Goal: Transaction & Acquisition: Purchase product/service

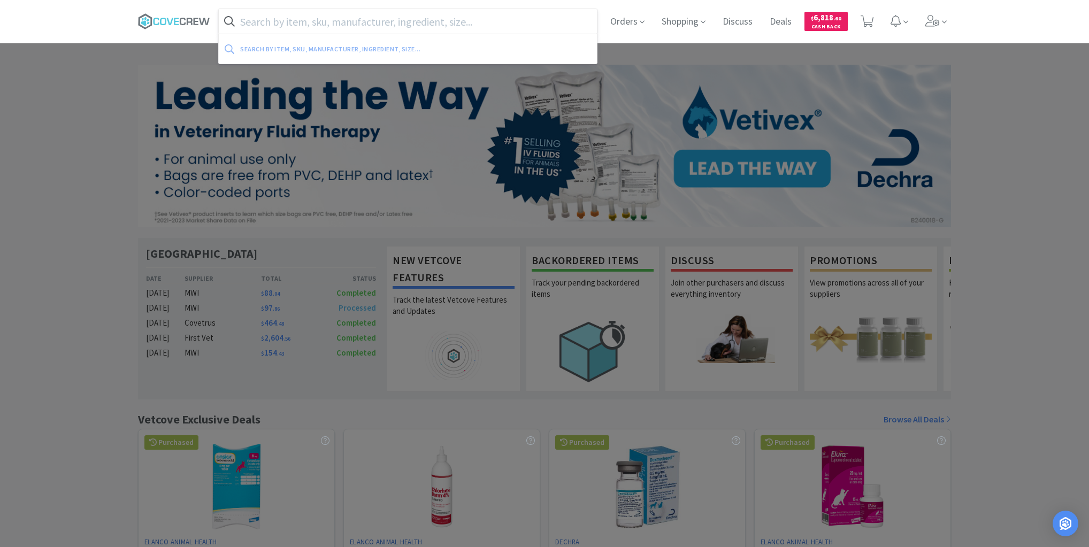
click at [252, 26] on input "text" at bounding box center [408, 21] width 378 height 25
paste input "Furosemide 12.5mg"
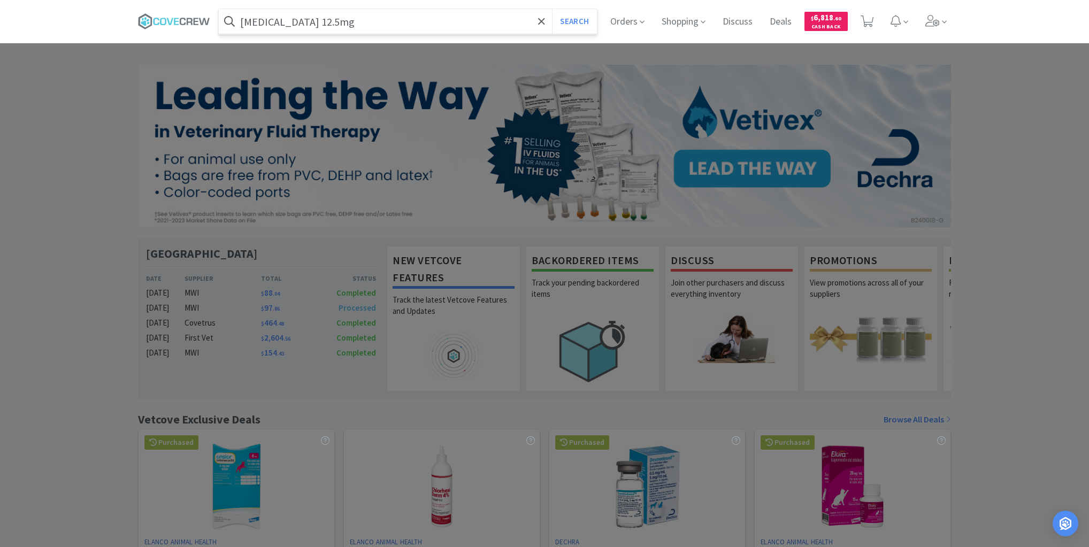
type input "Furosemide 12.5mg"
click at [552, 9] on button "Search" at bounding box center [574, 21] width 44 height 25
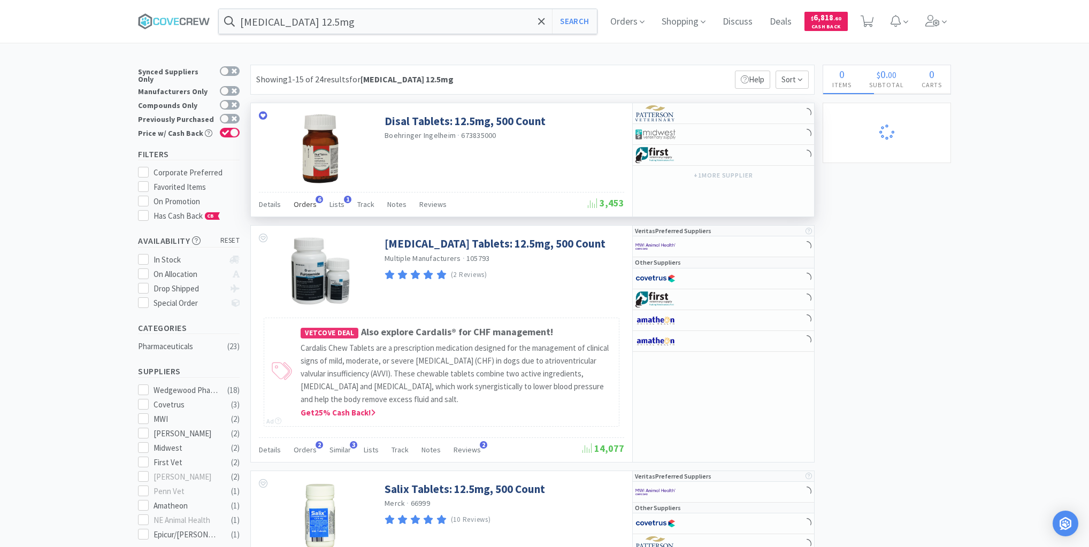
click at [310, 203] on span "Orders" at bounding box center [305, 204] width 23 height 10
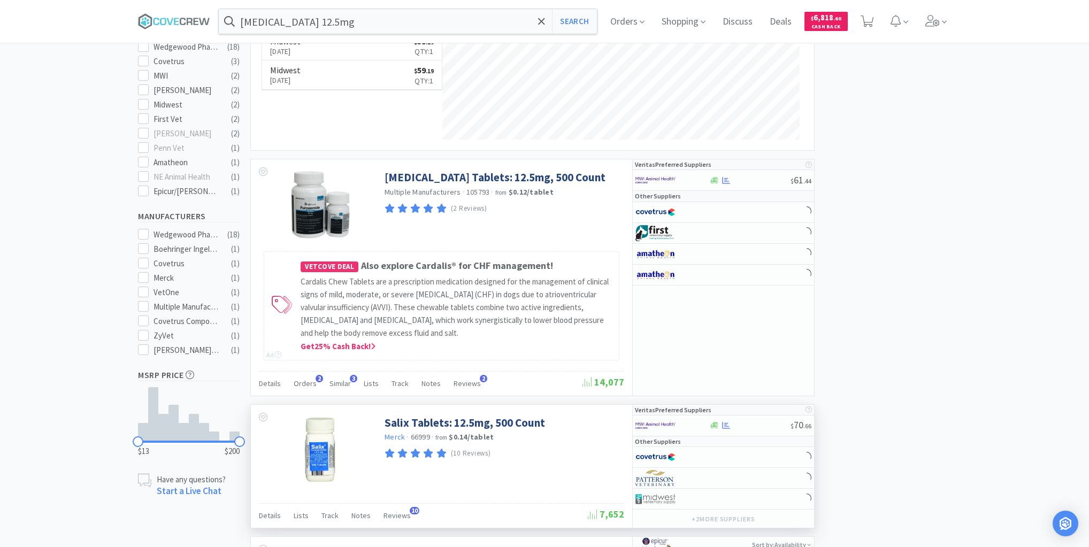
scroll to position [471, 0]
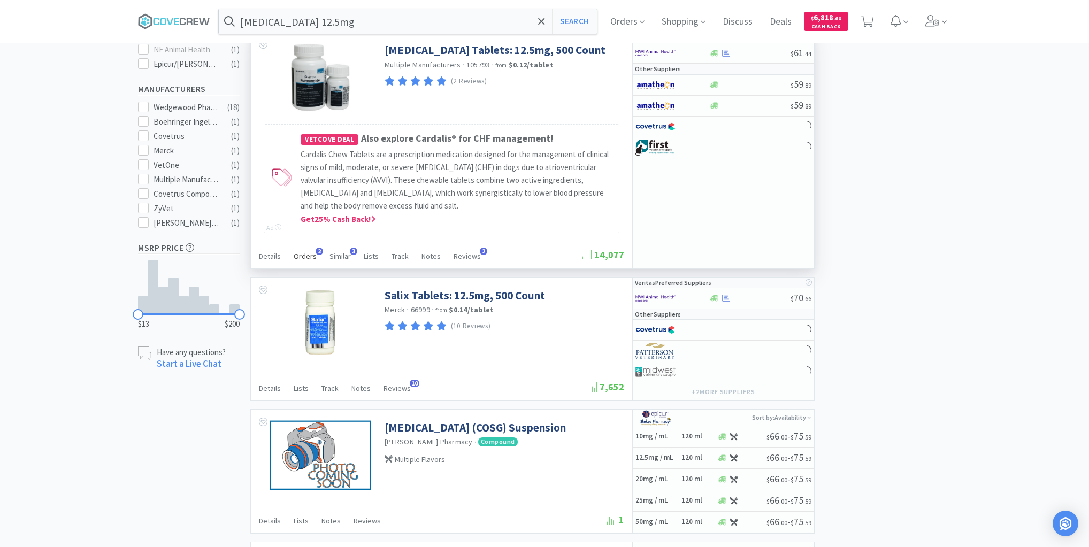
click at [310, 255] on span "Orders" at bounding box center [305, 256] width 23 height 10
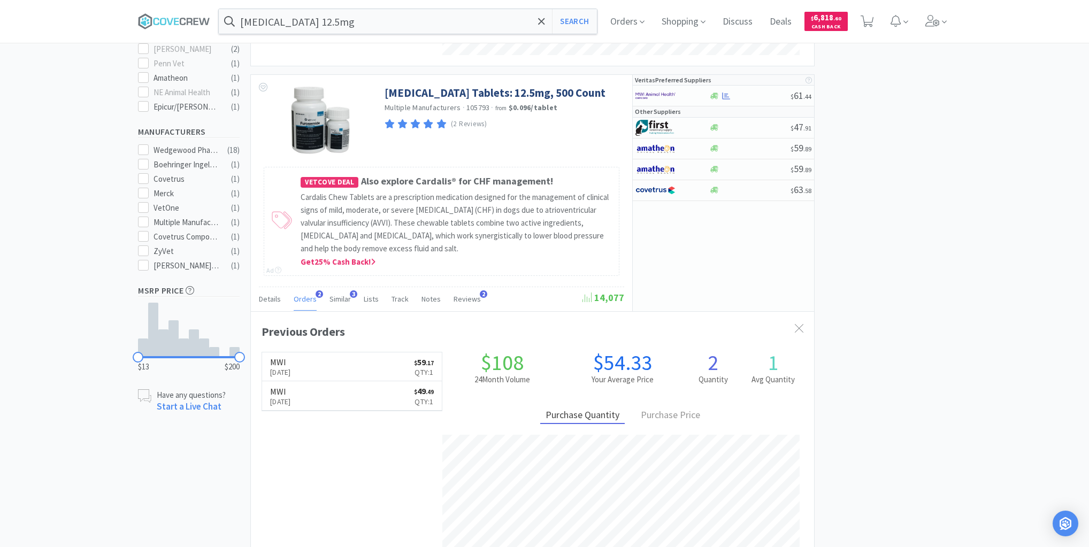
scroll to position [276, 563]
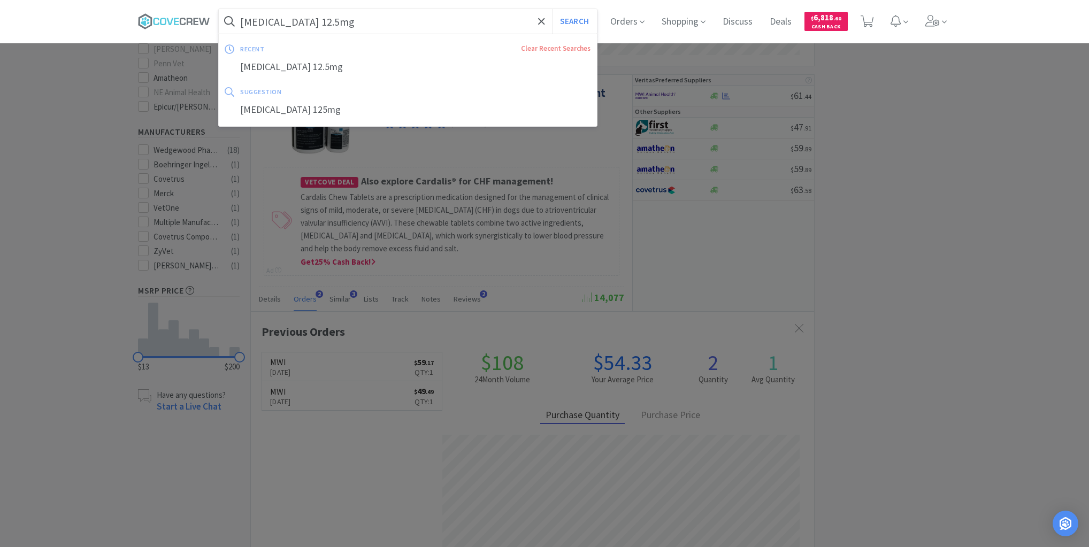
click at [386, 22] on input "Furosemide 12.5mg" at bounding box center [408, 21] width 378 height 25
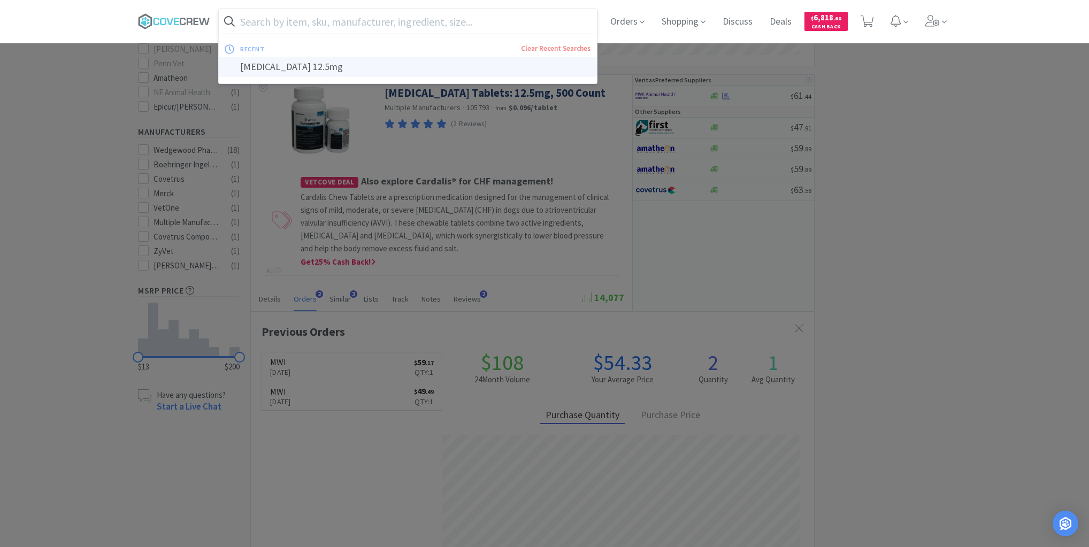
click at [251, 63] on div "Furosemide 12.5mg" at bounding box center [408, 67] width 378 height 20
type input "Furosemide 12.5mg"
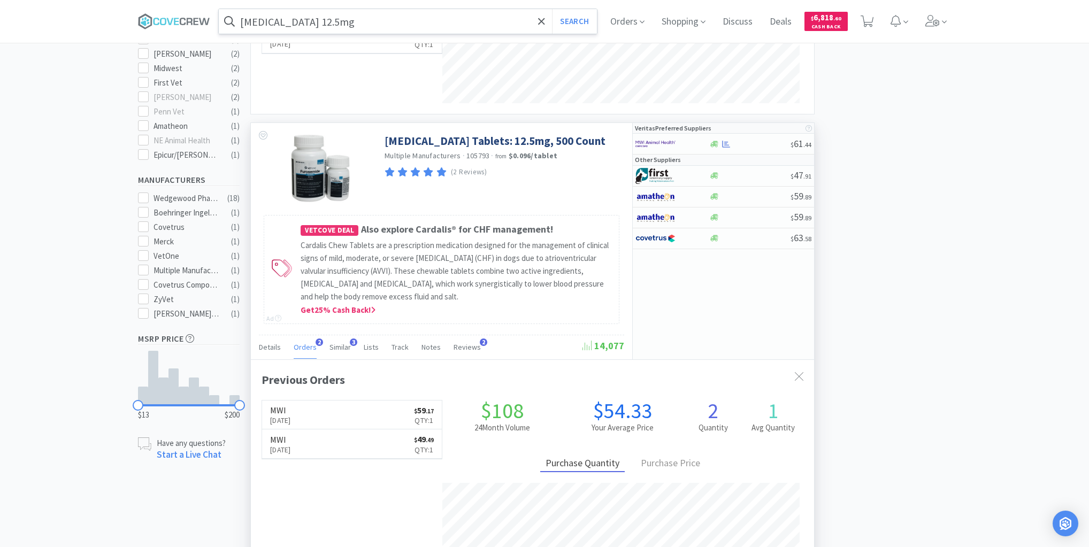
scroll to position [385, 0]
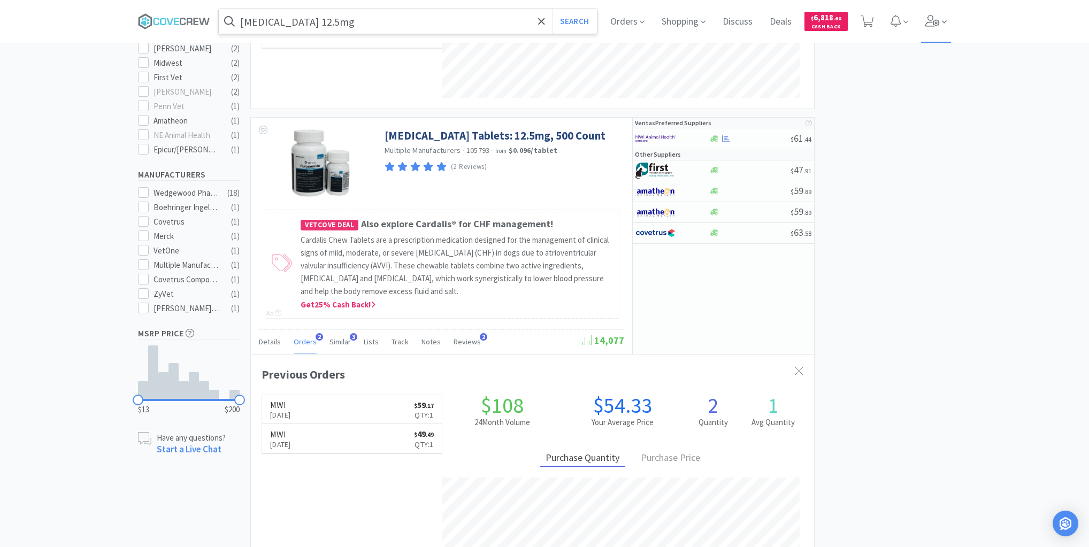
click at [934, 24] on icon at bounding box center [932, 21] width 15 height 12
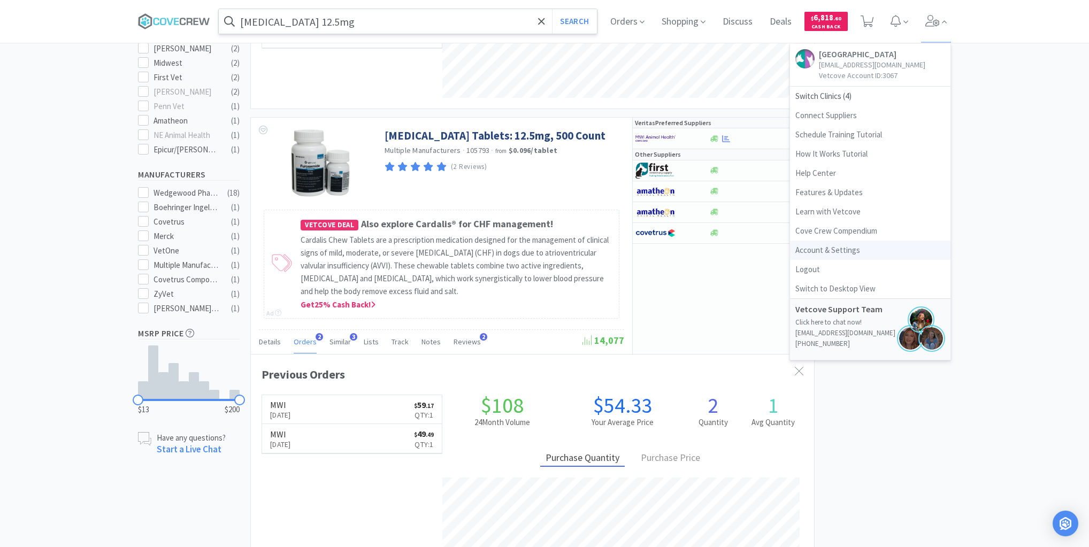
click at [824, 260] on link "Account & Settings" at bounding box center [870, 250] width 160 height 19
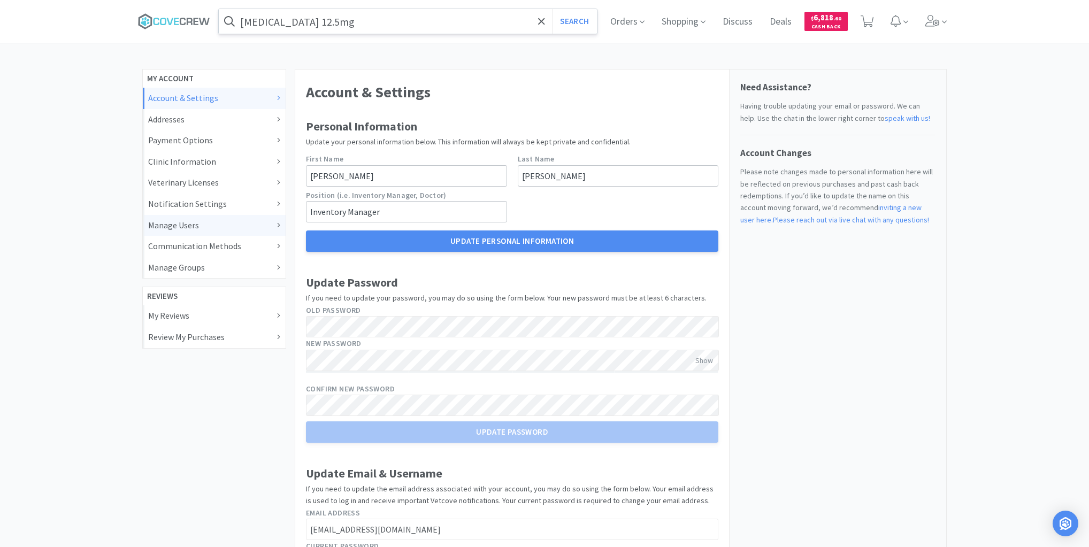
click at [156, 226] on div "Manage Users" at bounding box center [214, 226] width 132 height 14
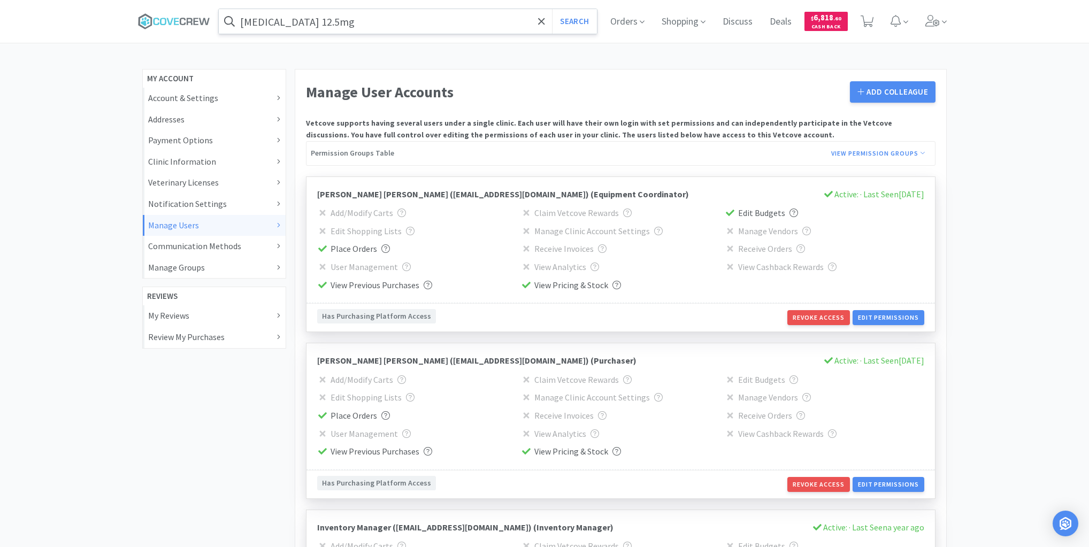
click at [319, 285] on icon at bounding box center [322, 285] width 9 height 6
click at [322, 286] on icon at bounding box center [322, 285] width 9 height 6
click at [378, 285] on span "View Previous Purchases" at bounding box center [375, 285] width 89 height 11
click at [335, 285] on span "View Previous Purchases" at bounding box center [375, 285] width 89 height 11
click at [900, 314] on button "Edit Permissions" at bounding box center [888, 317] width 72 height 15
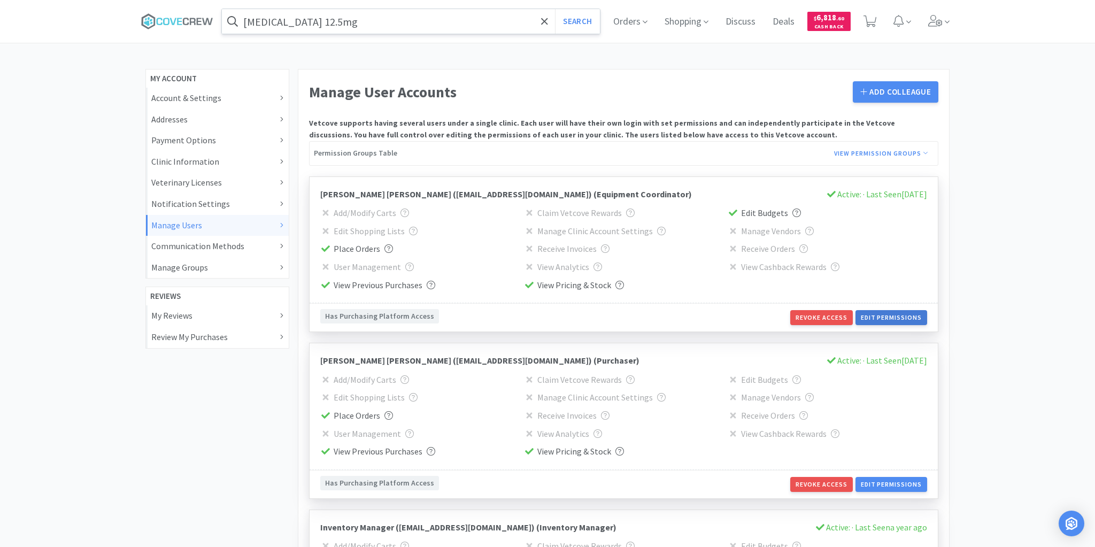
select select "CUSTOM"
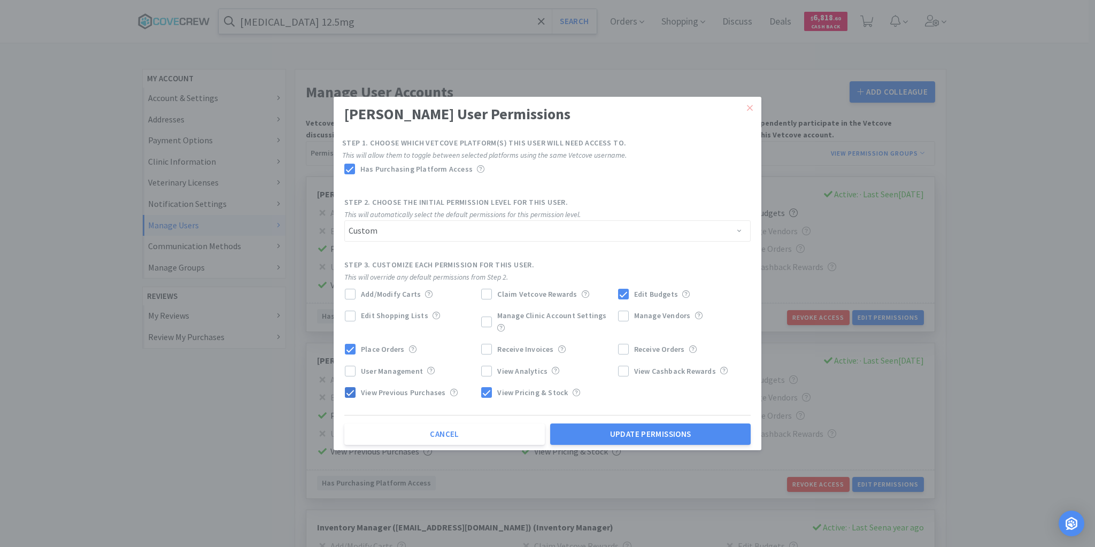
click at [351, 389] on icon at bounding box center [350, 393] width 9 height 9
click at [351, 345] on icon at bounding box center [350, 349] width 9 height 9
click at [623, 299] on icon at bounding box center [623, 294] width 9 height 9
click at [628, 424] on button "Update Permissions" at bounding box center [650, 434] width 201 height 21
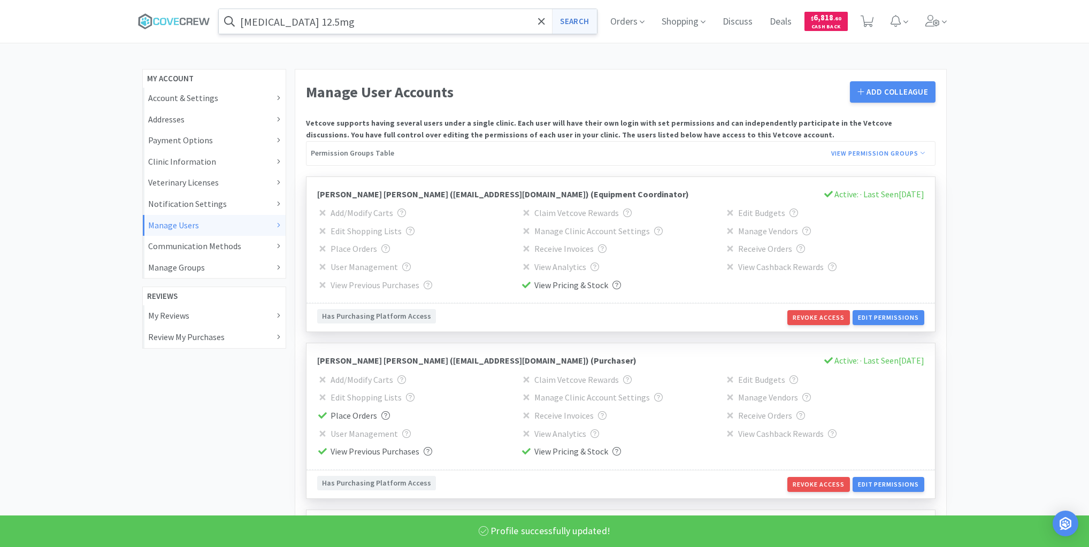
click at [575, 25] on button "Search" at bounding box center [574, 21] width 44 height 25
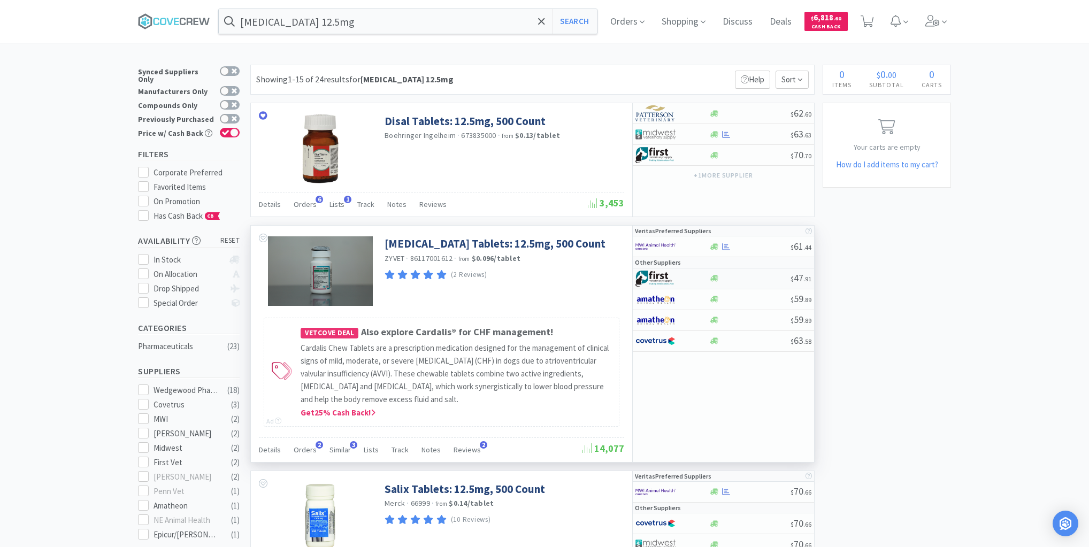
click at [736, 279] on div at bounding box center [750, 278] width 82 height 8
select select "1"
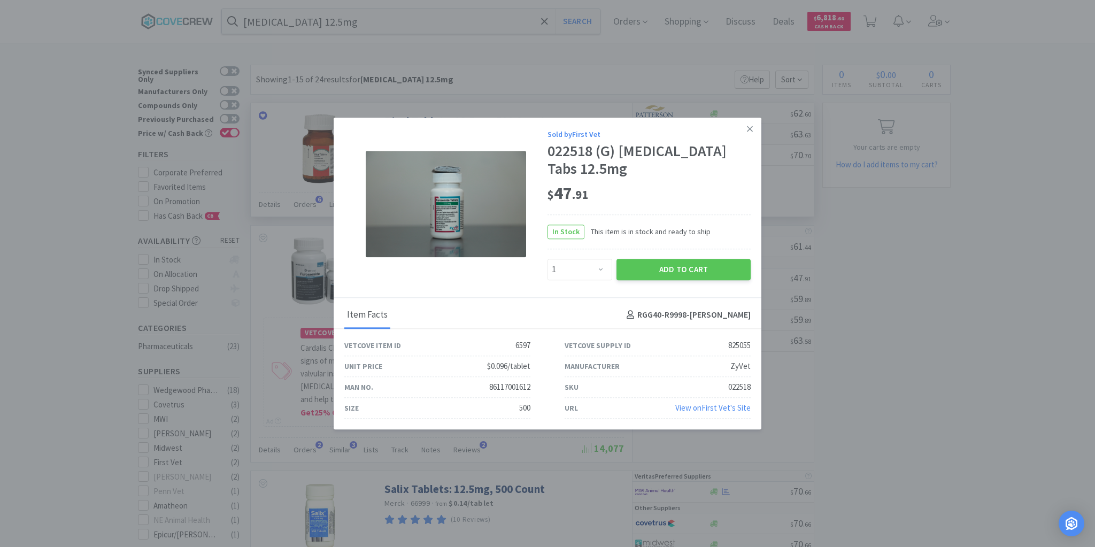
click at [748, 128] on icon at bounding box center [750, 129] width 6 height 10
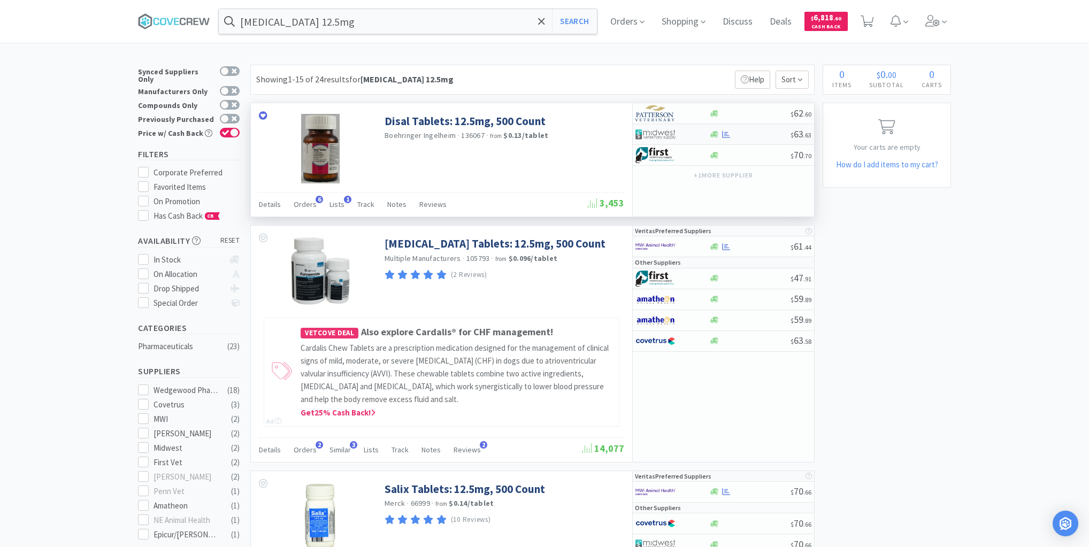
click at [745, 136] on div at bounding box center [750, 134] width 82 height 8
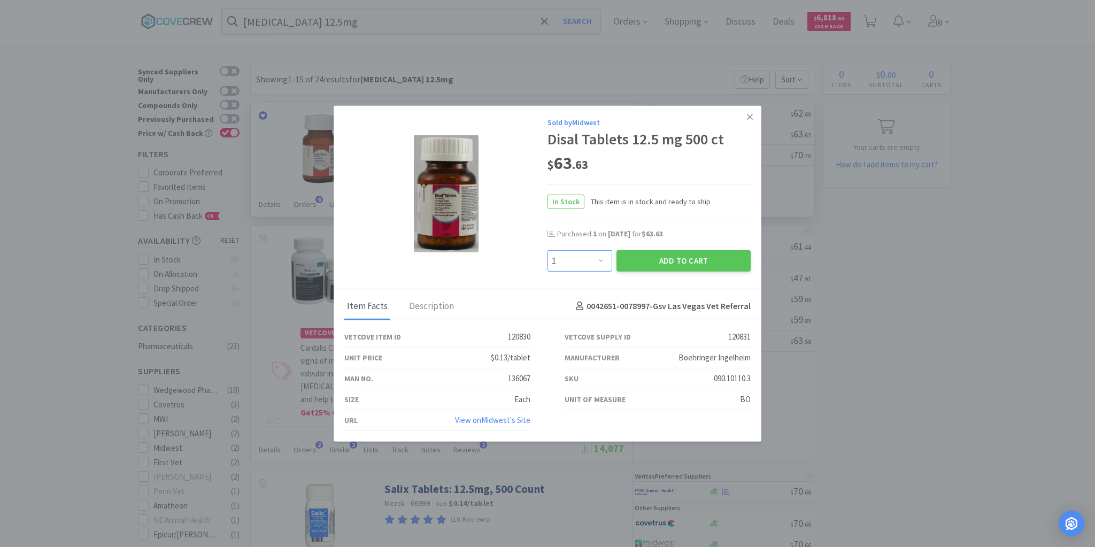
click at [601, 261] on select "Enter Quantity 1 2 3 4 5 6 7 8 9 10 11 12 13 14 15 16 17 18 19 20 Enter Quantity" at bounding box center [580, 260] width 65 height 21
select select "2"
click at [548, 250] on select "Enter Quantity 1 2 3 4 5 6 7 8 9 10 11 12 13 14 15 16 17 18 19 20 Enter Quantity" at bounding box center [580, 260] width 65 height 21
click at [651, 258] on button "Add to Cart" at bounding box center [684, 260] width 134 height 21
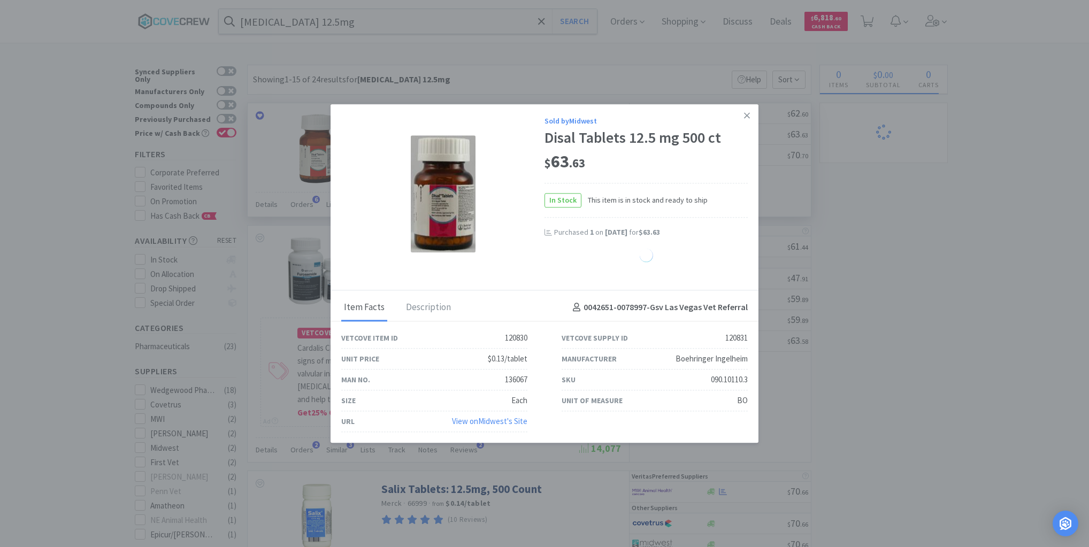
select select "2"
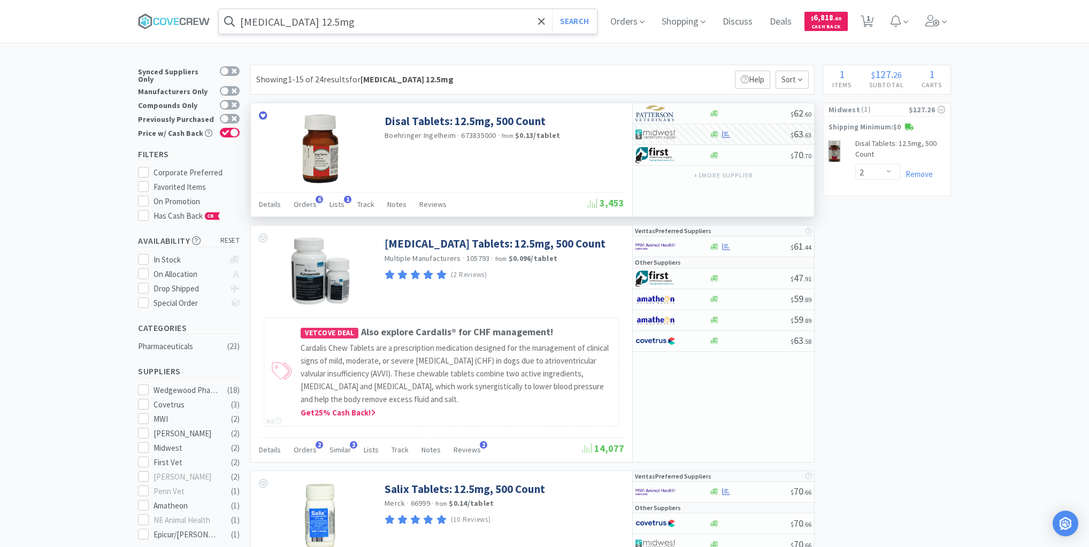
click at [403, 19] on input "Furosemide 12.5mg" at bounding box center [408, 21] width 378 height 25
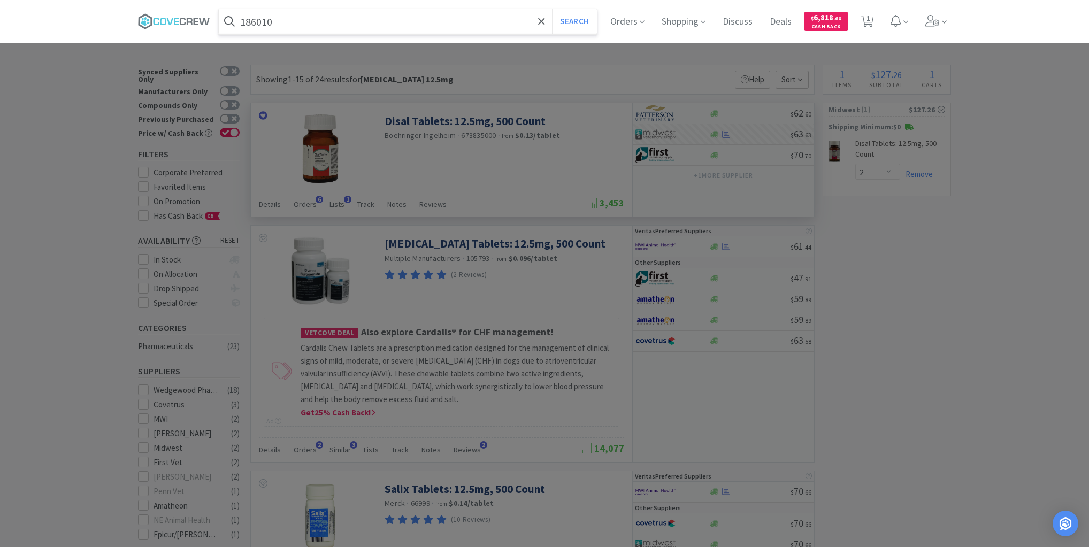
click at [552, 9] on button "Search" at bounding box center [574, 21] width 44 height 25
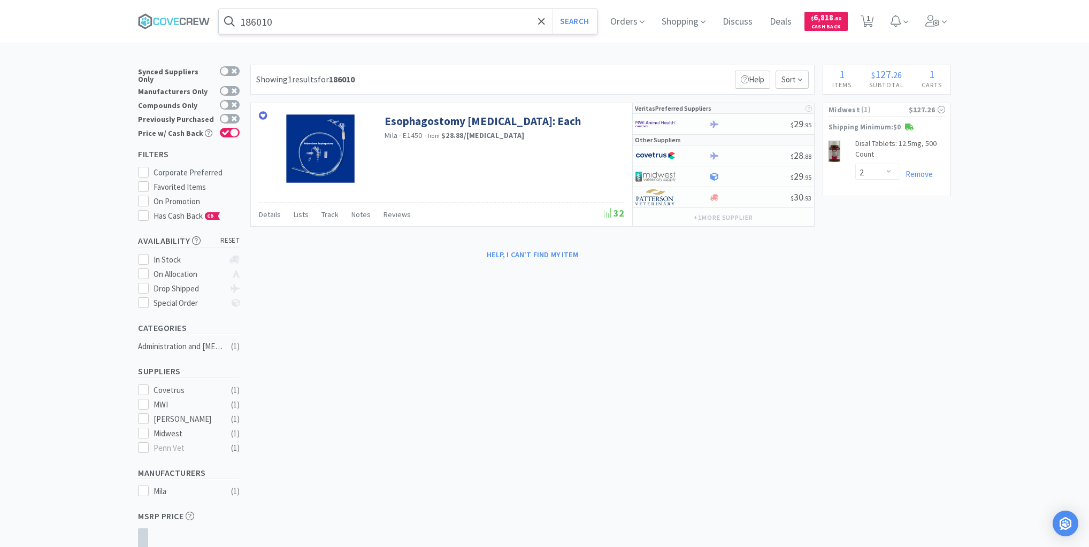
click at [285, 22] on input "186010" at bounding box center [408, 21] width 378 height 25
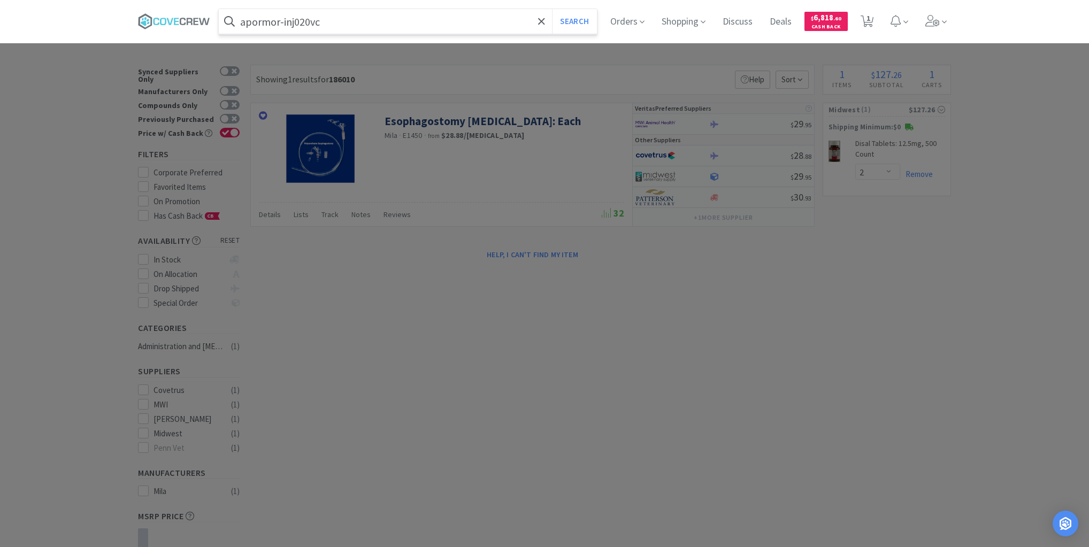
click at [552, 9] on button "Search" at bounding box center [574, 21] width 44 height 25
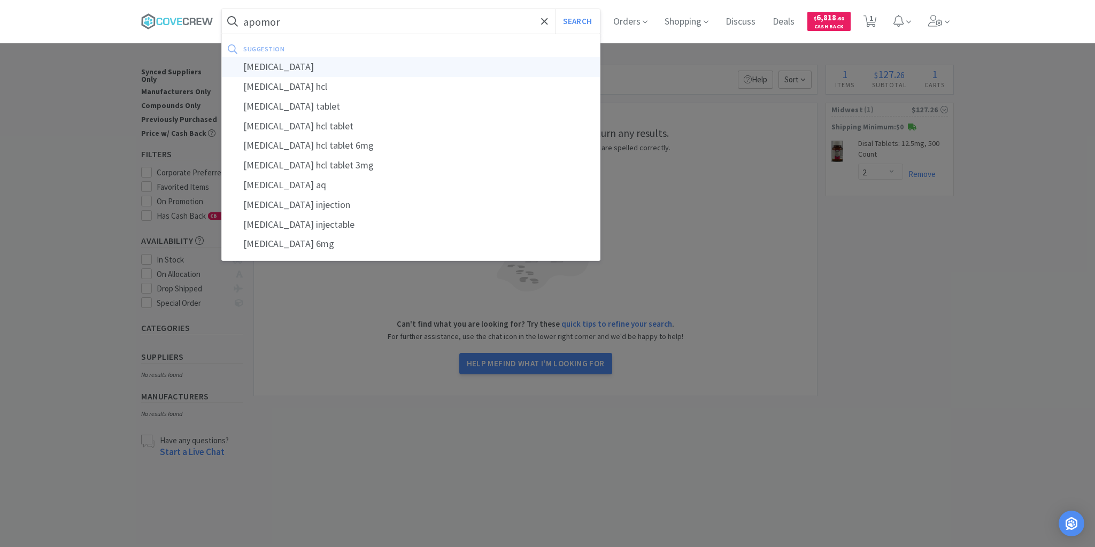
type input "apomorphine"
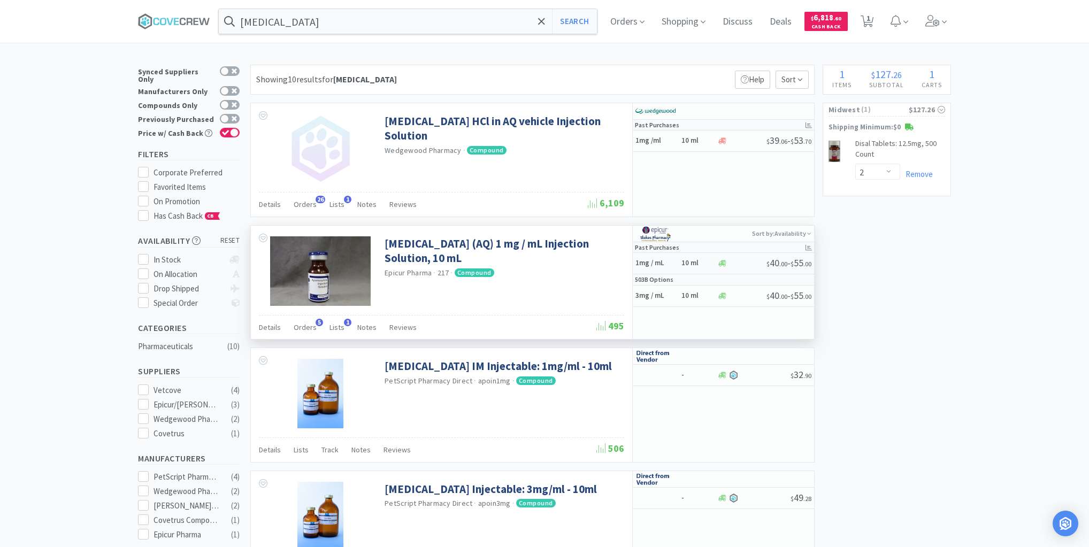
click at [670, 261] on h5 "1mg / mL" at bounding box center [656, 263] width 43 height 9
select select "1"
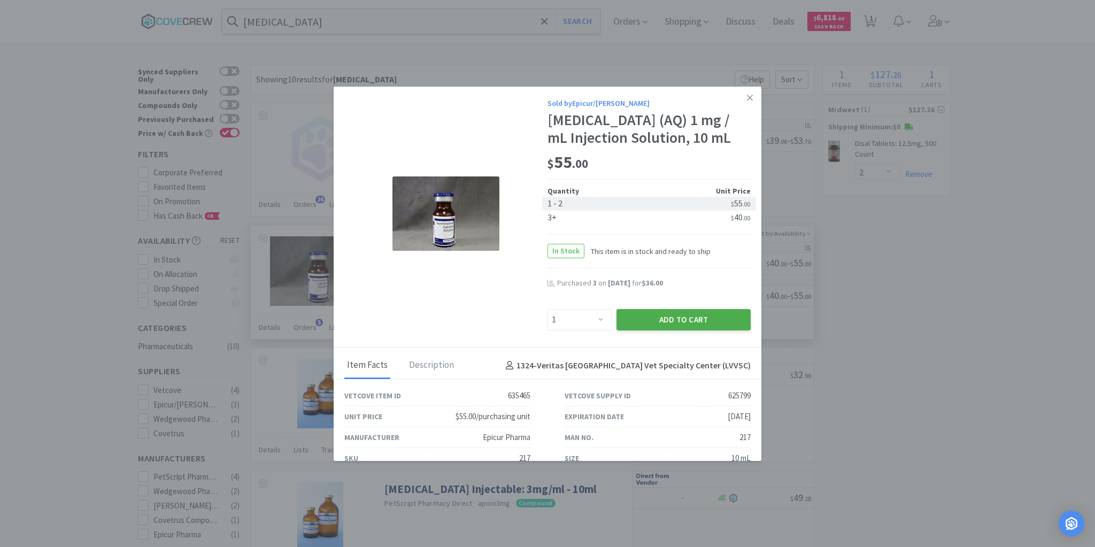
click at [657, 321] on button "Add to Cart" at bounding box center [684, 319] width 134 height 21
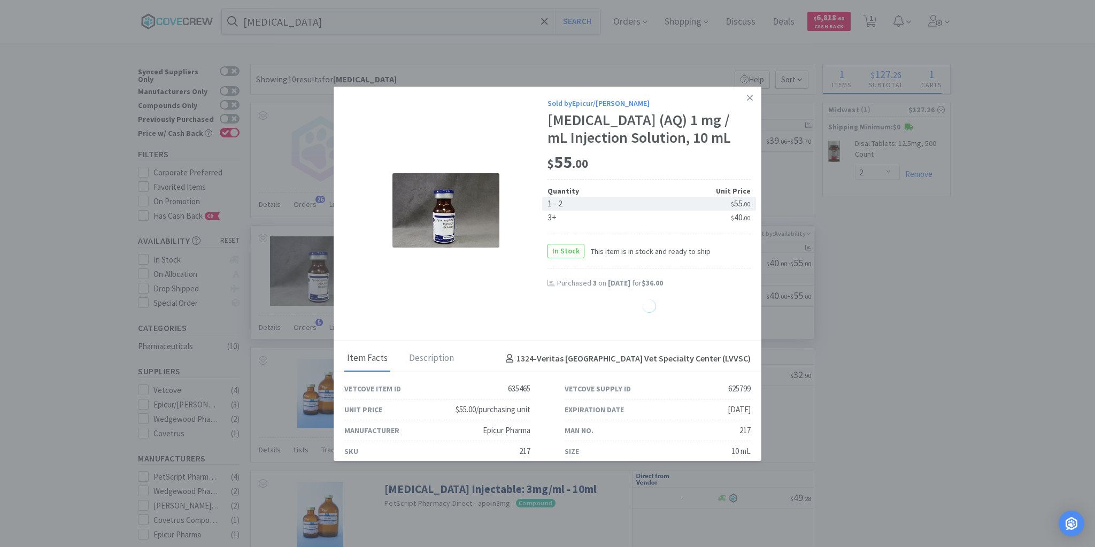
select select "1"
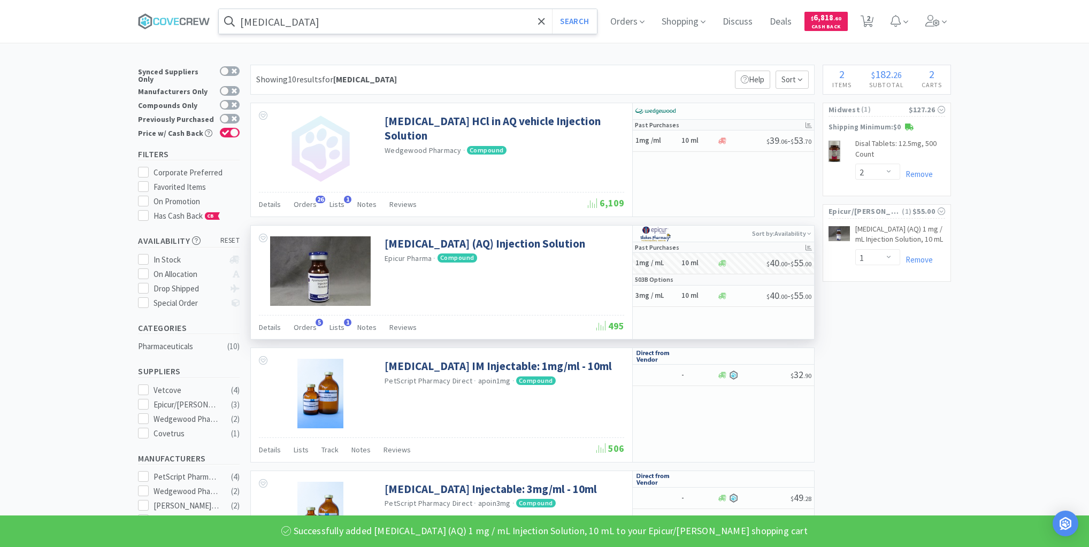
click at [432, 22] on input "apomorphine" at bounding box center [408, 21] width 378 height 25
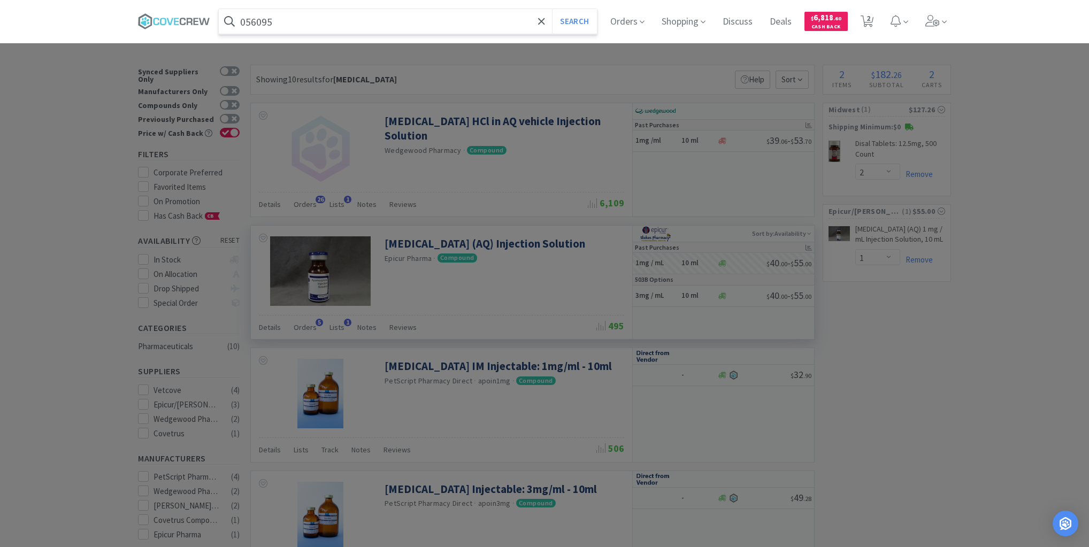
type input "056095"
click at [552, 9] on button "Search" at bounding box center [574, 21] width 44 height 25
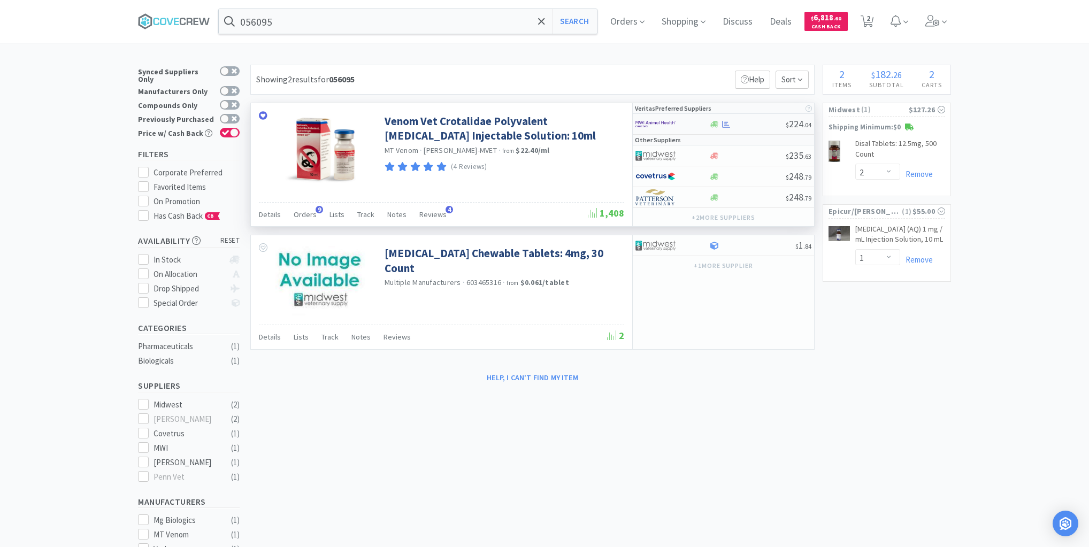
click at [746, 124] on div at bounding box center [747, 124] width 77 height 8
select select "1"
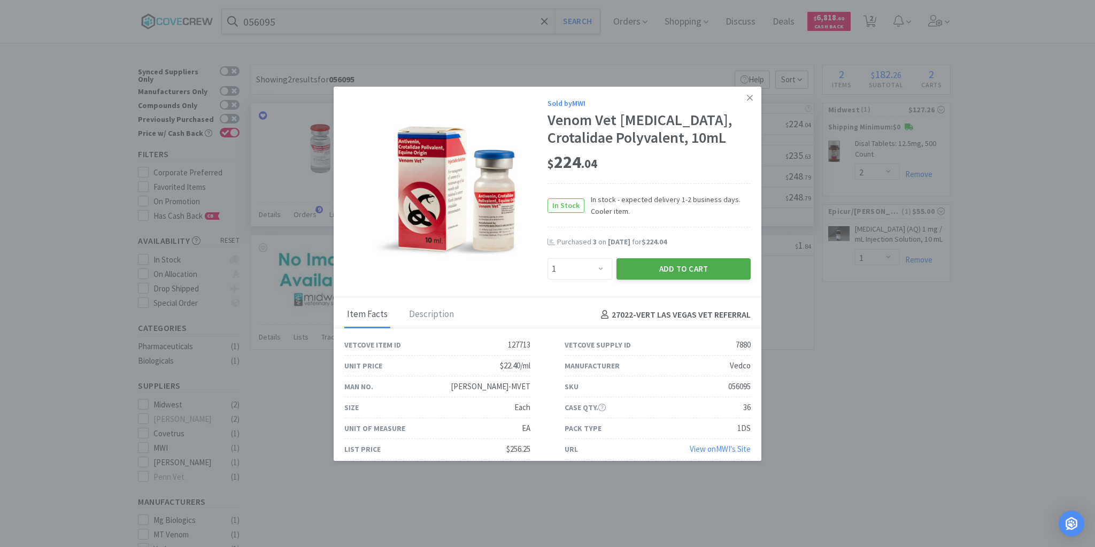
click at [687, 276] on button "Add to Cart" at bounding box center [684, 268] width 134 height 21
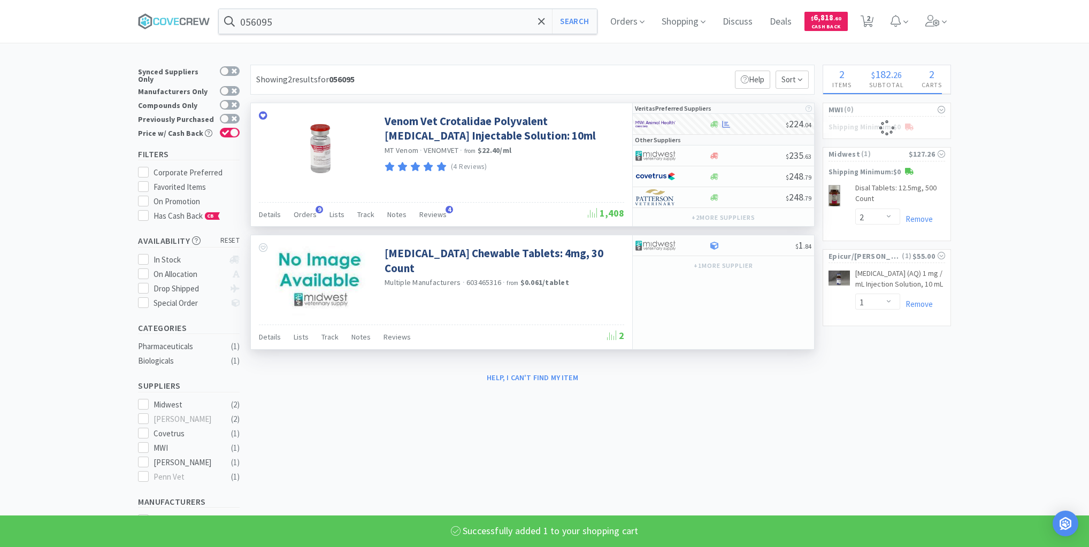
select select "1"
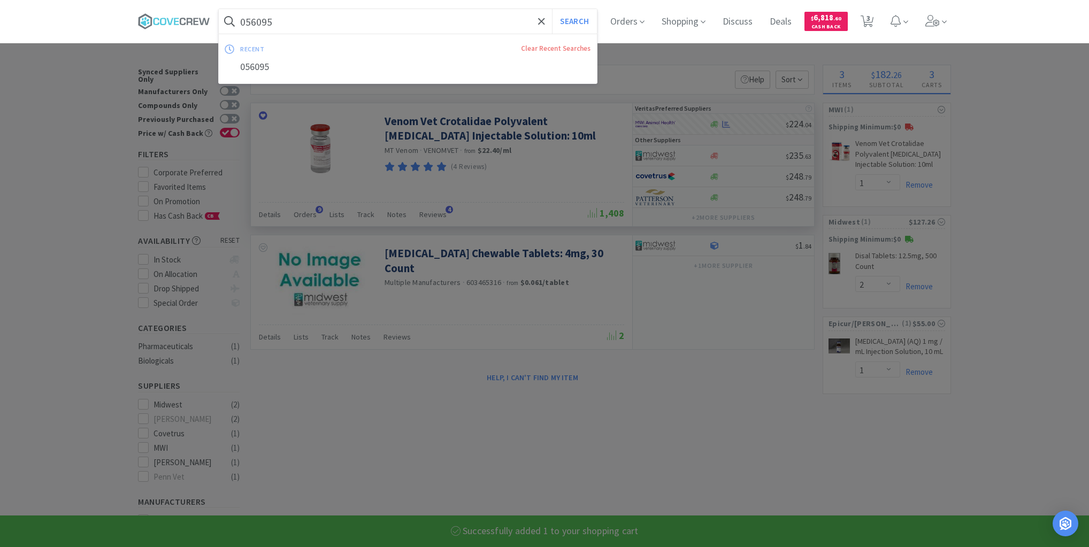
drag, startPoint x: 443, startPoint y: 18, endPoint x: 445, endPoint y: 26, distance: 8.3
click at [443, 19] on input "056095" at bounding box center [408, 21] width 378 height 25
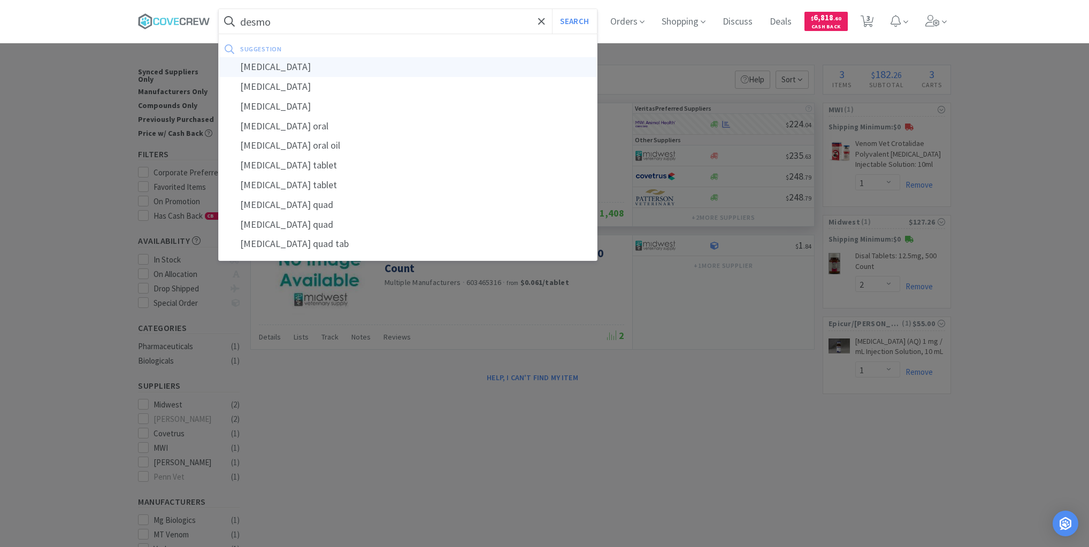
type input "desmopressin"
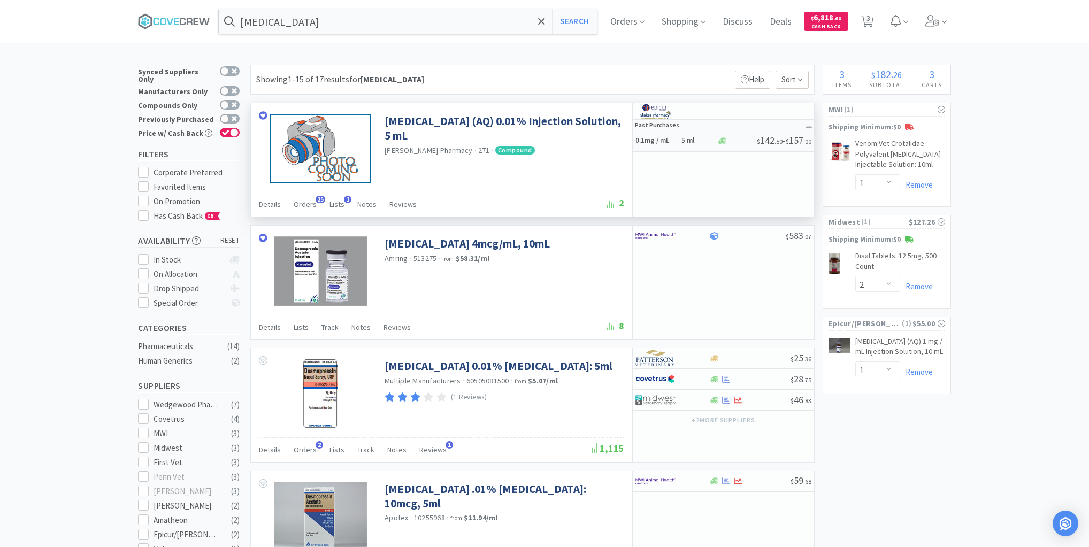
click at [672, 146] on div "0.1mg / mL 5 ml" at bounding box center [675, 141] width 81 height 19
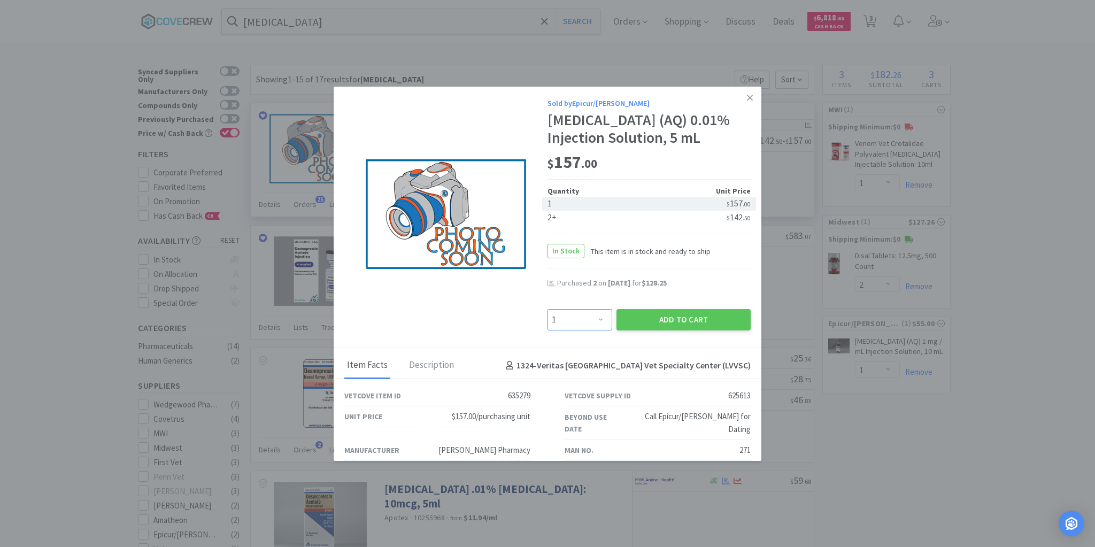
click at [597, 319] on select "Enter Quantity 1 2 3 4 5 6 7 8 9 10 11 12 13 14 15 16 17 18 19 20 Enter Quantity" at bounding box center [580, 319] width 65 height 21
select select "2"
click at [548, 309] on select "Enter Quantity 1 2 3 4 5 6 7 8 9 10 11 12 13 14 15 16 17 18 19 20 Enter Quantity" at bounding box center [580, 319] width 65 height 21
click at [678, 317] on button "Add to Cart" at bounding box center [684, 319] width 134 height 21
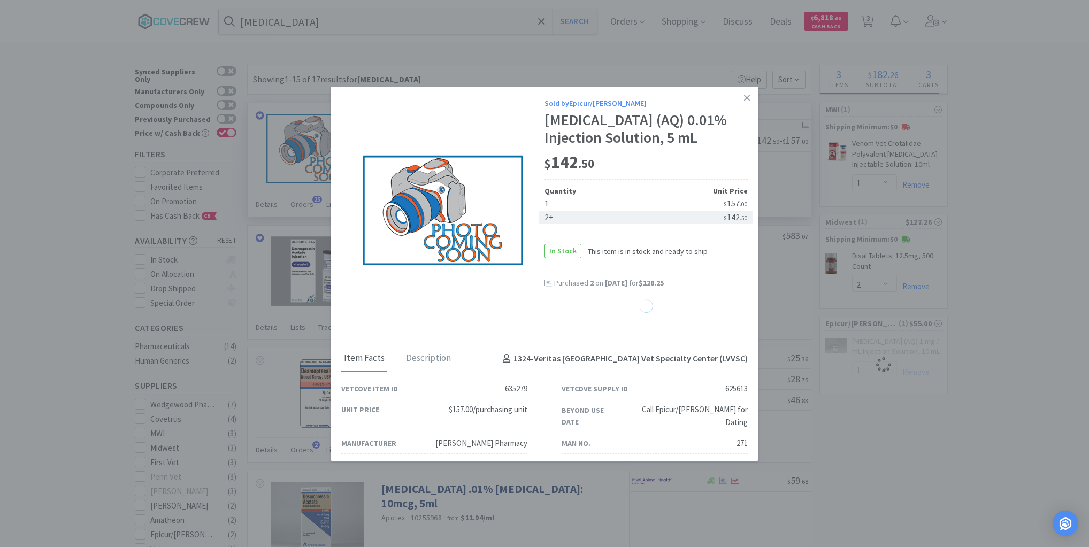
select select "2"
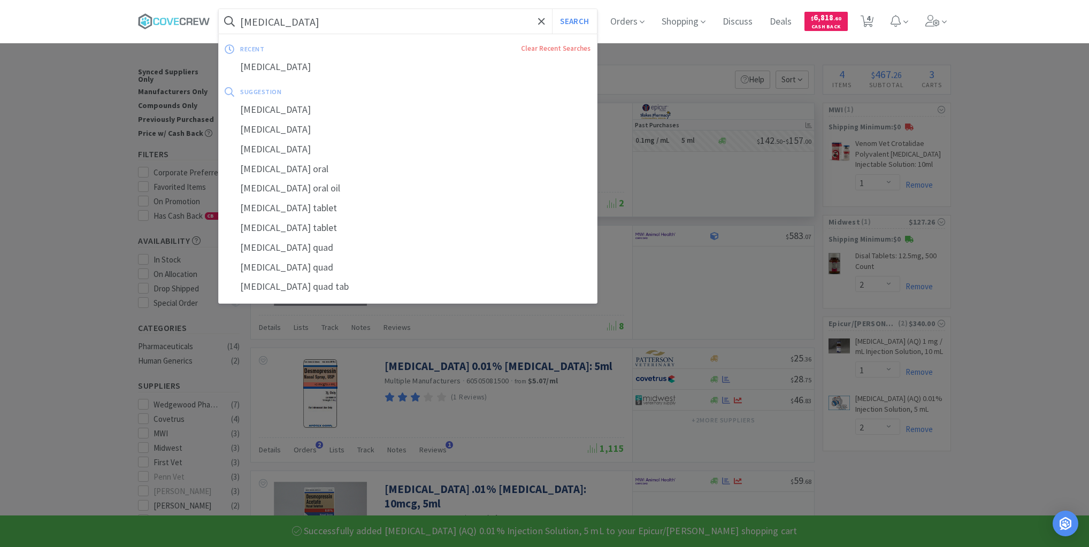
click at [424, 21] on input "desmopressin" at bounding box center [408, 21] width 378 height 25
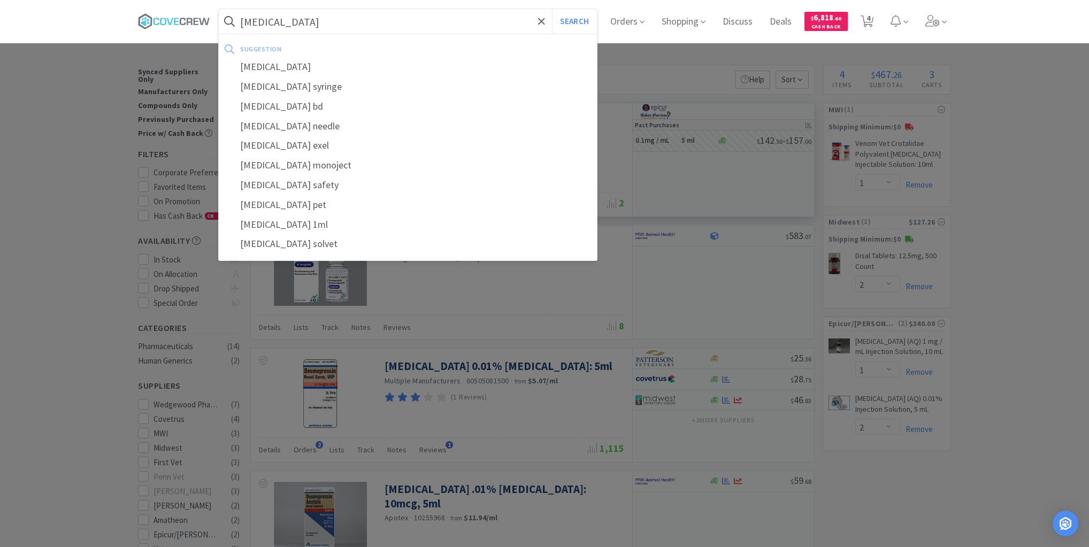
click at [552, 9] on button "Search" at bounding box center [574, 21] width 44 height 25
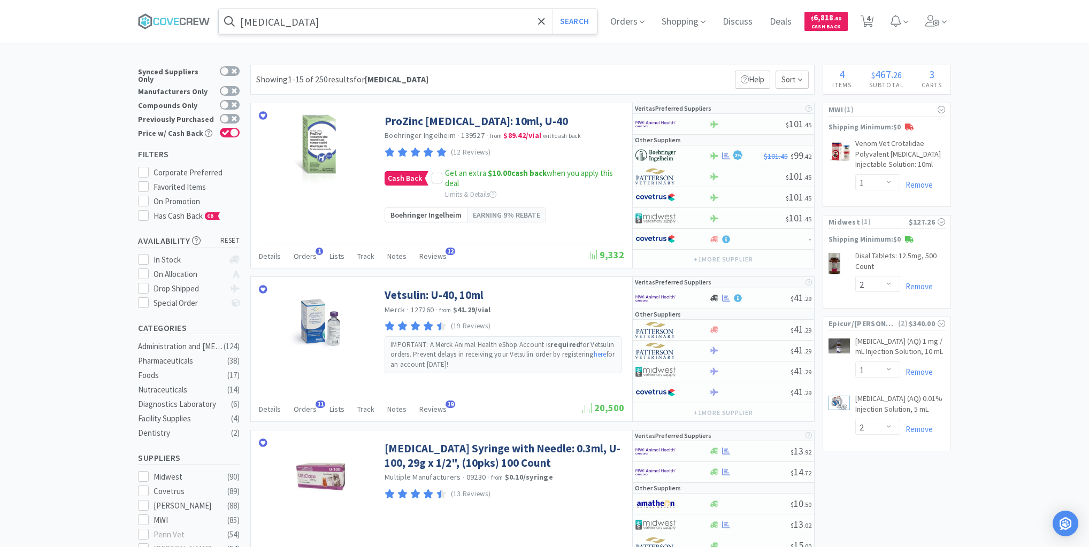
click at [412, 22] on input "insulin" at bounding box center [408, 21] width 378 height 25
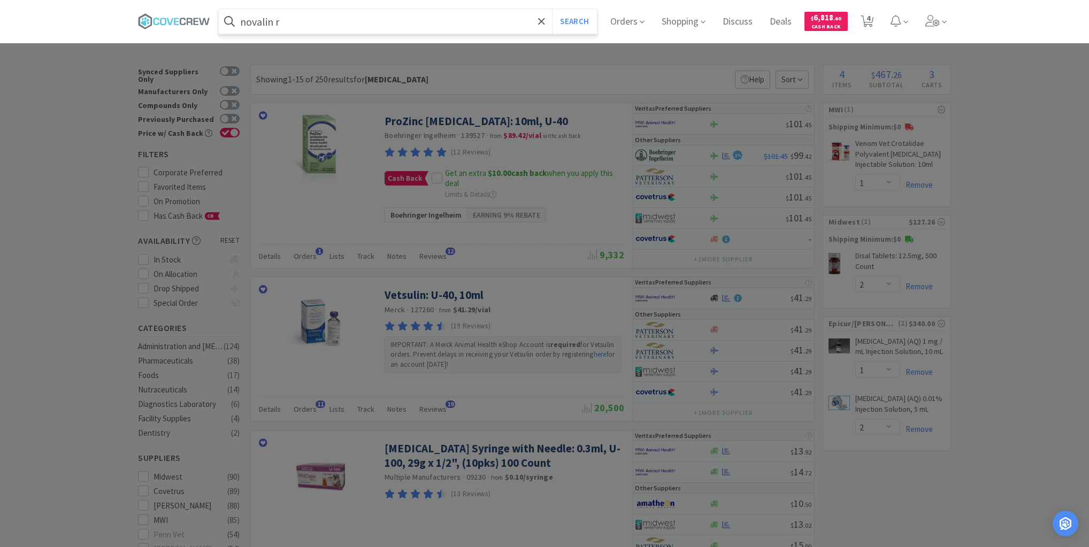
type input "novalin r"
click at [552, 9] on button "Search" at bounding box center [574, 21] width 44 height 25
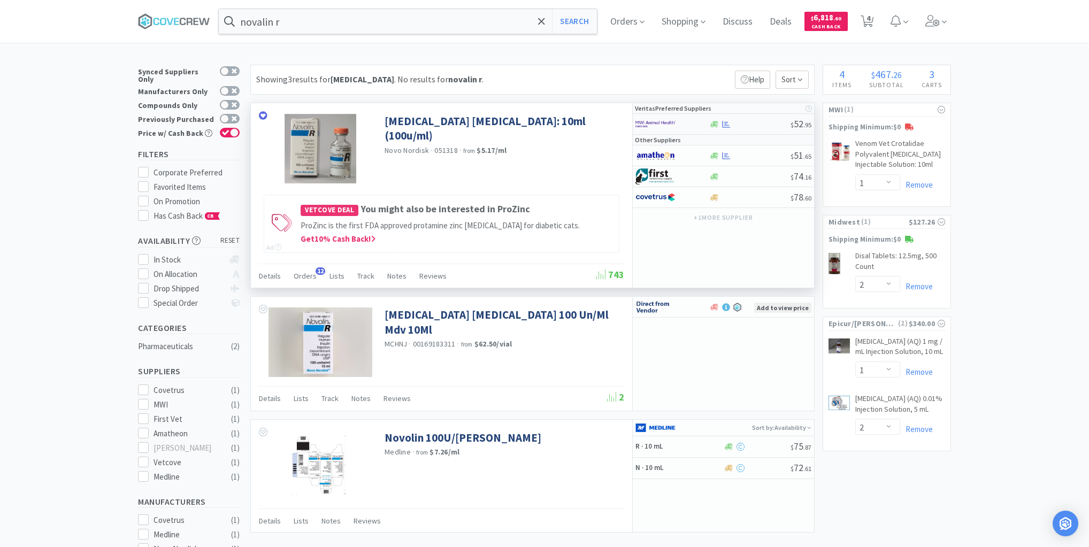
click at [752, 125] on div at bounding box center [750, 124] width 82 height 8
select select "1"
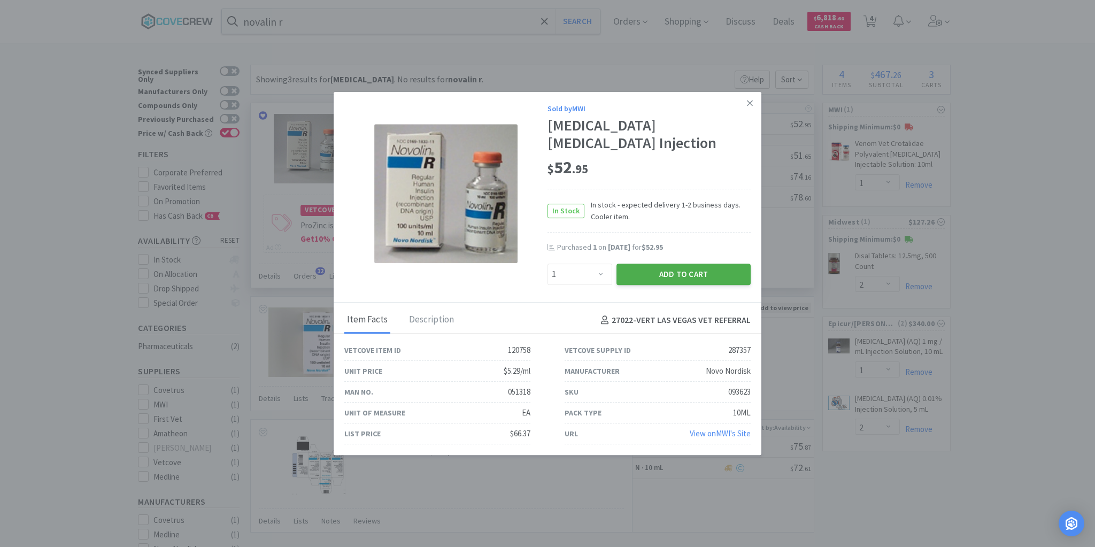
click at [704, 266] on button "Add to Cart" at bounding box center [684, 274] width 134 height 21
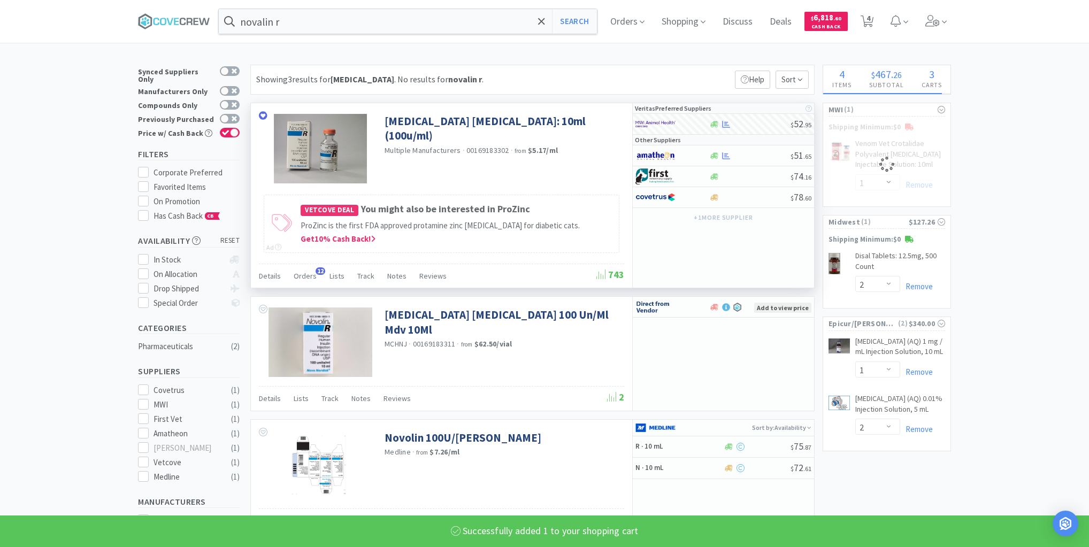
select select "1"
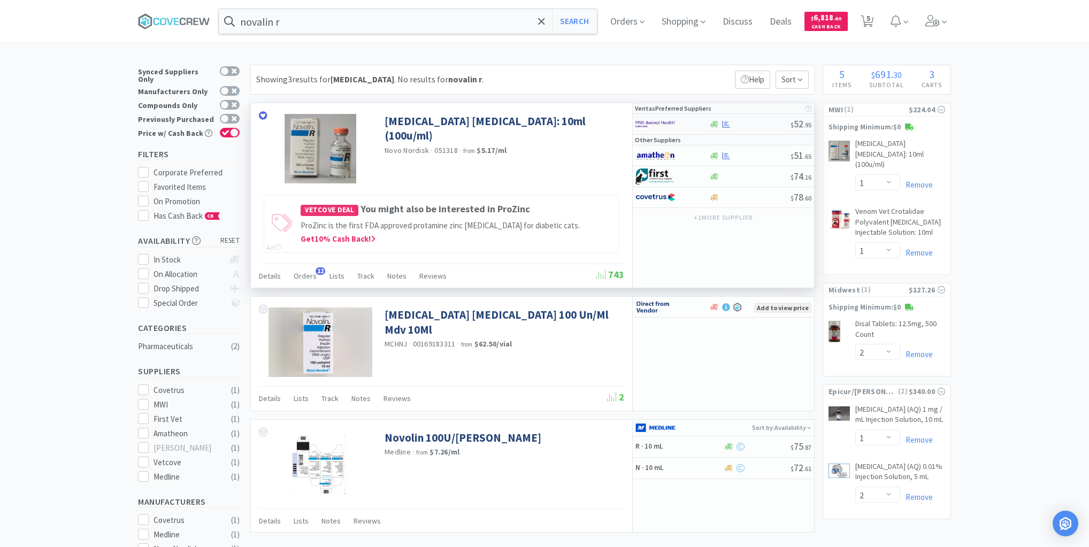
click at [756, 124] on div at bounding box center [750, 124] width 82 height 8
select select "1"
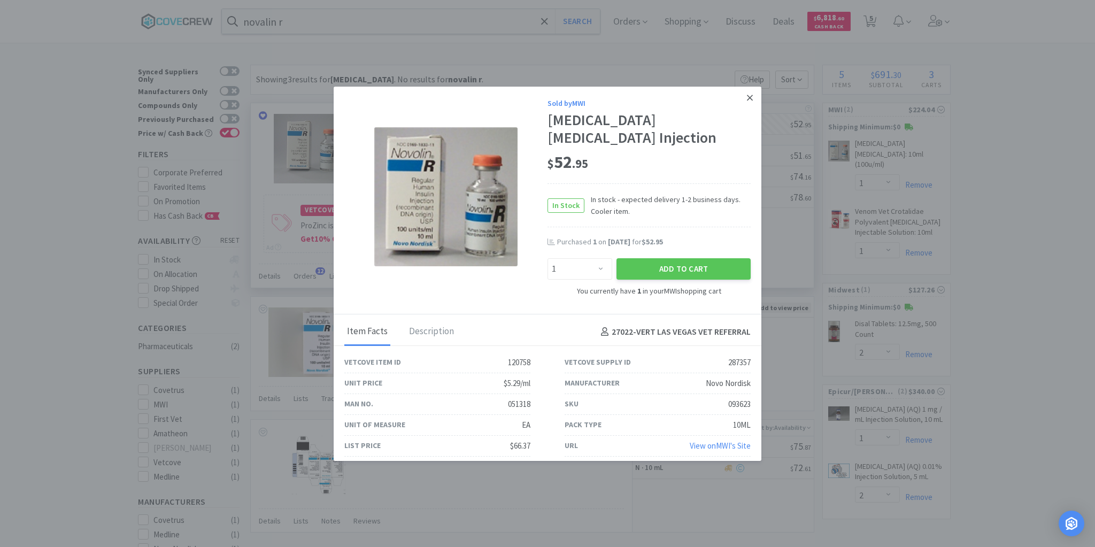
drag, startPoint x: 743, startPoint y: 107, endPoint x: 931, endPoint y: 27, distance: 204.3
click at [742, 107] on link at bounding box center [750, 98] width 19 height 23
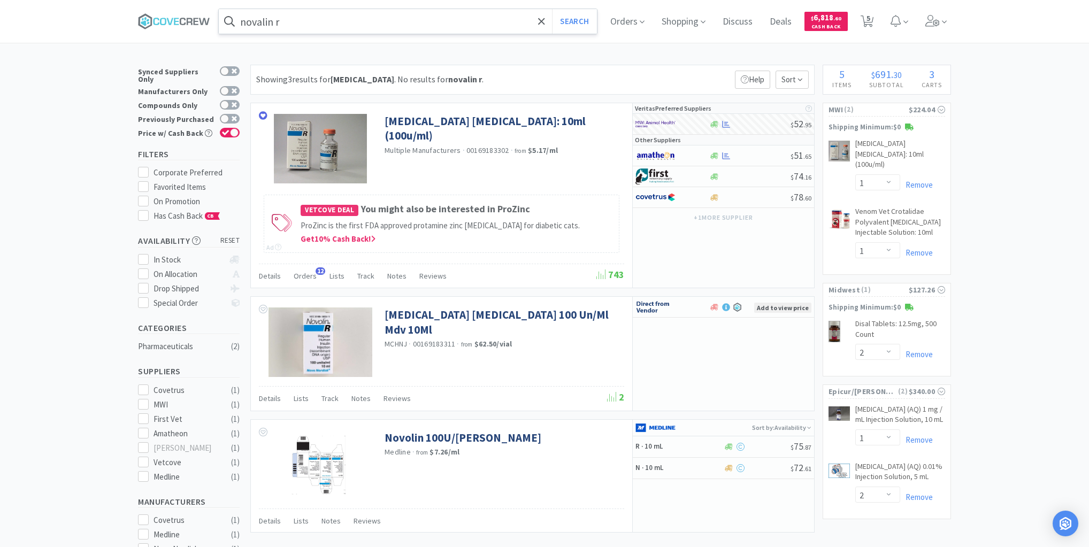
click at [487, 21] on input "novalin r" at bounding box center [408, 21] width 378 height 25
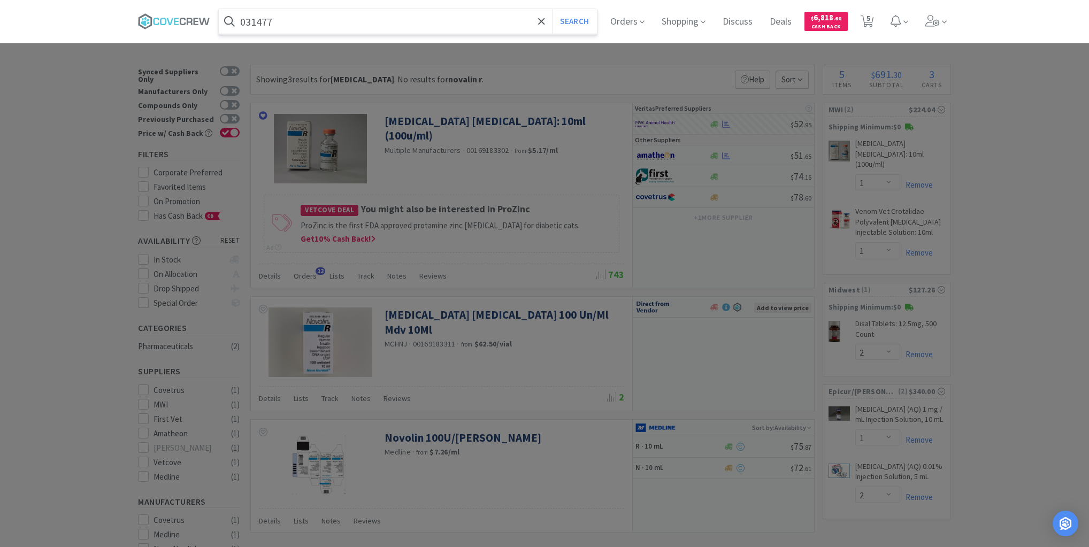
type input "031477"
click at [552, 9] on button "Search" at bounding box center [574, 21] width 44 height 25
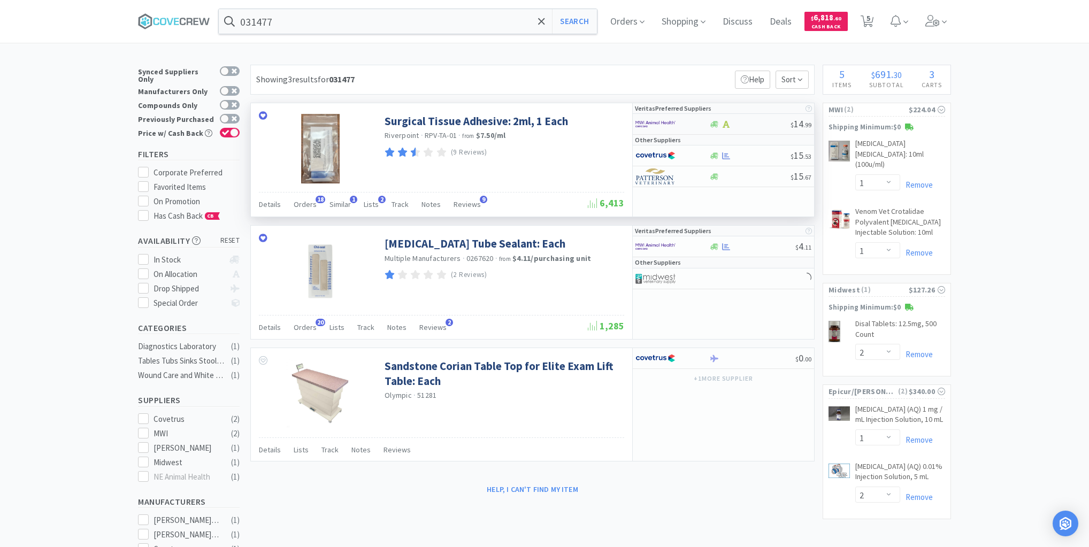
click at [764, 125] on div at bounding box center [750, 124] width 82 height 8
select select "1"
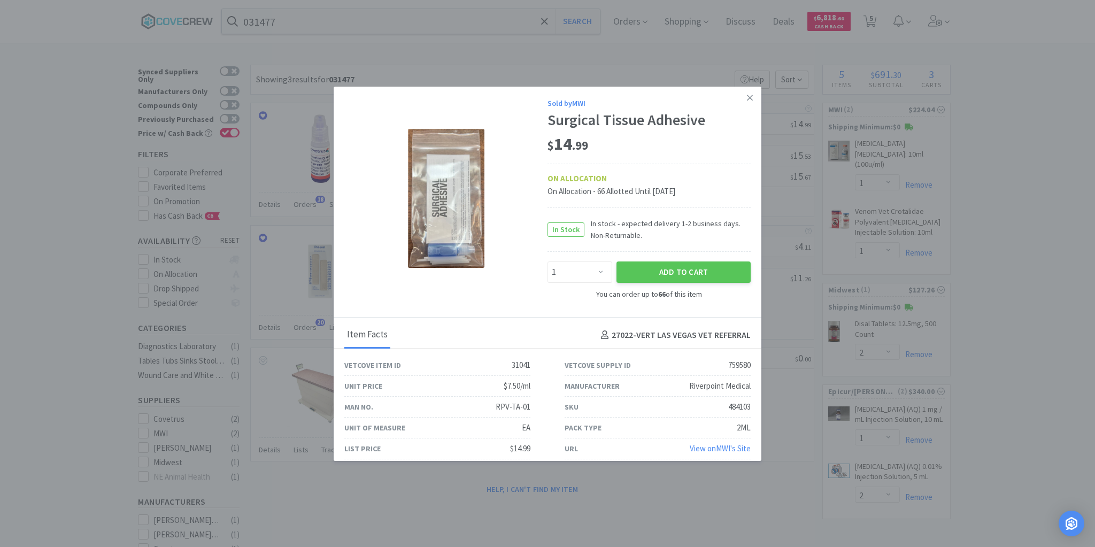
click at [747, 96] on icon at bounding box center [750, 98] width 6 height 10
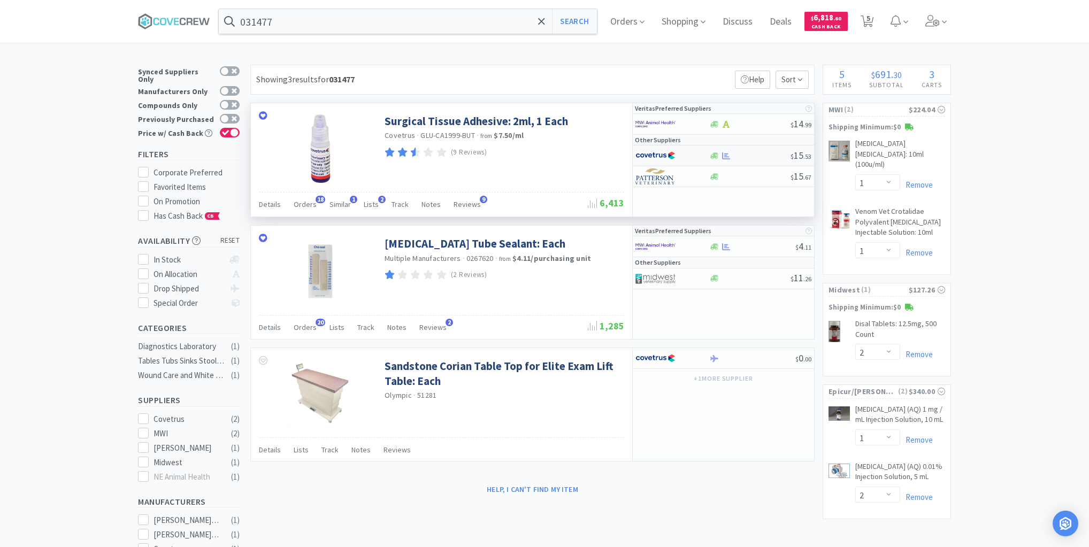
click at [753, 154] on div at bounding box center [750, 156] width 82 height 8
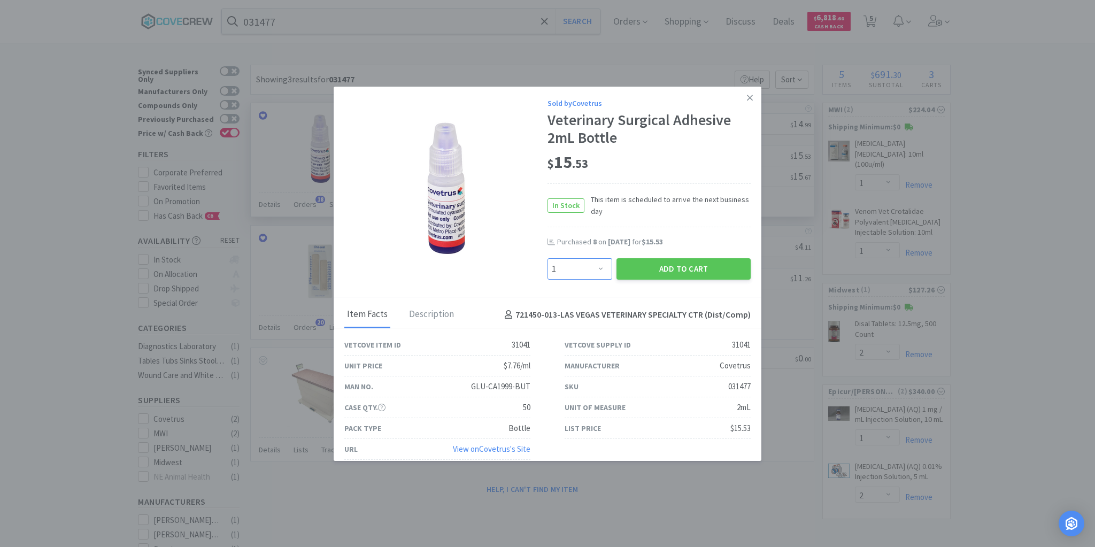
drag, startPoint x: 595, startPoint y: 267, endPoint x: 595, endPoint y: 262, distance: 5.9
click at [595, 267] on select "Enter Quantity 1 2 3 4 5 6 7 8 9 10 11 12 13 14 15 16 17 18 19 20 Enter Quantity" at bounding box center [580, 268] width 65 height 21
select select "2"
click at [548, 258] on select "Enter Quantity 1 2 3 4 5 6 7 8 9 10 11 12 13 14 15 16 17 18 19 20 Enter Quantity" at bounding box center [580, 268] width 65 height 21
click at [637, 269] on button "Add to Cart" at bounding box center [684, 268] width 134 height 21
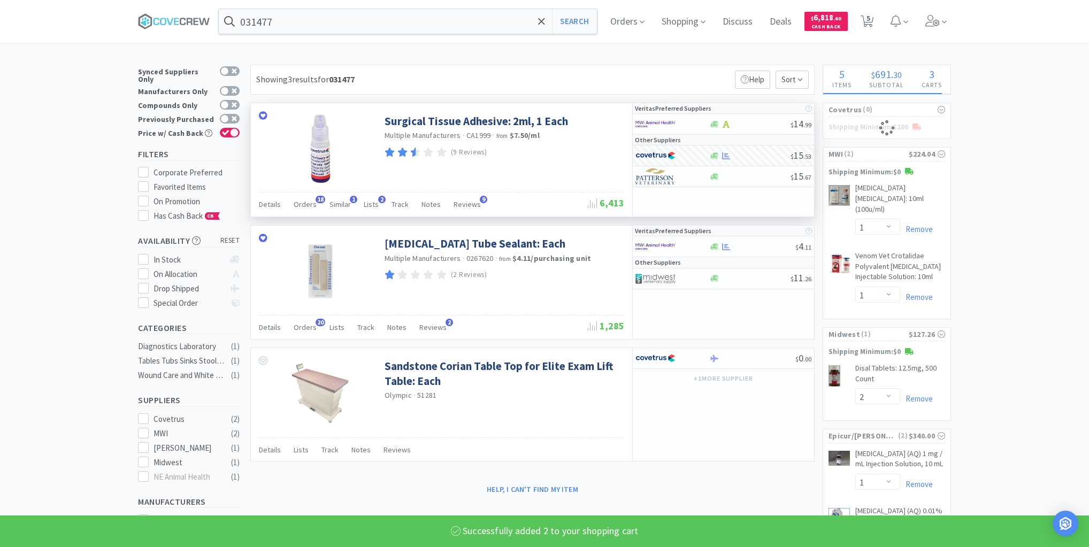
select select "2"
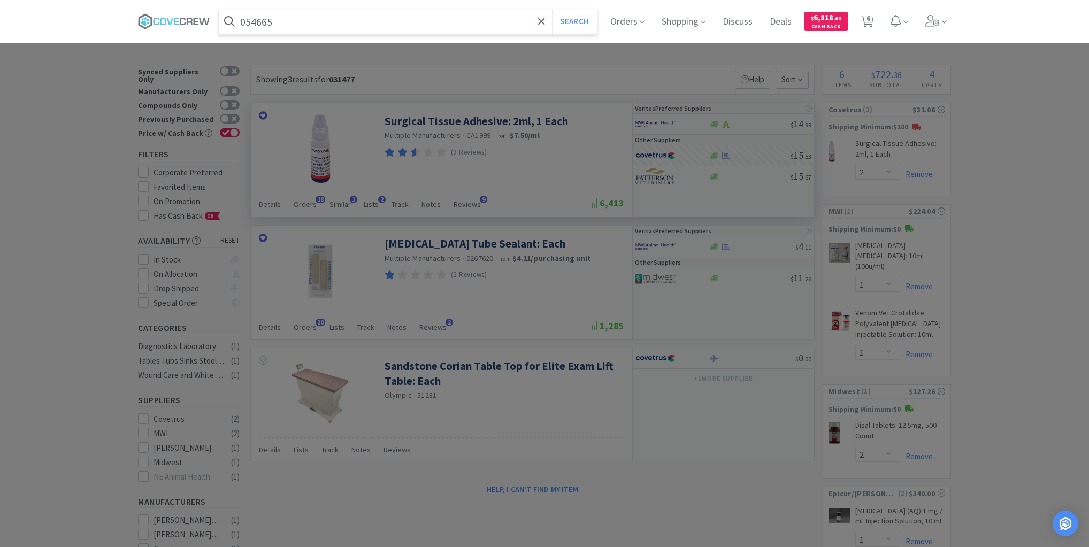
type input "054665"
click at [552, 9] on button "Search" at bounding box center [574, 21] width 44 height 25
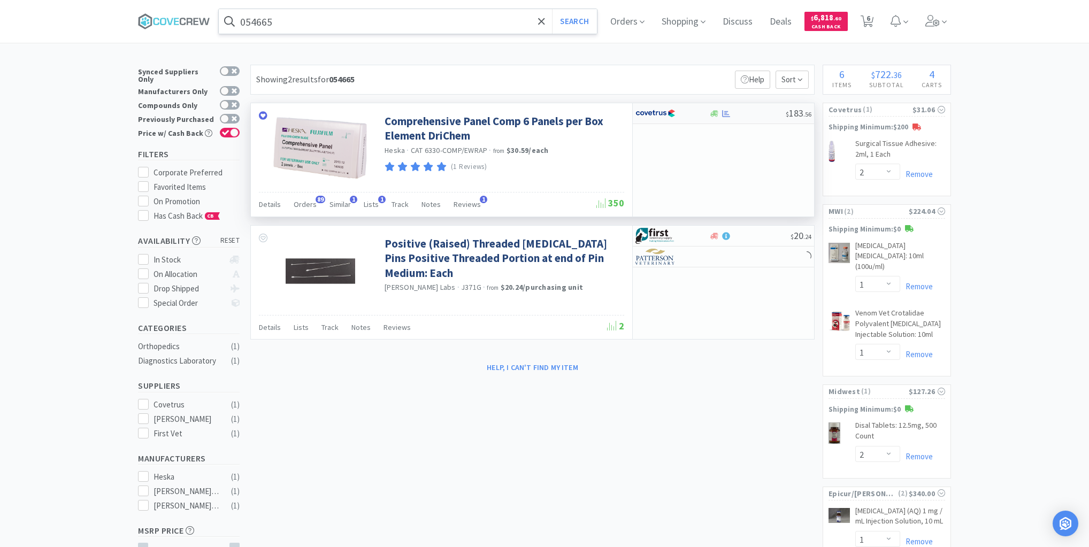
click at [762, 117] on div at bounding box center [747, 114] width 77 height 8
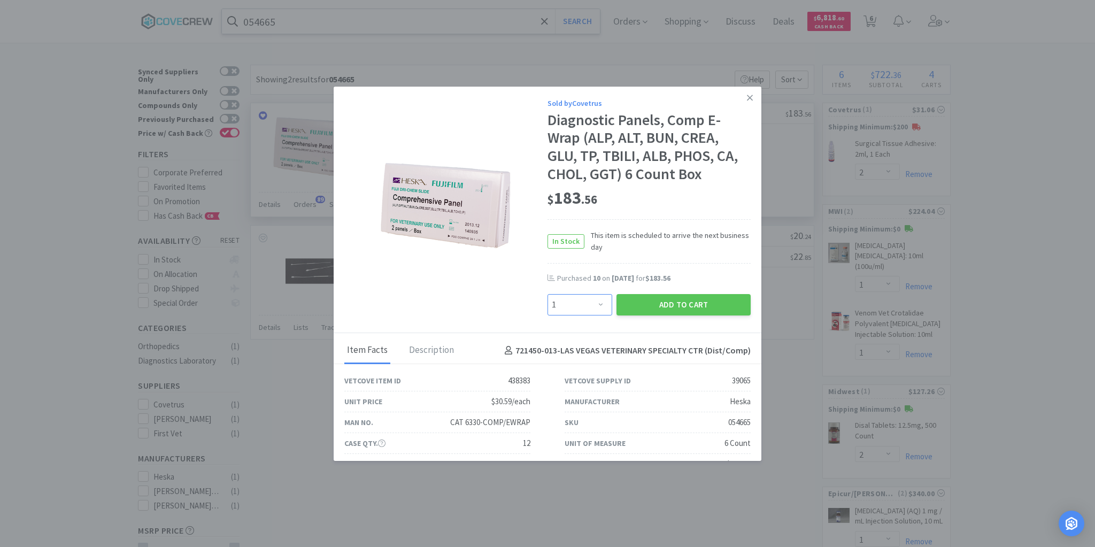
click at [597, 304] on select "Enter Quantity 1 2 3 4 5 6 7 8 9 10 11 12 13 14 15 16 17 18 19 20 Enter Quantity" at bounding box center [580, 304] width 65 height 21
select select "5"
click at [548, 294] on select "Enter Quantity 1 2 3 4 5 6 7 8 9 10 11 12 13 14 15 16 17 18 19 20 Enter Quantity" at bounding box center [580, 304] width 65 height 21
click at [667, 302] on button "Add to Cart" at bounding box center [684, 304] width 134 height 21
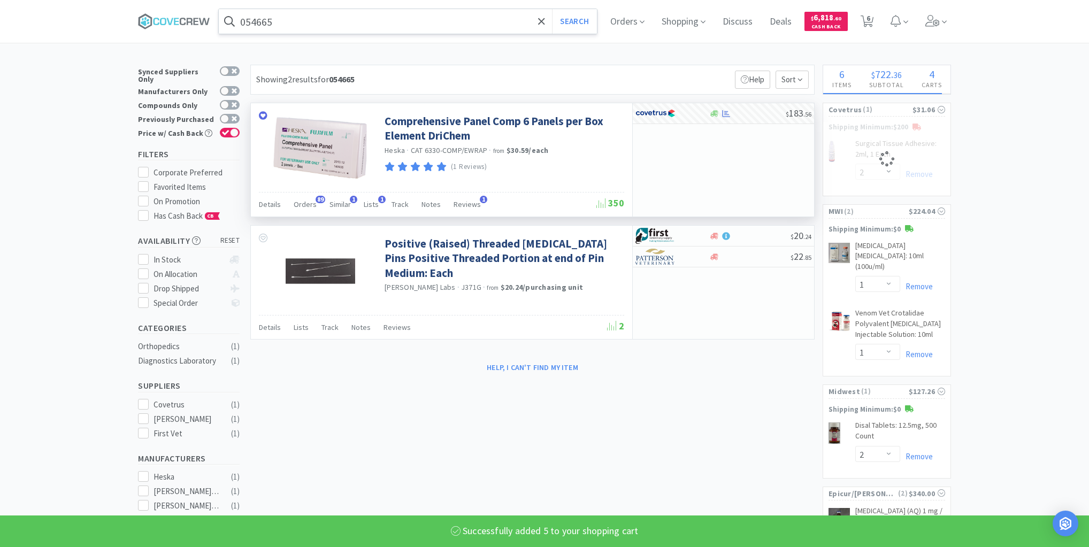
select select "5"
select select "2"
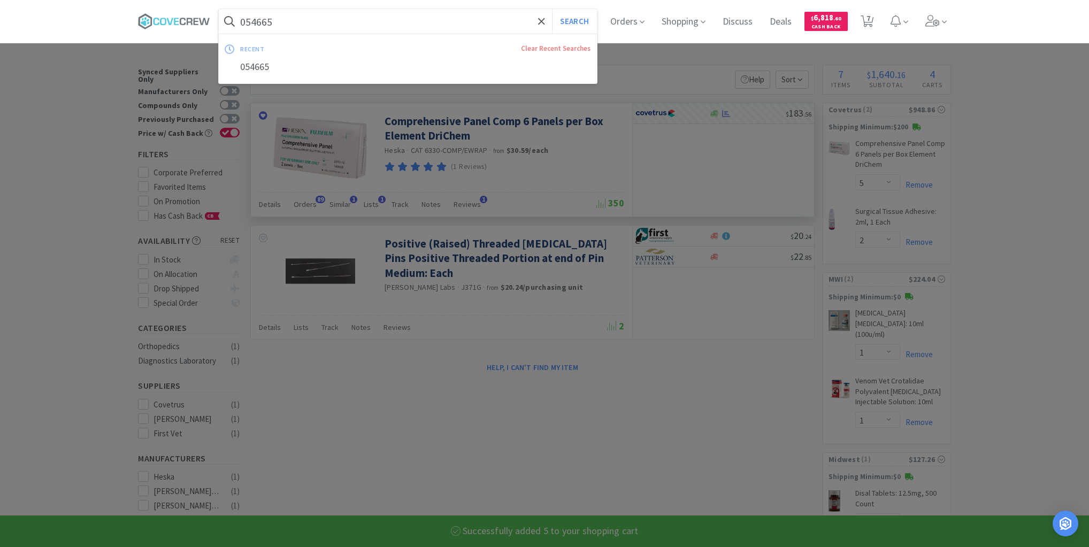
click at [400, 19] on input "054665" at bounding box center [408, 21] width 378 height 25
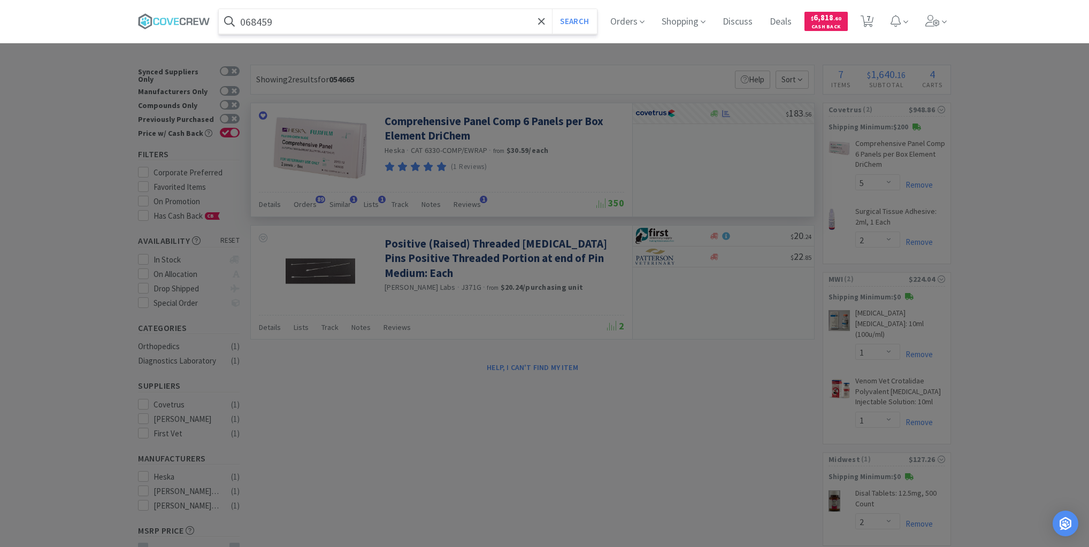
type input "068459"
click at [552, 9] on button "Search" at bounding box center [574, 21] width 44 height 25
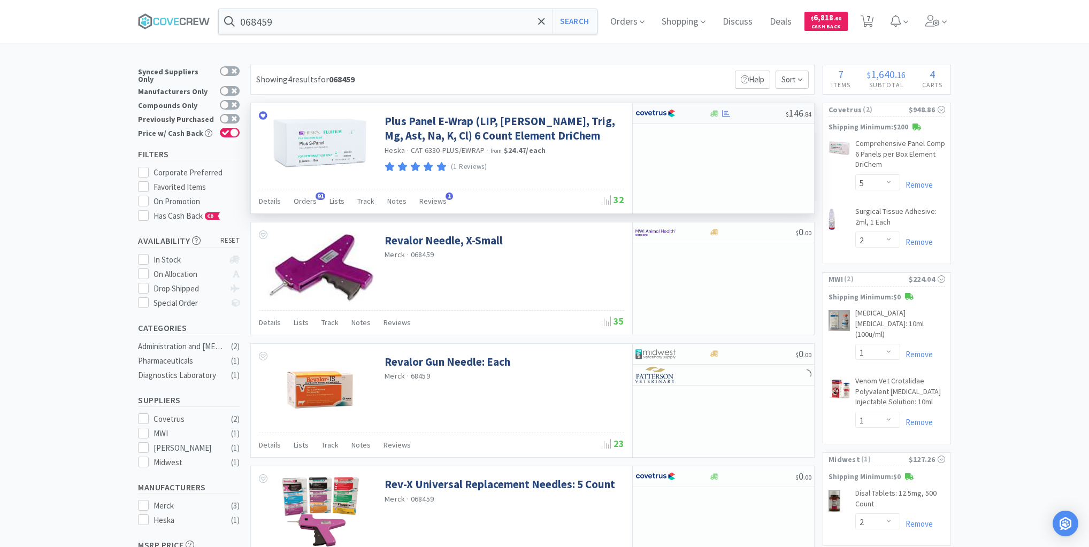
click at [751, 114] on div at bounding box center [747, 114] width 77 height 8
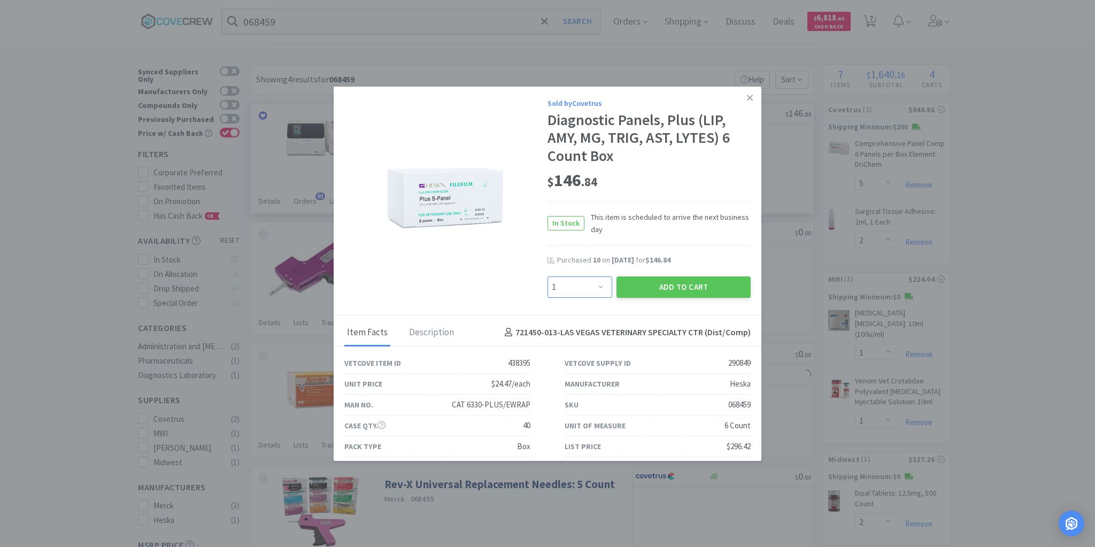
click at [594, 287] on select "Enter Quantity 1 2 3 4 5 6 7 8 9 10 11 12 13 14 15 16 17 18 19 20 Enter Quantity" at bounding box center [580, 286] width 65 height 21
select select "5"
click at [548, 276] on select "Enter Quantity 1 2 3 4 5 6 7 8 9 10 11 12 13 14 15 16 17 18 19 20 Enter Quantity" at bounding box center [580, 286] width 65 height 21
click at [637, 283] on button "Add to Cart" at bounding box center [684, 286] width 134 height 21
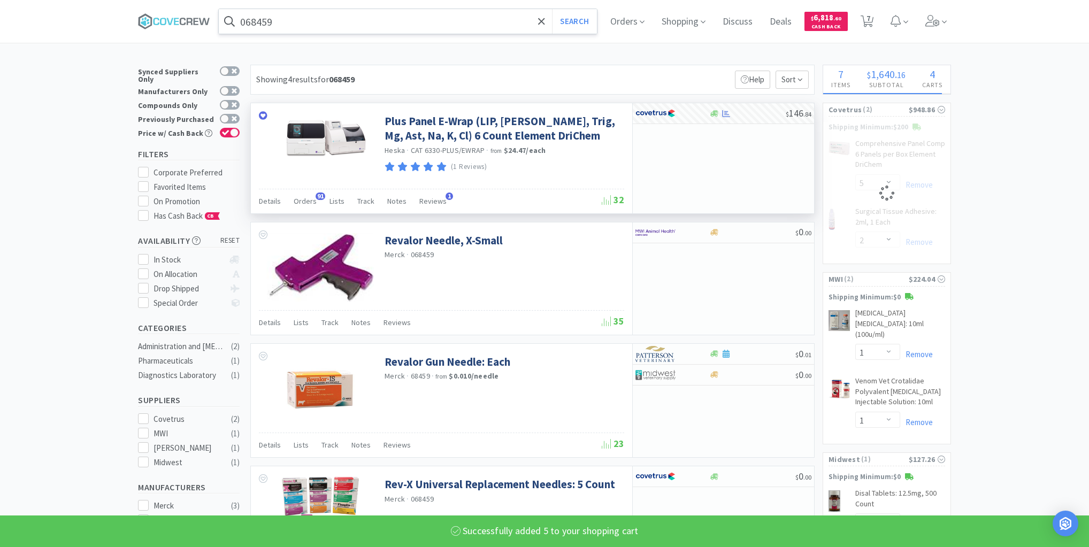
click at [514, 24] on input "068459" at bounding box center [408, 21] width 378 height 25
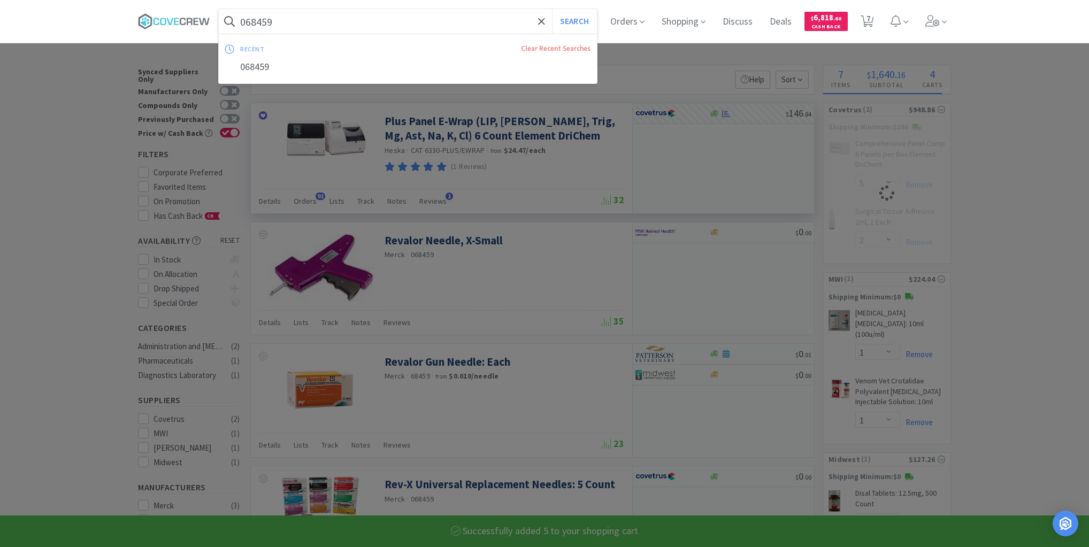
select select "5"
select select "2"
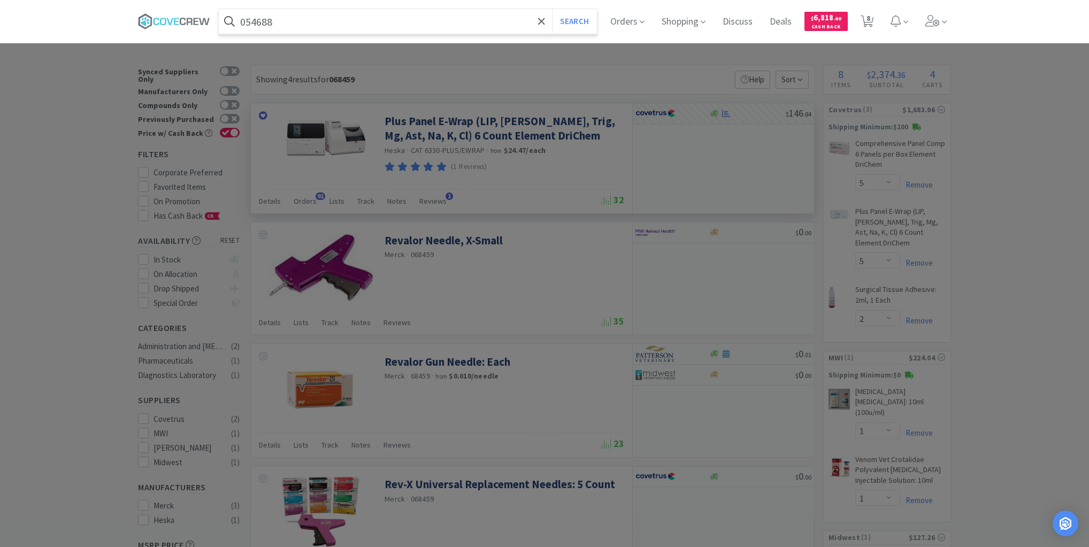
type input "054688"
click at [552, 9] on button "Search" at bounding box center [574, 21] width 44 height 25
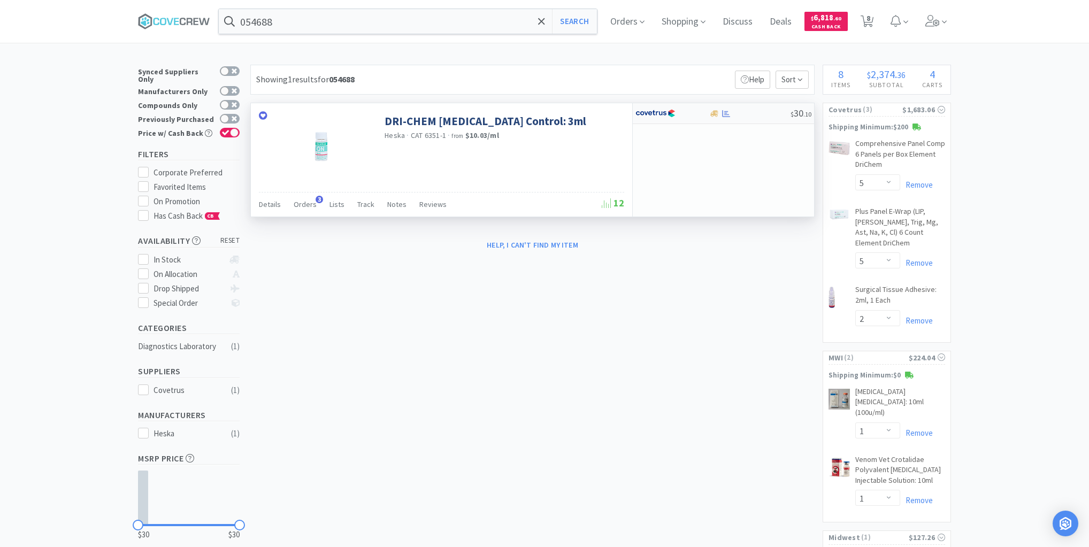
click at [768, 107] on div "$ 30 . 10" at bounding box center [723, 113] width 181 height 21
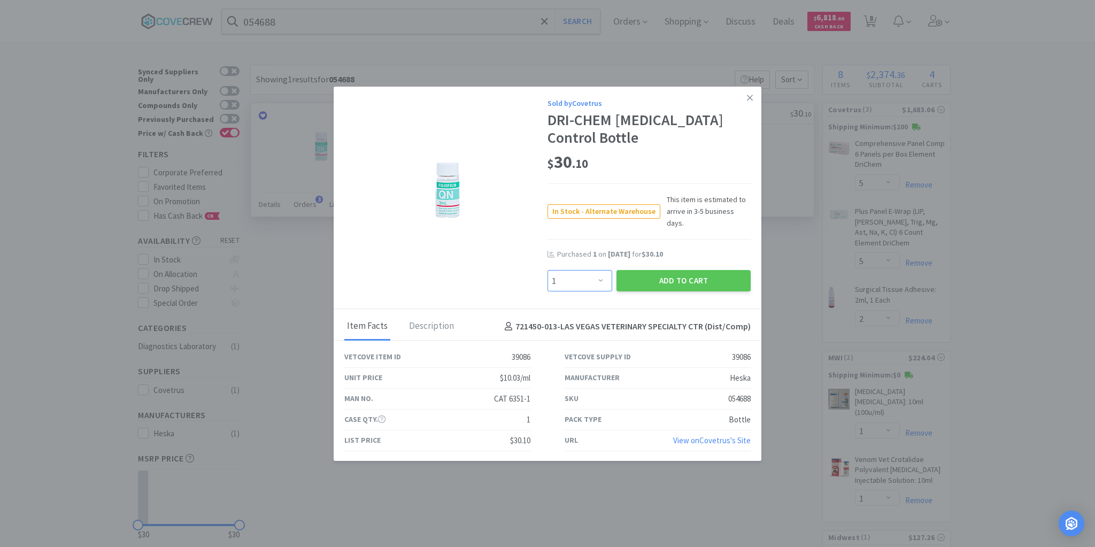
click at [601, 273] on select "Enter Quantity 1 2 3 4 5 6 7 8 9 10 11 12 13 14 15 16 17 18 19 20 Enter Quantity" at bounding box center [580, 280] width 65 height 21
select select "2"
click at [548, 270] on select "Enter Quantity 1 2 3 4 5 6 7 8 9 10 11 12 13 14 15 16 17 18 19 20 Enter Quantity" at bounding box center [580, 280] width 65 height 21
click at [671, 270] on button "Add to Cart" at bounding box center [684, 280] width 134 height 21
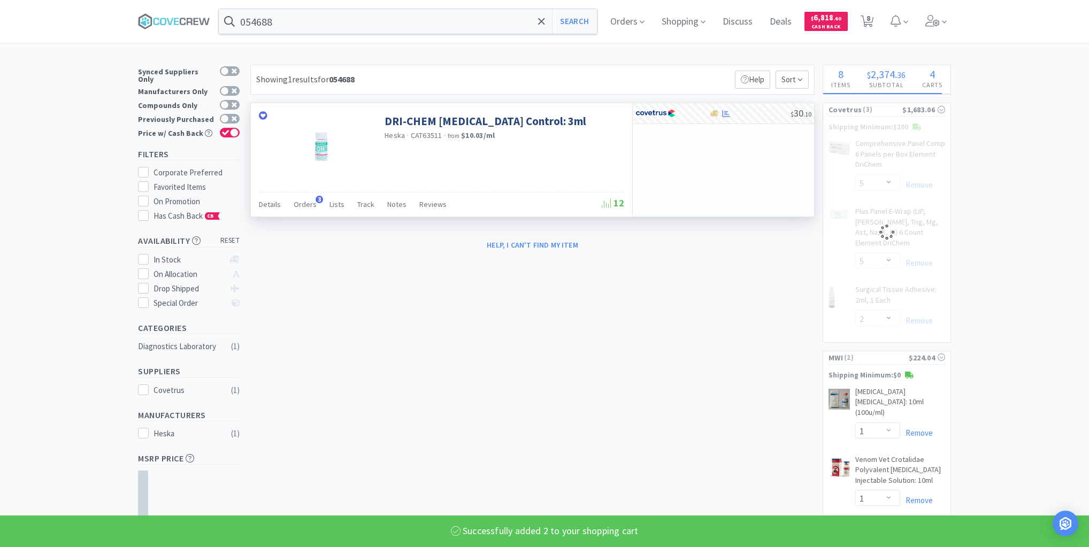
select select "2"
select select "5"
select select "2"
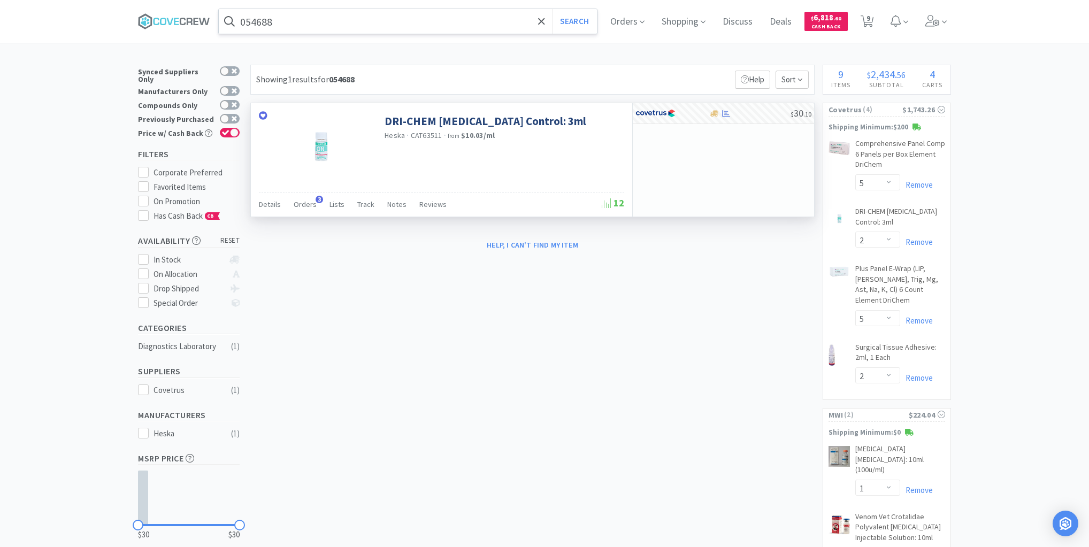
drag, startPoint x: 516, startPoint y: 22, endPoint x: 520, endPoint y: 29, distance: 7.7
click at [516, 22] on input "054688" at bounding box center [408, 21] width 378 height 25
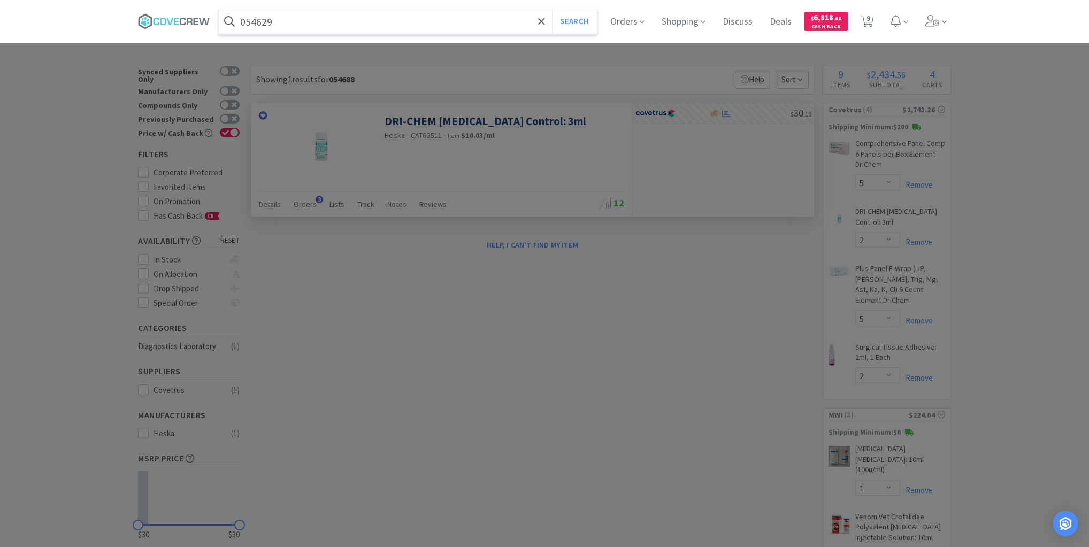
type input "054629"
click at [552, 9] on button "Search" at bounding box center [574, 21] width 44 height 25
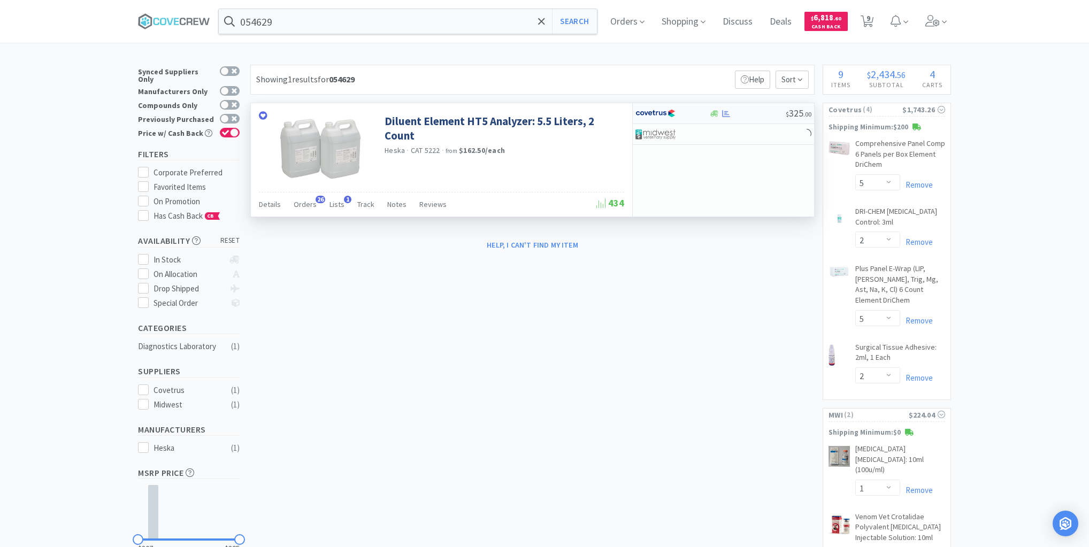
click at [757, 115] on div at bounding box center [747, 114] width 77 height 8
select select "1"
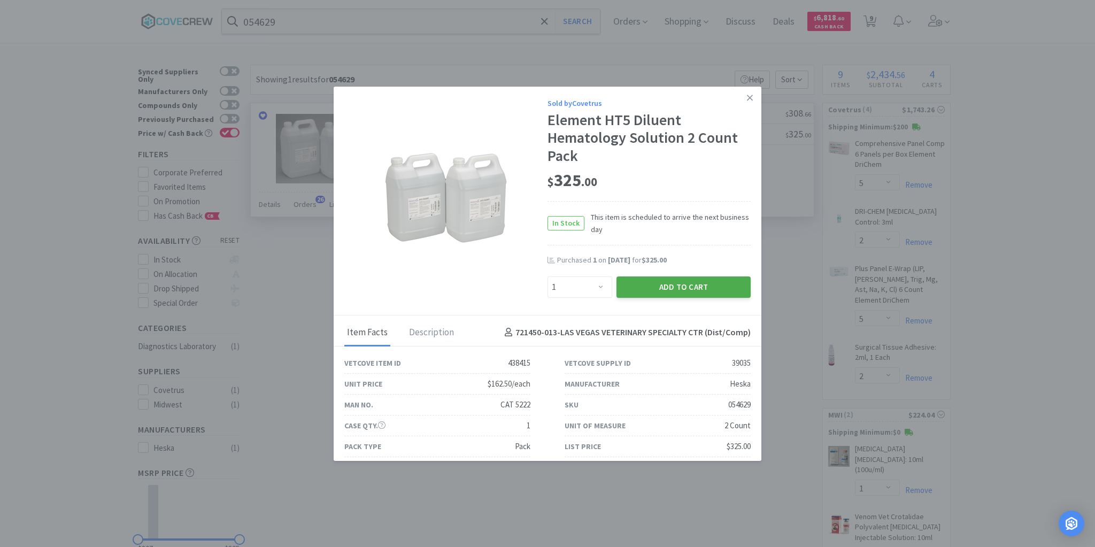
click at [683, 285] on button "Add to Cart" at bounding box center [684, 286] width 134 height 21
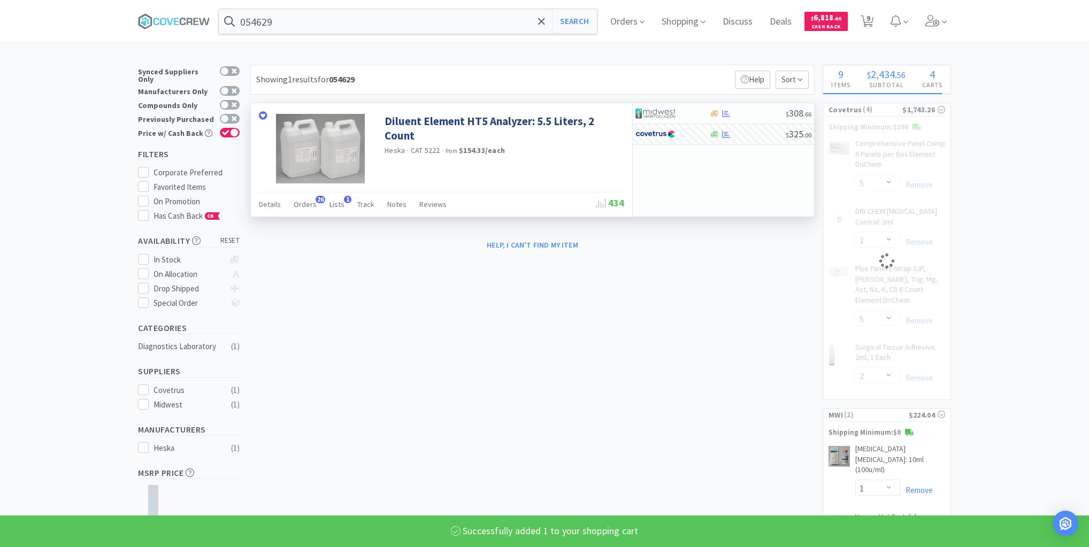
select select "1"
select select "5"
select select "2"
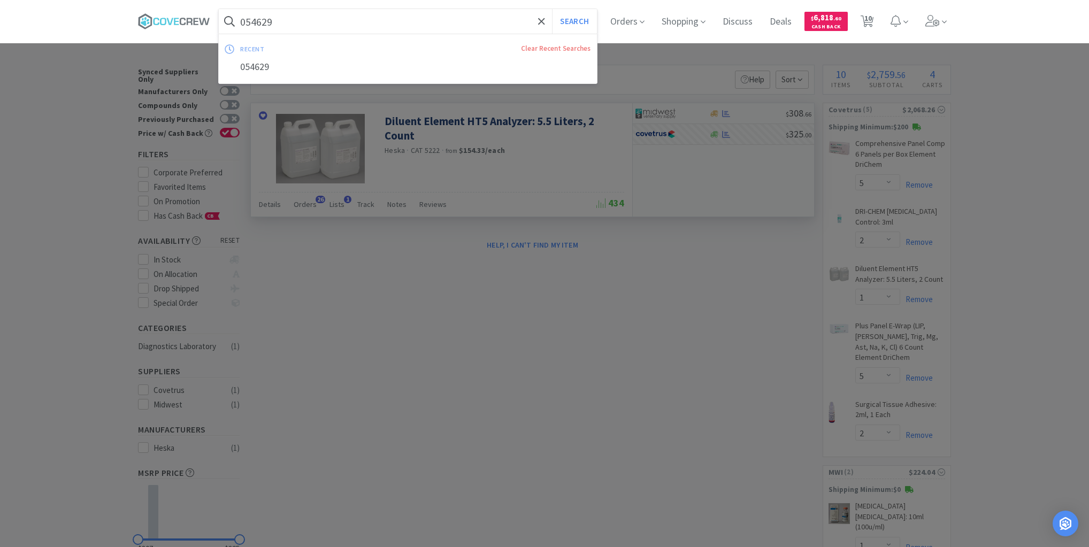
drag, startPoint x: 501, startPoint y: 25, endPoint x: 504, endPoint y: 44, distance: 19.0
click at [502, 25] on input "054629" at bounding box center [408, 21] width 378 height 25
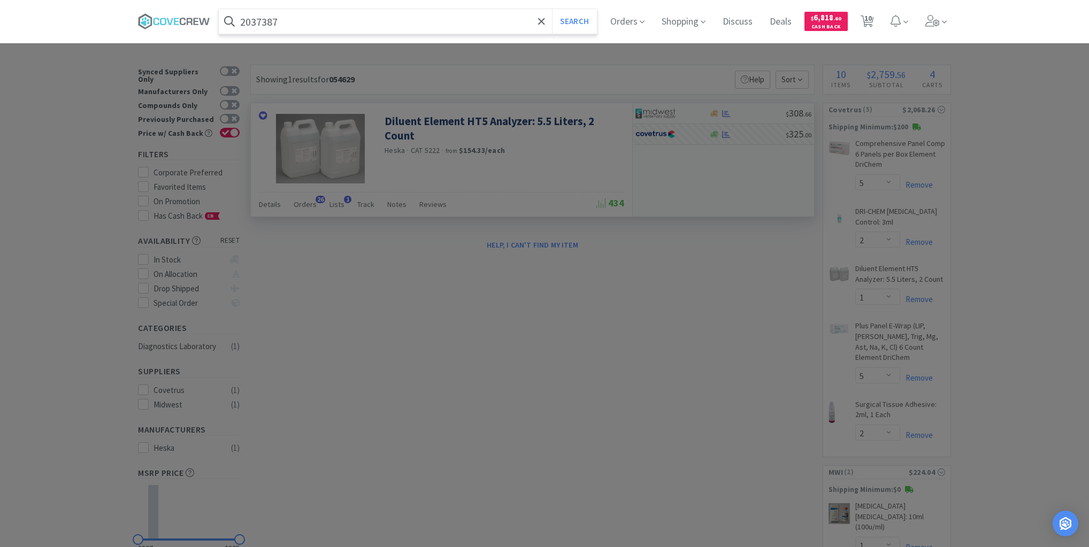
click at [552, 9] on button "Search" at bounding box center [574, 21] width 44 height 25
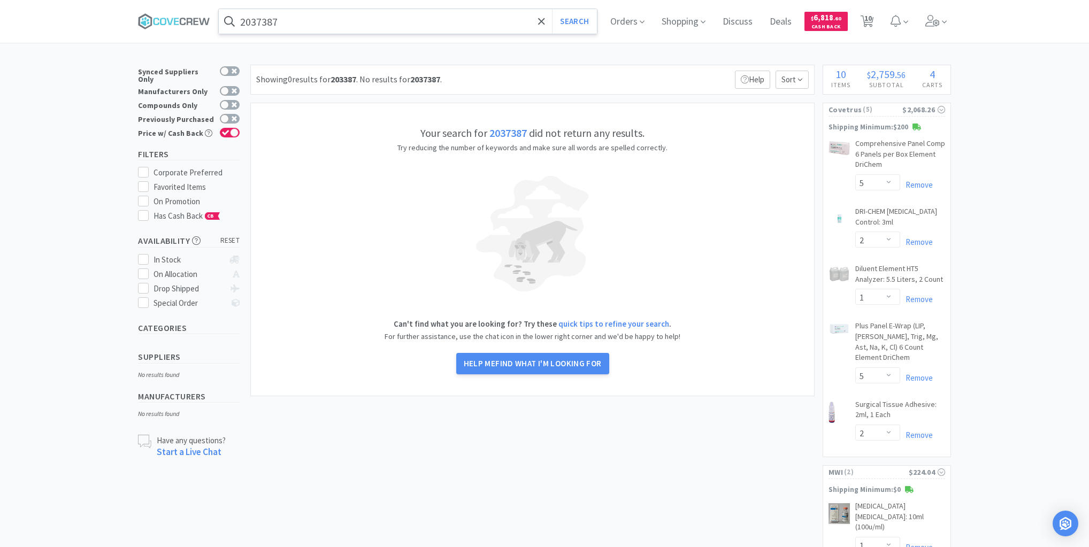
click at [506, 11] on input "2037387" at bounding box center [408, 21] width 378 height 25
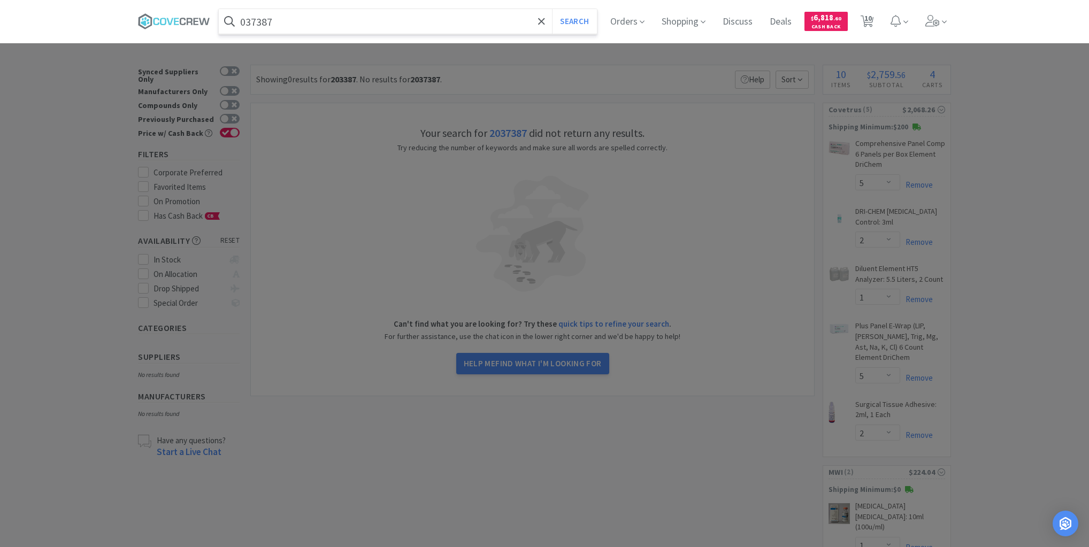
type input "037387"
click at [552, 9] on button "Search" at bounding box center [574, 21] width 44 height 25
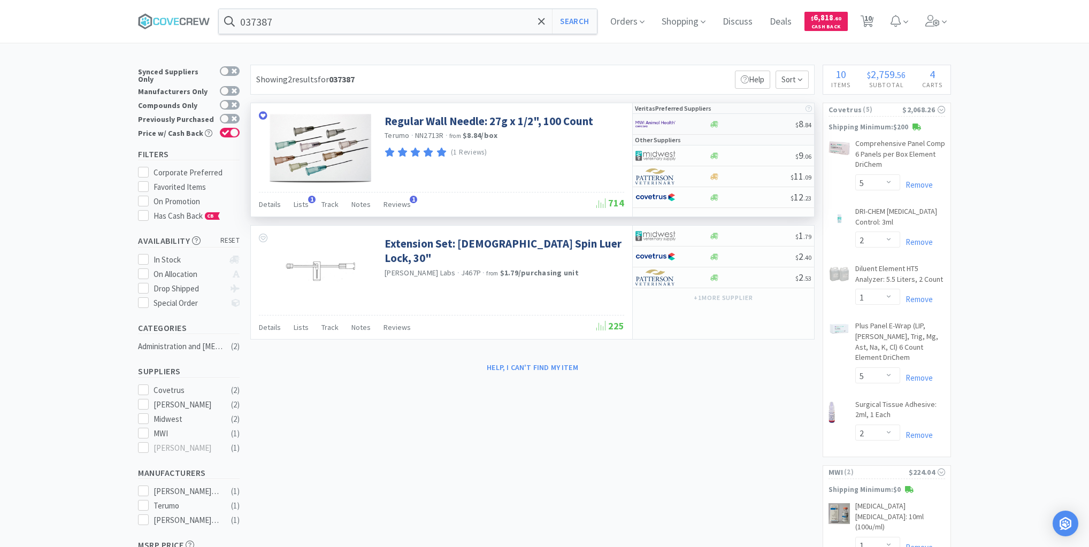
click at [751, 124] on div at bounding box center [752, 124] width 87 height 8
select select "1"
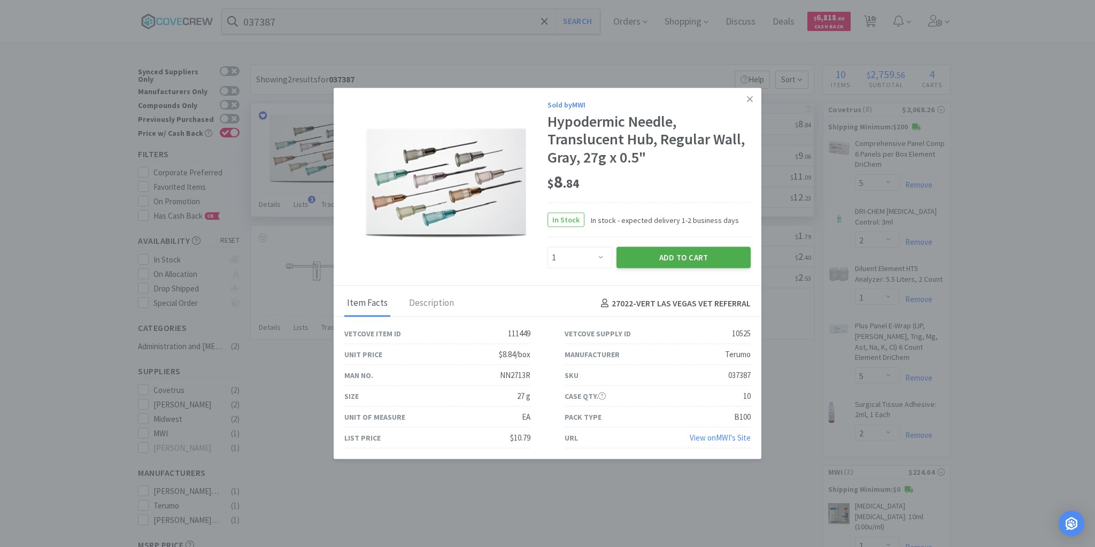
click at [673, 258] on button "Add to Cart" at bounding box center [684, 257] width 134 height 21
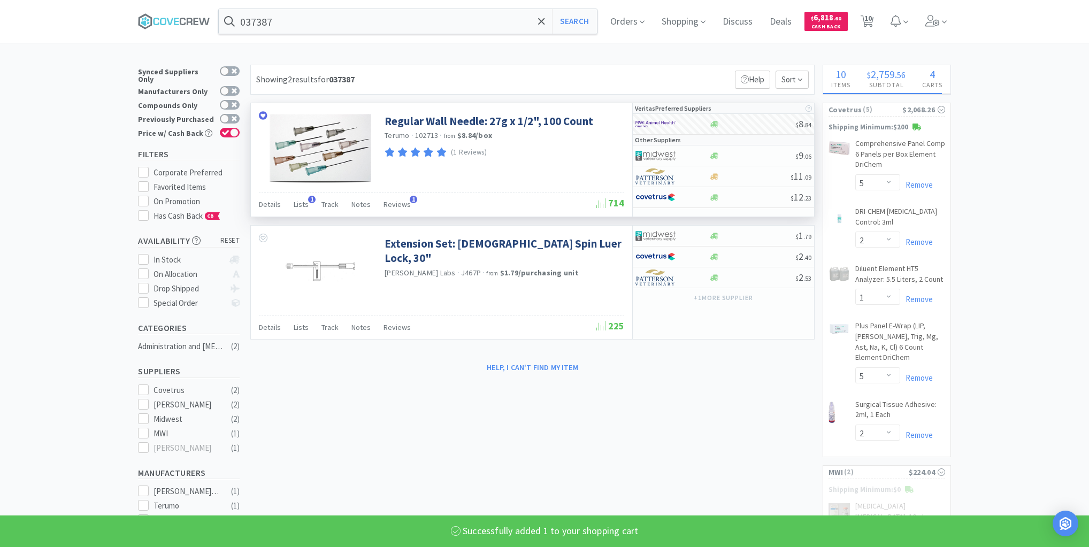
select select "1"
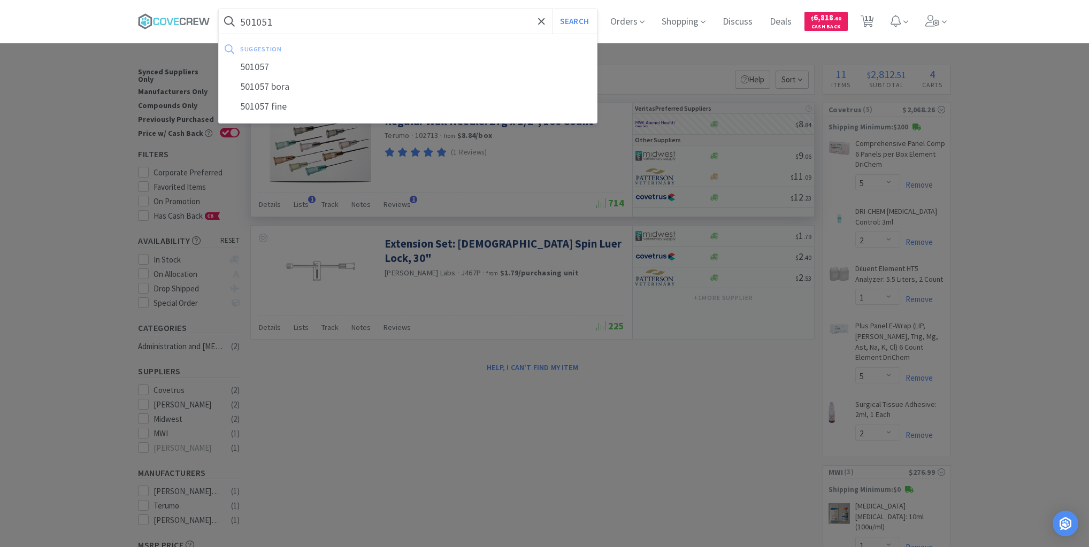
type input "501051"
click at [552, 9] on button "Search" at bounding box center [574, 21] width 44 height 25
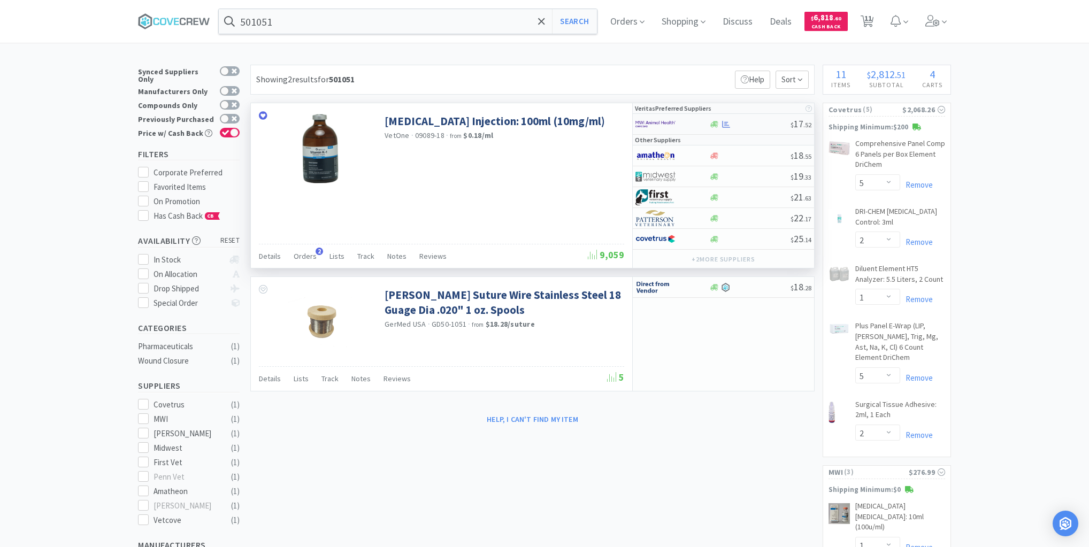
click at [753, 122] on div at bounding box center [750, 124] width 82 height 8
select select "1"
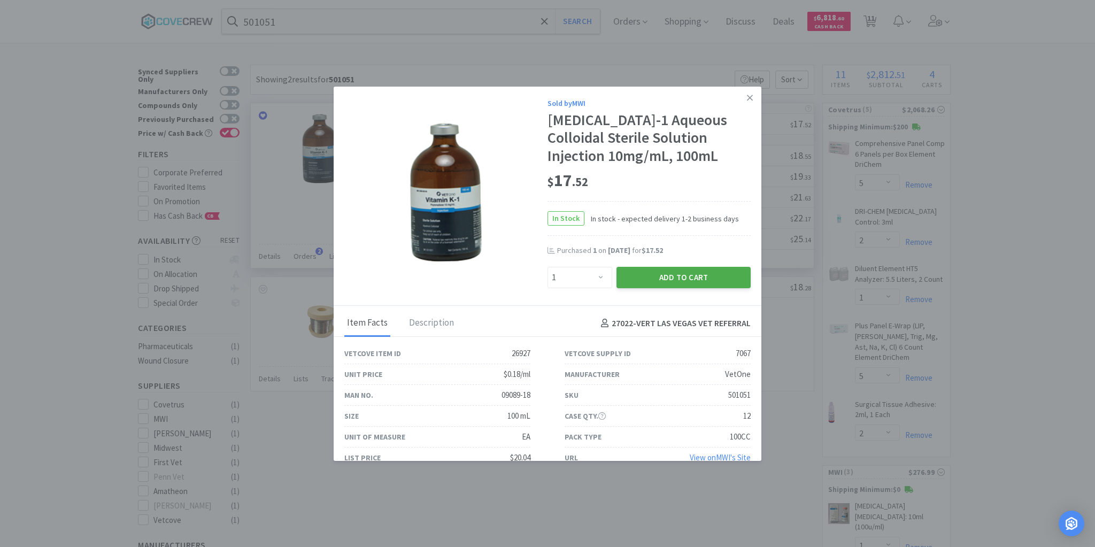
click at [682, 276] on button "Add to Cart" at bounding box center [684, 277] width 134 height 21
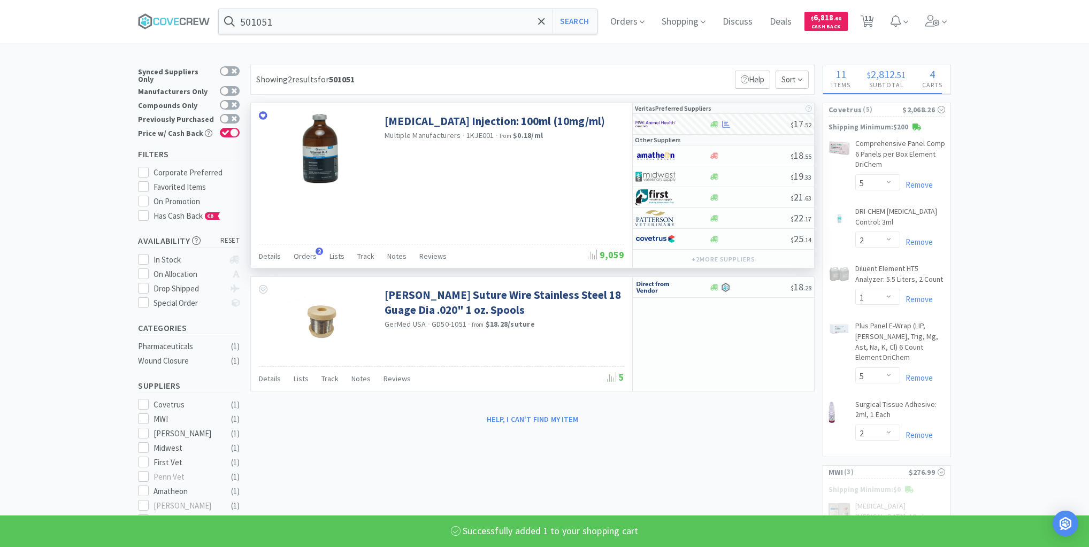
select select "1"
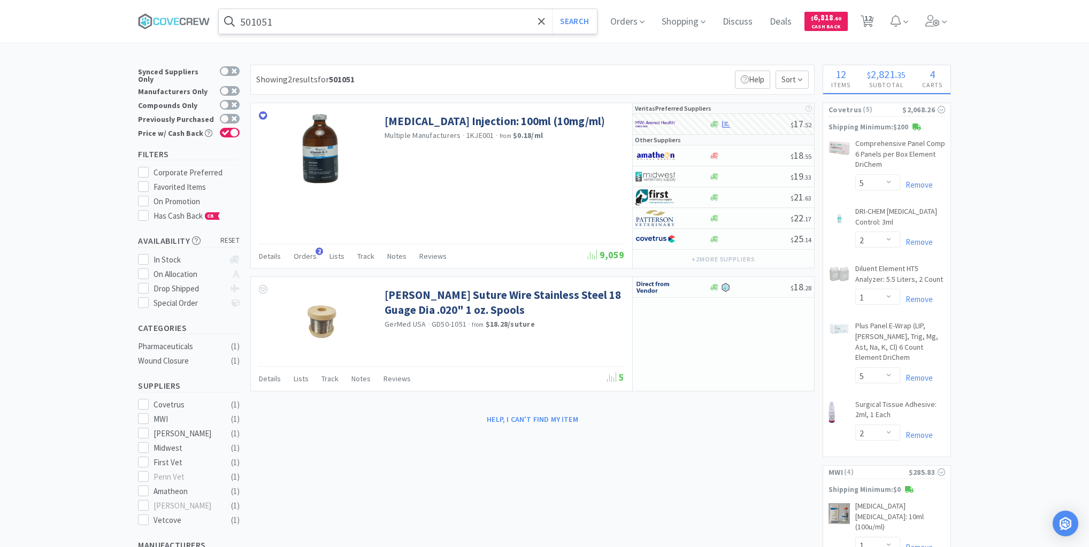
click at [501, 24] on input "501051" at bounding box center [408, 21] width 378 height 25
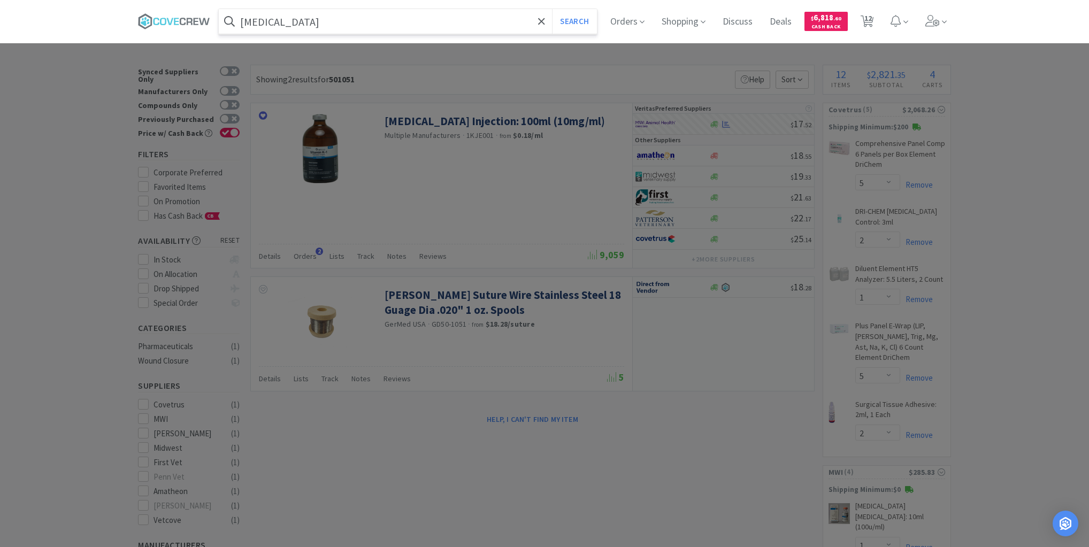
type input "sterile water for injection"
click at [552, 9] on button "Search" at bounding box center [574, 21] width 44 height 25
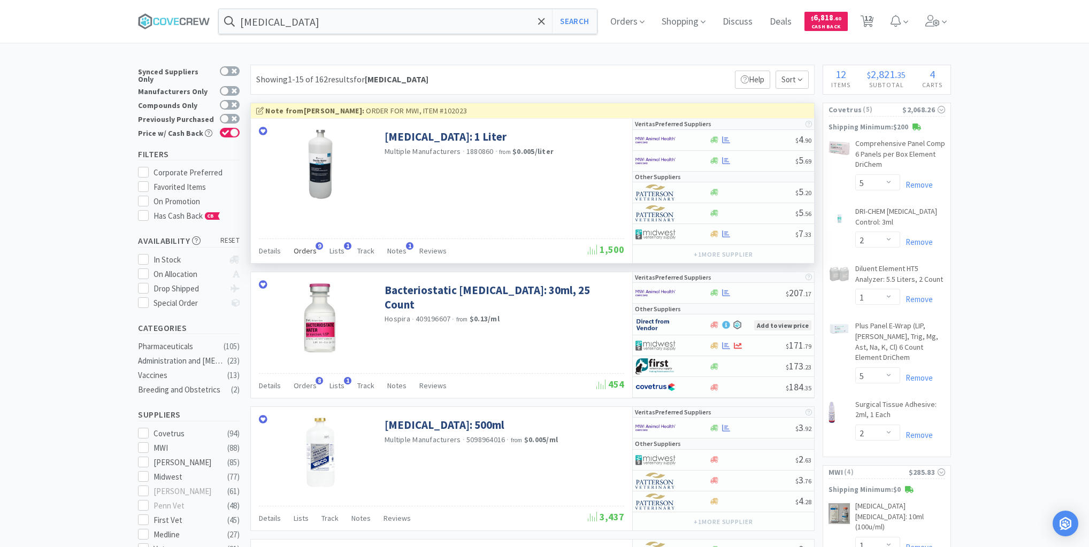
click at [302, 250] on span "Orders" at bounding box center [305, 251] width 23 height 10
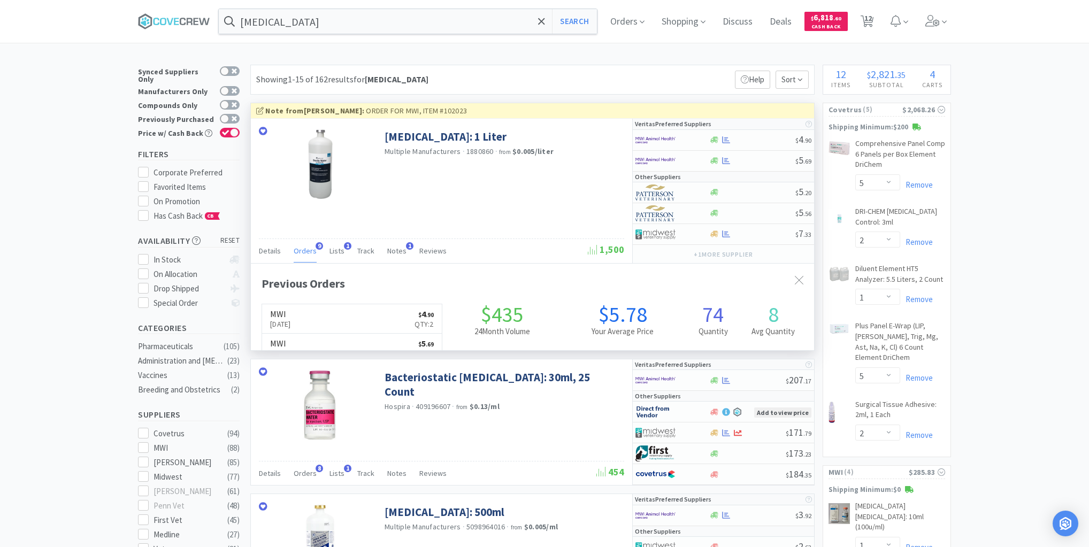
scroll to position [287, 563]
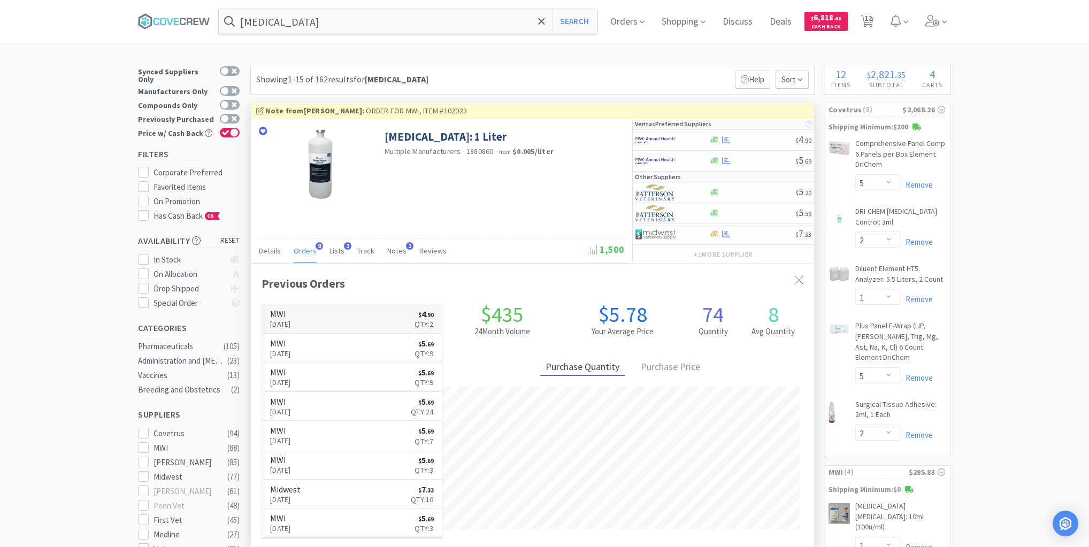
click at [354, 315] on link "MWI Aug 12th, 2025 $ 4 . 90 Qty: 2" at bounding box center [352, 318] width 180 height 29
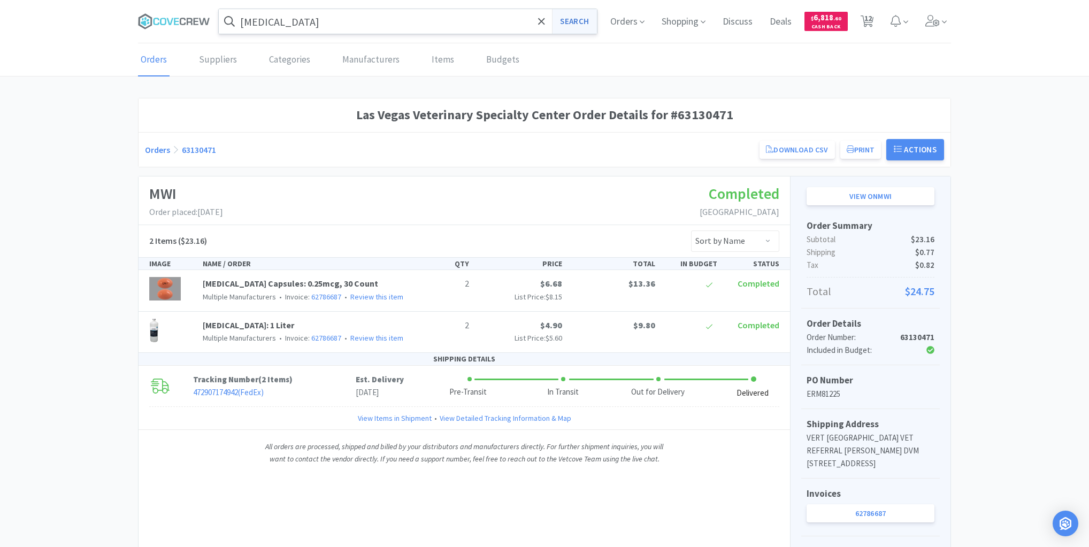
click at [581, 21] on button "Search" at bounding box center [574, 21] width 44 height 25
select select "5"
select select "2"
select select "1"
select select "5"
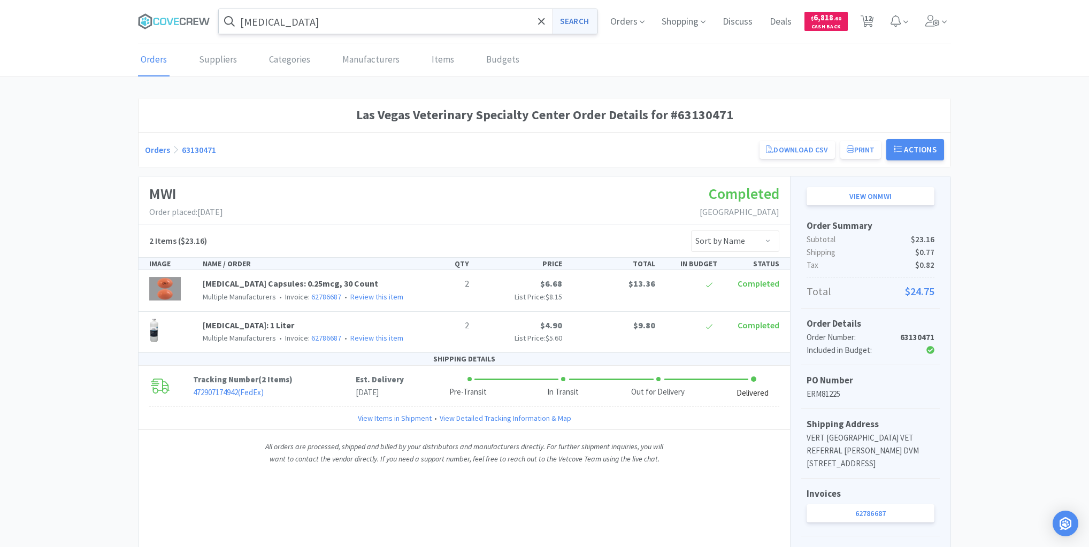
select select "2"
select select "1"
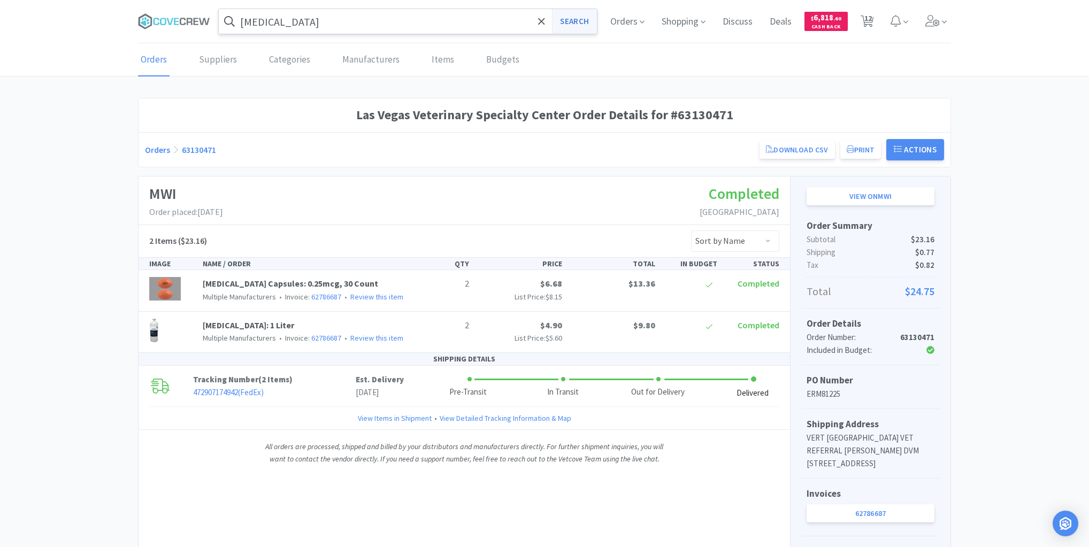
select select "2"
select select "1"
select select "2"
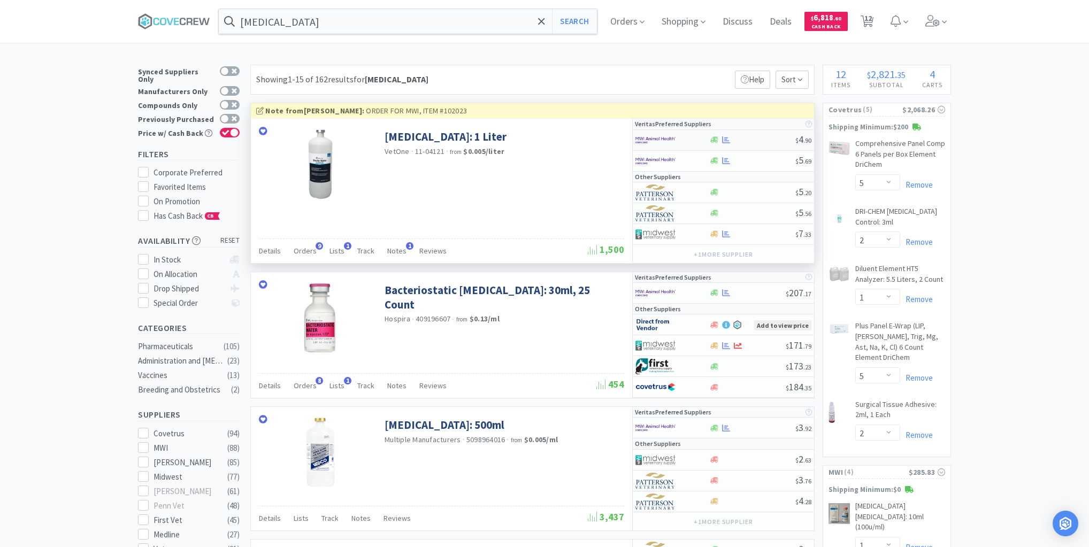
click at [768, 140] on div at bounding box center [752, 140] width 87 height 8
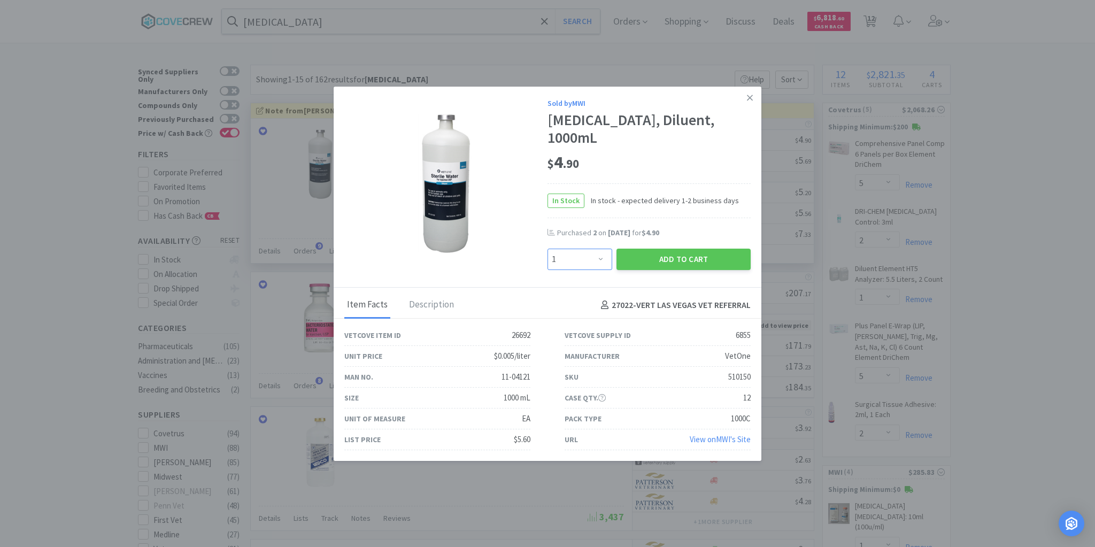
click at [599, 259] on select "Enter Quantity 1 2 3 4 5 6 7 8 9 10 11 12 13 14 15 16 17 18 19 20 Enter Quantity" at bounding box center [580, 259] width 65 height 21
select select "3"
click at [548, 249] on select "Enter Quantity 1 2 3 4 5 6 7 8 9 10 11 12 13 14 15 16 17 18 19 20 Enter Quantity" at bounding box center [580, 259] width 65 height 21
click at [680, 259] on button "Add to Cart" at bounding box center [684, 259] width 134 height 21
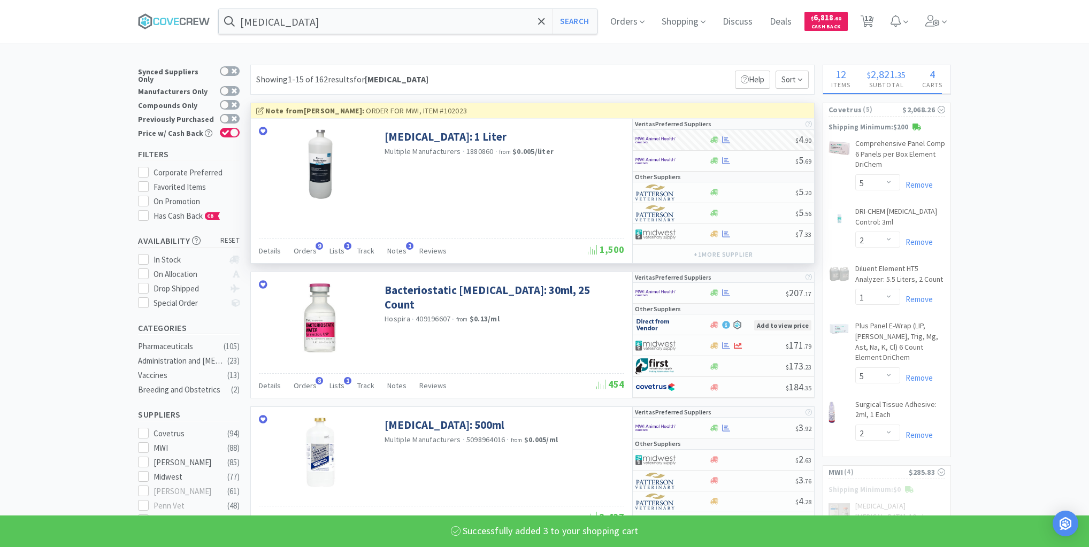
select select "3"
select select "1"
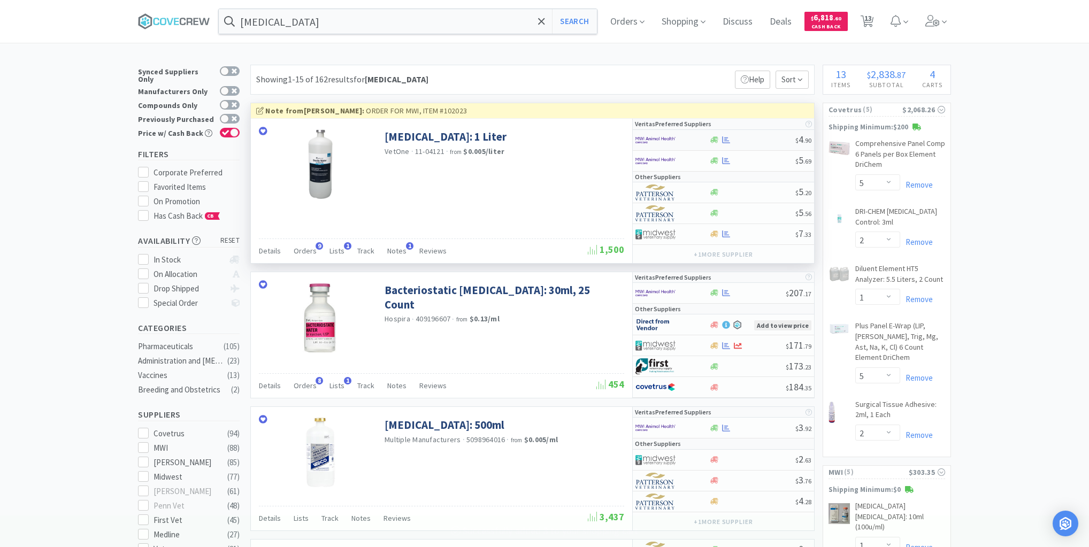
click at [750, 140] on div at bounding box center [752, 140] width 87 height 8
select select "1"
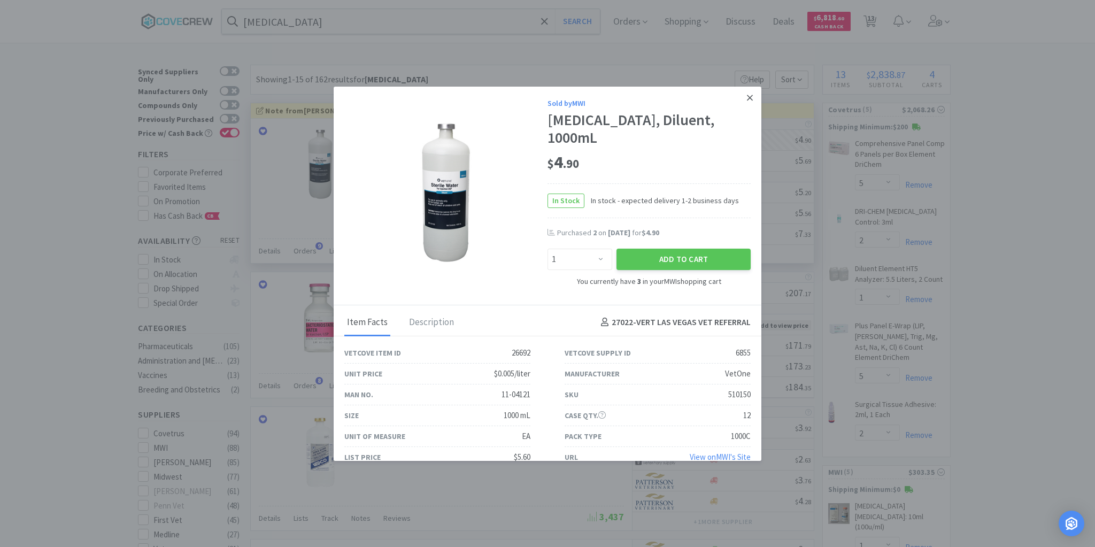
click at [747, 97] on icon at bounding box center [750, 98] width 6 height 6
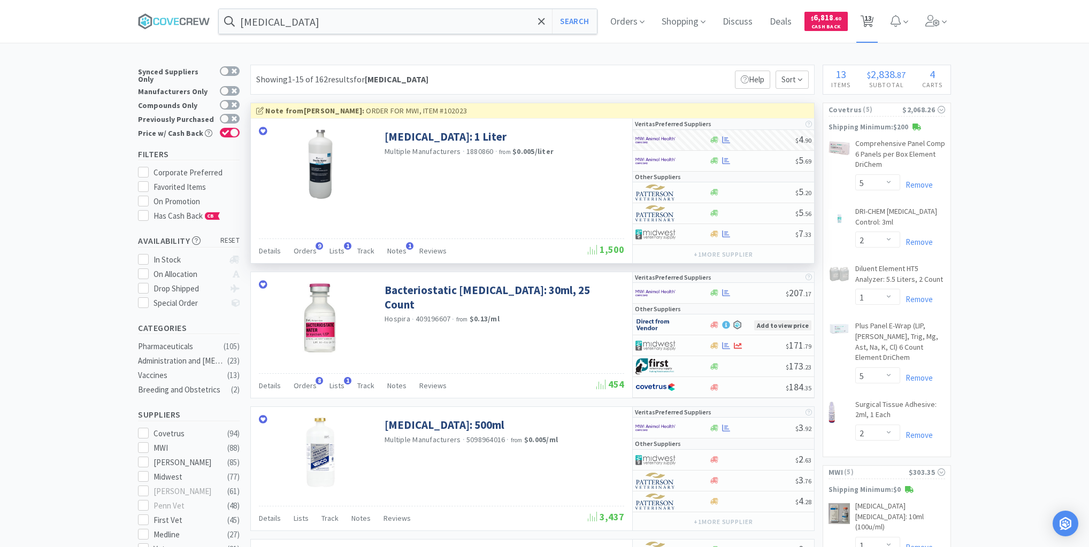
click at [872, 19] on span "13" at bounding box center [867, 18] width 7 height 43
select select "5"
select select "2"
select select "1"
select select "5"
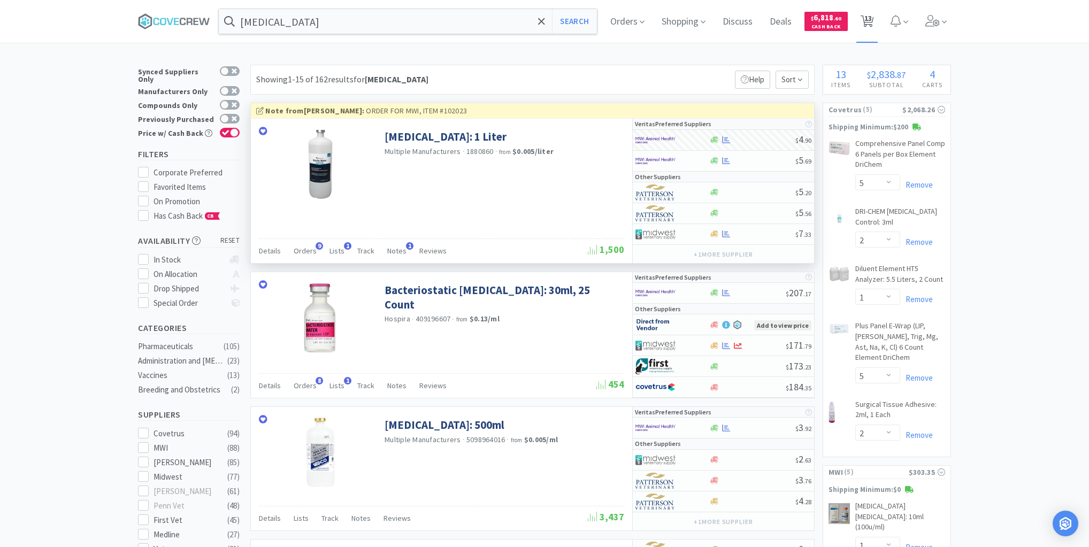
select select "2"
select select "1"
select select "3"
select select "1"
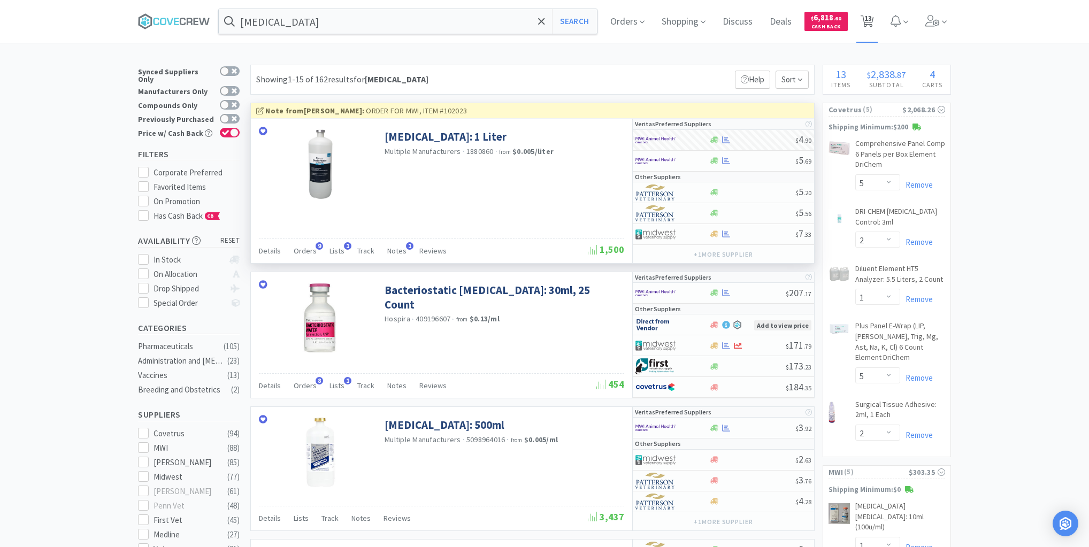
select select "1"
select select "2"
select select "1"
select select "2"
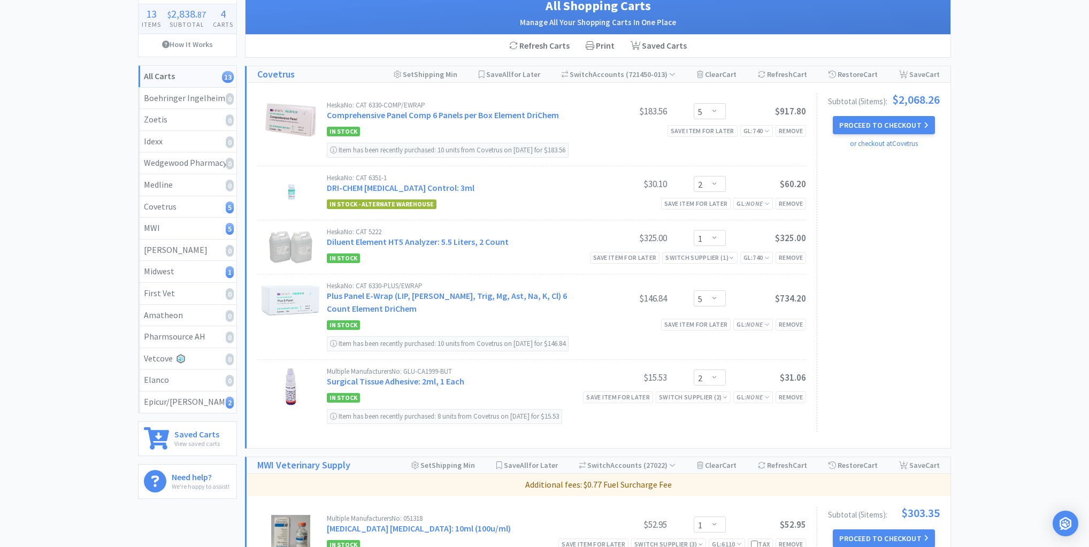
scroll to position [43, 0]
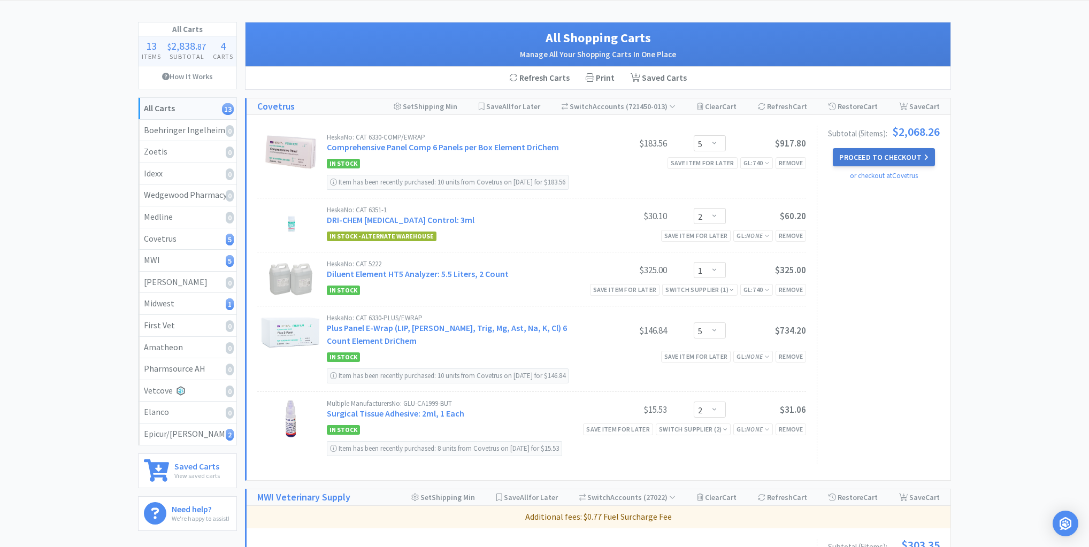
click at [897, 157] on button "Proceed to Checkout" at bounding box center [884, 157] width 102 height 18
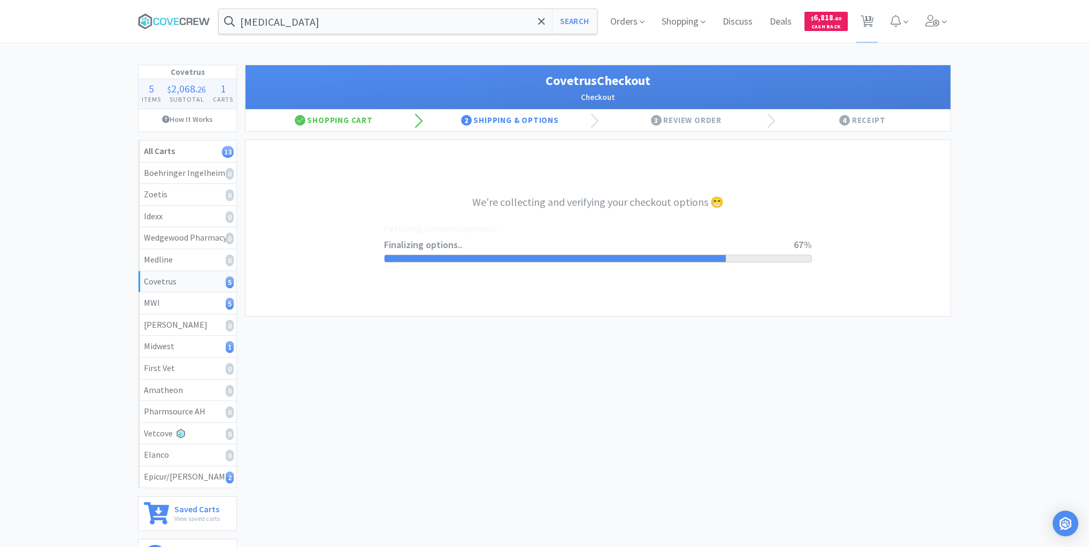
select select "ACCOUNT"
select select "cvt-standard-net"
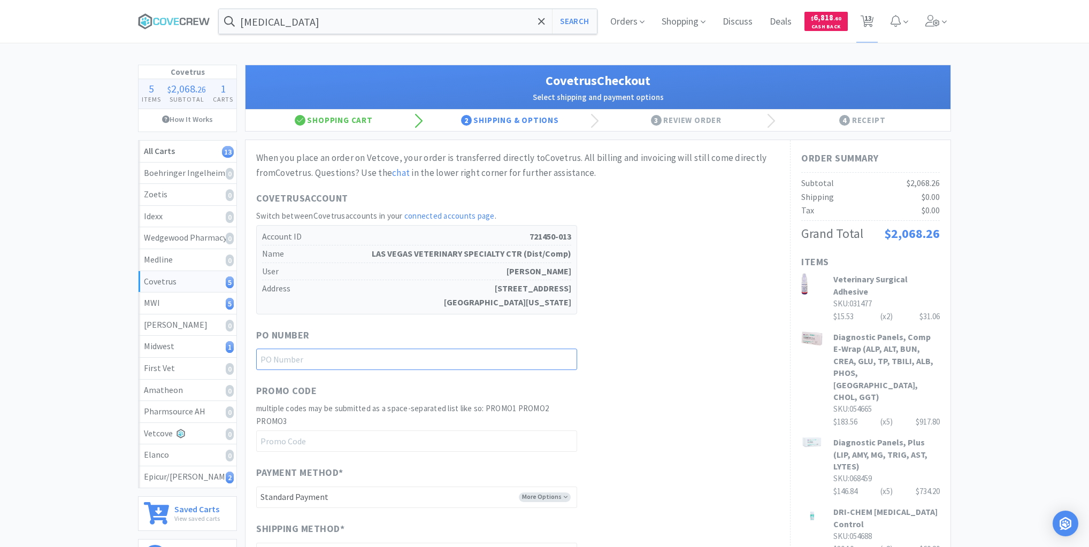
click at [549, 357] on input "text" at bounding box center [416, 359] width 321 height 21
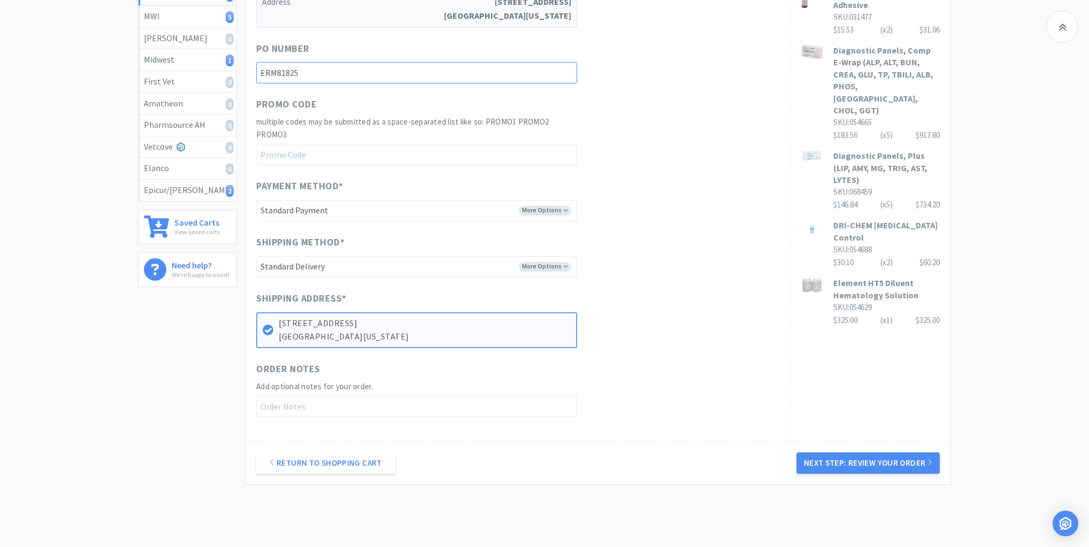
scroll to position [332, 0]
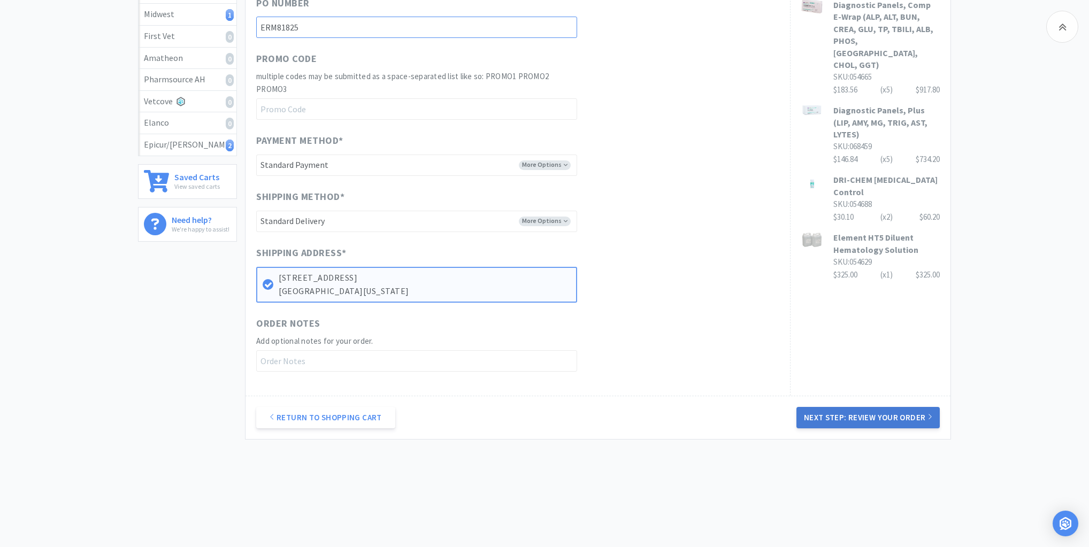
type input "ERM81825"
click at [904, 412] on button "Next Step: Review Your Order" at bounding box center [867, 417] width 143 height 21
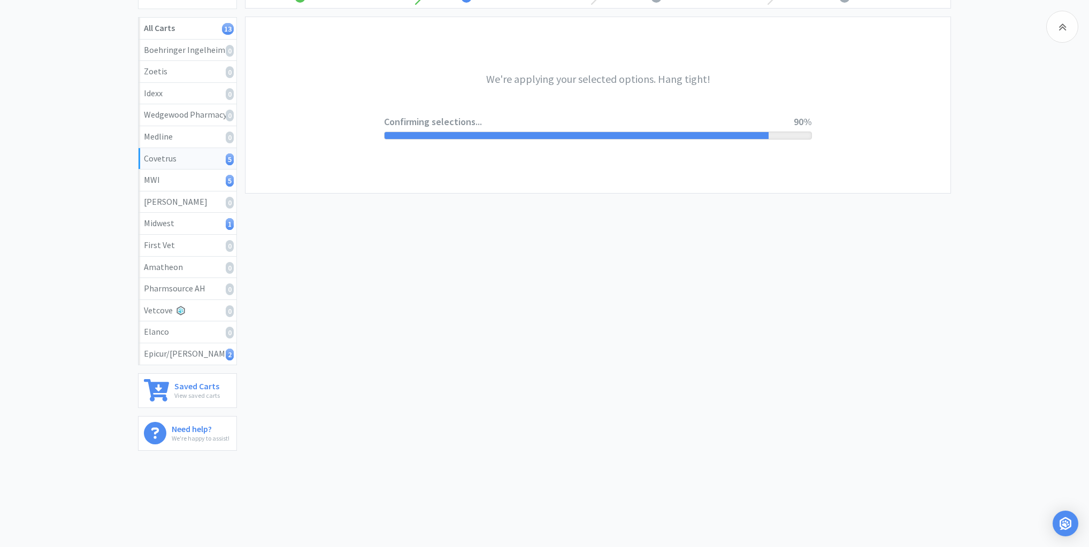
scroll to position [0, 0]
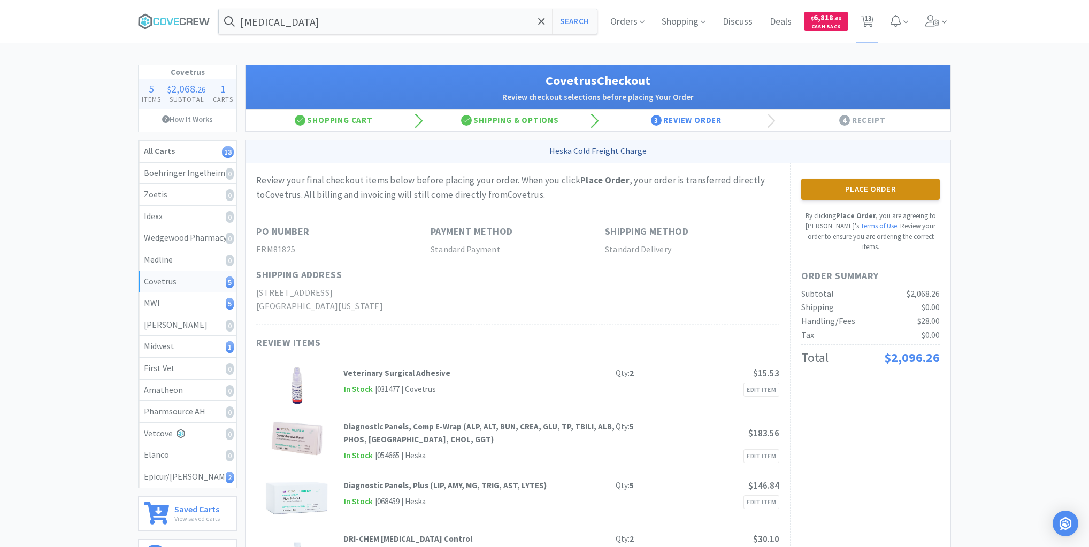
click at [881, 192] on button "Place Order" at bounding box center [870, 189] width 139 height 21
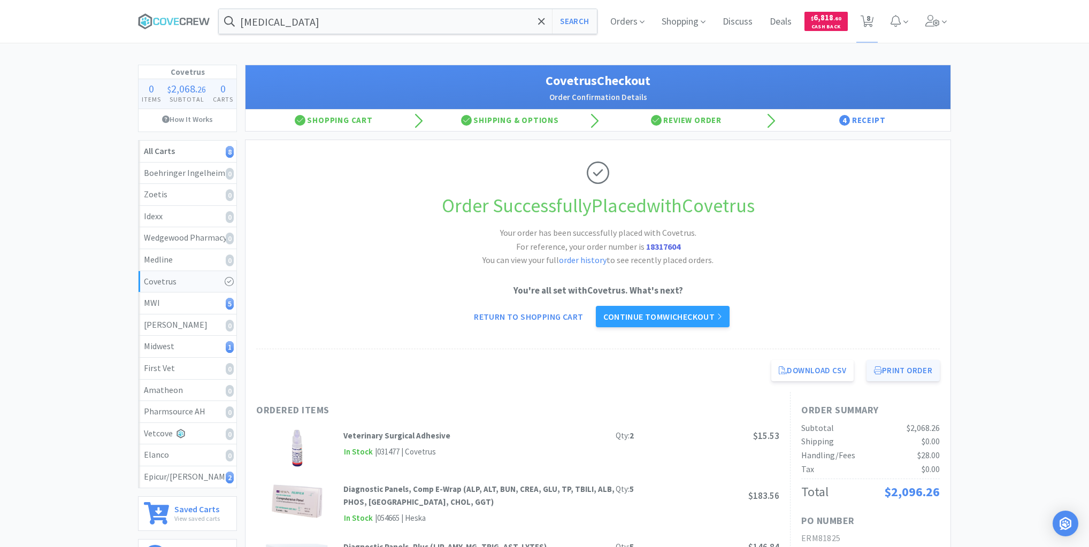
click at [879, 377] on button "Print Order" at bounding box center [902, 370] width 73 height 21
click at [222, 473] on div "Epicur/Stokes 2" at bounding box center [187, 477] width 87 height 14
select select "1"
select select "2"
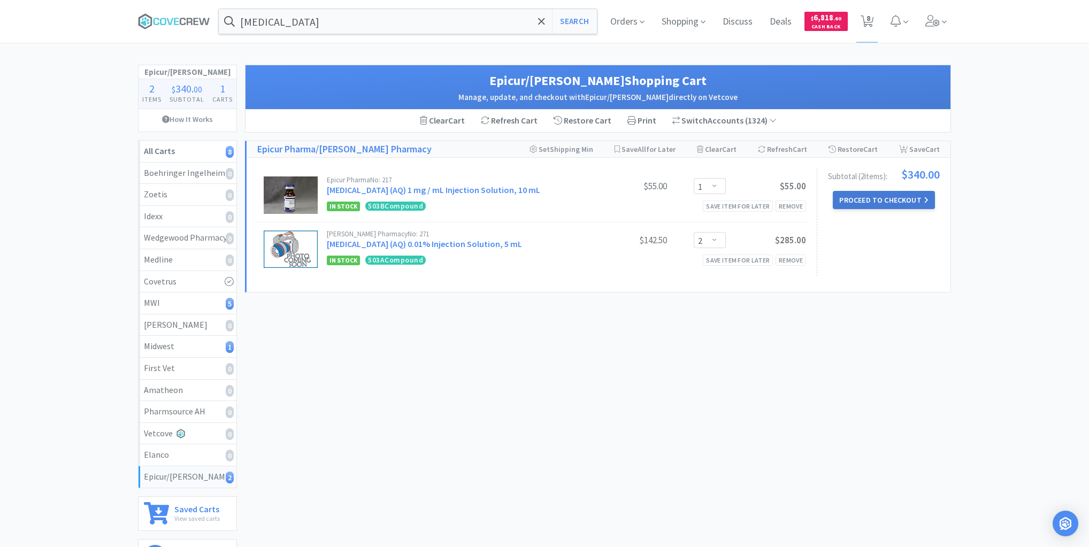
click at [877, 198] on button "Proceed to Checkout" at bounding box center [884, 200] width 102 height 18
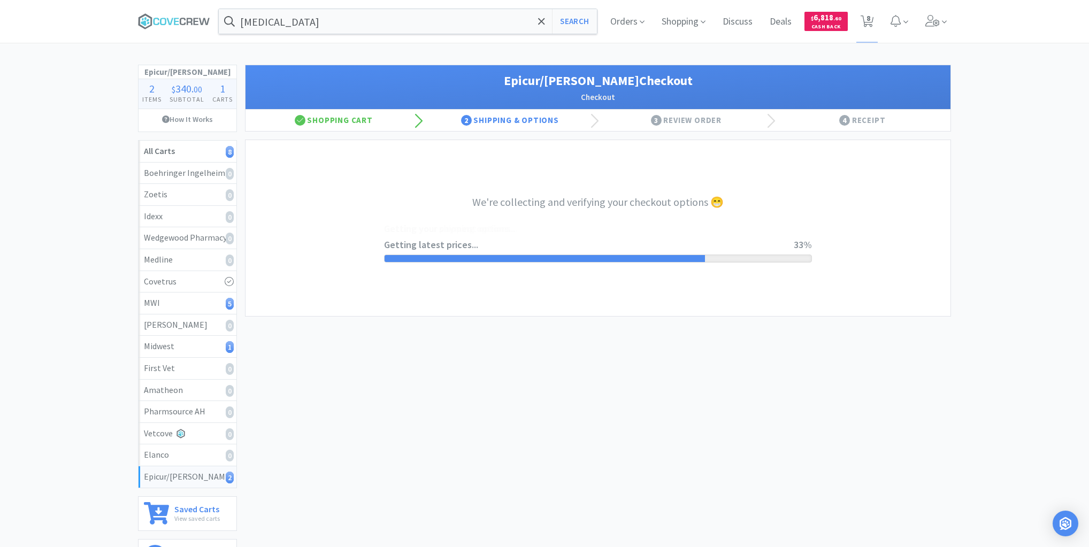
select select "0"
select select "pay_by_invoice"
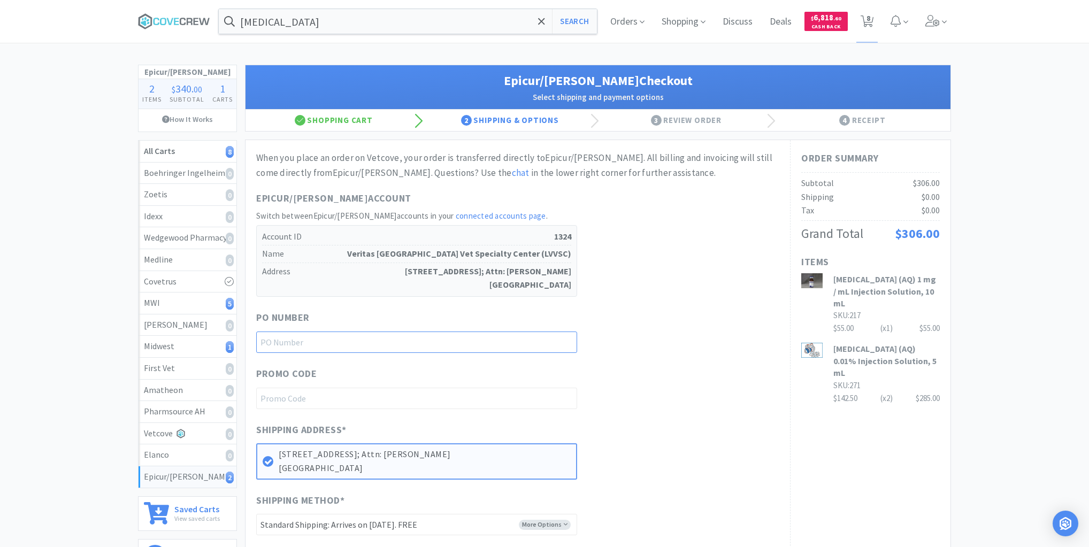
drag, startPoint x: 547, startPoint y: 345, endPoint x: 550, endPoint y: 352, distance: 7.7
click at [548, 346] on input "text" at bounding box center [416, 342] width 321 height 21
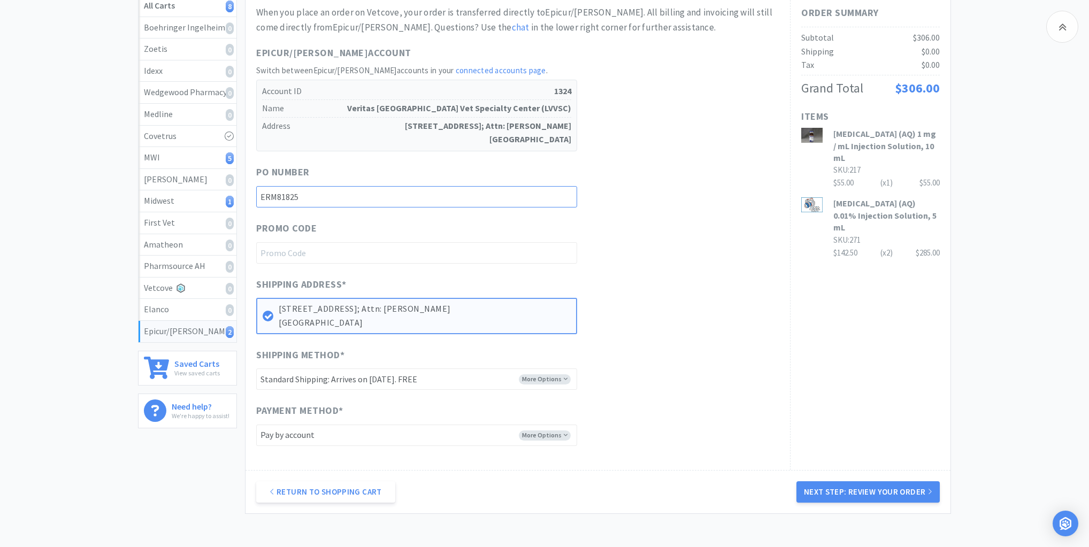
scroll to position [220, 0]
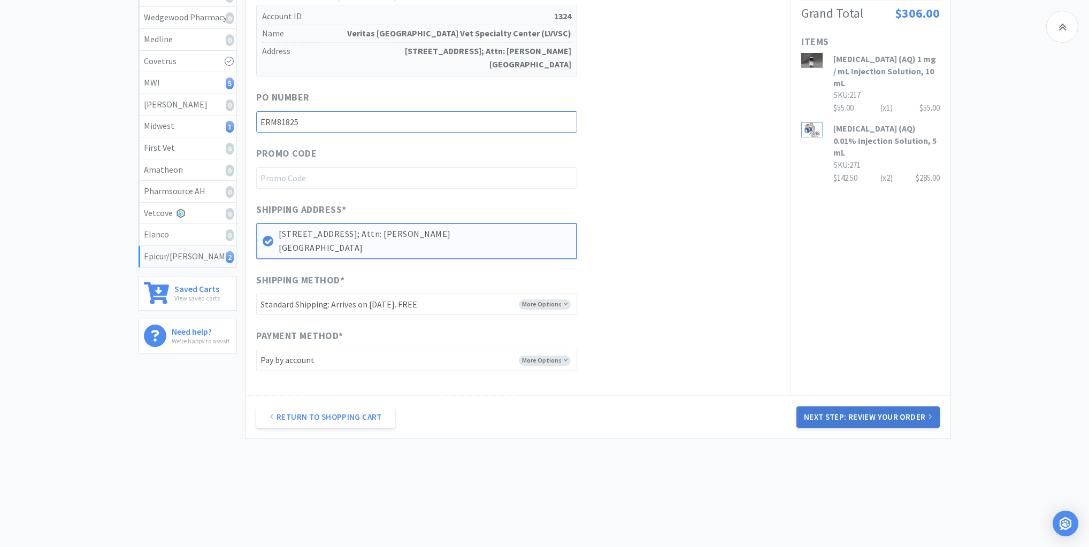
type input "ERM81825"
click at [847, 418] on button "Next Step: Review Your Order" at bounding box center [867, 416] width 143 height 21
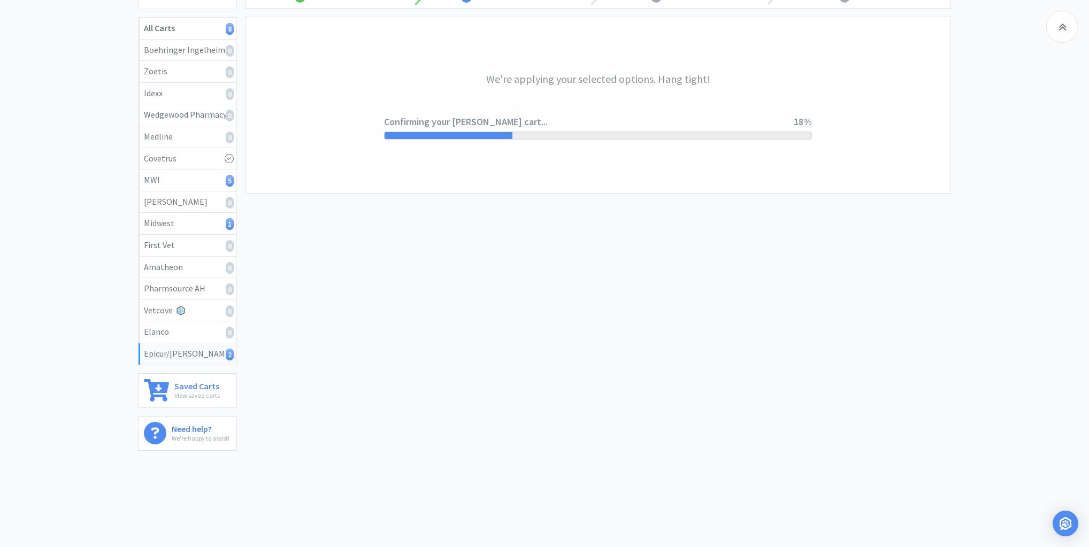
scroll to position [0, 0]
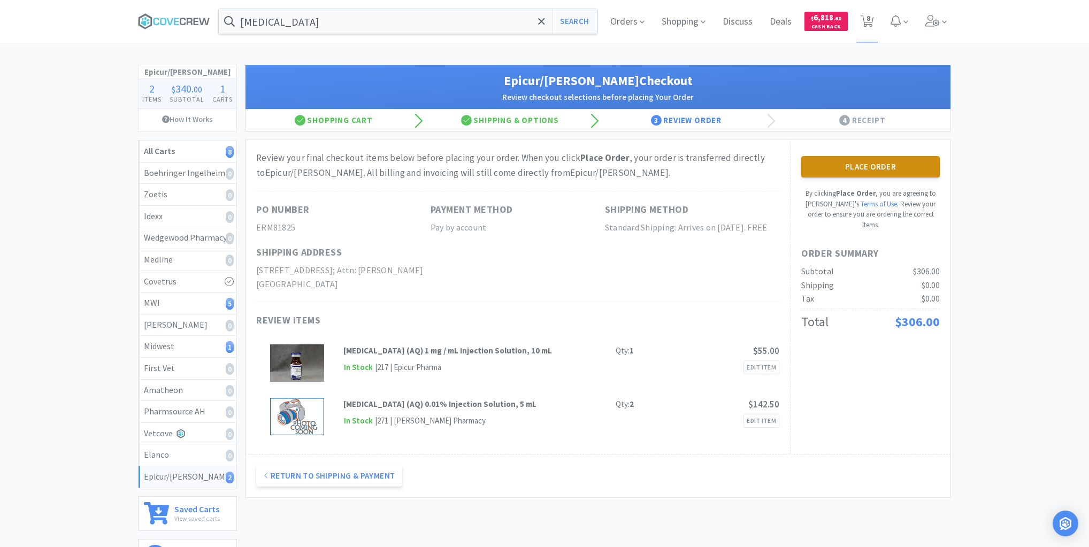
click at [892, 167] on button "Place Order" at bounding box center [870, 166] width 139 height 21
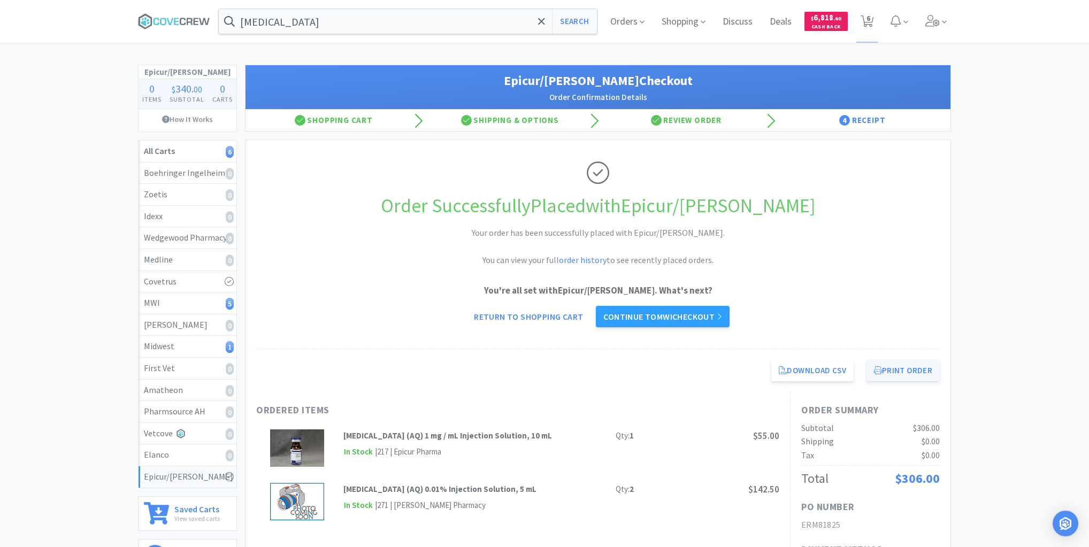
click at [904, 371] on button "Print Order" at bounding box center [902, 370] width 73 height 21
click at [207, 343] on div "Midwest 1" at bounding box center [187, 347] width 87 height 14
select select "2"
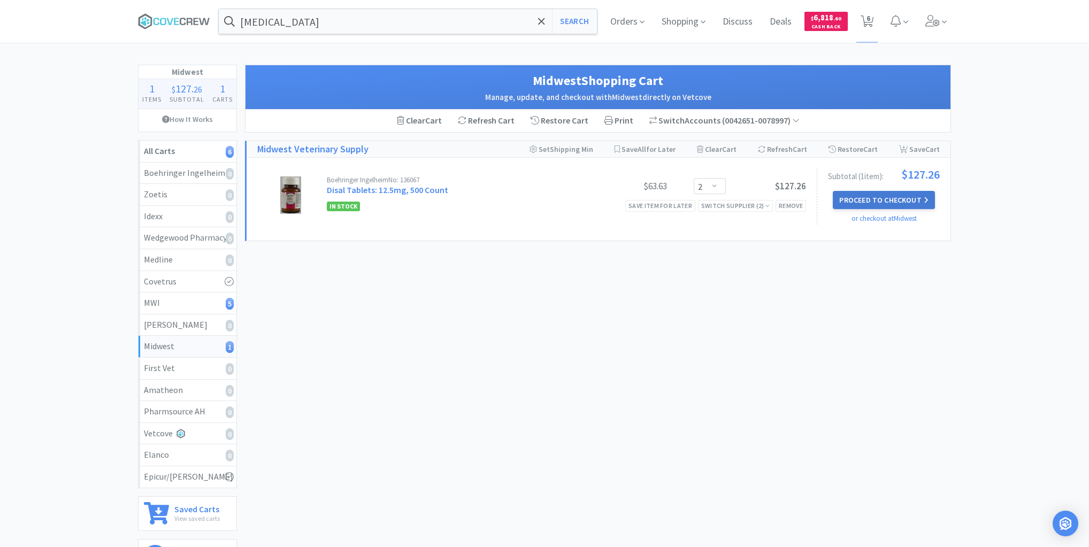
click at [890, 198] on button "Proceed to Checkout" at bounding box center [884, 200] width 102 height 18
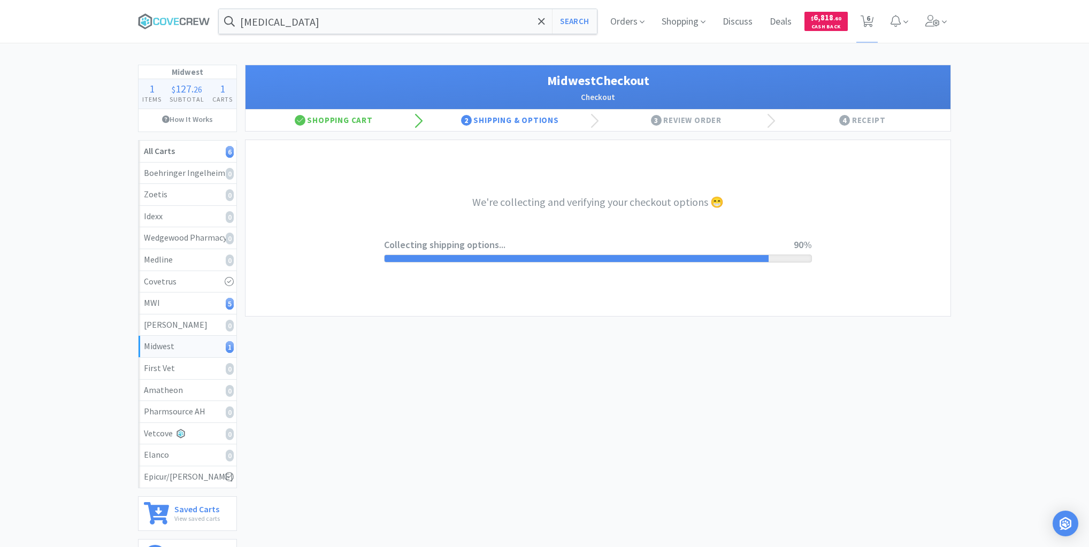
select select "3"
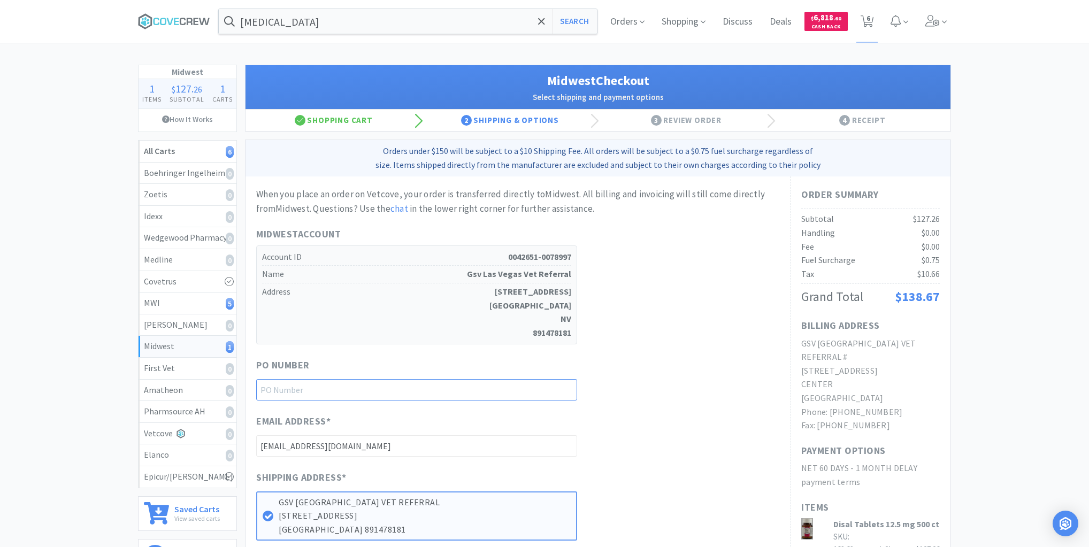
click at [564, 387] on input "text" at bounding box center [416, 389] width 321 height 21
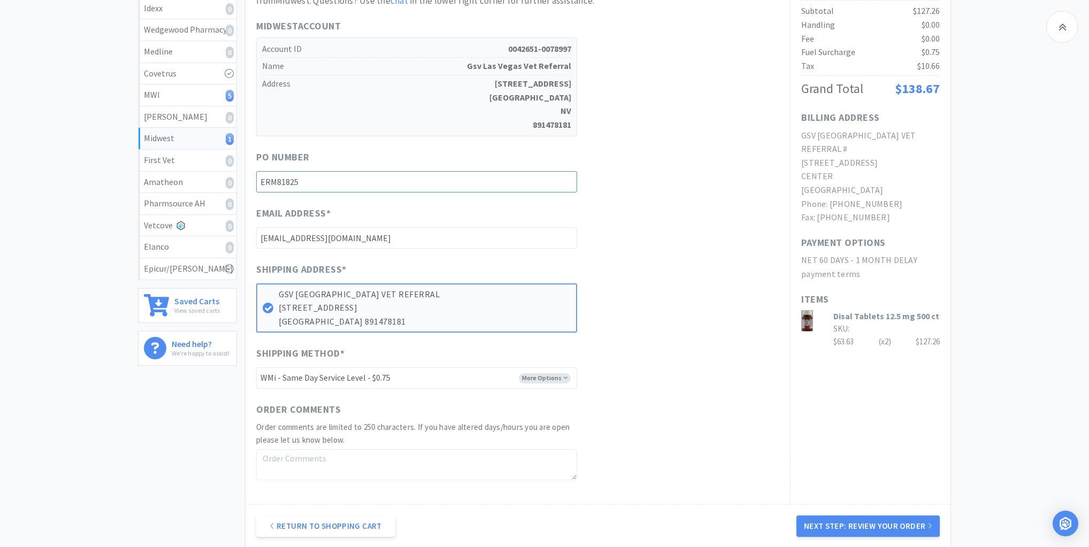
scroll to position [257, 0]
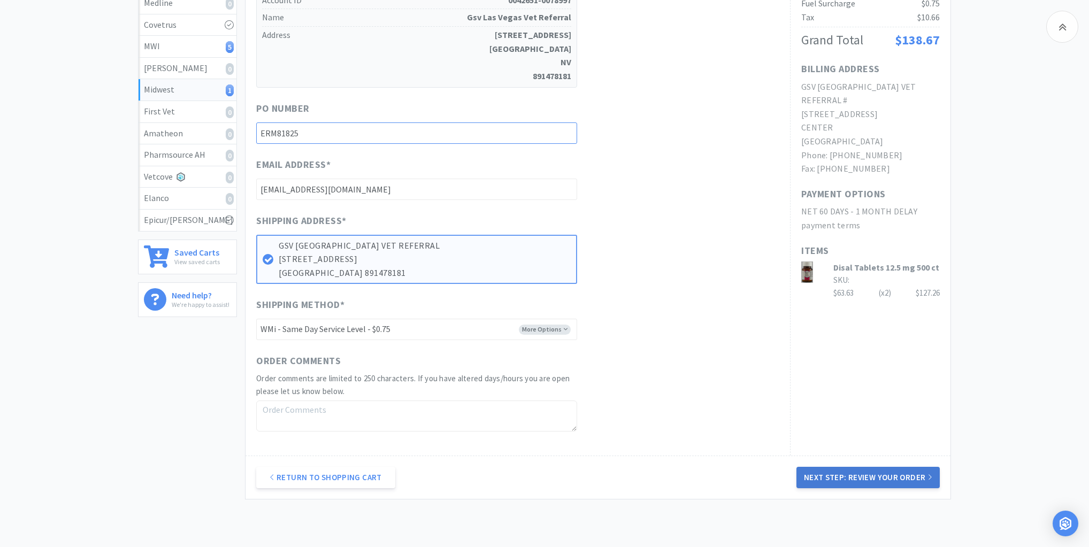
type input "ERM81825"
click at [851, 477] on button "Next Step: Review Your Order" at bounding box center [867, 477] width 143 height 21
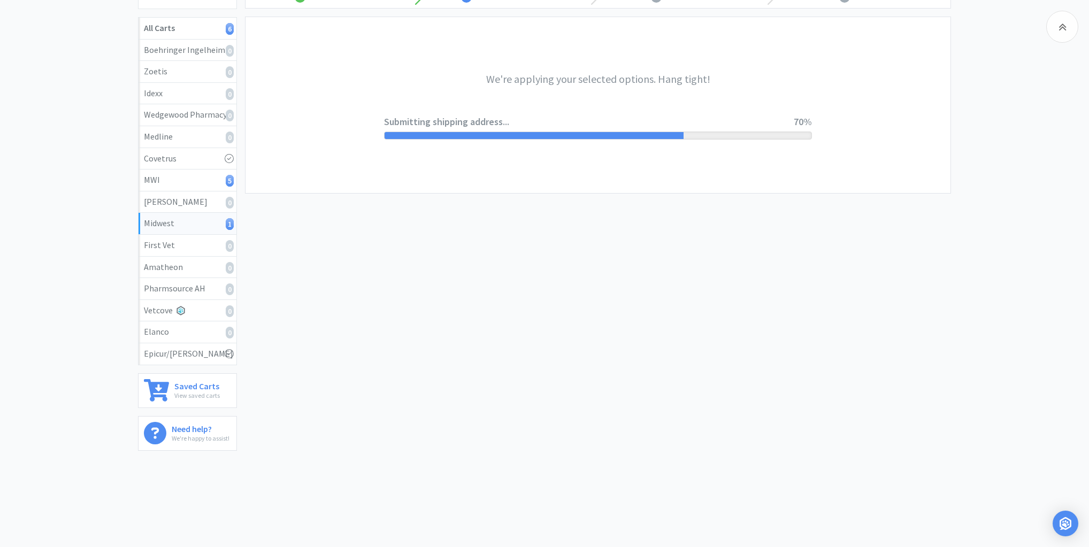
scroll to position [0, 0]
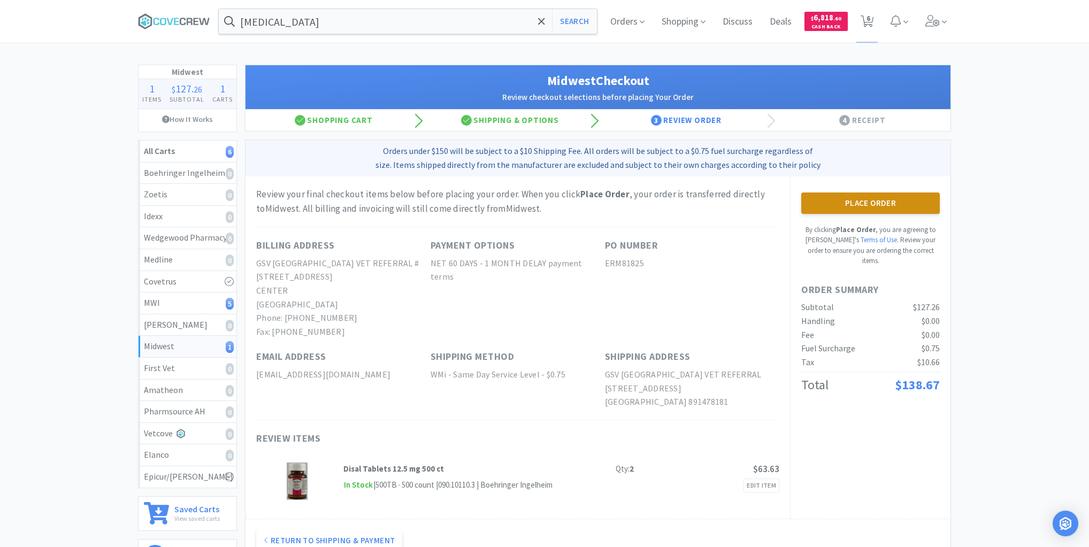
click at [863, 203] on button "Place Order" at bounding box center [870, 203] width 139 height 21
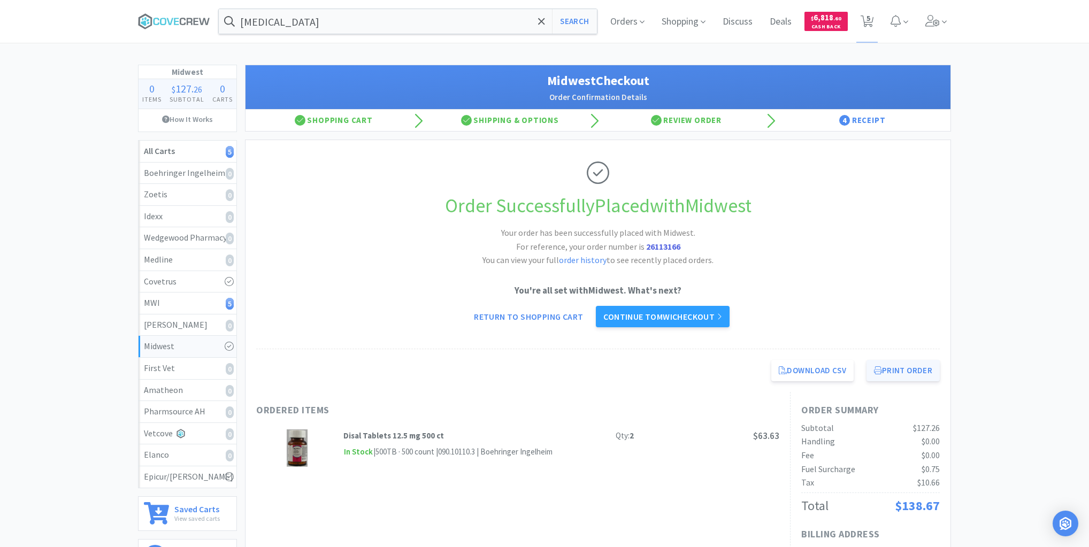
click at [908, 366] on button "Print Order" at bounding box center [902, 370] width 73 height 21
click at [185, 301] on div "MWI 5" at bounding box center [187, 303] width 87 height 14
select select "1"
select select "3"
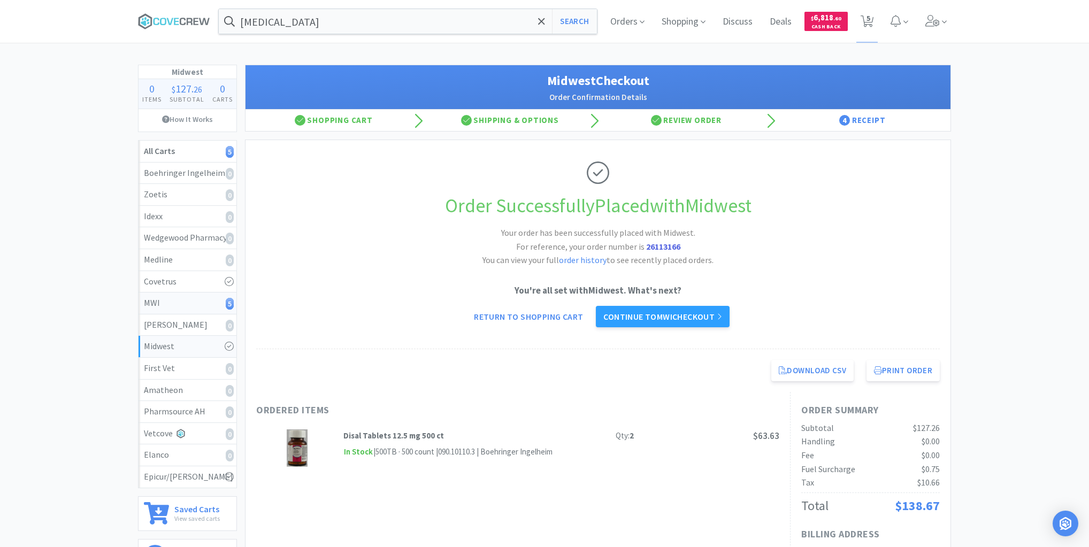
select select "1"
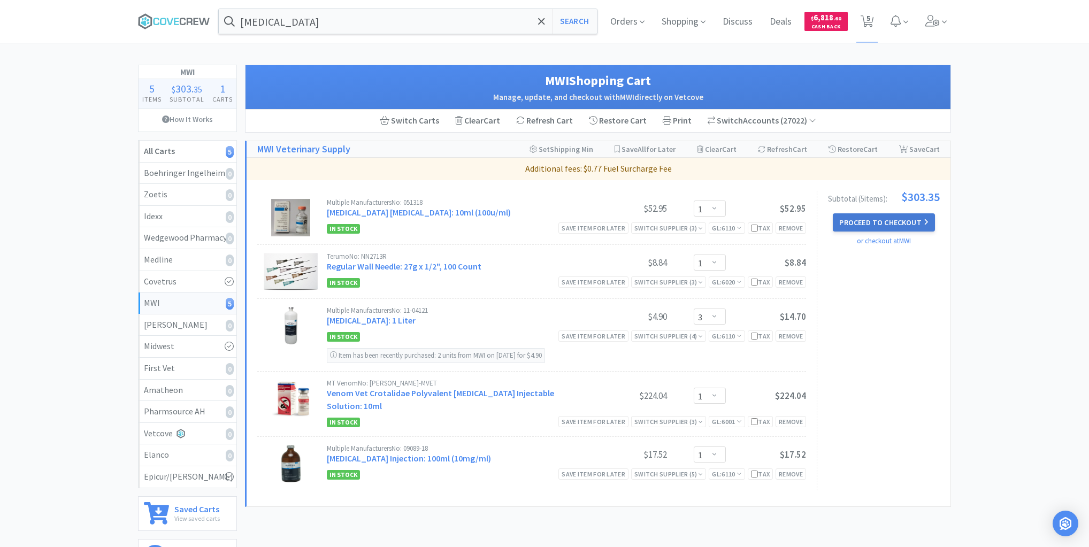
click at [881, 219] on button "Proceed to Checkout" at bounding box center [884, 222] width 102 height 18
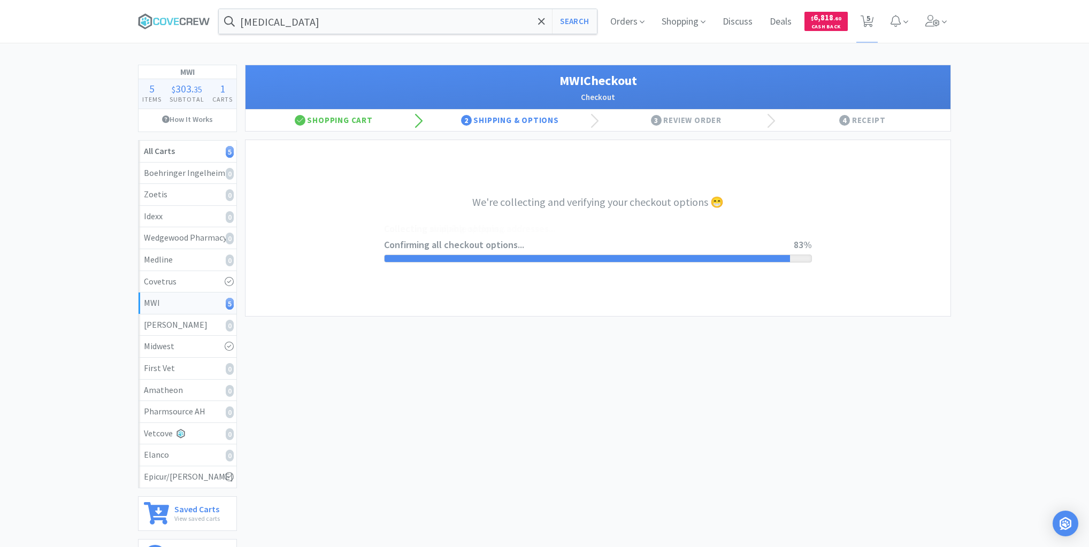
select select "STD_"
select select "FWS"
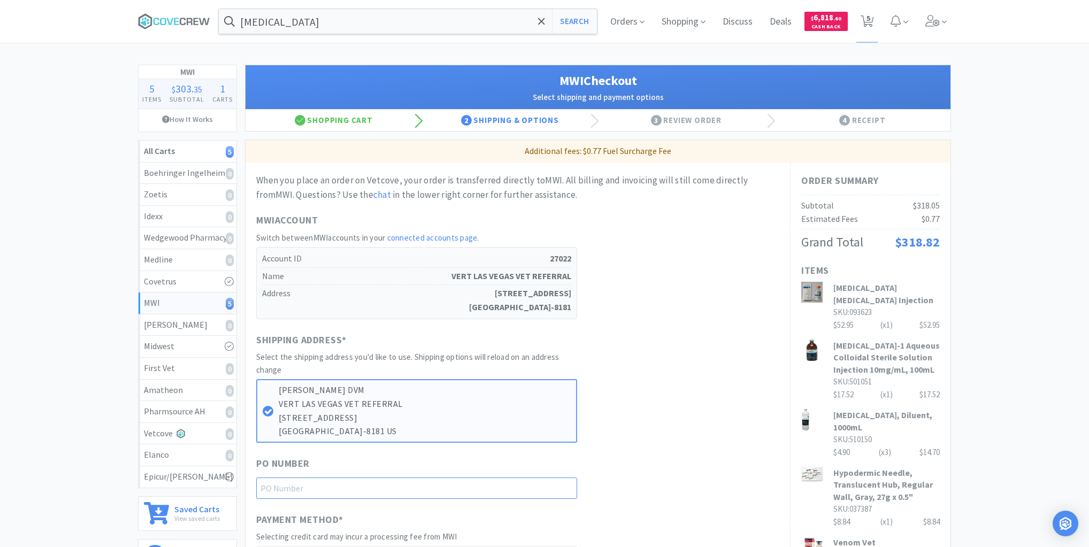
click at [555, 481] on input "text" at bounding box center [416, 488] width 321 height 21
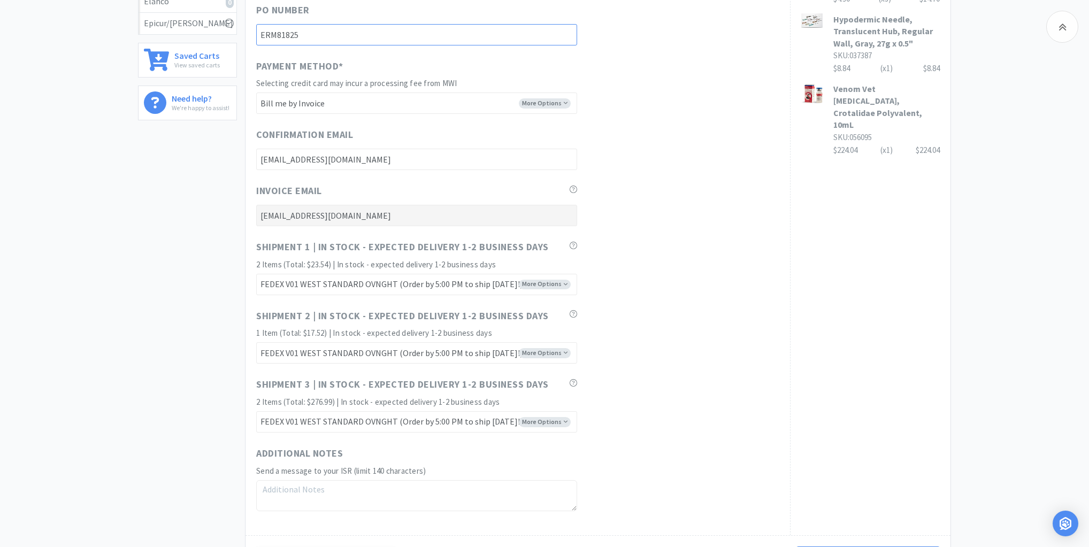
scroll to position [556, 0]
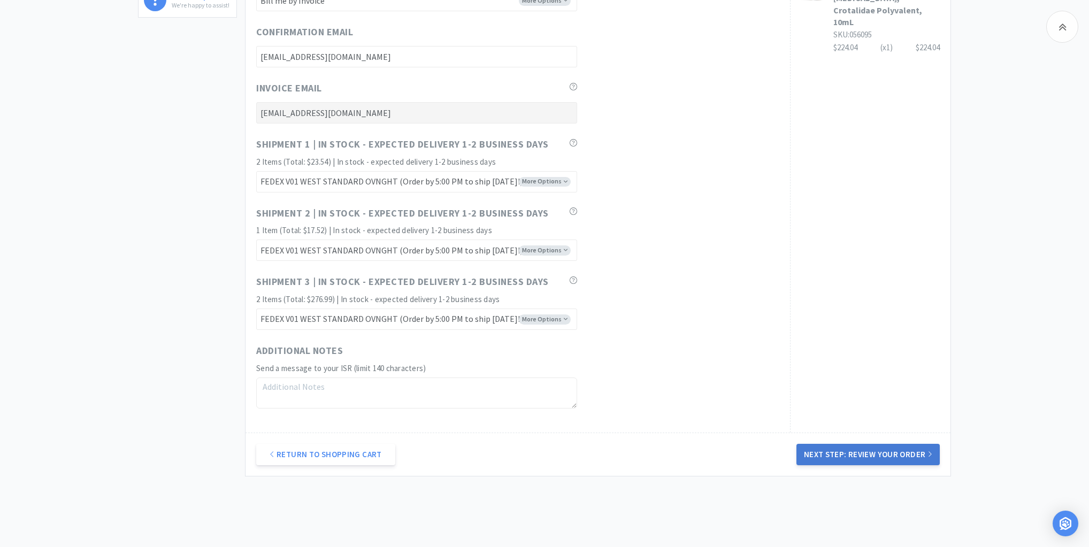
type input "ERM81825"
click at [858, 454] on button "Next Step: Review Your Order" at bounding box center [867, 454] width 143 height 21
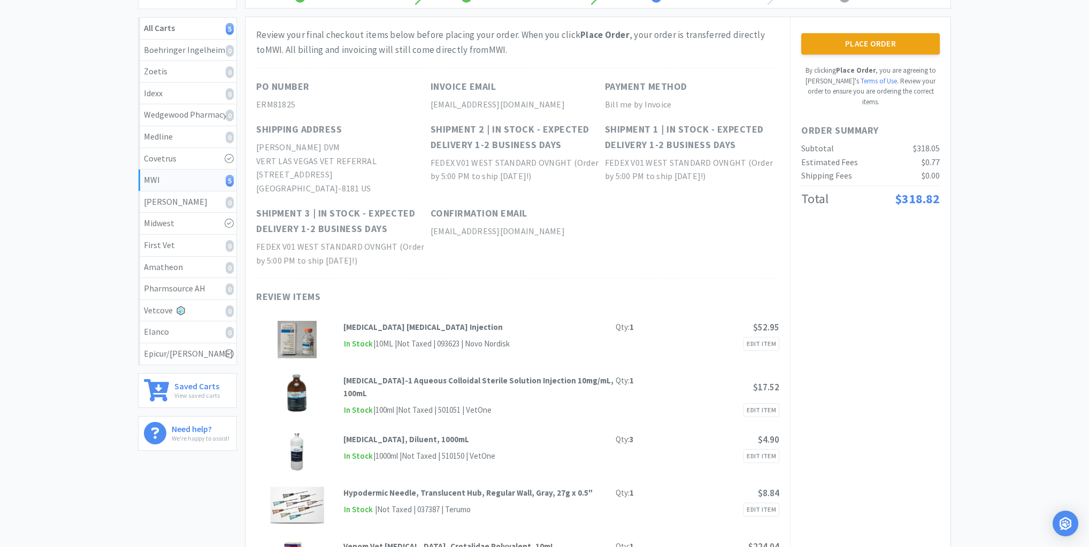
scroll to position [0, 0]
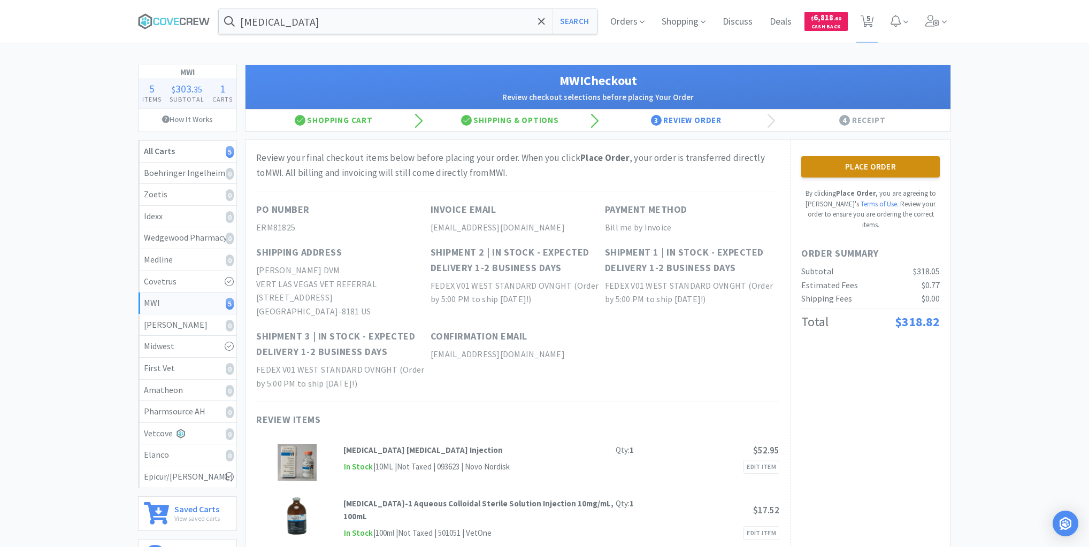
click at [892, 170] on button "Place Order" at bounding box center [870, 166] width 139 height 21
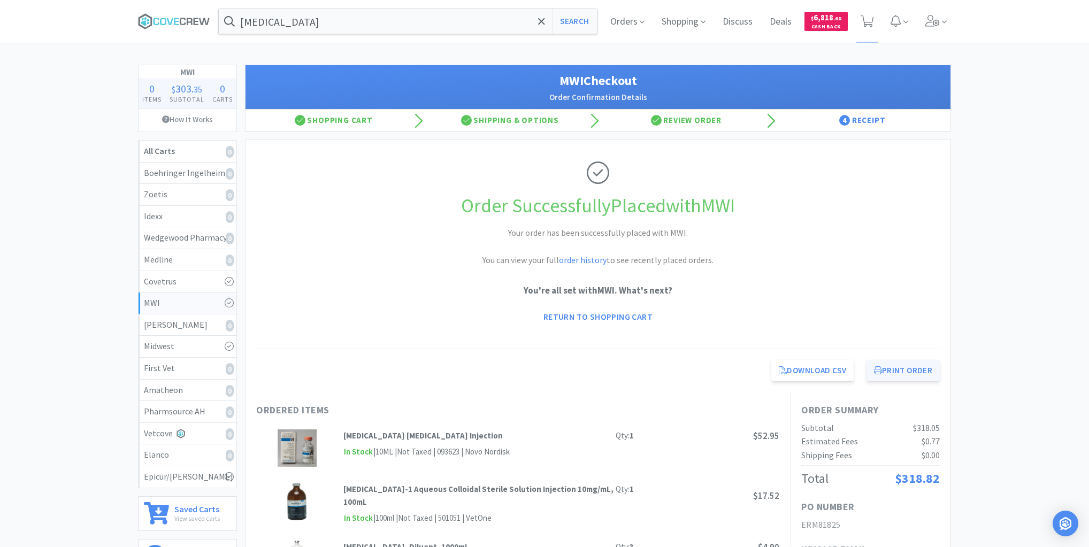
click at [892, 365] on button "Print Order" at bounding box center [902, 370] width 73 height 21
drag, startPoint x: 193, startPoint y: 16, endPoint x: 158, endPoint y: 9, distance: 34.9
click at [191, 16] on icon at bounding box center [174, 21] width 72 height 16
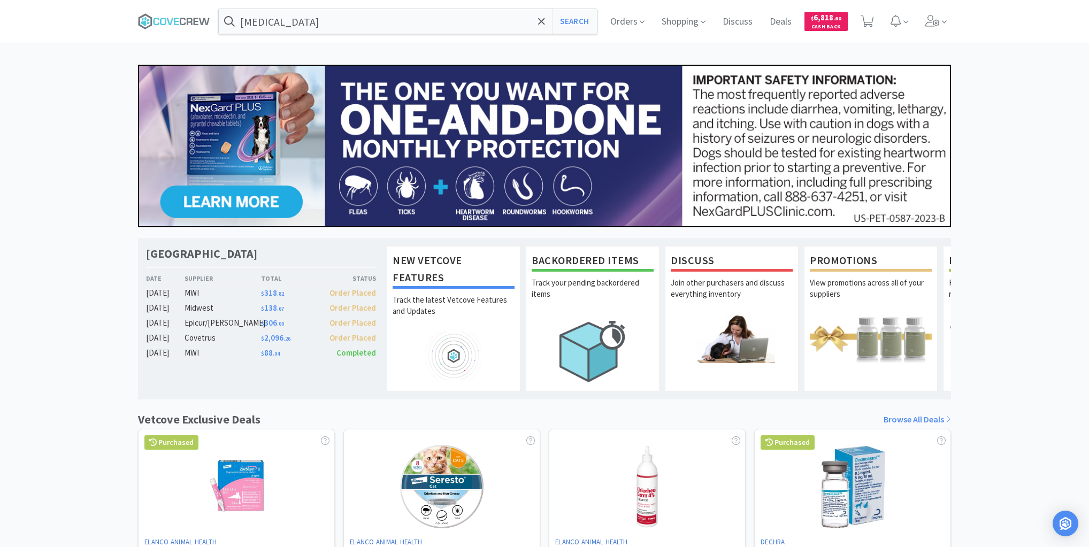
drag, startPoint x: 184, startPoint y: 20, endPoint x: 216, endPoint y: 24, distance: 32.4
click at [185, 20] on icon at bounding box center [174, 21] width 72 height 16
click at [408, 15] on input "sterile water for injection" at bounding box center [408, 21] width 378 height 25
drag, startPoint x: 176, startPoint y: 17, endPoint x: 233, endPoint y: 102, distance: 102.2
click at [178, 17] on icon at bounding box center [174, 21] width 72 height 16
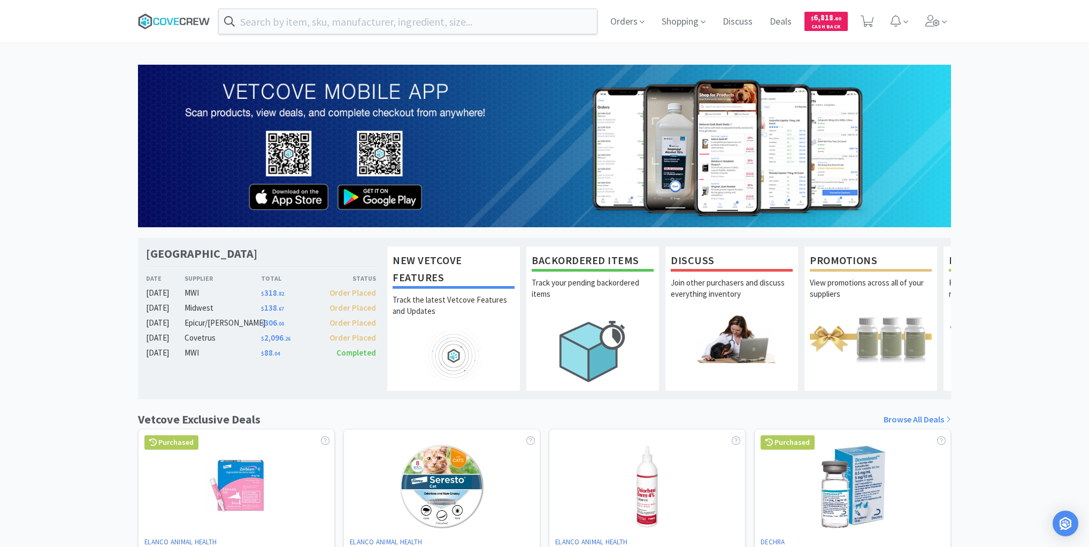
click at [180, 18] on icon at bounding box center [174, 21] width 72 height 16
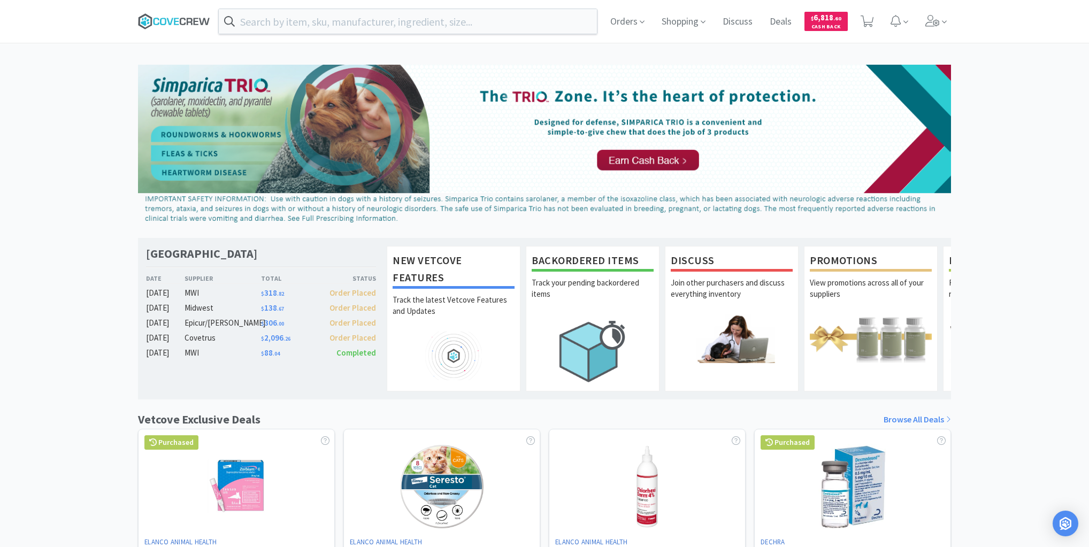
click at [184, 18] on icon at bounding box center [183, 21] width 6 height 7
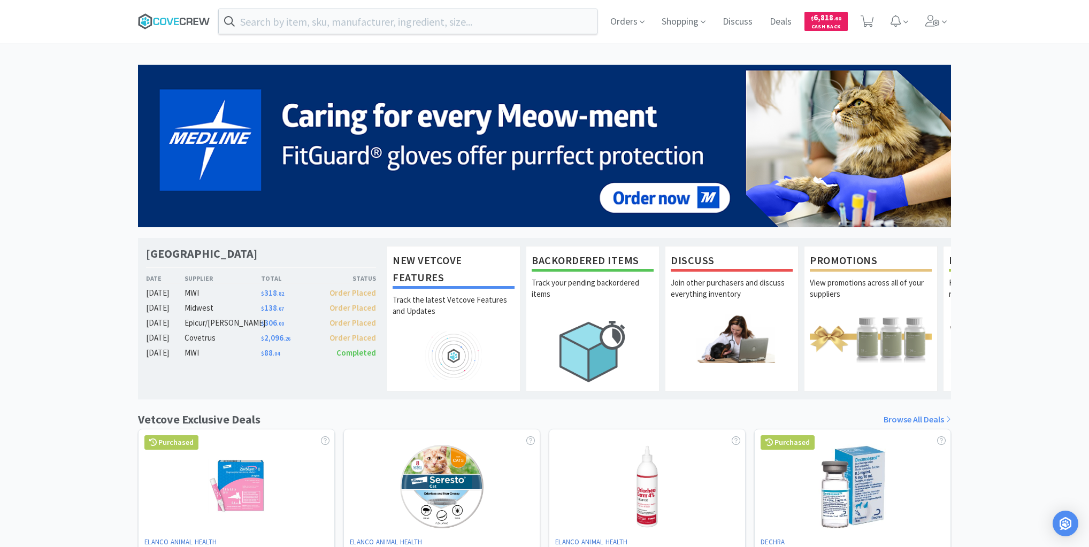
click at [173, 21] on icon at bounding box center [174, 21] width 72 height 16
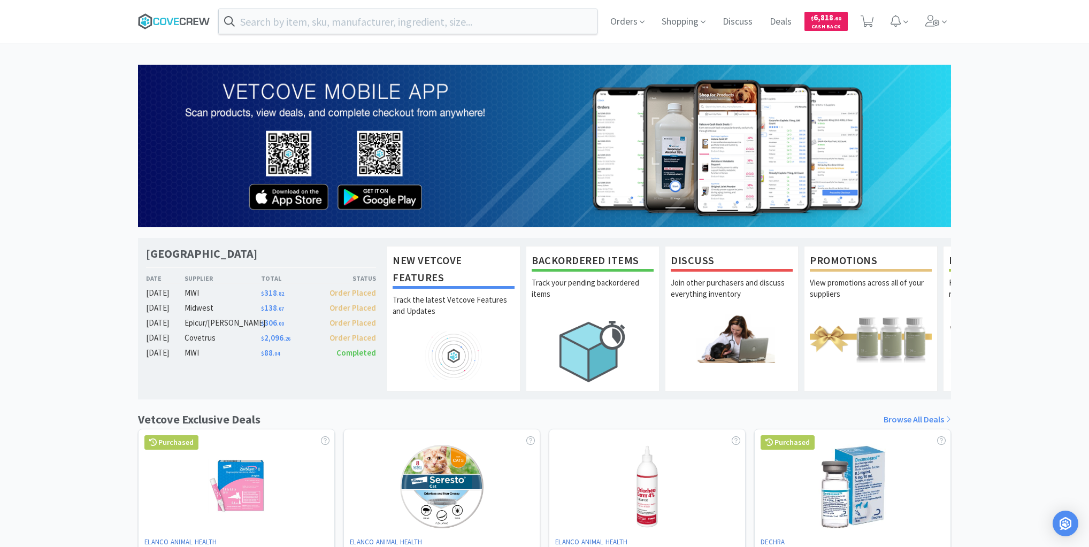
click at [165, 21] on icon at bounding box center [174, 21] width 72 height 16
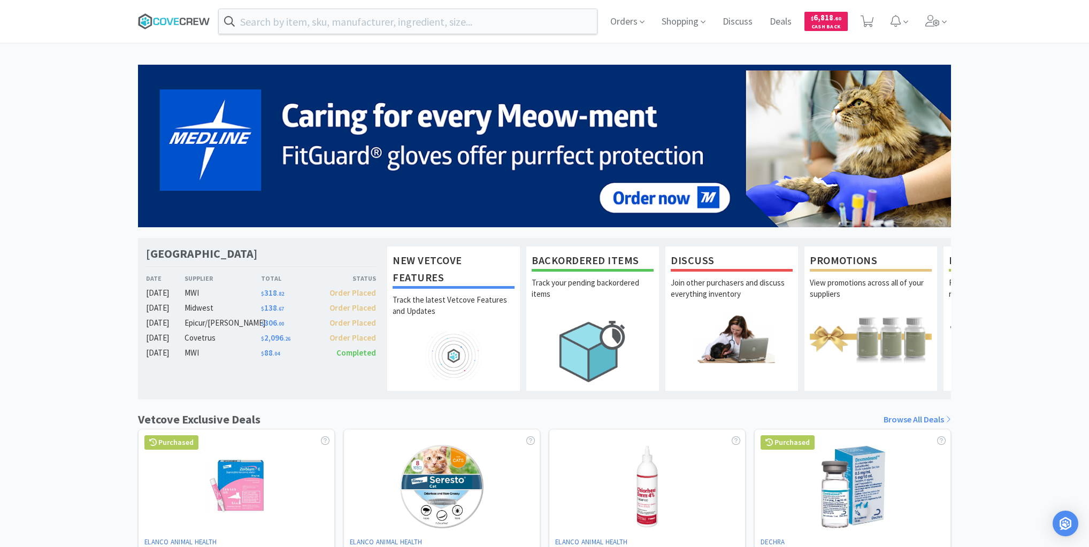
click at [163, 21] on icon at bounding box center [174, 21] width 72 height 16
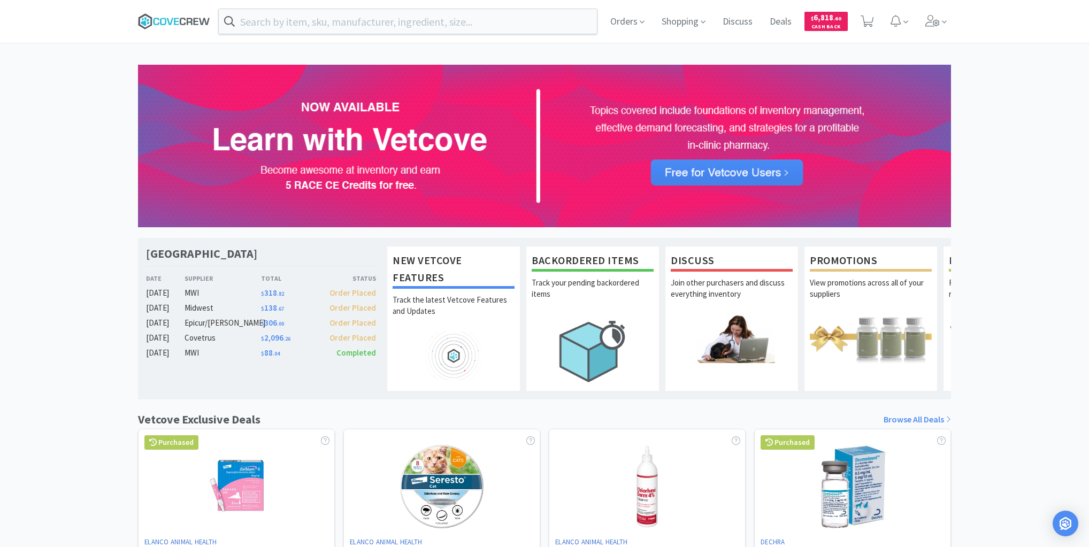
click at [175, 17] on icon at bounding box center [174, 21] width 72 height 16
click at [175, 20] on icon at bounding box center [176, 21] width 5 height 7
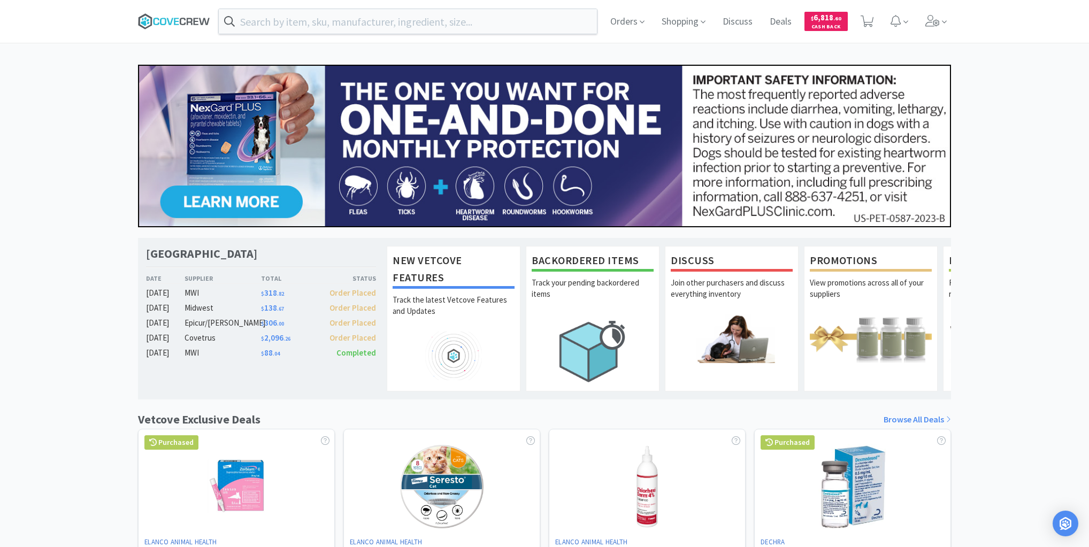
click at [182, 16] on icon at bounding box center [174, 21] width 72 height 16
click at [181, 21] on icon at bounding box center [174, 21] width 72 height 16
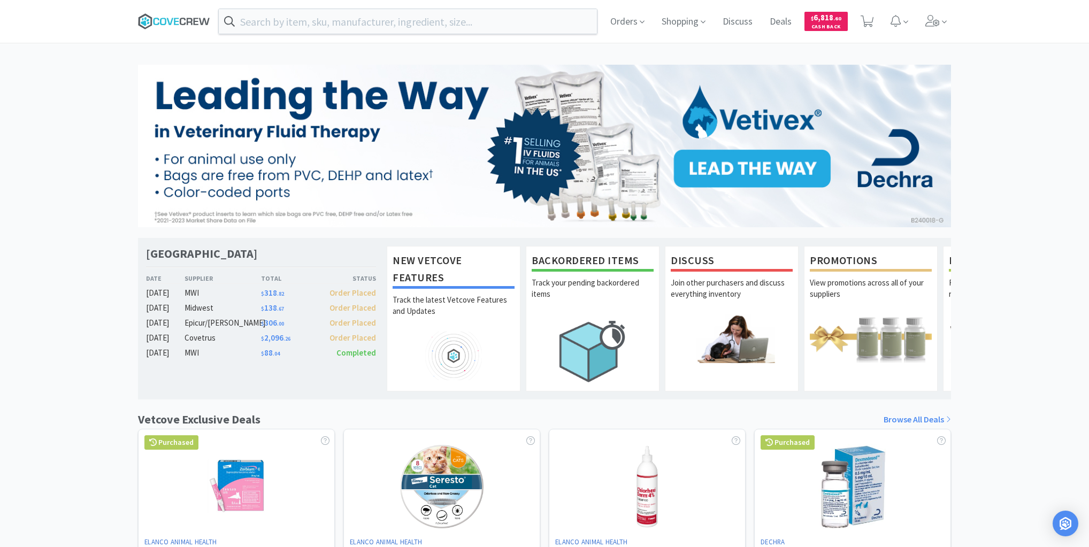
click at [177, 26] on icon at bounding box center [174, 21] width 72 height 16
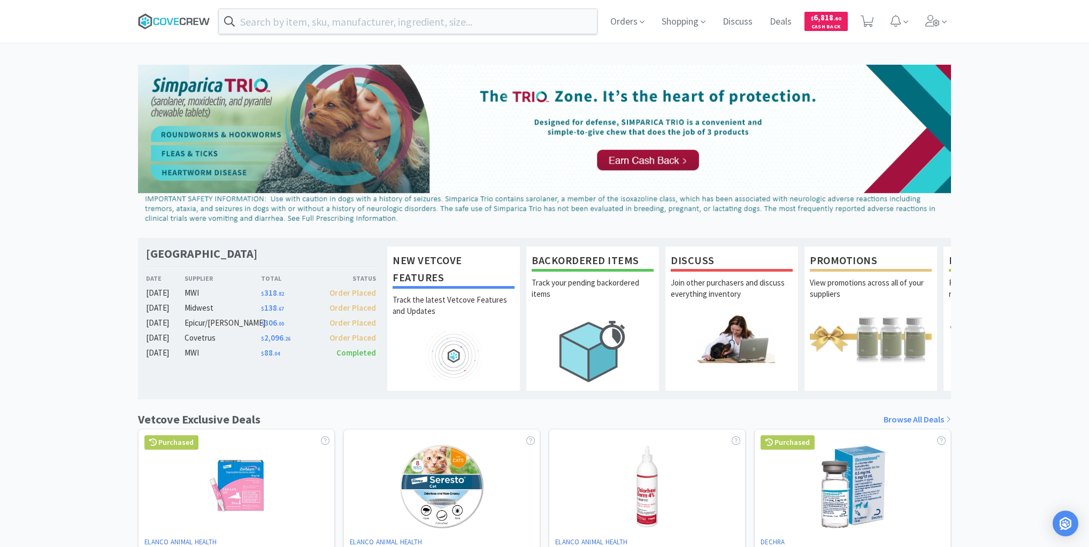
click at [191, 21] on icon at bounding box center [174, 21] width 72 height 16
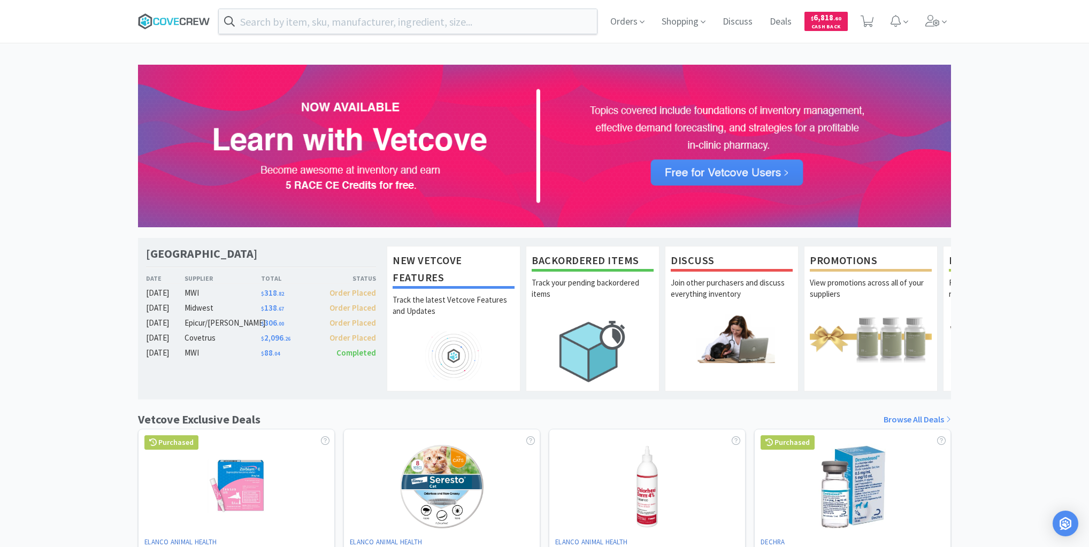
click at [175, 22] on icon at bounding box center [174, 21] width 72 height 16
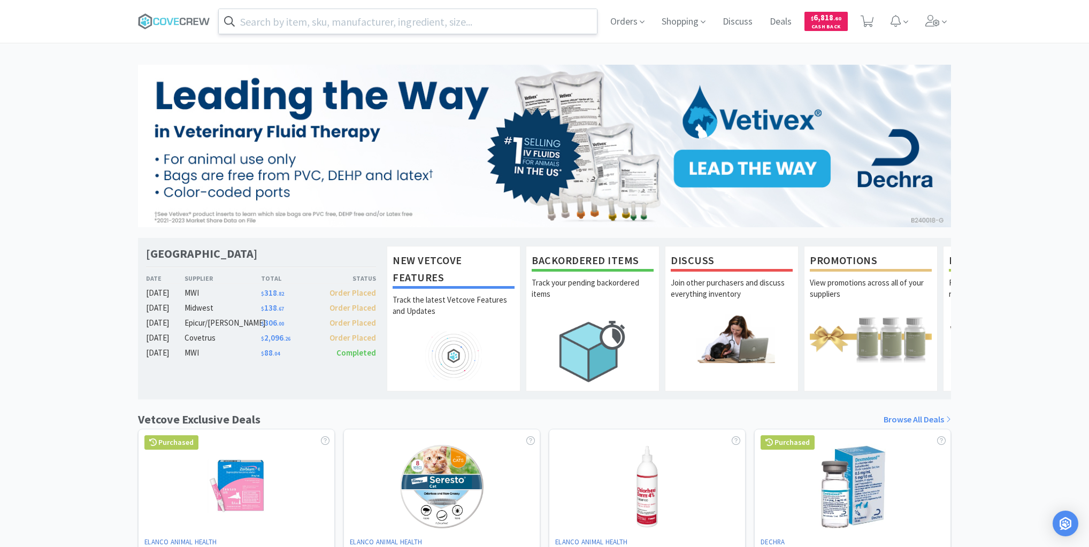
click at [302, 18] on input "text" at bounding box center [408, 21] width 378 height 25
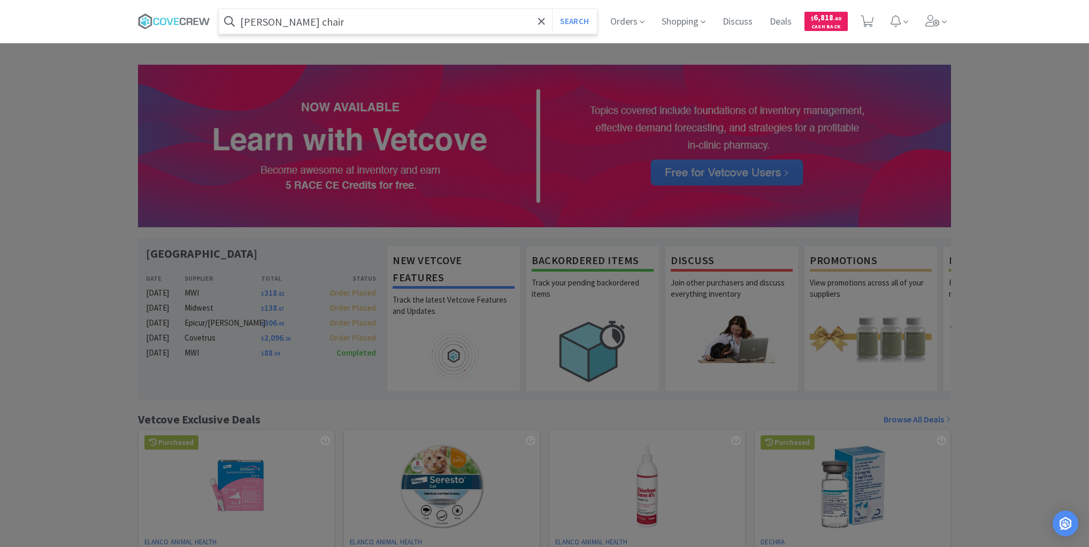
type input "bailey chair"
click at [552, 9] on button "Search" at bounding box center [574, 21] width 44 height 25
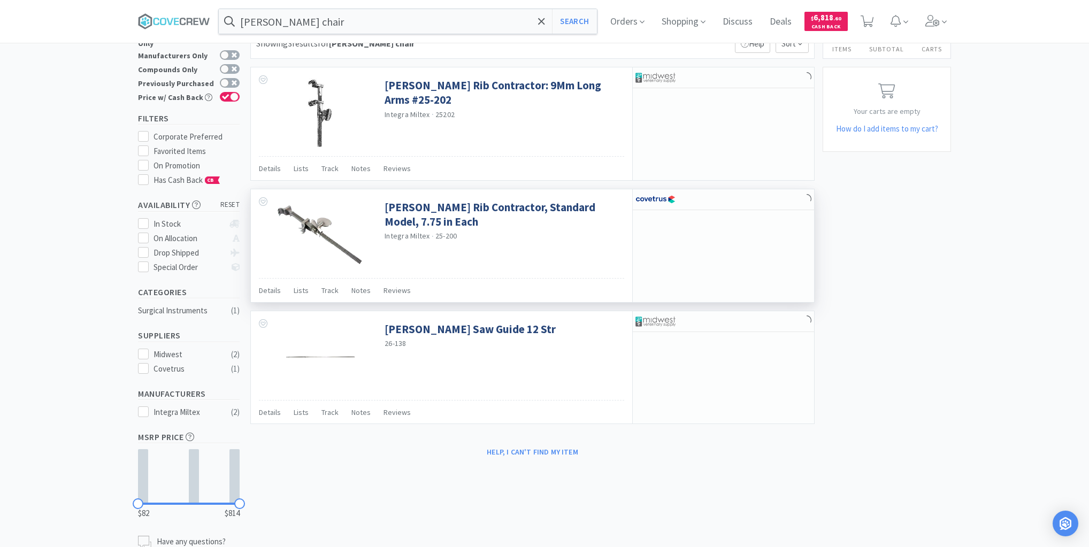
scroll to position [75, 0]
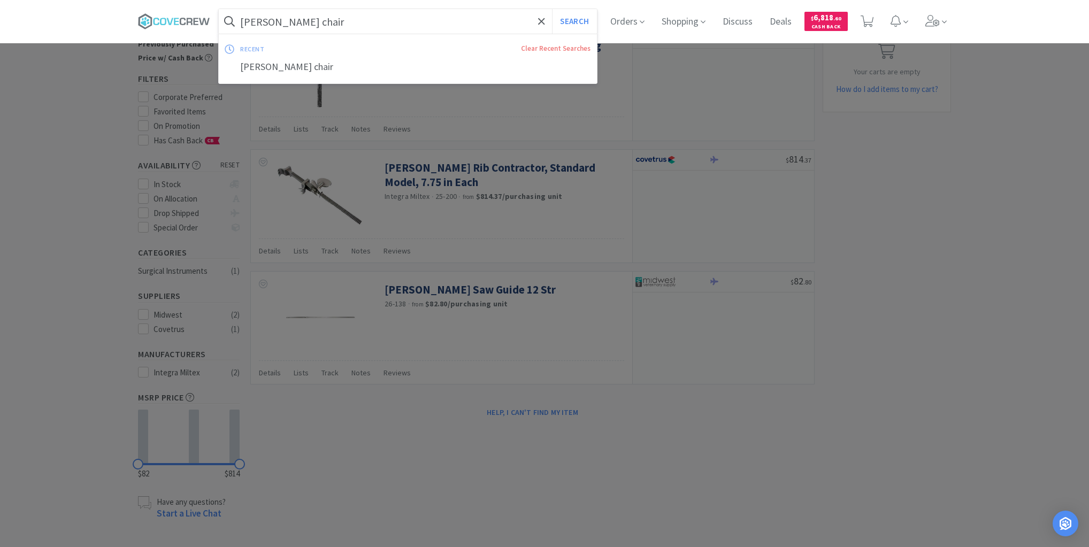
click at [325, 20] on input "bailey chair" at bounding box center [408, 21] width 378 height 25
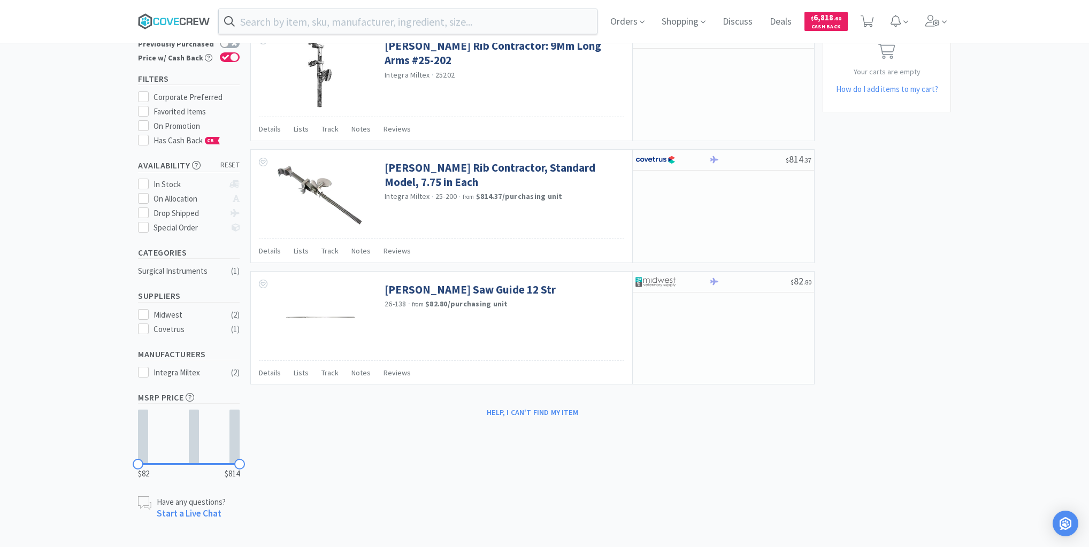
click at [189, 19] on icon at bounding box center [174, 21] width 72 height 16
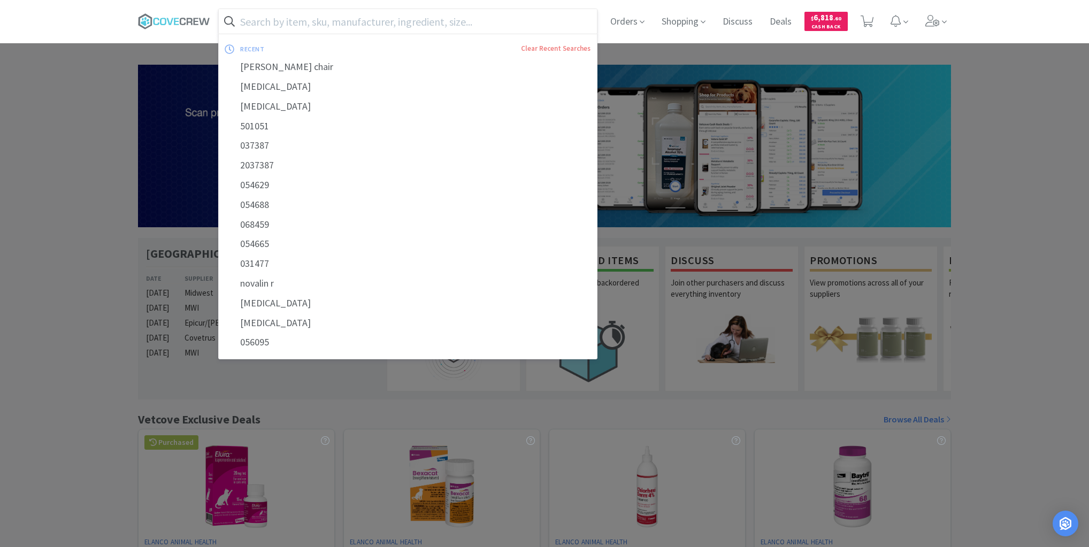
click at [554, 24] on input "text" at bounding box center [408, 21] width 378 height 25
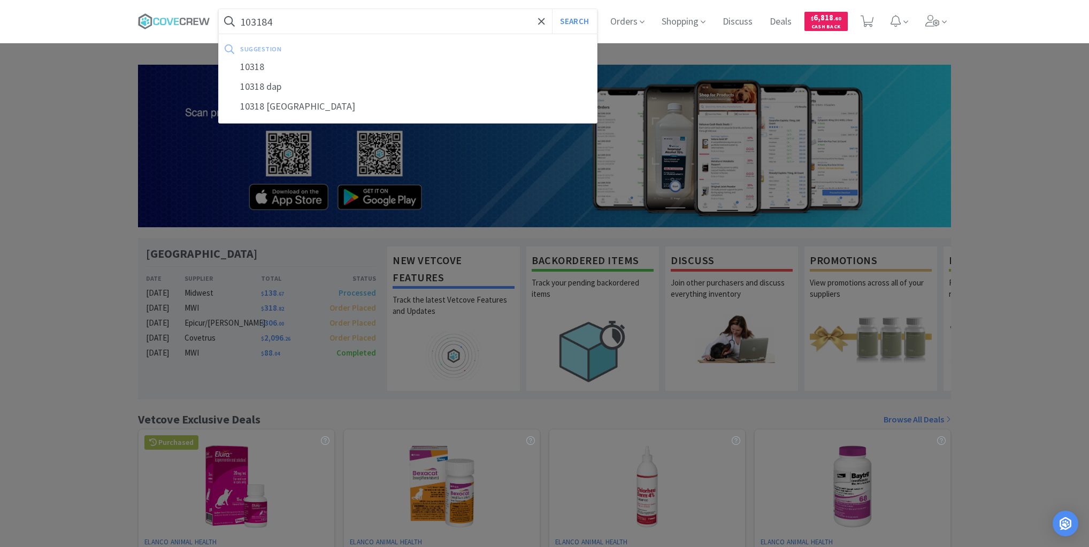
type input "103184"
click at [552, 9] on button "Search" at bounding box center [574, 21] width 44 height 25
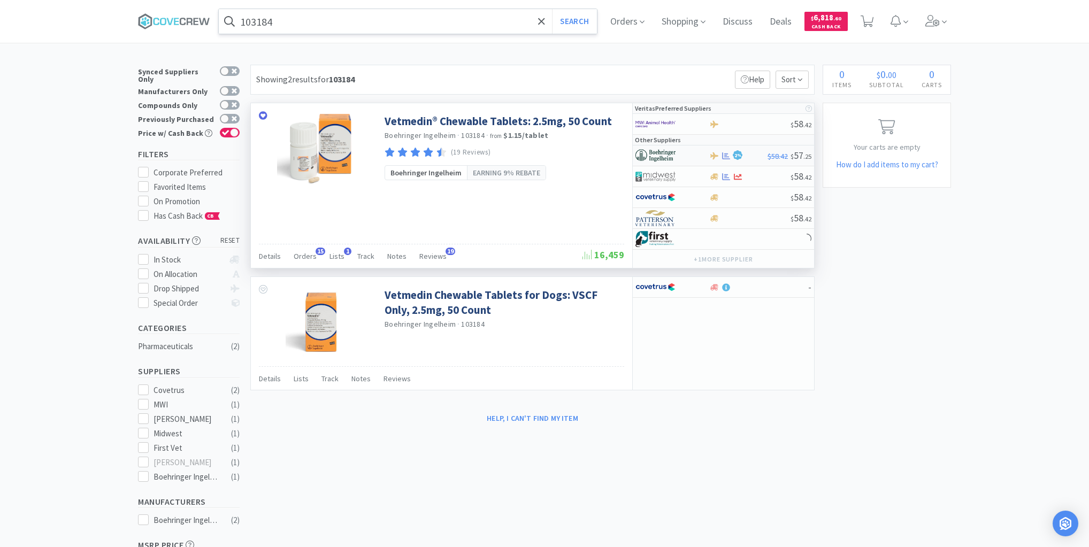
click at [692, 154] on div at bounding box center [664, 156] width 59 height 18
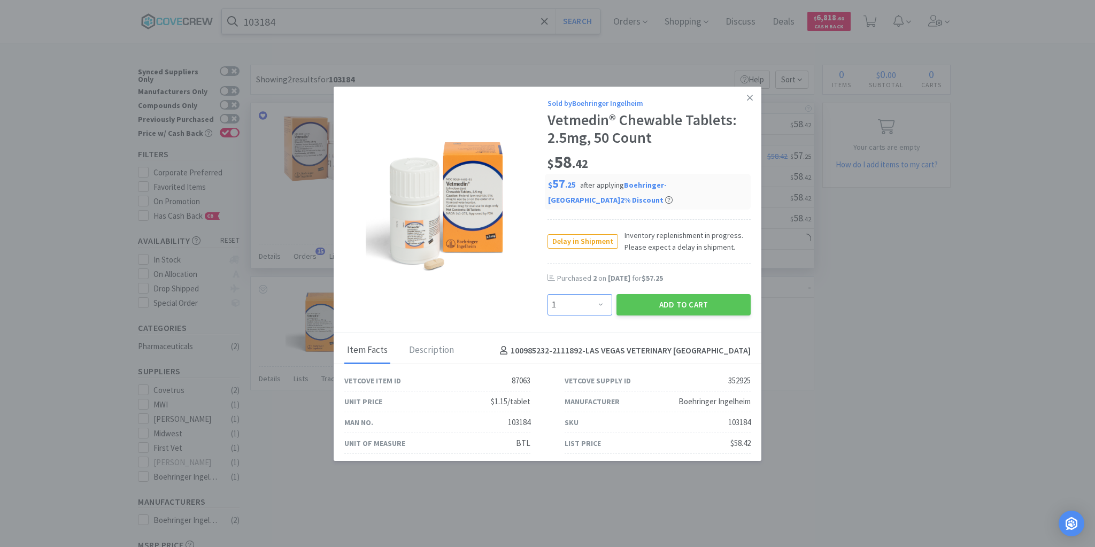
click at [596, 304] on select "Enter Quantity 1 2 3 4 5 6 7 8 9 10 11 12 13 14 15 16 17 18 19 20 Enter Quantity" at bounding box center [580, 304] width 65 height 21
select select "2"
click at [548, 294] on select "Enter Quantity 1 2 3 4 5 6 7 8 9 10 11 12 13 14 15 16 17 18 19 20 Enter Quantity" at bounding box center [580, 304] width 65 height 21
click at [674, 302] on button "Add to Cart" at bounding box center [684, 304] width 134 height 21
select select "2"
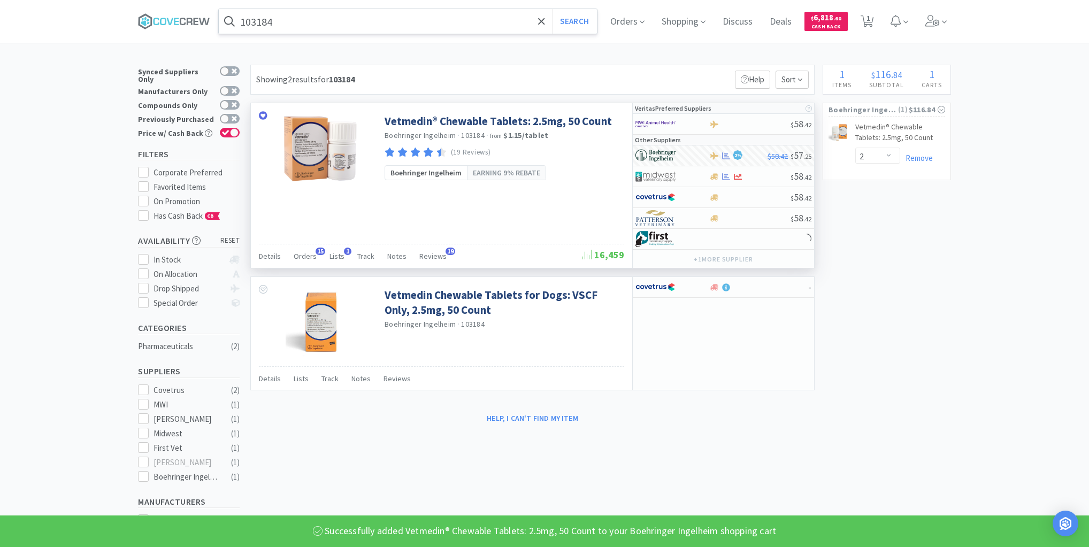
click at [449, 23] on input "103184" at bounding box center [408, 21] width 378 height 25
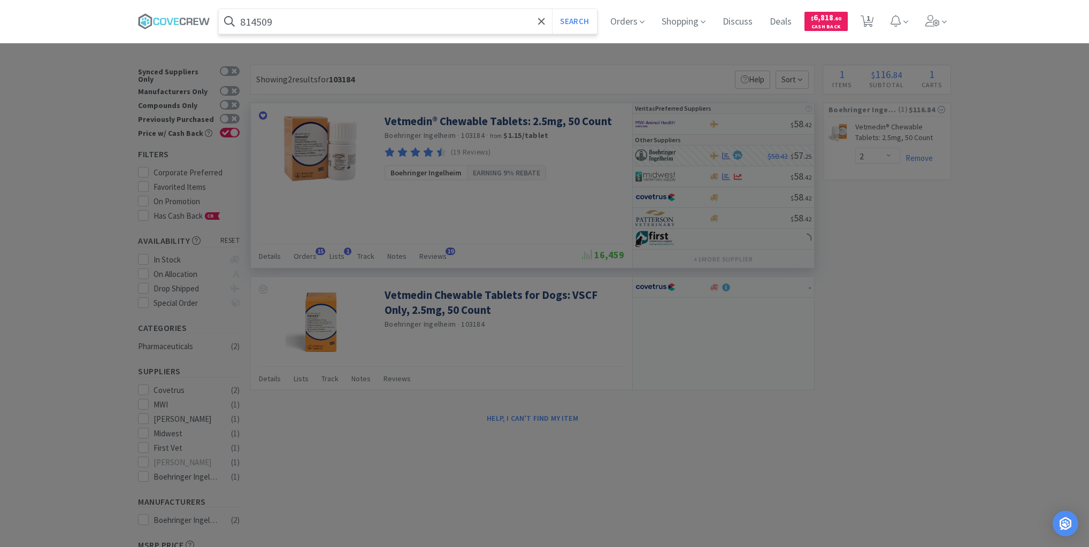
type input "814509"
click at [552, 9] on button "Search" at bounding box center [574, 21] width 44 height 25
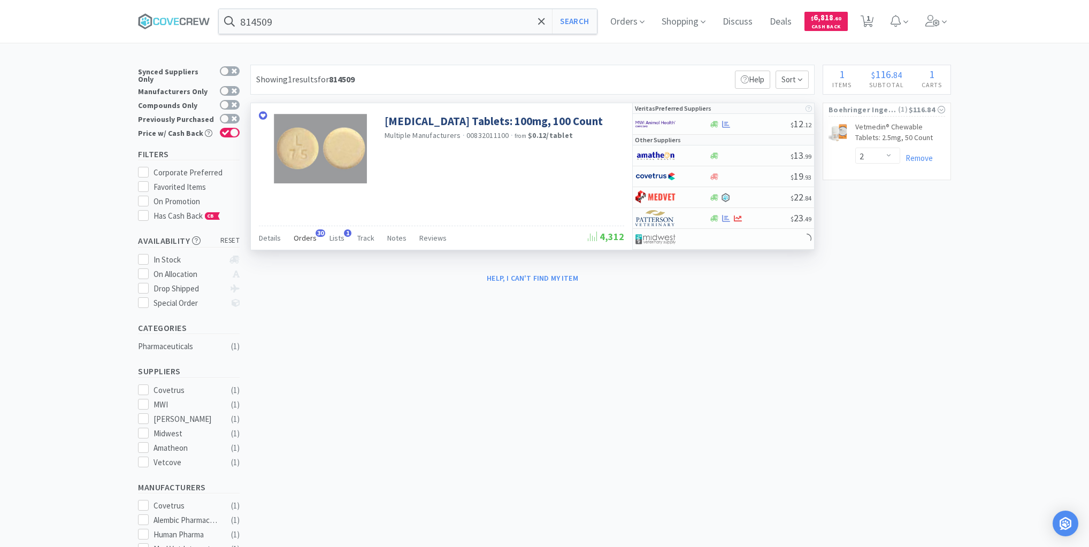
click at [298, 237] on span "Orders" at bounding box center [305, 238] width 23 height 10
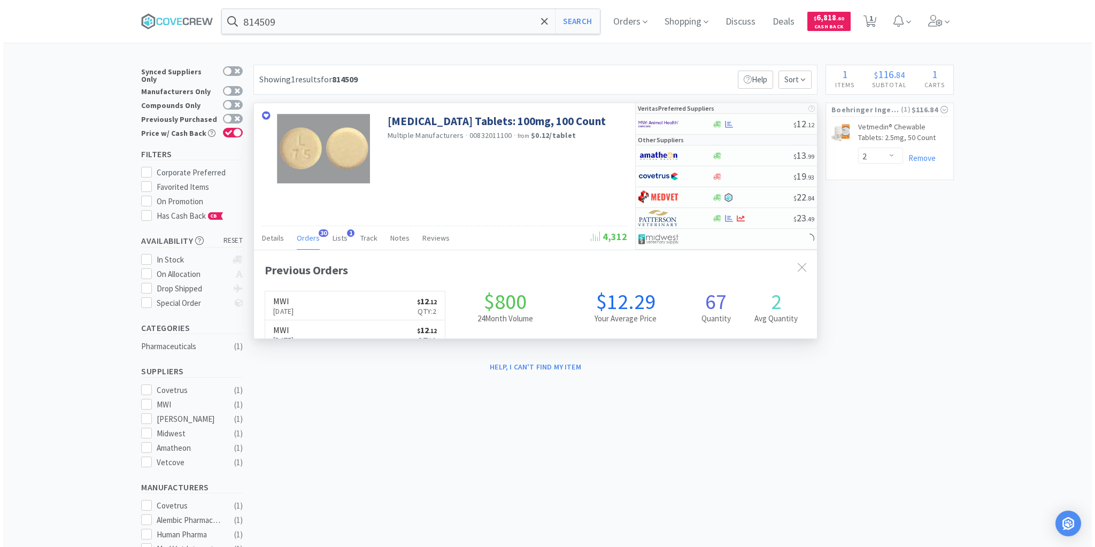
scroll to position [287, 563]
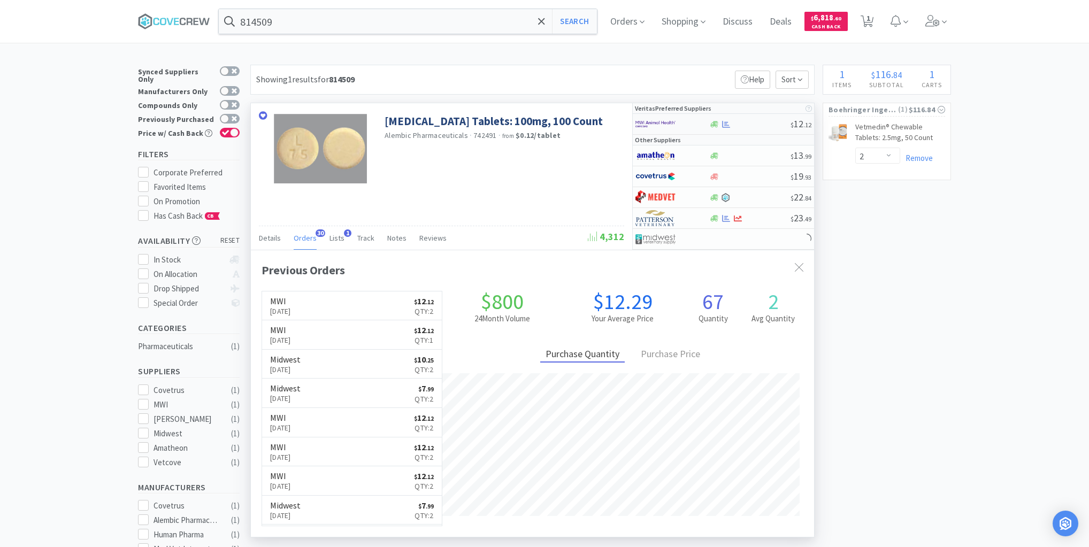
click at [749, 123] on div at bounding box center [750, 124] width 82 height 8
select select "1"
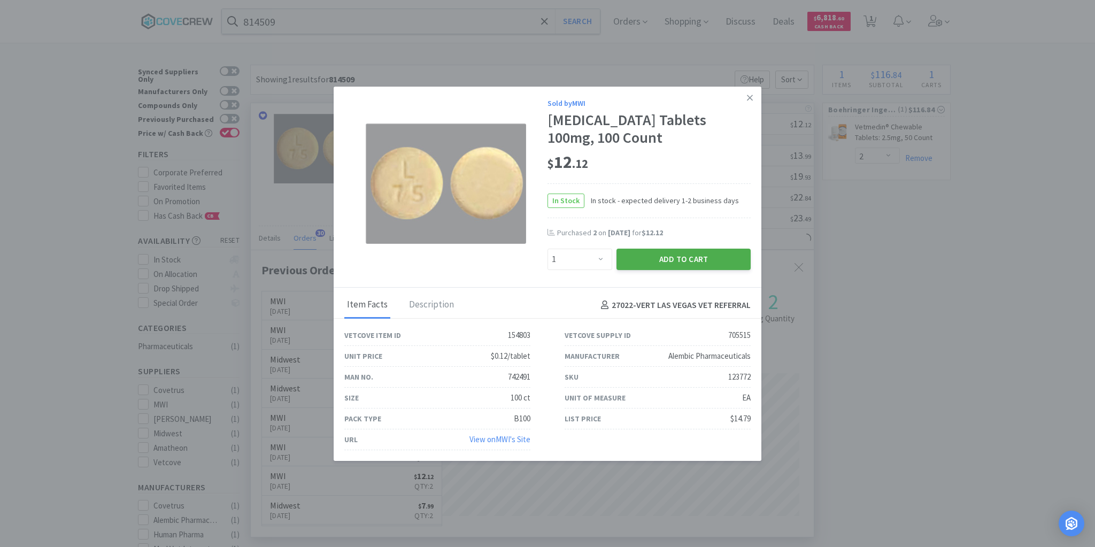
click at [671, 261] on button "Add to Cart" at bounding box center [684, 259] width 134 height 21
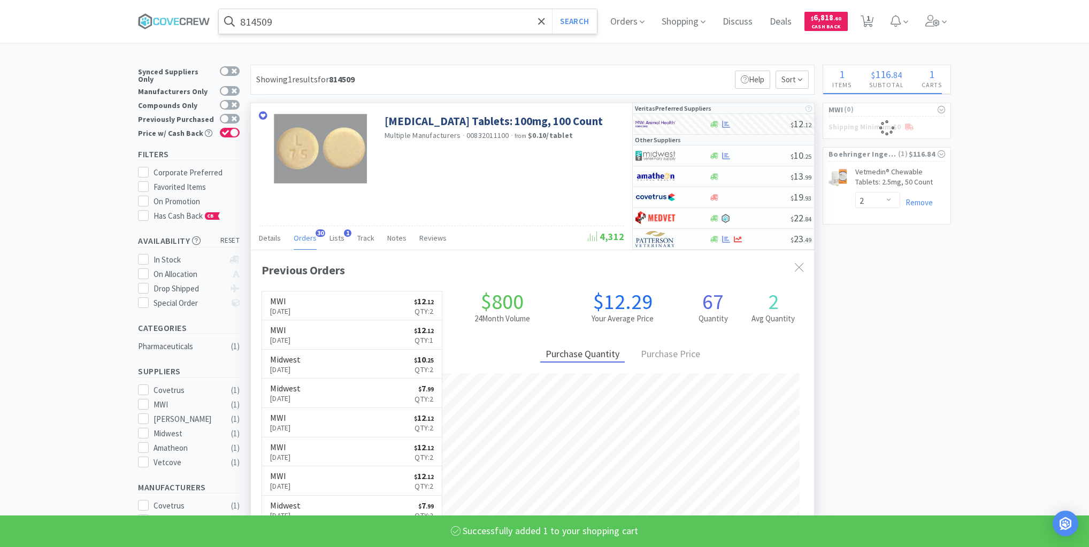
drag, startPoint x: 516, startPoint y: 18, endPoint x: 519, endPoint y: 28, distance: 10.7
click at [516, 18] on input "814509" at bounding box center [408, 21] width 378 height 25
select select "1"
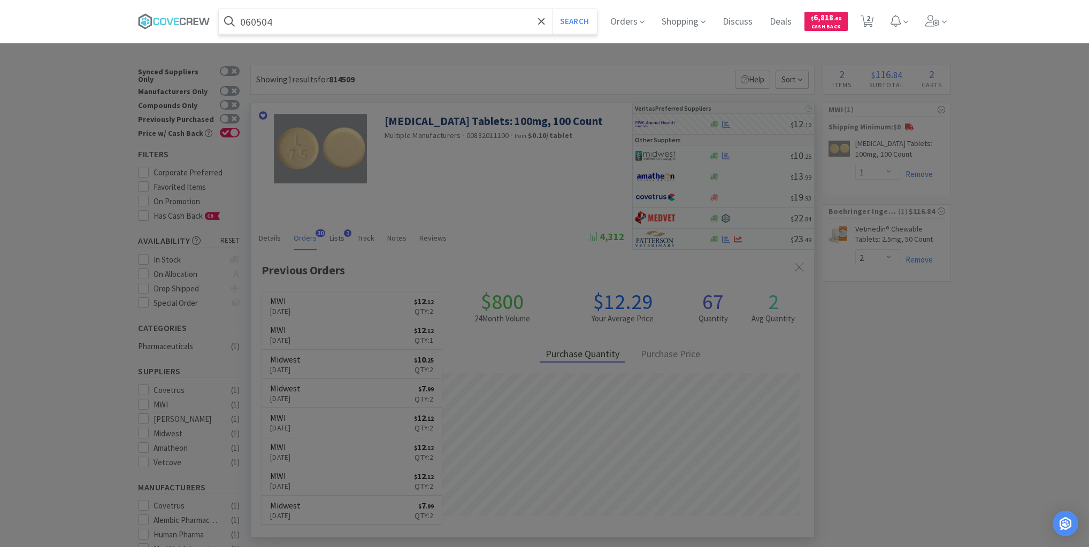
type input "060504"
click at [552, 9] on button "Search" at bounding box center [574, 21] width 44 height 25
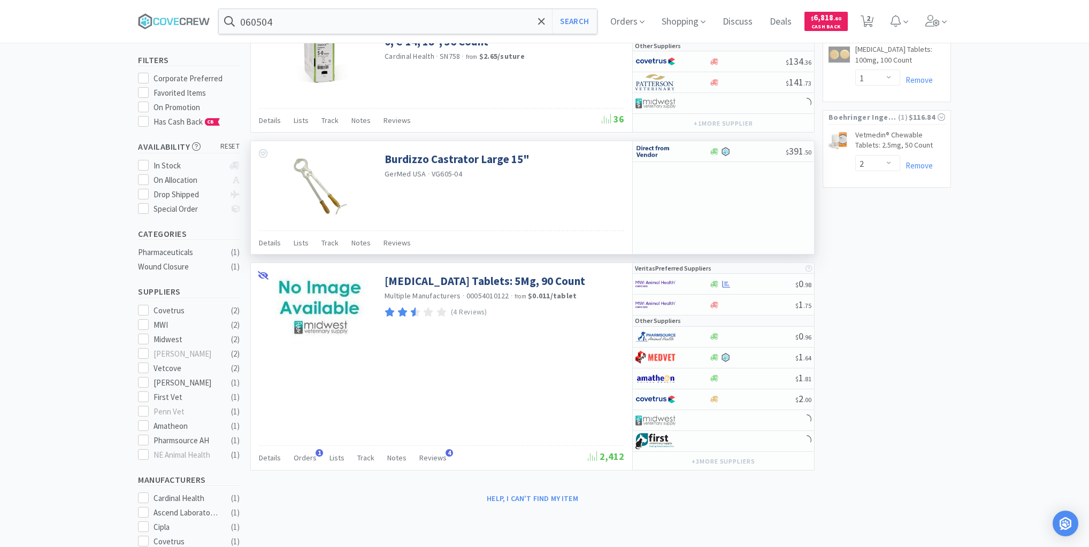
scroll to position [171, 0]
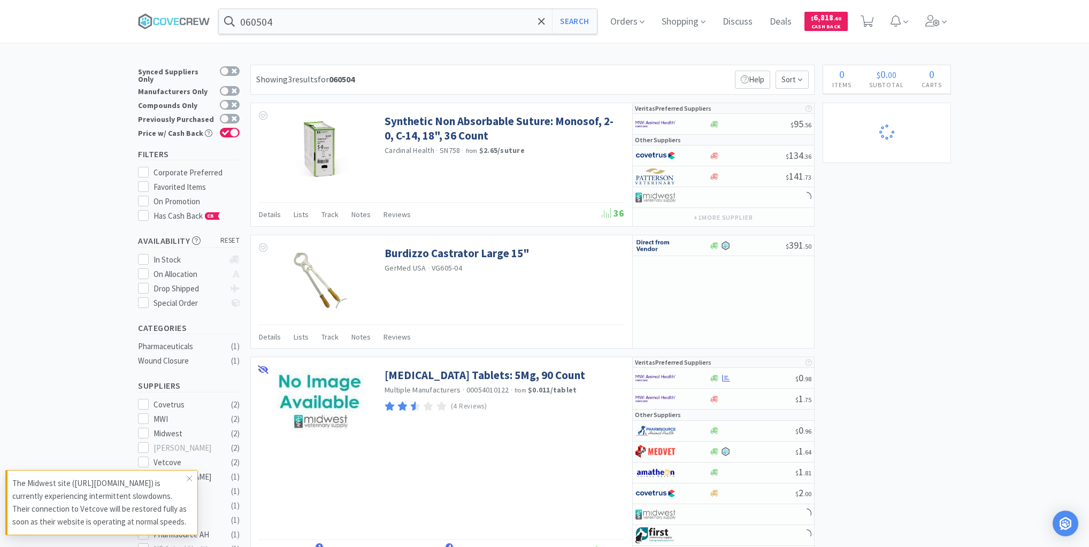
select select "1"
select select "2"
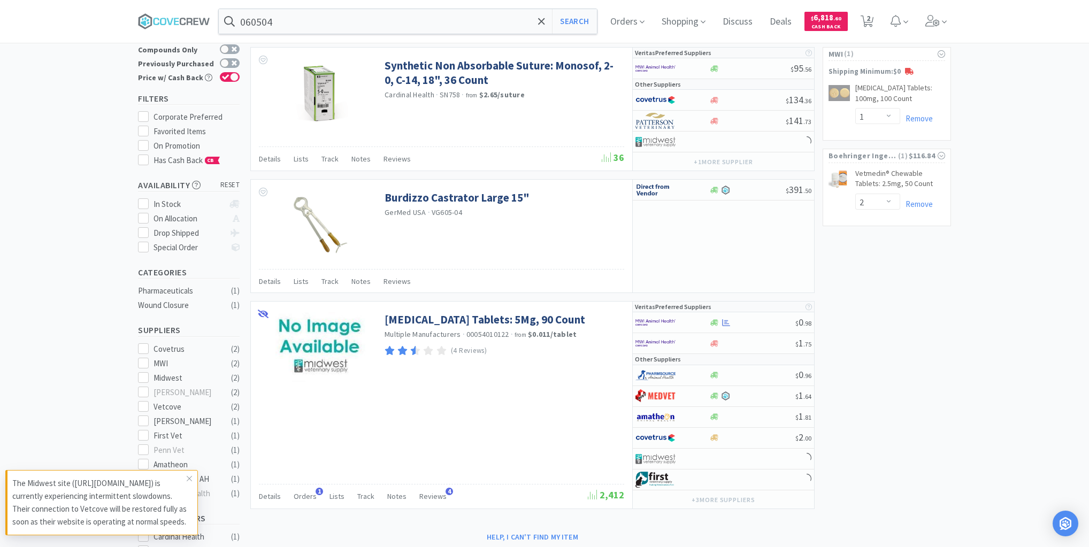
scroll to position [214, 0]
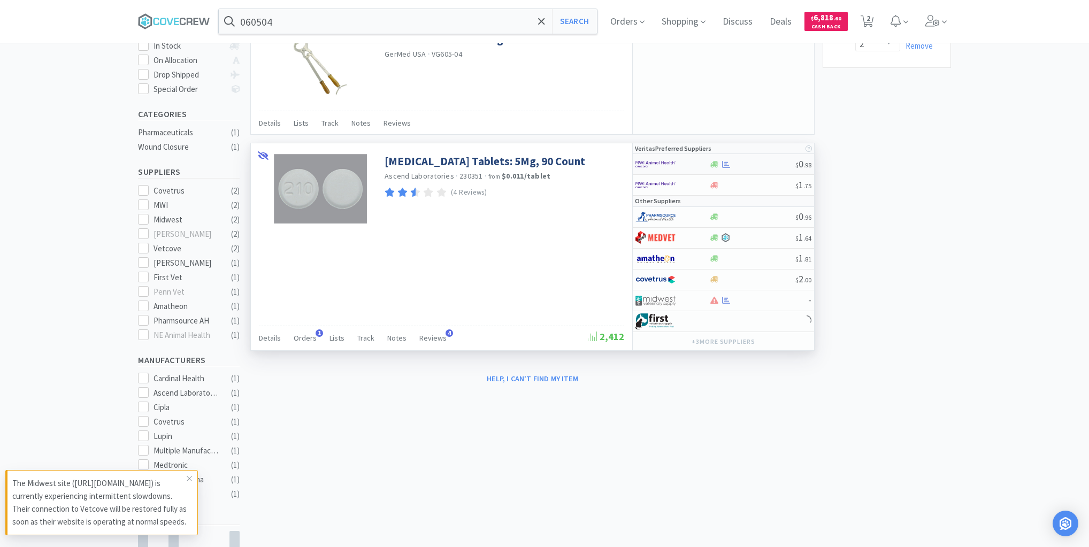
click at [754, 163] on div at bounding box center [752, 164] width 87 height 8
select select "1"
click at [513, 20] on input "060504" at bounding box center [408, 21] width 378 height 25
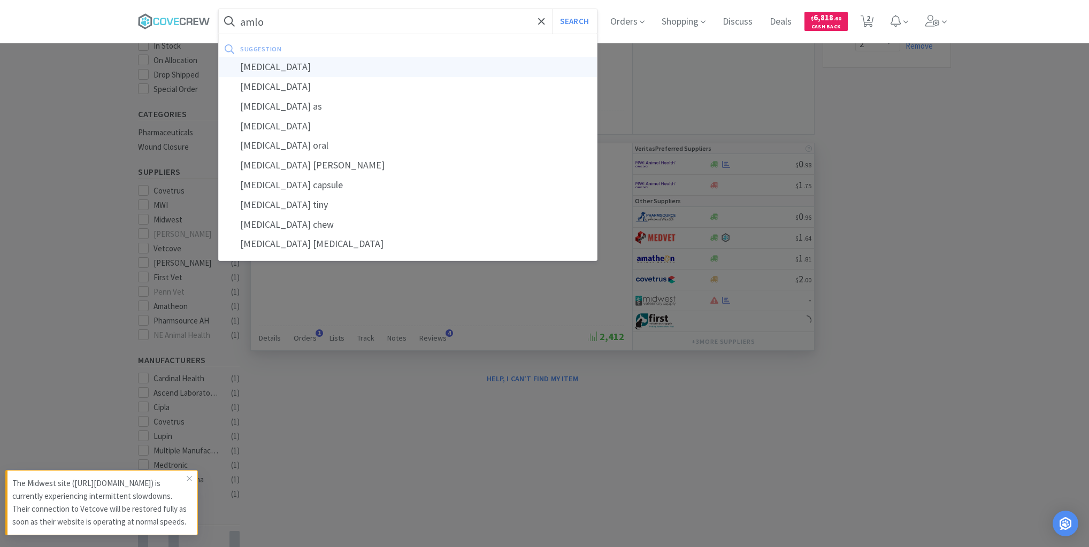
type input "[MEDICAL_DATA]"
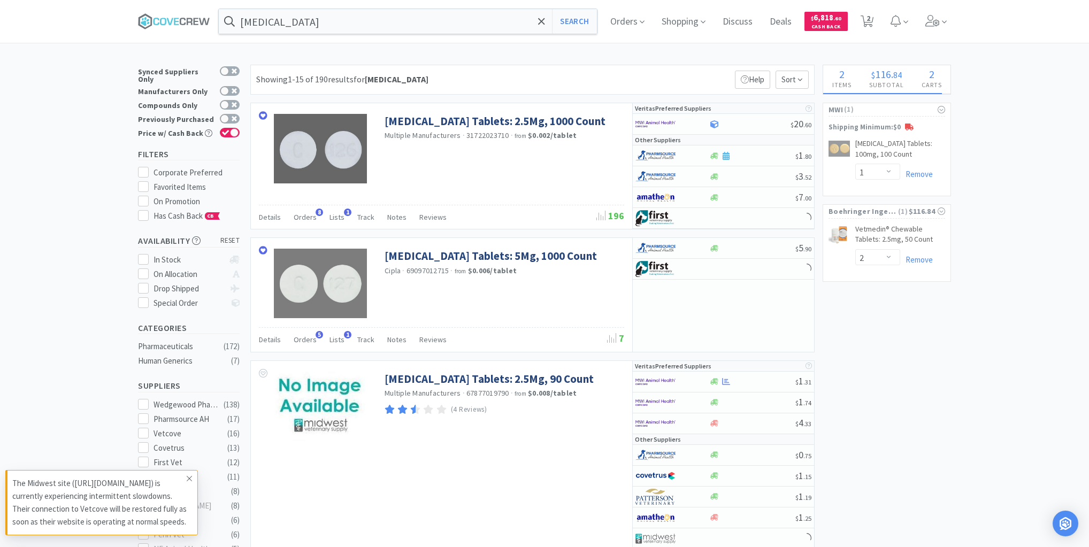
click at [187, 474] on icon at bounding box center [189, 478] width 6 height 9
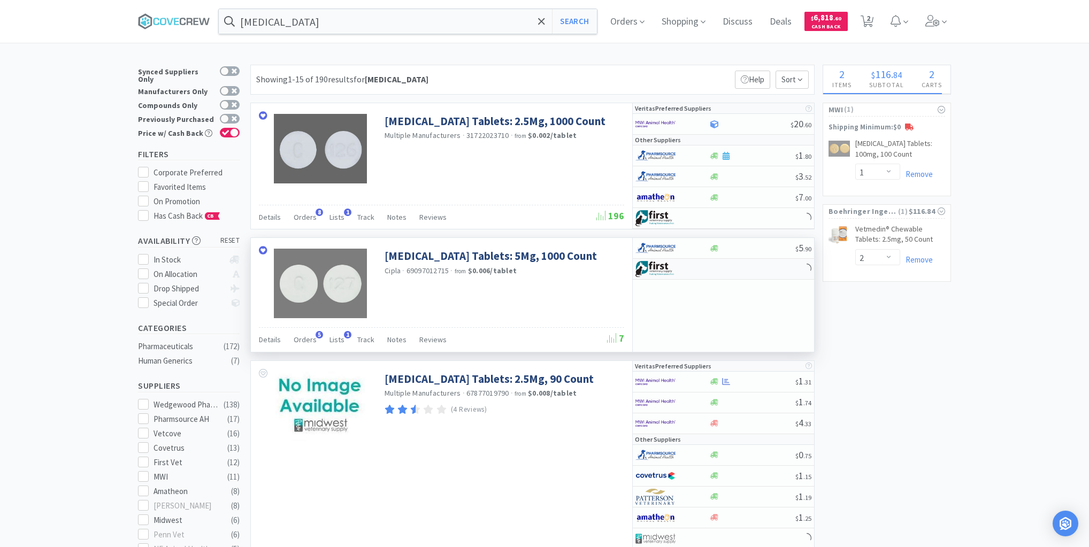
click at [751, 270] on div at bounding box center [723, 269] width 181 height 21
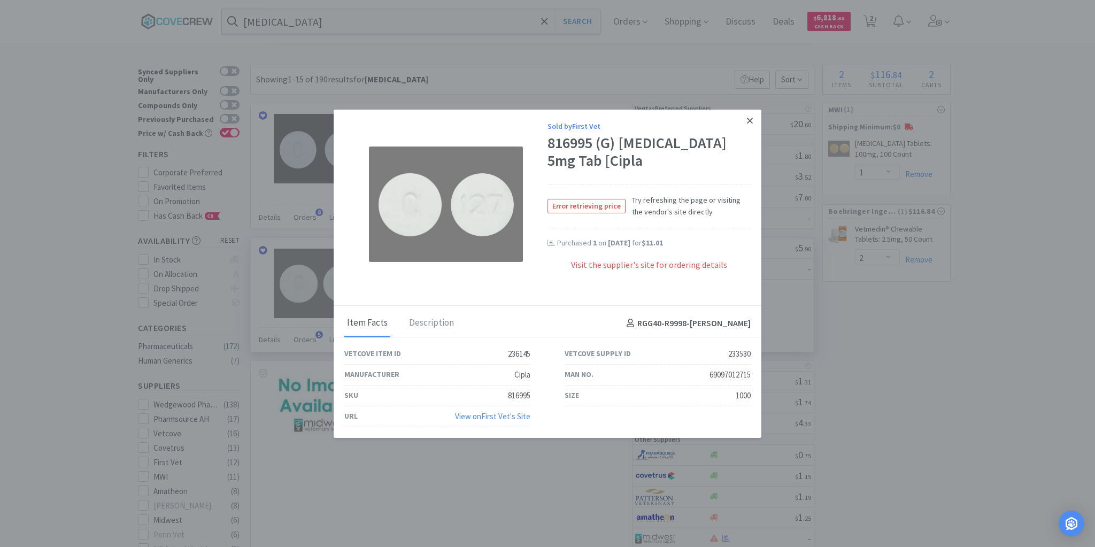
click at [748, 122] on icon at bounding box center [750, 121] width 6 height 6
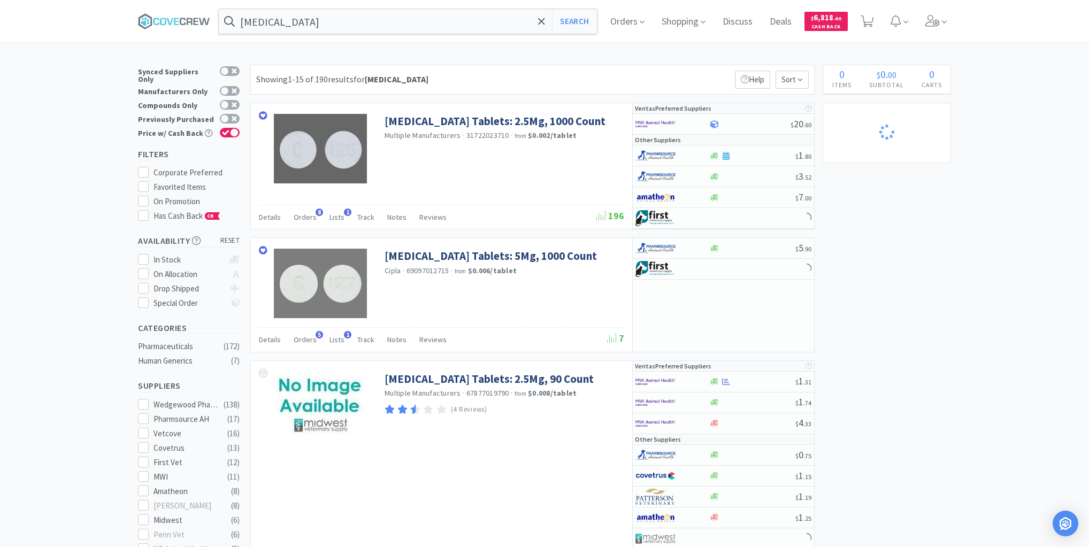
select select "1"
select select "2"
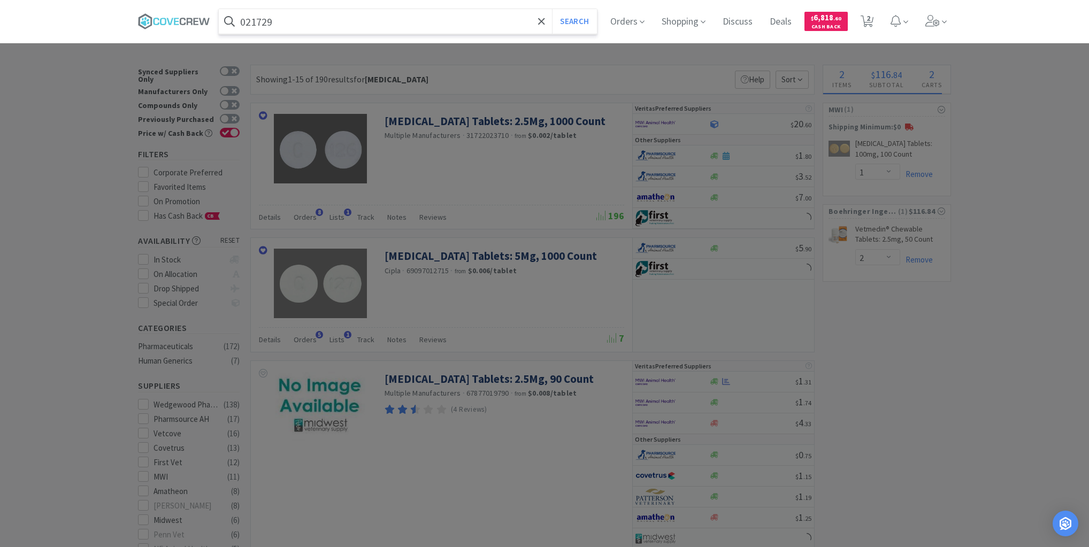
type input "021729"
click at [552, 9] on button "Search" at bounding box center [574, 21] width 44 height 25
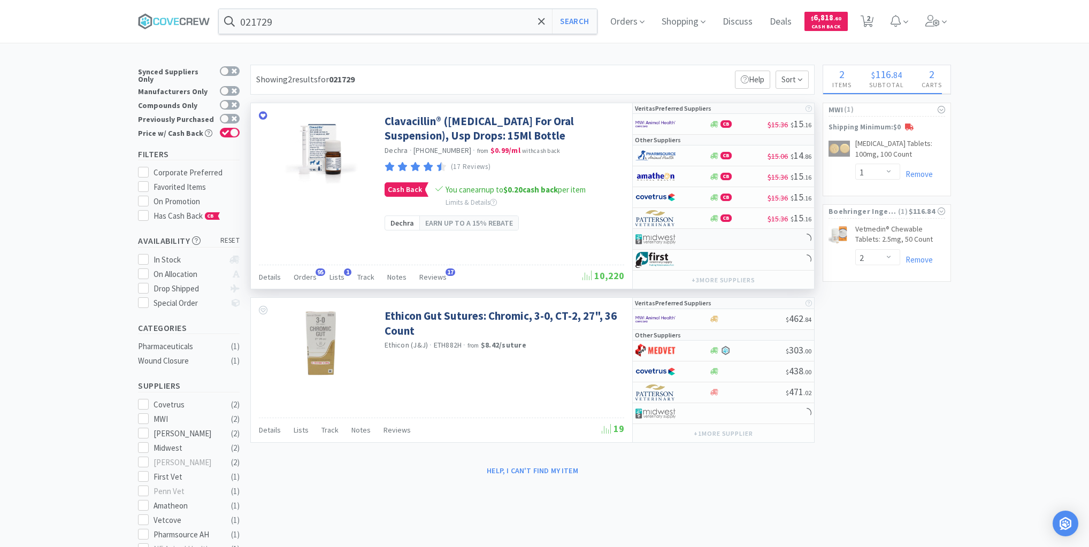
click at [732, 236] on div at bounding box center [723, 239] width 181 height 21
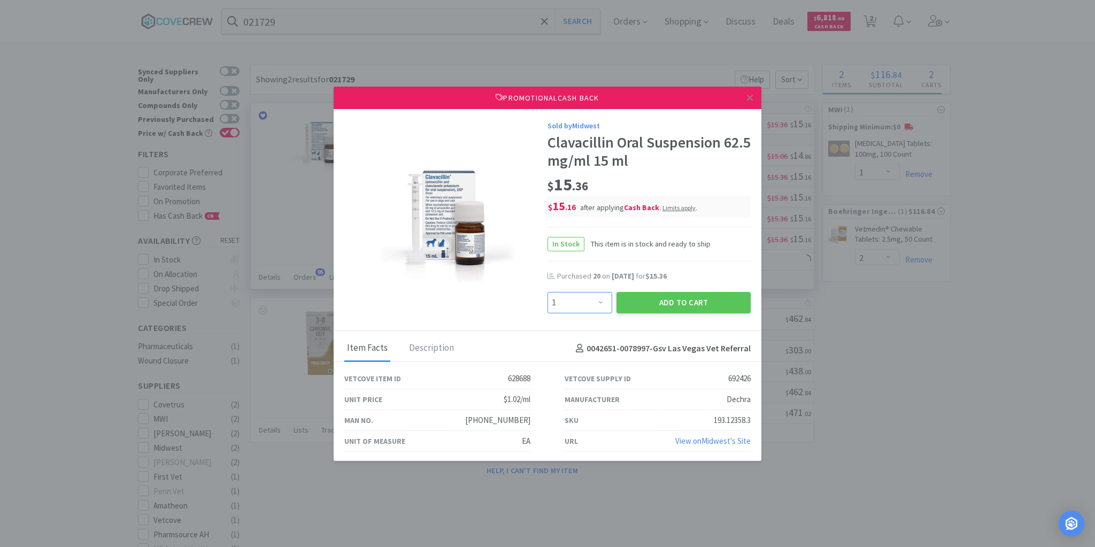
click at [599, 301] on select "Enter Quantity 1 2 3 4 5 6 7 8 9 10 11 12 13 14 15 16 17 18 19 20 Enter Quantity" at bounding box center [580, 302] width 65 height 21
select select "20"
click at [548, 292] on select "Enter Quantity 1 2 3 4 5 6 7 8 9 10 11 12 13 14 15 16 17 18 19 20 Enter Quantity" at bounding box center [580, 302] width 65 height 21
click at [650, 296] on button "Add to Cart" at bounding box center [684, 302] width 134 height 21
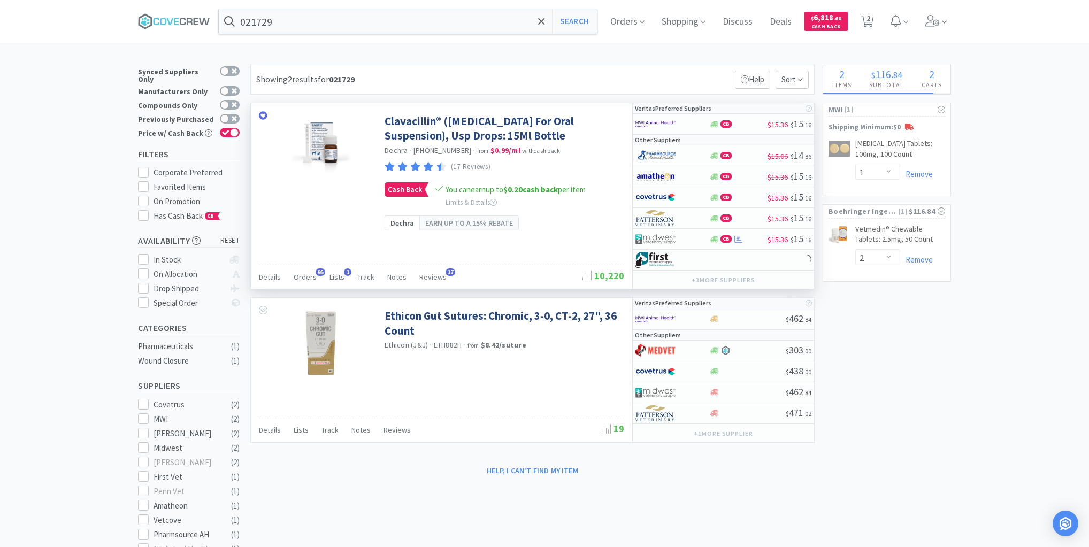
click at [496, 21] on input "021729" at bounding box center [408, 21] width 378 height 25
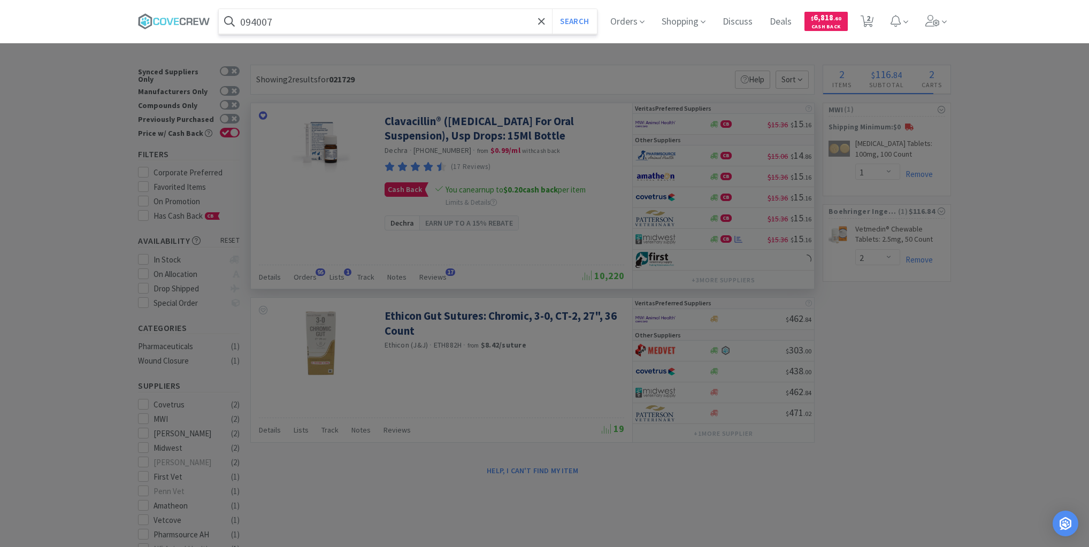
click at [552, 9] on button "Search" at bounding box center [574, 21] width 44 height 25
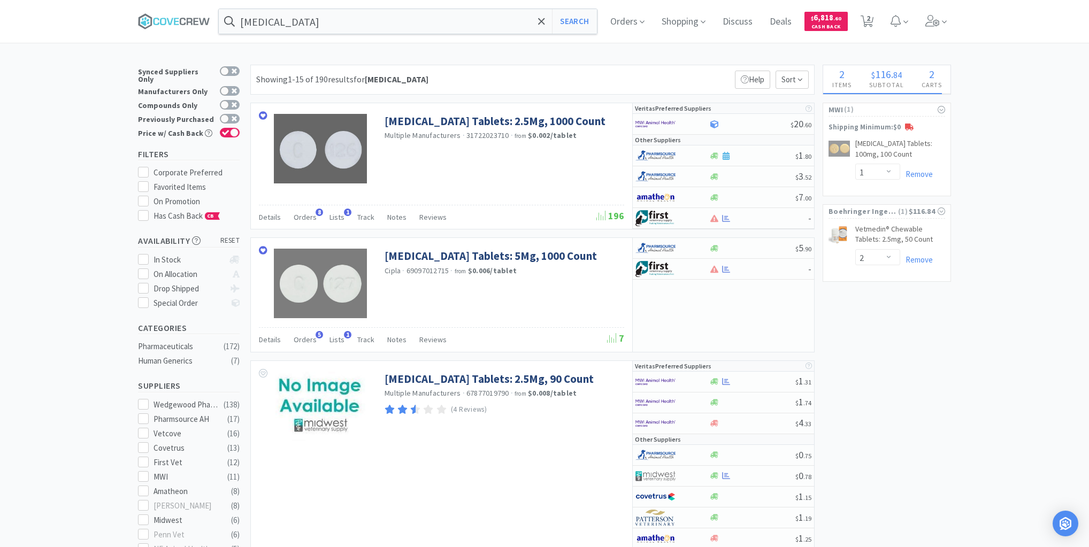
type input "021729"
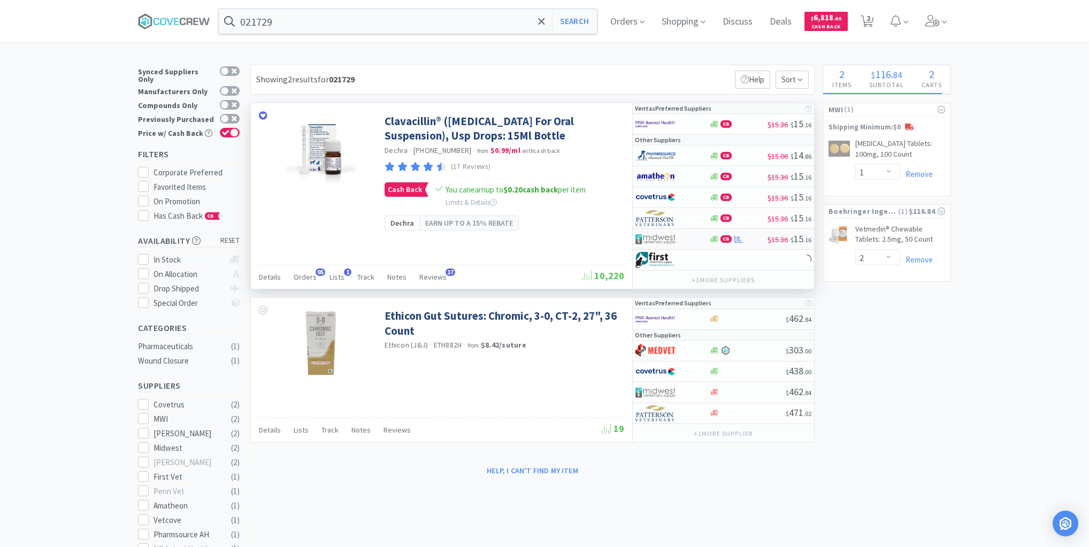
click at [749, 240] on div "CB" at bounding box center [738, 239] width 59 height 8
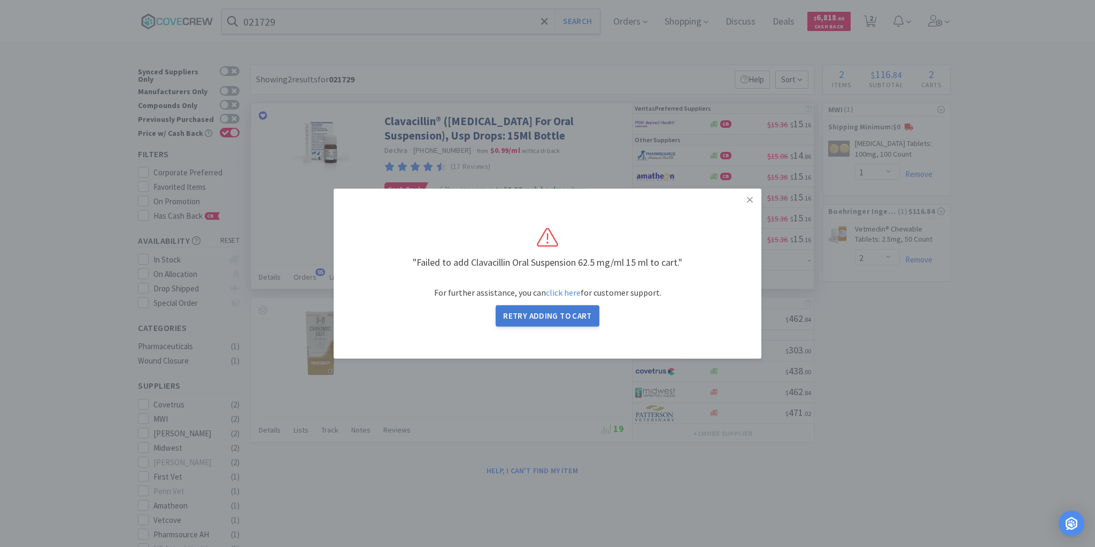
click at [562, 319] on button "Retry Adding to Cart" at bounding box center [548, 315] width 104 height 21
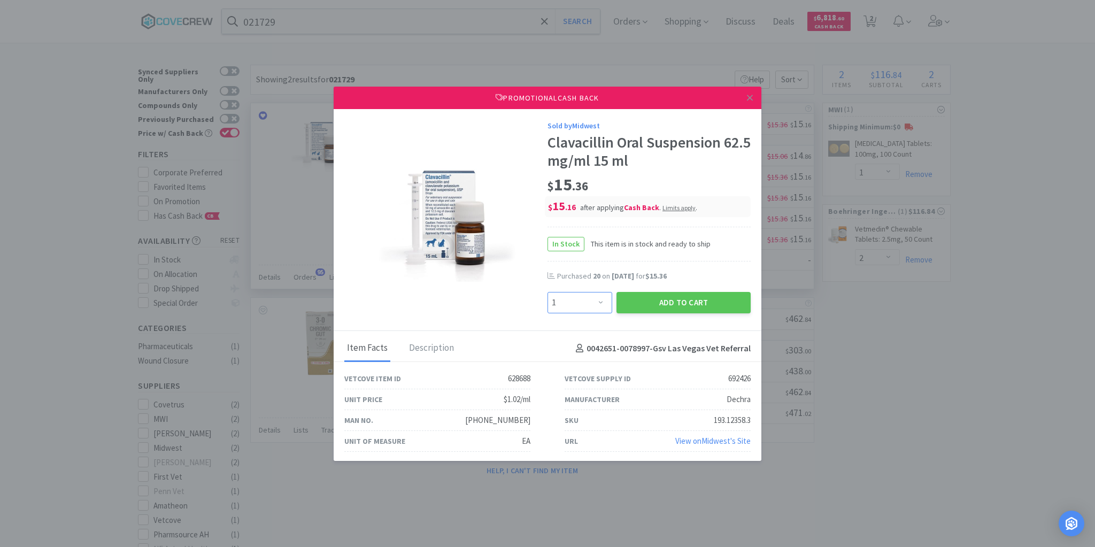
click at [596, 297] on select "Enter Quantity 1 2 3 4 5 6 7 8 9 10 11 12 13 14 15 16 17 18 19 20 Enter Quantity" at bounding box center [580, 302] width 65 height 21
select select "20"
click at [548, 292] on select "Enter Quantity 1 2 3 4 5 6 7 8 9 10 11 12 13 14 15 16 17 18 19 20 Enter Quantity" at bounding box center [580, 302] width 65 height 21
click at [648, 305] on button "Add to Cart" at bounding box center [684, 302] width 134 height 21
select select "20"
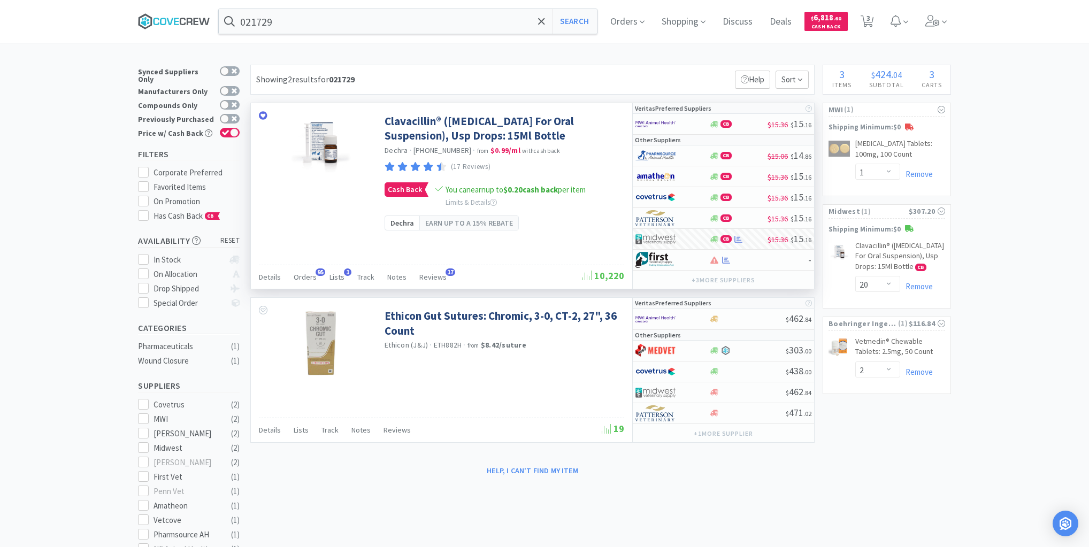
click at [181, 17] on icon at bounding box center [174, 21] width 72 height 16
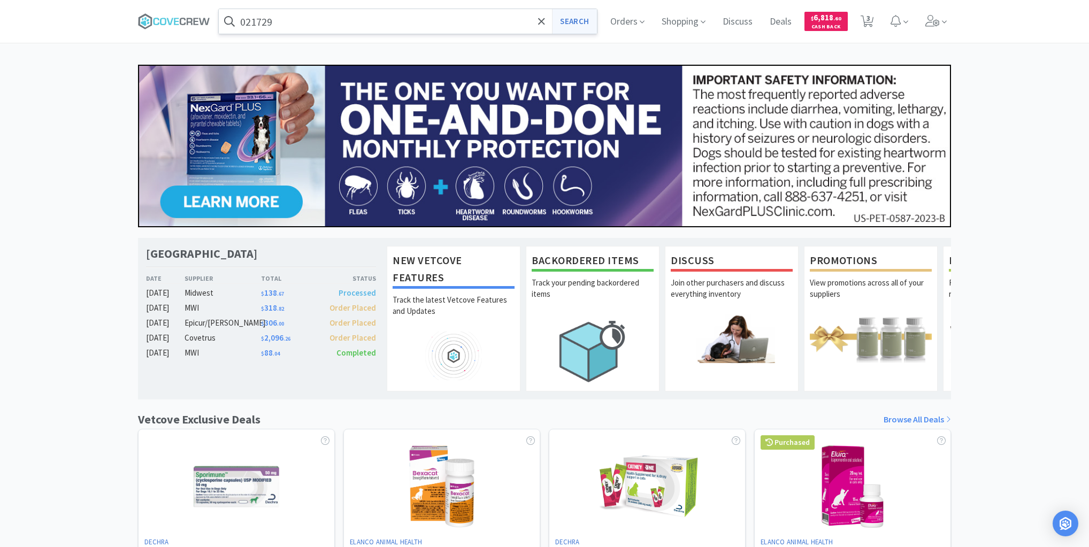
click at [573, 23] on button "Search" at bounding box center [574, 21] width 44 height 25
select select "1"
select select "20"
select select "2"
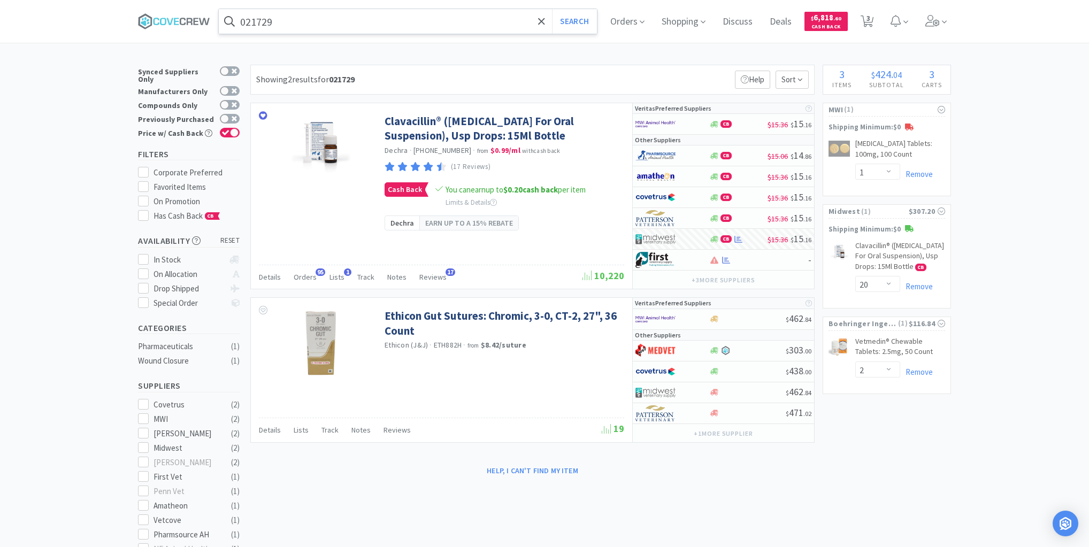
click at [474, 28] on input "021729" at bounding box center [408, 21] width 378 height 25
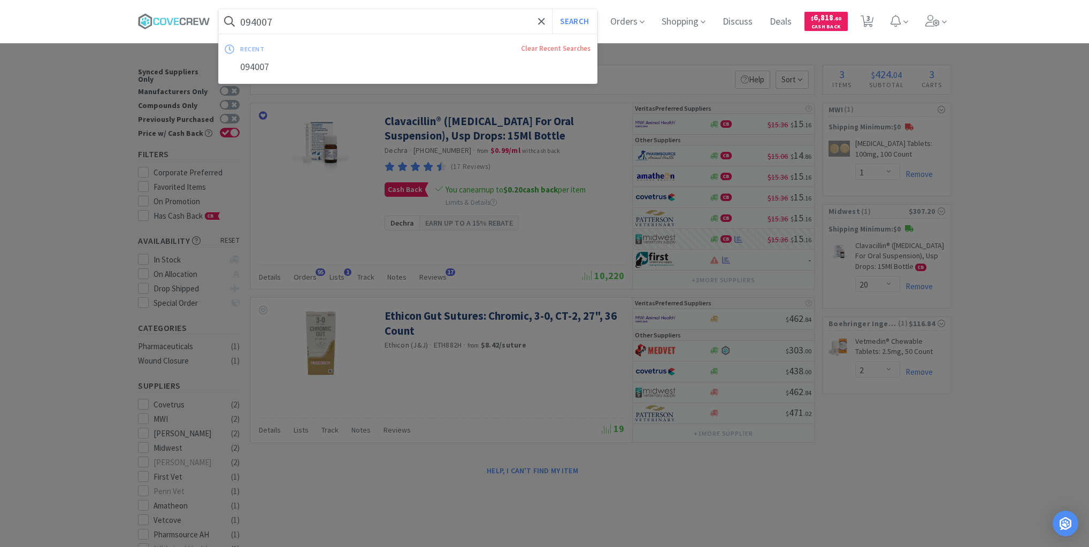
click at [552, 9] on button "Search" at bounding box center [574, 21] width 44 height 25
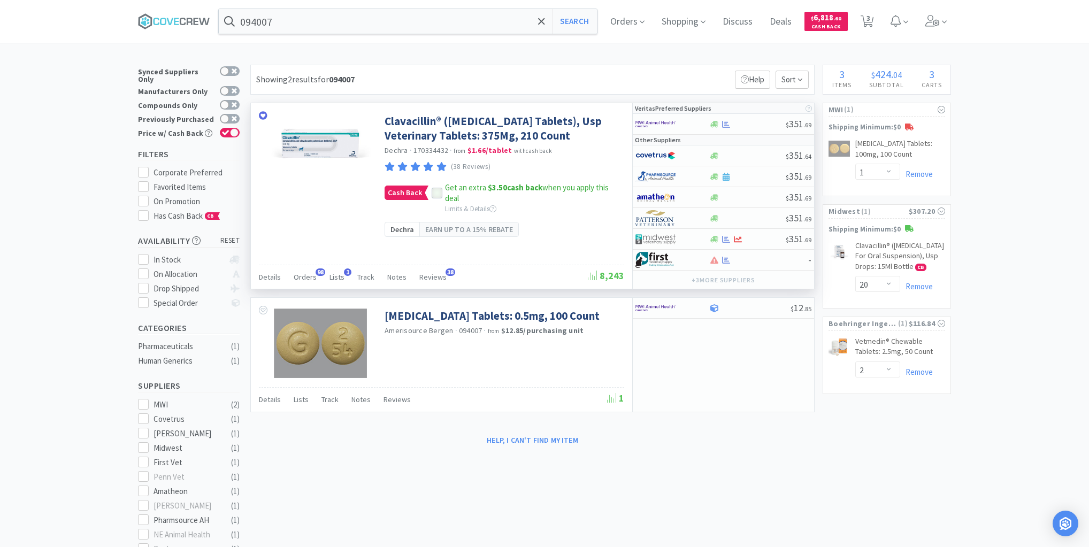
click at [436, 197] on icon at bounding box center [436, 192] width 7 height 7
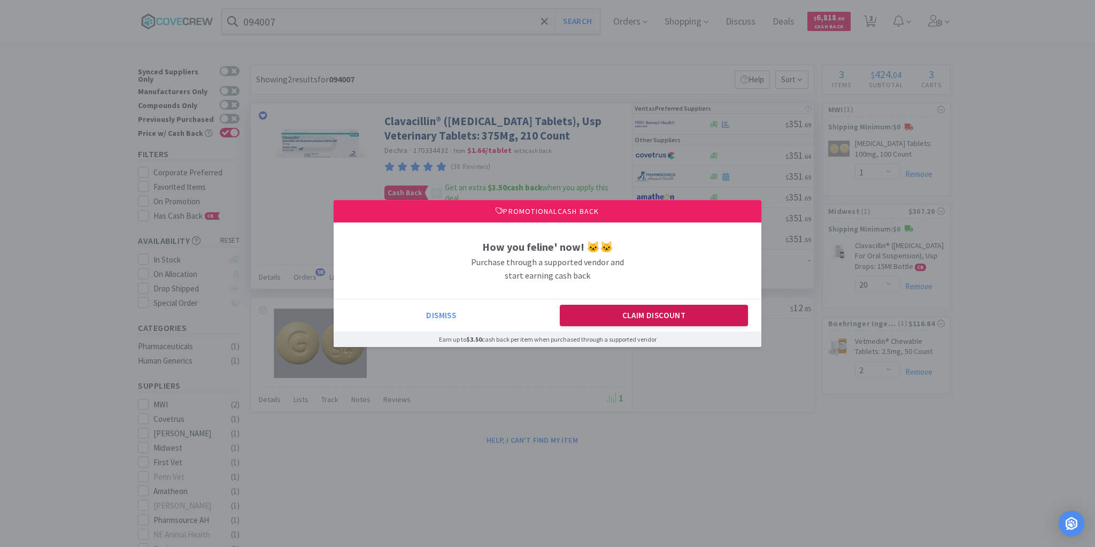
click at [685, 312] on button "Claim Discount" at bounding box center [654, 315] width 189 height 21
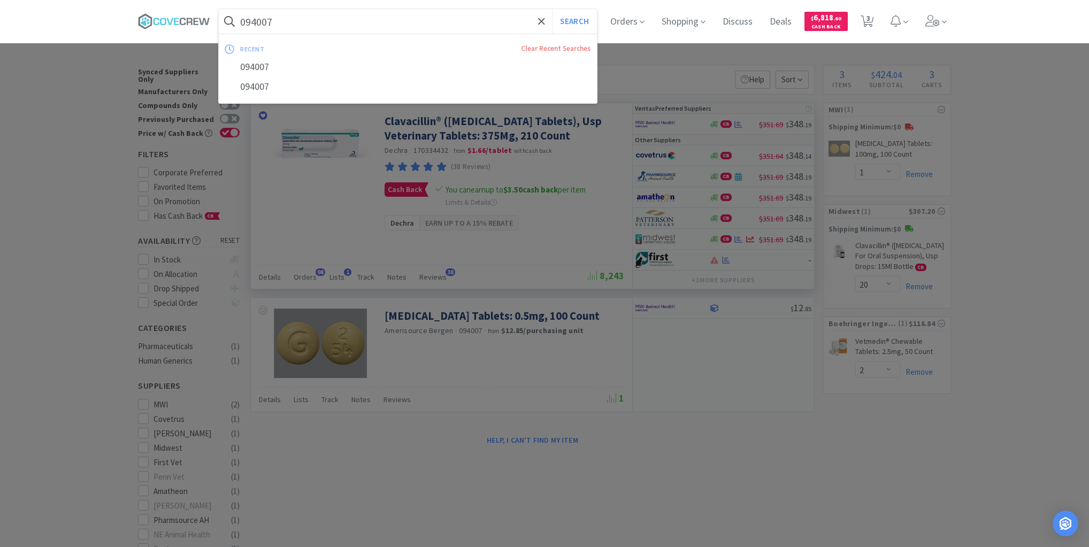
drag, startPoint x: 488, startPoint y: 21, endPoint x: 494, endPoint y: 36, distance: 15.8
click at [488, 22] on input "094007" at bounding box center [408, 21] width 378 height 25
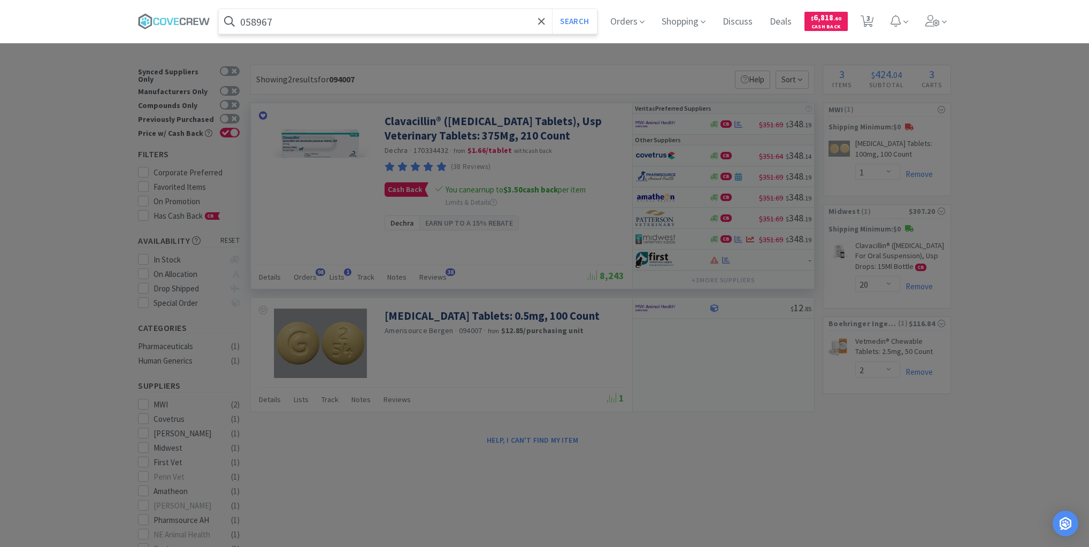
type input "058967"
click at [552, 9] on button "Search" at bounding box center [574, 21] width 44 height 25
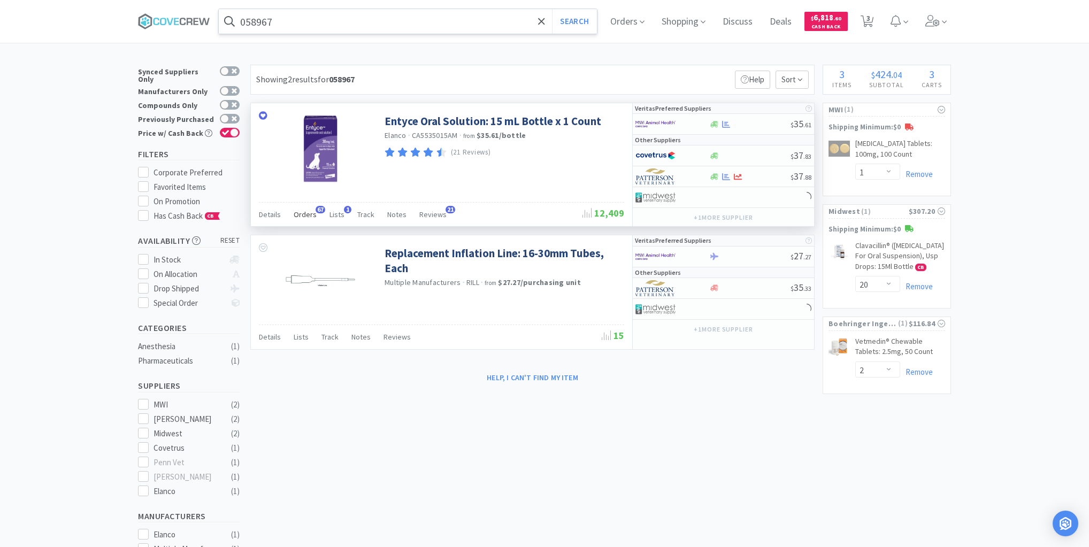
click at [301, 213] on span "Orders" at bounding box center [305, 215] width 23 height 10
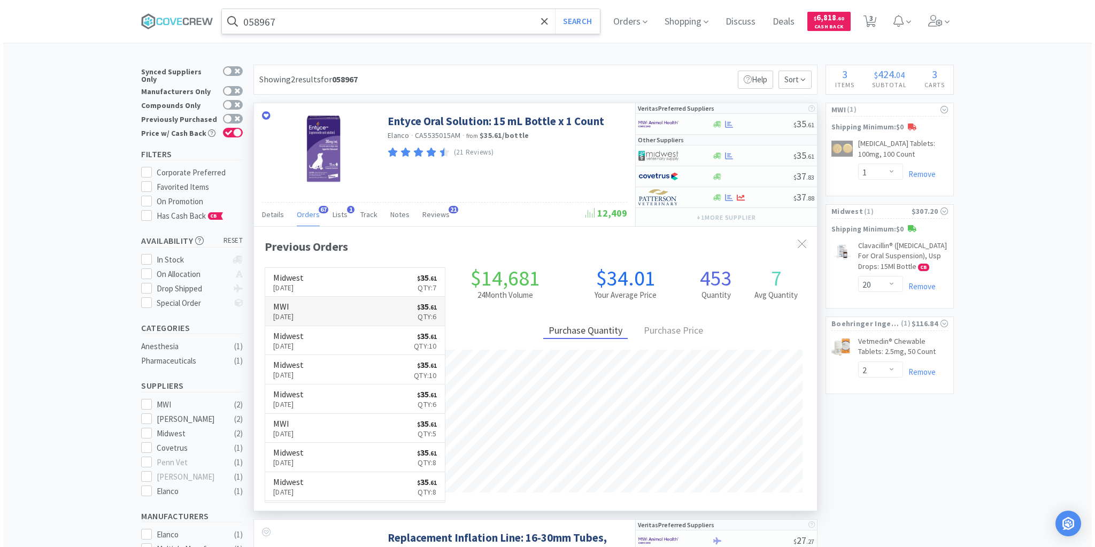
scroll to position [287, 563]
click at [759, 152] on div at bounding box center [750, 156] width 82 height 8
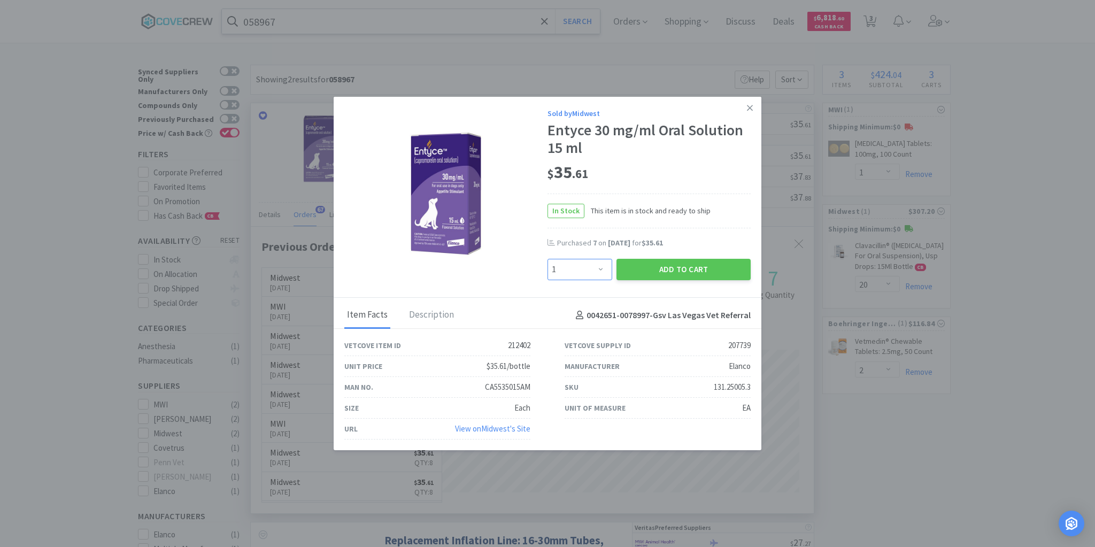
click at [601, 273] on select "Enter Quantity 1 2 3 4 5 6 7 8 9 10 11 12 13 14 15 16 17 18 19 20 Enter Quantity" at bounding box center [580, 269] width 65 height 21
select select "6"
click at [548, 259] on select "Enter Quantity 1 2 3 4 5 6 7 8 9 10 11 12 13 14 15 16 17 18 19 20 Enter Quantity" at bounding box center [580, 269] width 65 height 21
click at [679, 267] on button "Add to Cart" at bounding box center [684, 269] width 134 height 21
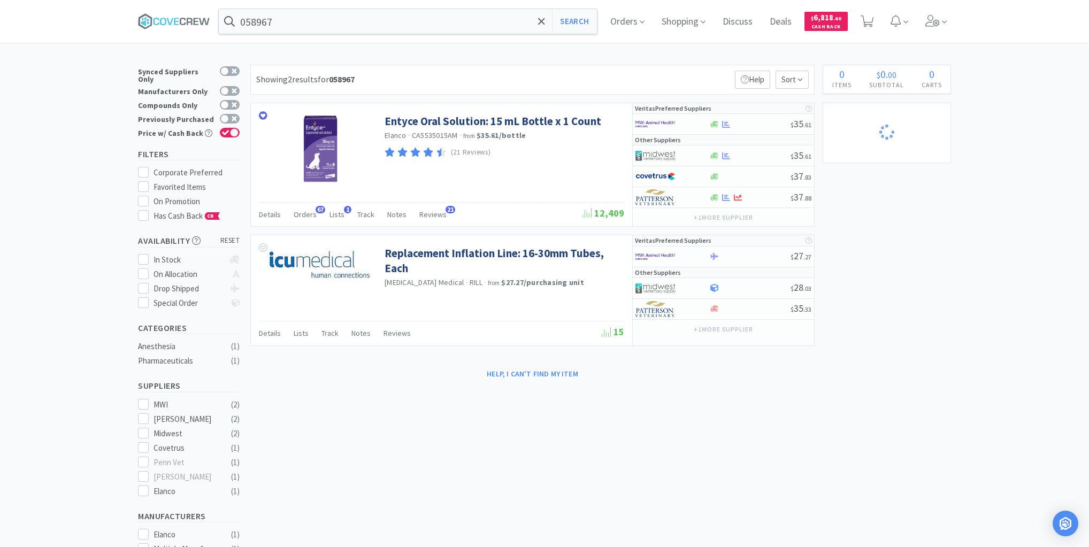
select select "1"
select select "2"
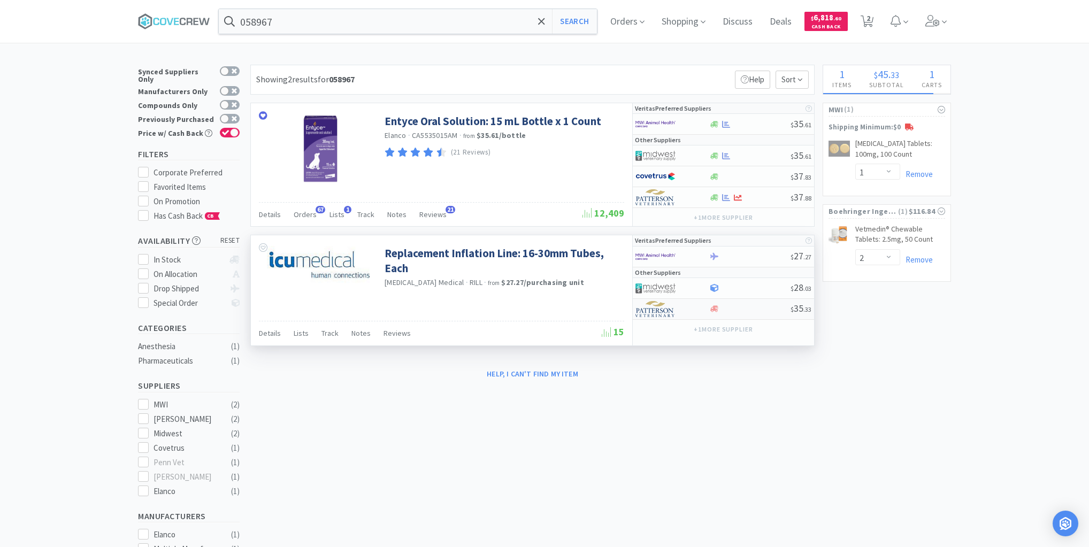
select select "20"
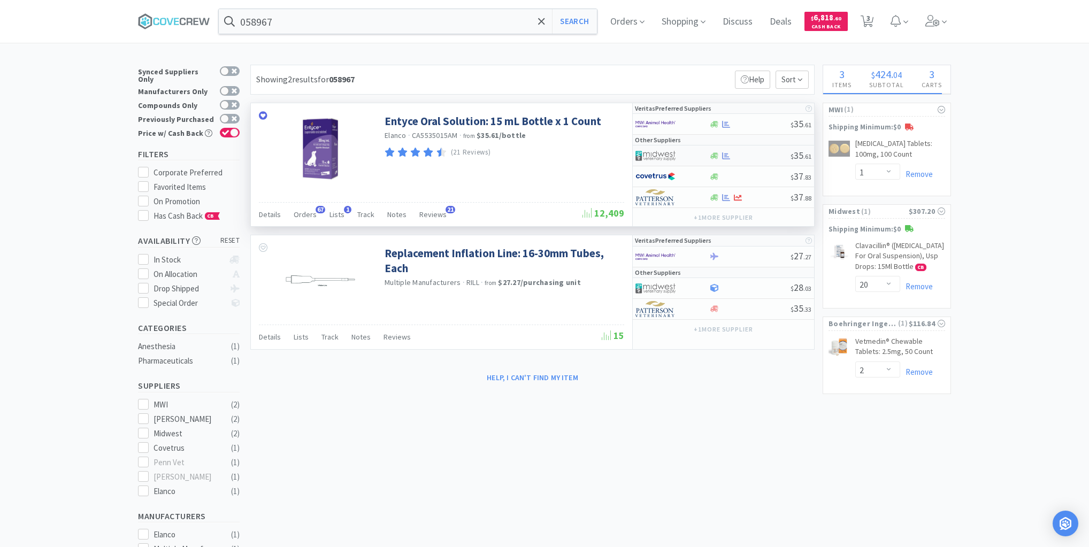
click at [750, 157] on div at bounding box center [750, 156] width 82 height 8
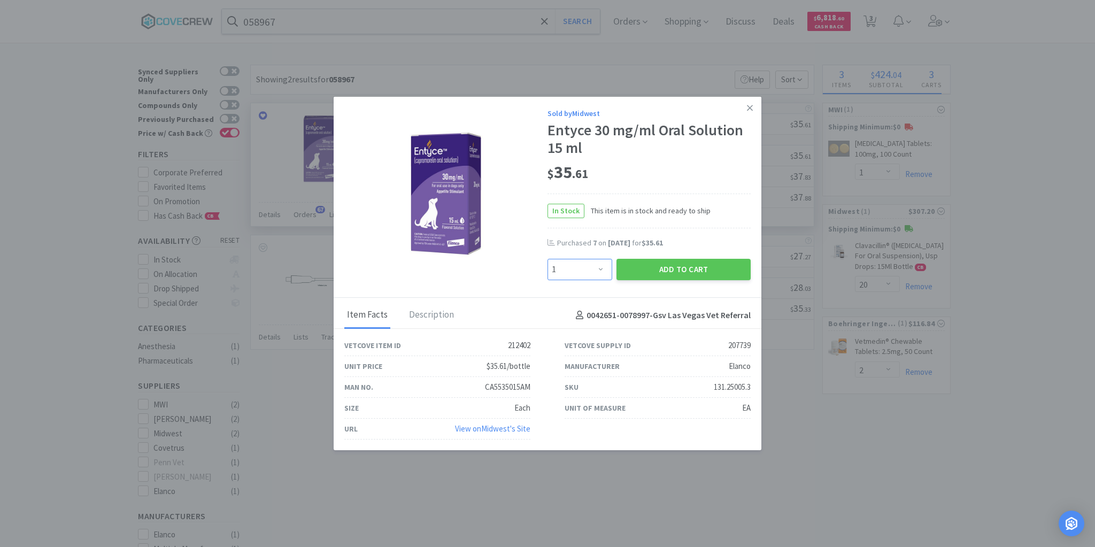
click at [601, 270] on select "Enter Quantity 1 2 3 4 5 6 7 8 9 10 11 12 13 14 15 16 17 18 19 20 Enter Quantity" at bounding box center [580, 269] width 65 height 21
select select "6"
click at [548, 259] on select "Enter Quantity 1 2 3 4 5 6 7 8 9 10 11 12 13 14 15 16 17 18 19 20 Enter Quantity" at bounding box center [580, 269] width 65 height 21
click at [654, 271] on button "Add to Cart" at bounding box center [684, 269] width 134 height 21
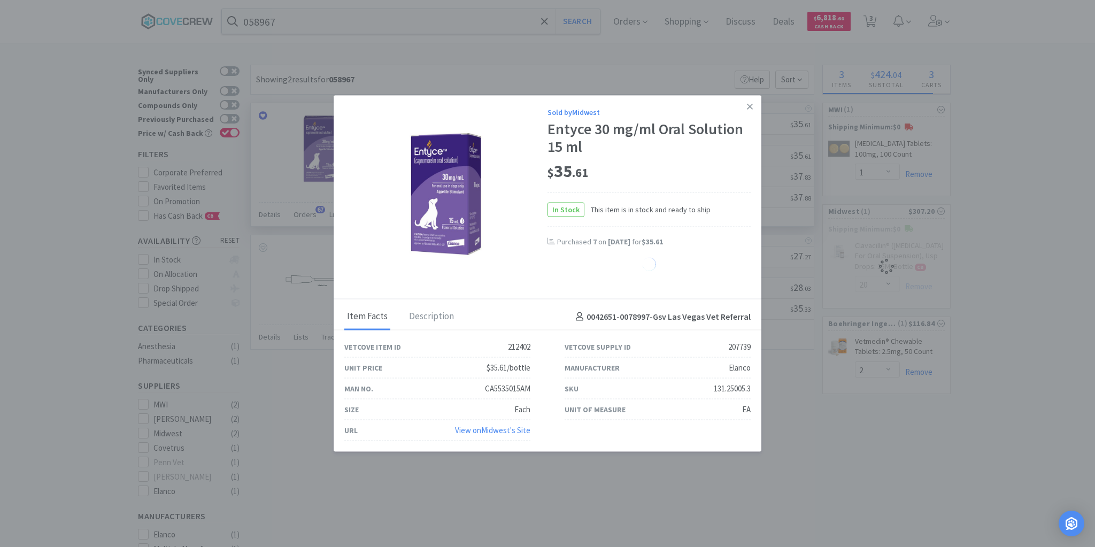
select select "6"
select select "1"
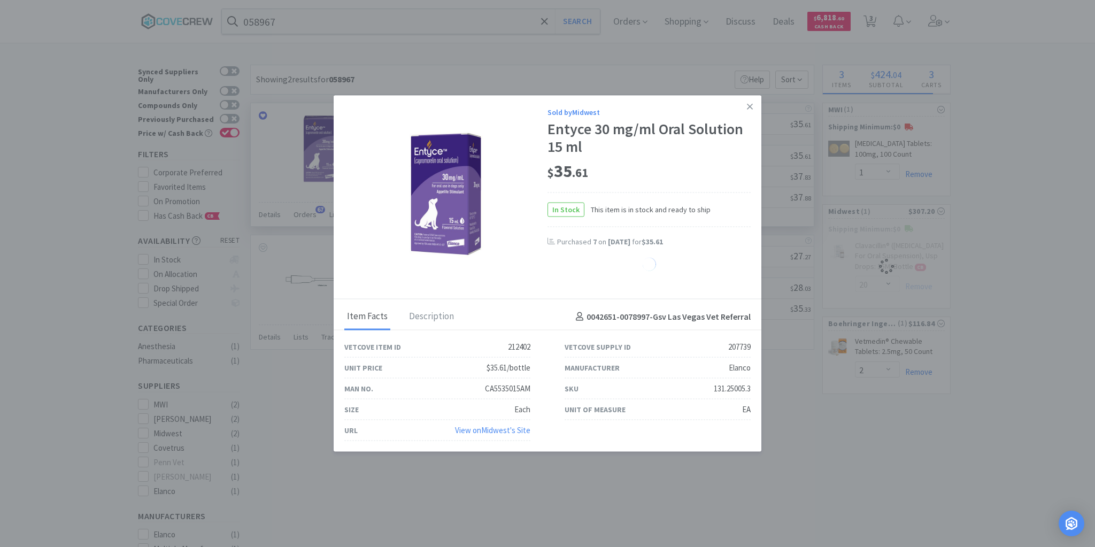
select select "1"
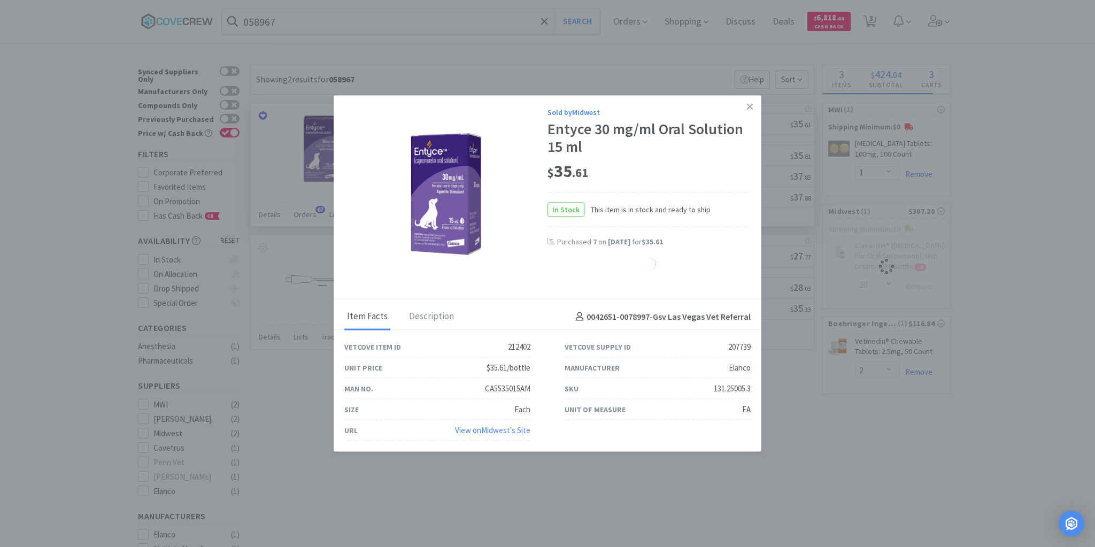
select select "1"
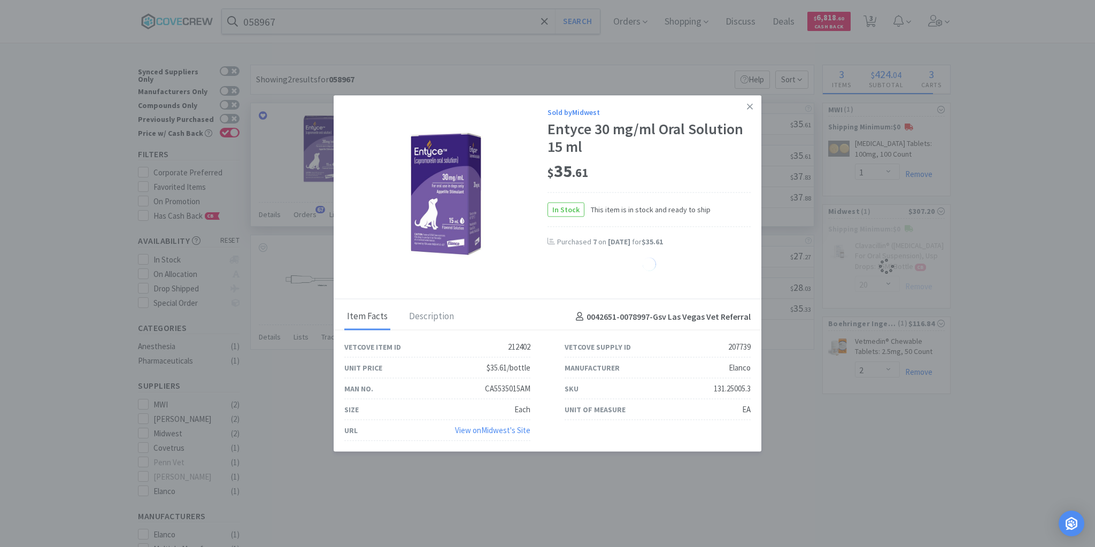
select select "1"
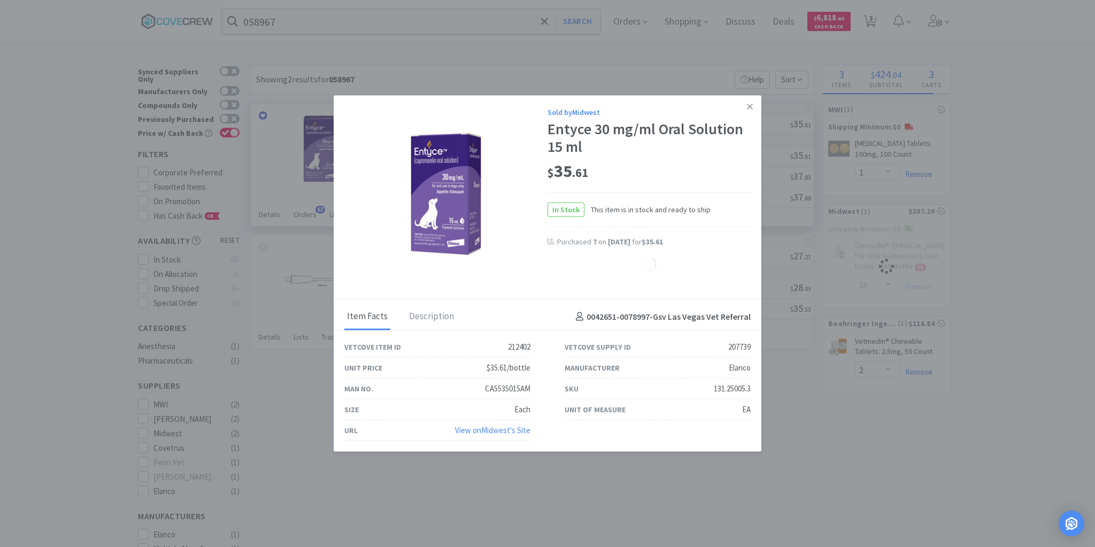
select select "1"
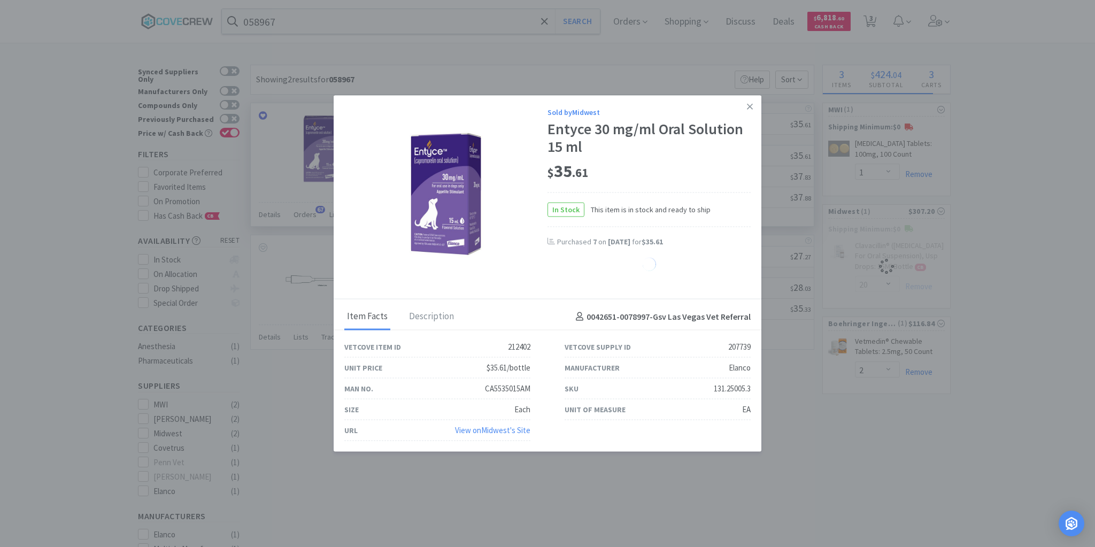
select select "1"
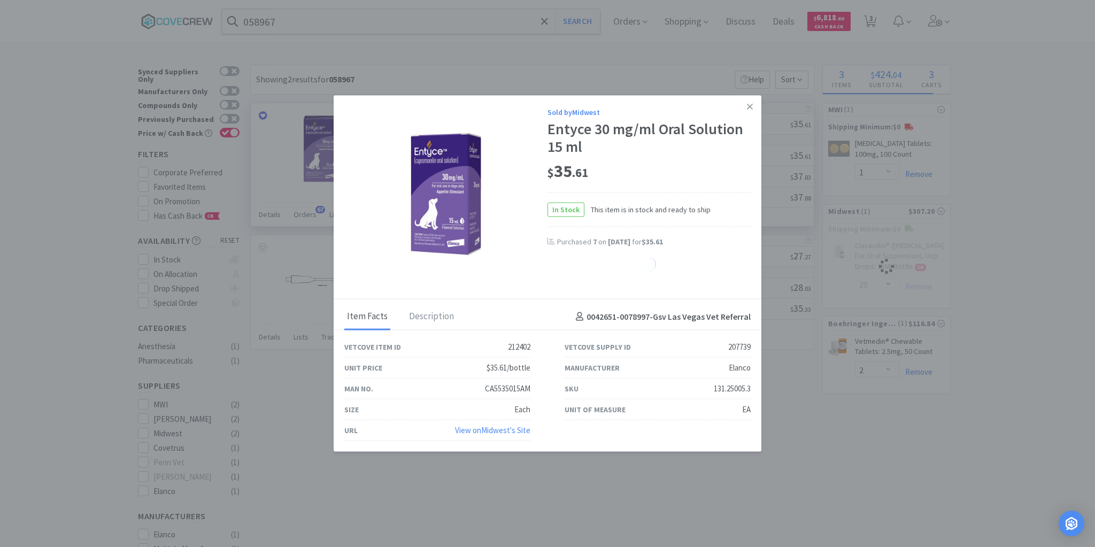
select select "1"
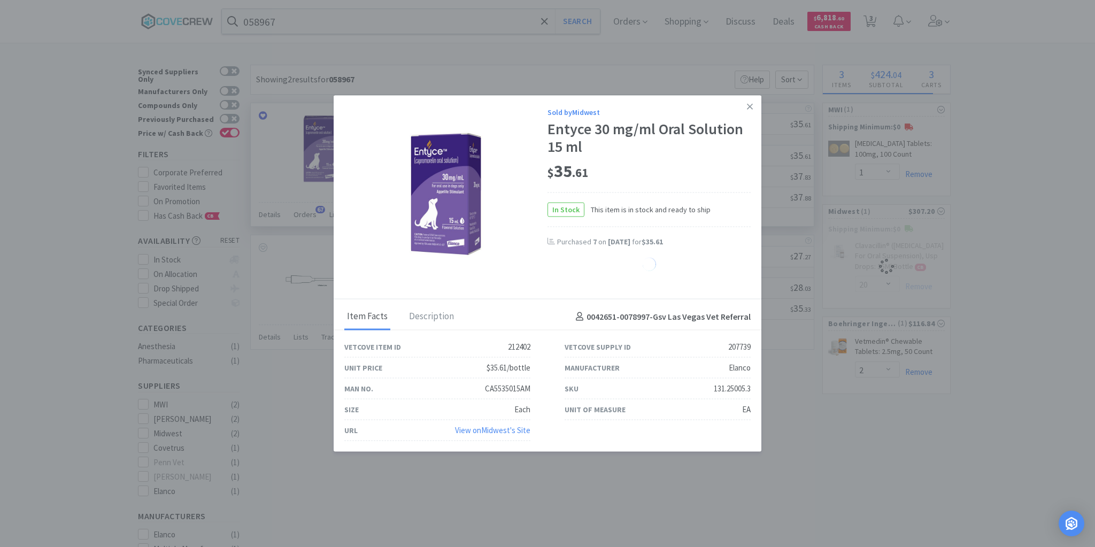
select select "1"
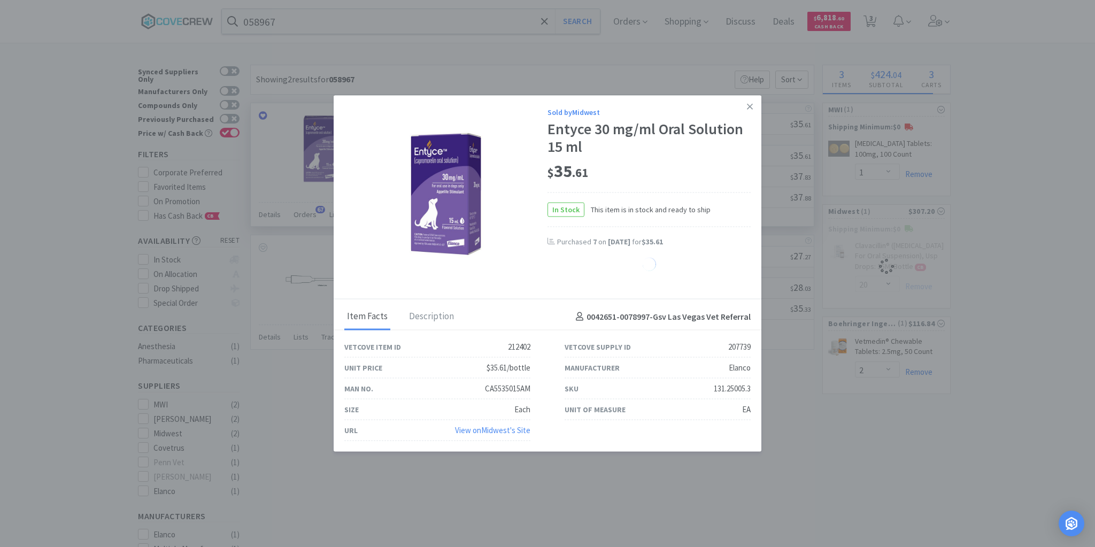
select select "1"
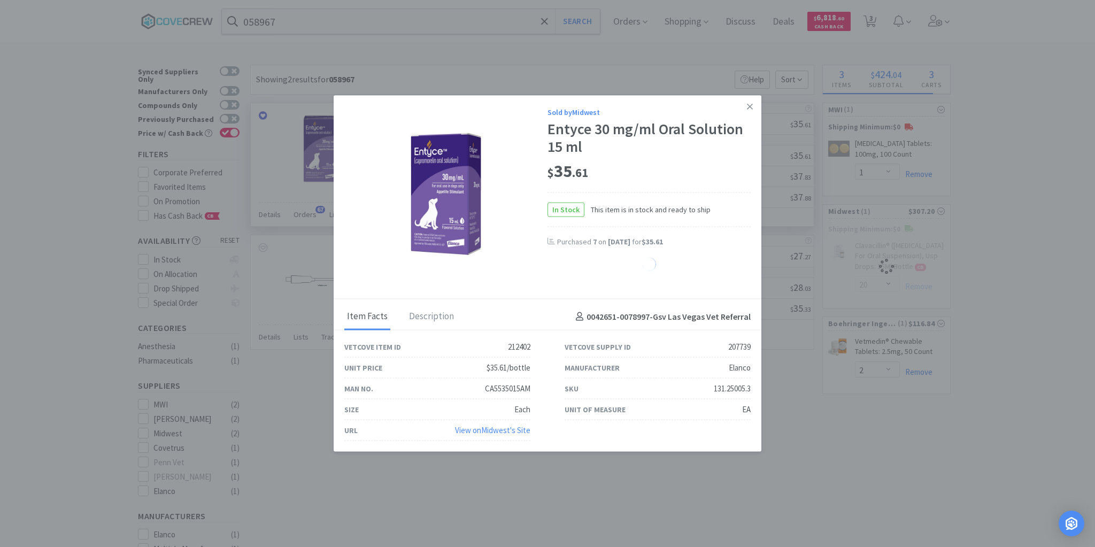
select select "1"
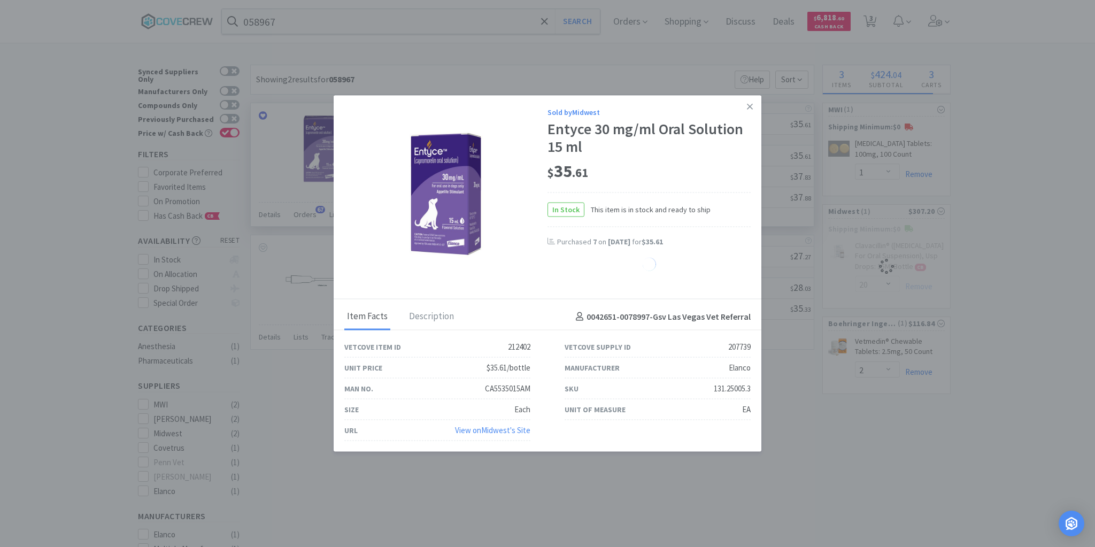
select select "1"
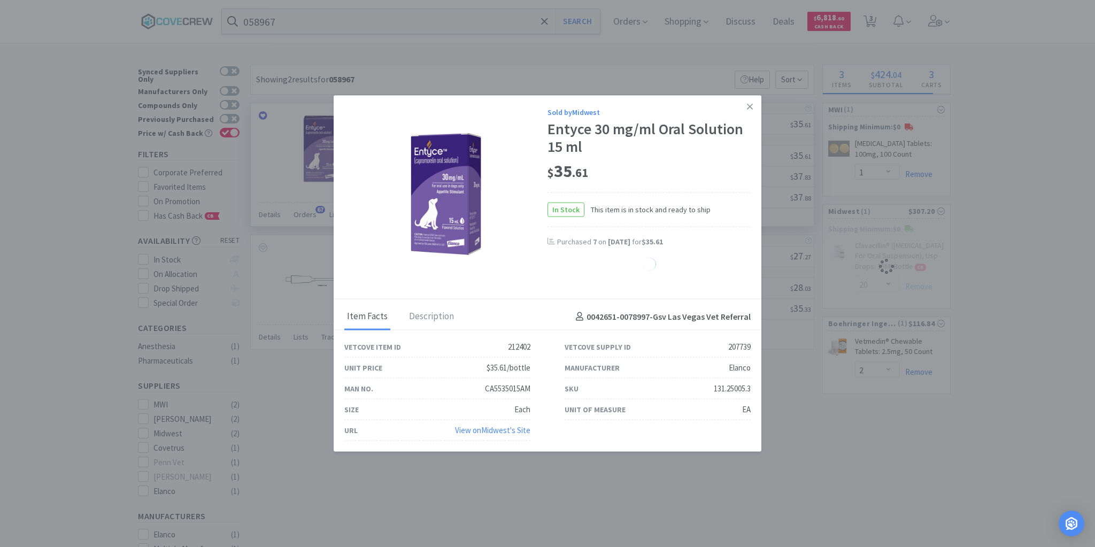
select select "1"
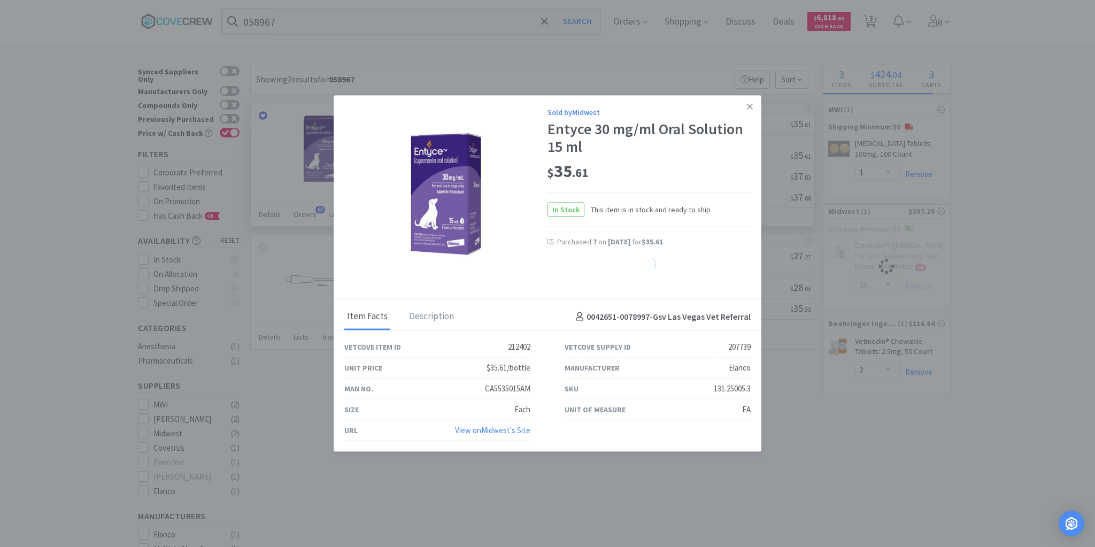
select select "1"
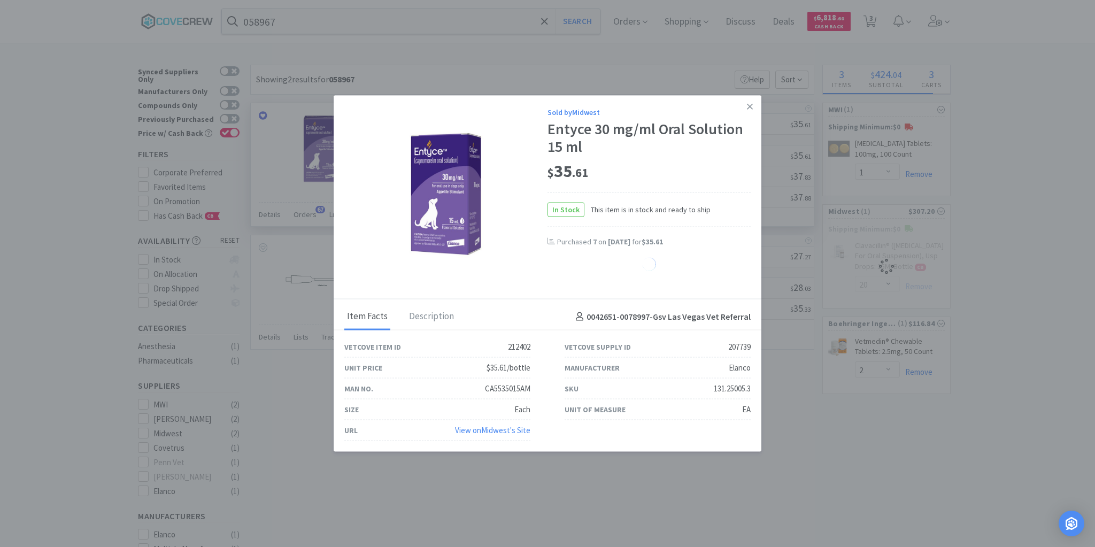
select select "1"
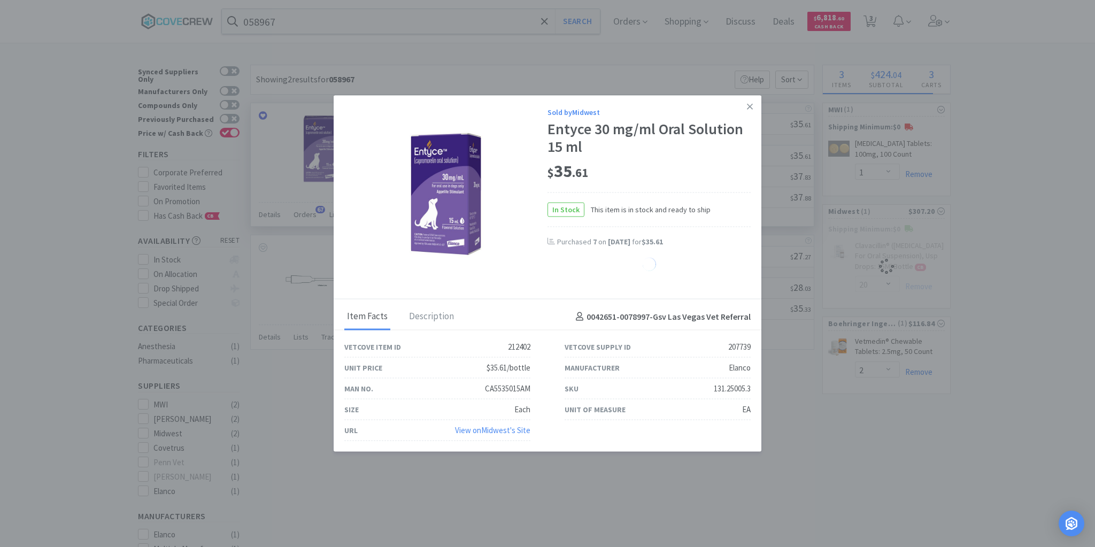
select select "1"
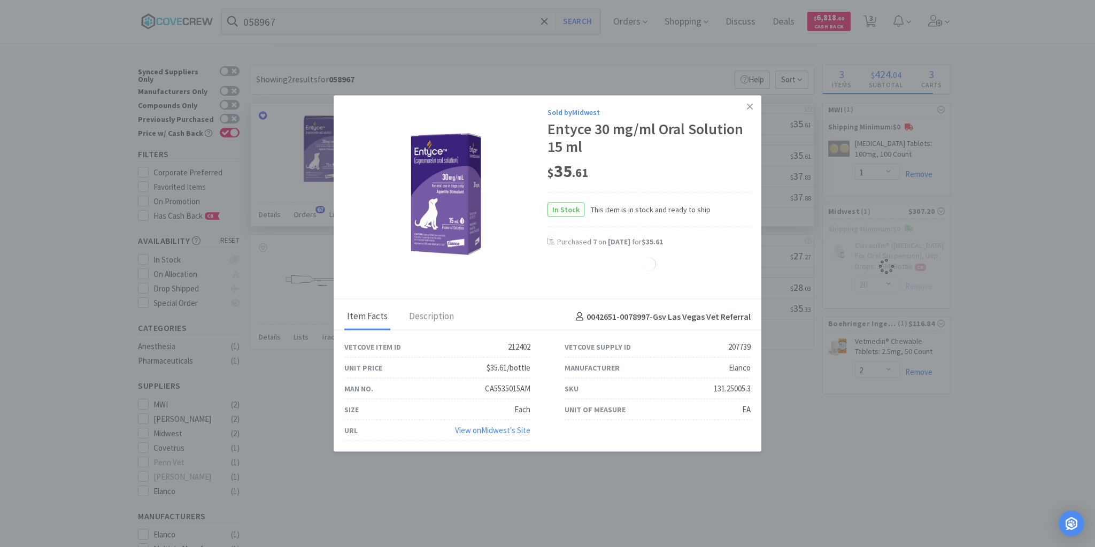
select select "1"
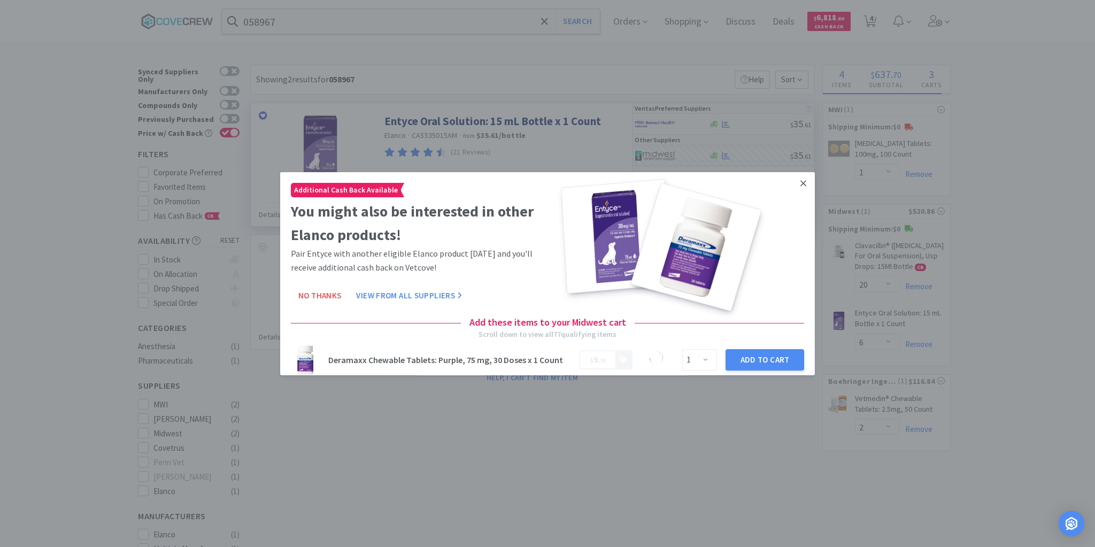
click at [801, 180] on icon at bounding box center [804, 183] width 6 height 10
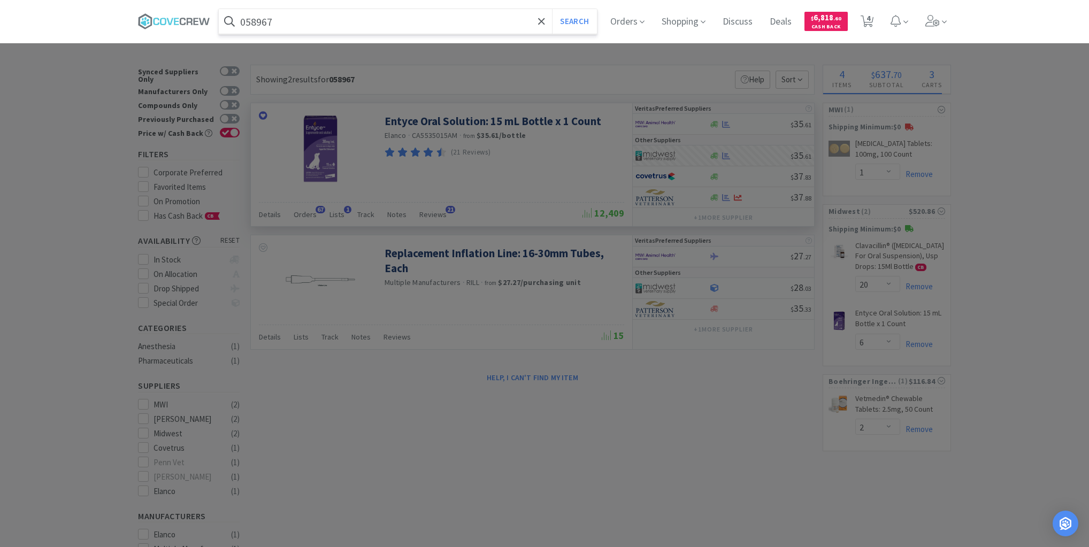
drag, startPoint x: 509, startPoint y: 25, endPoint x: 517, endPoint y: 29, distance: 9.4
click at [510, 25] on input "058967" at bounding box center [408, 21] width 378 height 25
type input "021167"
click at [552, 9] on button "Search" at bounding box center [574, 21] width 44 height 25
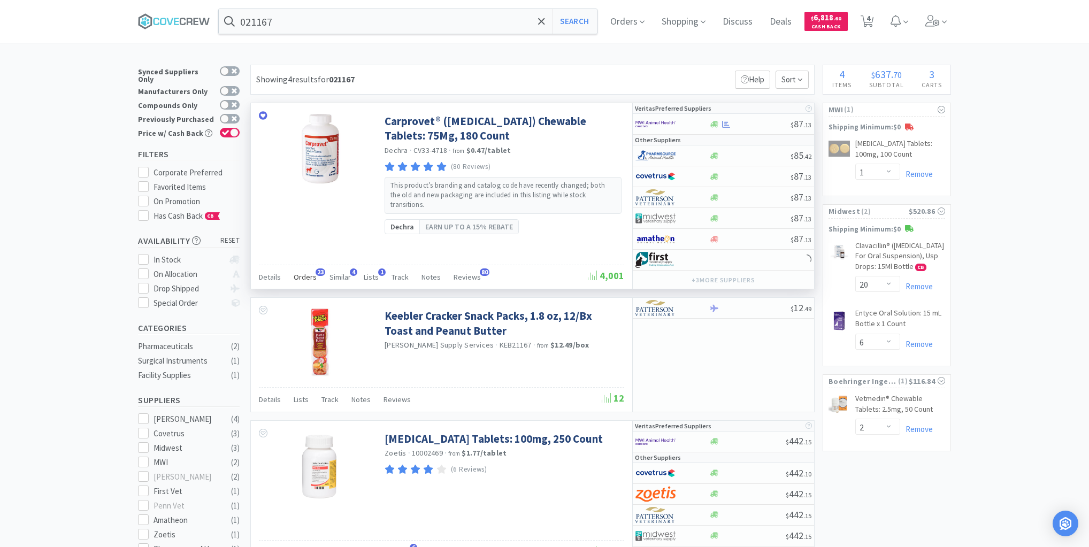
click at [305, 276] on span "Orders" at bounding box center [305, 277] width 23 height 10
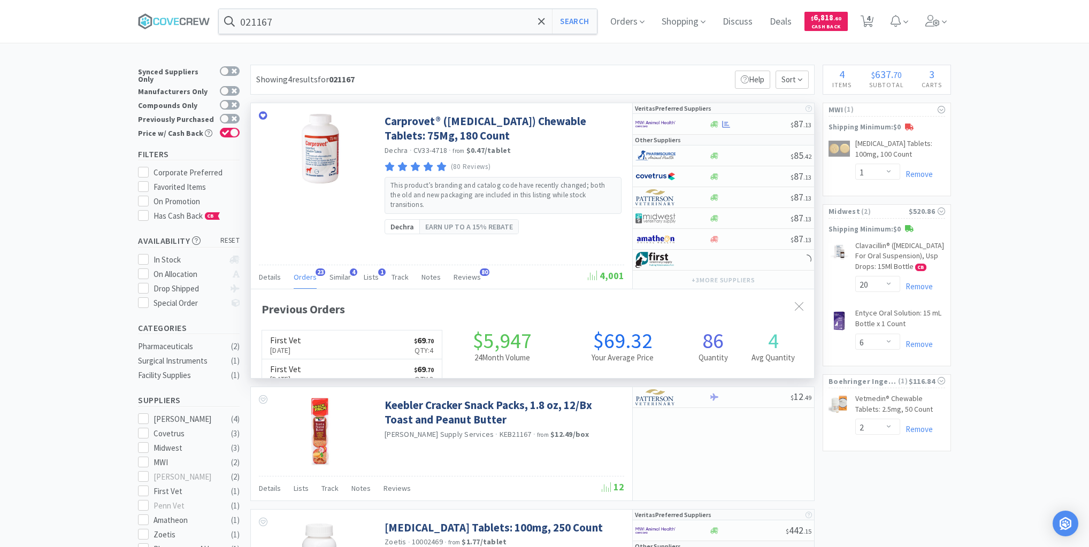
scroll to position [287, 563]
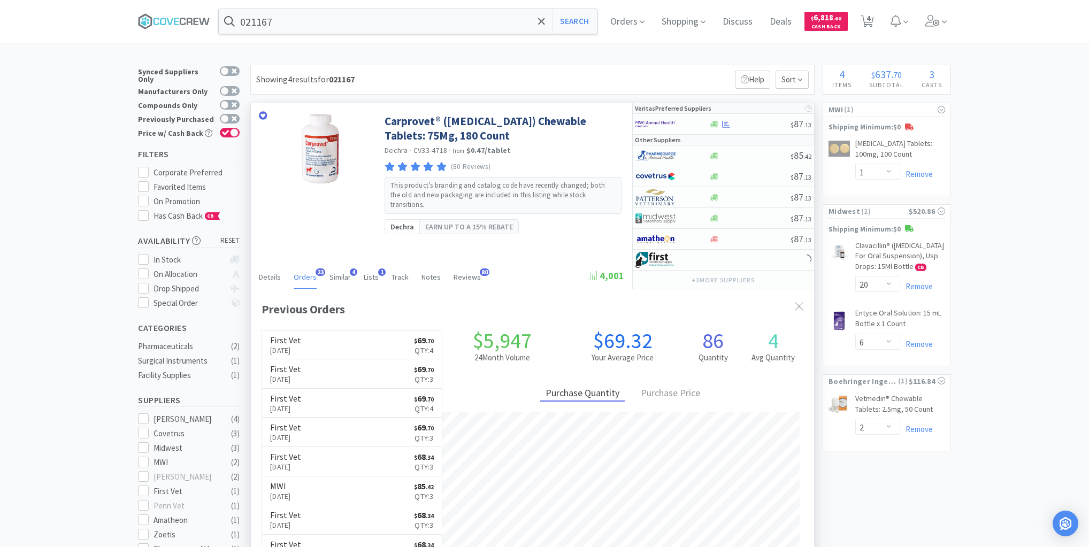
select select "12"
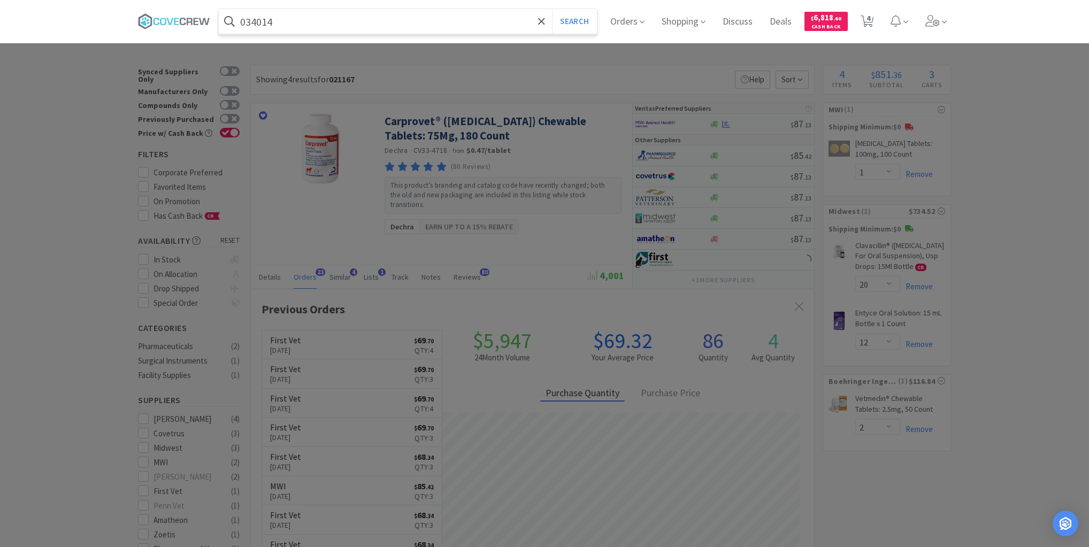
type input "034014"
click at [552, 9] on button "Search" at bounding box center [574, 21] width 44 height 25
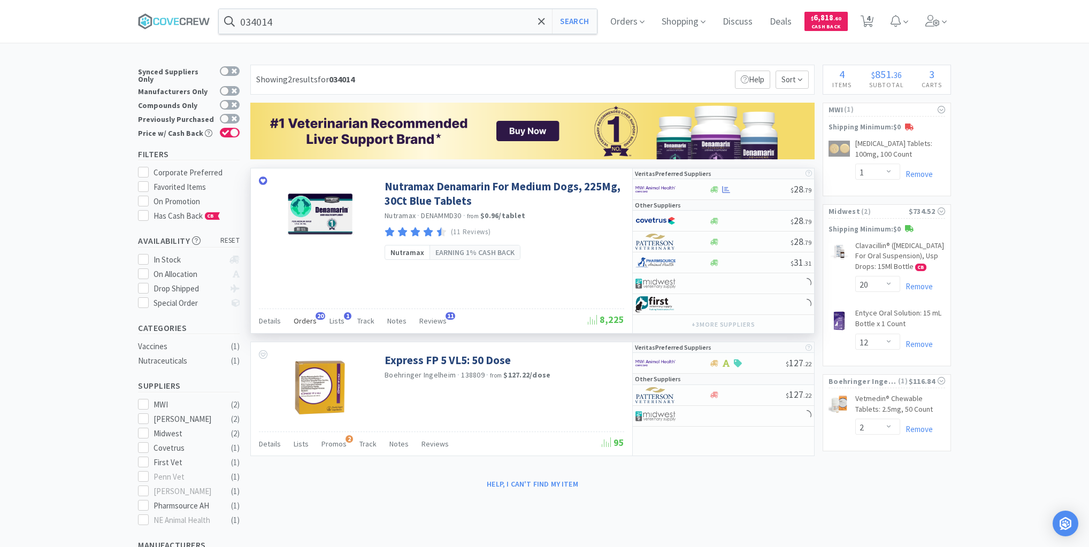
click at [309, 322] on span "Orders" at bounding box center [305, 321] width 23 height 10
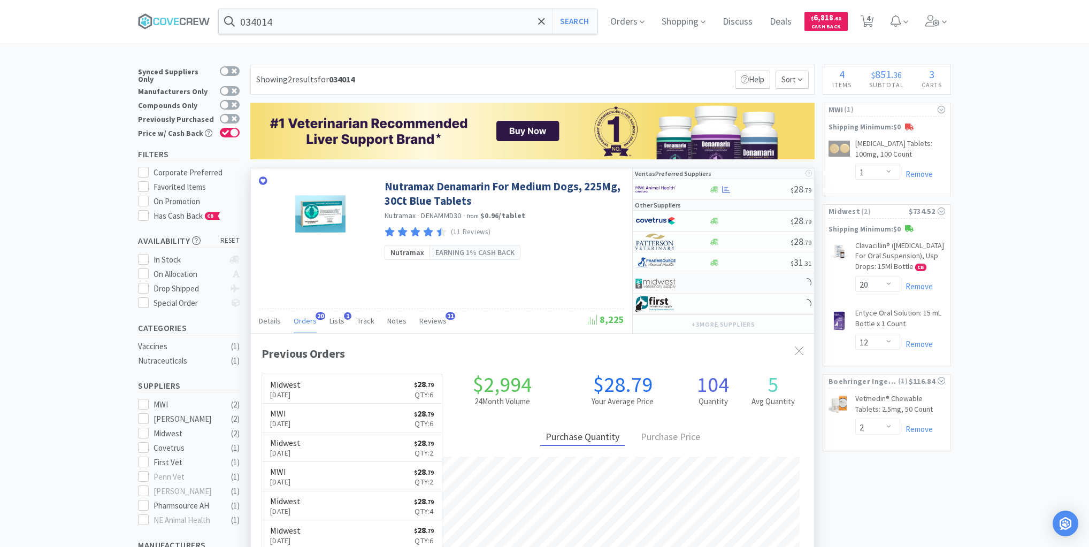
scroll to position [287, 563]
click at [741, 282] on div "$ 28 . 79 $ 28 . 79 $ 31 . 31" at bounding box center [723, 263] width 181 height 104
click at [738, 261] on div at bounding box center [750, 263] width 82 height 8
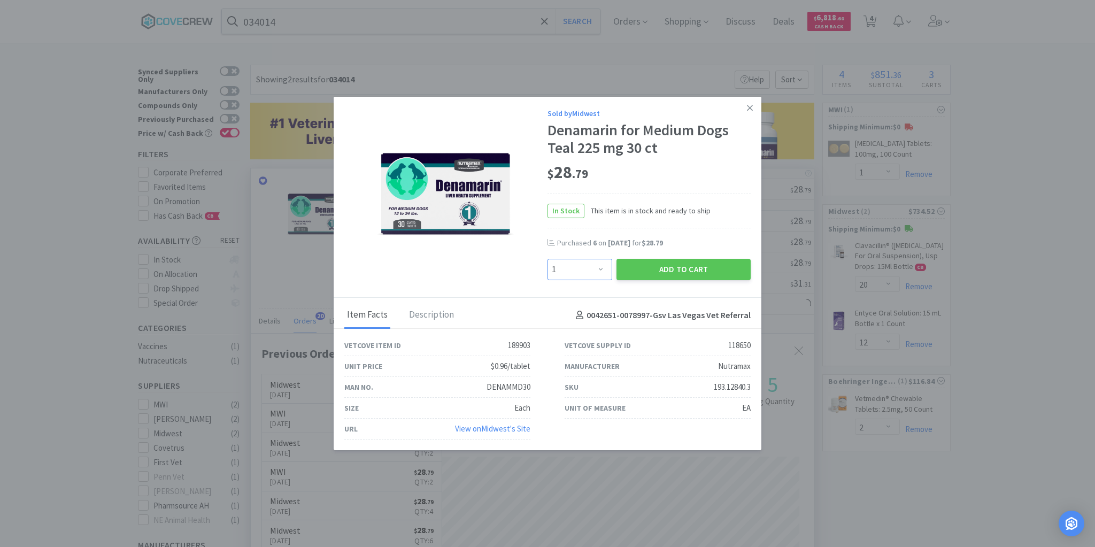
click at [601, 270] on select "Enter Quantity 1 2 3 4 5 6 7 8 9 10 11 12 13 14 15 16 17 18 19 20 Enter Quantity" at bounding box center [580, 269] width 65 height 21
select select "4"
click at [548, 259] on select "Enter Quantity 1 2 3 4 5 6 7 8 9 10 11 12 13 14 15 16 17 18 19 20 Enter Quantity" at bounding box center [580, 269] width 65 height 21
click at [655, 271] on button "Add to Cart" at bounding box center [684, 269] width 134 height 21
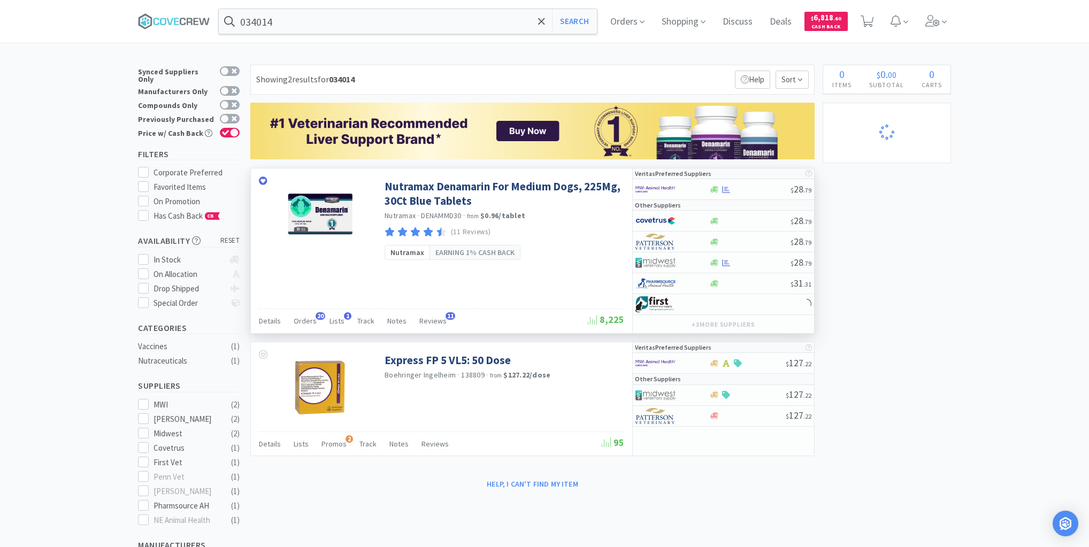
select select "1"
select select "2"
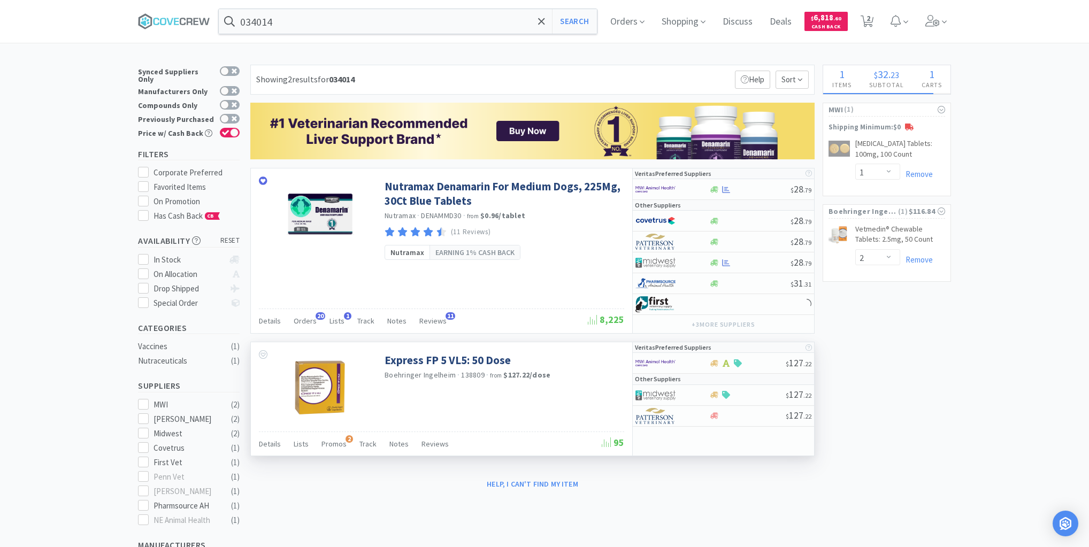
select select "20"
select select "12"
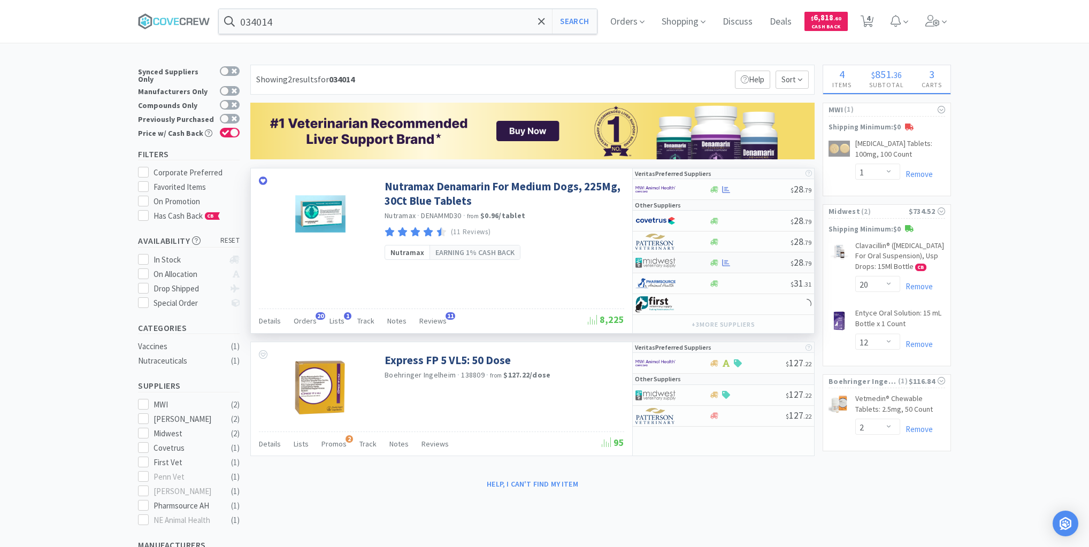
click at [753, 261] on div at bounding box center [750, 263] width 82 height 8
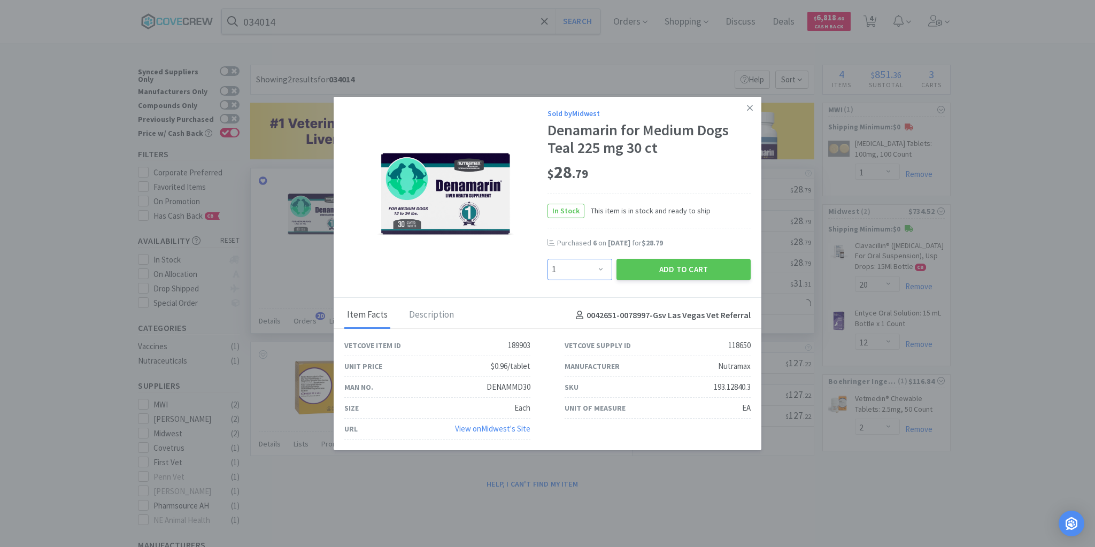
click at [601, 265] on select "Enter Quantity 1 2 3 4 5 6 7 8 9 10 11 12 13 14 15 16 17 18 19 20 Enter Quantity" at bounding box center [580, 269] width 65 height 21
select select "4"
click at [548, 259] on select "Enter Quantity 1 2 3 4 5 6 7 8 9 10 11 12 13 14 15 16 17 18 19 20 Enter Quantity" at bounding box center [580, 269] width 65 height 21
click at [658, 272] on button "Add to Cart" at bounding box center [684, 269] width 134 height 21
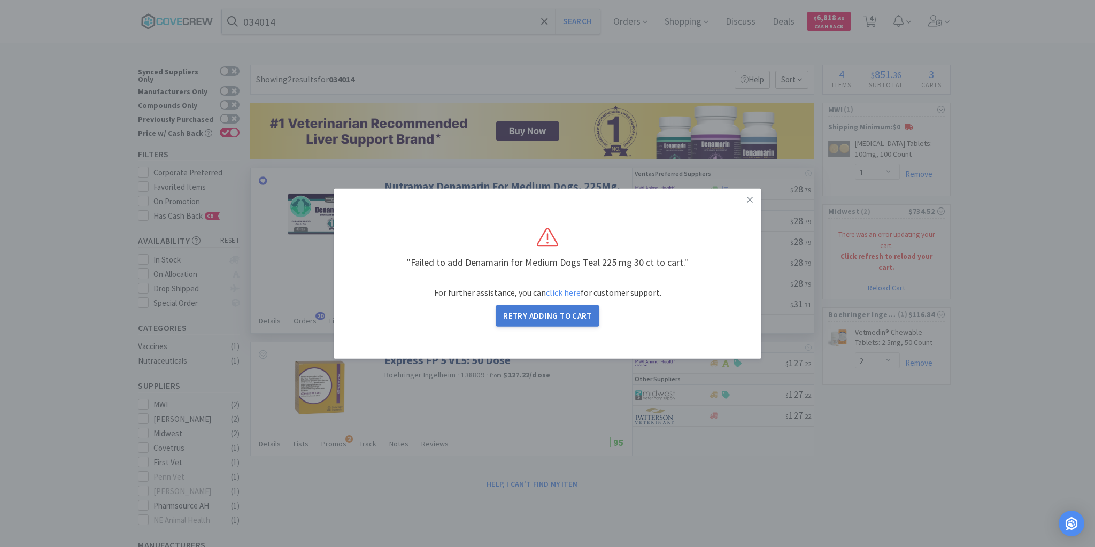
click at [564, 318] on button "Retry Adding to Cart" at bounding box center [548, 315] width 104 height 21
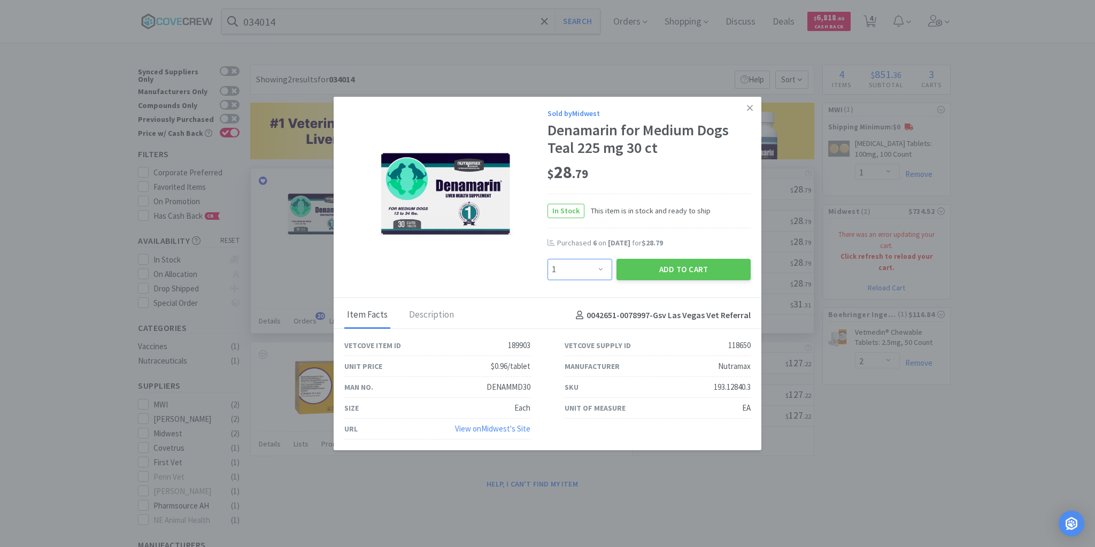
click at [601, 268] on select "Enter Quantity 1 2 3 4 5 6 7 8 9 10 11 12 13 14 15 16 17 18 19 20 Enter Quantity" at bounding box center [580, 269] width 65 height 21
select select "4"
click at [548, 259] on select "Enter Quantity 1 2 3 4 5 6 7 8 9 10 11 12 13 14 15 16 17 18 19 20 Enter Quantity" at bounding box center [580, 269] width 65 height 21
click at [667, 272] on button "Add to Cart" at bounding box center [684, 269] width 134 height 21
select select "20"
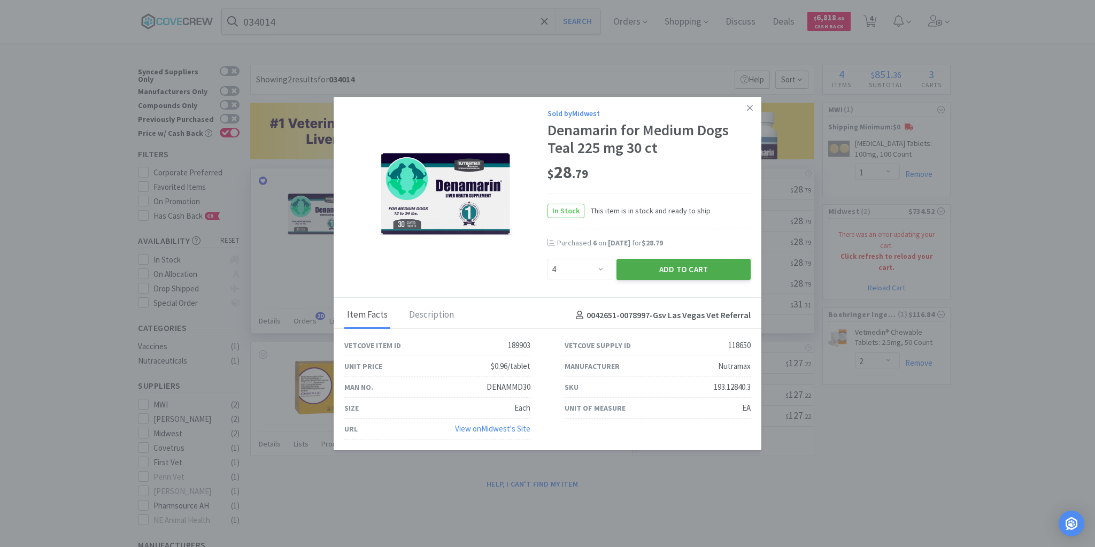
select select "12"
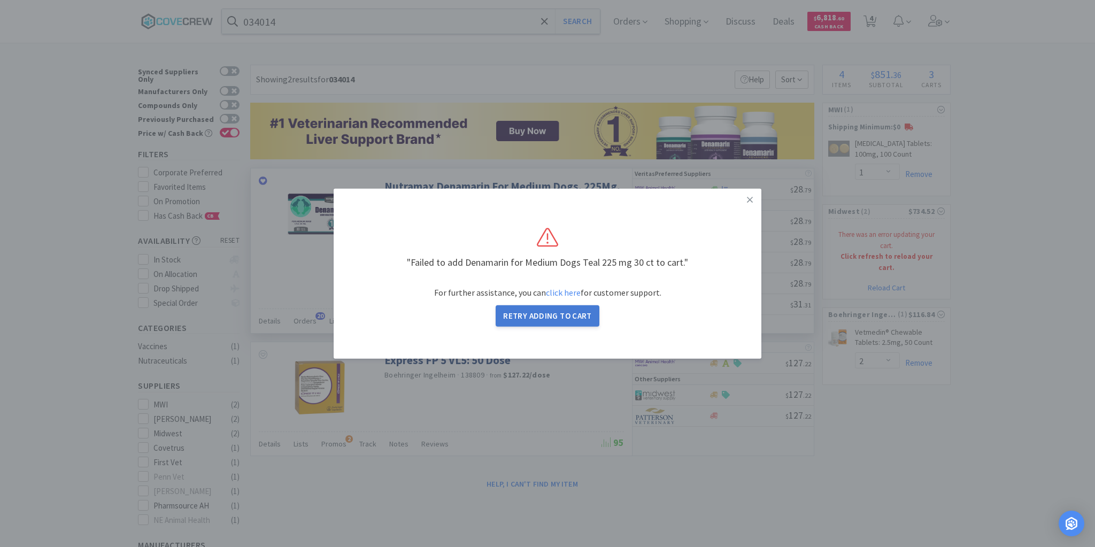
click at [551, 312] on button "Retry Adding to Cart" at bounding box center [548, 315] width 104 height 21
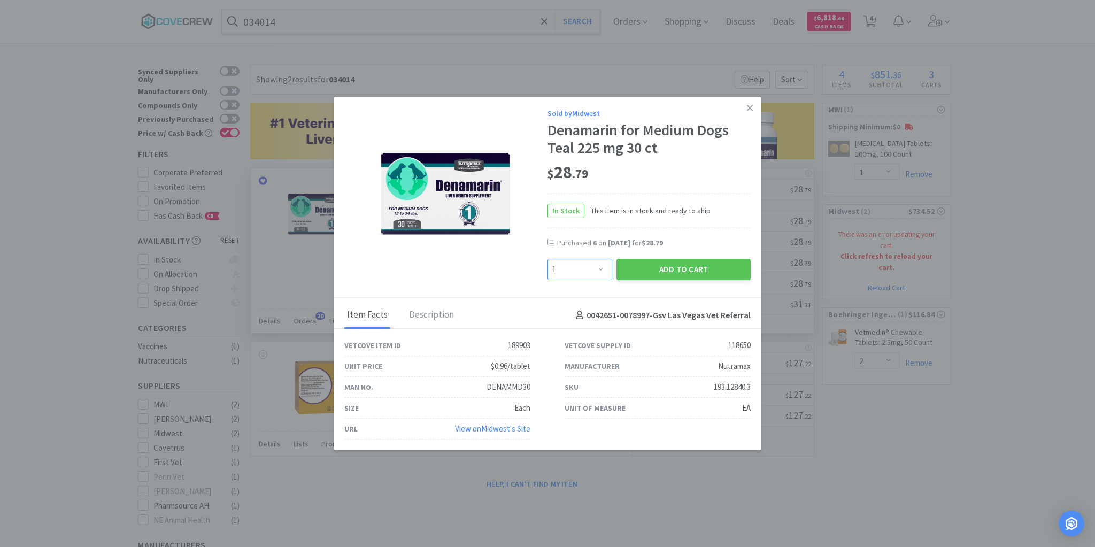
click at [603, 267] on select "Enter Quantity 1 2 3 4 5 6 7 8 9 10 11 12 13 14 15 16 17 18 19 20 Enter Quantity" at bounding box center [580, 269] width 65 height 21
select select "4"
click at [548, 259] on select "Enter Quantity 1 2 3 4 5 6 7 8 9 10 11 12 13 14 15 16 17 18 19 20 Enter Quantity" at bounding box center [580, 269] width 65 height 21
click at [657, 267] on button "Add to Cart" at bounding box center [684, 269] width 134 height 21
select select "20"
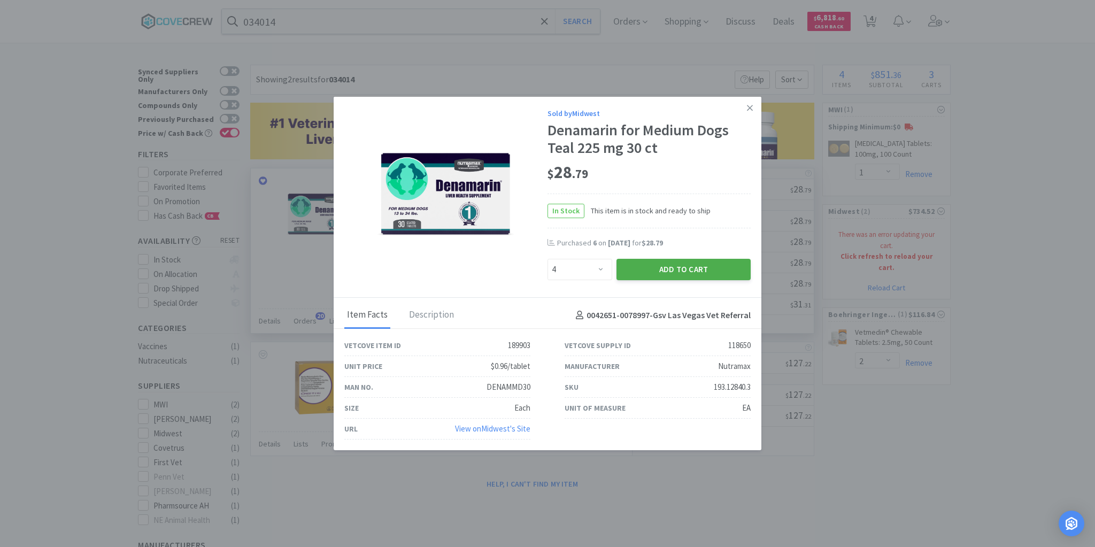
select select "12"
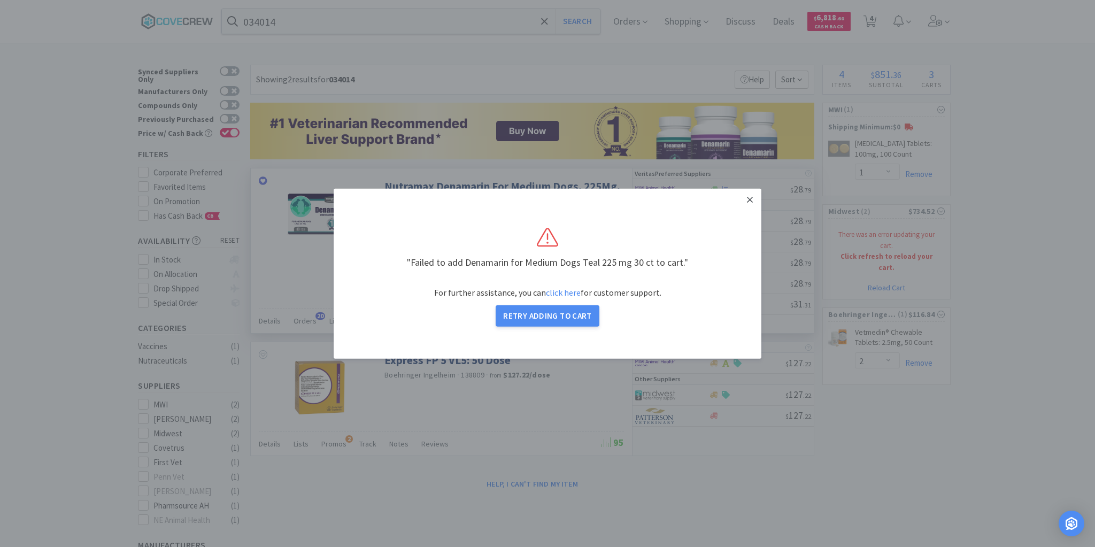
click at [750, 196] on icon at bounding box center [750, 200] width 6 height 10
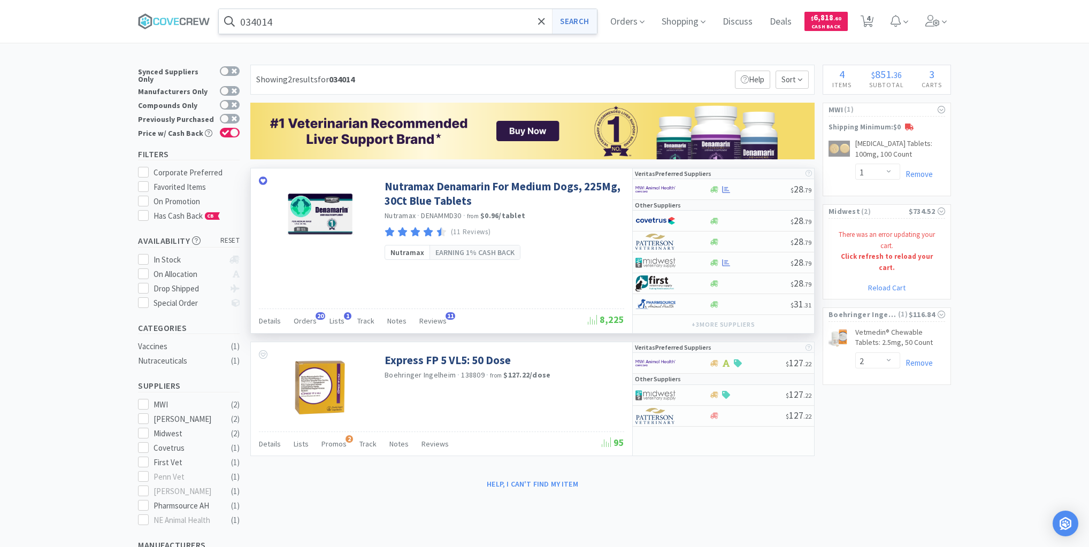
click at [578, 20] on button "Search" at bounding box center [574, 21] width 44 height 25
click at [747, 189] on div at bounding box center [750, 190] width 82 height 8
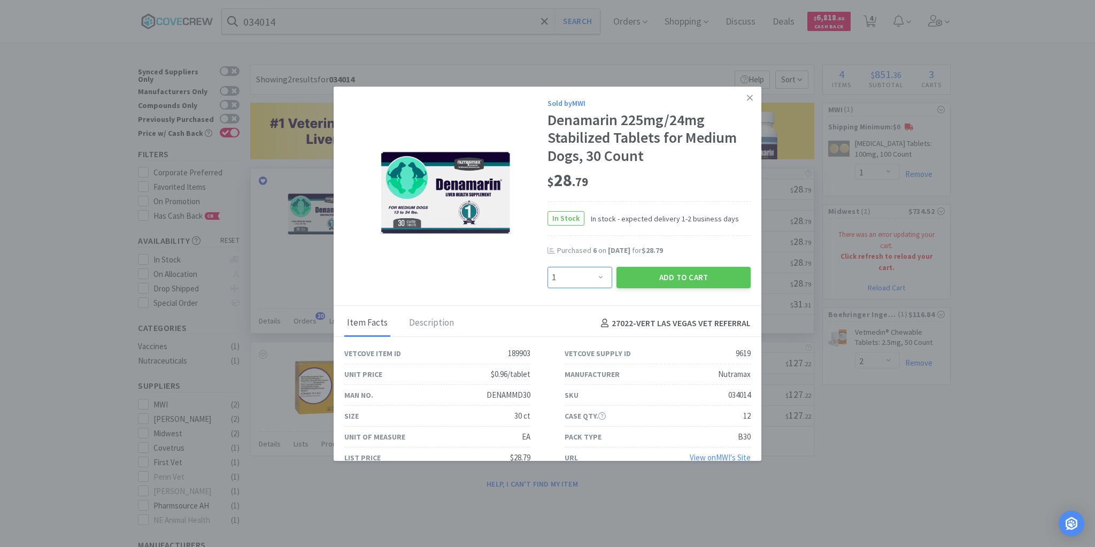
click at [597, 276] on select "Enter Quantity 1 2 3 4 5 6 7 8 9 10 11 12 13 14 15 16 17 18 19 20 Enter Quantity" at bounding box center [580, 277] width 65 height 21
select select "5"
click at [548, 267] on select "Enter Quantity 1 2 3 4 5 6 7 8 9 10 11 12 13 14 15 16 17 18 19 20 Enter Quantity" at bounding box center [580, 277] width 65 height 21
click at [675, 274] on button "Add to Cart" at bounding box center [684, 277] width 134 height 21
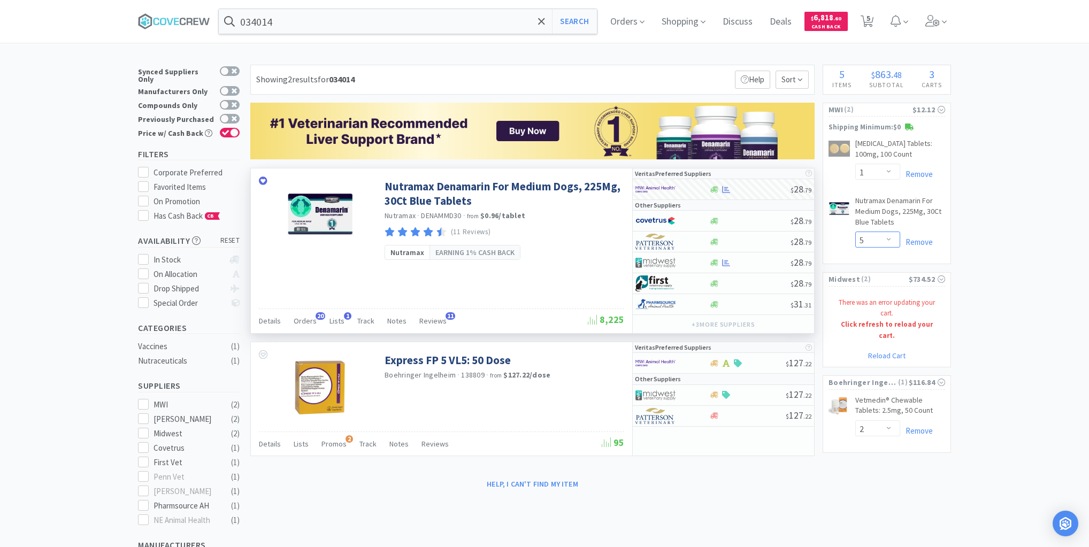
click at [889, 239] on select "Enter Quantity 1 2 3 4 5 6 7 8 9 10 11 12 13 14 15 16 17 18 19 20 Enter Quantity" at bounding box center [877, 240] width 45 height 16
click at [855, 232] on select "Enter Quantity 1 2 3 4 5 6 7 8 9 10 11 12 13 14 15 16 17 18 19 20 Enter Quantity" at bounding box center [877, 240] width 45 height 16
select select "4"
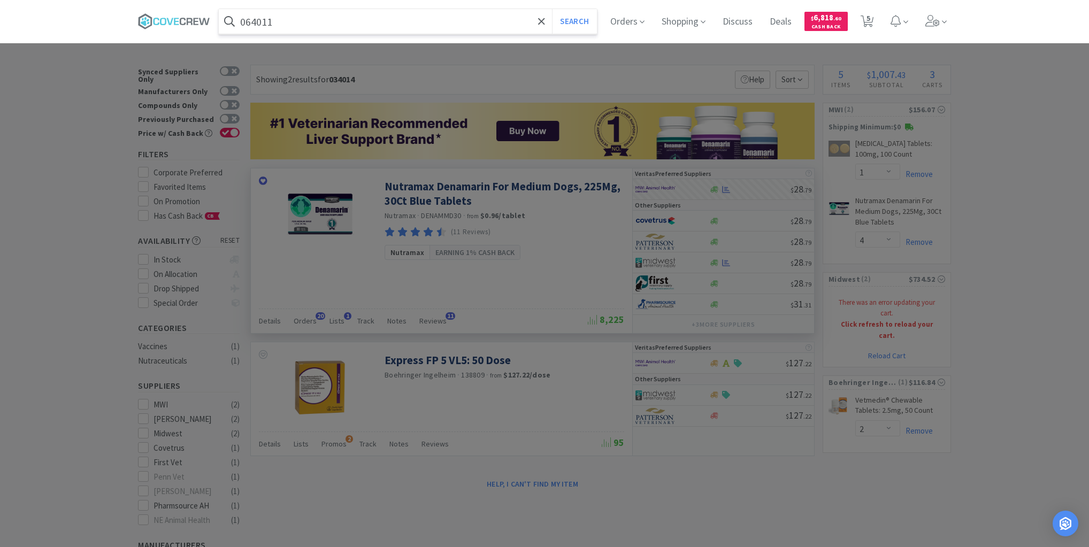
type input "064011"
click at [552, 9] on button "Search" at bounding box center [574, 21] width 44 height 25
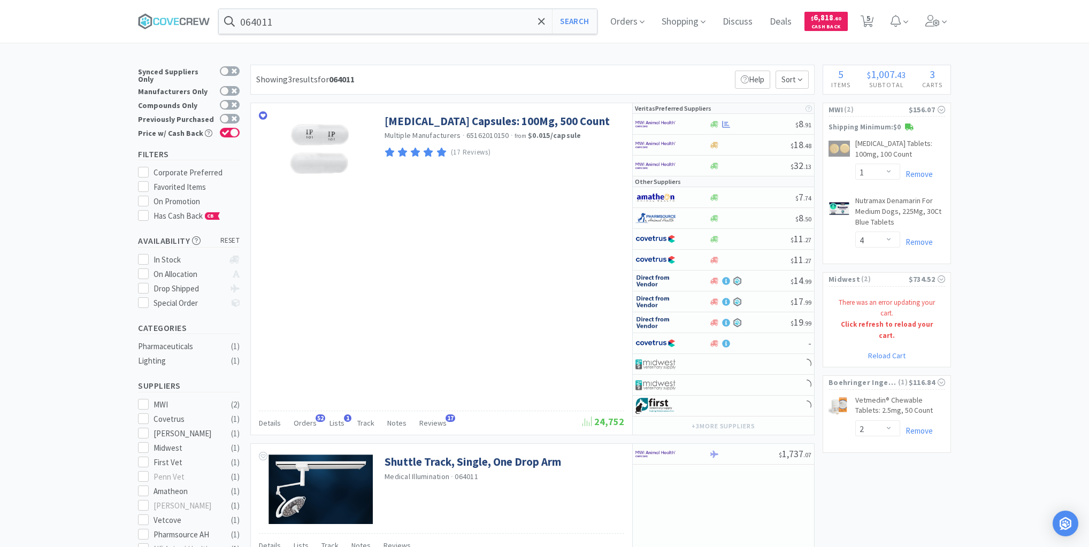
click at [879, 351] on link "Reload Cart" at bounding box center [886, 356] width 37 height 10
select select "20"
select select "12"
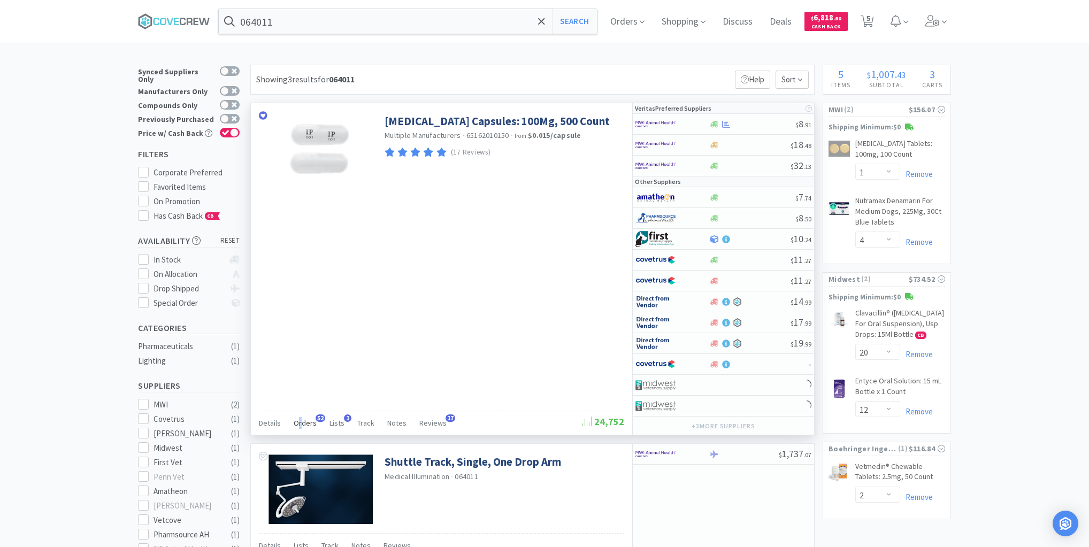
click at [299, 424] on span "Orders" at bounding box center [305, 423] width 23 height 10
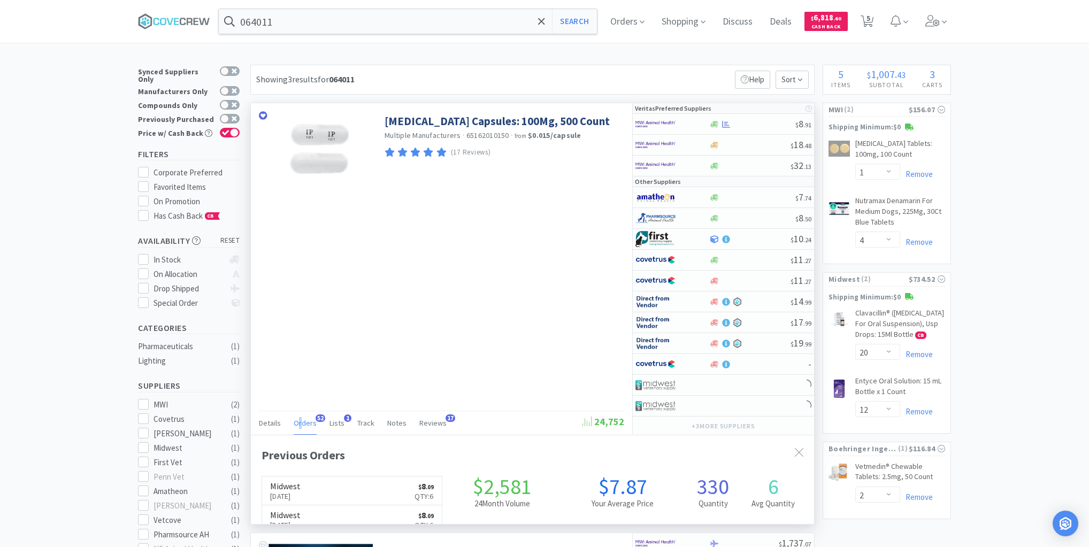
scroll to position [287, 563]
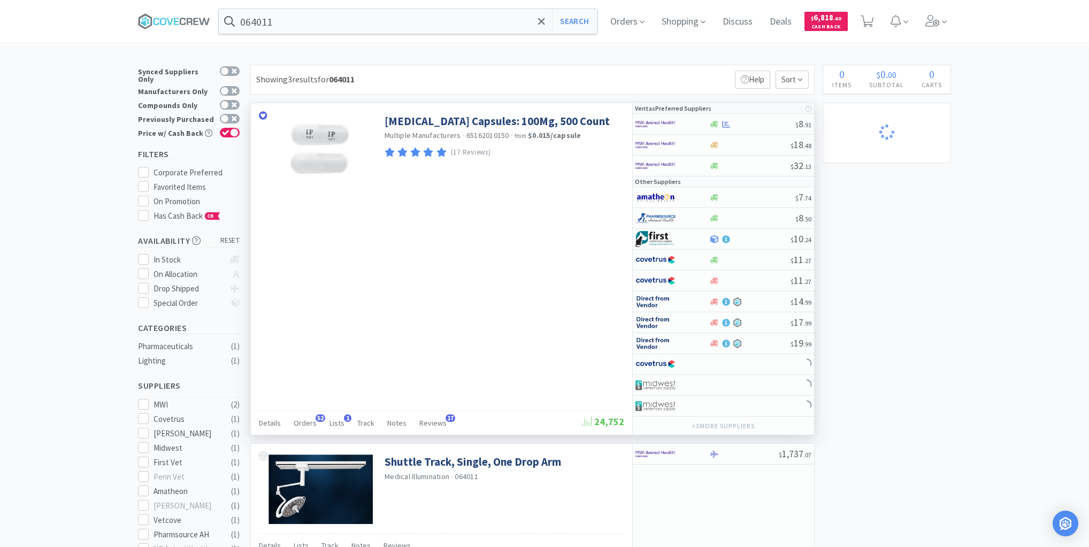
select select "1"
select select "4"
select select "20"
select select "12"
select select "2"
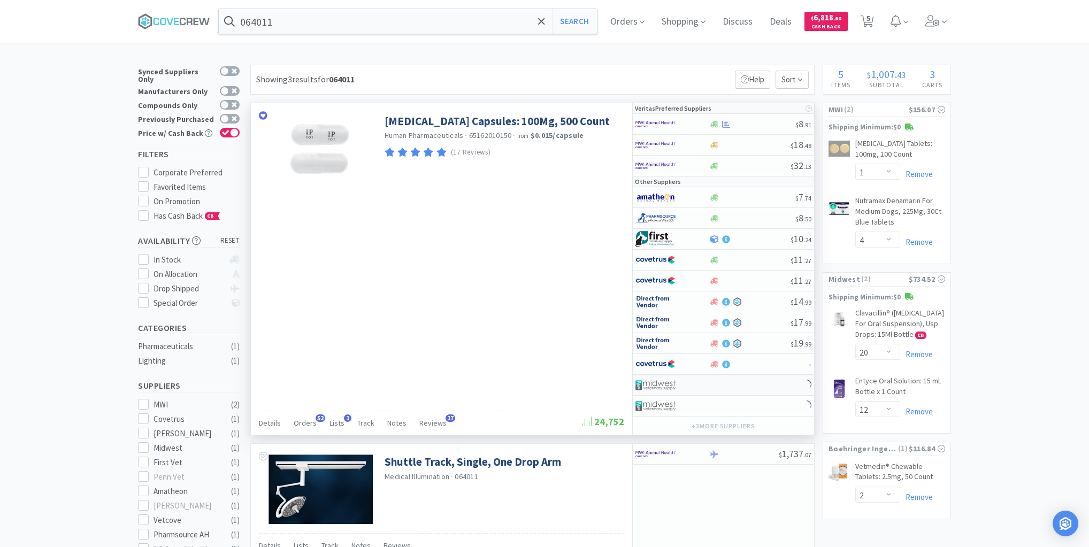
click at [730, 381] on div at bounding box center [723, 385] width 181 height 21
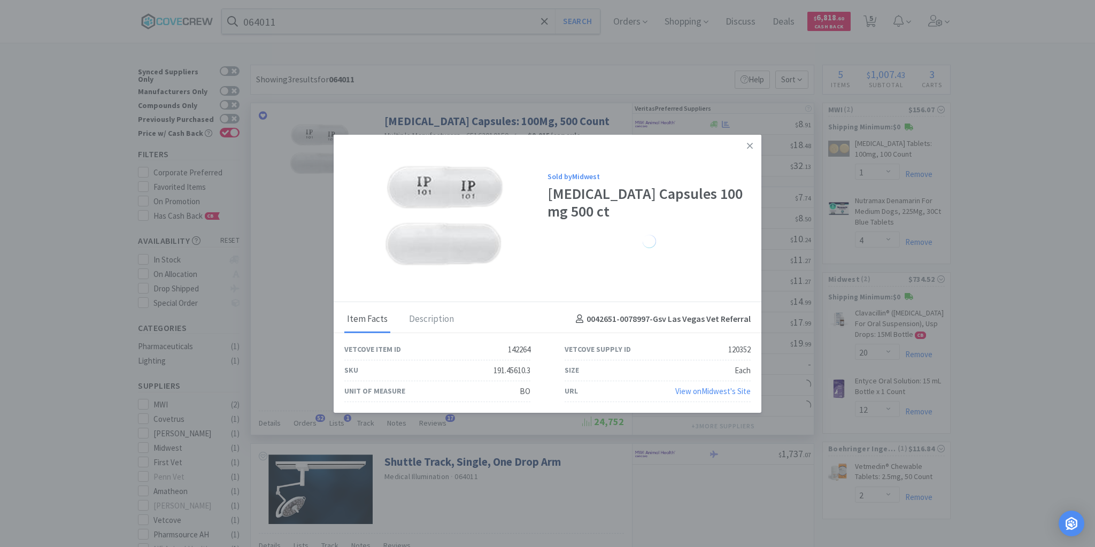
click at [751, 143] on icon at bounding box center [750, 146] width 6 height 10
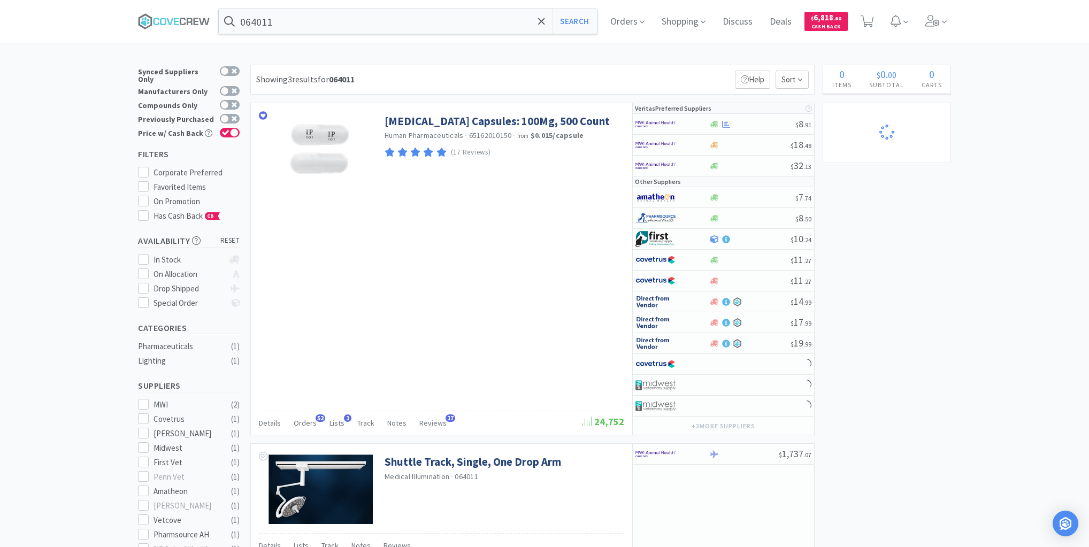
select select "1"
select select "4"
select select "20"
select select "12"
select select "2"
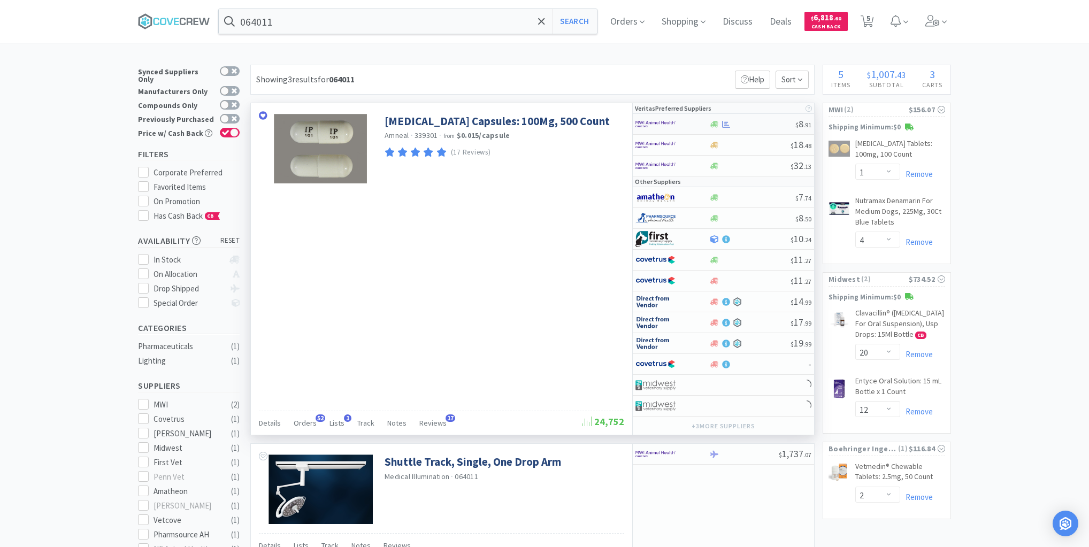
click at [751, 122] on div at bounding box center [752, 124] width 87 height 8
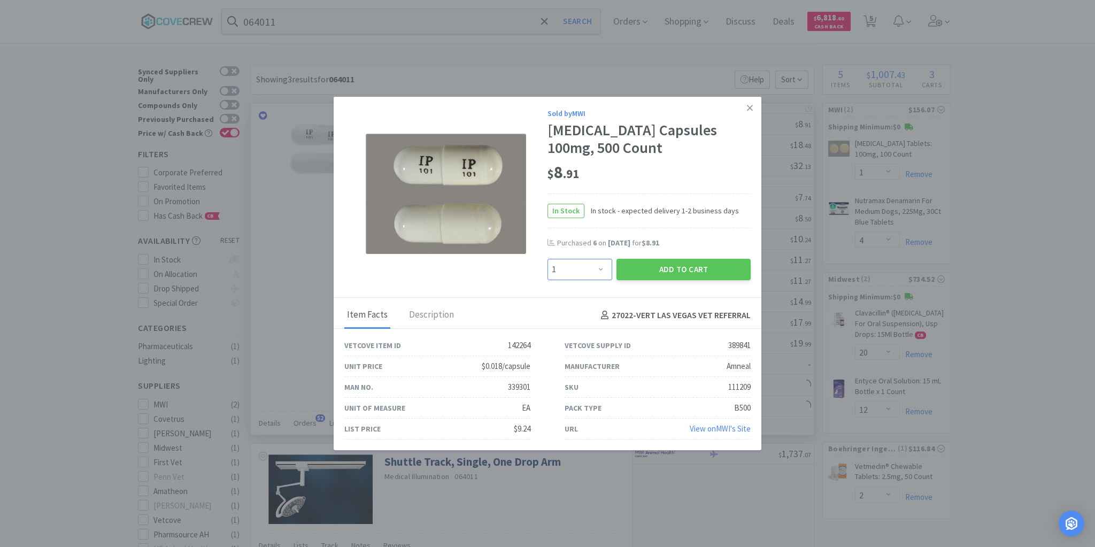
click at [600, 272] on select "Enter Quantity 1 2 3 4 5 6 7 8 9 10 11 12 13 14 15 16 17 18 19 20 Enter Quantity" at bounding box center [580, 269] width 65 height 21
select select "7"
click at [548, 259] on select "Enter Quantity 1 2 3 4 5 6 7 8 9 10 11 12 13 14 15 16 17 18 19 20 Enter Quantity" at bounding box center [580, 269] width 65 height 21
click at [674, 267] on button "Add to Cart" at bounding box center [684, 269] width 134 height 21
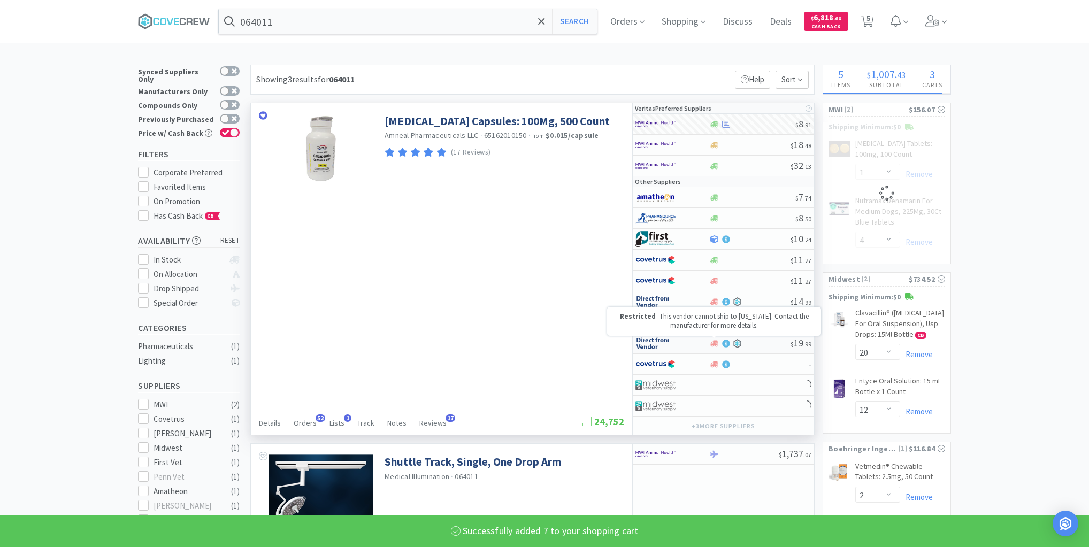
select select "7"
select select "4"
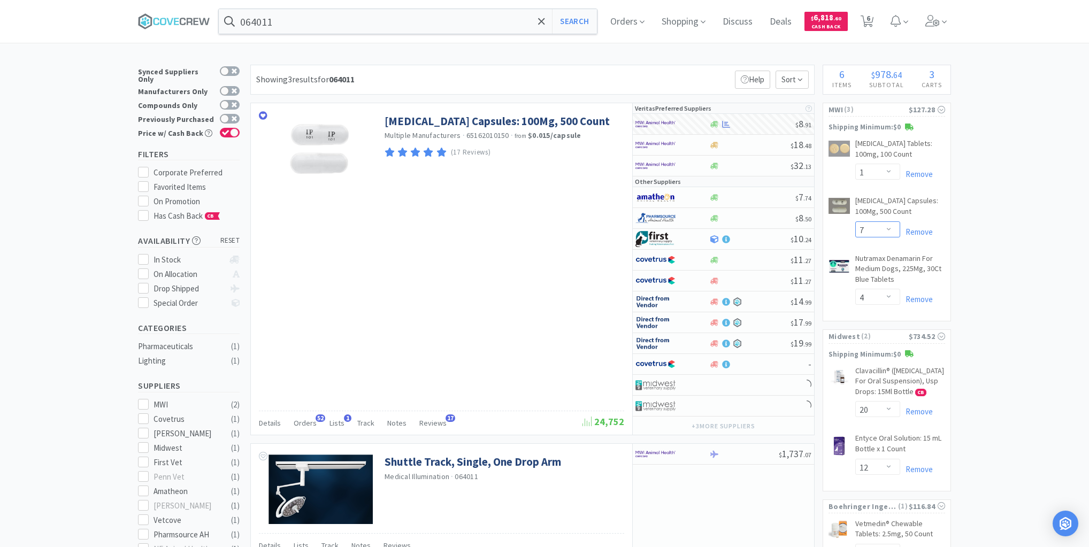
click at [888, 226] on select "Enter Quantity 1 2 3 4 5 6 7 8 9 10 11 12 13 14 15 16 17 18 19 20 Enter Quantity" at bounding box center [877, 229] width 45 height 16
click at [855, 221] on select "Enter Quantity 1 2 3 4 5 6 7 8 9 10 11 12 13 14 15 16 17 18 19 20 Enter Quantity" at bounding box center [877, 229] width 45 height 16
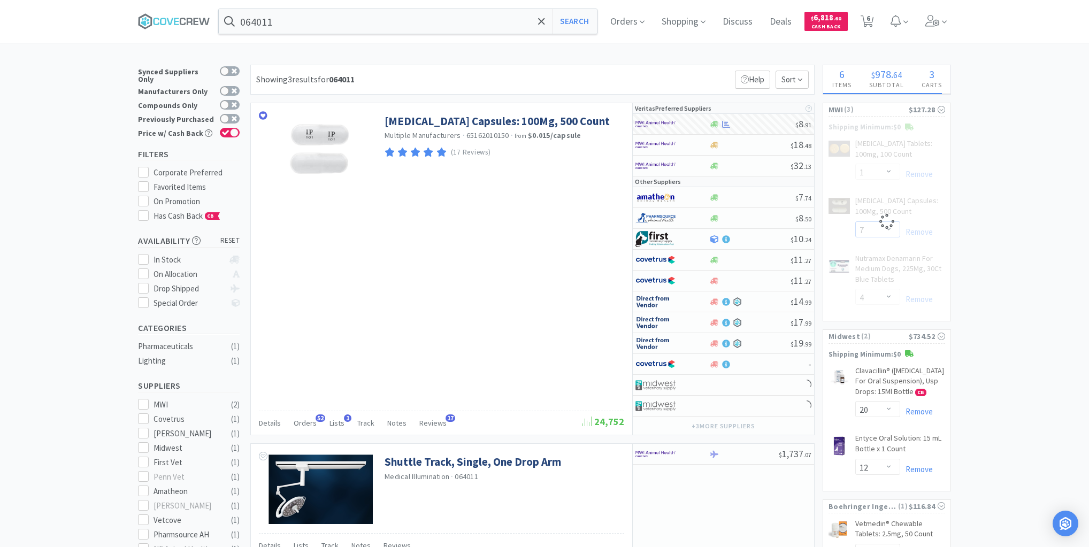
select select "6"
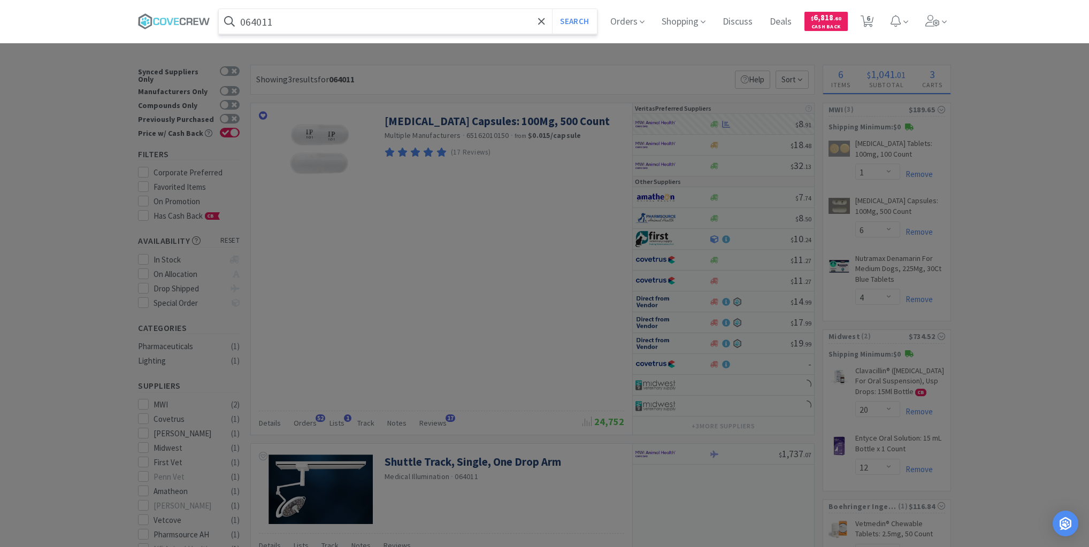
click at [471, 27] on input "064011" at bounding box center [408, 21] width 378 height 25
type input "111211"
click at [552, 9] on button "Search" at bounding box center [574, 21] width 44 height 25
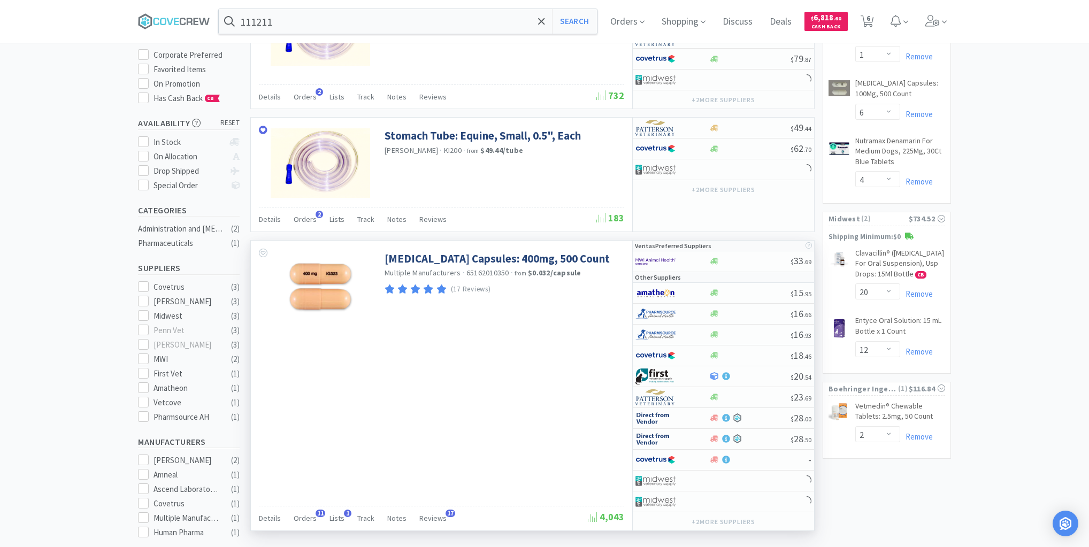
scroll to position [171, 0]
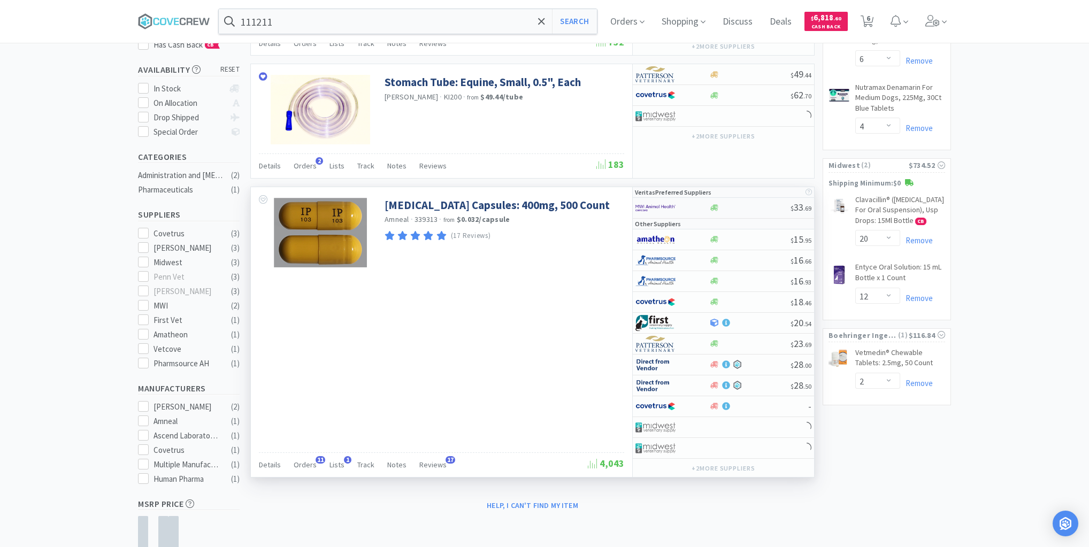
click at [747, 207] on div at bounding box center [750, 208] width 82 height 8
select select "1"
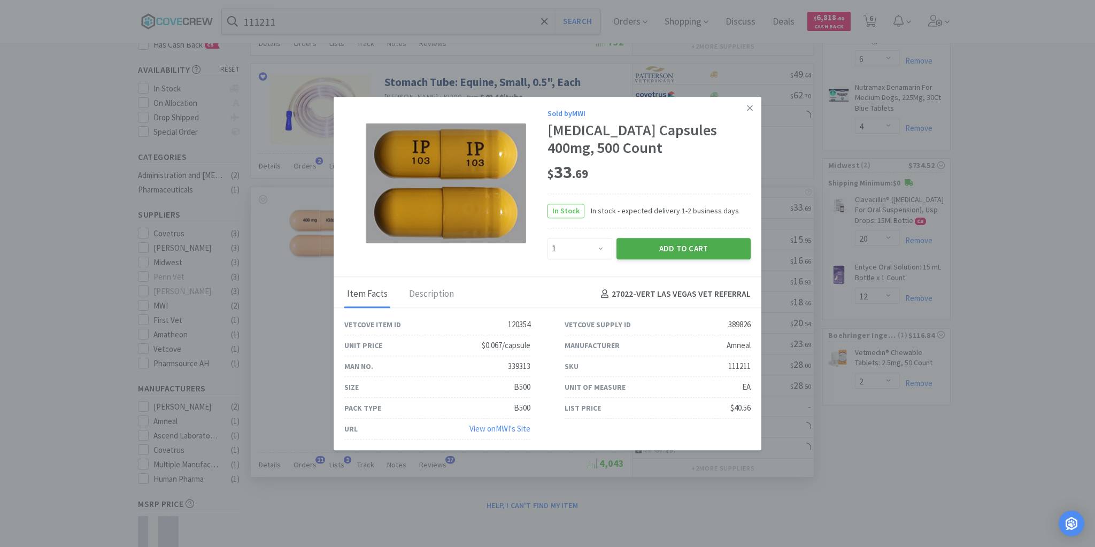
click at [676, 248] on button "Add to Cart" at bounding box center [684, 248] width 134 height 21
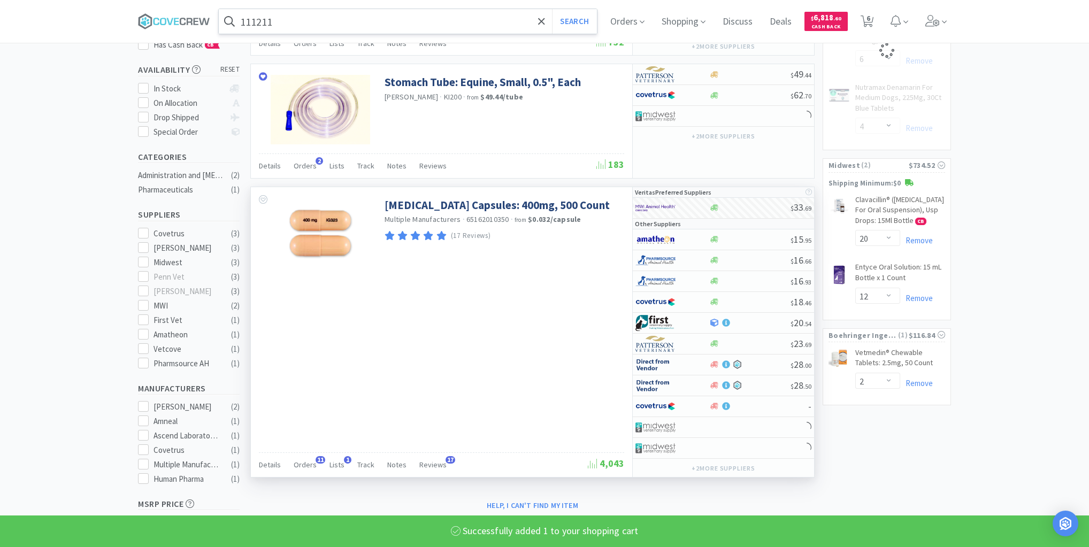
select select "1"
select select "4"
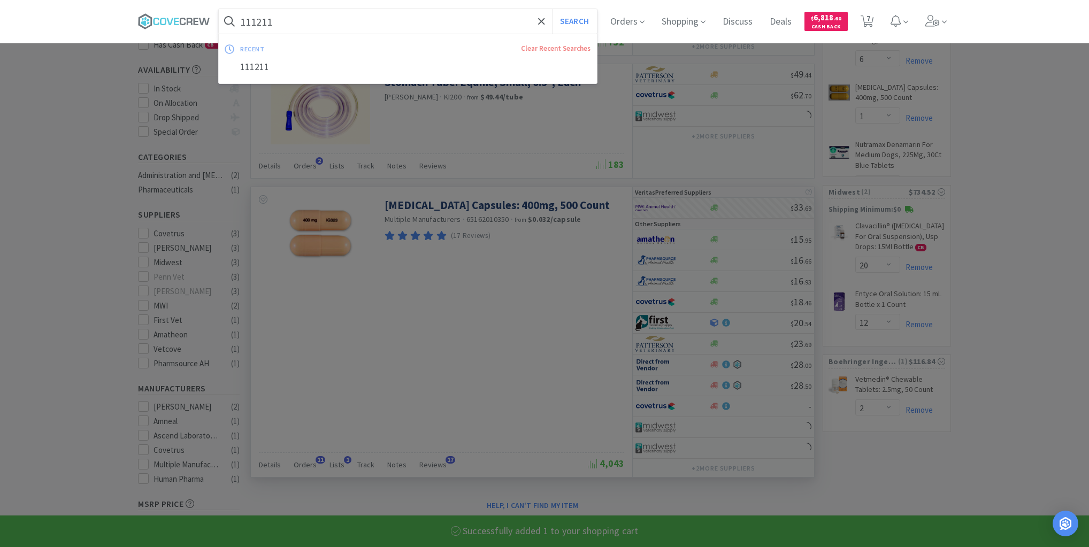
click at [379, 17] on input "111211" at bounding box center [408, 21] width 378 height 25
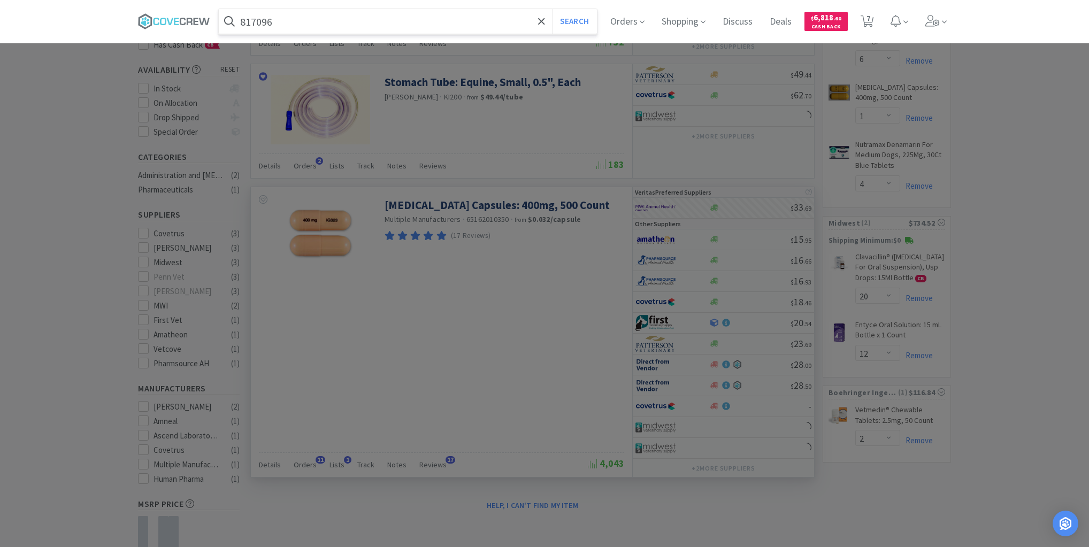
type input "817096"
click at [552, 9] on button "Search" at bounding box center [574, 21] width 44 height 25
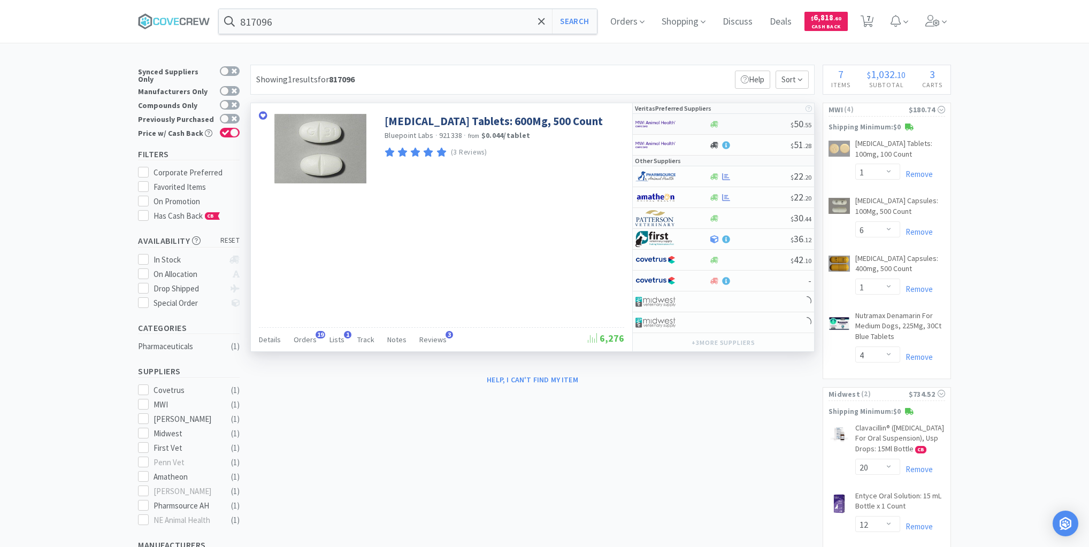
click at [756, 123] on div at bounding box center [750, 124] width 82 height 8
select select "1"
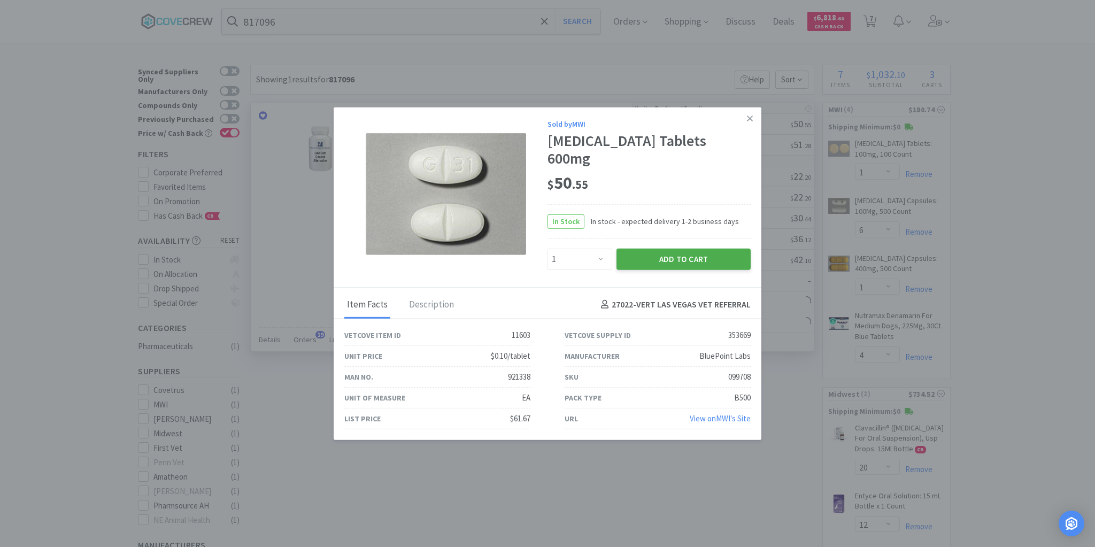
click at [695, 248] on button "Add to Cart" at bounding box center [684, 258] width 134 height 21
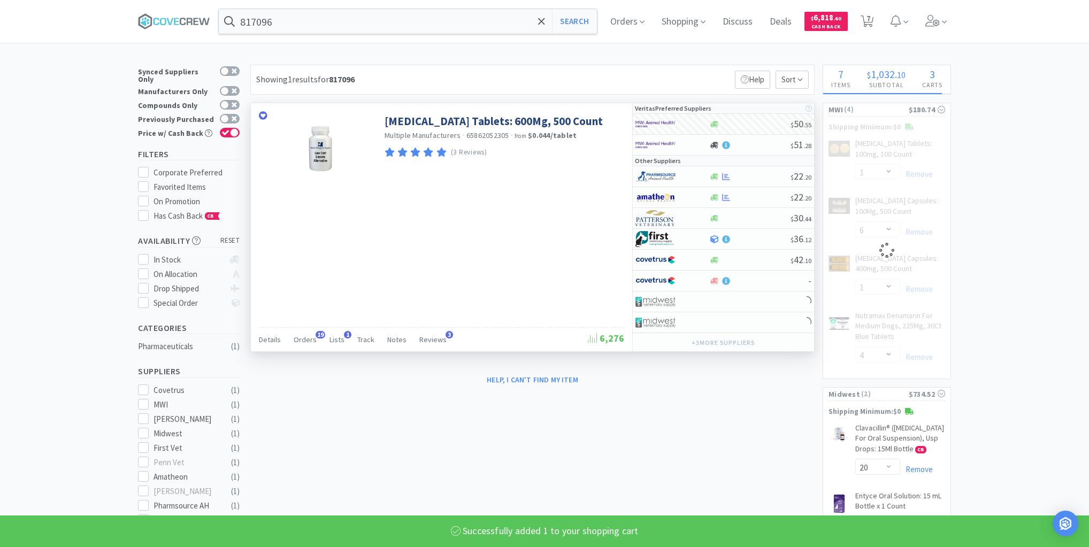
select select "1"
select select "4"
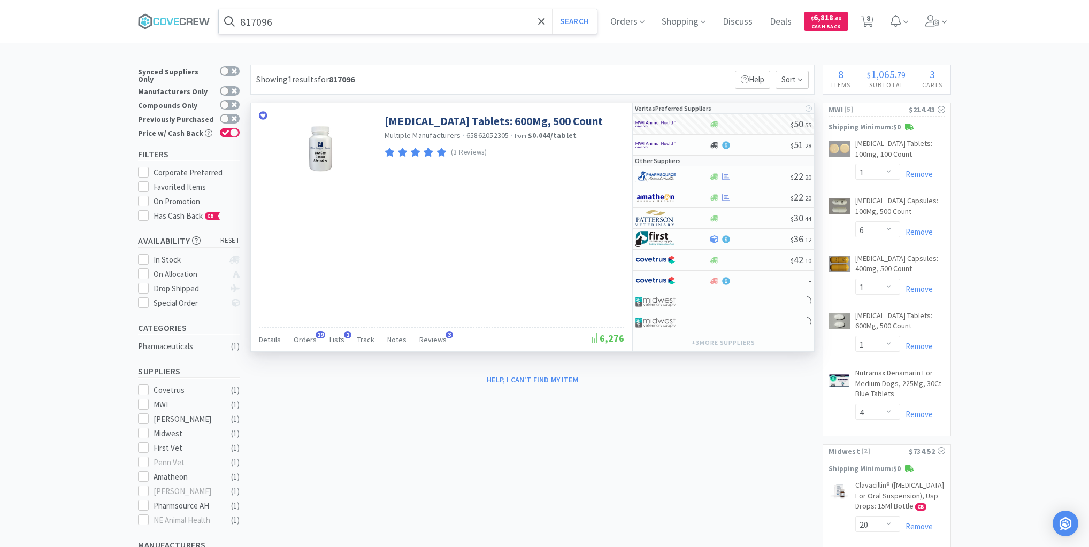
click at [516, 26] on input "817096" at bounding box center [408, 21] width 378 height 25
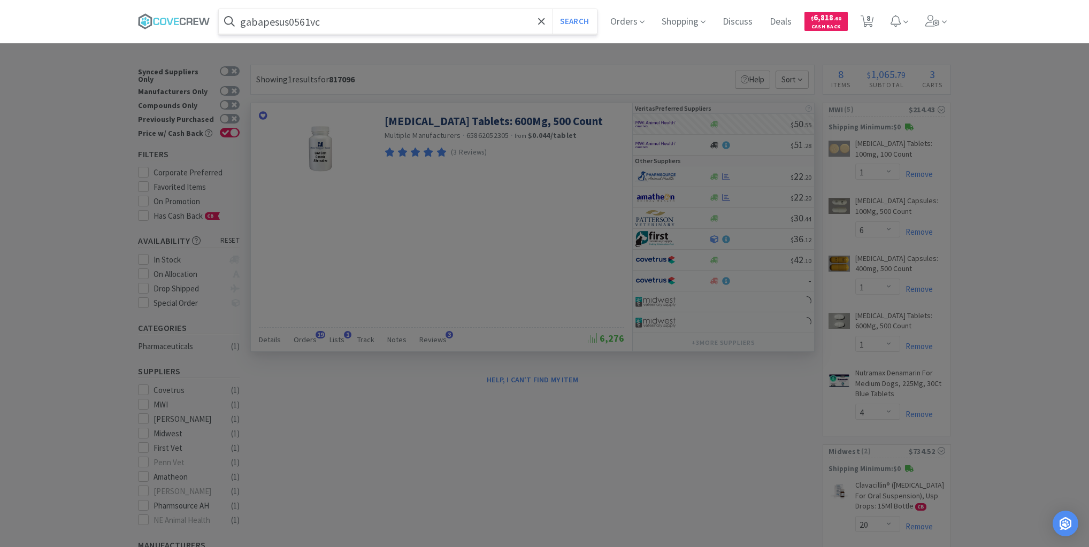
type input "gabapesus0561vc"
click at [552, 9] on button "Search" at bounding box center [574, 21] width 44 height 25
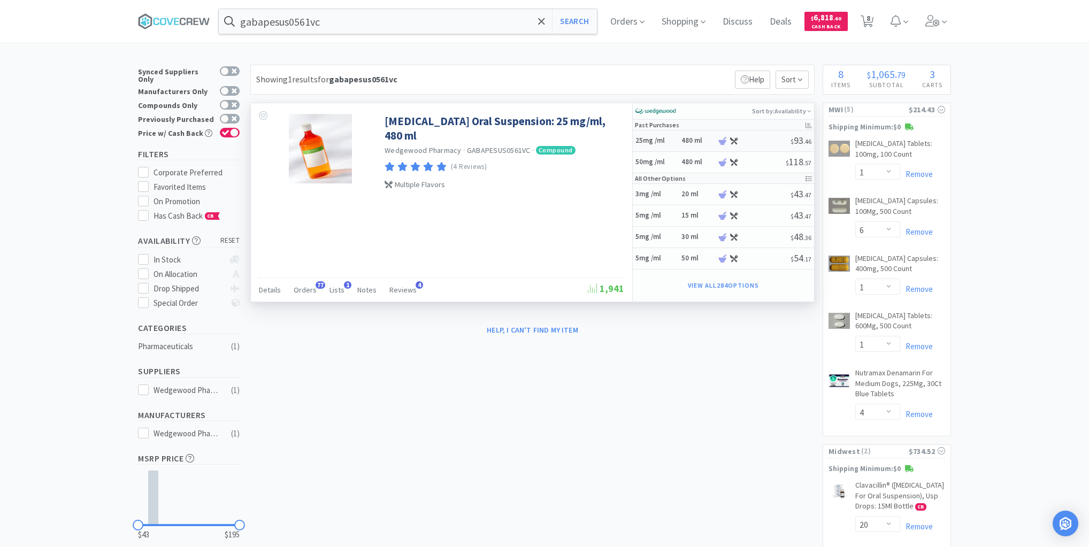
click at [667, 140] on h5 "25mg /ml" at bounding box center [656, 140] width 43 height 9
select select "1"
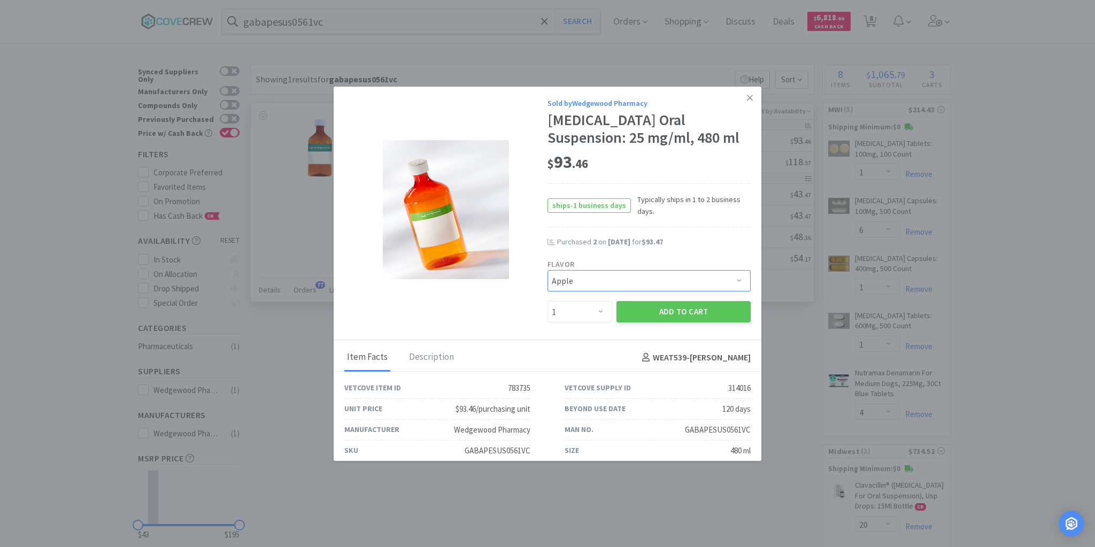
click at [731, 282] on select "Pick a Flavor Apple Apple-Molasses Apple/Marshmallow Banana Banana/Marshmallow …" at bounding box center [649, 280] width 203 height 21
select select "167"
click at [548, 270] on select "Pick a Flavor Apple Apple-Molasses Apple/Marshmallow Banana Banana/Marshmallow …" at bounding box center [649, 280] width 203 height 21
click at [597, 312] on select "Enter Quantity 1 2 3 4 5 6 7 8 9 10 11 12 13 14 15 16 17 18 19 20 Enter Quantity" at bounding box center [580, 311] width 65 height 21
select select "3"
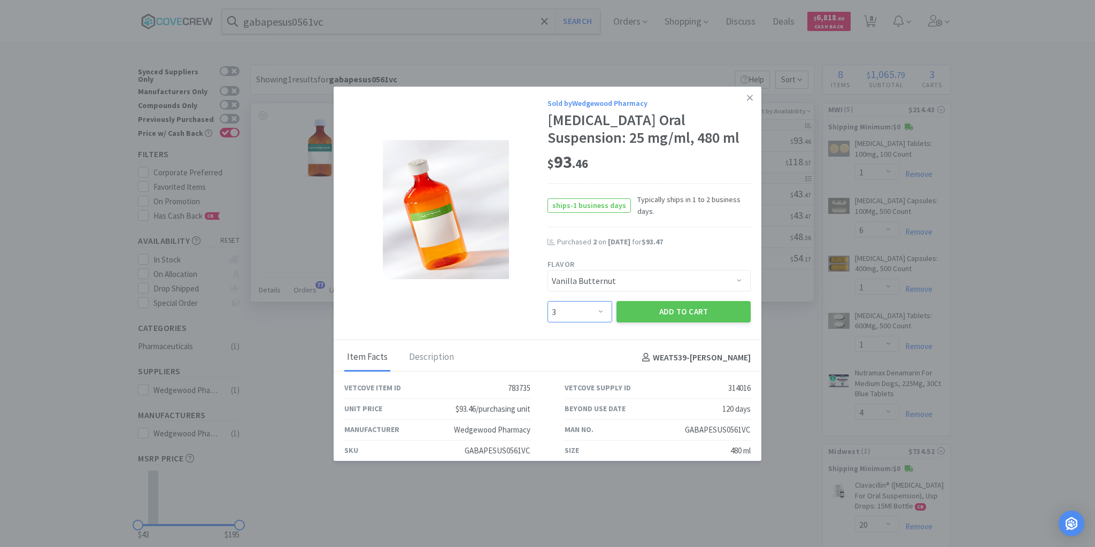
click at [548, 301] on select "Enter Quantity 1 2 3 4 5 6 7 8 9 10 11 12 13 14 15 16 17 18 19 20 Enter Quantity" at bounding box center [580, 311] width 65 height 21
click at [686, 306] on button "Add to Cart" at bounding box center [684, 311] width 134 height 21
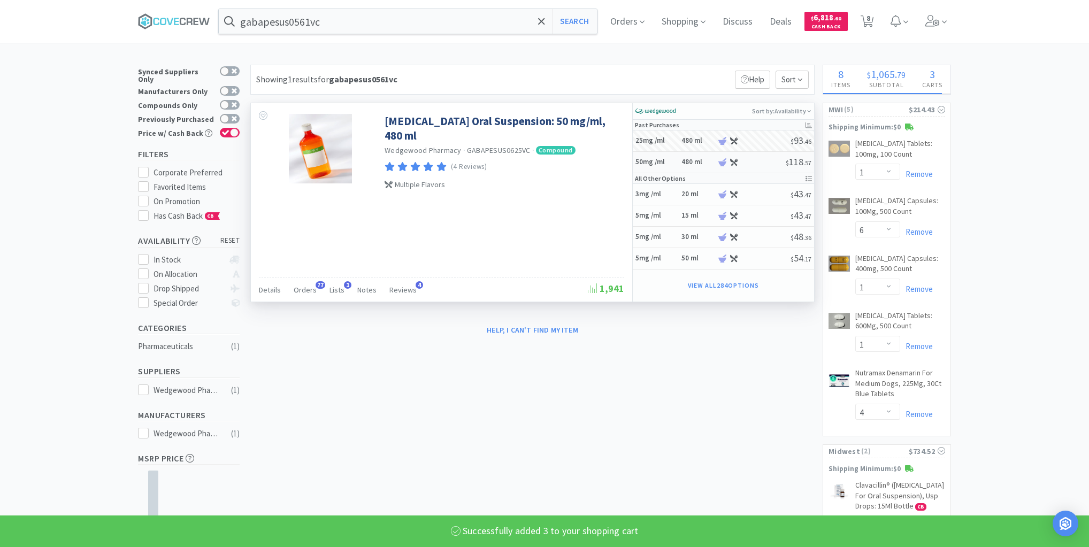
click at [668, 163] on h5 "50mg /ml" at bounding box center [656, 162] width 43 height 9
select select "1"
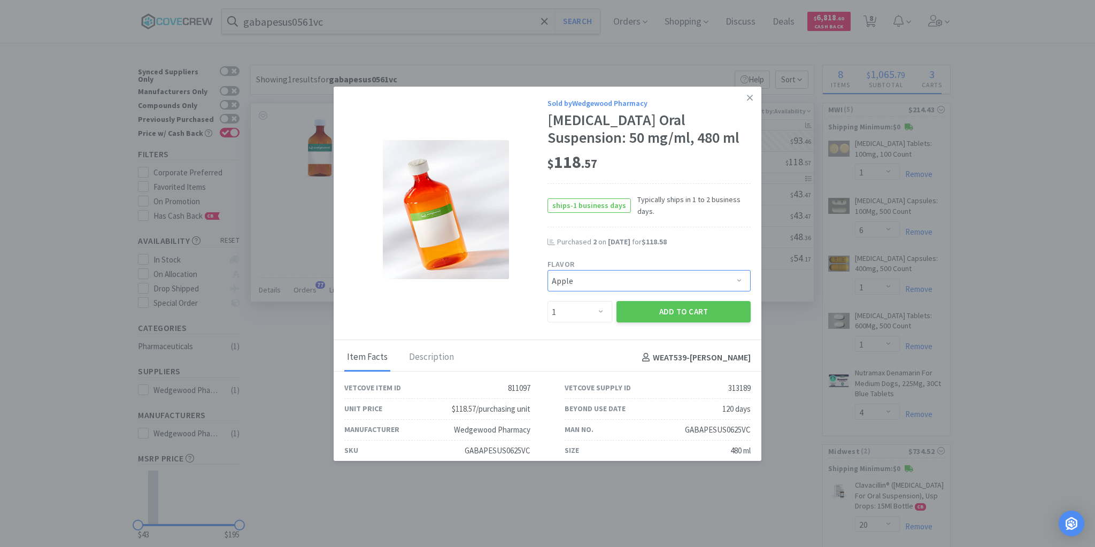
click at [730, 282] on select "Pick a Flavor Apple Apple-Molasses Banana Banana/Marshmallow Beef Beef/Marshmal…" at bounding box center [649, 280] width 203 height 21
select select "167"
click at [548, 270] on select "Pick a Flavor Apple Apple-Molasses Banana Banana/Marshmallow Beef Beef/Marshmal…" at bounding box center [649, 280] width 203 height 21
select select "3"
click at [598, 312] on select "Enter Quantity 1 2 3 4 5 6 7 8 9 10 11 12 13 14 15 16 17 18 19 20 Enter Quantity" at bounding box center [580, 311] width 65 height 21
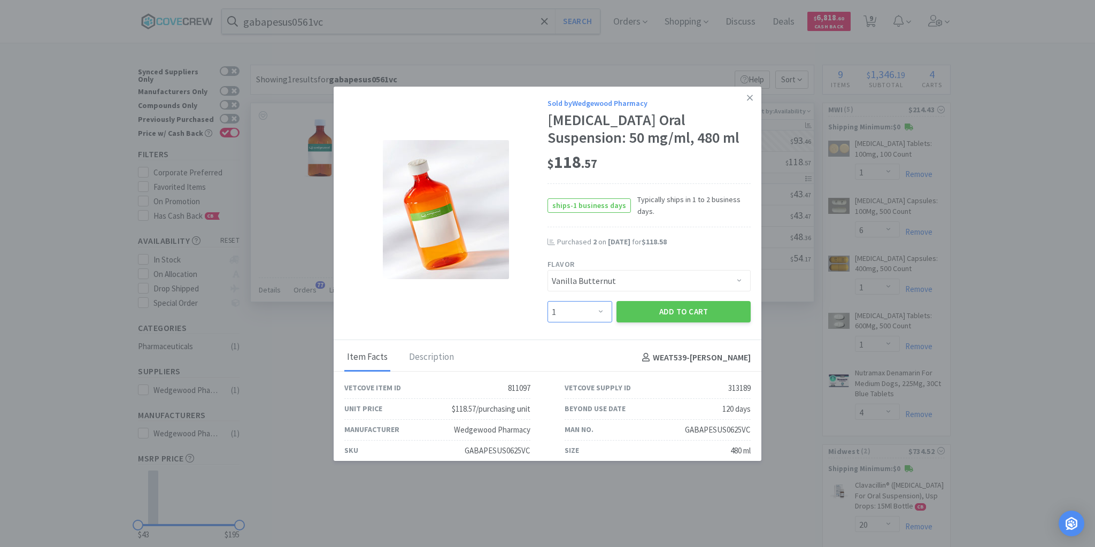
select select "3"
click at [548, 301] on select "Enter Quantity 1 2 3 4 5 6 7 8 9 10 11 12 13 14 15 16 17 18 19 20 Enter Quantity" at bounding box center [580, 311] width 65 height 21
click at [675, 309] on button "Add to Cart" at bounding box center [684, 311] width 134 height 21
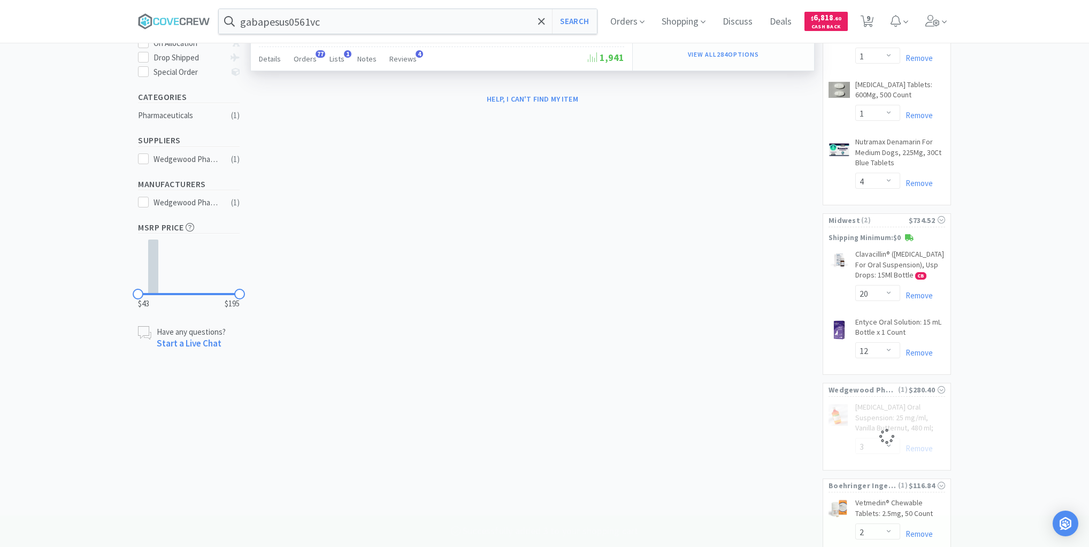
scroll to position [289, 0]
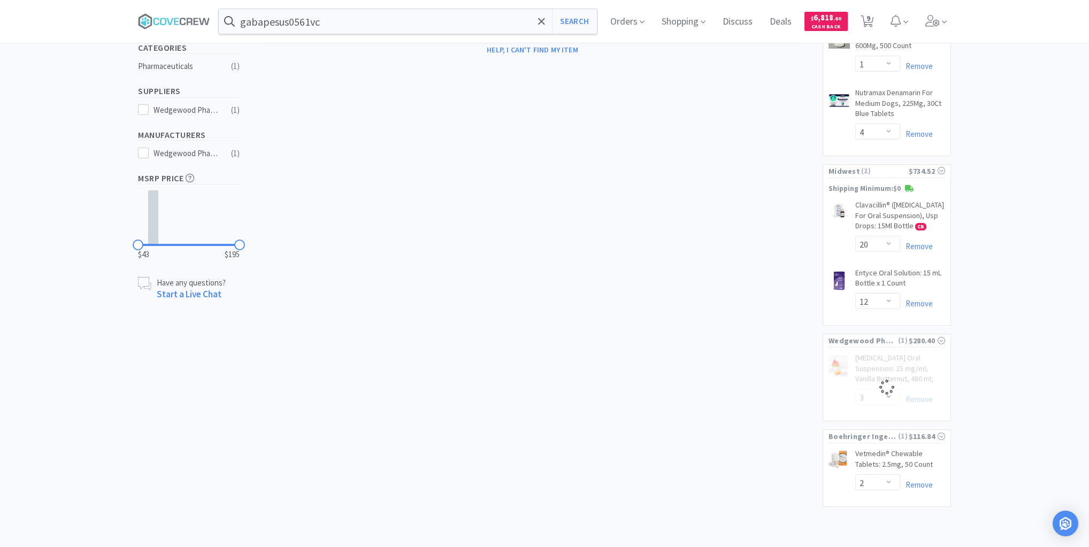
select select "3"
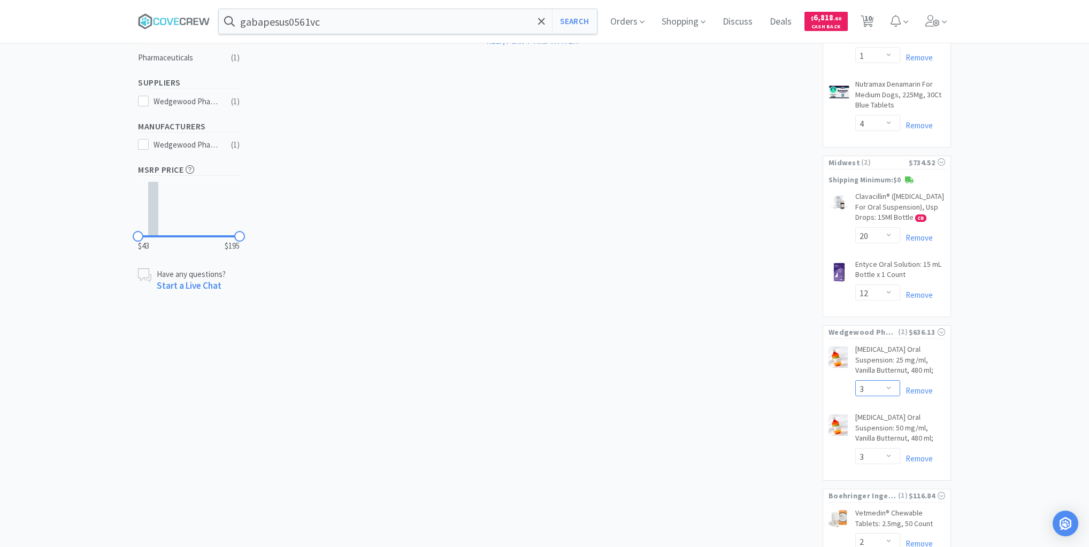
click at [890, 396] on select "Enter Quantity 1 2 3 4 5 6 7 8 9 10 11 12 13 14 15 16 17 18 19 20 Enter Quantity" at bounding box center [877, 388] width 45 height 16
click at [855, 389] on select "Enter Quantity 1 2 3 4 5 6 7 8 9 10 11 12 13 14 15 16 17 18 19 20 Enter Quantity" at bounding box center [877, 388] width 45 height 16
select select "3"
drag, startPoint x: 456, startPoint y: 17, endPoint x: 459, endPoint y: 22, distance: 6.2
click at [456, 18] on input "gabapesus0561vc" at bounding box center [408, 21] width 378 height 25
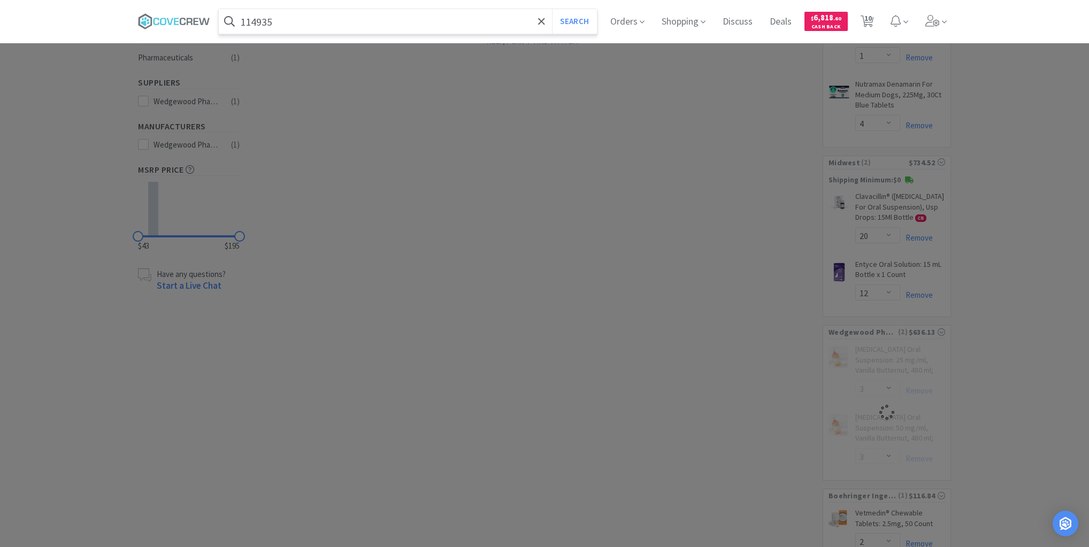
type input "114935"
click at [552, 9] on button "Search" at bounding box center [574, 21] width 44 height 25
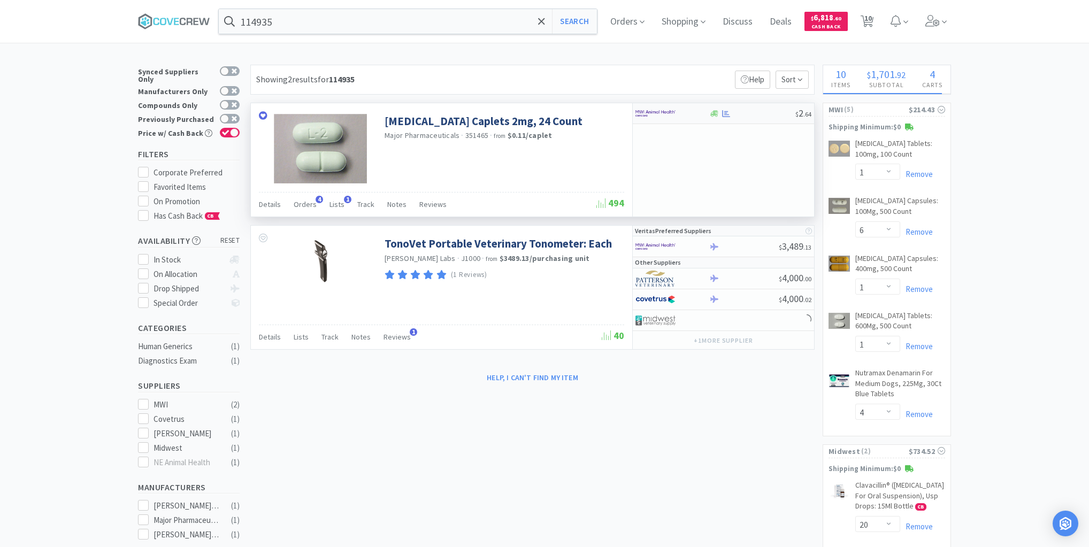
select select "2"
click at [739, 118] on div "$ 2 . 64" at bounding box center [723, 113] width 181 height 21
select select "1"
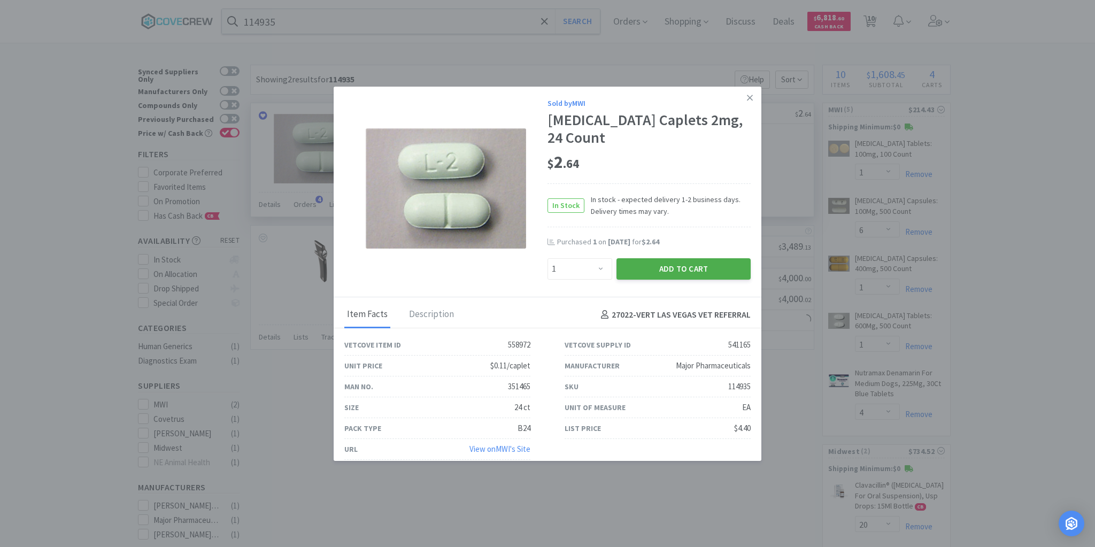
click at [693, 265] on button "Add to Cart" at bounding box center [684, 268] width 134 height 21
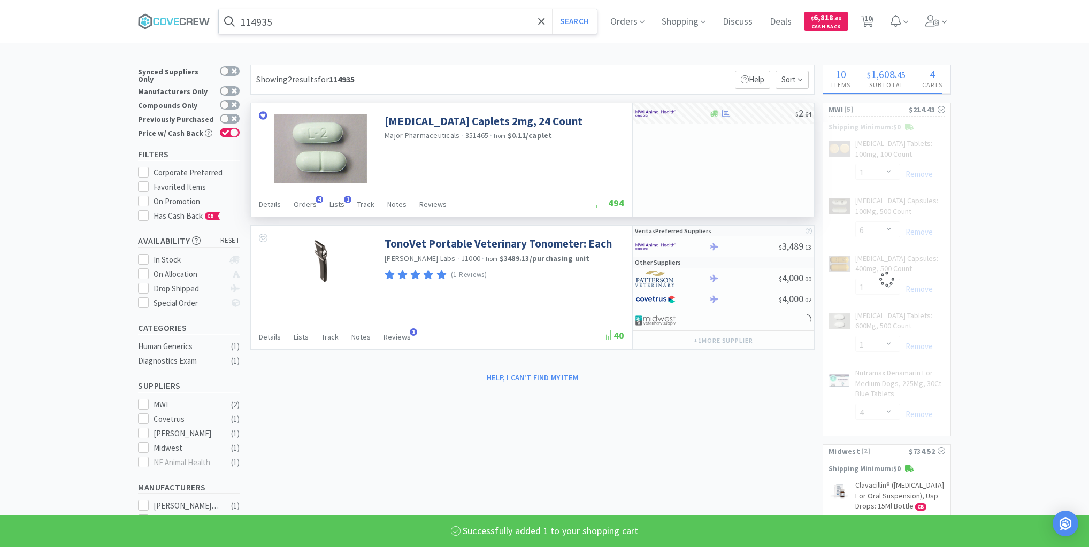
click at [497, 23] on input "114935" at bounding box center [408, 21] width 378 height 25
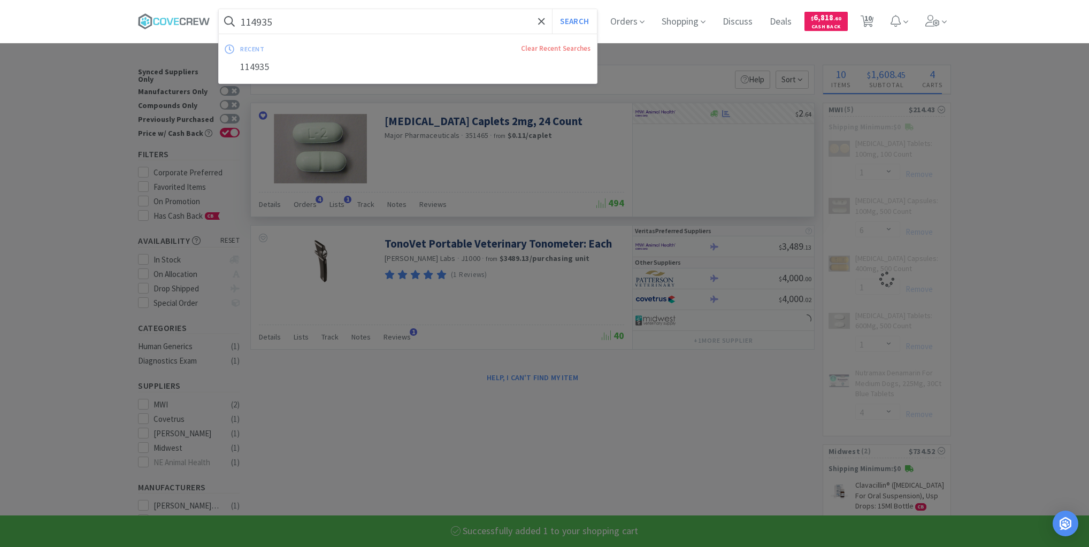
select select "1"
select select "4"
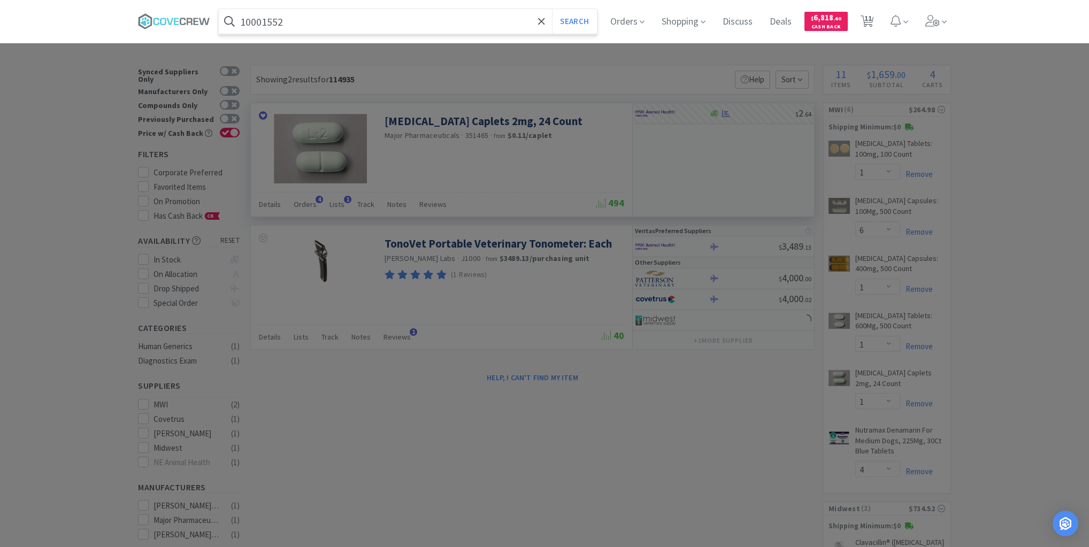
type input "10001552"
click at [552, 9] on button "Search" at bounding box center [574, 21] width 44 height 25
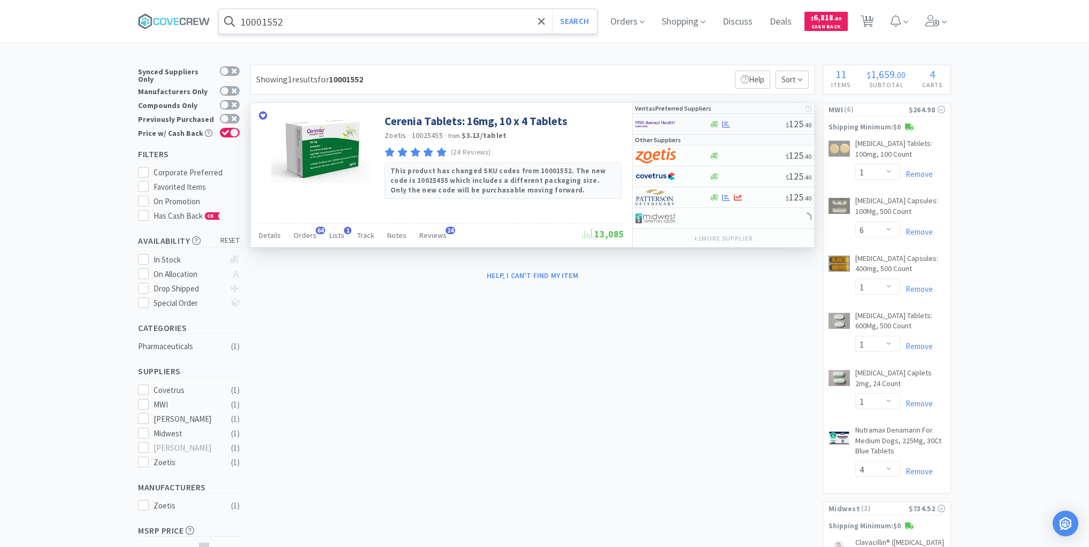
click at [753, 125] on div at bounding box center [747, 124] width 77 height 8
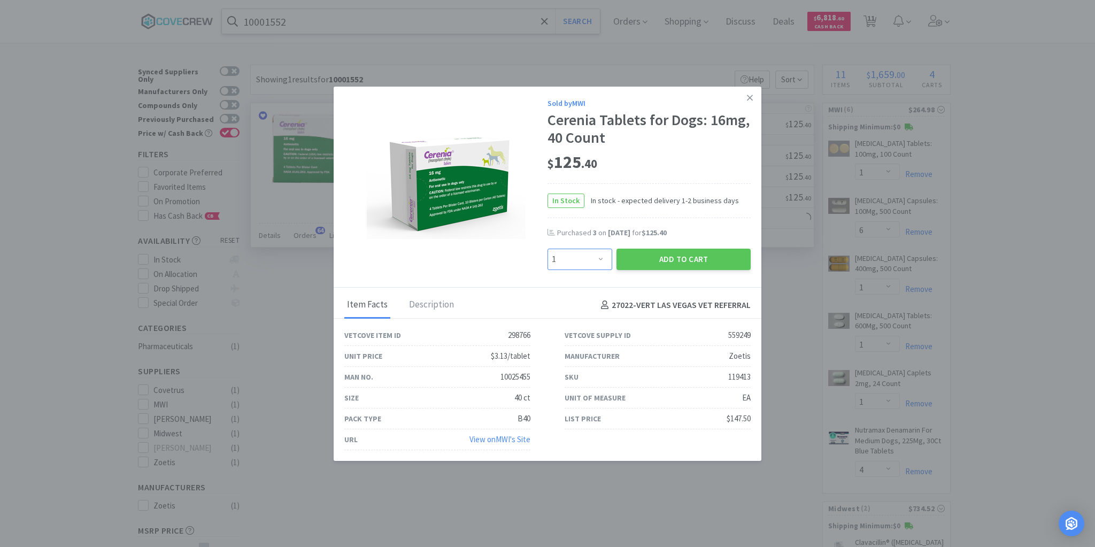
drag, startPoint x: 602, startPoint y: 260, endPoint x: 593, endPoint y: 266, distance: 10.8
click at [601, 260] on select "Enter Quantity 1 2 3 4 5 6 7 8 9 10 11 12 13 14 15 16 17 18 19 20 Enter Quantity" at bounding box center [580, 259] width 65 height 21
select select "2"
click at [548, 249] on select "Enter Quantity 1 2 3 4 5 6 7 8 9 10 11 12 13 14 15 16 17 18 19 20 Enter Quantity" at bounding box center [580, 259] width 65 height 21
click at [668, 262] on button "Add to Cart" at bounding box center [684, 259] width 134 height 21
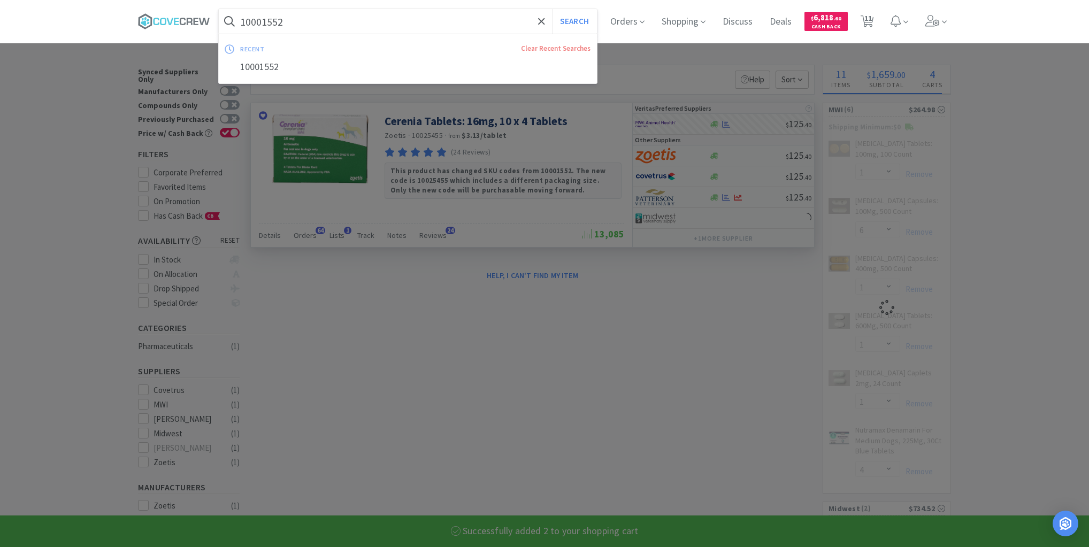
type input "1000155"
select select "2"
select select "6"
select select "1"
select select "4"
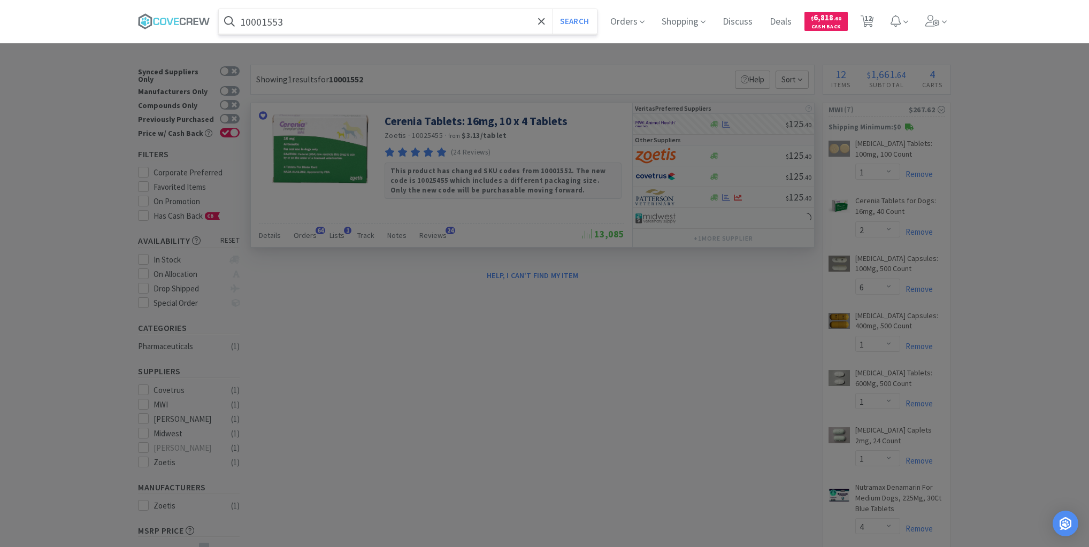
type input "10001553"
click at [552, 9] on button "Search" at bounding box center [574, 21] width 44 height 25
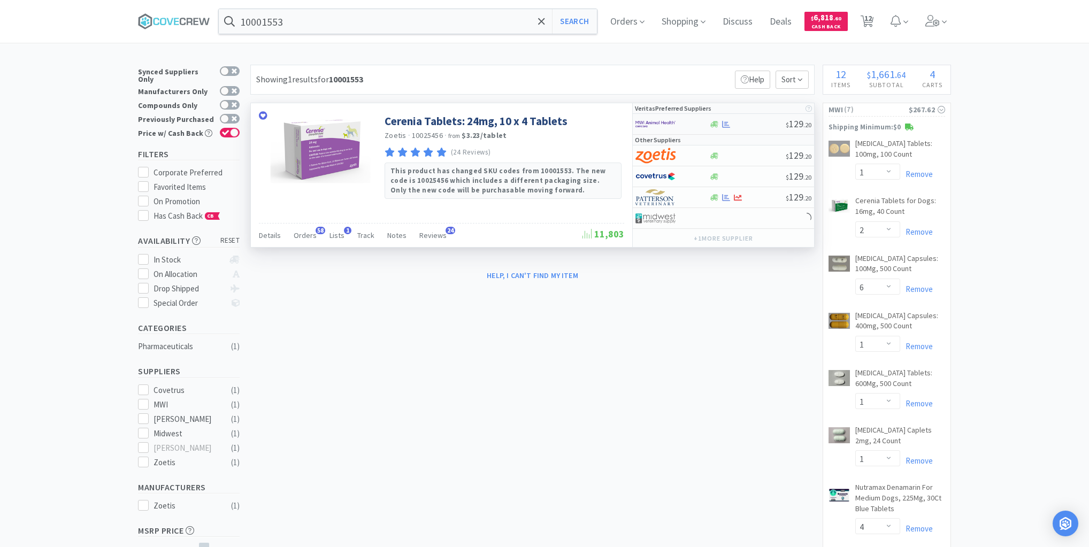
click at [752, 125] on div at bounding box center [747, 124] width 77 height 8
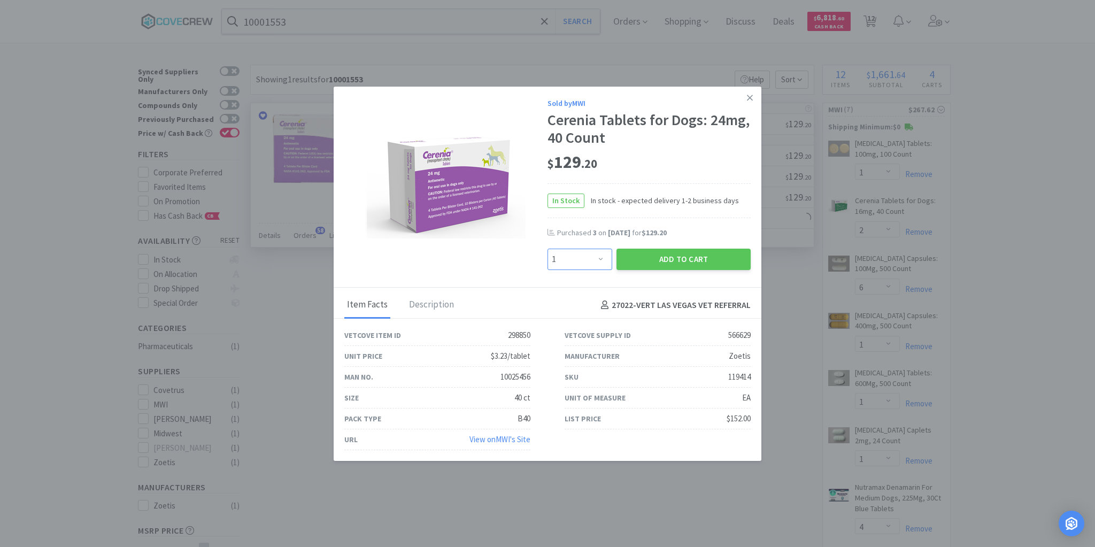
click at [598, 258] on select "Enter Quantity 1 2 3 4 5 6 7 8 9 10 11 12 13 14 15 16 17 18 19 20 Enter Quantity" at bounding box center [580, 259] width 65 height 21
select select "2"
click at [548, 249] on select "Enter Quantity 1 2 3 4 5 6 7 8 9 10 11 12 13 14 15 16 17 18 19 20 Enter Quantity" at bounding box center [580, 259] width 65 height 21
click at [641, 262] on button "Add to Cart" at bounding box center [684, 259] width 134 height 21
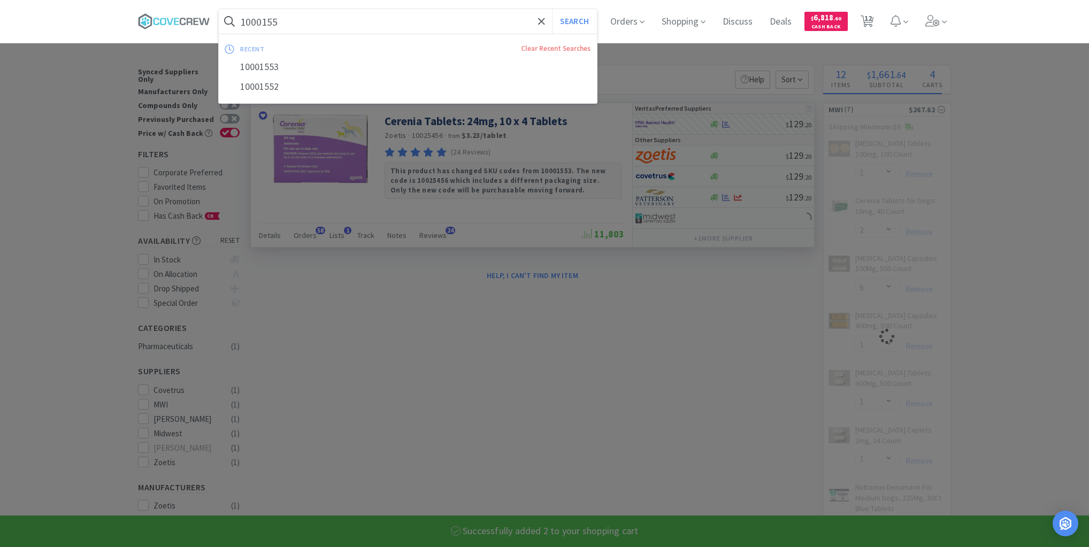
type input "10001554"
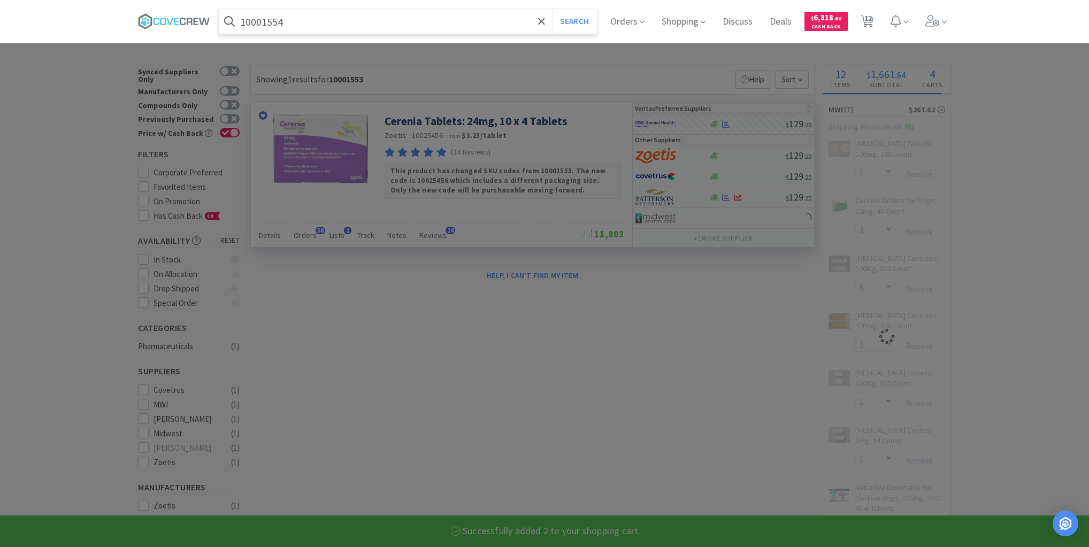
select select "2"
select select "6"
select select "1"
type input "10001554"
click at [552, 9] on button "Search" at bounding box center [574, 21] width 44 height 25
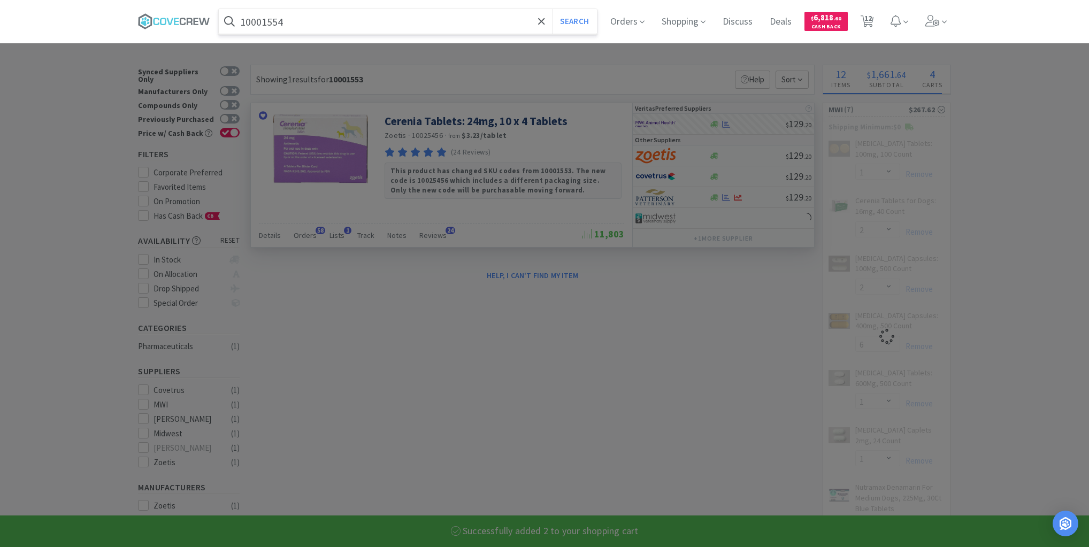
select select "4"
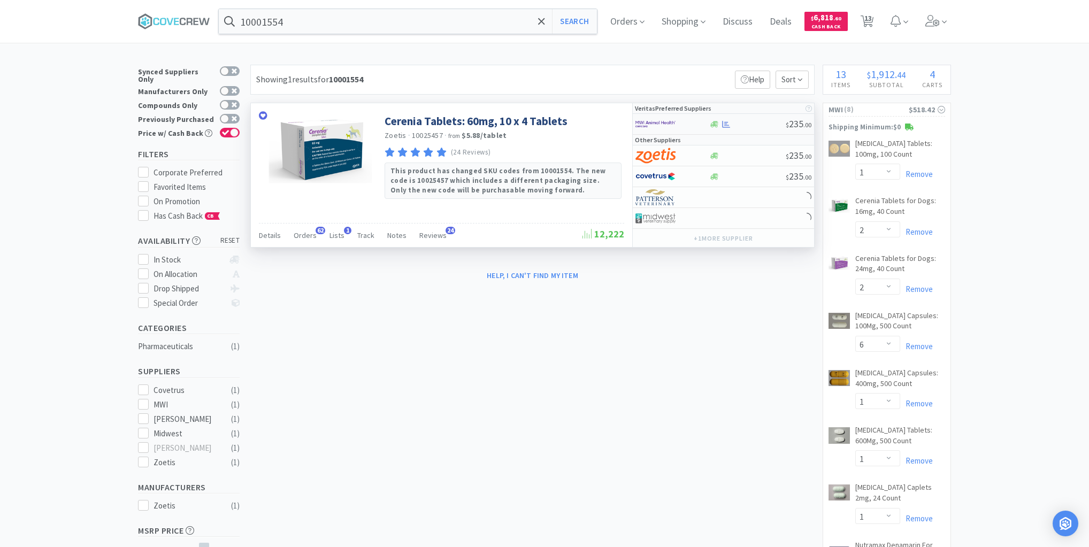
click at [765, 123] on div at bounding box center [747, 124] width 77 height 8
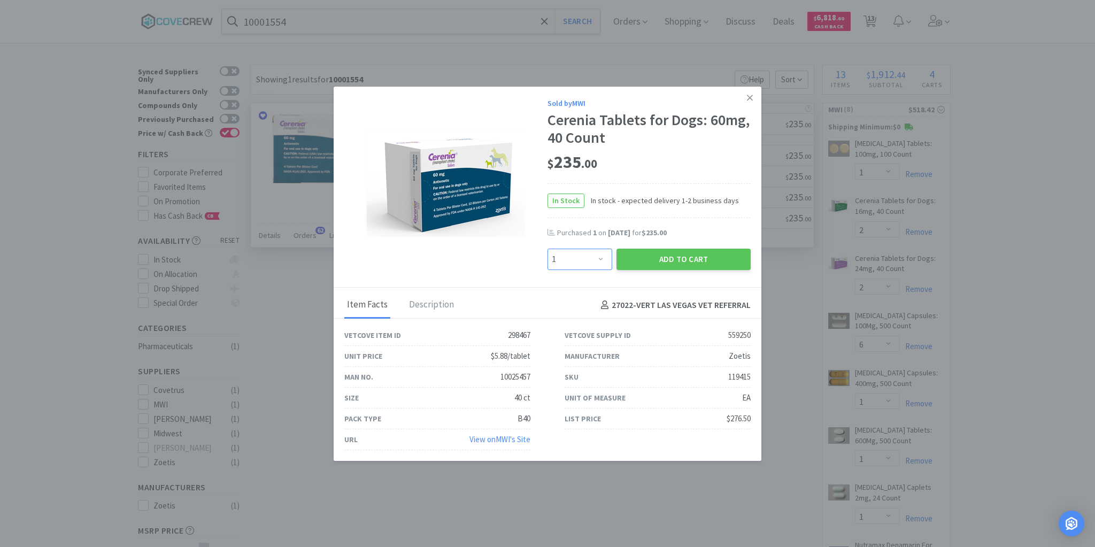
click at [604, 260] on select "Enter Quantity 1 2 3 4 5 6 7 8 9 10 11 12 13 14 15 16 17 18 19 20 Enter Quantity" at bounding box center [580, 259] width 65 height 21
select select "3"
click at [548, 249] on select "Enter Quantity 1 2 3 4 5 6 7 8 9 10 11 12 13 14 15 16 17 18 19 20 Enter Quantity" at bounding box center [580, 259] width 65 height 21
click at [662, 257] on button "Add to Cart" at bounding box center [684, 259] width 134 height 21
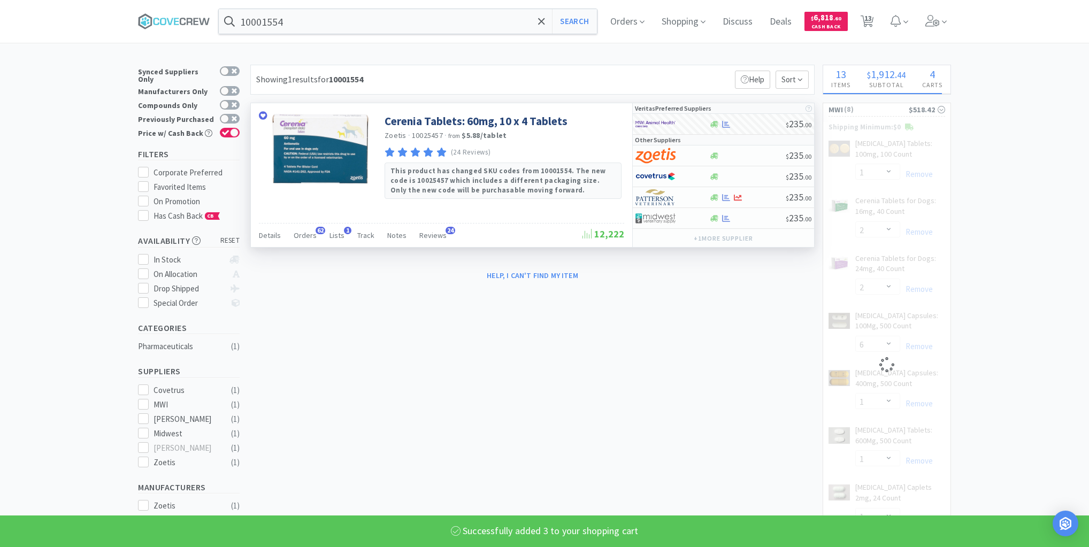
select select "3"
select select "6"
select select "1"
select select "4"
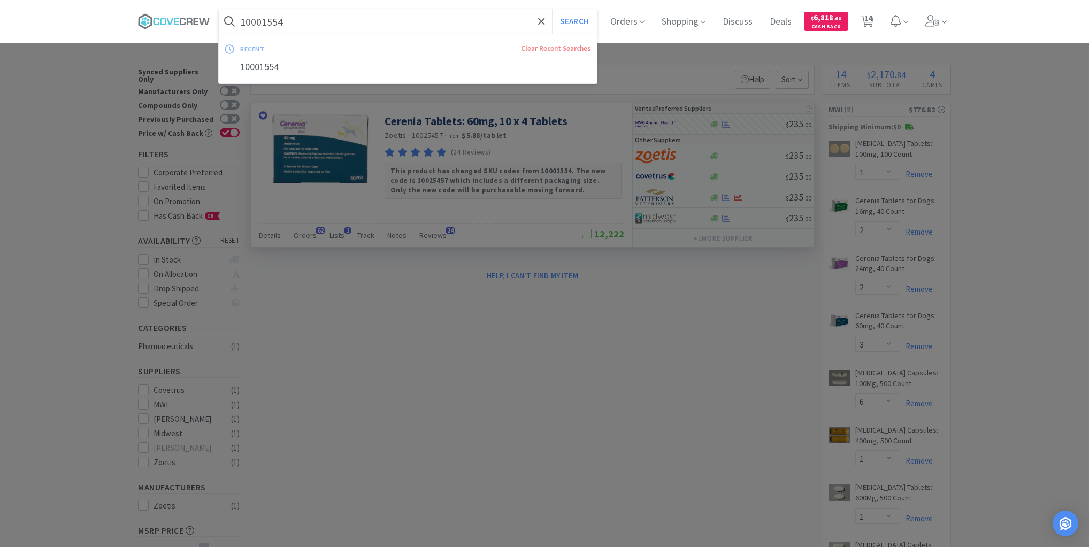
click at [428, 28] on input "10001554" at bounding box center [408, 21] width 378 height 25
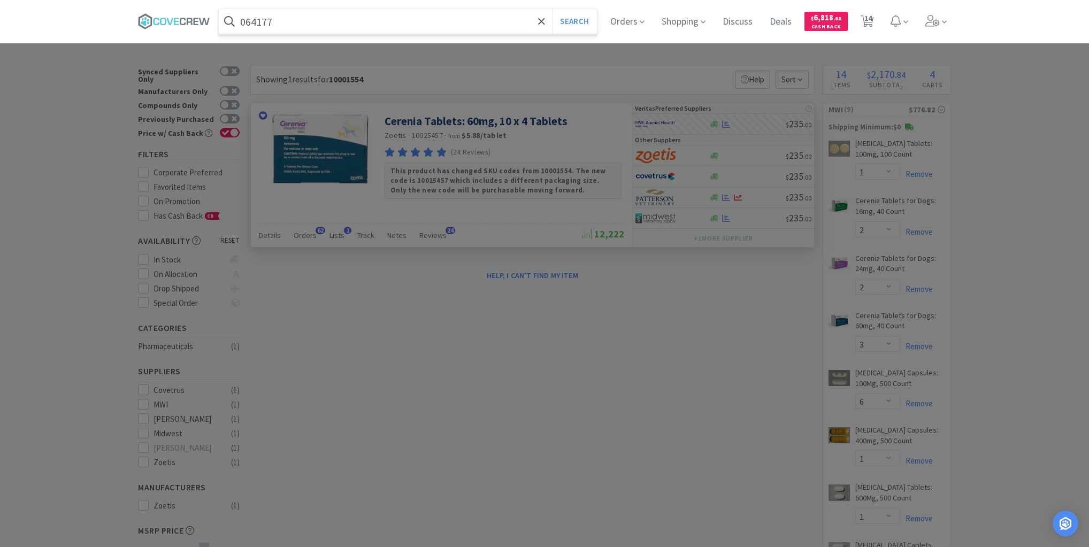
type input "064177"
click at [552, 9] on button "Search" at bounding box center [574, 21] width 44 height 25
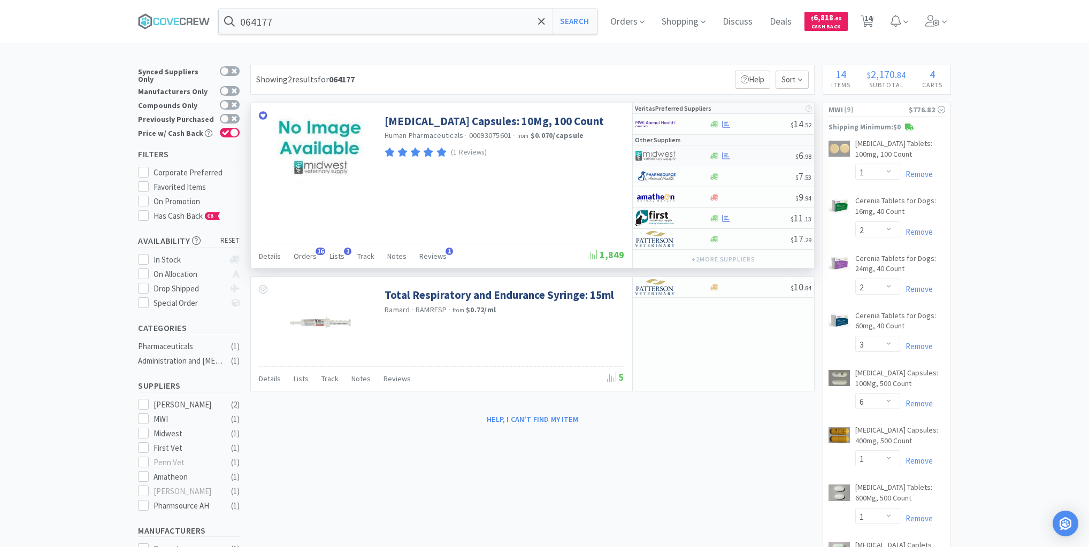
click at [756, 157] on div at bounding box center [752, 156] width 87 height 8
select select "1"
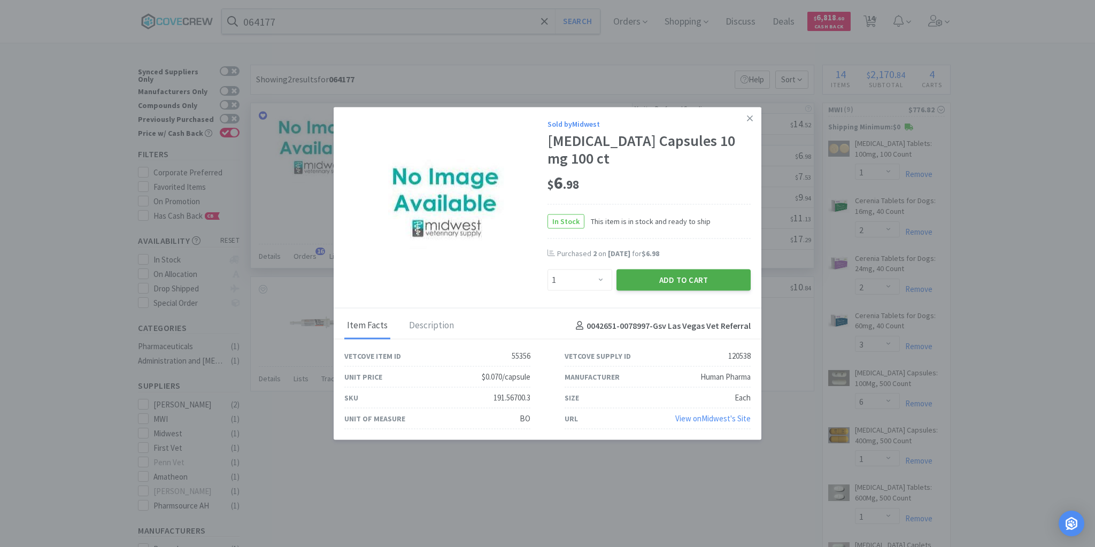
click at [686, 281] on button "Add to Cart" at bounding box center [684, 280] width 134 height 21
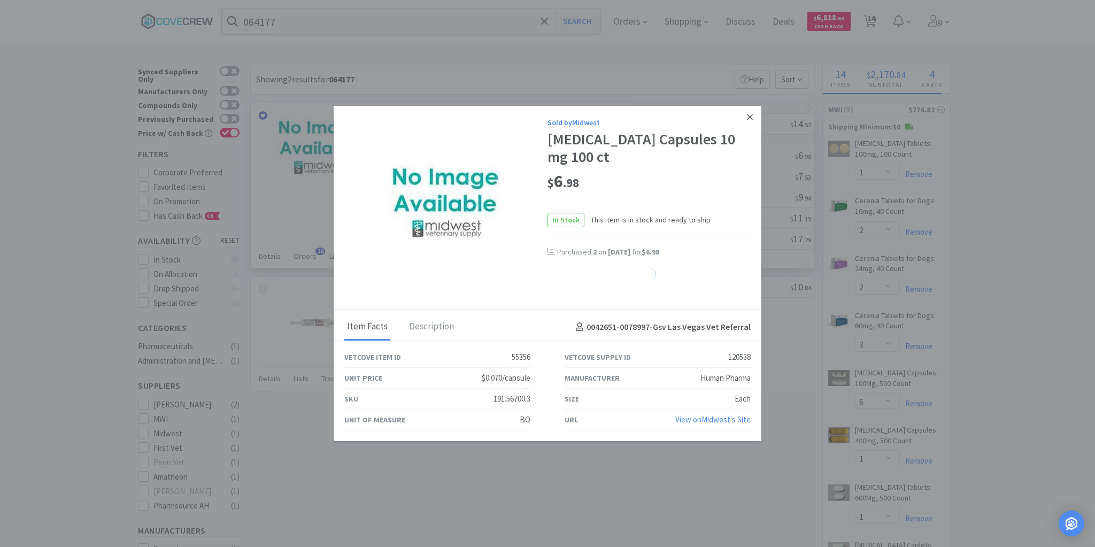
click at [750, 119] on icon at bounding box center [750, 117] width 6 height 10
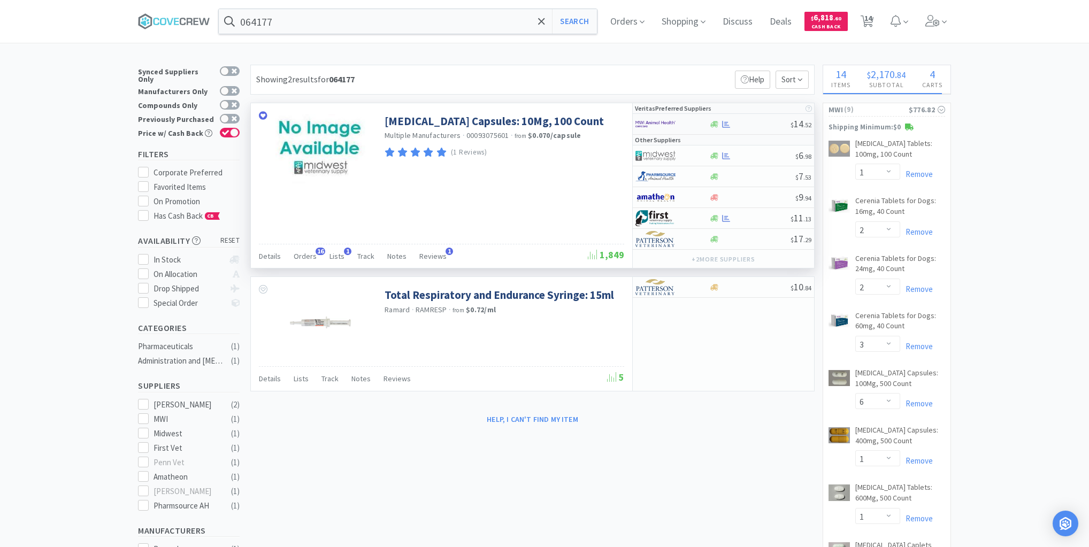
click at [752, 125] on div at bounding box center [750, 124] width 82 height 8
select select "1"
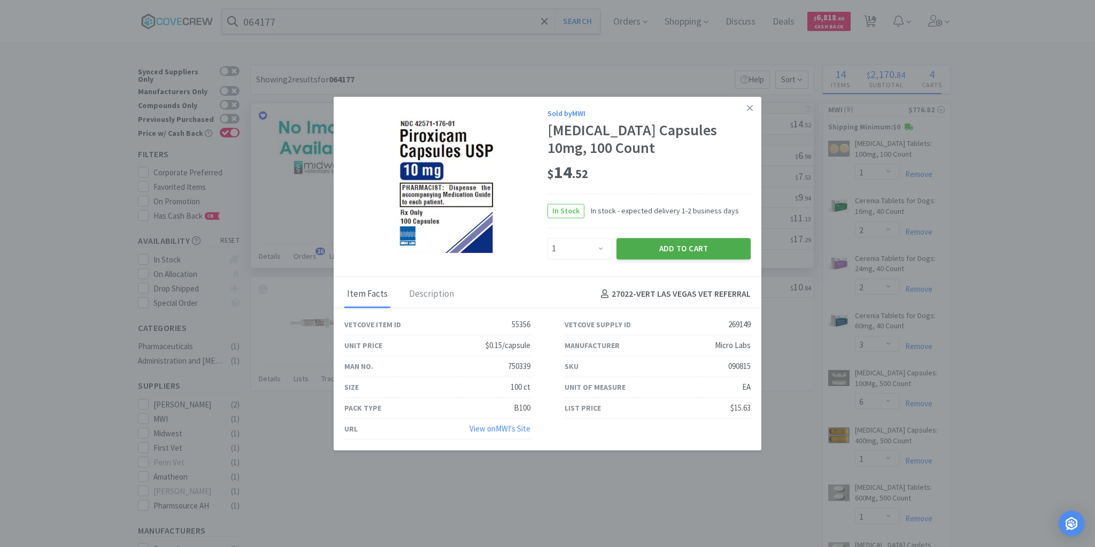
click at [660, 246] on button "Add to Cart" at bounding box center [684, 248] width 134 height 21
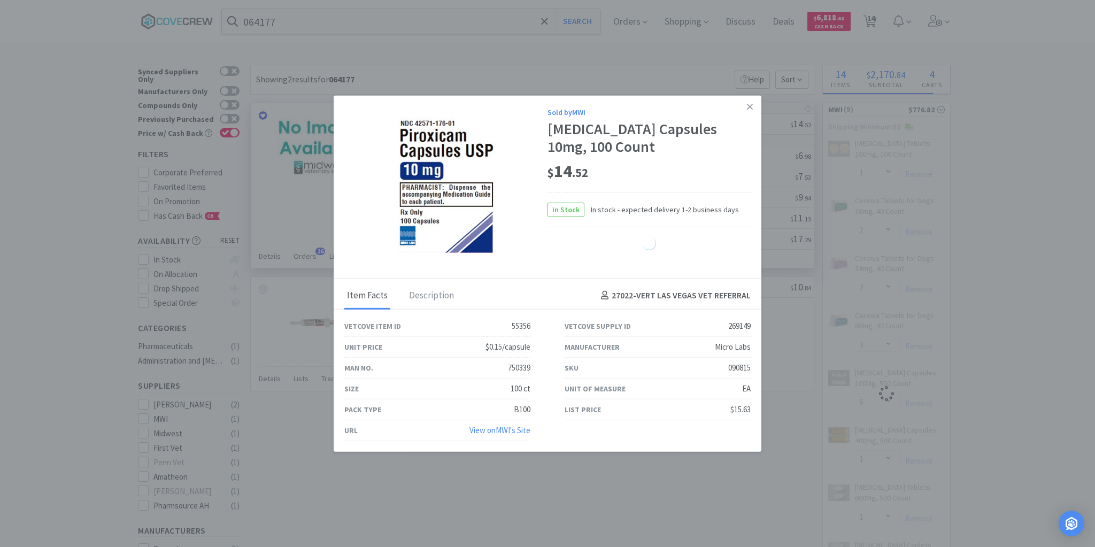
select select "1"
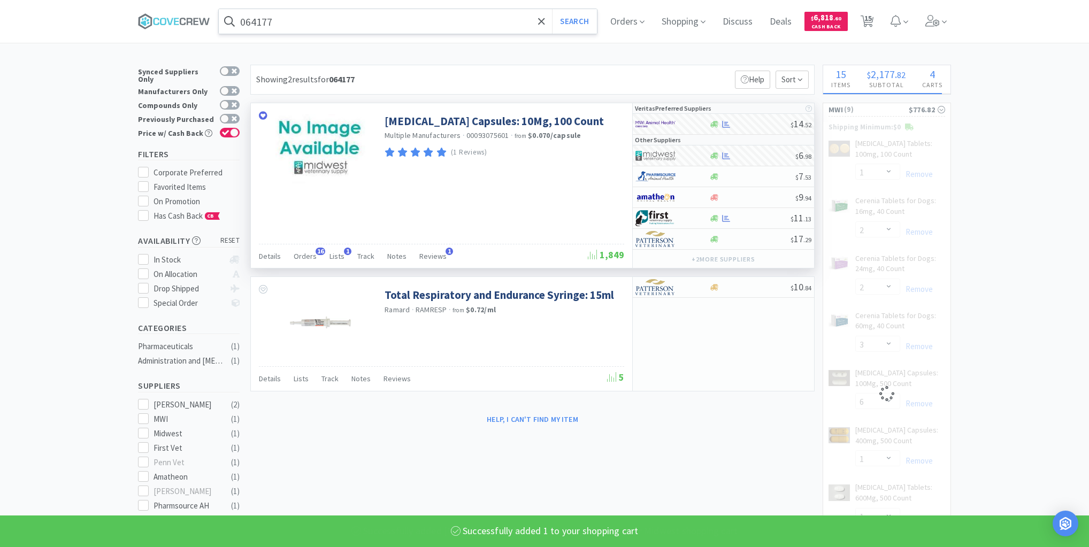
click at [488, 23] on input "064177" at bounding box center [408, 21] width 378 height 25
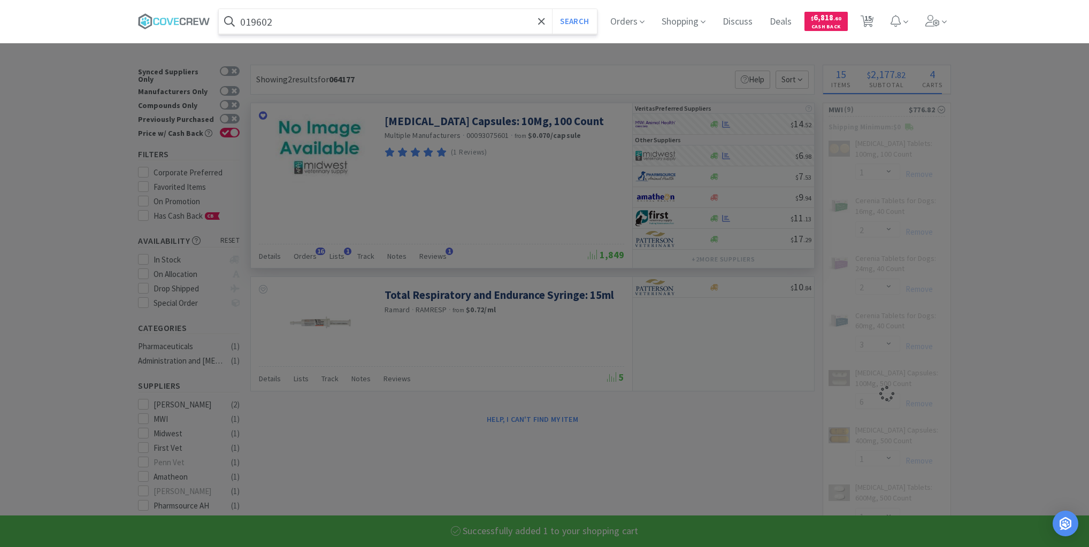
type input "019602"
click at [552, 9] on button "Search" at bounding box center [574, 21] width 44 height 25
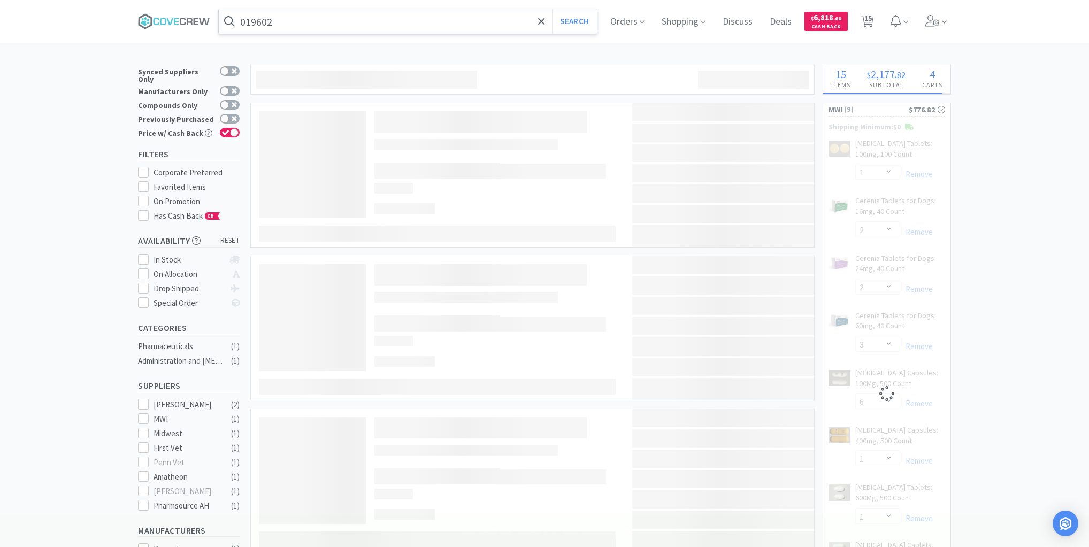
select select "1"
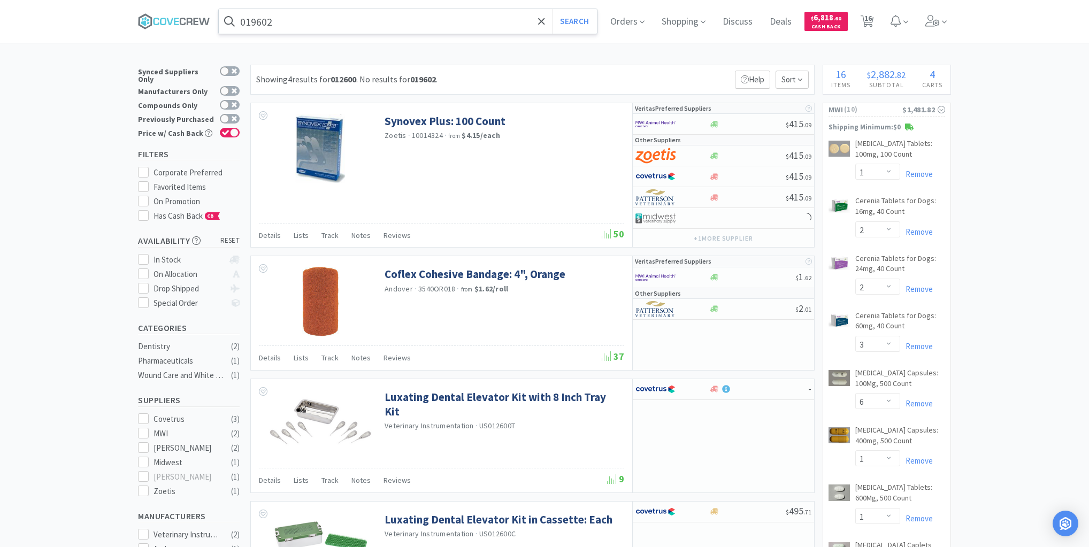
click at [485, 20] on input "019602" at bounding box center [408, 21] width 378 height 25
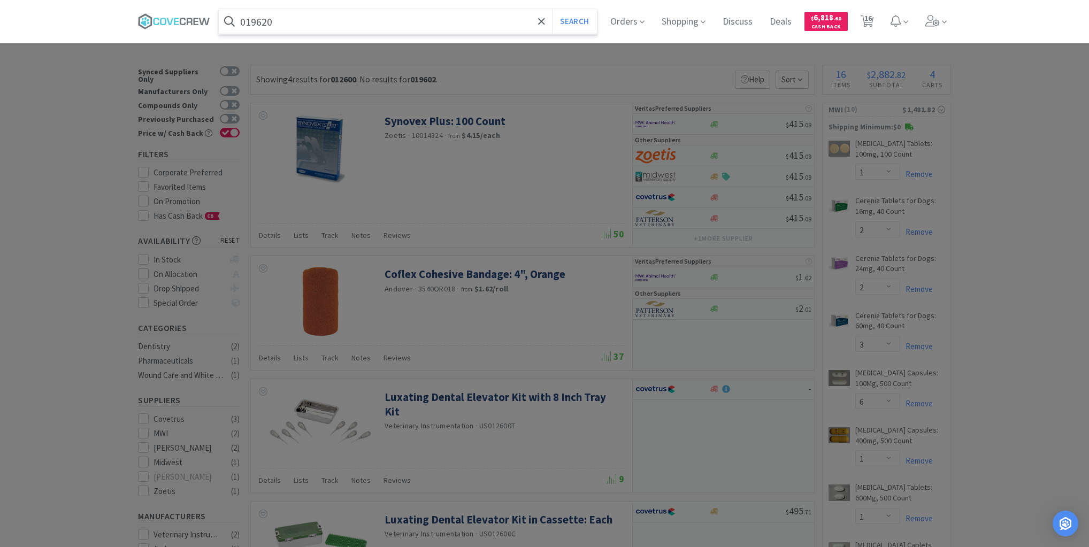
type input "019620"
click at [552, 9] on button "Search" at bounding box center [574, 21] width 44 height 25
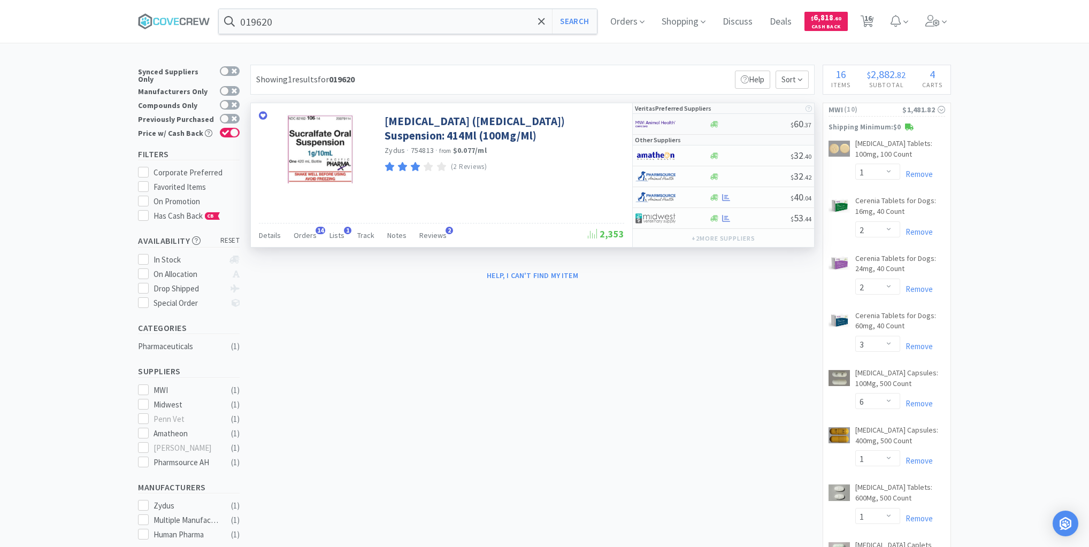
click at [754, 125] on div at bounding box center [750, 124] width 82 height 8
select select "1"
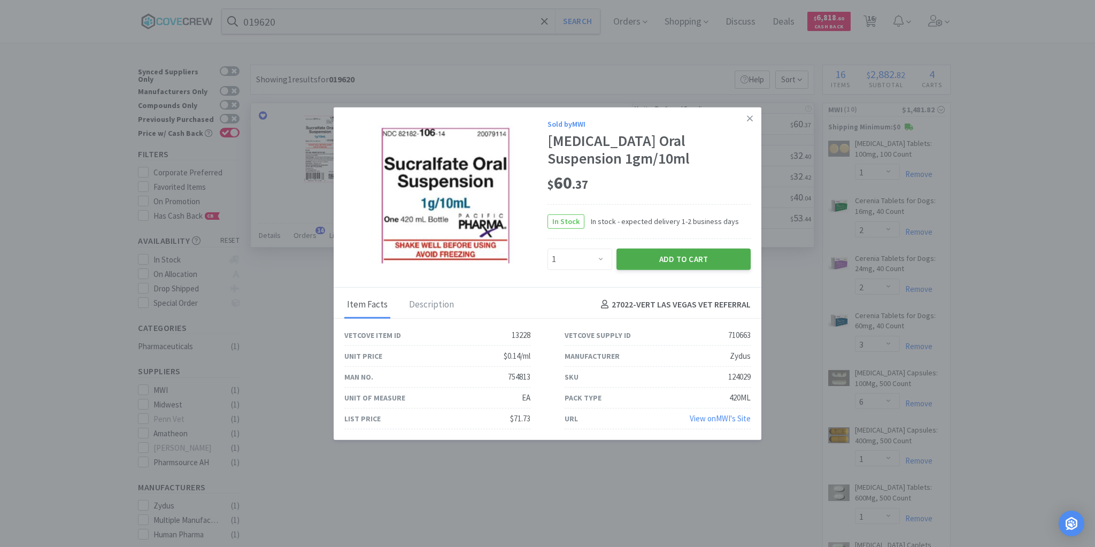
click at [686, 259] on button "Add to Cart" at bounding box center [684, 258] width 134 height 21
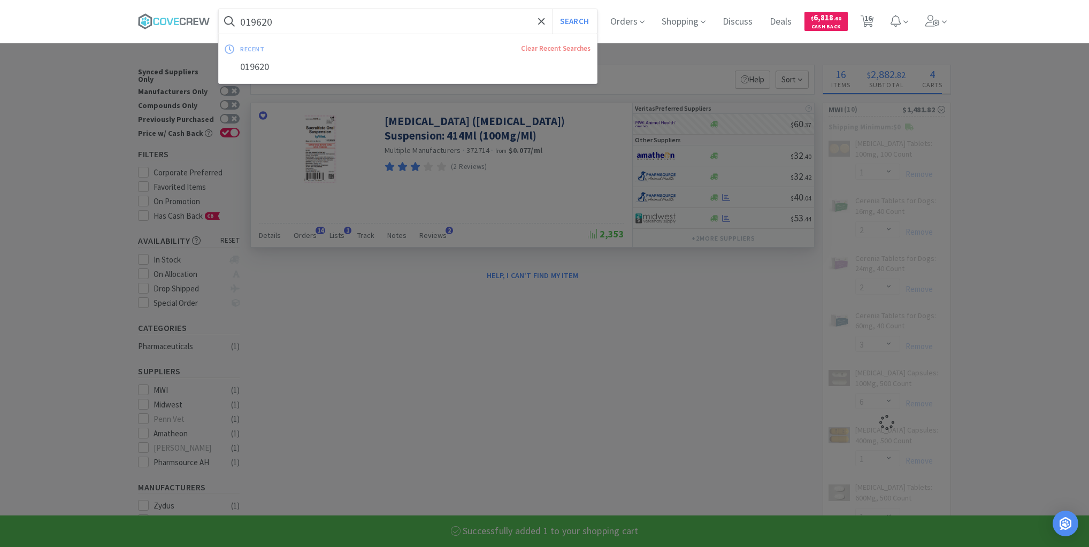
click at [474, 23] on input "019620" at bounding box center [408, 21] width 378 height 25
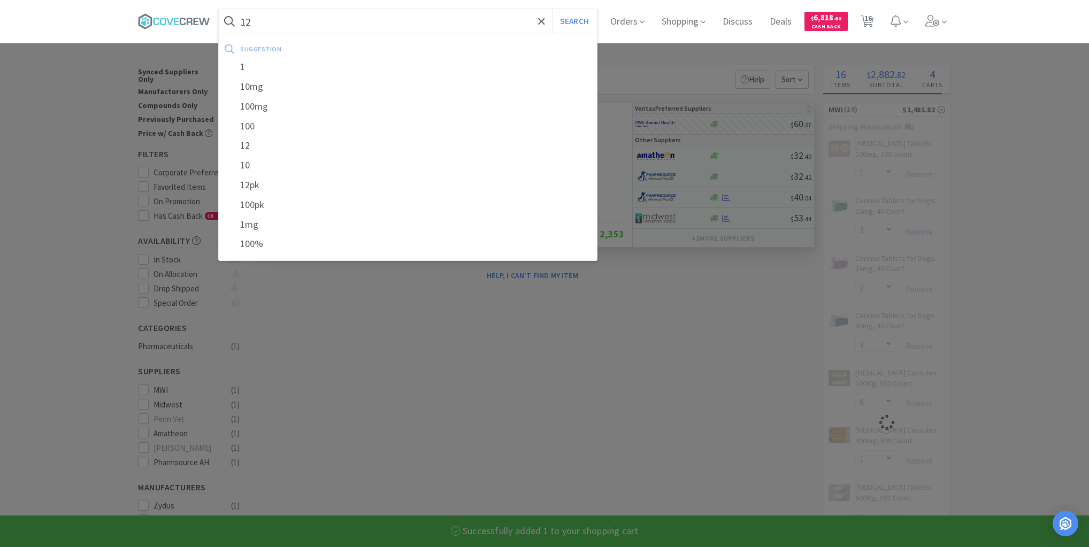
type input "120"
select select "1"
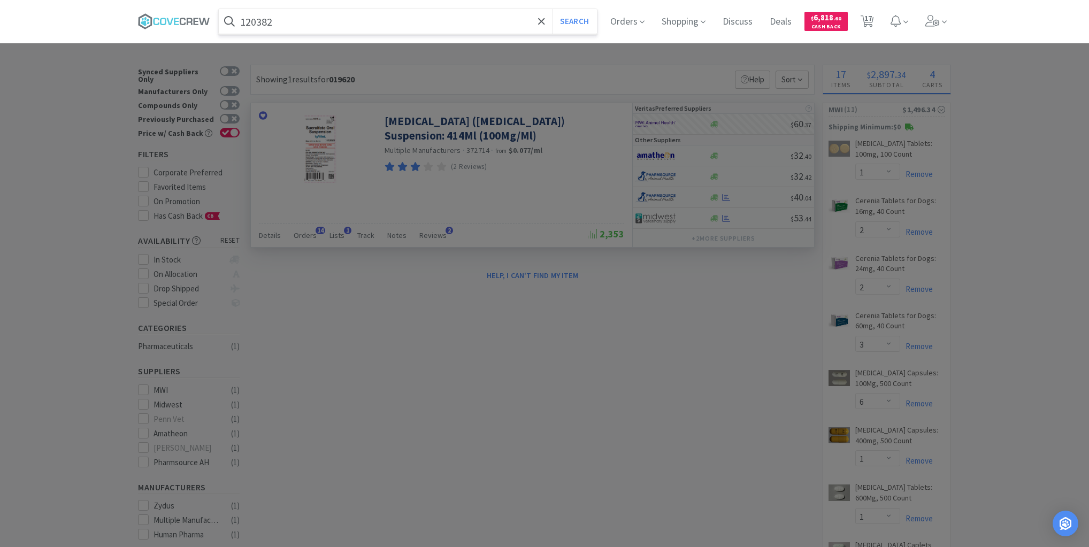
type input "120382"
click at [552, 9] on button "Search" at bounding box center [574, 21] width 44 height 25
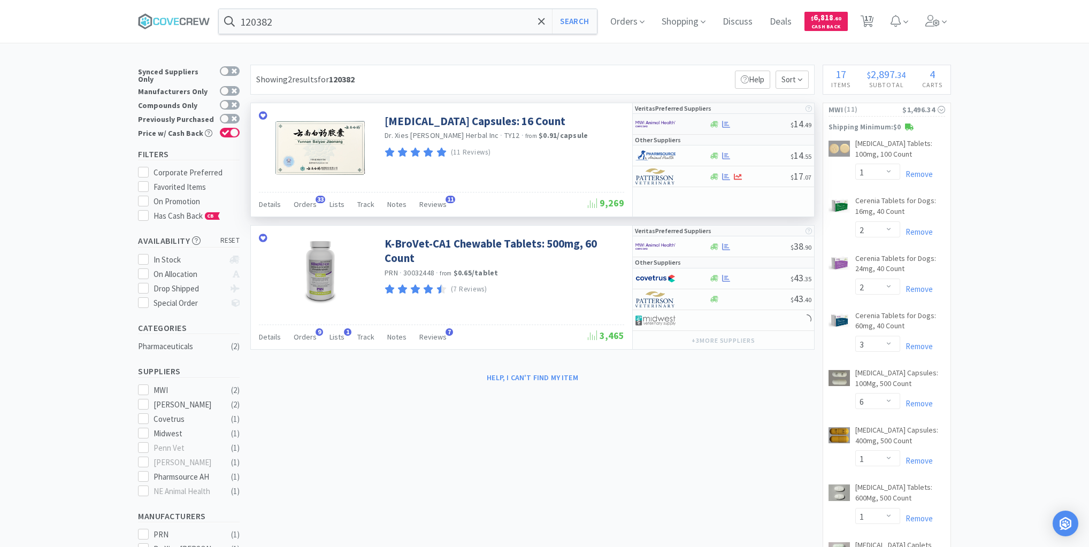
click at [751, 126] on div at bounding box center [750, 124] width 82 height 8
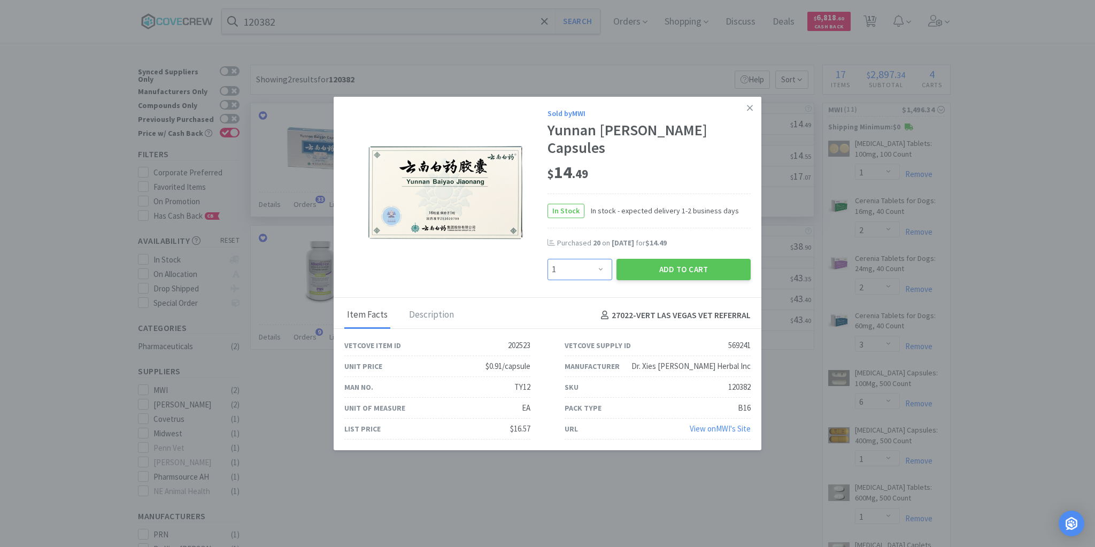
click at [601, 259] on select "Enter Quantity 1 2 3 4 5 6 7 8 9 10 11 12 13 14 15 16 17 18 19 20 Enter Quantity" at bounding box center [580, 269] width 65 height 21
select select "20"
click at [548, 259] on select "Enter Quantity 1 2 3 4 5 6 7 8 9 10 11 12 13 14 15 16 17 18 19 20 Enter Quantity" at bounding box center [580, 269] width 65 height 21
click at [659, 263] on button "Add to Cart" at bounding box center [684, 269] width 134 height 21
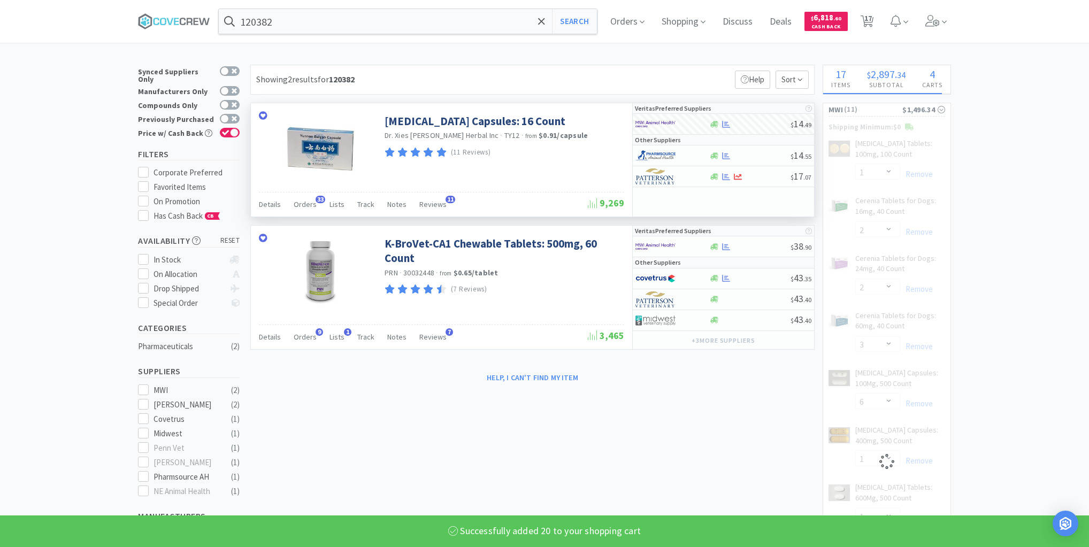
select select "20"
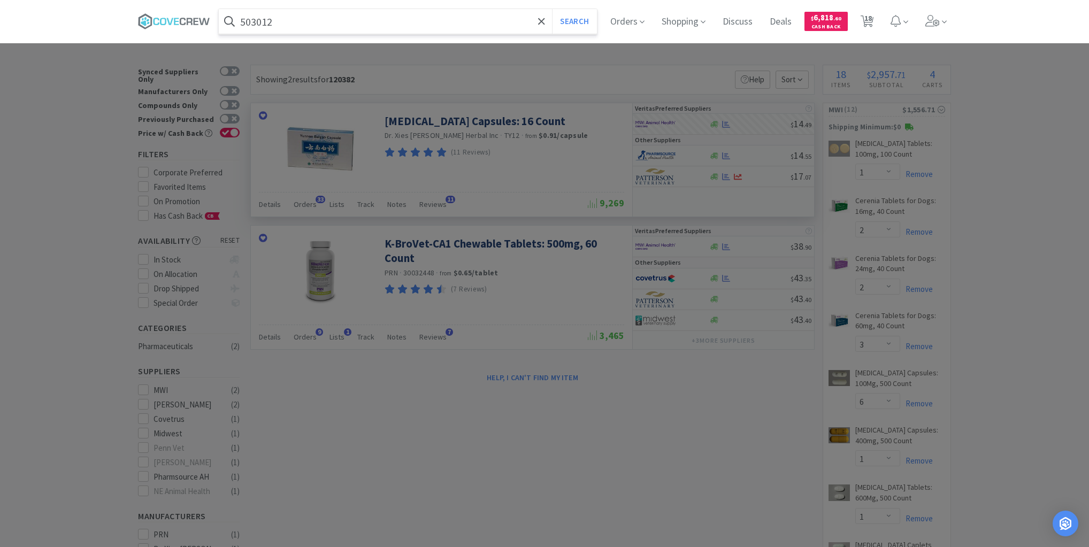
click at [552, 9] on button "Search" at bounding box center [574, 21] width 44 height 25
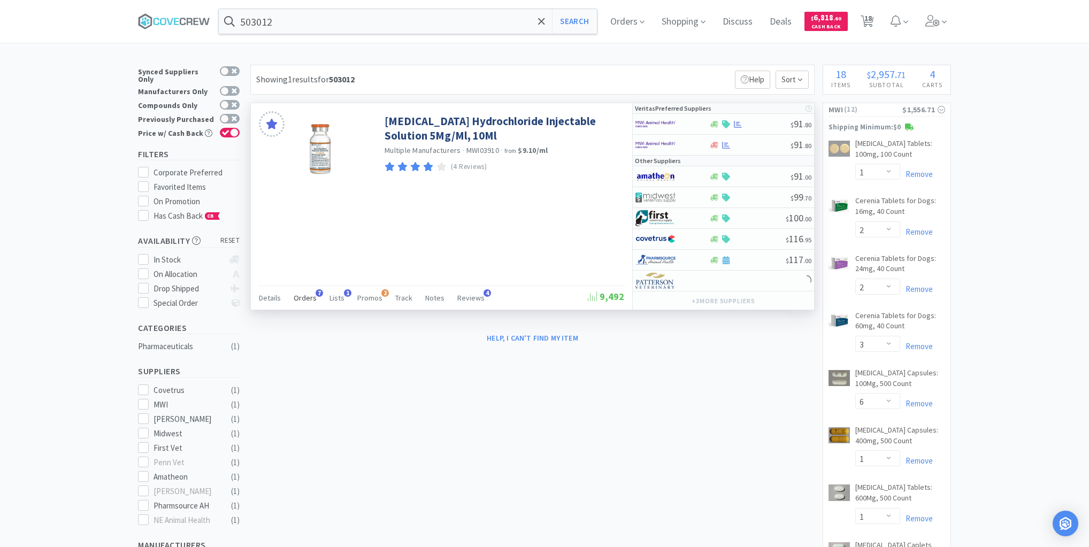
click at [308, 295] on span "Orders" at bounding box center [305, 298] width 23 height 10
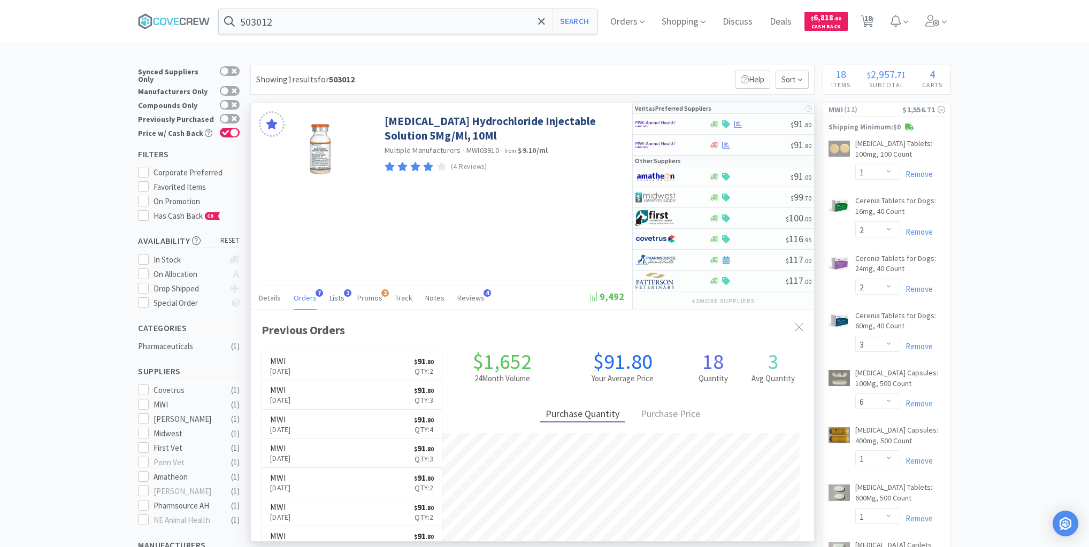
scroll to position [276, 563]
click at [308, 295] on span "Orders" at bounding box center [305, 298] width 23 height 10
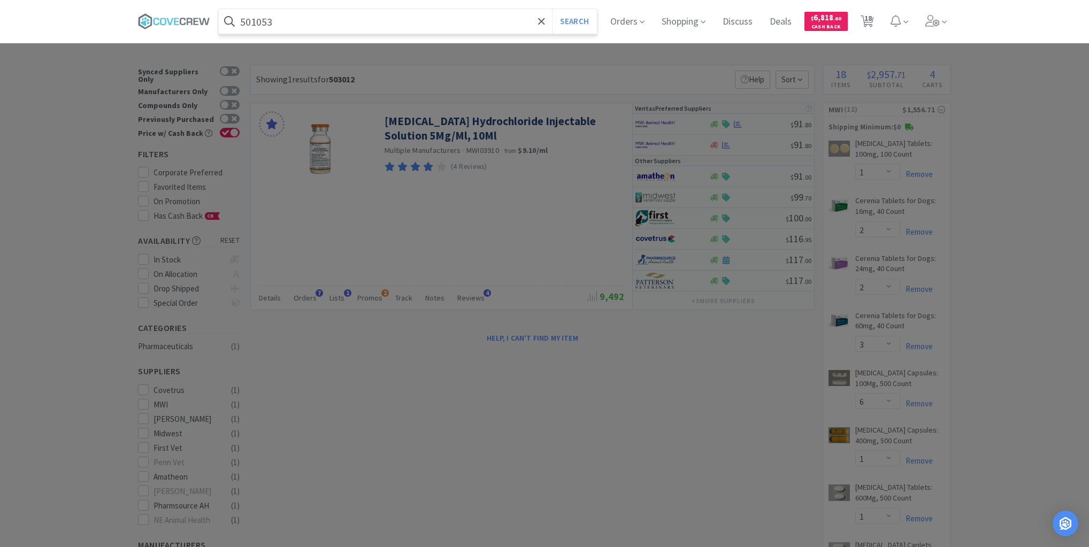
type input "501053"
click at [552, 9] on button "Search" at bounding box center [574, 21] width 44 height 25
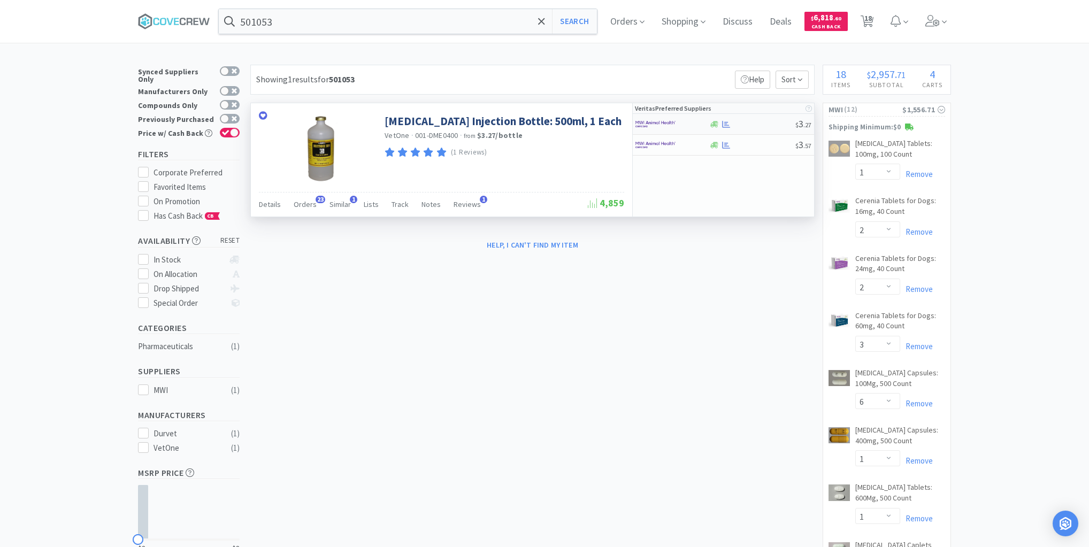
click at [755, 124] on div at bounding box center [752, 124] width 87 height 8
select select "1"
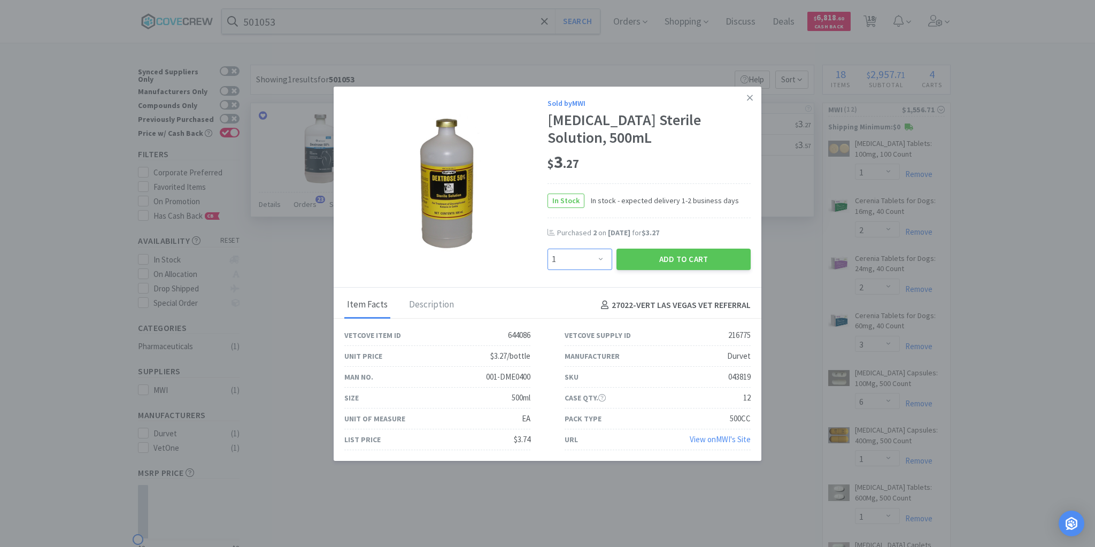
click at [601, 259] on select "Enter Quantity 1 2 3 4 5 6 7 8 9 10 11 12 13 14 15 16 17 18 19 20 Enter Quantity" at bounding box center [580, 259] width 65 height 21
click at [668, 264] on button "Add to Cart" at bounding box center [684, 259] width 134 height 21
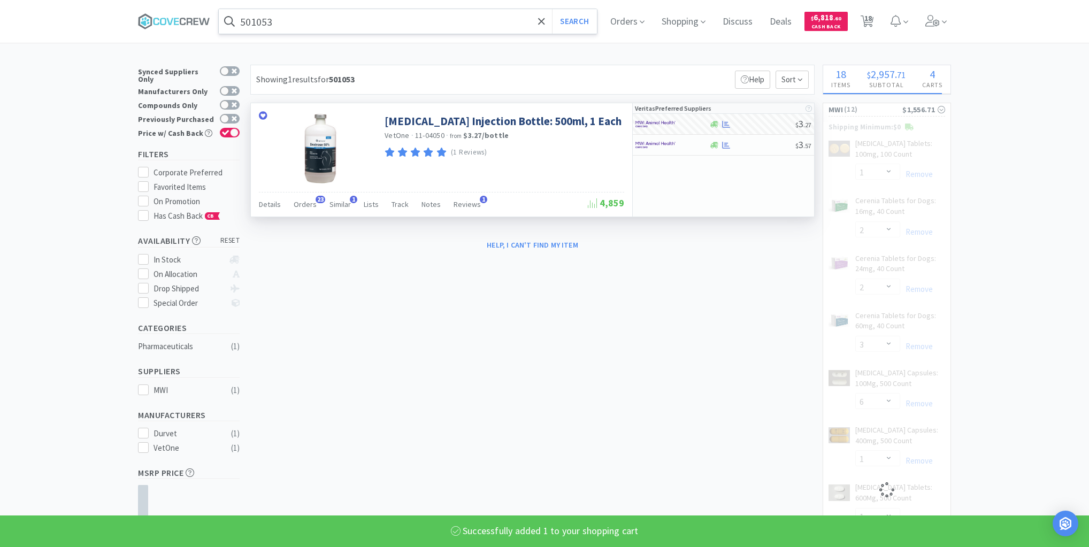
click at [457, 23] on input "501053" at bounding box center [408, 21] width 378 height 25
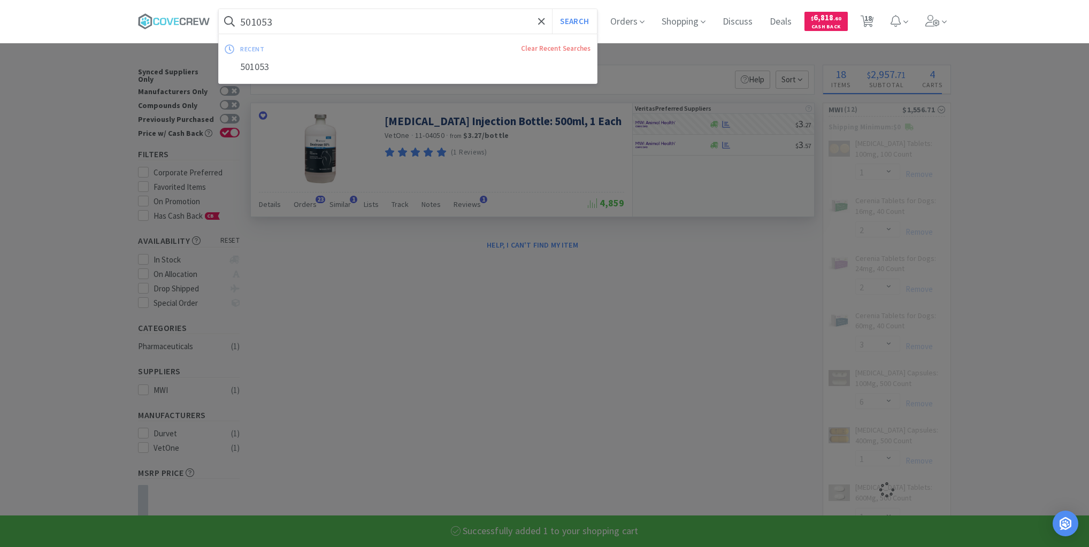
type input "0"
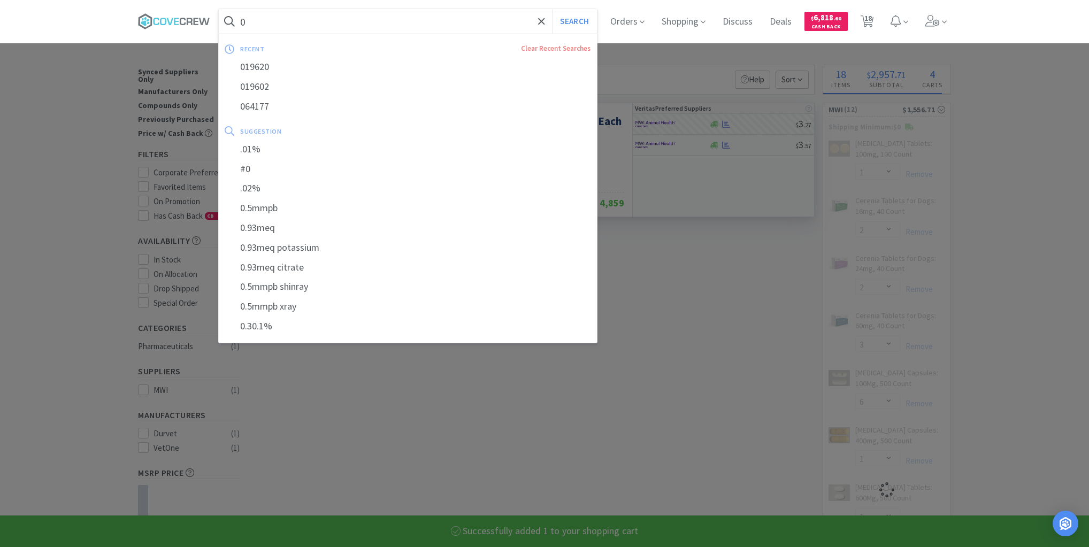
select select "1"
select select "6"
select select "1"
select select "4"
select select "1"
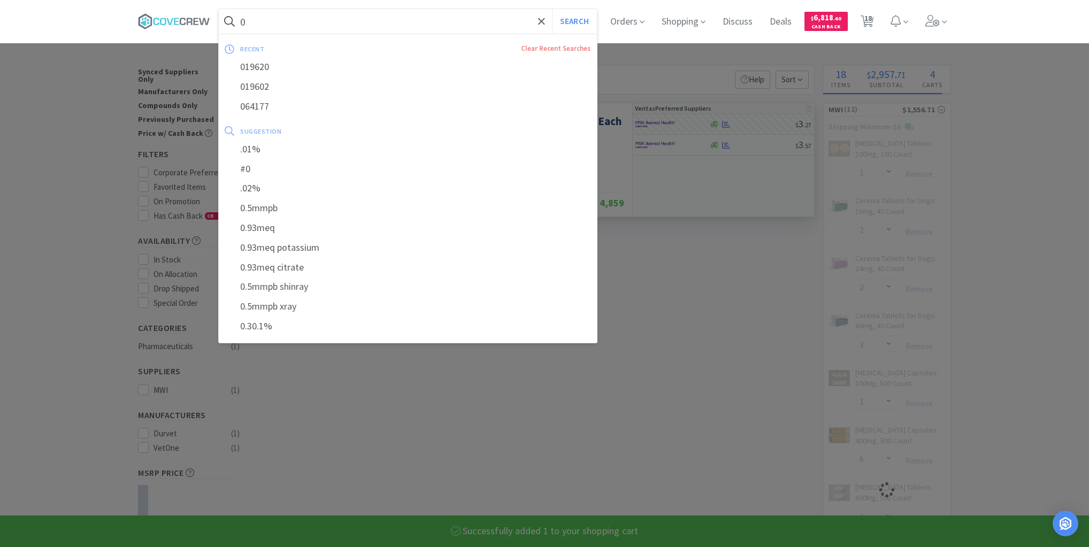
type input "03"
select select "20"
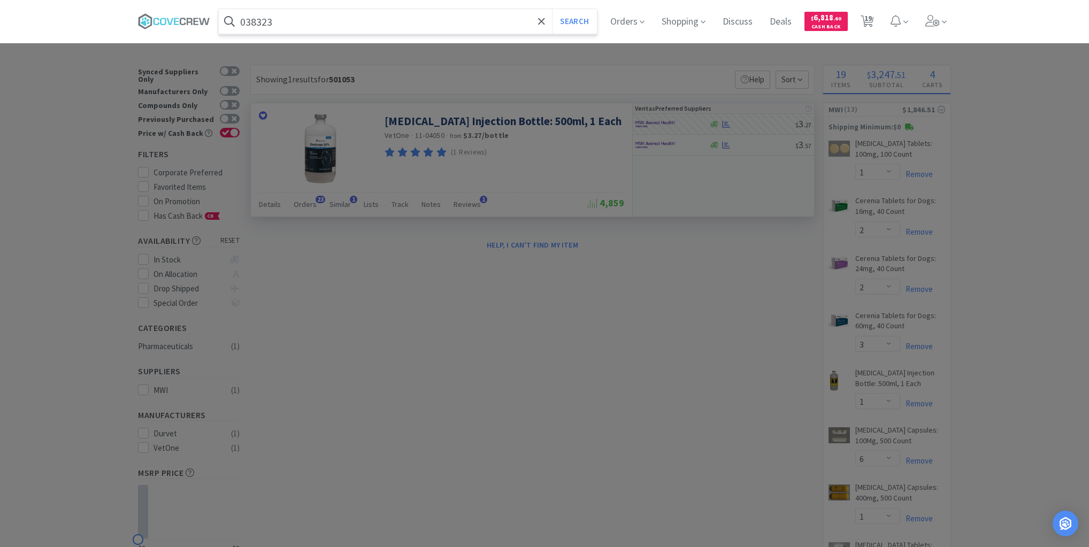
type input "038323"
click at [552, 9] on button "Search" at bounding box center [574, 21] width 44 height 25
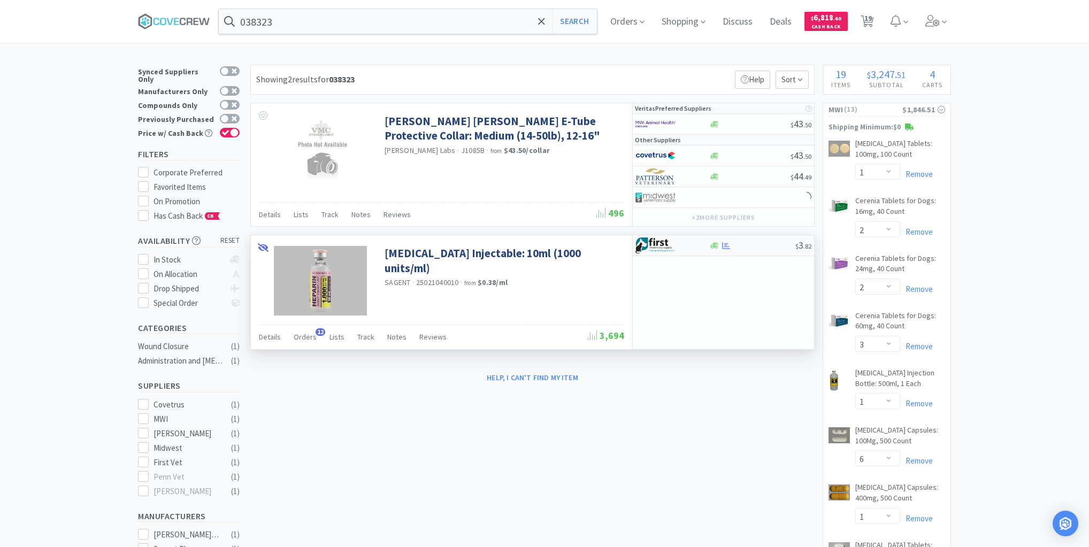
click at [755, 246] on div at bounding box center [752, 246] width 87 height 8
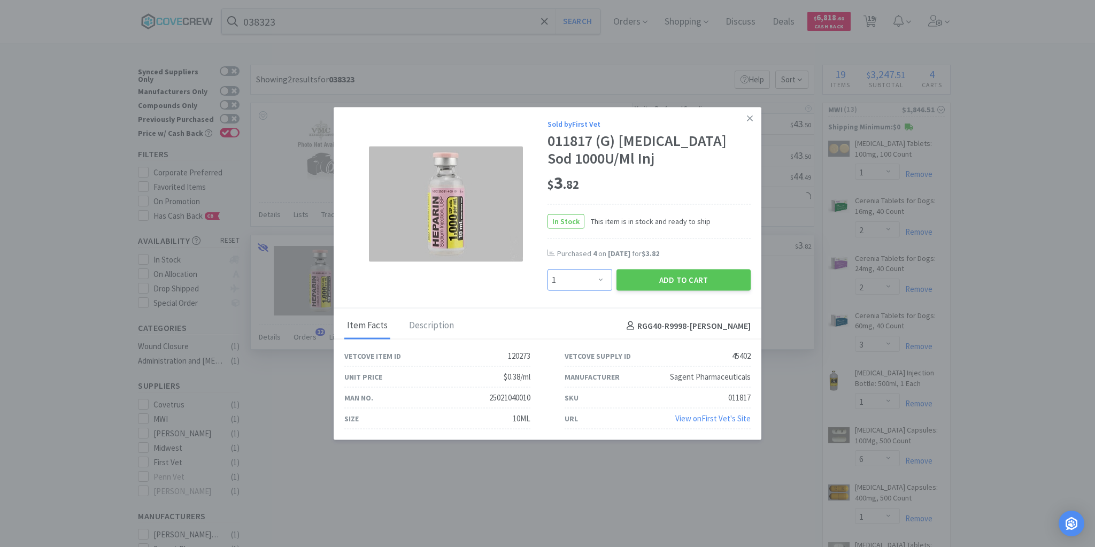
click at [601, 278] on select "Enter Quantity 1 2 3 4 5 6 7 8 9 10 11 12 13 14 15 16 17 18 19 20 Enter Quantity" at bounding box center [580, 280] width 65 height 21
select select "2"
click at [548, 270] on select "Enter Quantity 1 2 3 4 5 6 7 8 9 10 11 12 13 14 15 16 17 18 19 20 Enter Quantity" at bounding box center [580, 280] width 65 height 21
click at [650, 278] on button "Add to Cart" at bounding box center [684, 280] width 134 height 21
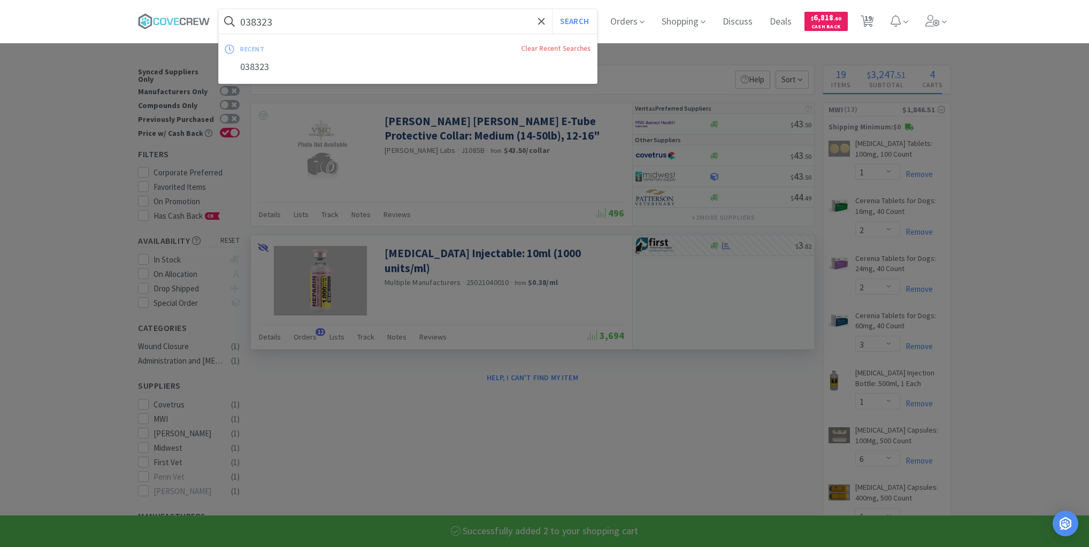
drag, startPoint x: 459, startPoint y: 22, endPoint x: 462, endPoint y: 39, distance: 16.9
click at [459, 22] on input "038323" at bounding box center [408, 21] width 378 height 25
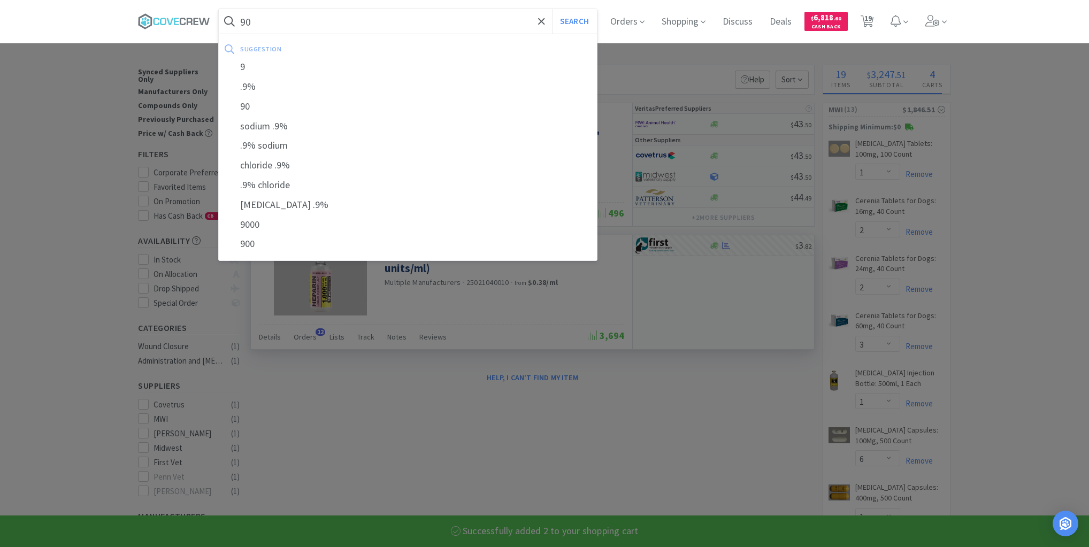
type input "900"
select select "2"
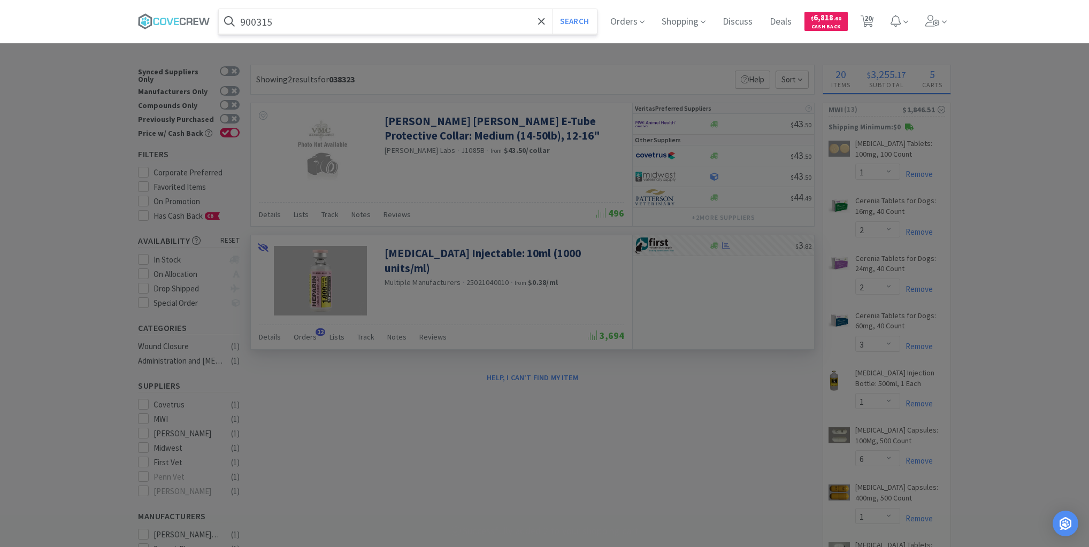
type input "900315"
click at [552, 9] on button "Search" at bounding box center [574, 21] width 44 height 25
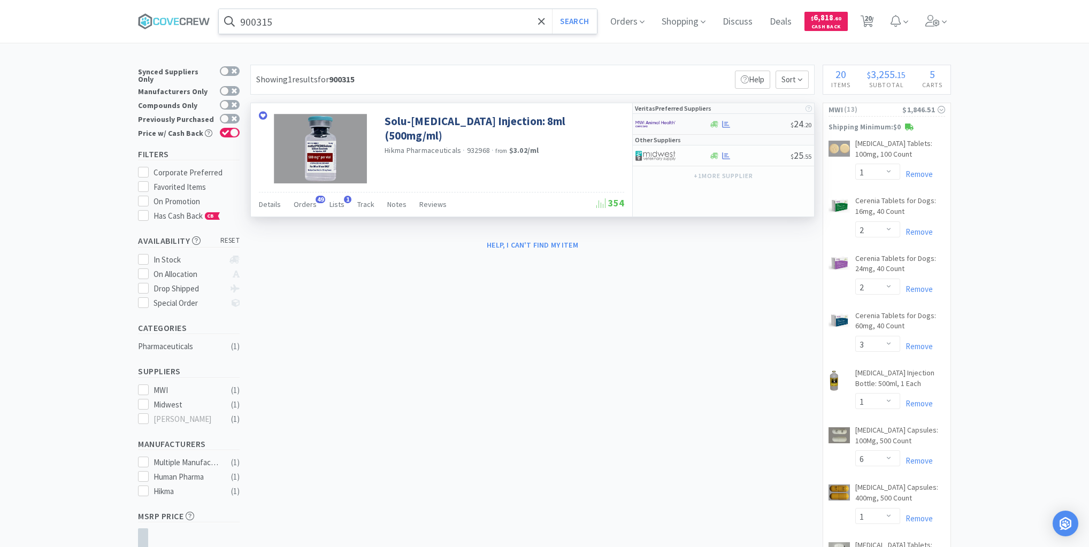
click at [754, 123] on div at bounding box center [750, 124] width 82 height 8
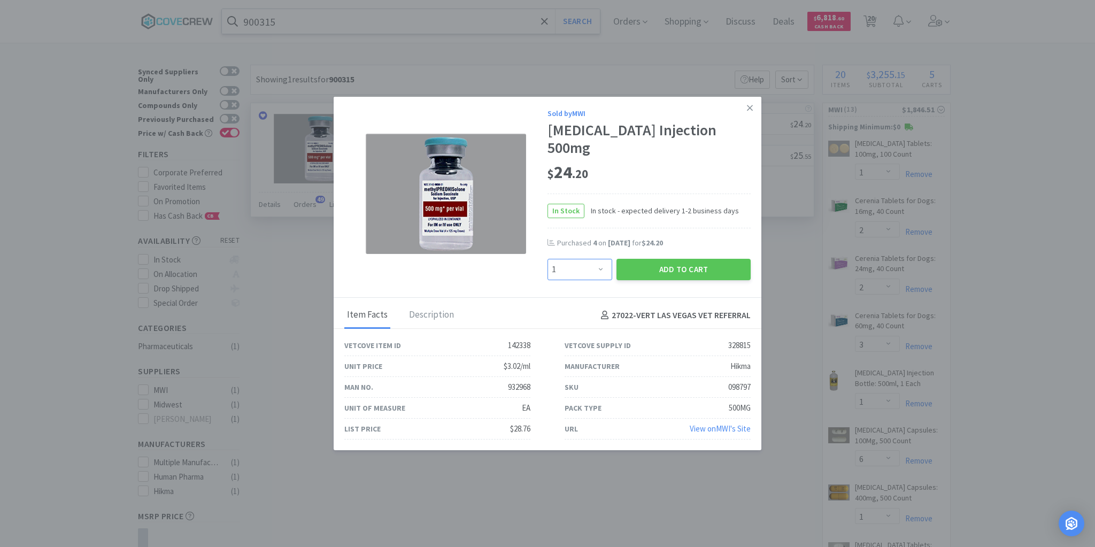
click at [598, 271] on select "Enter Quantity 1 2 3 4 5 6 7 8 9 10 11 12 13 14 15 16 17 18 19 20 Enter Quantity" at bounding box center [580, 269] width 65 height 21
select select "2"
click at [548, 259] on select "Enter Quantity 1 2 3 4 5 6 7 8 9 10 11 12 13 14 15 16 17 18 19 20 Enter Quantity" at bounding box center [580, 269] width 65 height 21
click at [644, 274] on button "Add to Cart" at bounding box center [684, 269] width 134 height 21
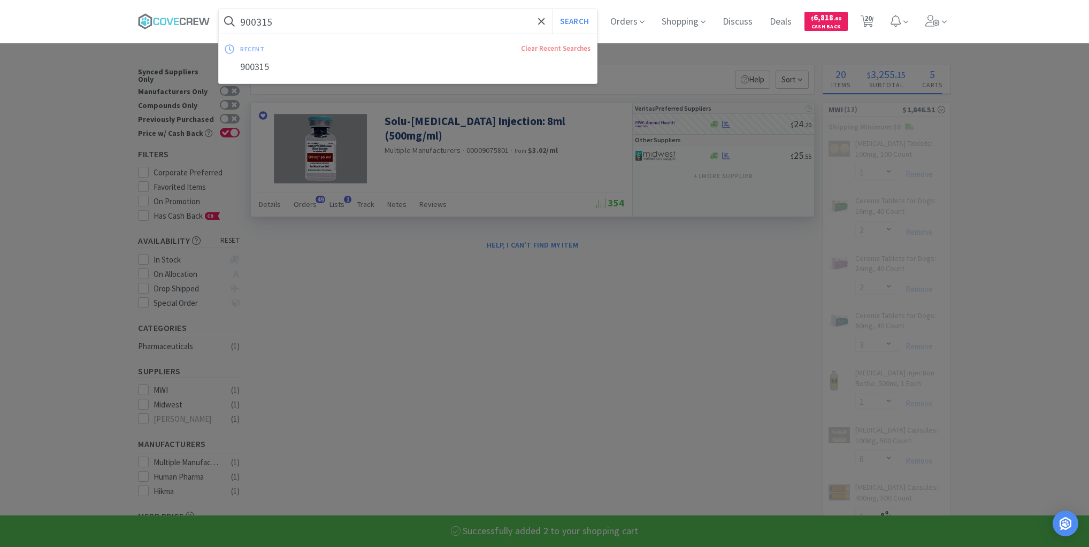
click at [464, 22] on input "900315" at bounding box center [408, 21] width 378 height 25
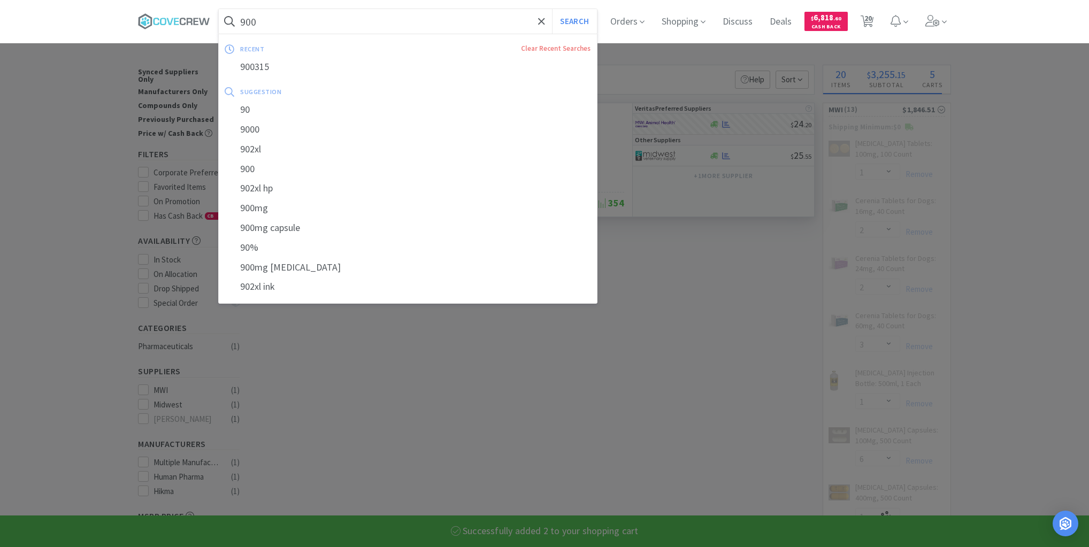
type input "9006"
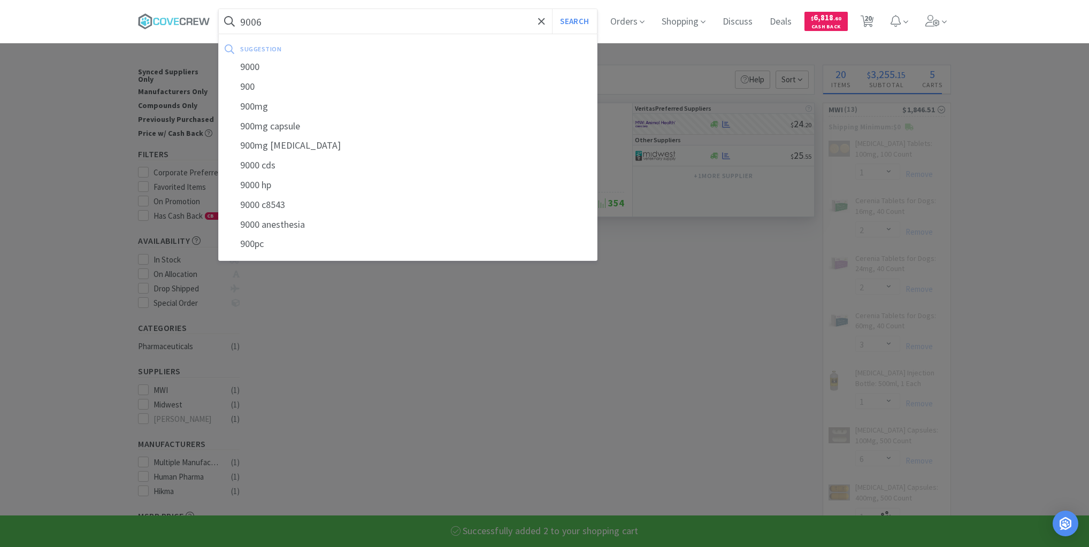
select select "2"
select select "1"
type input "90064"
select select "20"
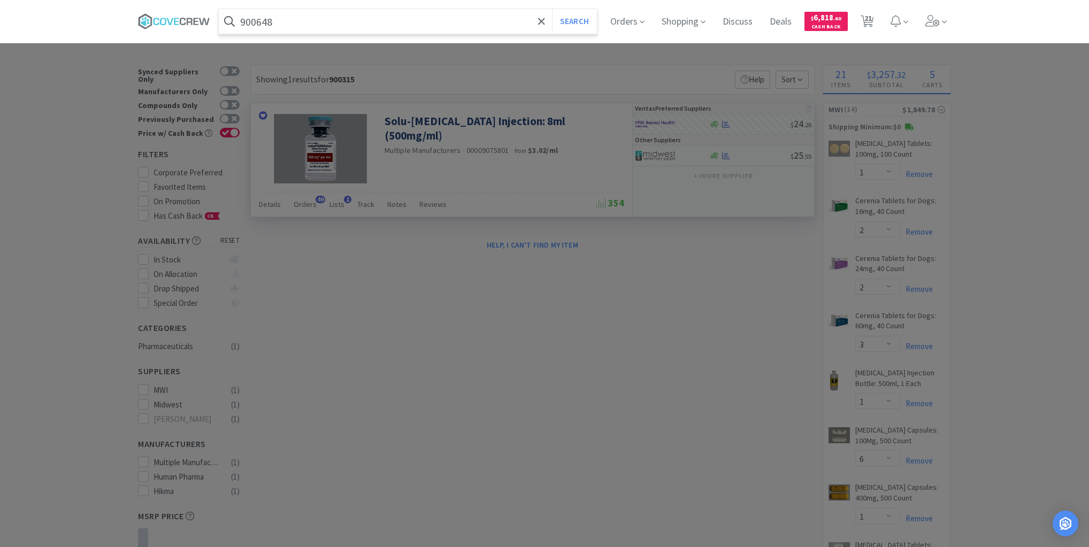
type input "900648"
click at [552, 9] on button "Search" at bounding box center [574, 21] width 44 height 25
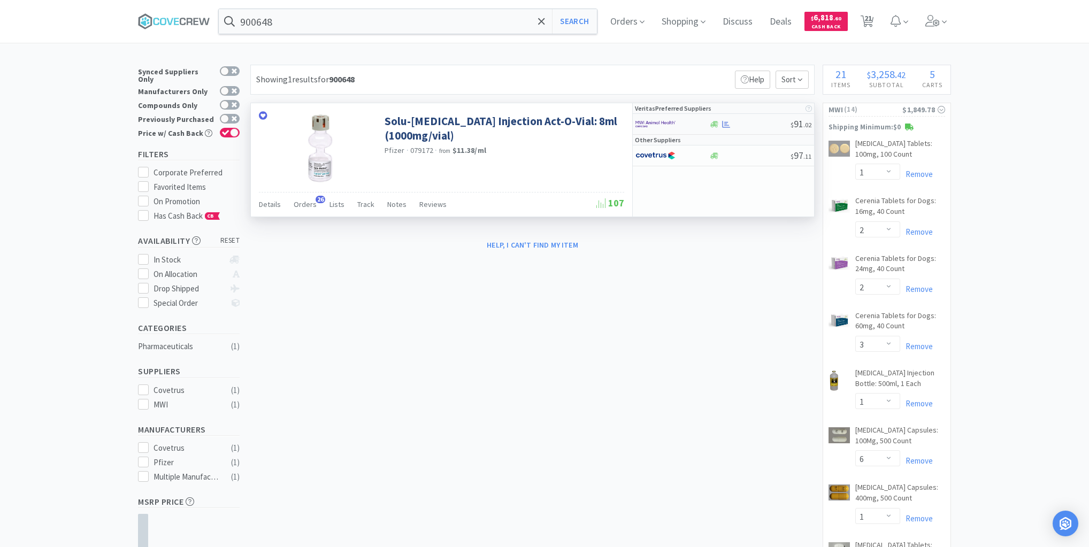
click at [755, 125] on div at bounding box center [750, 124] width 82 height 8
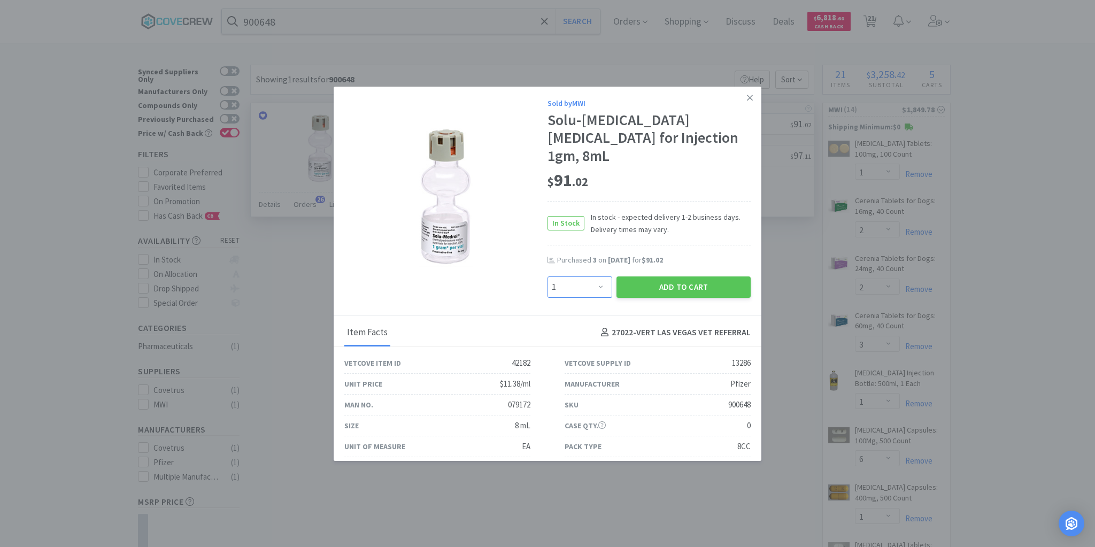
click at [599, 298] on select "Enter Quantity 1 2 3 4 5 6 7 8 9 10 11 12 13 14 15 16 17 18 19 20 Enter Quantity" at bounding box center [580, 286] width 65 height 21
select select "2"
click at [548, 294] on select "Enter Quantity 1 2 3 4 5 6 7 8 9 10 11 12 13 14 15 16 17 18 19 20 Enter Quantity" at bounding box center [580, 286] width 65 height 21
click at [672, 298] on button "Add to Cart" at bounding box center [684, 286] width 134 height 21
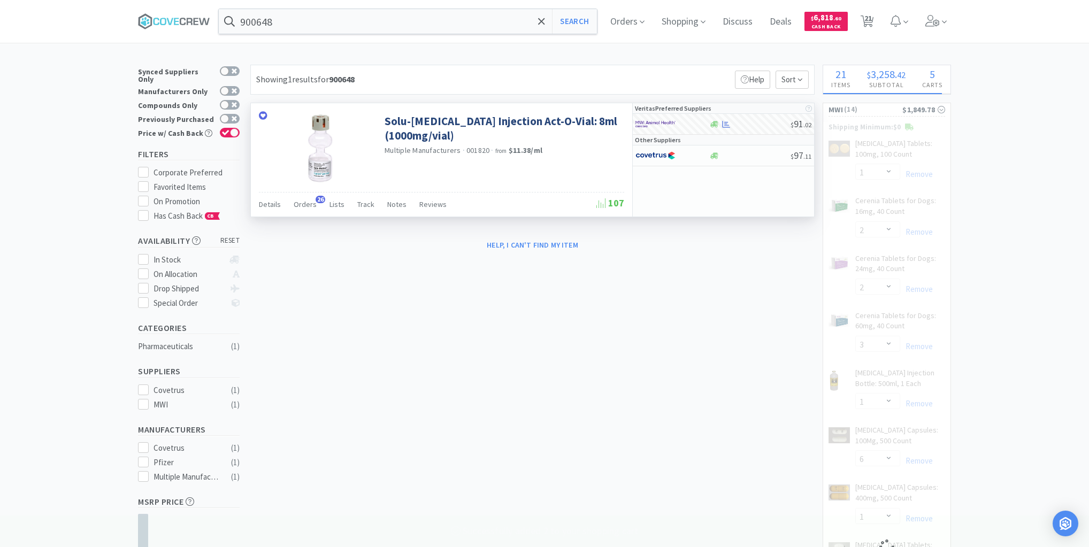
select select "2"
select select "1"
select select "20"
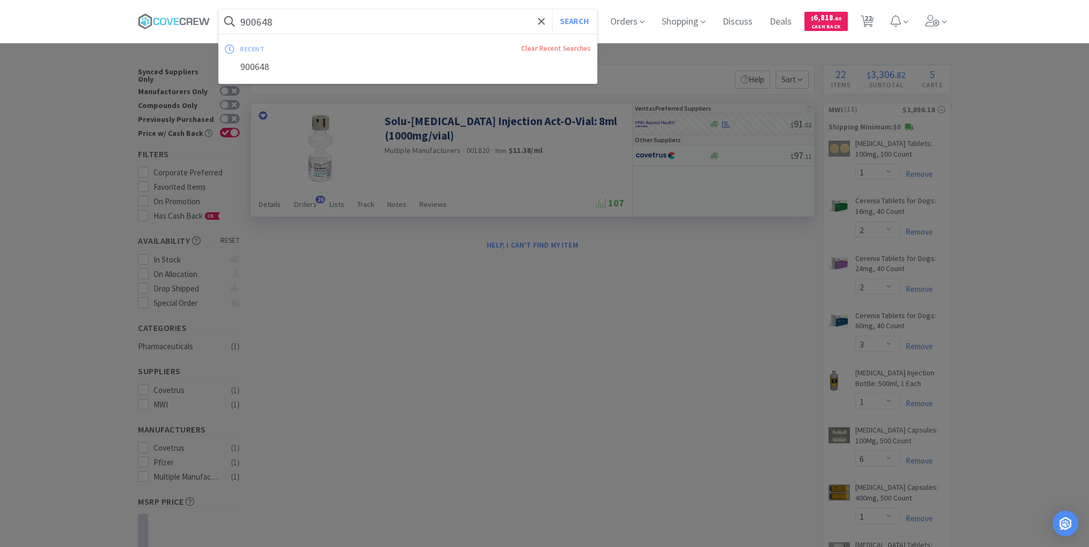
click at [466, 22] on input "900648" at bounding box center [408, 21] width 378 height 25
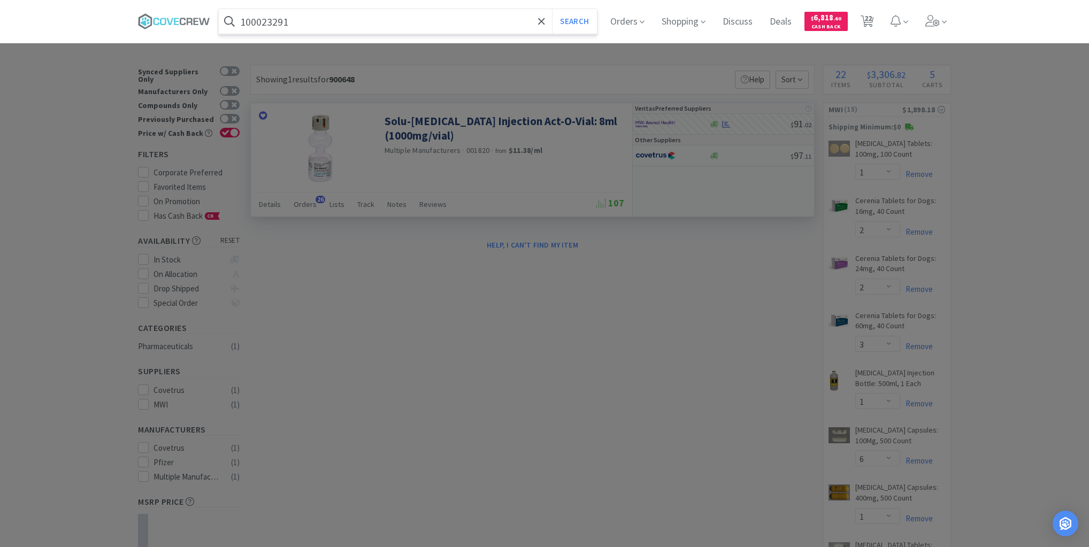
type input "100023291"
click at [552, 9] on button "Search" at bounding box center [574, 21] width 44 height 25
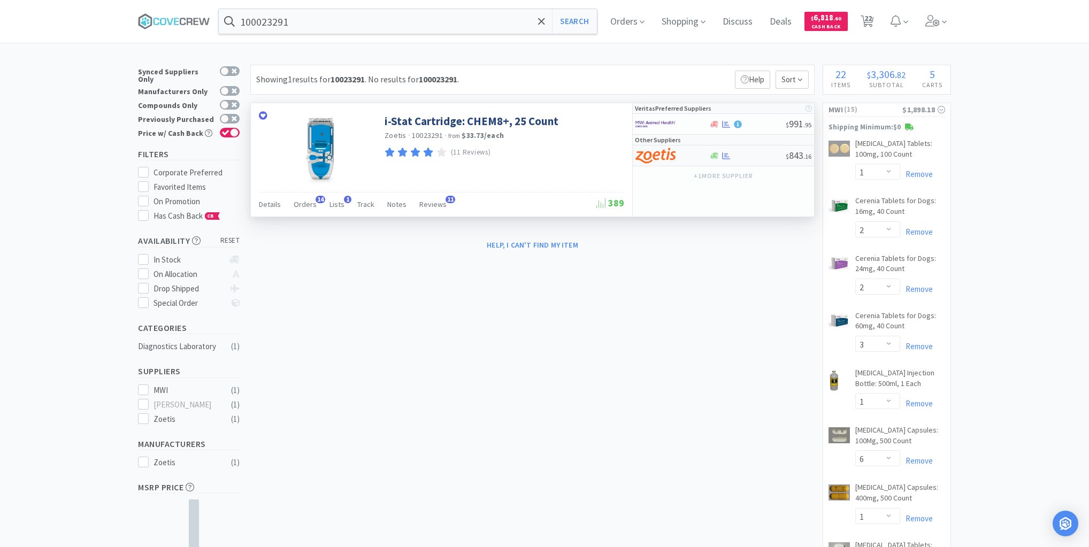
click at [753, 152] on div at bounding box center [747, 156] width 77 height 8
select select "1"
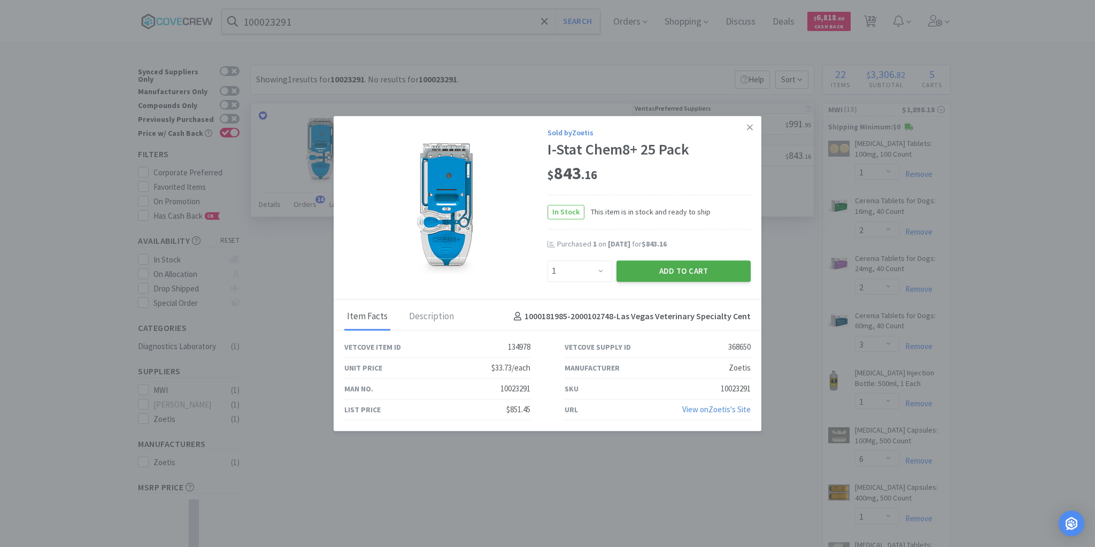
click at [713, 267] on button "Add to Cart" at bounding box center [684, 270] width 134 height 21
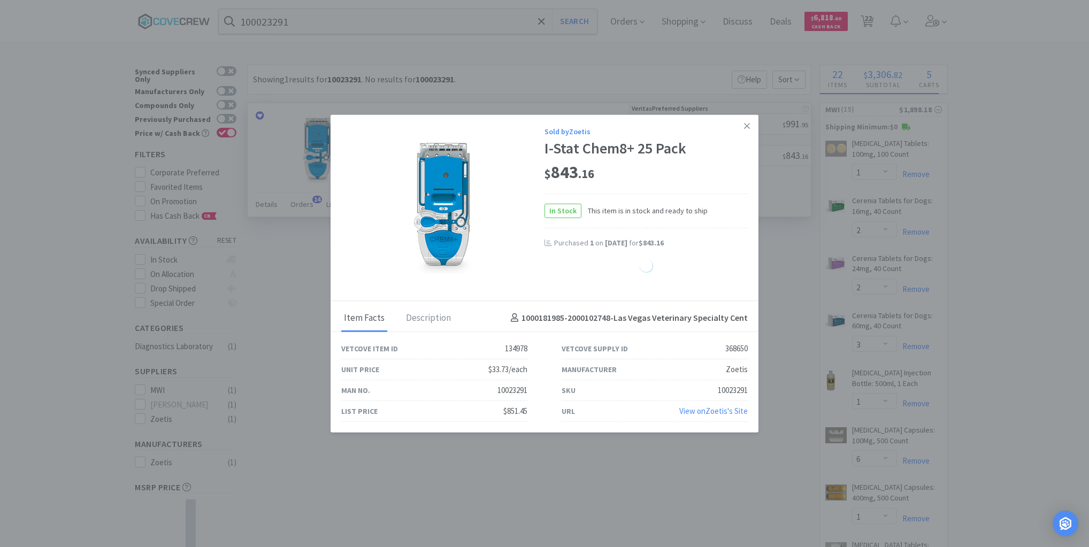
select select "1"
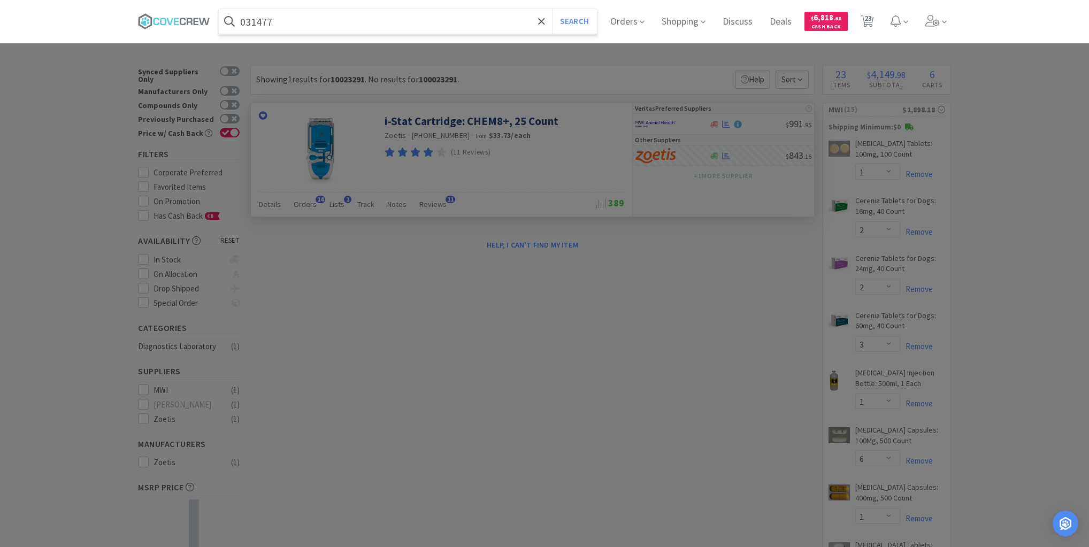
type input "031477"
click at [552, 9] on button "Search" at bounding box center [574, 21] width 44 height 25
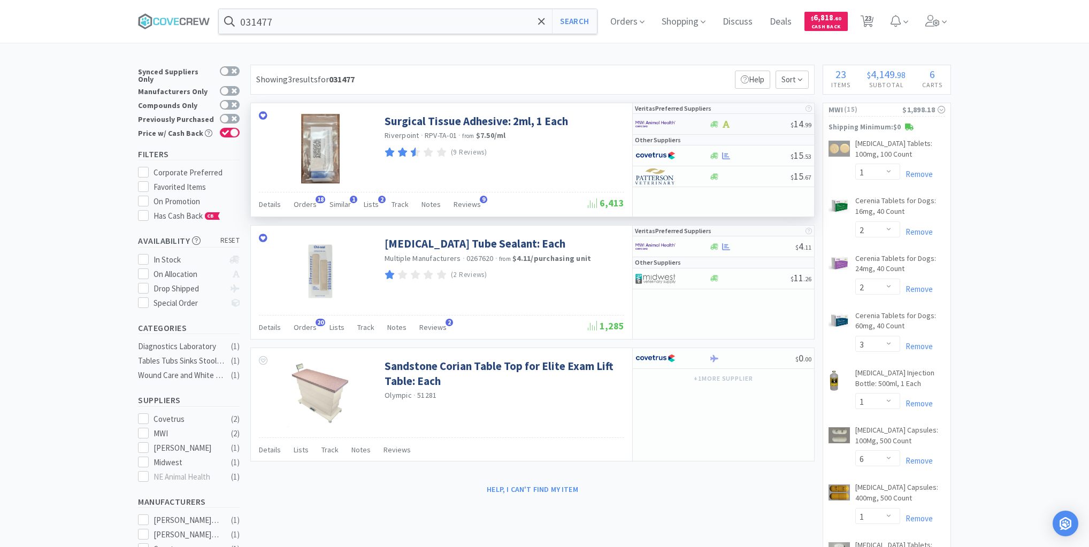
click at [759, 124] on div at bounding box center [750, 124] width 82 height 8
select select "1"
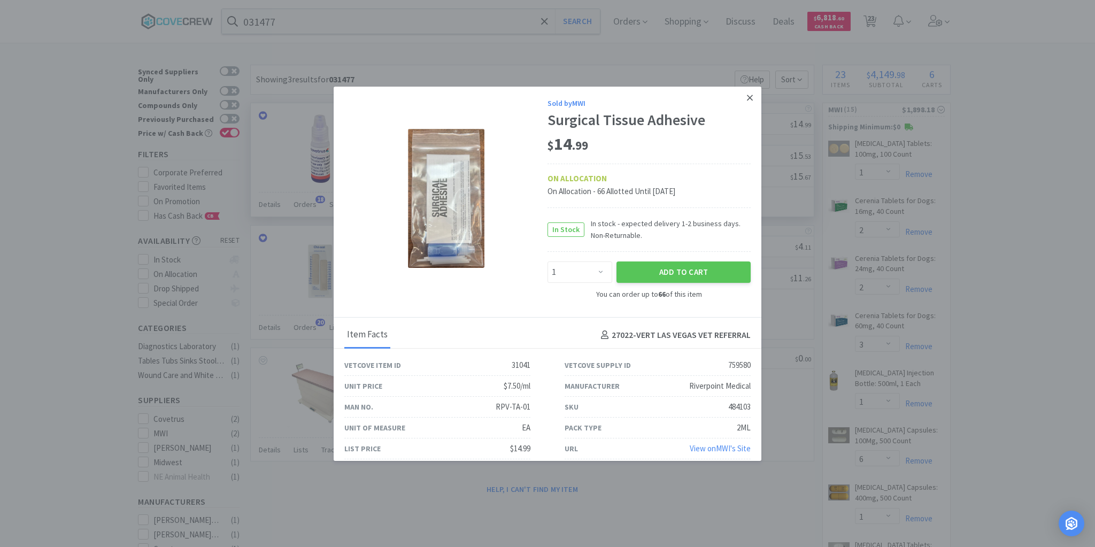
click at [747, 95] on icon at bounding box center [750, 98] width 6 height 6
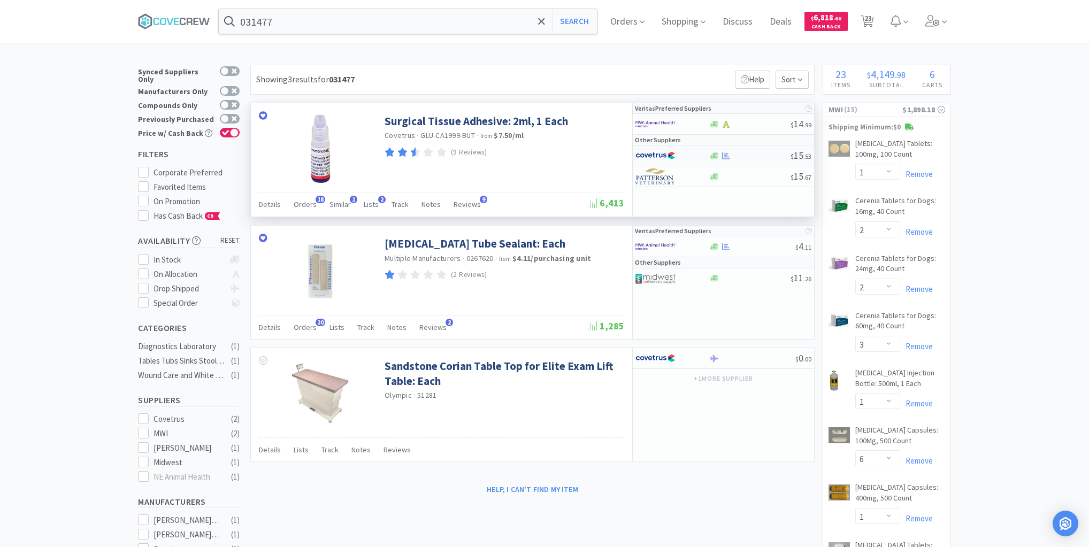
click at [750, 157] on div at bounding box center [750, 156] width 82 height 8
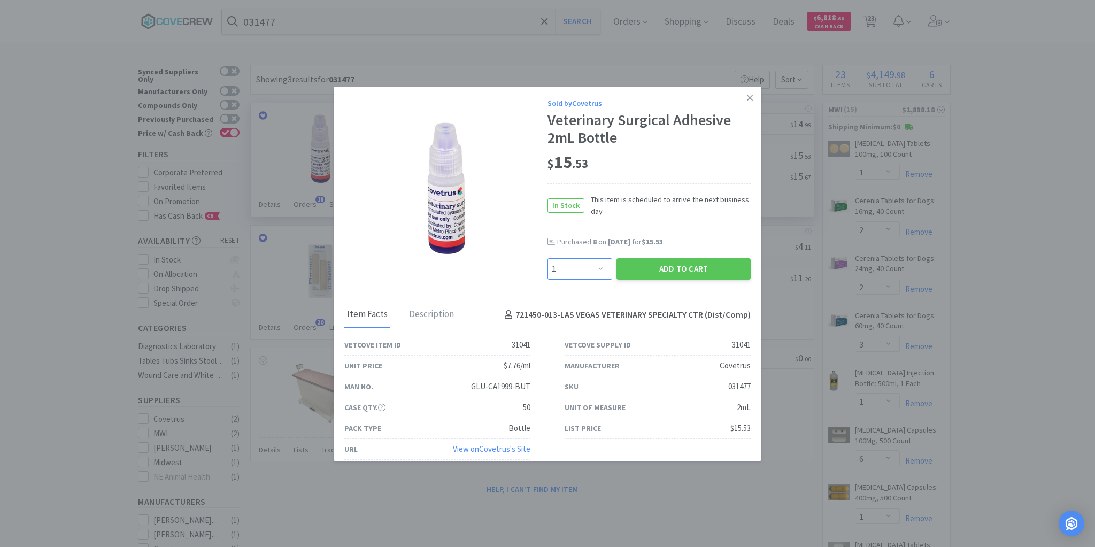
click at [596, 267] on select "Enter Quantity 1 2 3 4 5 6 7 8 9 10 11 12 13 14 15 16 17 18 19 20 Enter Quantity" at bounding box center [580, 268] width 65 height 21
select select "6"
click at [548, 258] on select "Enter Quantity 1 2 3 4 5 6 7 8 9 10 11 12 13 14 15 16 17 18 19 20 Enter Quantity" at bounding box center [580, 268] width 65 height 21
click at [655, 268] on button "Add to Cart" at bounding box center [684, 268] width 134 height 21
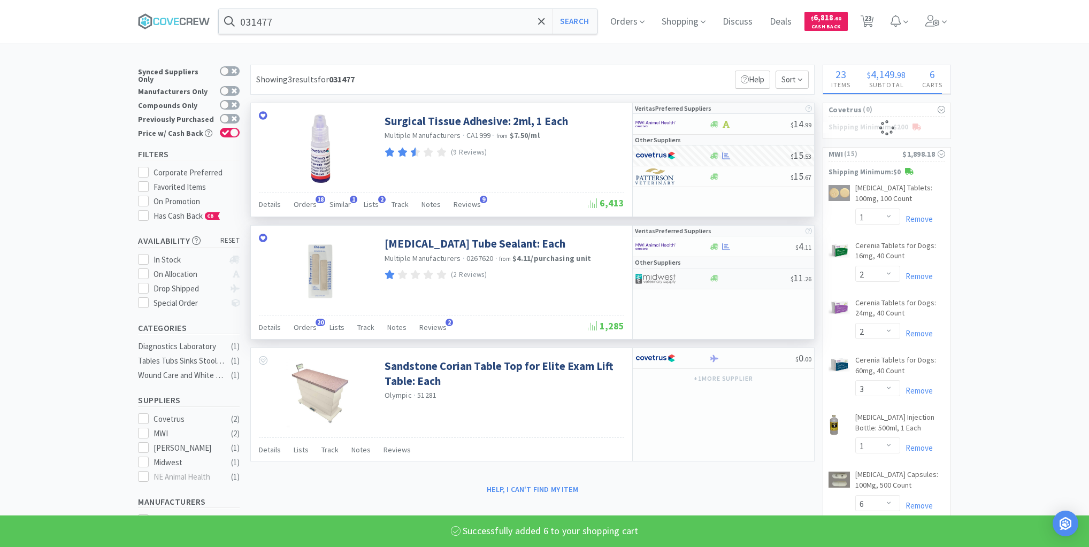
select select "6"
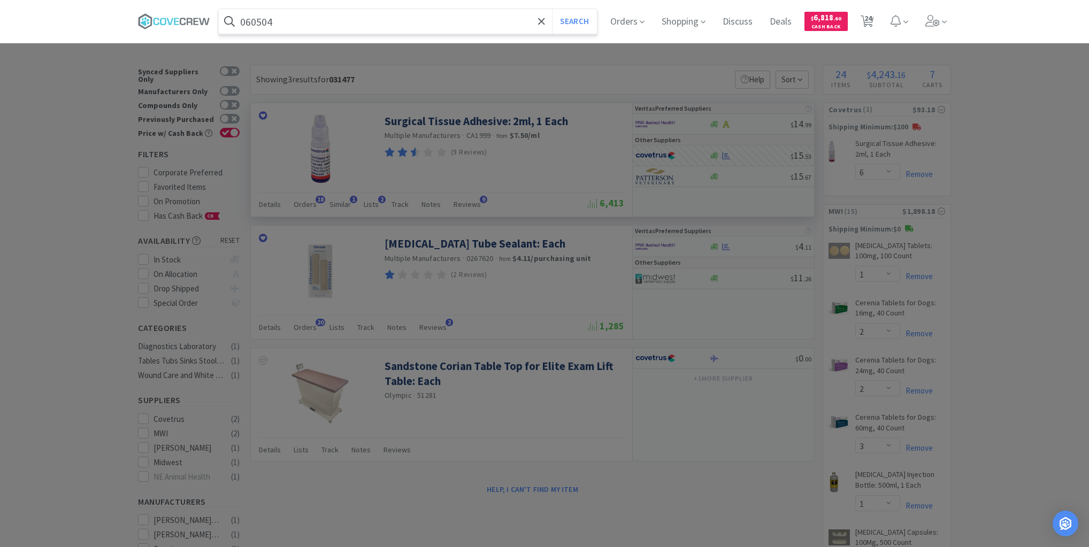
click at [552, 9] on button "Search" at bounding box center [574, 21] width 44 height 25
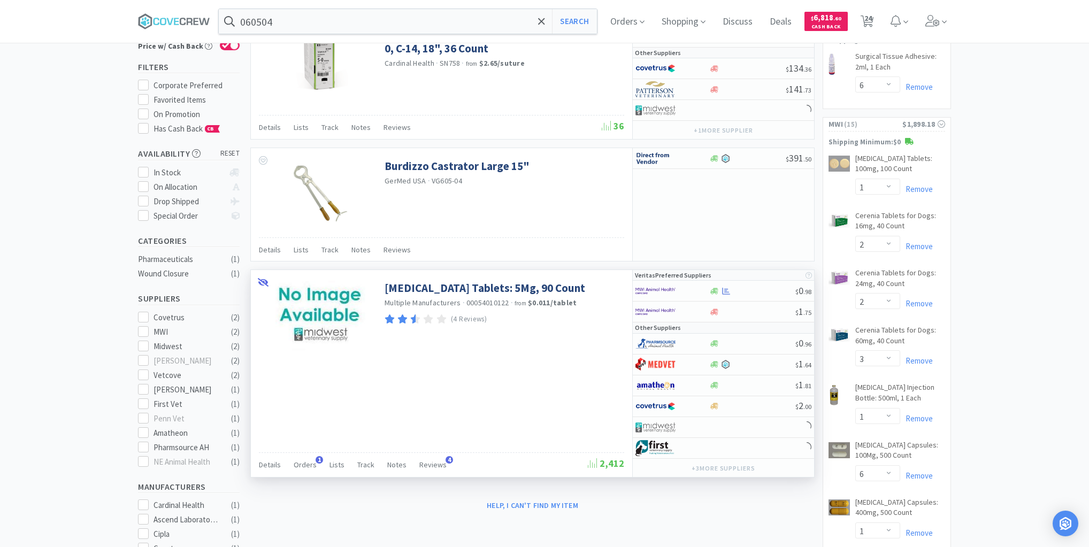
scroll to position [171, 0]
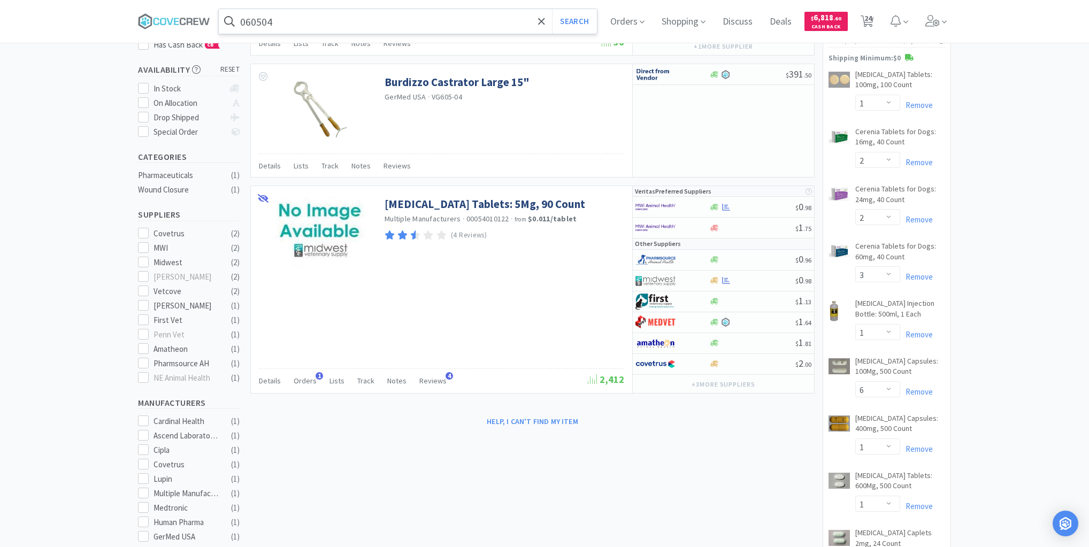
click at [445, 13] on input "060504" at bounding box center [408, 21] width 378 height 25
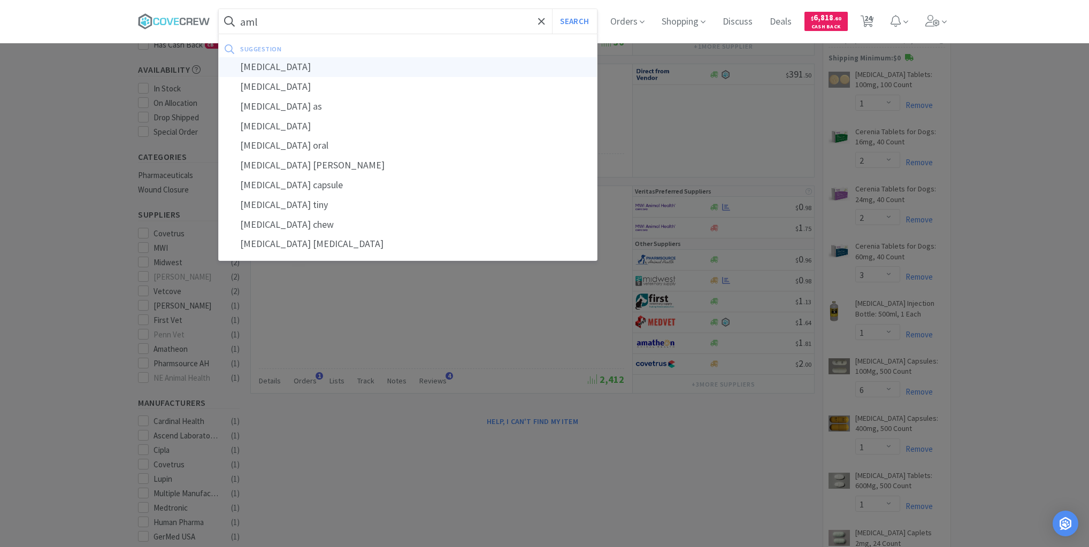
type input "[MEDICAL_DATA]"
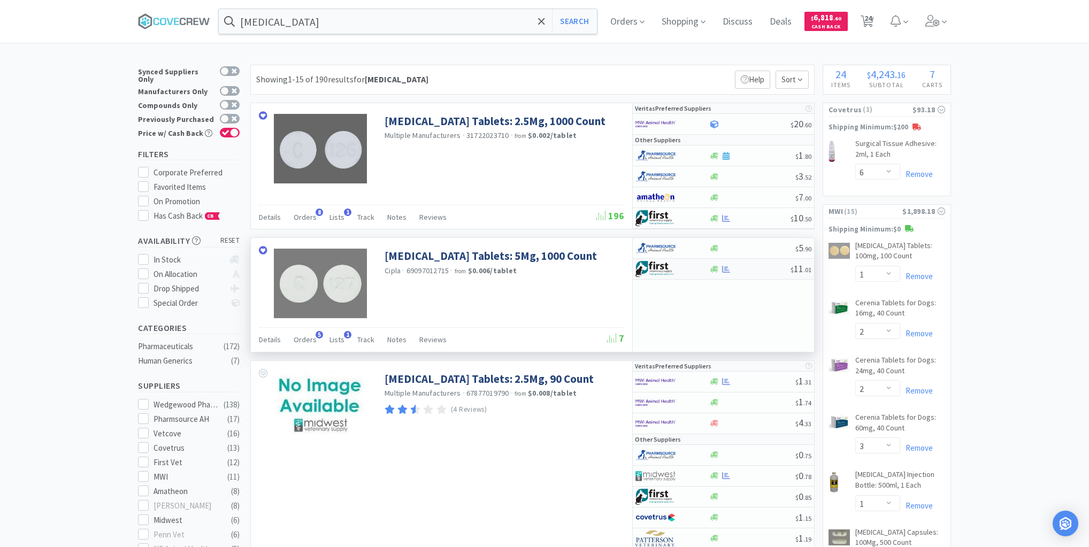
click at [746, 266] on div at bounding box center [750, 269] width 82 height 8
select select "1"
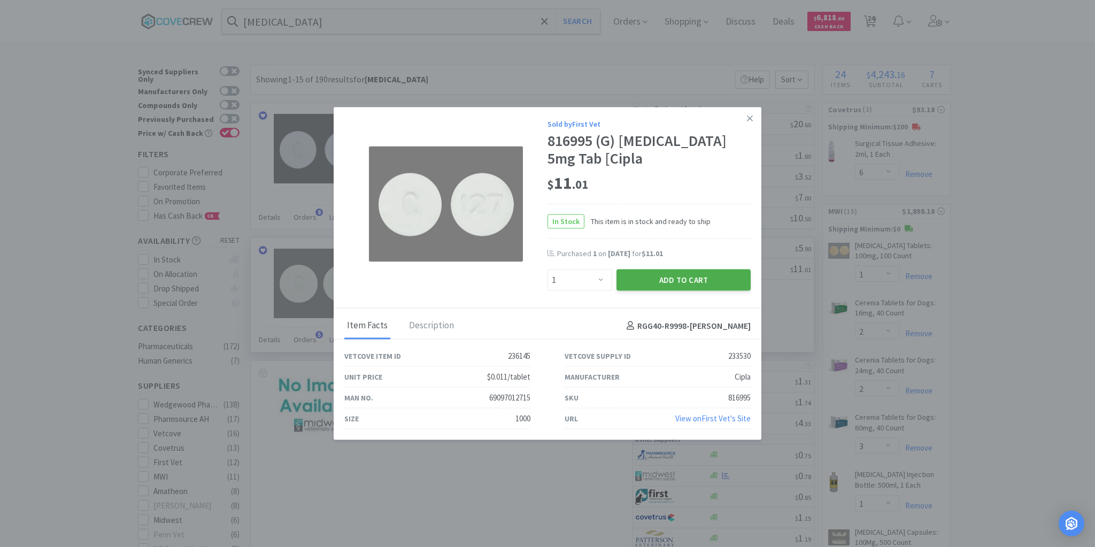
click at [686, 280] on button "Add to Cart" at bounding box center [684, 280] width 134 height 21
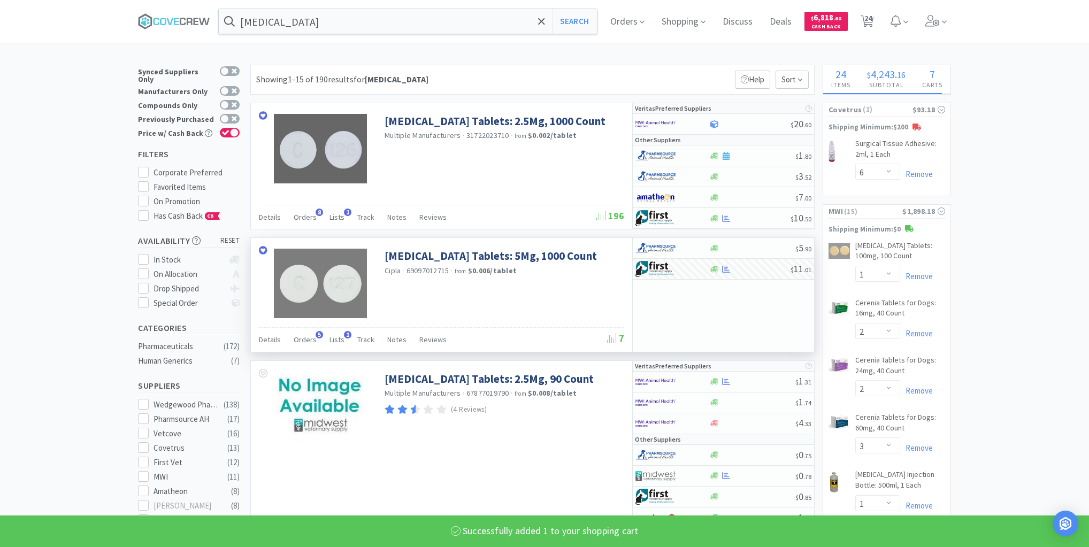
select select "1"
select select "2"
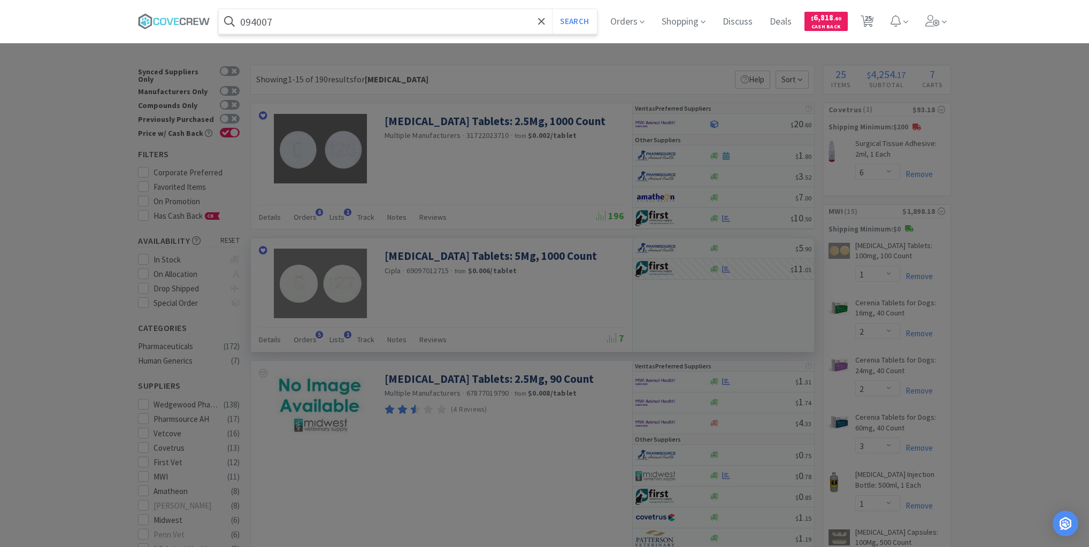
type input "094007"
click at [552, 9] on button "Search" at bounding box center [574, 21] width 44 height 25
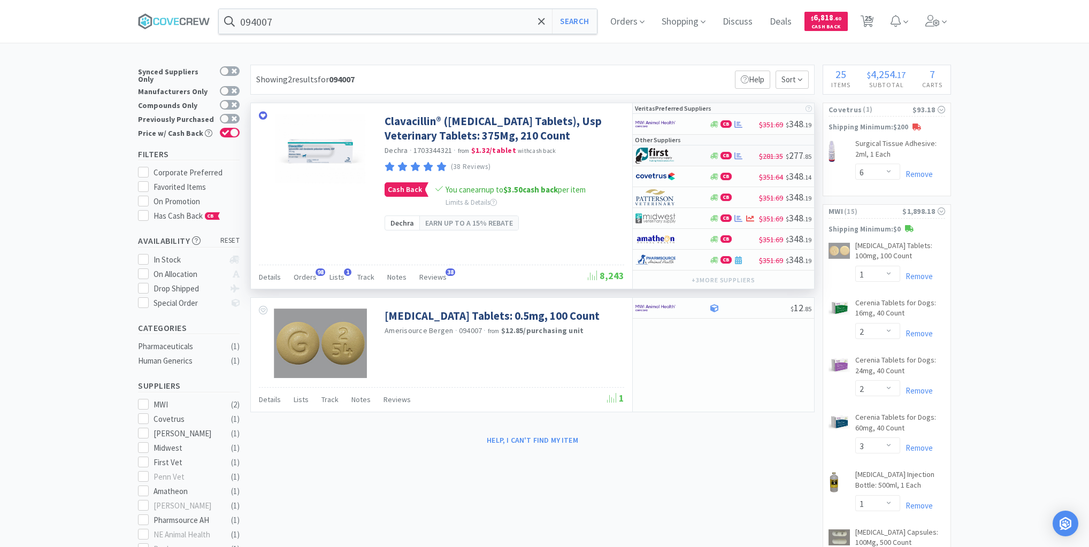
click at [687, 154] on div at bounding box center [664, 156] width 59 height 18
select select "1"
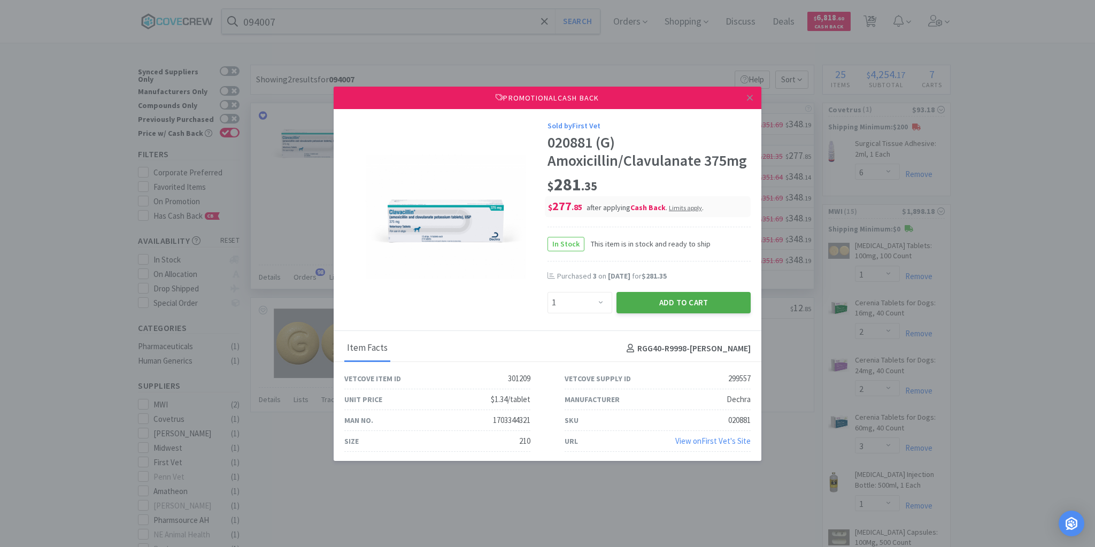
click at [664, 300] on button "Add to Cart" at bounding box center [684, 302] width 134 height 21
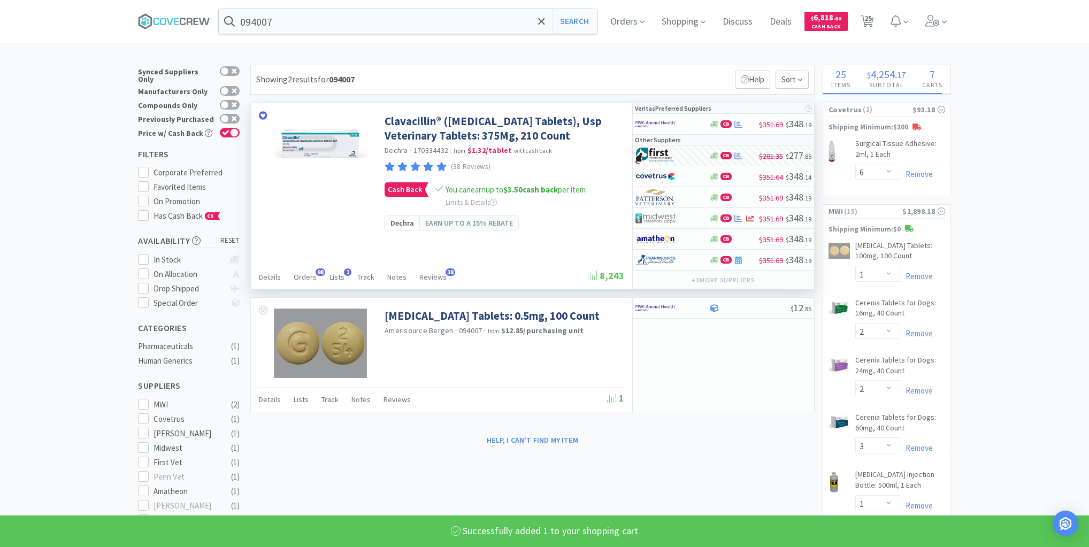
select select "1"
select select "2"
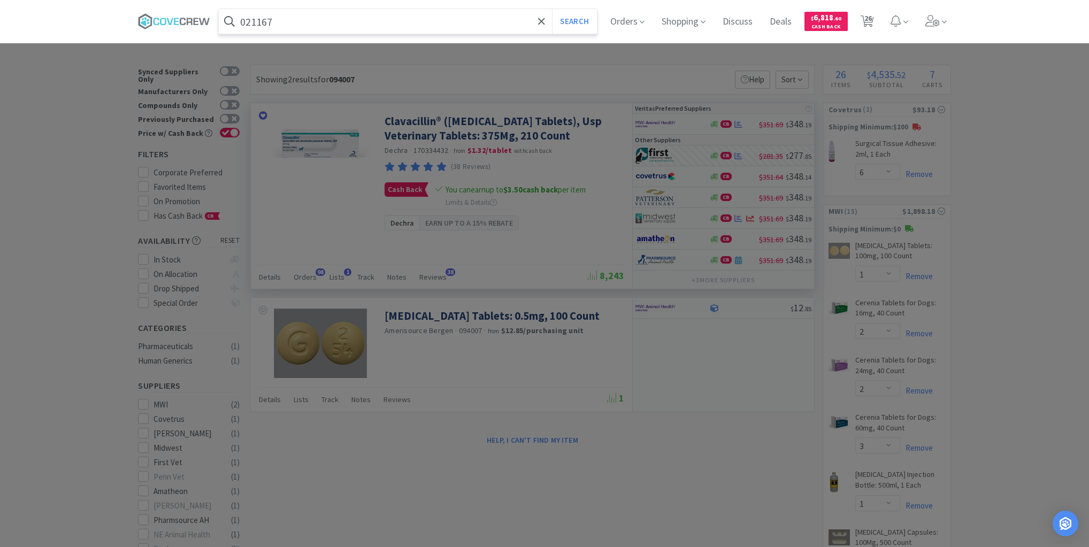
type input "021167"
click at [552, 9] on button "Search" at bounding box center [574, 21] width 44 height 25
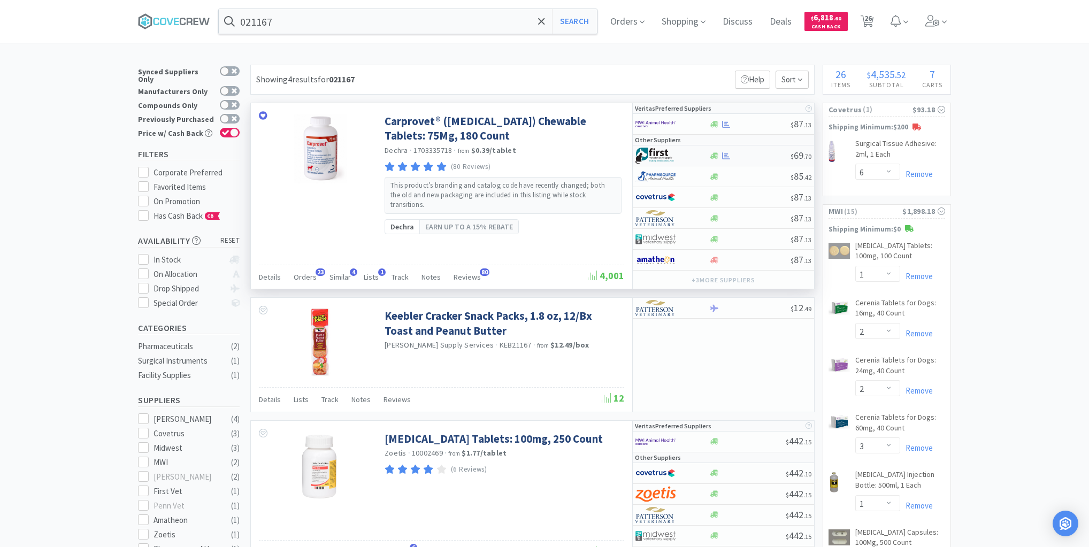
click at [688, 159] on div at bounding box center [664, 156] width 59 height 18
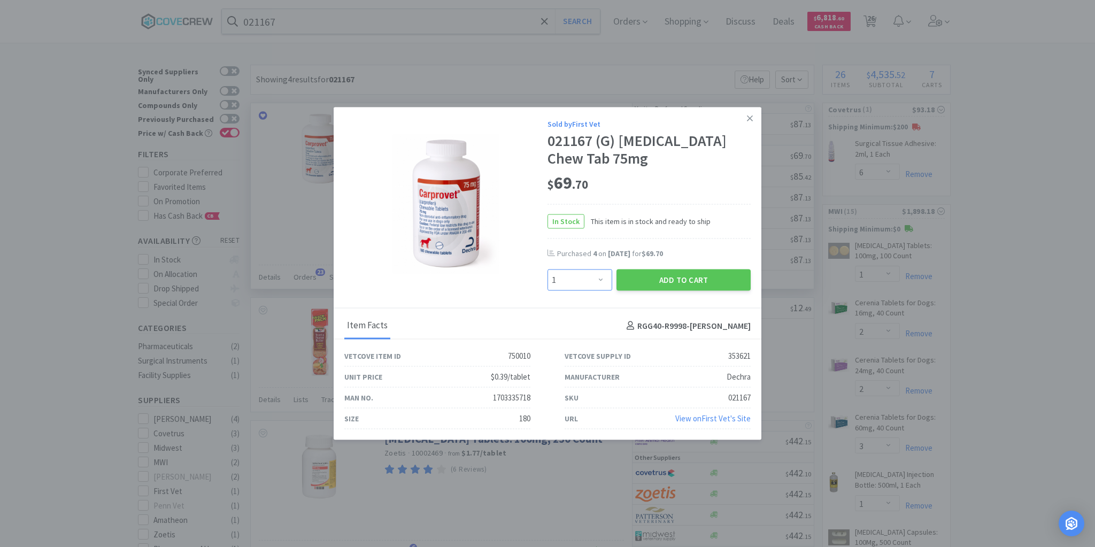
click at [603, 278] on select "Enter Quantity 1 2 3 4 5 6 7 8 9 10 11 12 13 14 15 16 17 18 19 20 Enter Quantity" at bounding box center [580, 280] width 65 height 21
select select "3"
click at [548, 270] on select "Enter Quantity 1 2 3 4 5 6 7 8 9 10 11 12 13 14 15 16 17 18 19 20 Enter Quantity" at bounding box center [580, 280] width 65 height 21
click at [683, 278] on button "Add to Cart" at bounding box center [684, 280] width 134 height 21
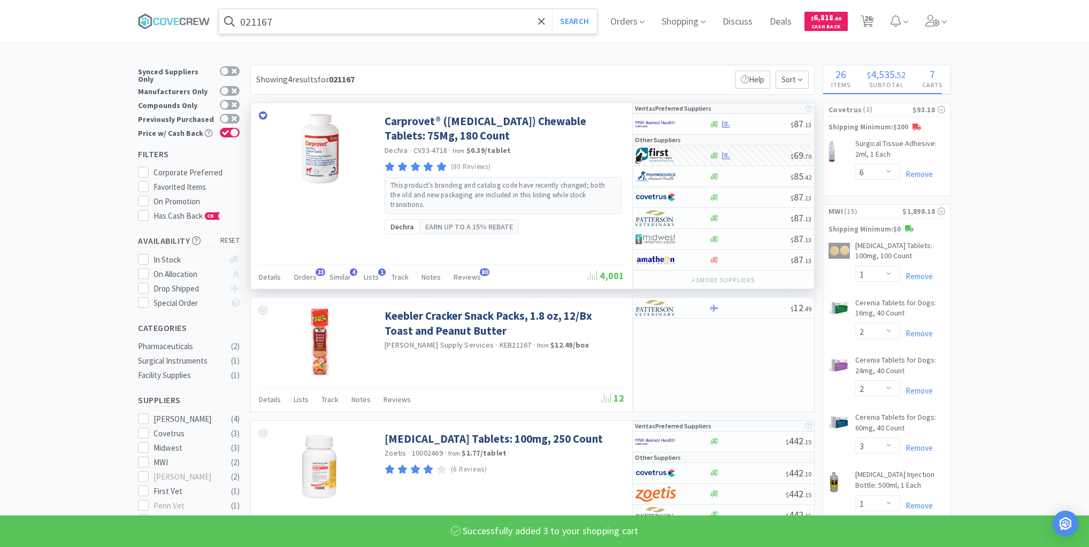
select select "3"
select select "1"
select select "2"
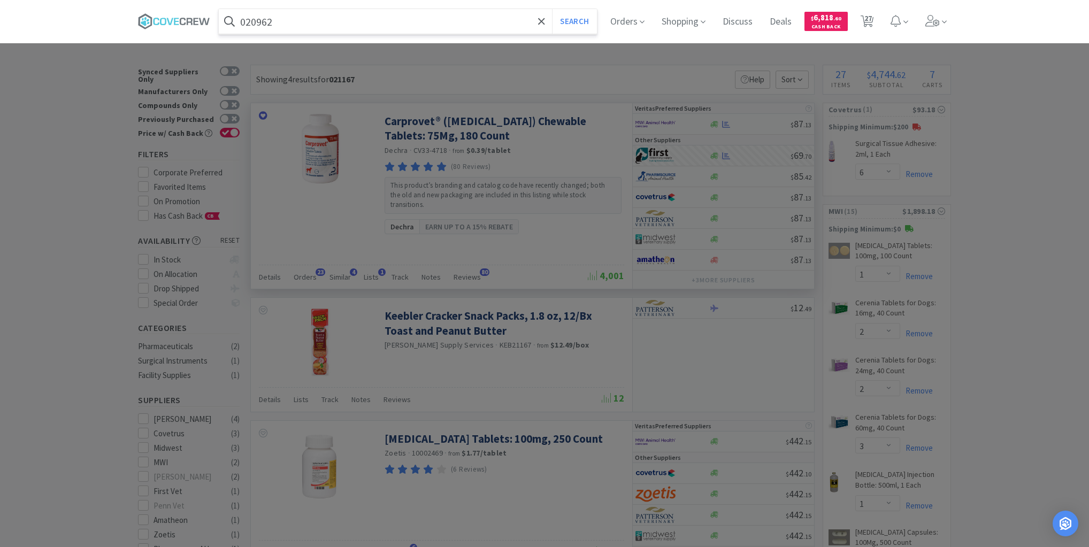
click at [552, 9] on button "Search" at bounding box center [574, 21] width 44 height 25
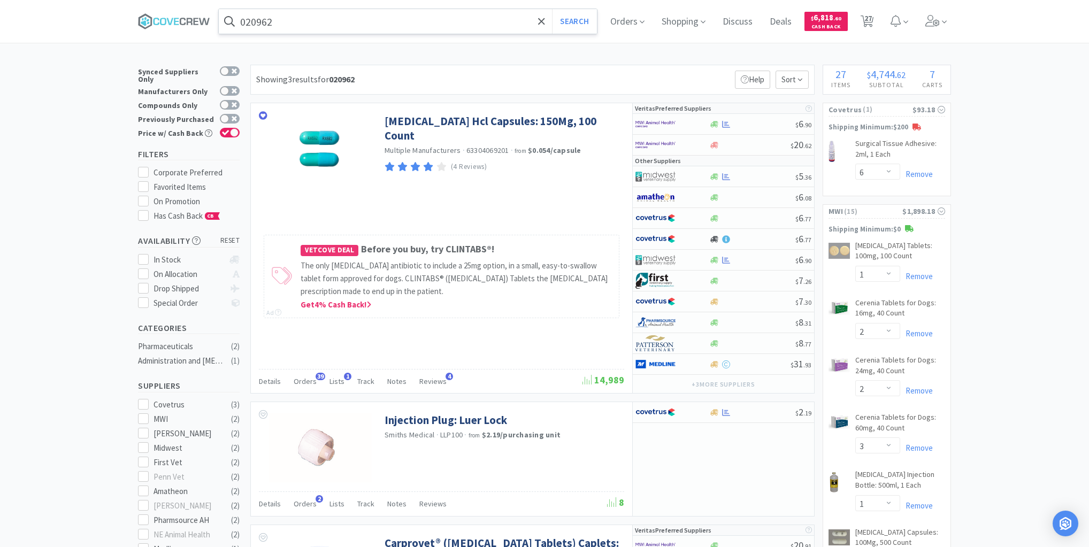
drag, startPoint x: 381, startPoint y: 24, endPoint x: 382, endPoint y: 33, distance: 9.2
click at [381, 24] on input "020962" at bounding box center [408, 21] width 378 height 25
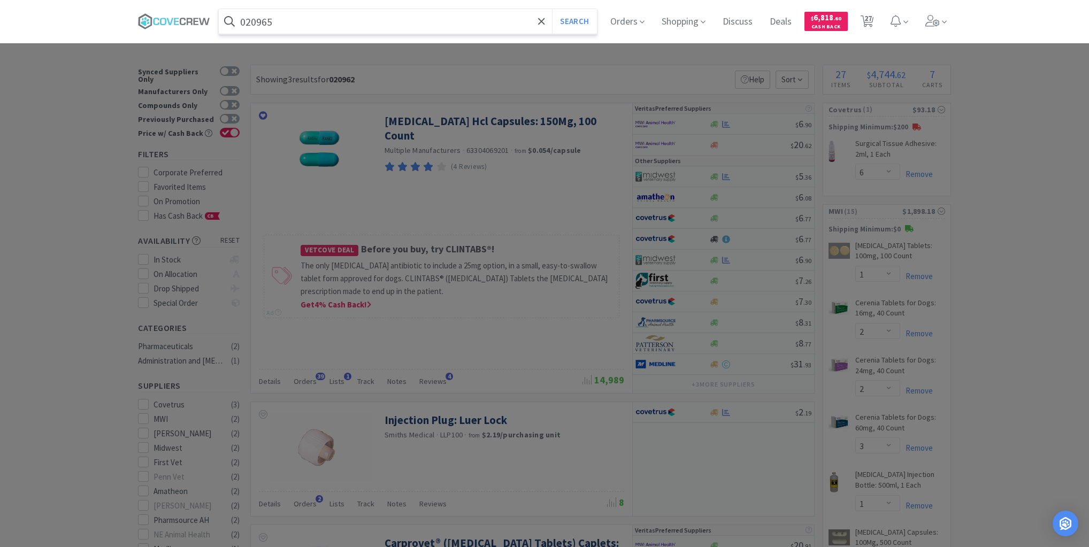
type input "020965"
click at [552, 9] on button "Search" at bounding box center [574, 21] width 44 height 25
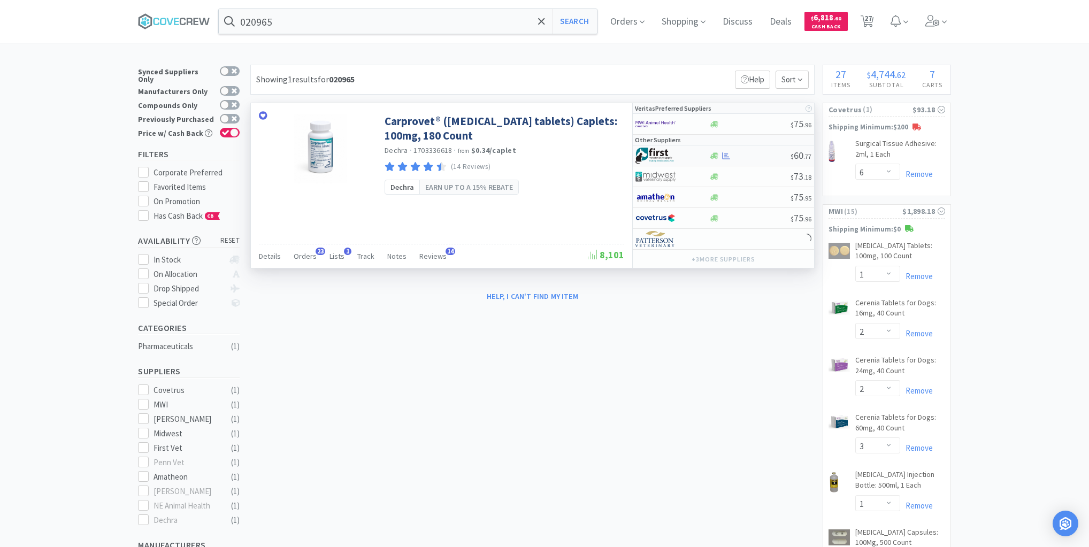
click at [757, 158] on div at bounding box center [750, 156] width 82 height 8
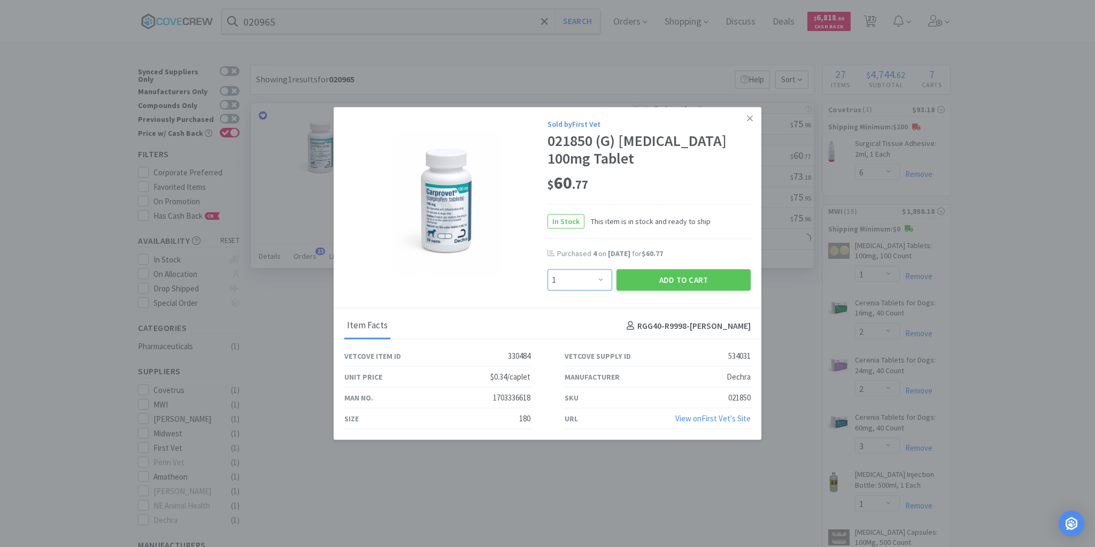
click at [601, 280] on select "Enter Quantity 1 2 3 4 5 6 7 8 9 10 11 12 13 14 15 16 17 18 19 20 Enter Quantity" at bounding box center [580, 280] width 65 height 21
select select "3"
click at [548, 270] on select "Enter Quantity 1 2 3 4 5 6 7 8 9 10 11 12 13 14 15 16 17 18 19 20 Enter Quantity" at bounding box center [580, 280] width 65 height 21
click at [651, 278] on button "Add to Cart" at bounding box center [684, 280] width 134 height 21
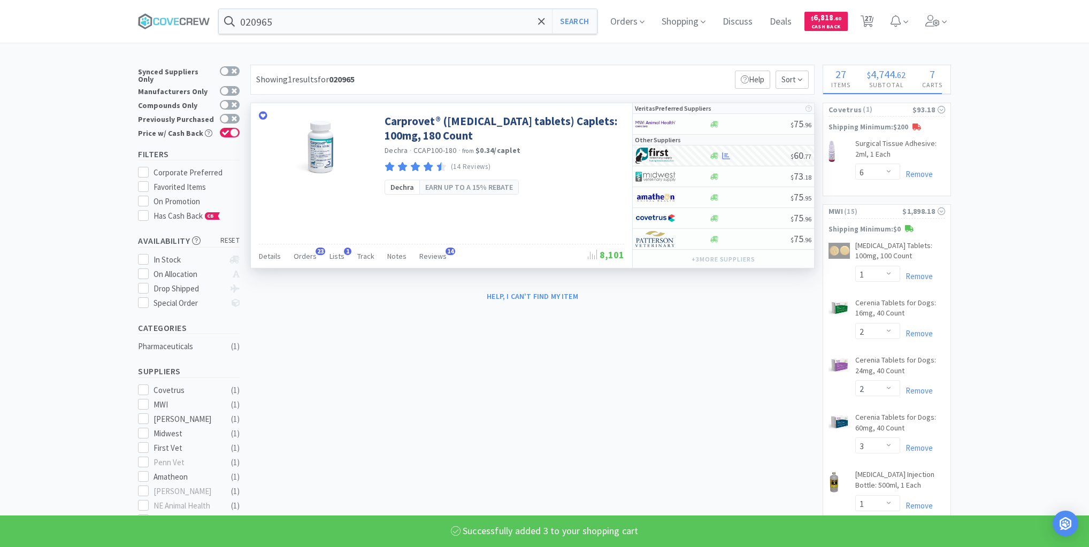
select select "3"
select select "1"
select select "2"
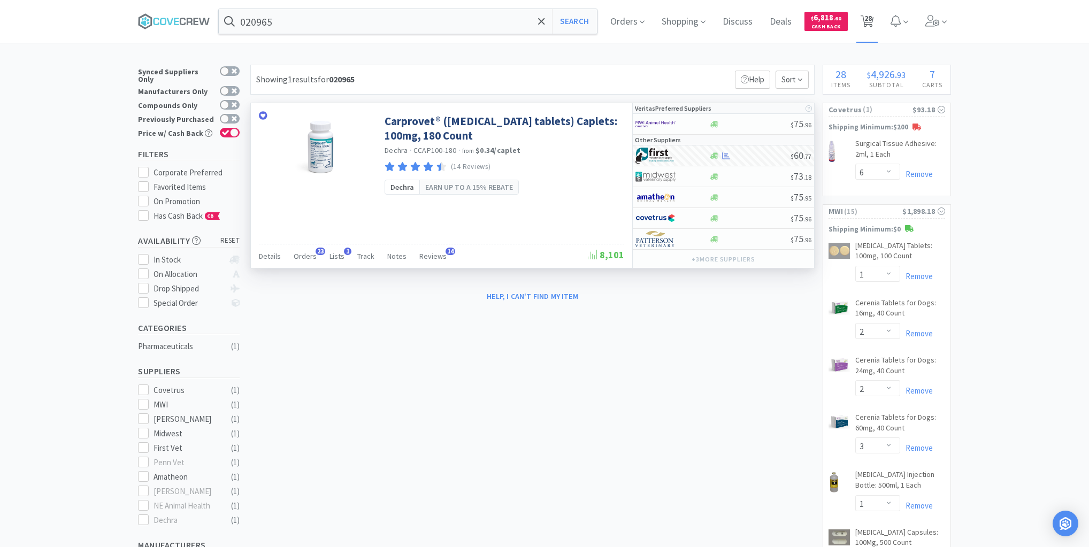
click at [867, 19] on span "28" at bounding box center [867, 18] width 7 height 43
select select "2"
select select "1"
select select "2"
select select "3"
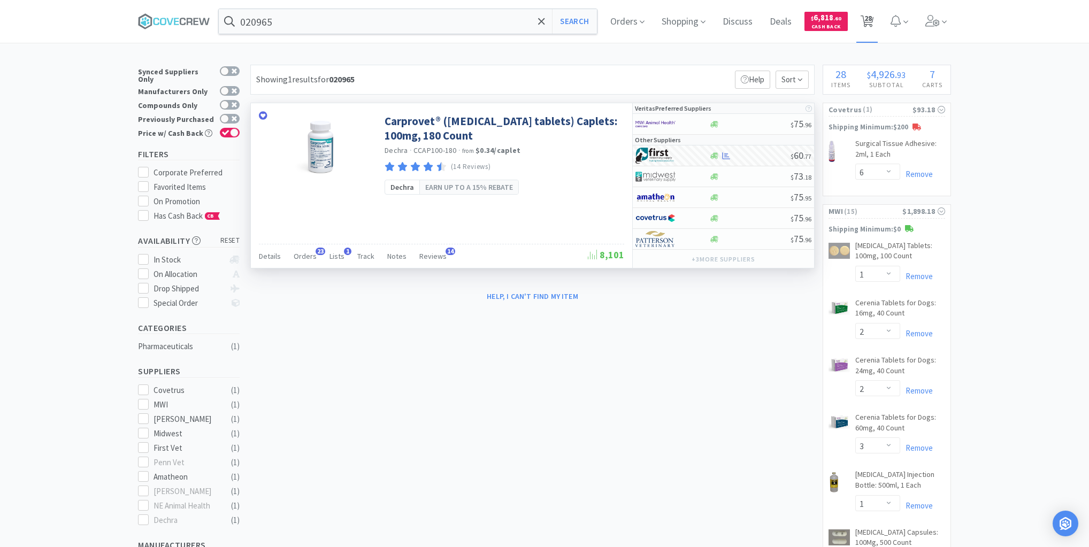
select select "6"
select select "1"
select select "2"
select select "3"
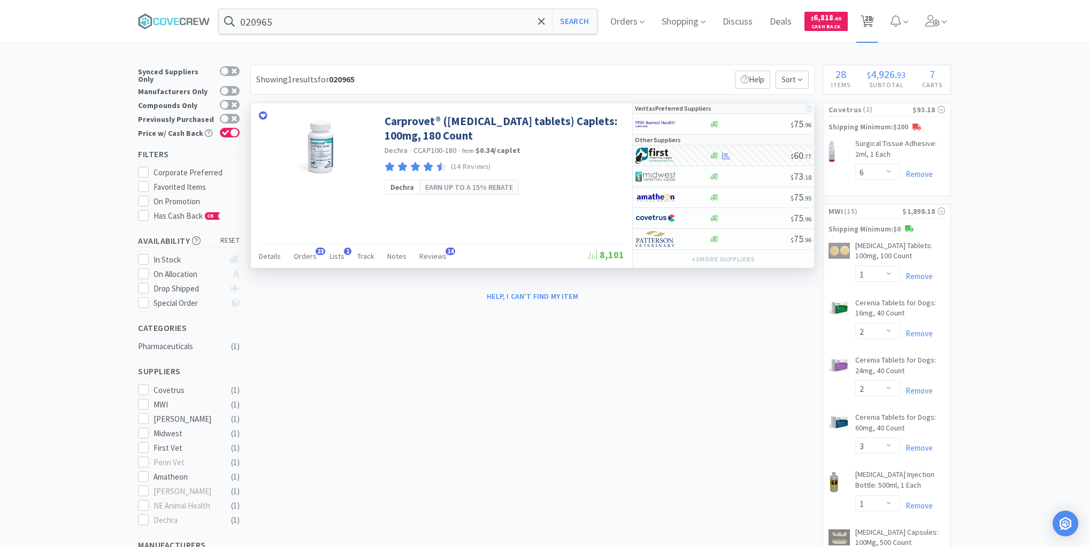
select select "1"
select select "6"
select select "1"
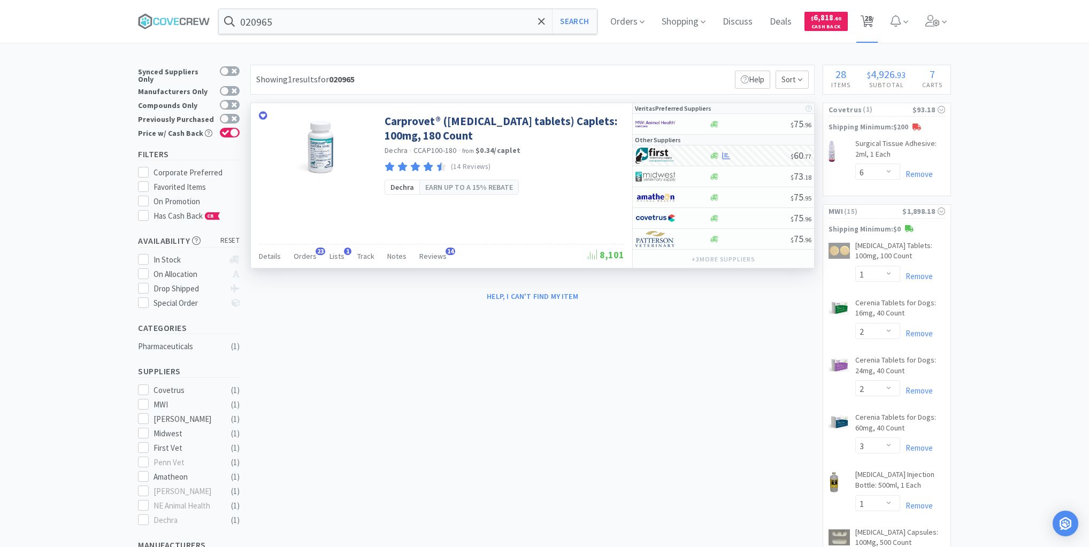
select select "4"
select select "1"
select select "2"
select select "1"
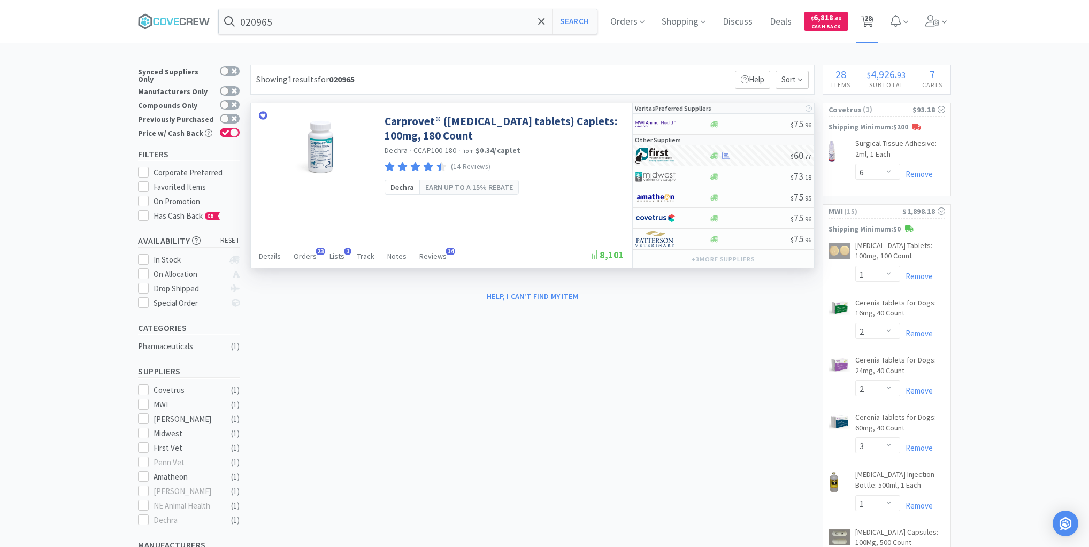
select select "20"
select select "12"
select select "1"
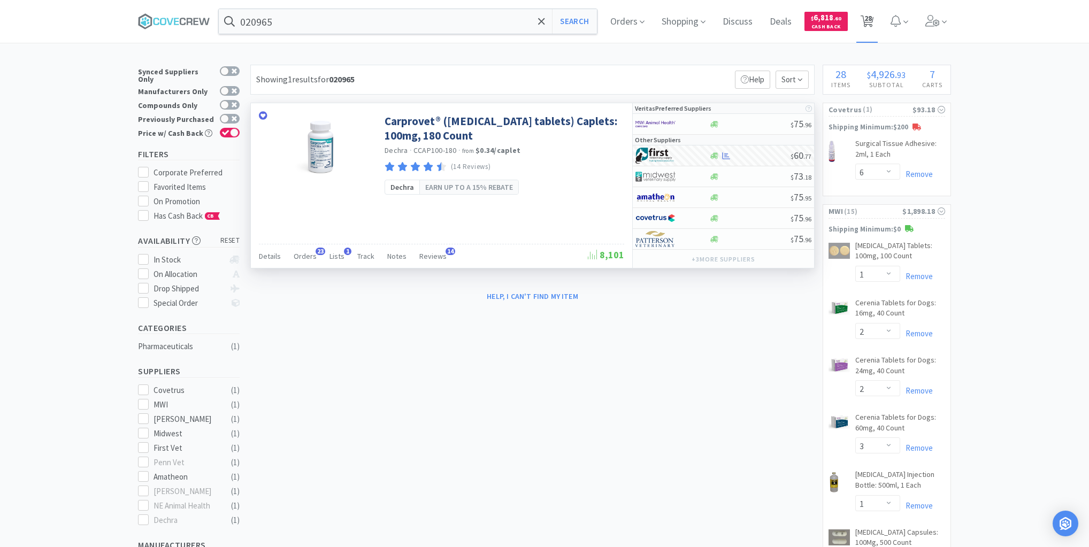
select select "3"
select select "1"
select select "2"
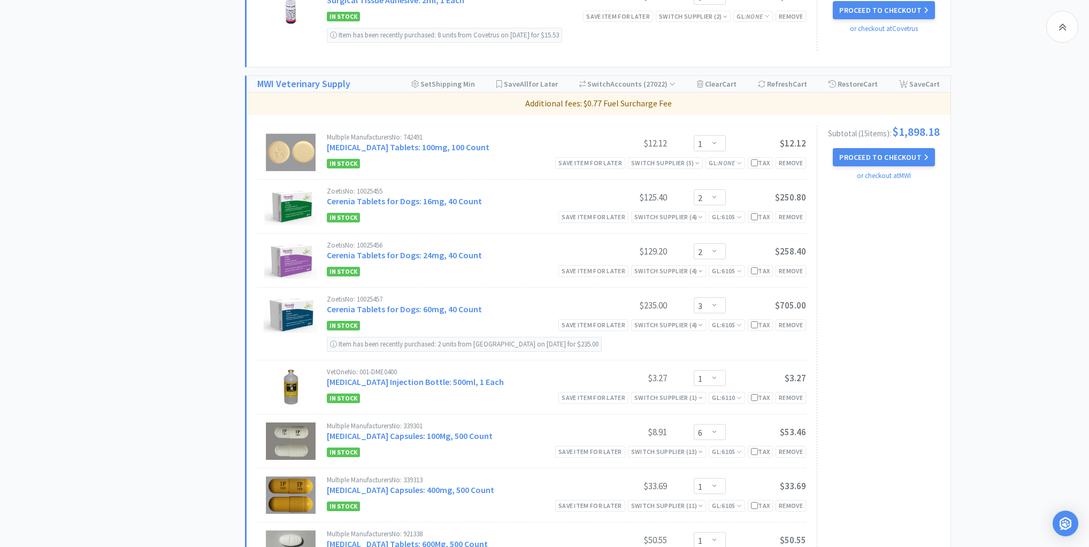
scroll to position [642, 0]
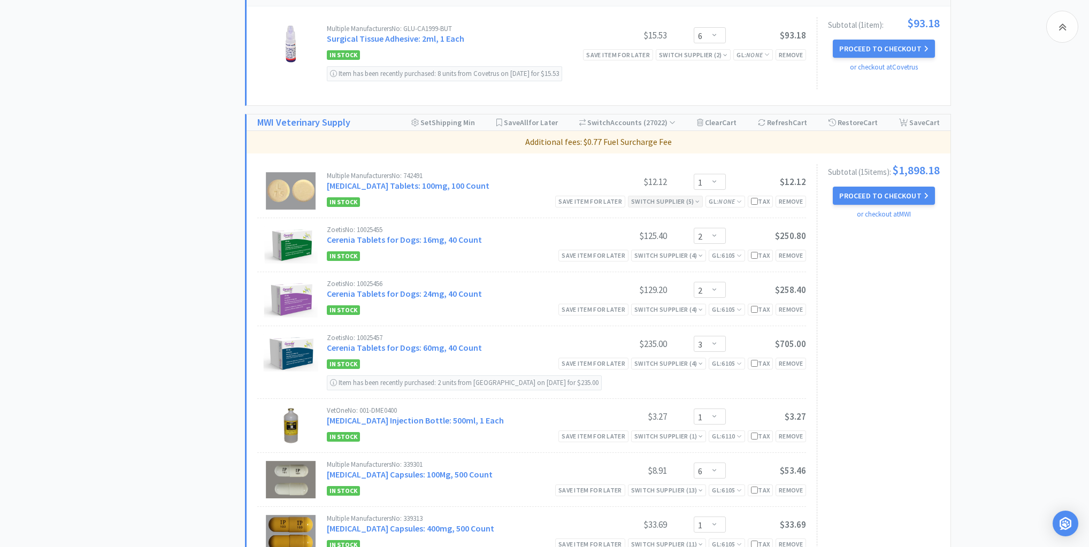
click at [695, 198] on icon at bounding box center [697, 201] width 4 height 6
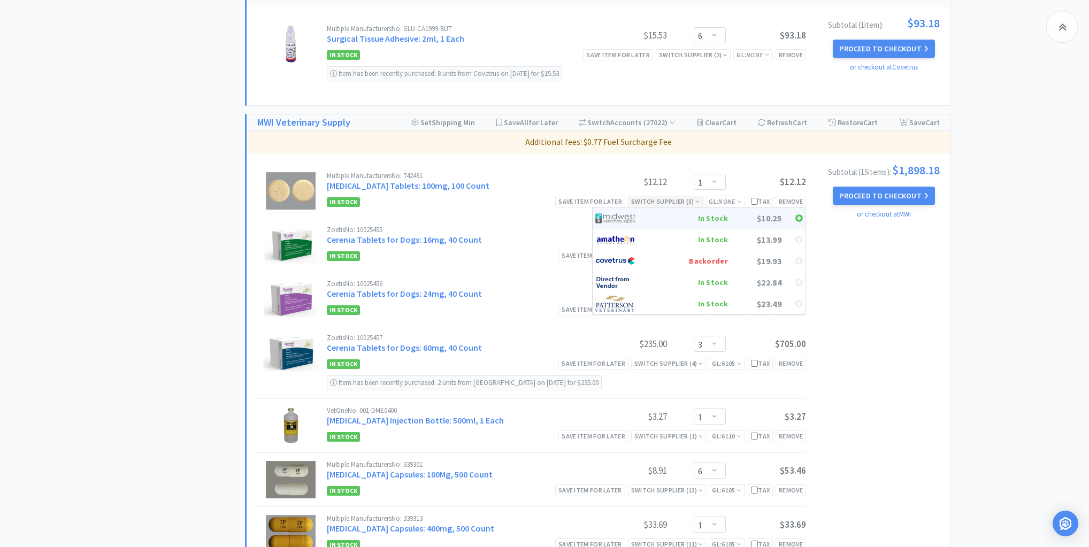
click at [703, 210] on div "In Stock" at bounding box center [688, 218] width 79 height 16
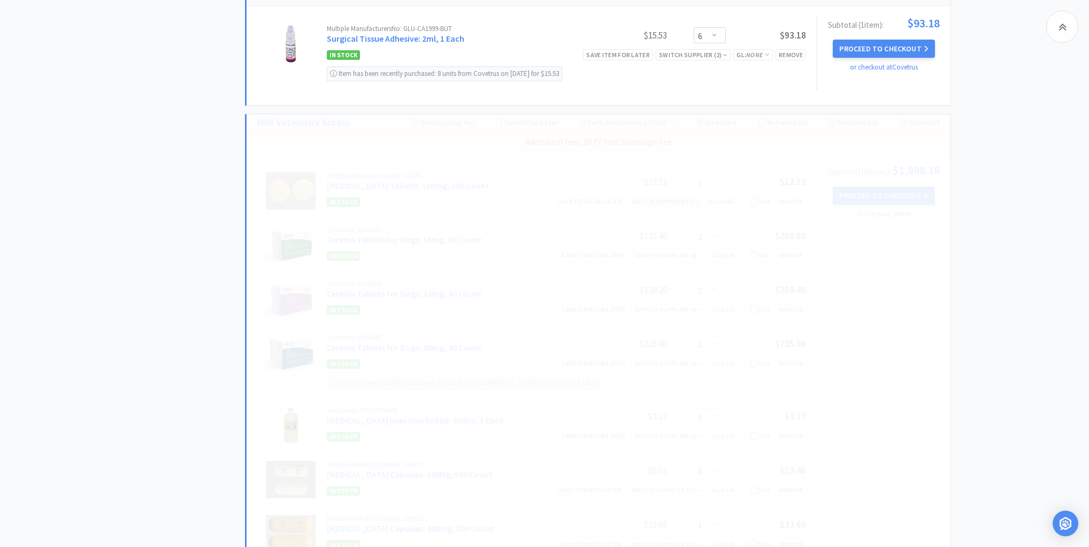
select select "2"
select select "3"
select select "1"
select select "6"
select select "1"
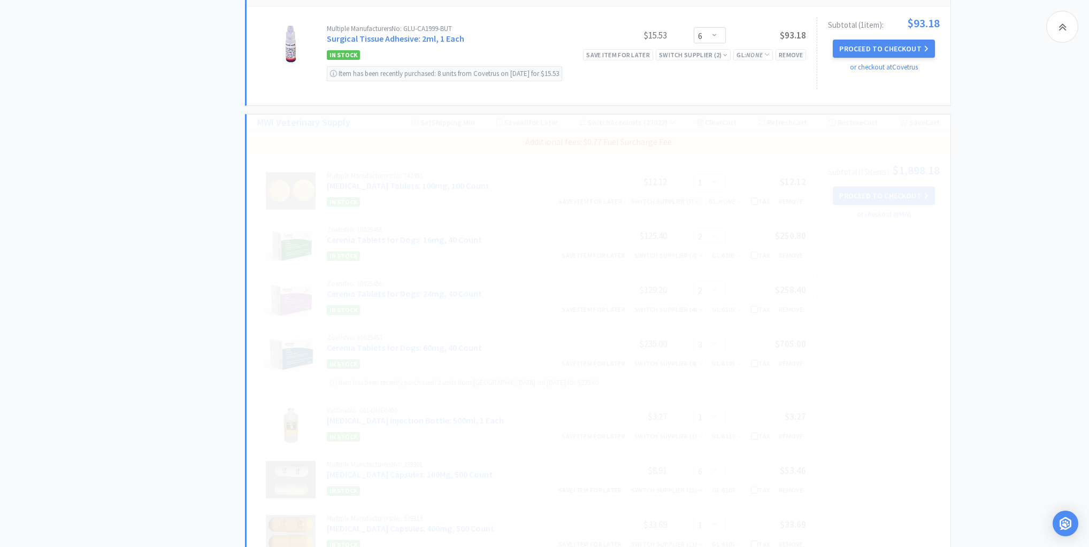
select select "4"
select select "1"
select select "2"
select select "1"
select select "20"
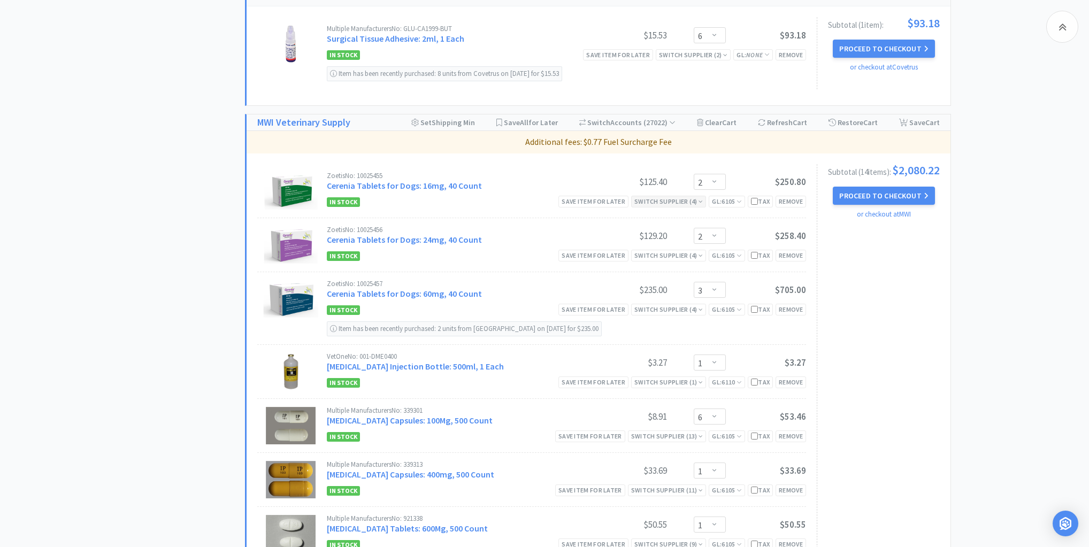
click at [694, 196] on div "Switch Supplier ( 4 )" at bounding box center [668, 201] width 68 height 10
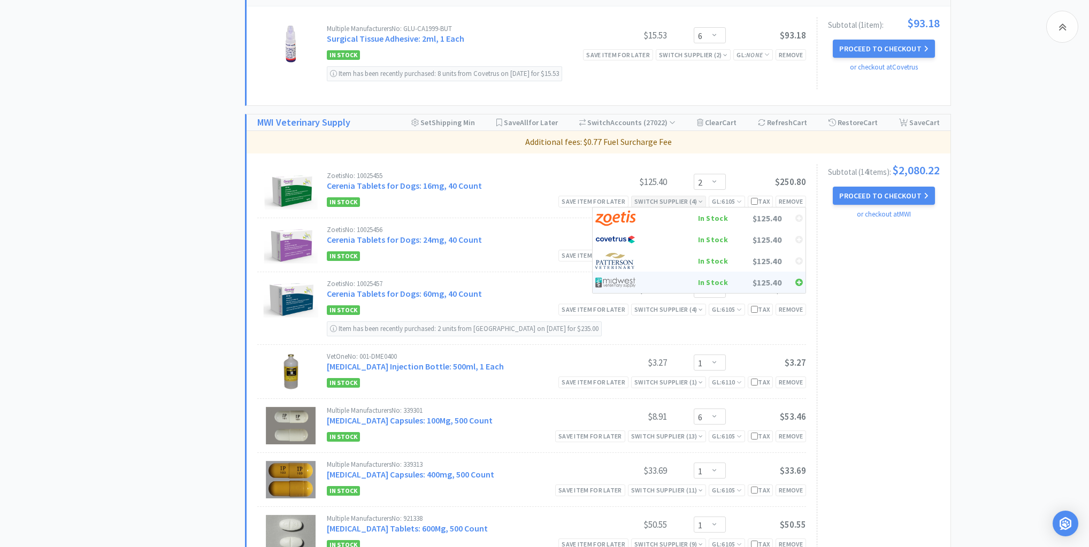
click at [678, 274] on div "In Stock" at bounding box center [688, 282] width 79 height 16
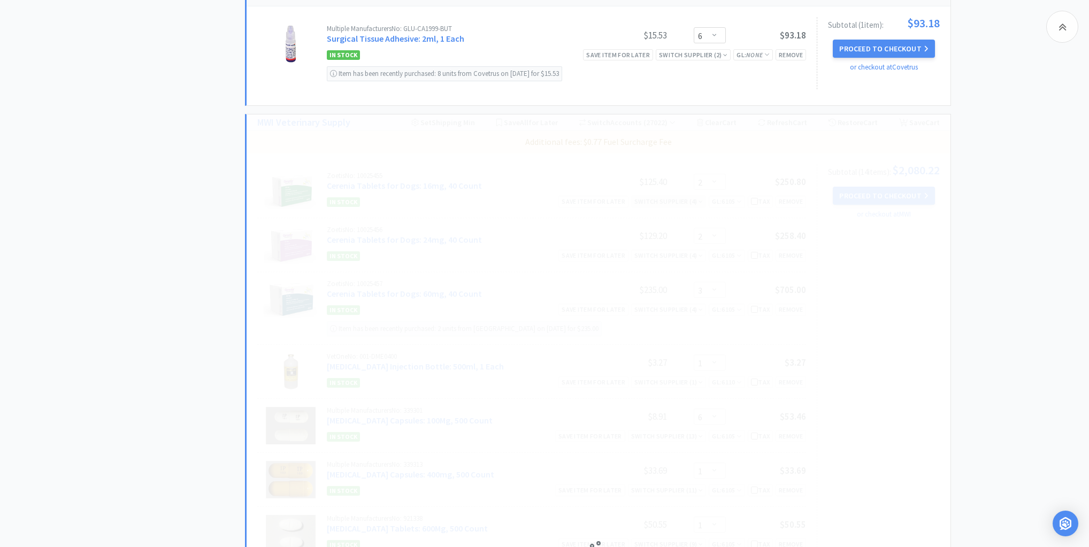
select select "1"
select select "20"
select select "12"
select select "1"
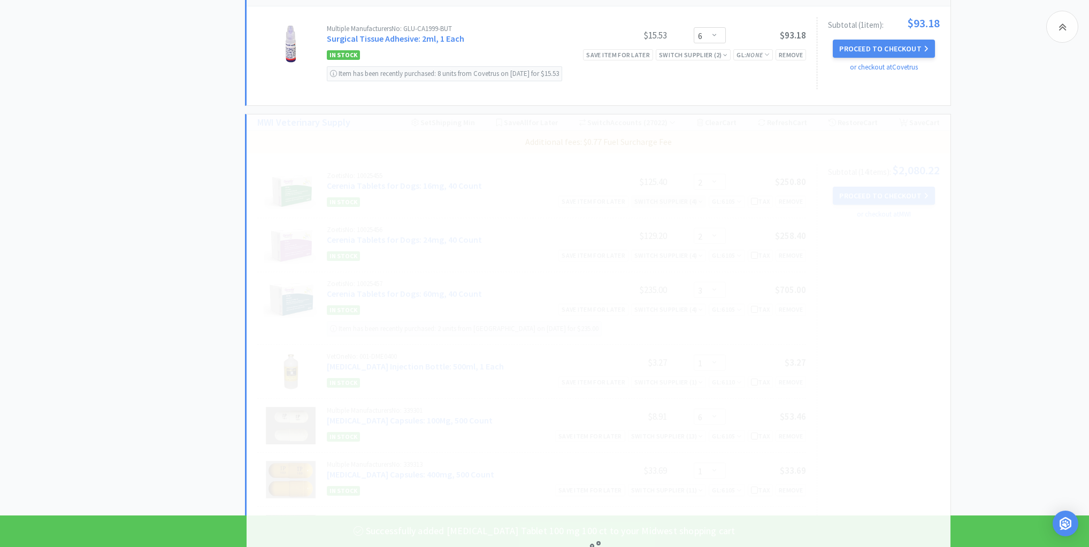
select select "3"
select select "1"
select select "6"
select select "1"
select select "4"
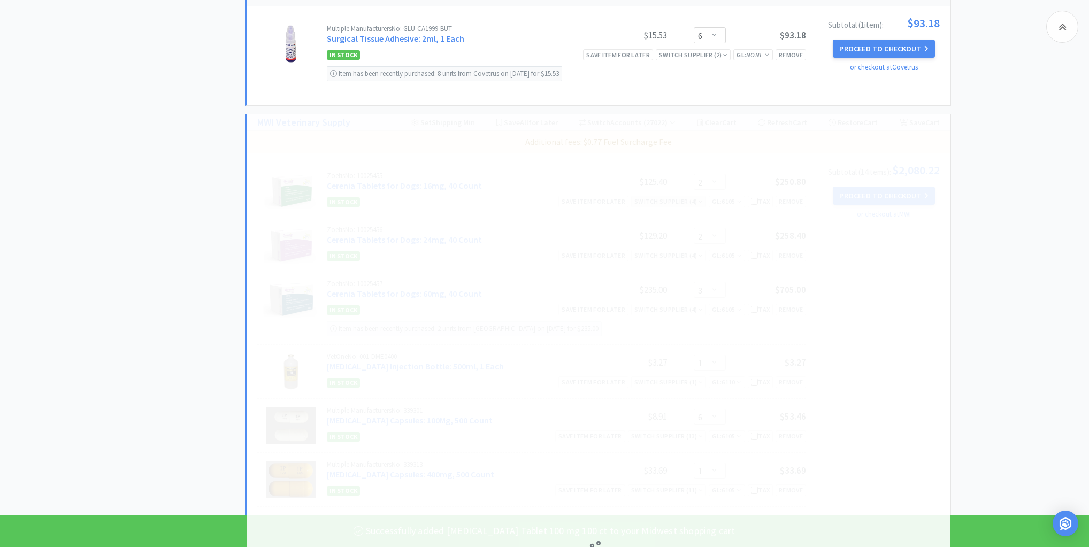
select select "1"
select select "2"
select select "1"
select select "20"
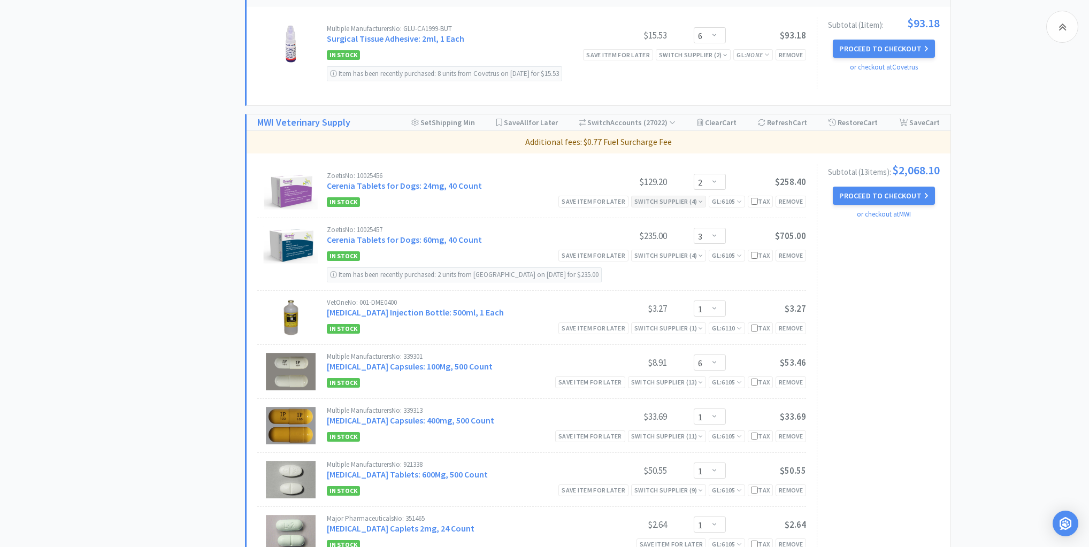
click at [698, 198] on icon at bounding box center [700, 201] width 4 height 6
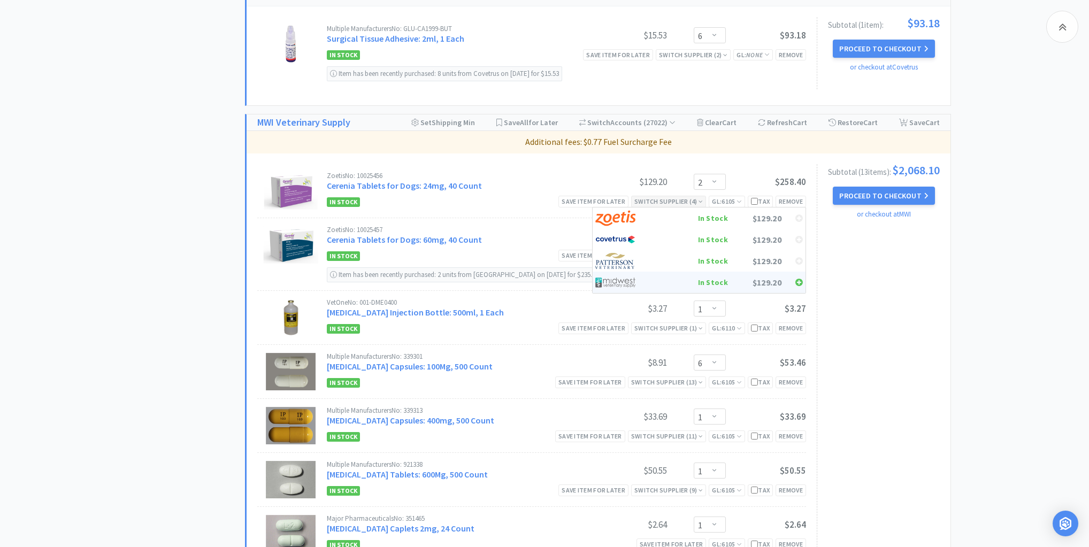
click at [683, 274] on div "In Stock" at bounding box center [688, 282] width 79 height 16
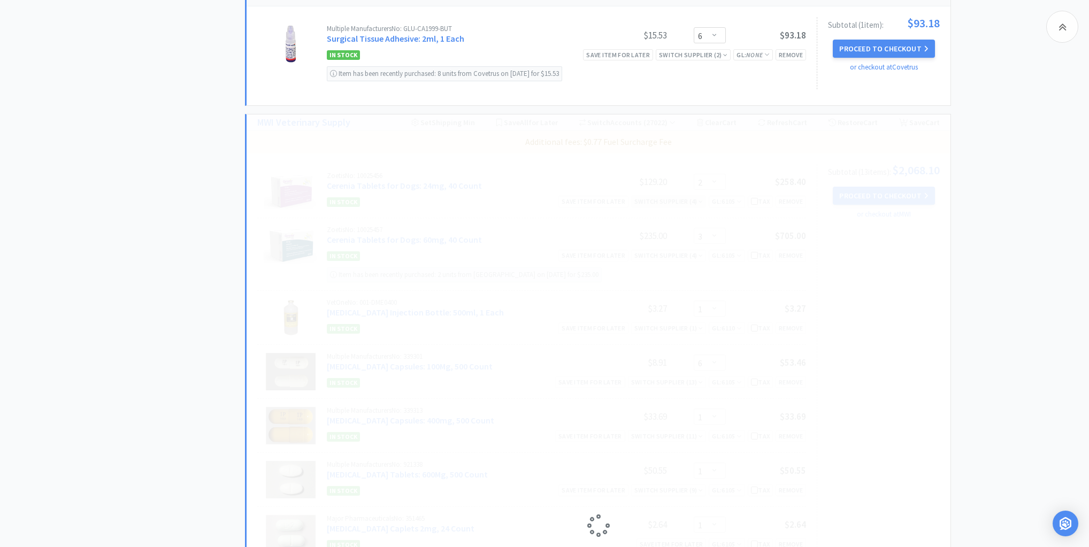
select select "2"
select select "20"
select select "12"
select select "1"
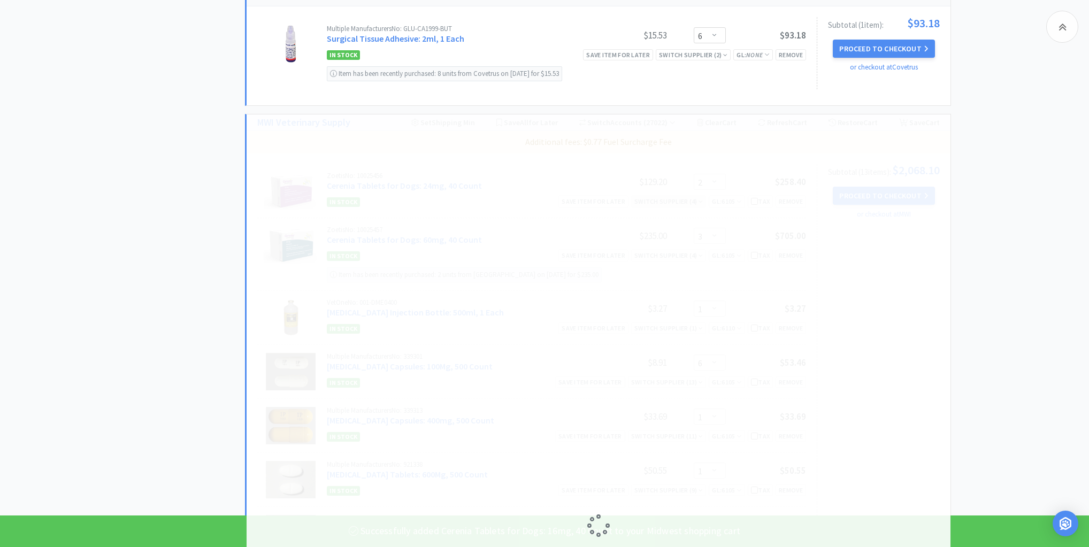
select select "3"
select select "1"
select select "6"
select select "1"
select select "4"
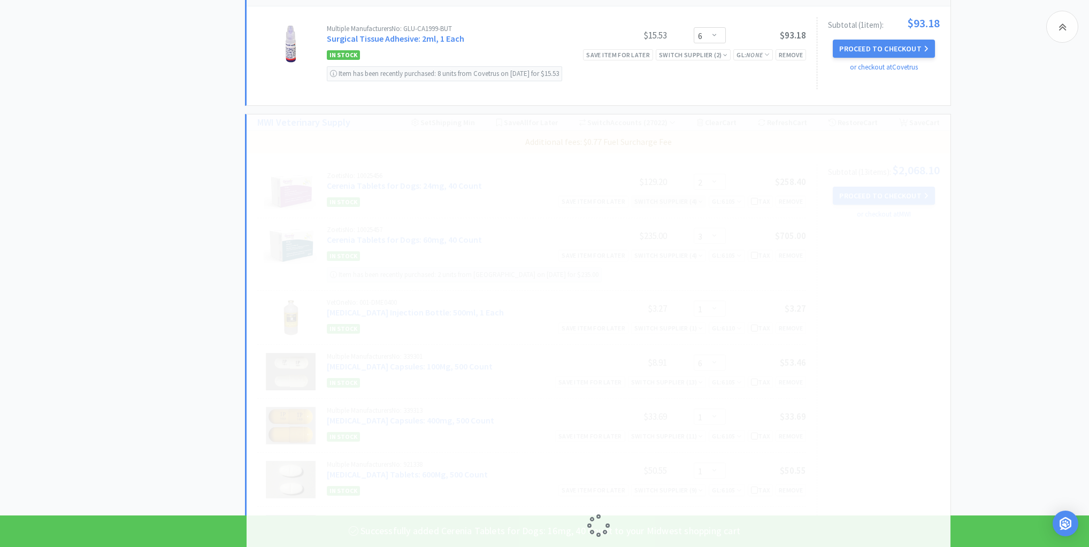
select select "1"
select select "2"
select select "1"
select select "20"
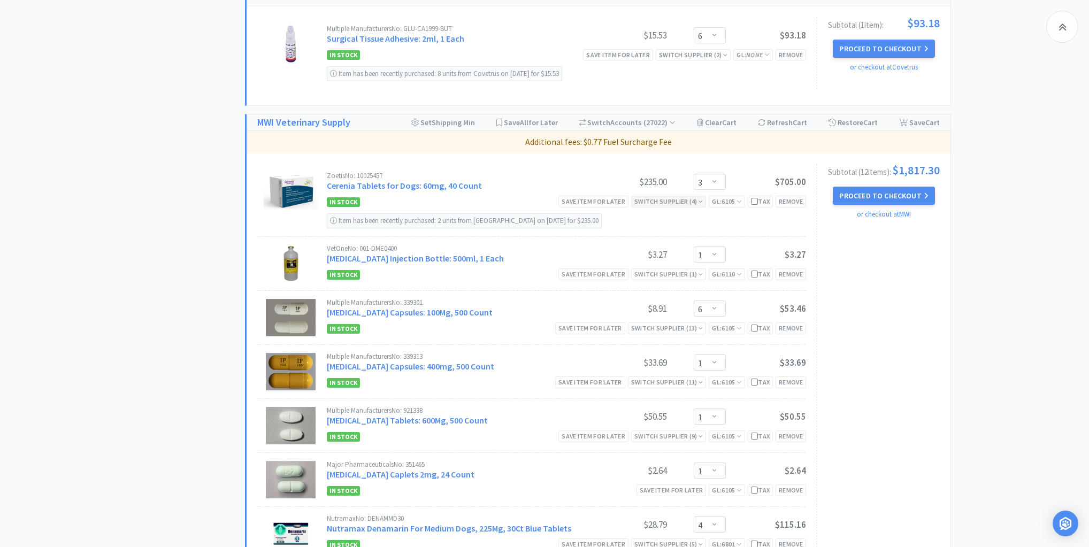
click at [698, 198] on icon at bounding box center [700, 201] width 4 height 6
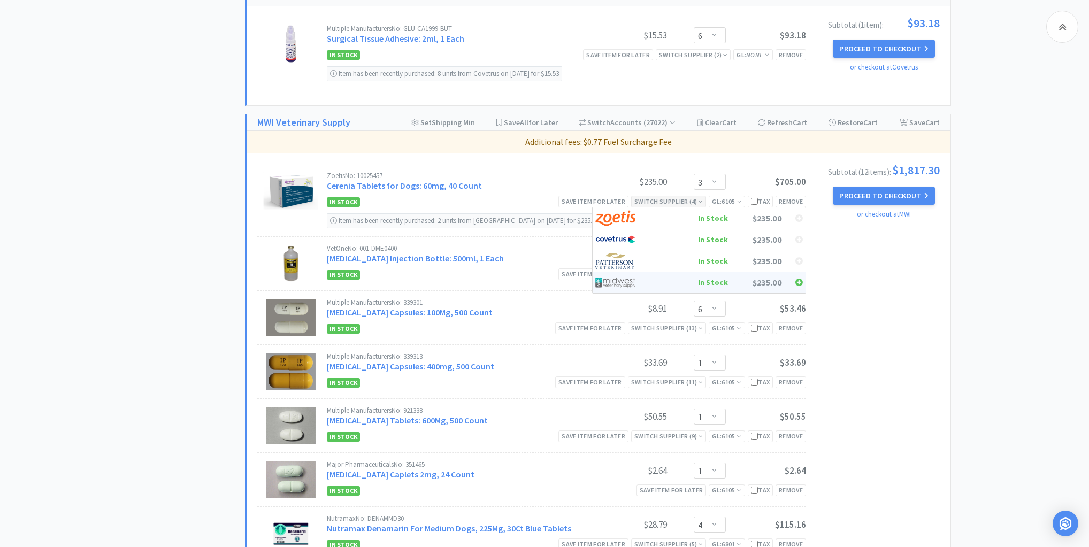
click at [659, 274] on div "In Stock" at bounding box center [688, 282] width 79 height 16
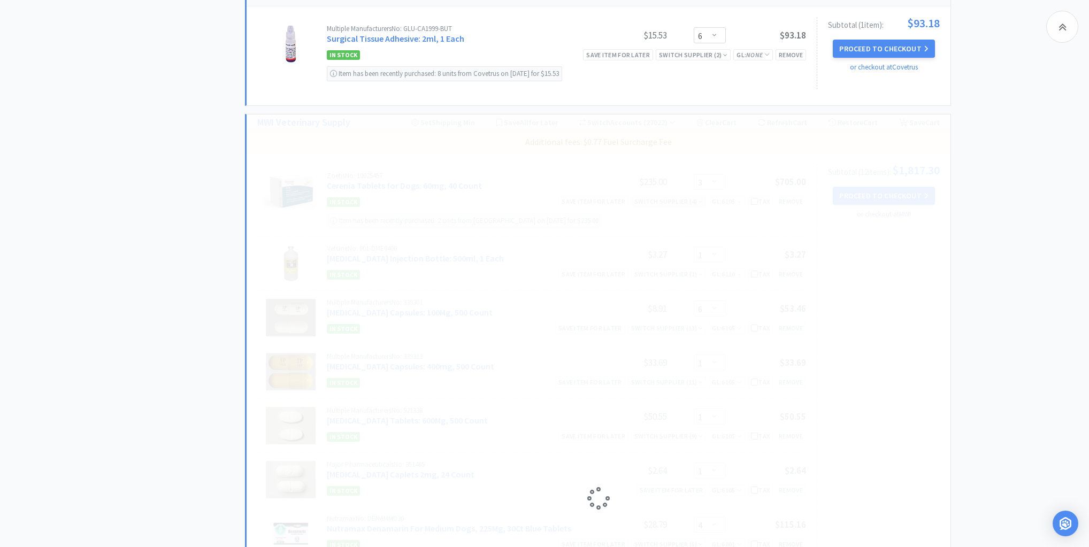
select select "1"
select select "6"
select select "1"
select select "4"
select select "1"
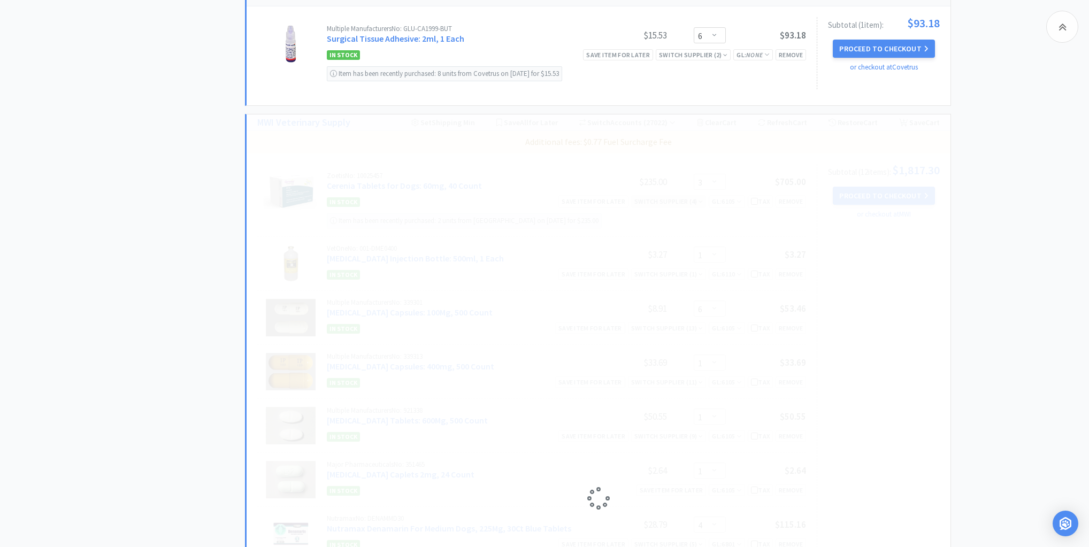
select select "2"
select select "1"
select select "20"
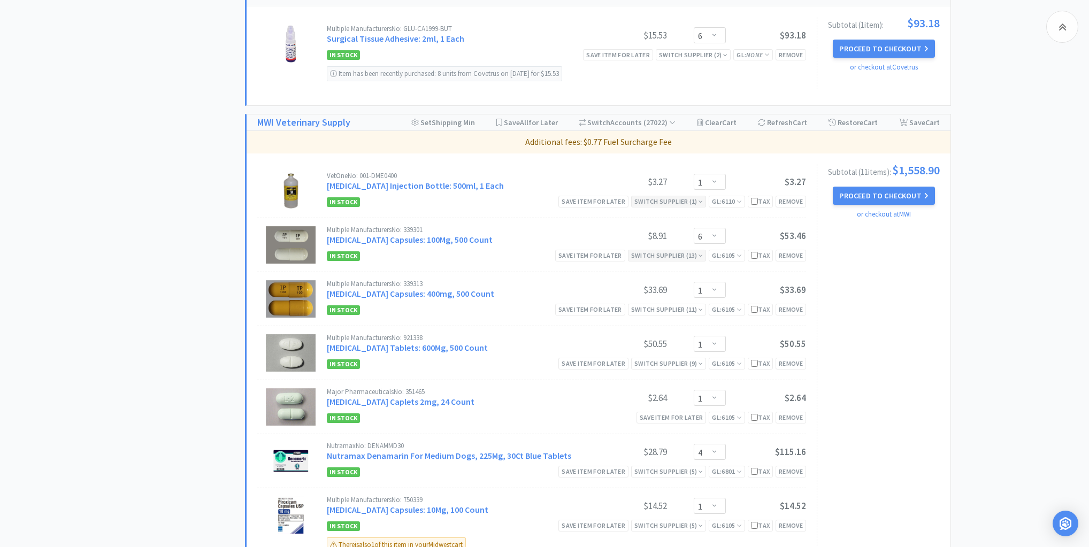
click at [694, 250] on div "Switch Supplier ( 13 )" at bounding box center [667, 255] width 72 height 10
select select "2"
select select "20"
select select "12"
select select "1"
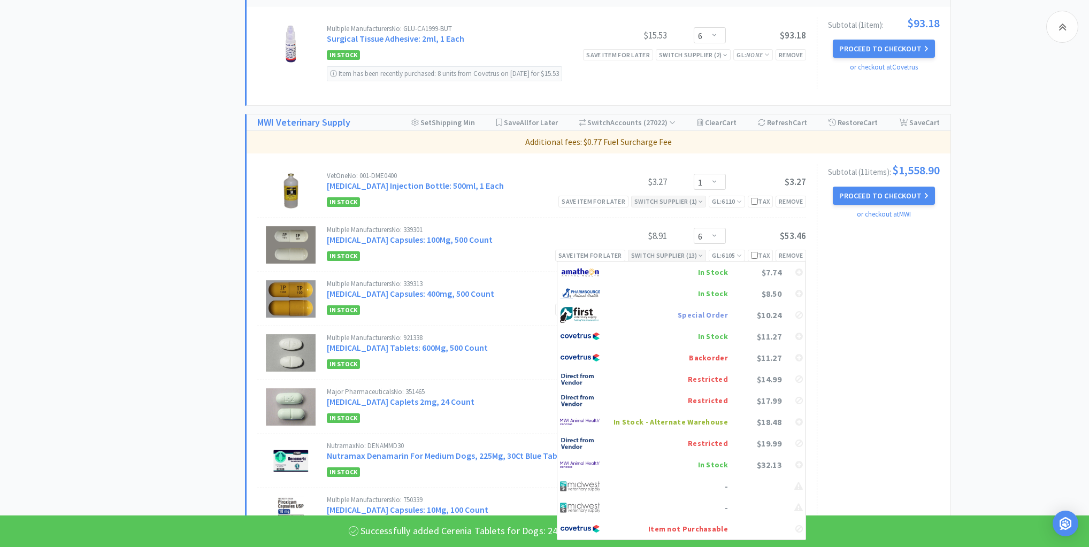
select select "3"
select select "20"
select select "12"
select select "1"
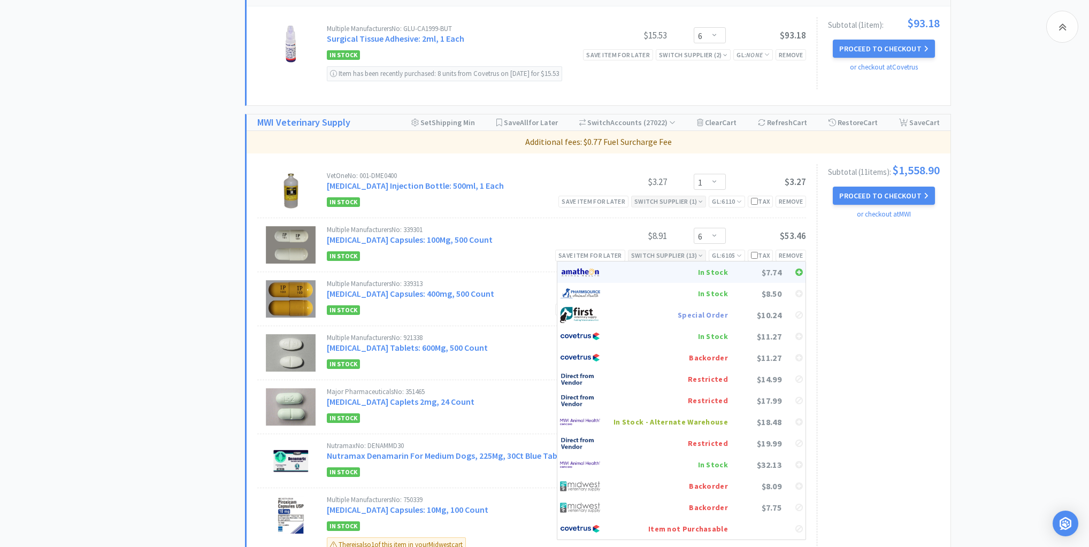
click at [689, 264] on div "In Stock" at bounding box center [670, 272] width 114 height 16
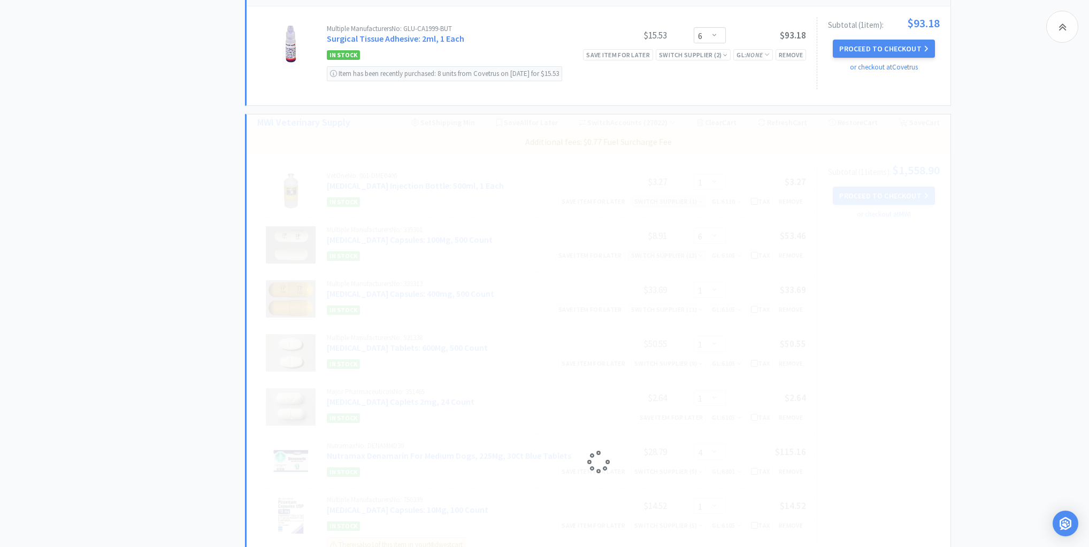
select select "1"
select select "4"
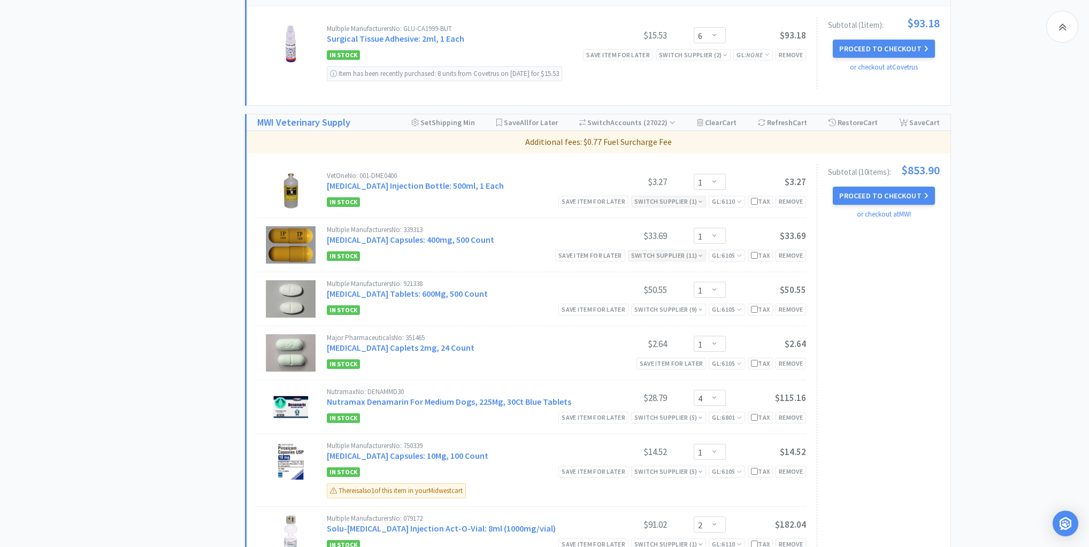
click at [701, 250] on div "Switch Supplier ( 11 )" at bounding box center [667, 255] width 79 height 11
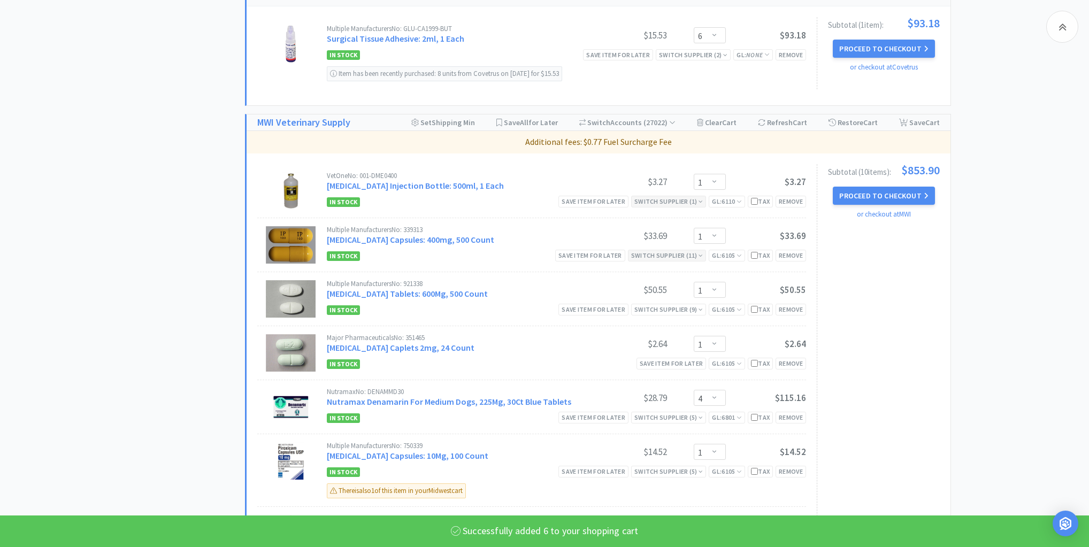
click at [698, 252] on icon at bounding box center [700, 255] width 4 height 6
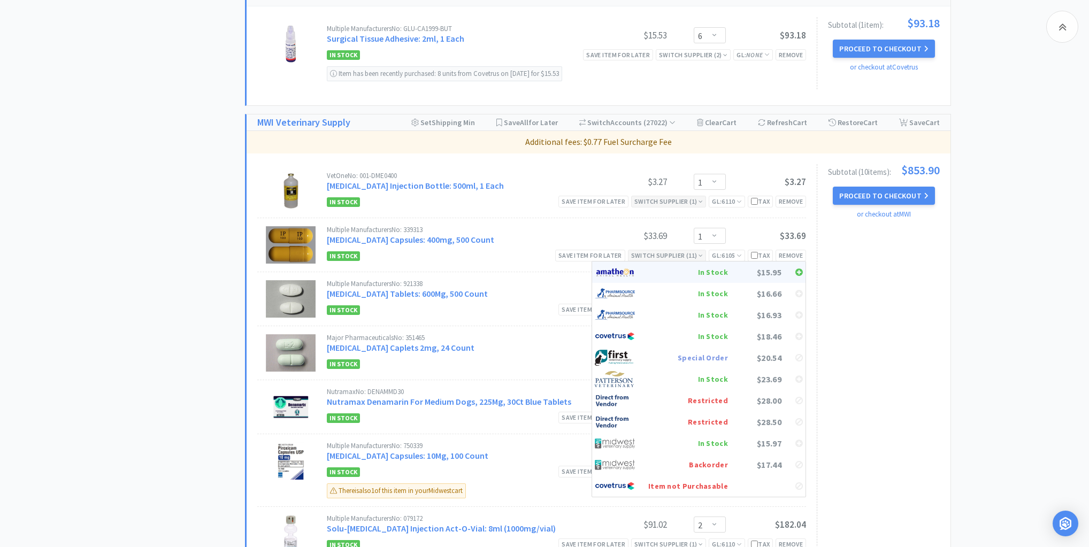
click at [704, 264] on div "In Stock" at bounding box center [688, 272] width 80 height 16
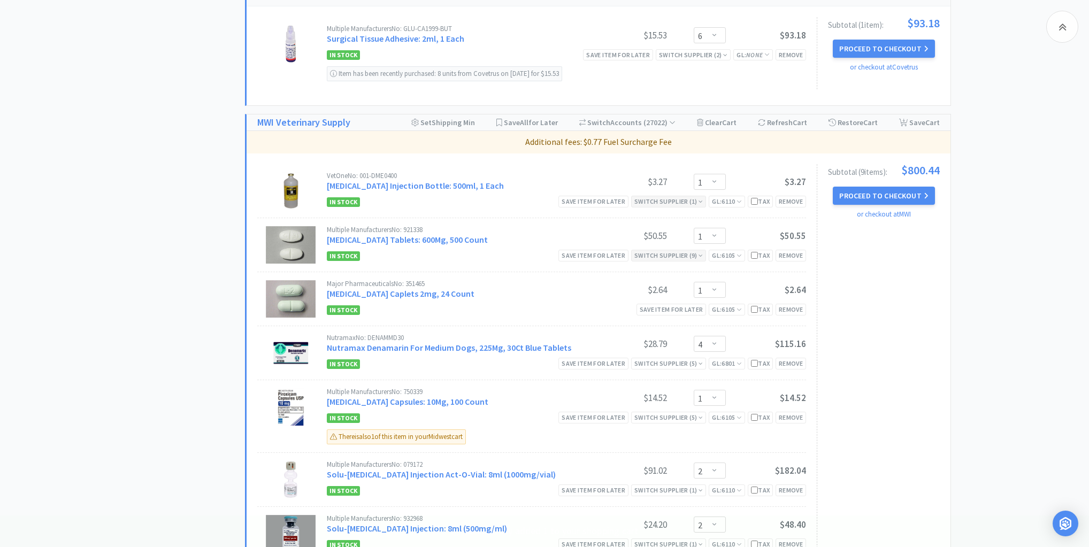
click at [693, 250] on div "Switch Supplier ( 9 )" at bounding box center [668, 255] width 68 height 10
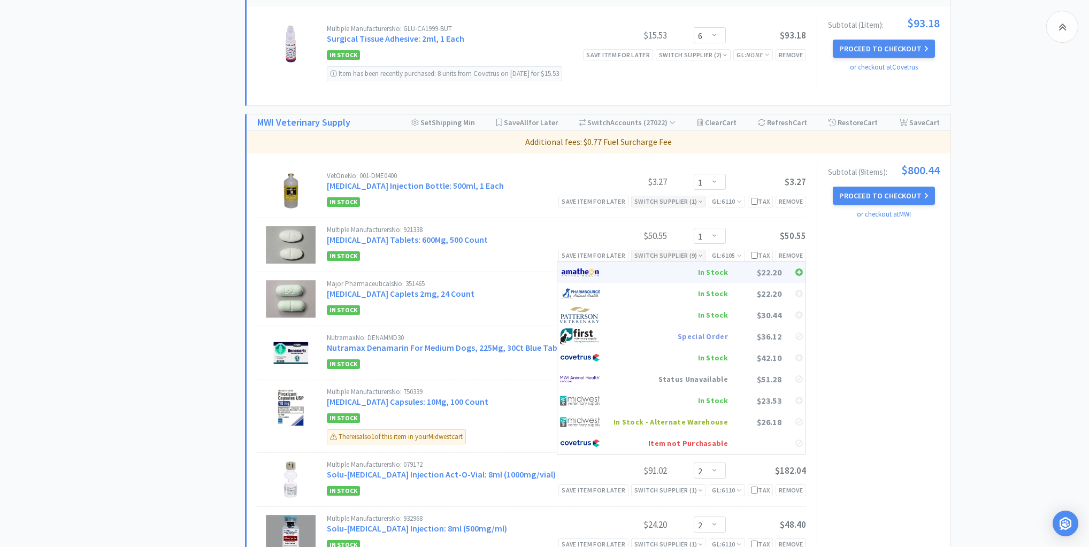
click at [694, 264] on div "In Stock" at bounding box center [670, 272] width 114 height 16
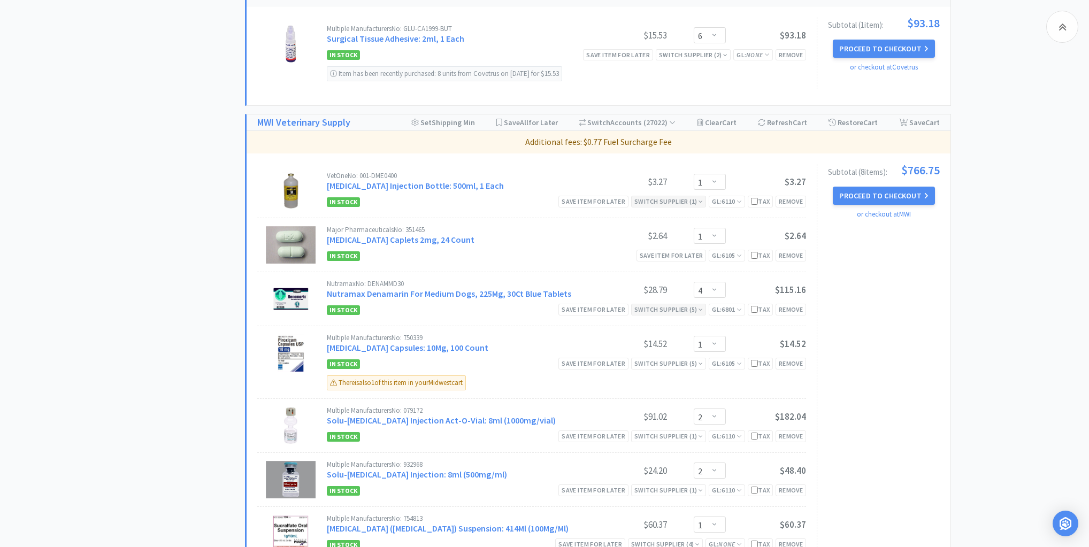
click at [695, 304] on div "Switch Supplier ( 5 )" at bounding box center [668, 309] width 68 height 10
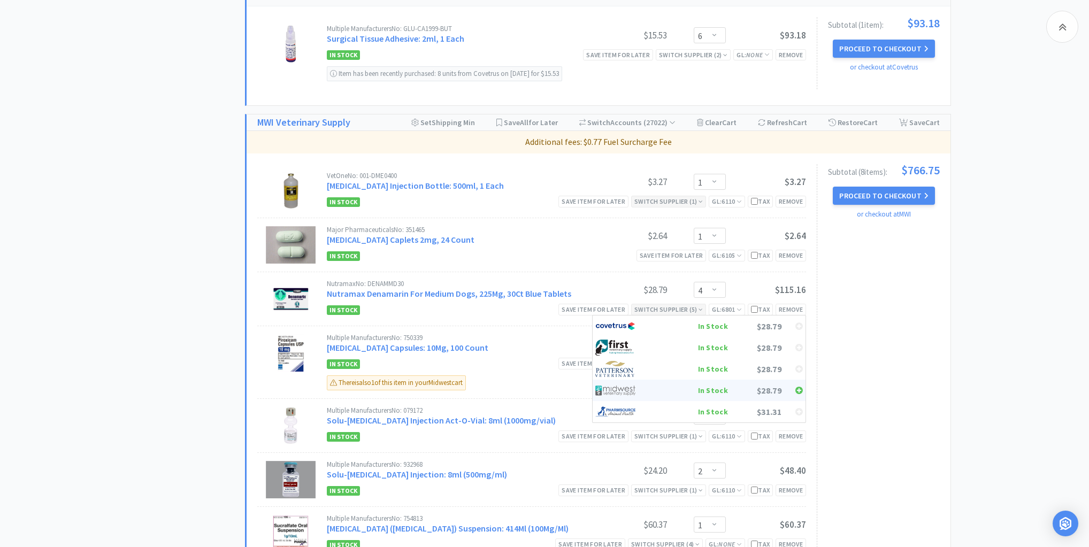
click at [678, 382] on div "In Stock" at bounding box center [688, 390] width 79 height 16
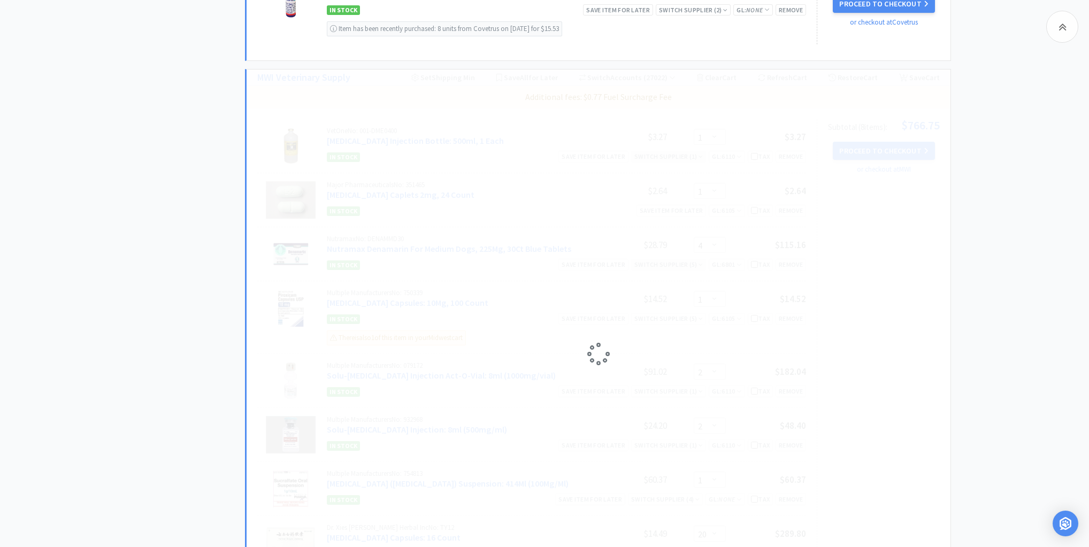
scroll to position [727, 0]
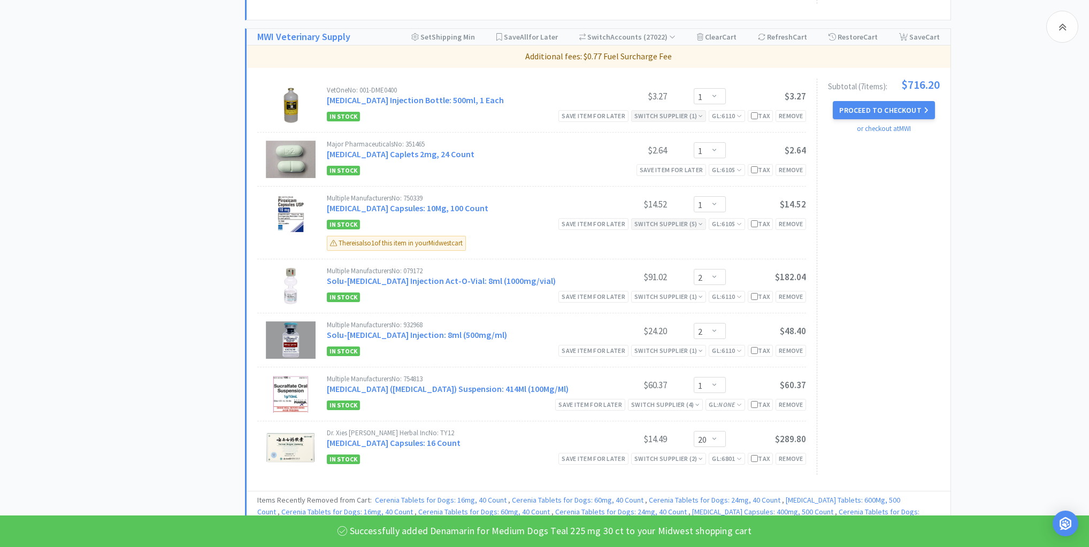
click at [691, 219] on div "Switch Supplier ( 5 )" at bounding box center [668, 224] width 68 height 10
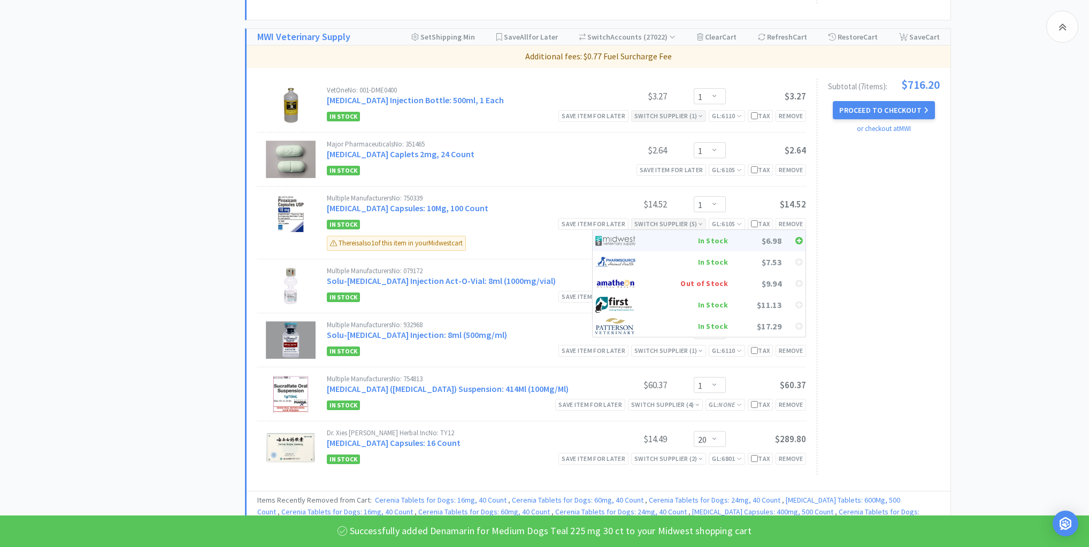
click at [693, 233] on div "In Stock" at bounding box center [688, 241] width 79 height 16
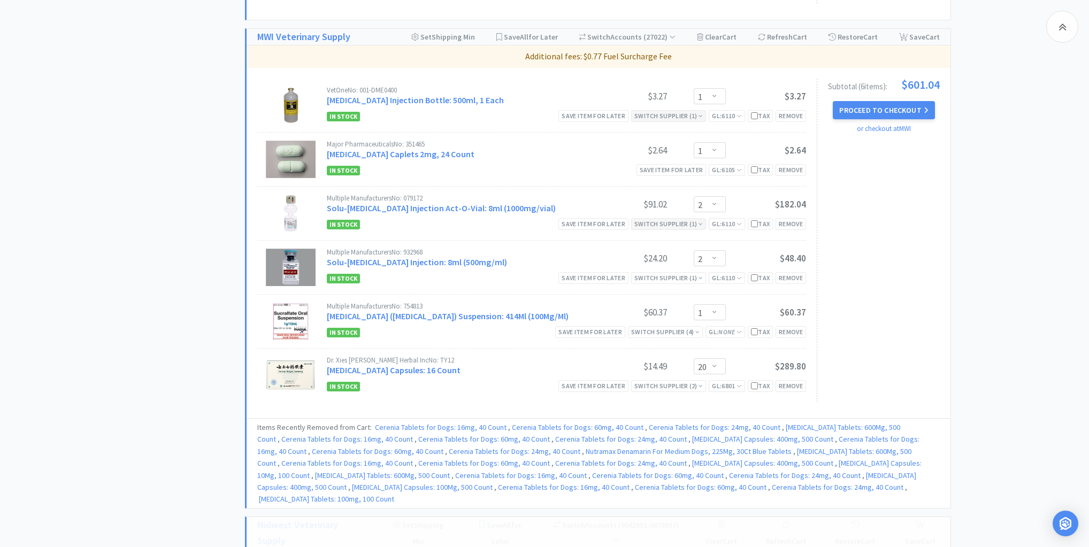
click at [687, 219] on div "Switch Supplier ( 1 )" at bounding box center [668, 224] width 68 height 10
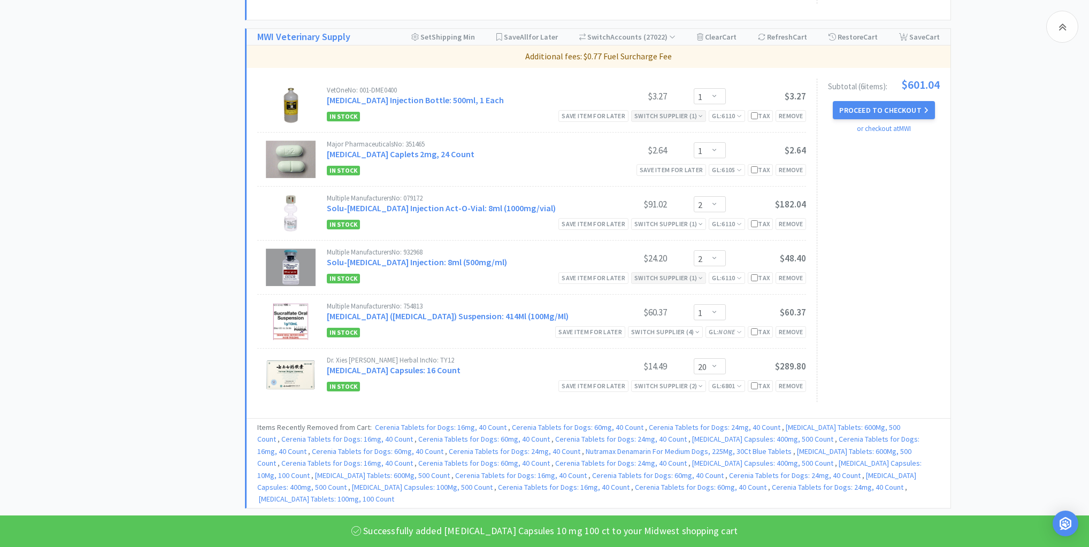
click at [698, 275] on icon at bounding box center [700, 278] width 4 height 6
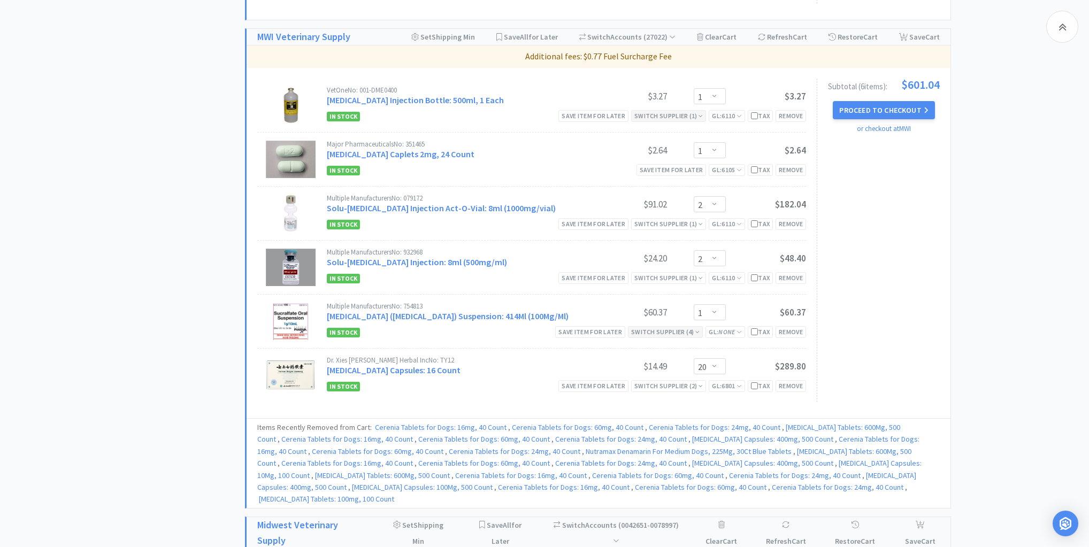
click at [690, 327] on div "Switch Supplier ( 4 )" at bounding box center [665, 332] width 68 height 10
click at [696, 341] on div "In Stock" at bounding box center [688, 349] width 79 height 16
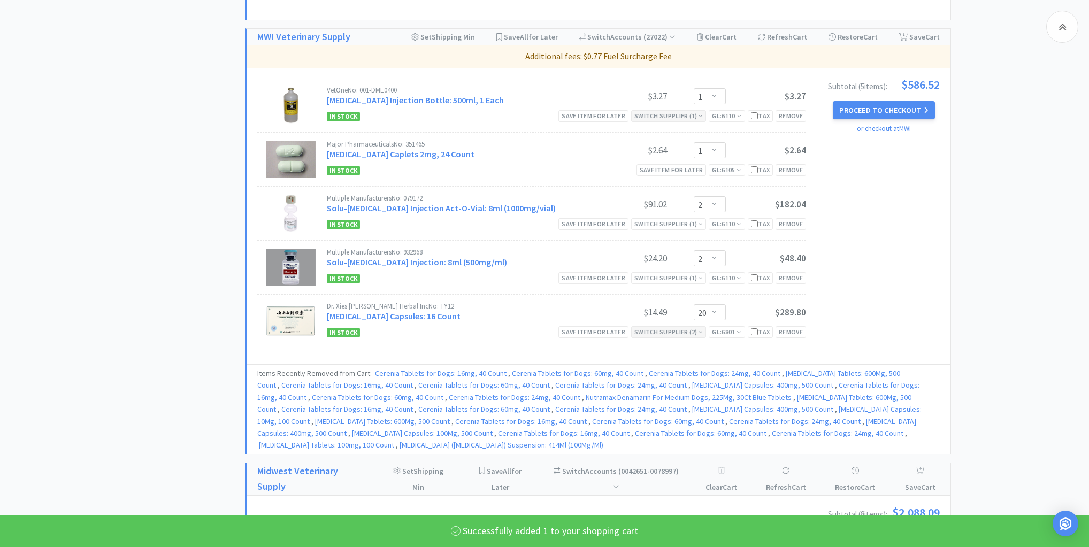
click at [698, 329] on icon at bounding box center [700, 332] width 4 height 6
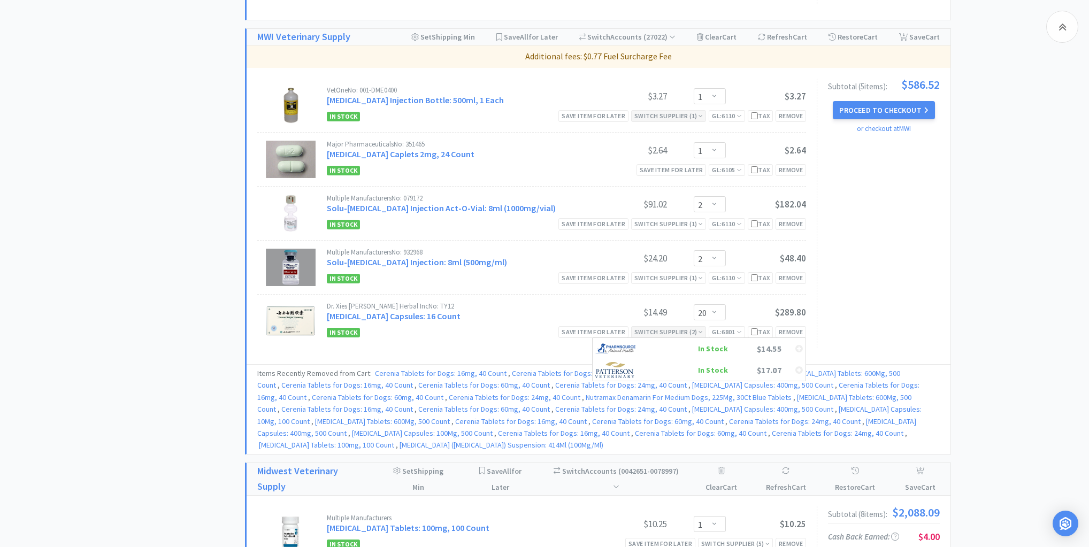
click at [698, 329] on icon at bounding box center [700, 332] width 4 height 6
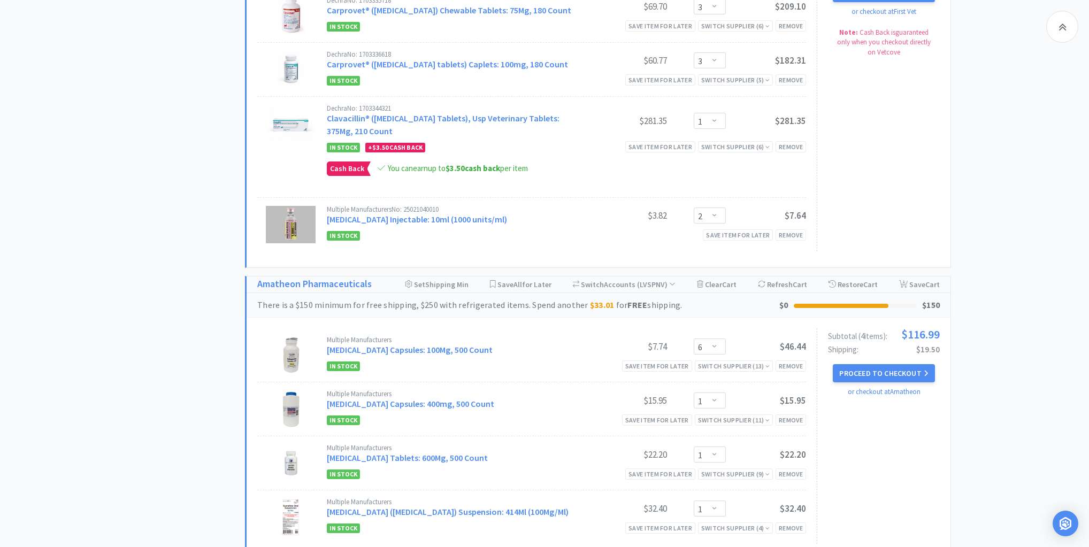
scroll to position [1922, 0]
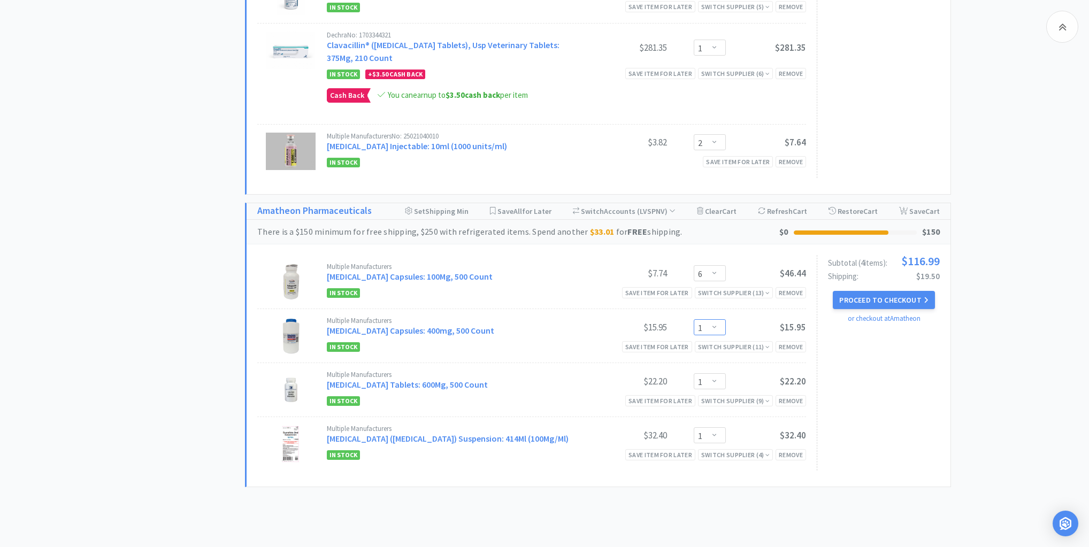
click at [715, 319] on select "Enter Quantity 1 2 3 4 5 6 7 8 9 10 11 12 13 14 15 16 17 18 19 20 Enter Quantity" at bounding box center [710, 327] width 32 height 16
click at [694, 319] on select "Enter Quantity 1 2 3 4 5 6 7 8 9 10 11 12 13 14 15 16 17 18 19 20 Enter Quantity" at bounding box center [710, 327] width 32 height 16
click at [719, 319] on select "Enter Quantity 1 2 3 4 5 6 7 8 9 10 11 12 13 14 15 16 17 18 19 20 Enter Quantity" at bounding box center [710, 327] width 32 height 16
click at [694, 319] on select "Enter Quantity 1 2 3 4 5 6 7 8 9 10 11 12 13 14 15 16 17 18 19 20 Enter Quantity" at bounding box center [710, 327] width 32 height 16
click at [716, 373] on select "Enter Quantity 1 2 3 4 5 6 7 8 9 10 11 12 13 14 15 16 17 18 19 20 Enter Quantity" at bounding box center [710, 381] width 32 height 16
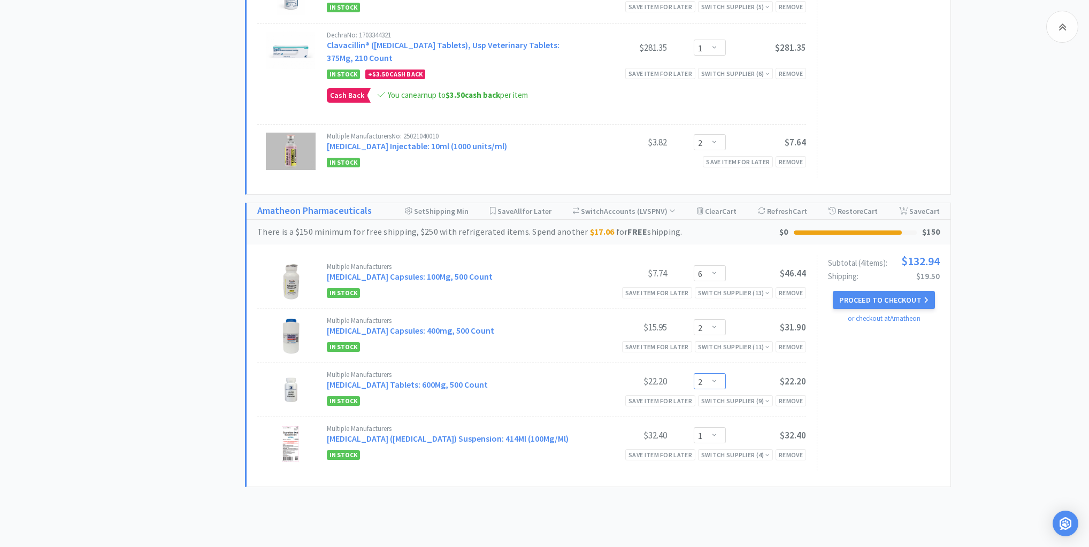
click at [694, 373] on select "Enter Quantity 1 2 3 4 5 6 7 8 9 10 11 12 13 14 15 16 17 18 19 20 Enter Quantity" at bounding box center [710, 381] width 32 height 16
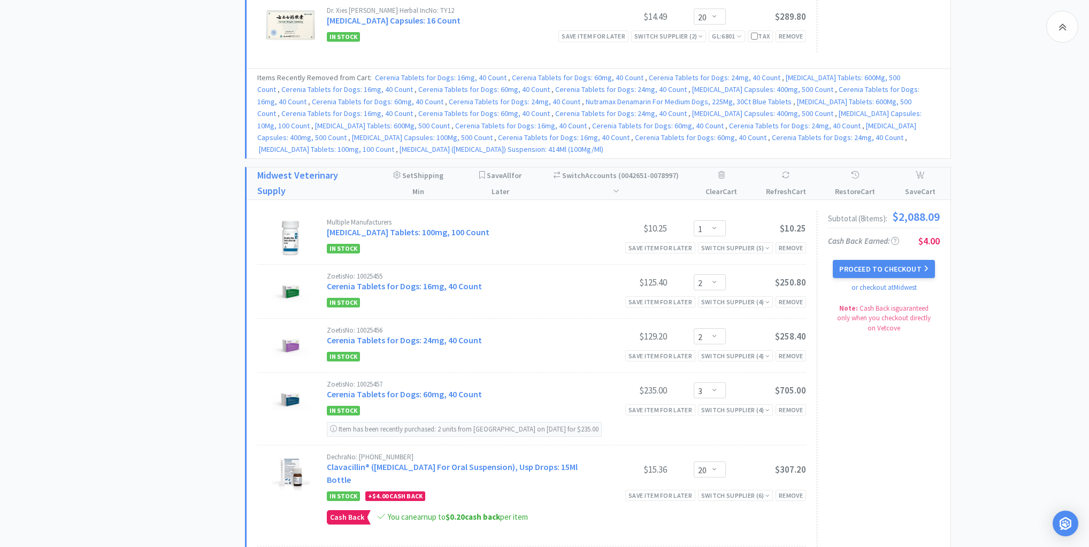
scroll to position [1021, 0]
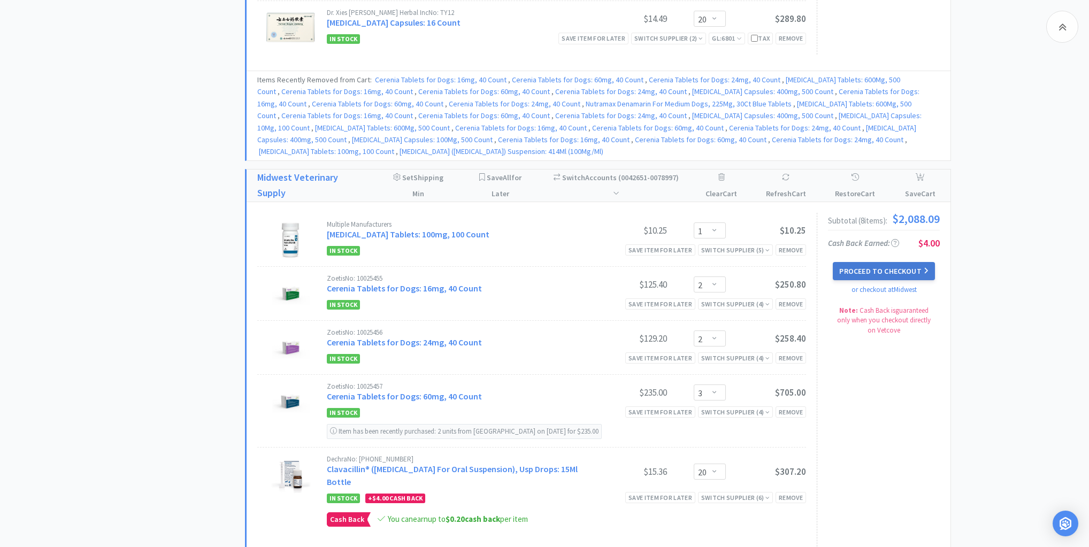
click at [880, 262] on button "Proceed to Checkout" at bounding box center [884, 271] width 102 height 18
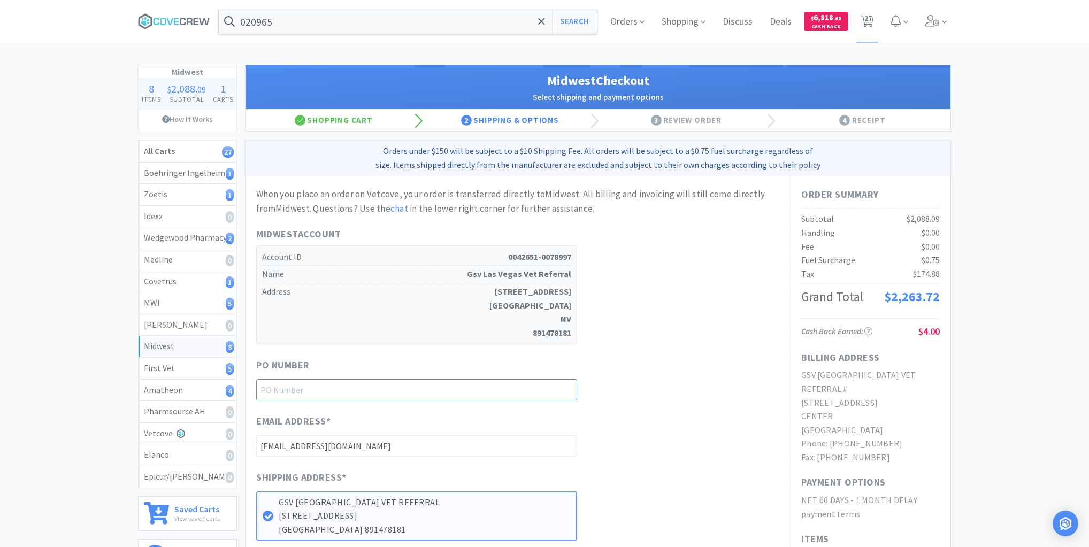
click at [537, 388] on input "text" at bounding box center [416, 389] width 321 height 21
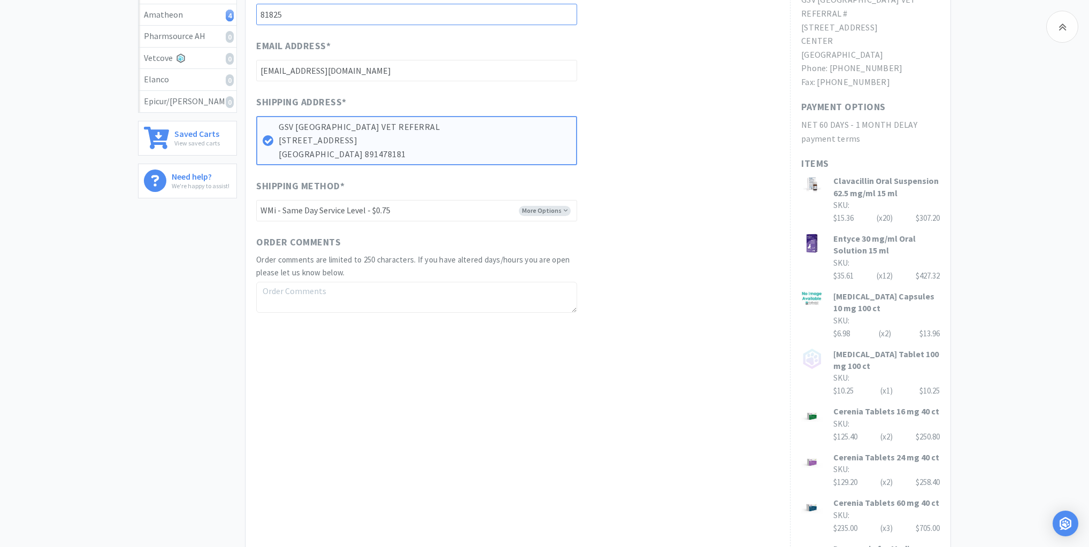
scroll to position [556, 0]
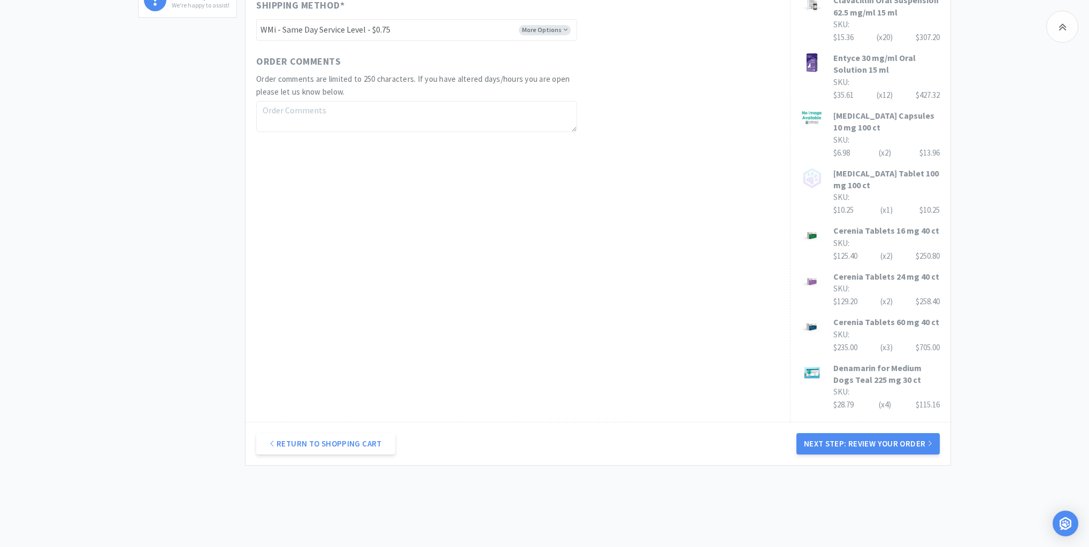
click at [880, 433] on button "Next Step: Review Your Order" at bounding box center [867, 443] width 143 height 21
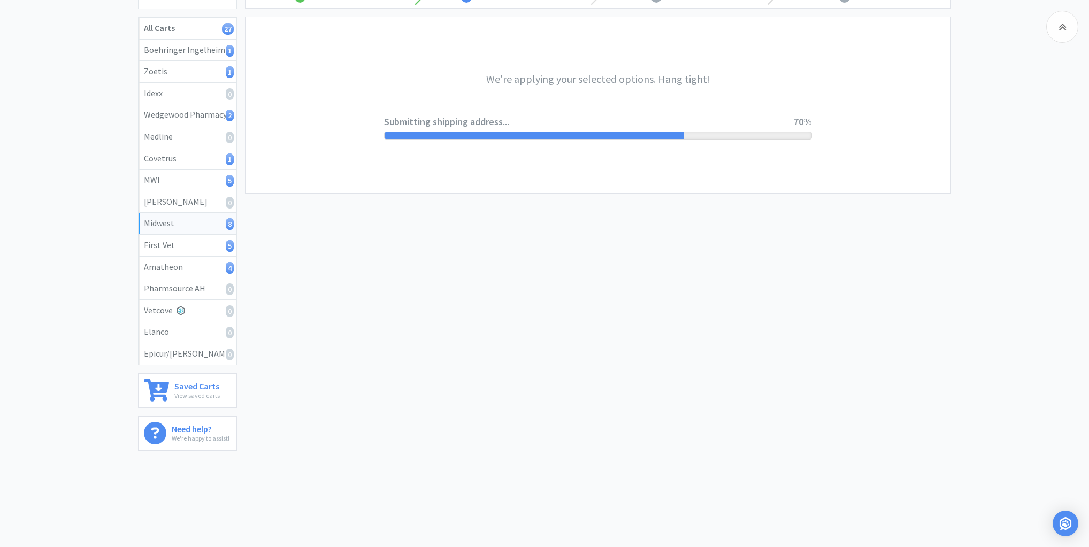
scroll to position [0, 0]
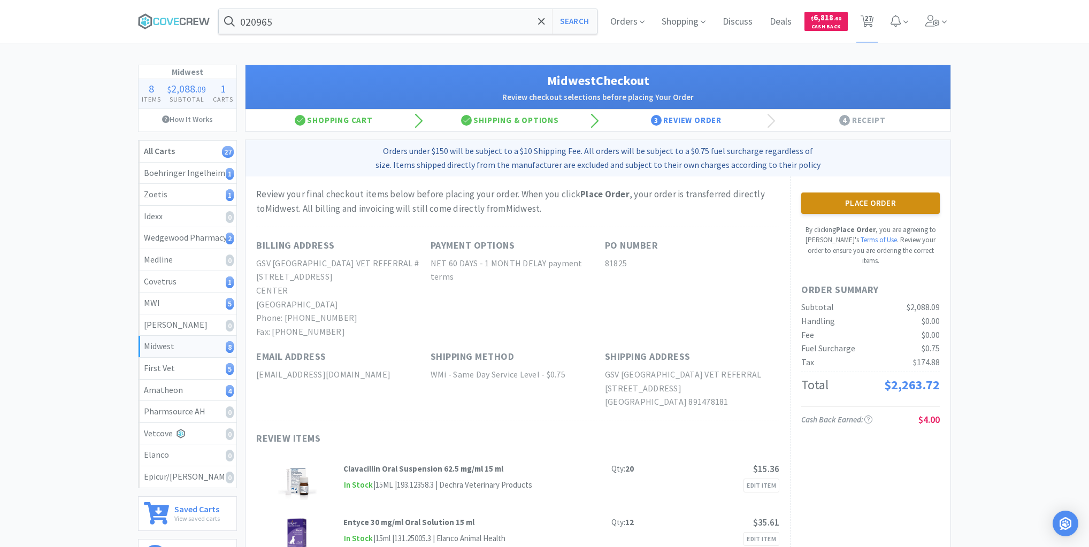
click at [883, 199] on button "Place Order" at bounding box center [870, 203] width 139 height 21
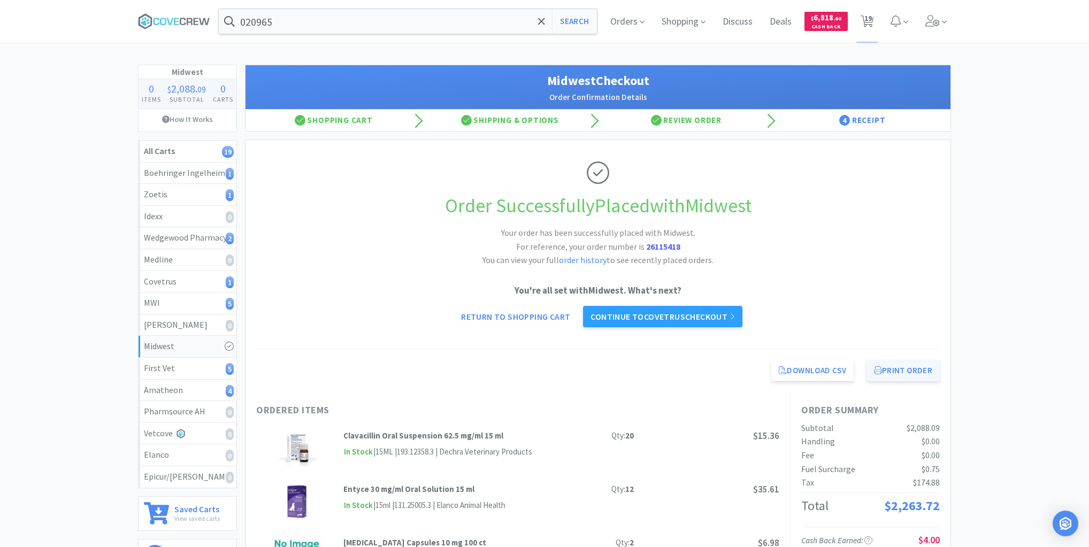
click at [891, 365] on button "Print Order" at bounding box center [902, 370] width 73 height 21
click at [197, 388] on div "Amatheon 4" at bounding box center [187, 390] width 87 height 14
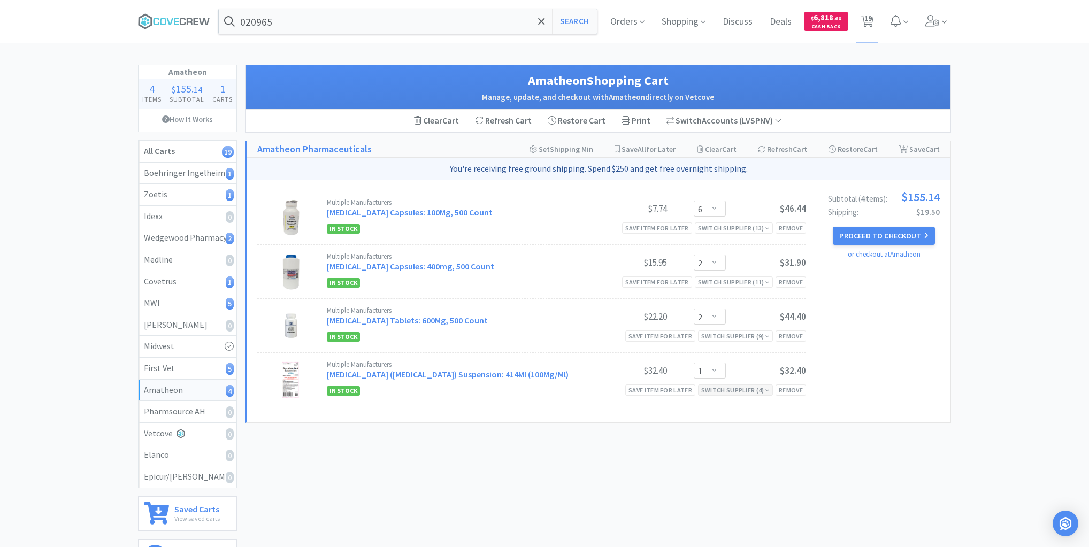
click at [762, 389] on div "Switch Supplier ( 4 )" at bounding box center [735, 390] width 68 height 10
click at [201, 366] on div "First Vet 5" at bounding box center [187, 369] width 87 height 14
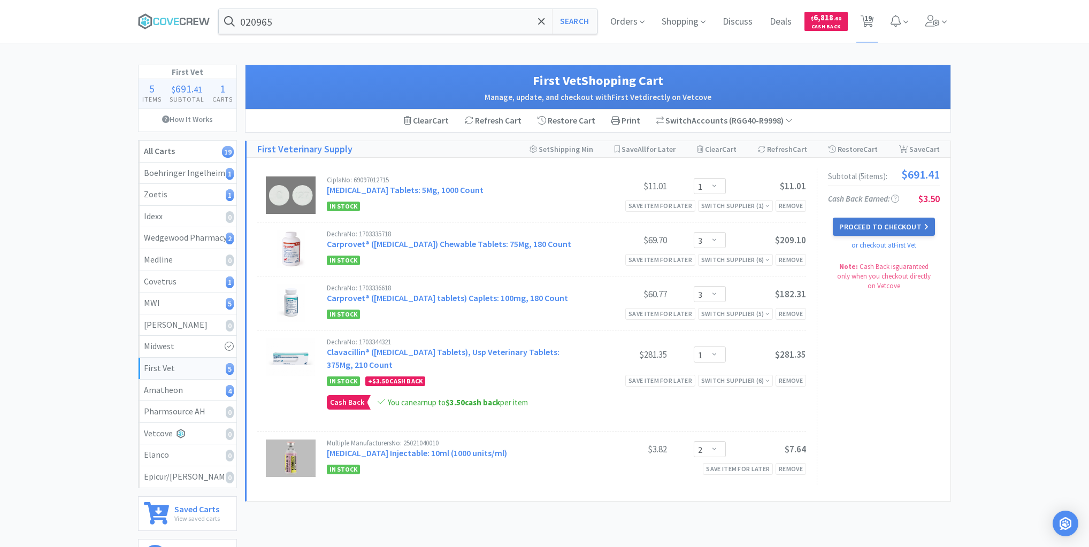
click at [887, 224] on button "Proceed to Checkout" at bounding box center [884, 227] width 102 height 18
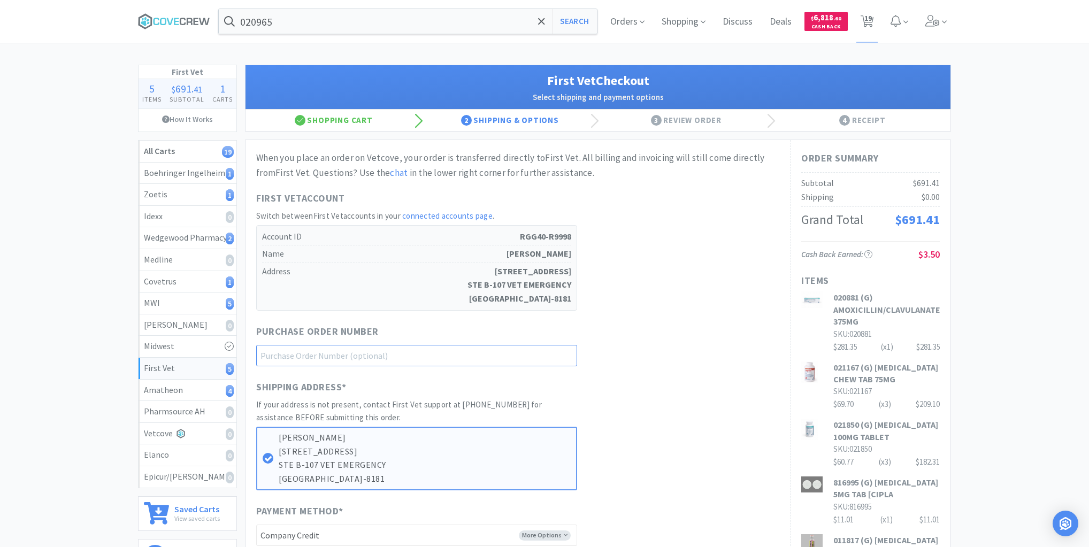
click at [558, 356] on input "text" at bounding box center [416, 355] width 321 height 21
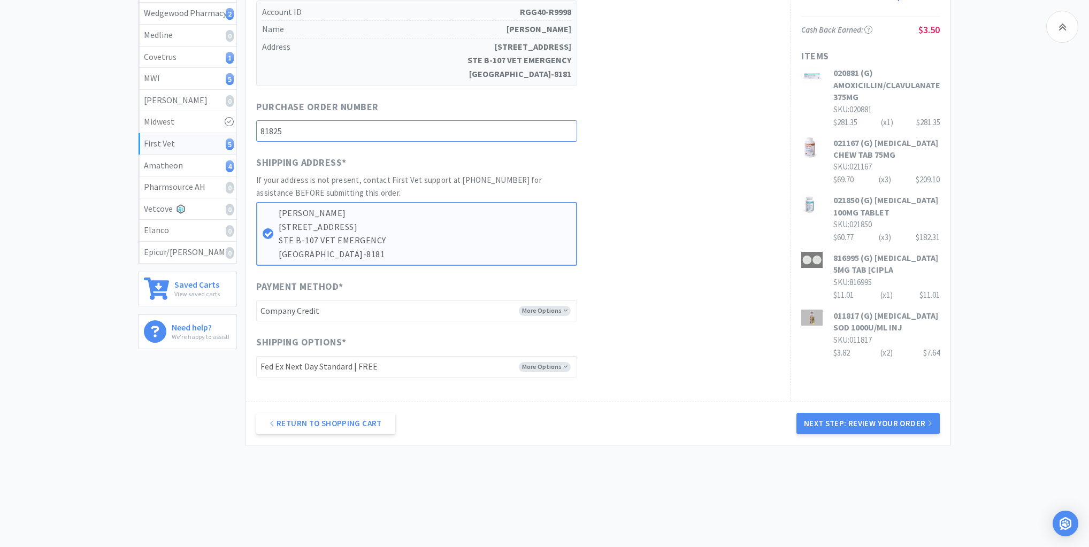
scroll to position [231, 0]
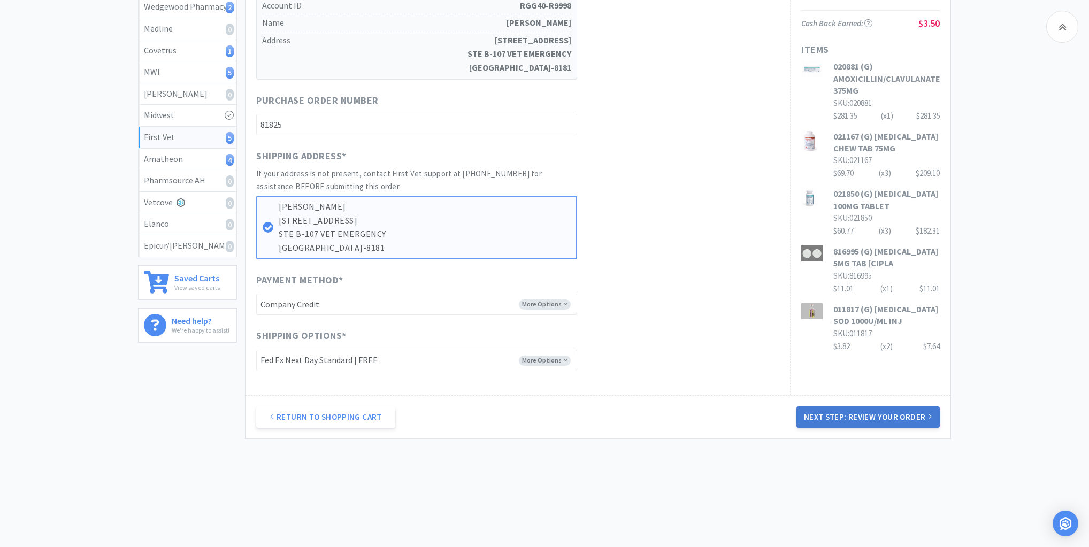
click at [857, 422] on button "Next Step: Review Your Order" at bounding box center [867, 416] width 143 height 21
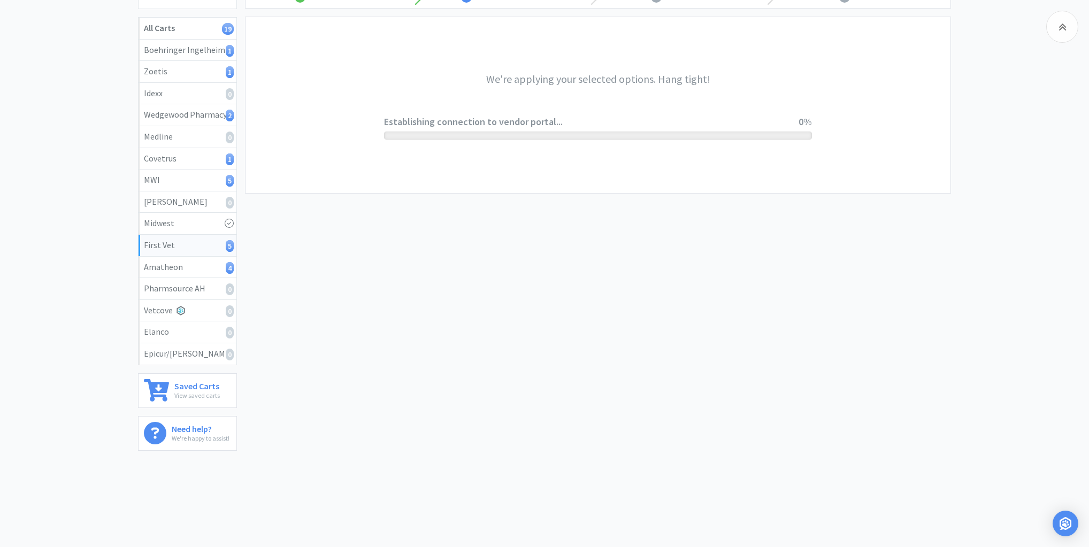
scroll to position [0, 0]
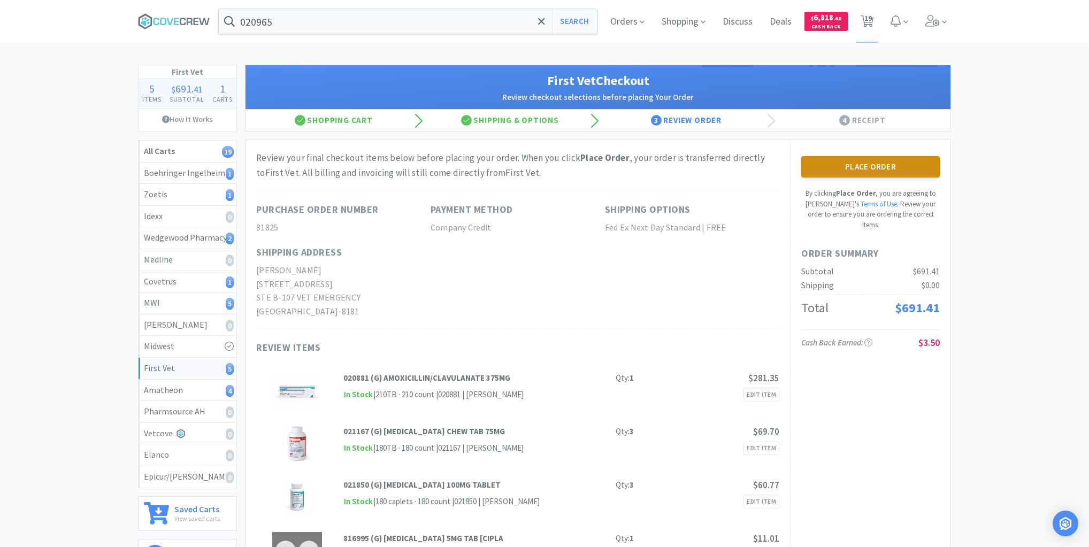
click at [883, 169] on button "Place Order" at bounding box center [870, 166] width 139 height 21
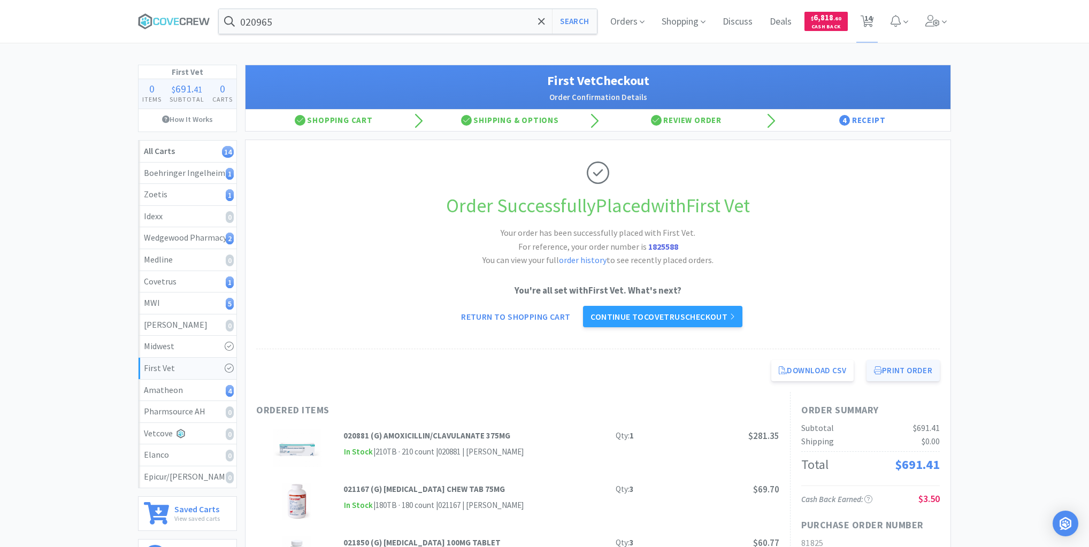
click at [913, 368] on button "Print Order" at bounding box center [902, 370] width 73 height 21
click at [214, 172] on div "Boehringer Ingelheim 1" at bounding box center [187, 173] width 87 height 14
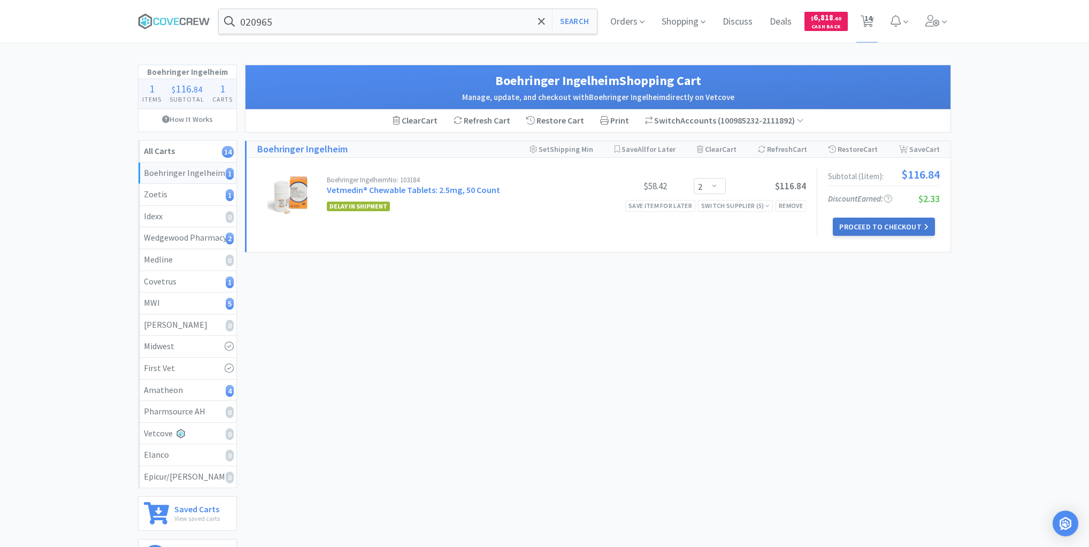
click at [885, 226] on button "Proceed to Checkout" at bounding box center [884, 227] width 102 height 18
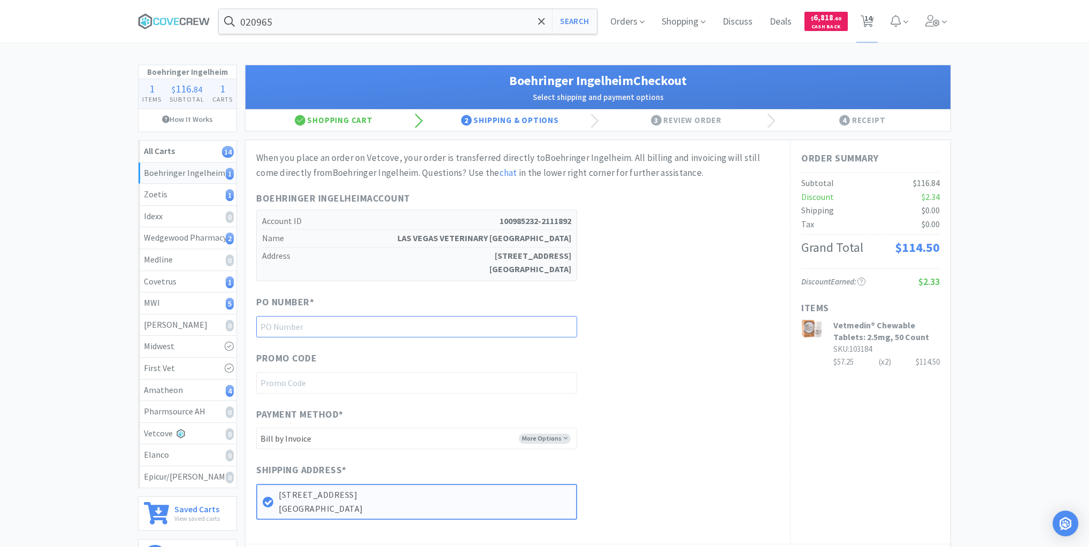
drag, startPoint x: 507, startPoint y: 324, endPoint x: 524, endPoint y: 341, distance: 24.2
click at [509, 326] on input "text" at bounding box center [416, 326] width 321 height 21
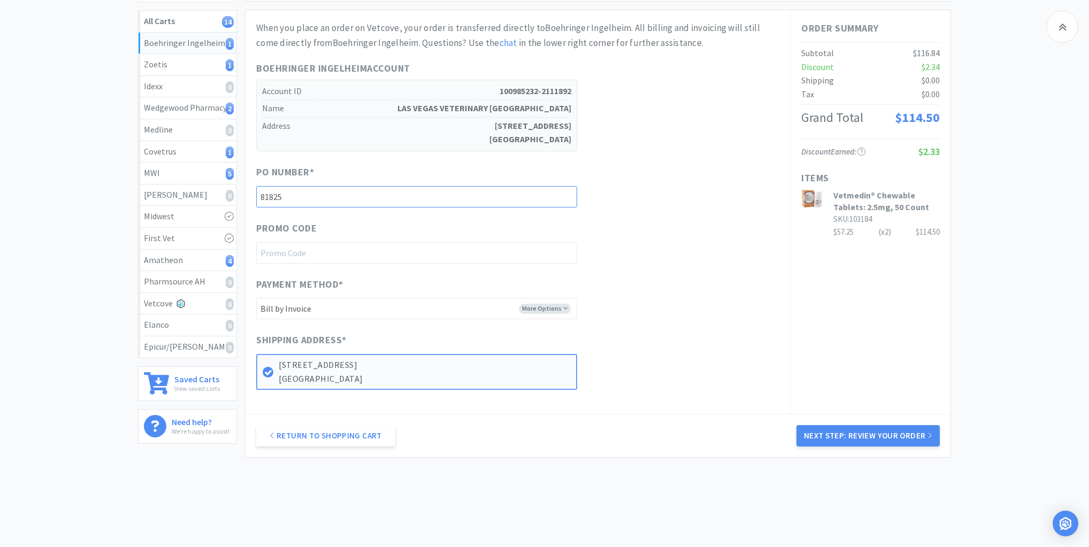
scroll to position [149, 0]
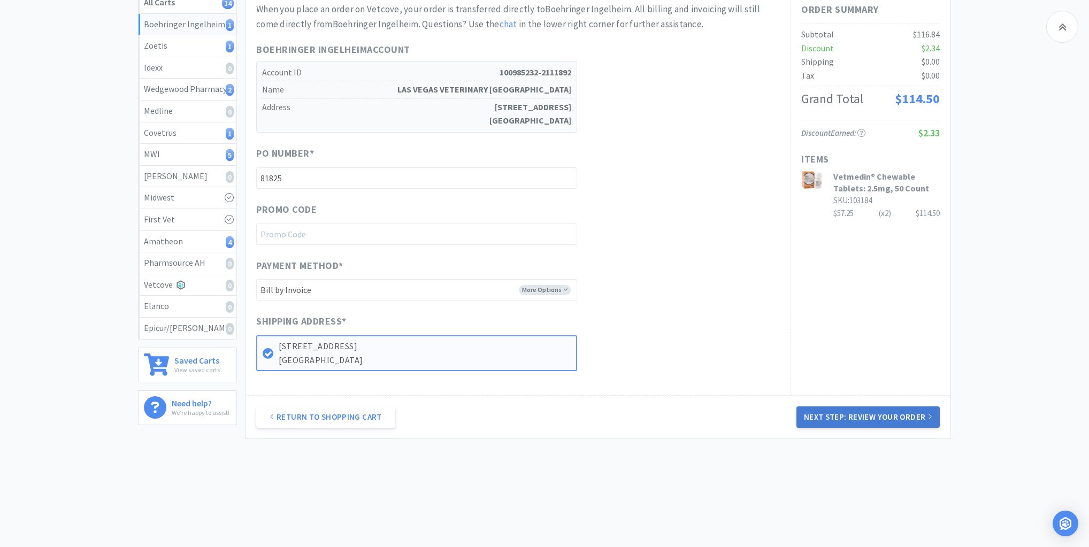
click at [854, 412] on button "Next Step: Review Your Order" at bounding box center [867, 416] width 143 height 21
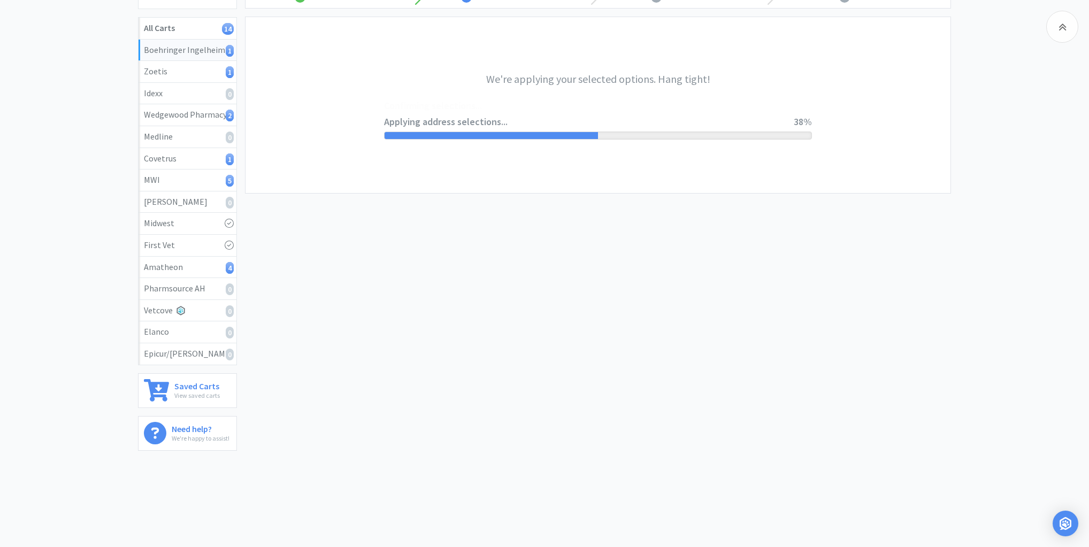
scroll to position [0, 0]
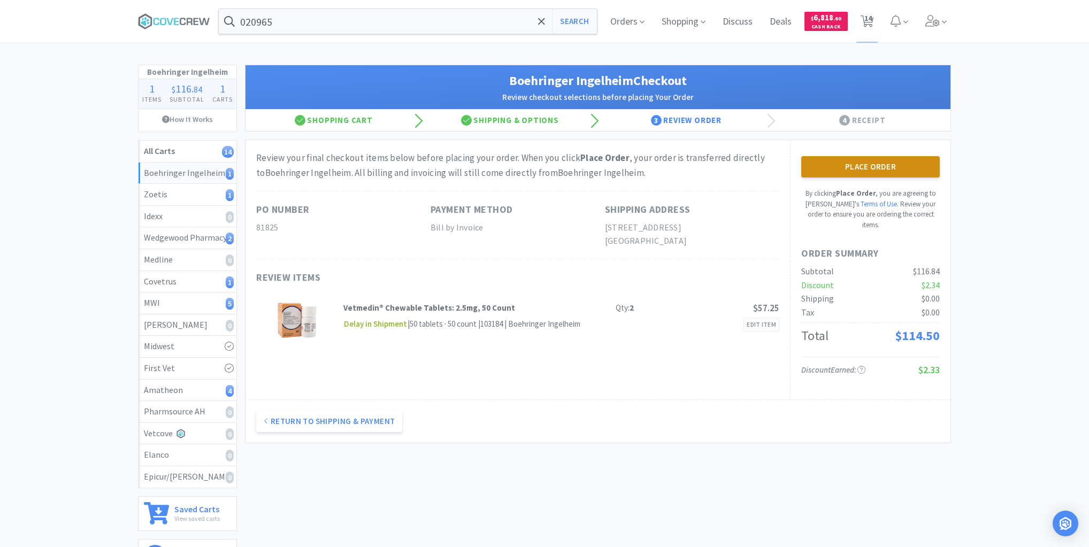
click at [869, 164] on button "Place Order" at bounding box center [870, 166] width 139 height 21
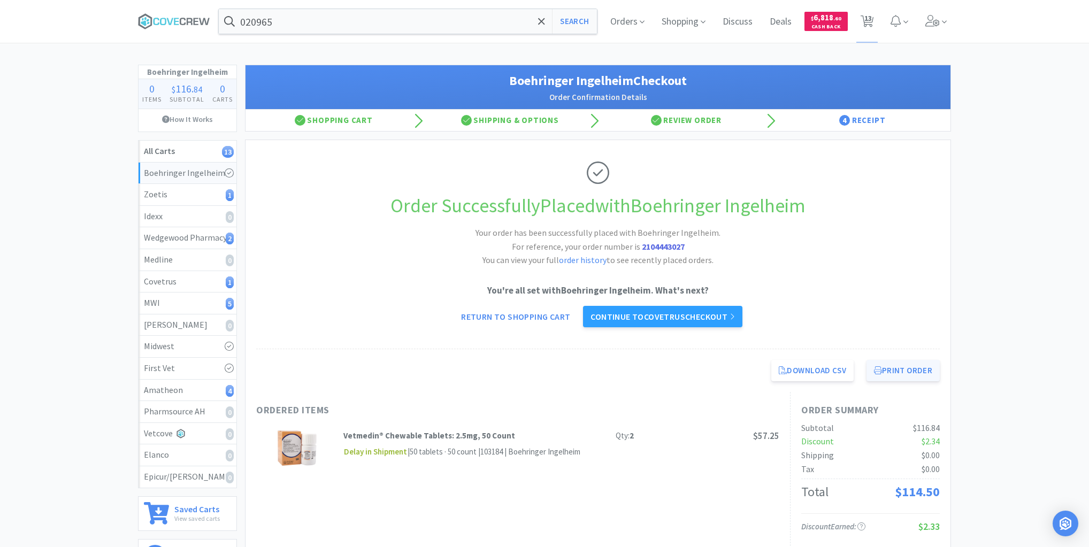
click at [894, 366] on button "Print Order" at bounding box center [902, 370] width 73 height 21
click at [180, 240] on div "Wedgewood Pharmacy 2" at bounding box center [187, 238] width 87 height 14
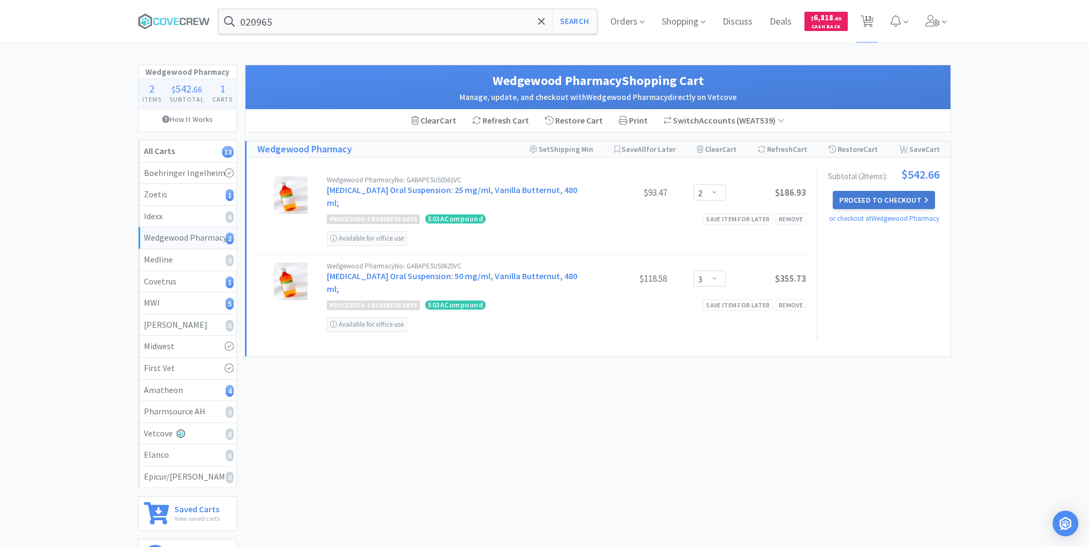
click at [862, 196] on button "Proceed to Checkout" at bounding box center [884, 200] width 102 height 18
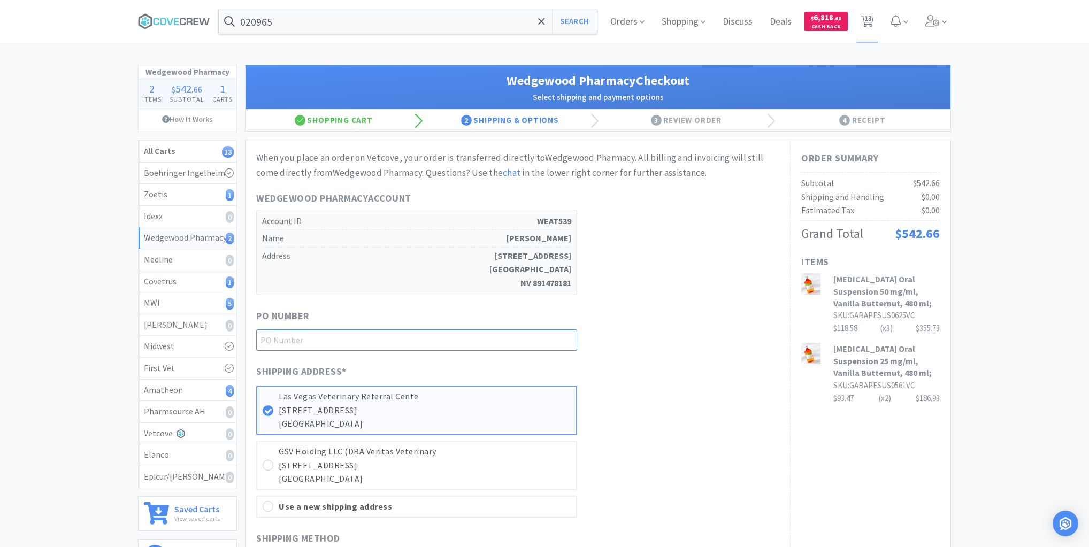
click at [468, 337] on input "text" at bounding box center [416, 339] width 321 height 21
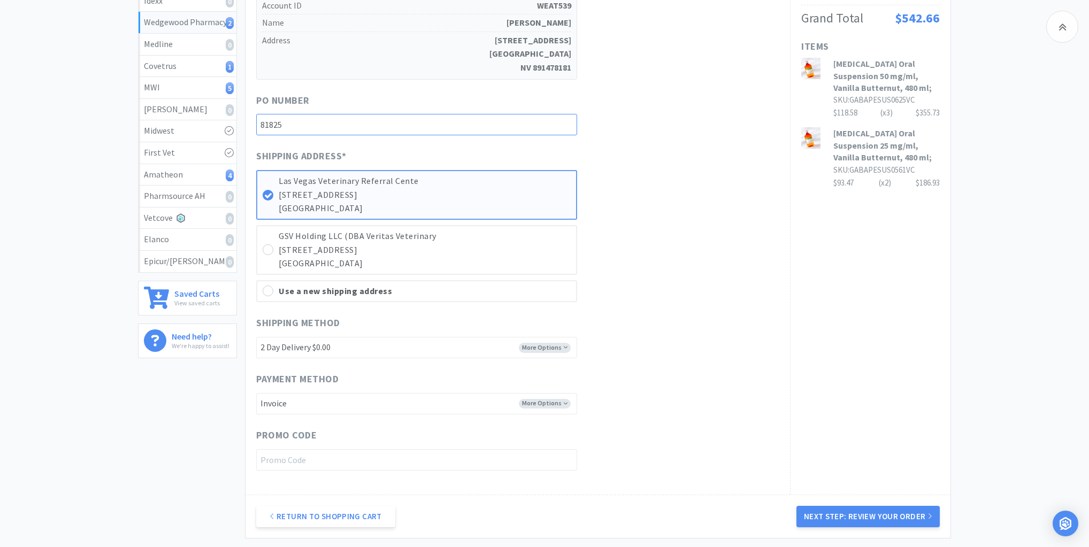
scroll to position [257, 0]
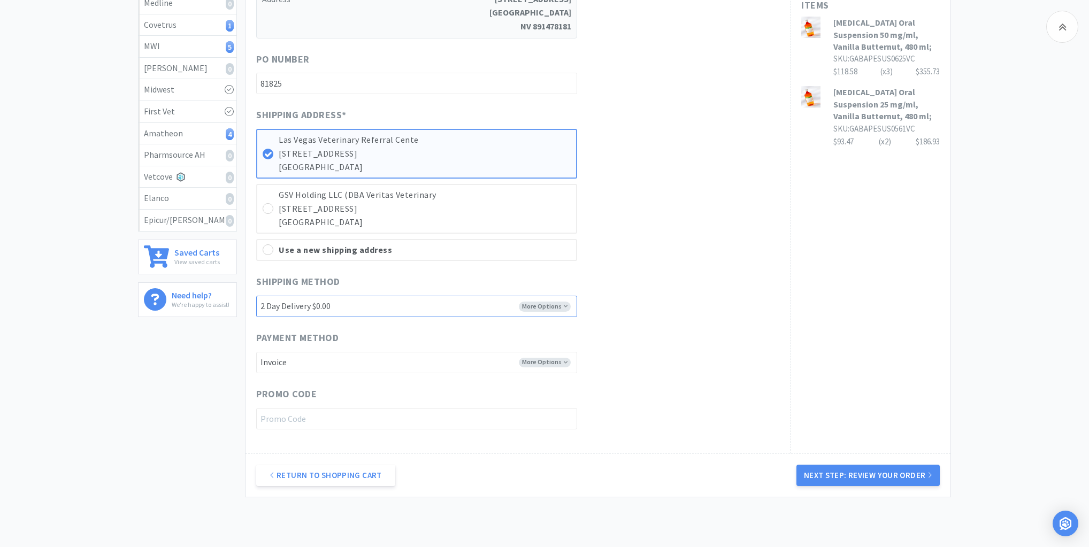
click at [562, 305] on select "2 Day Delivery $0.00 1 Day Delivery $30.00" at bounding box center [416, 306] width 321 height 21
click at [847, 477] on button "Next Step: Review Your Order" at bounding box center [867, 475] width 143 height 21
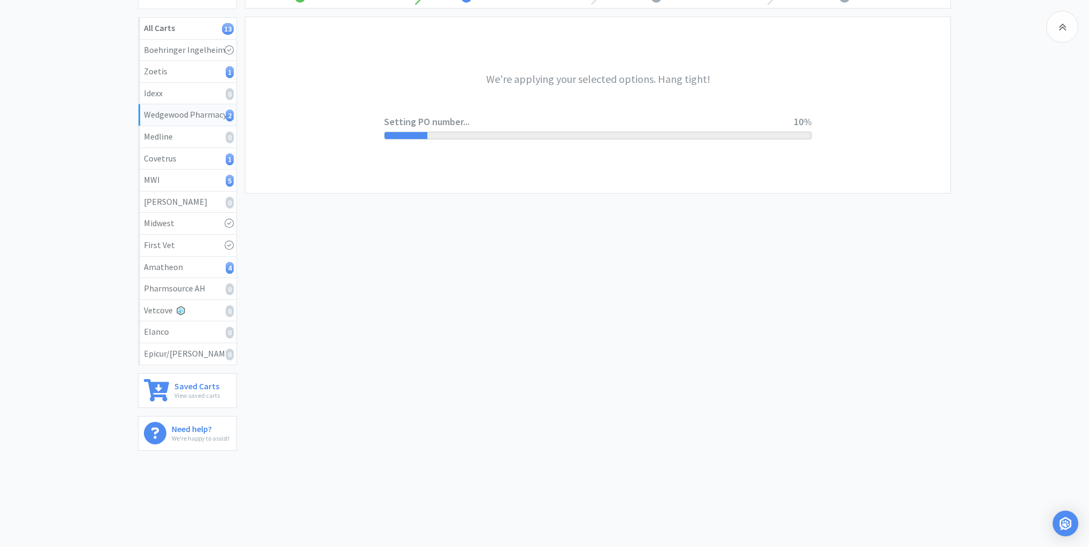
scroll to position [0, 0]
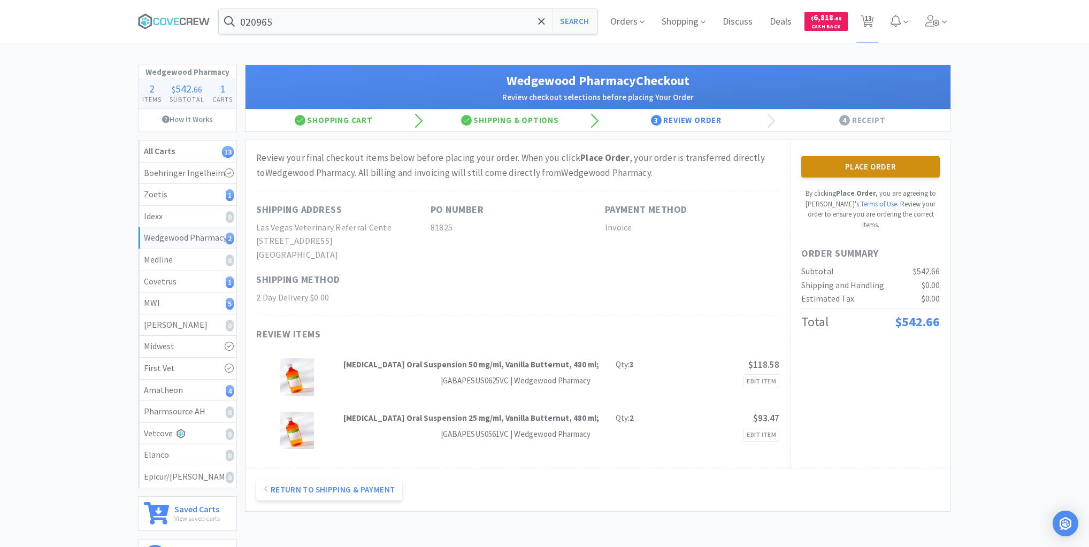
click at [879, 168] on button "Place Order" at bounding box center [870, 166] width 139 height 21
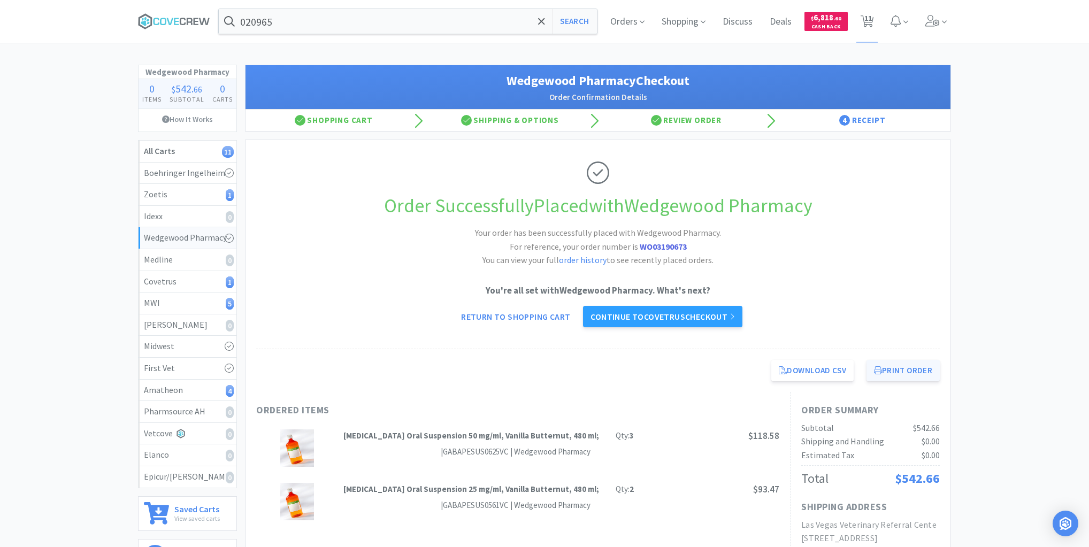
click at [911, 366] on button "Print Order" at bounding box center [902, 370] width 73 height 21
click at [207, 280] on div "Covetrus 1" at bounding box center [187, 282] width 87 height 14
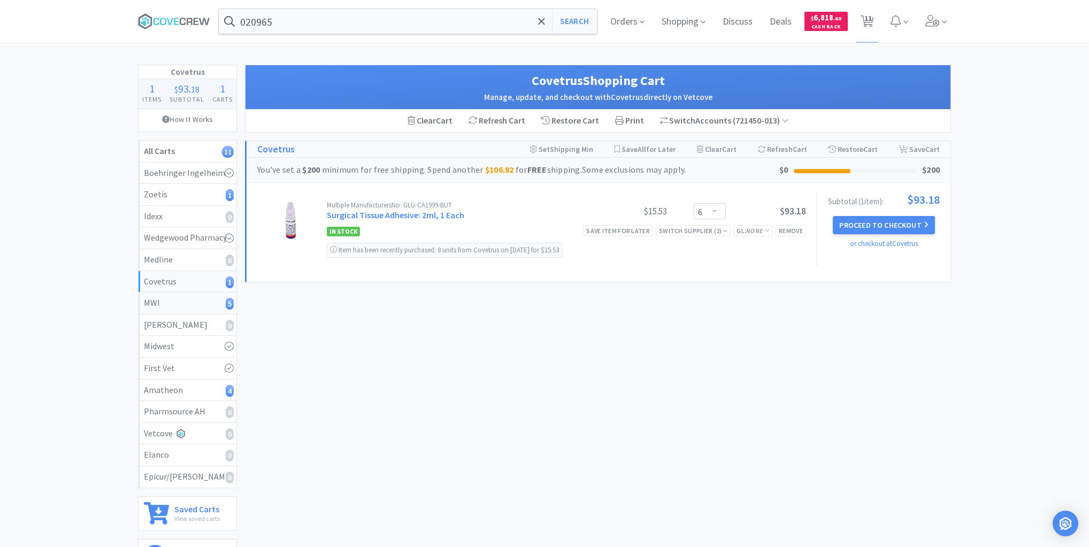
click at [203, 303] on div "MWI 5" at bounding box center [187, 303] width 87 height 14
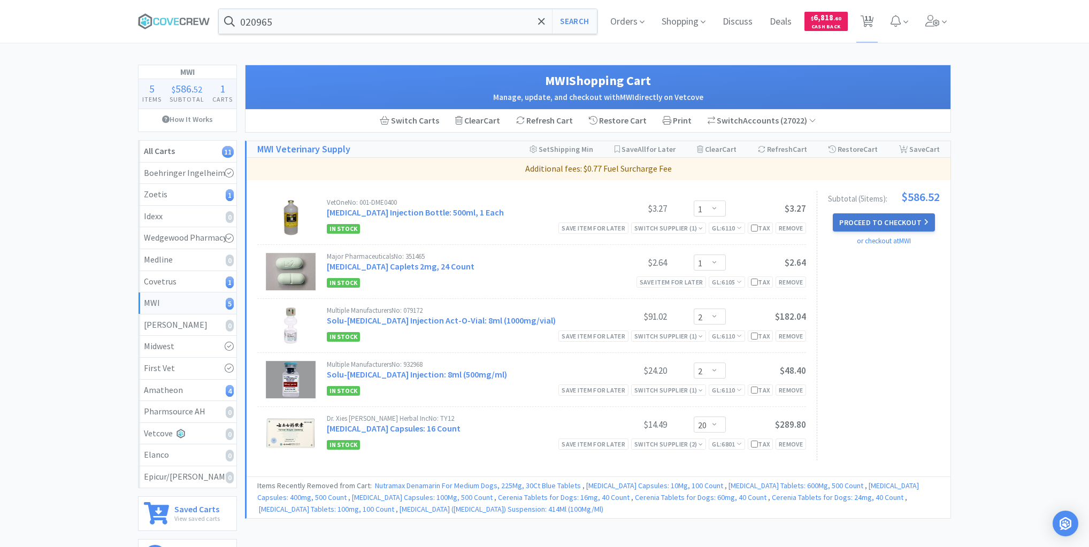
click at [885, 221] on button "Proceed to Checkout" at bounding box center [884, 222] width 102 height 18
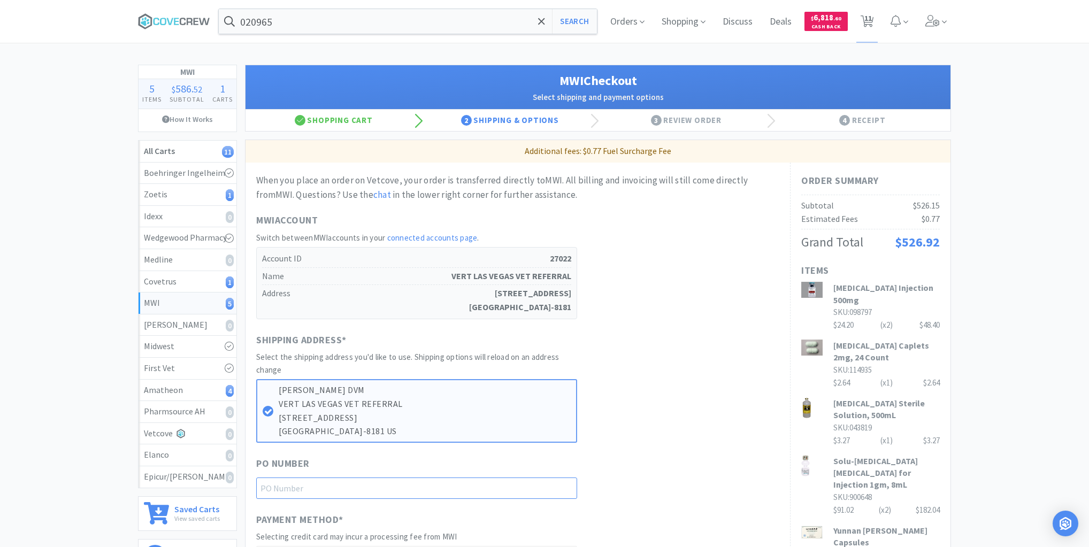
click at [498, 482] on input "text" at bounding box center [416, 488] width 321 height 21
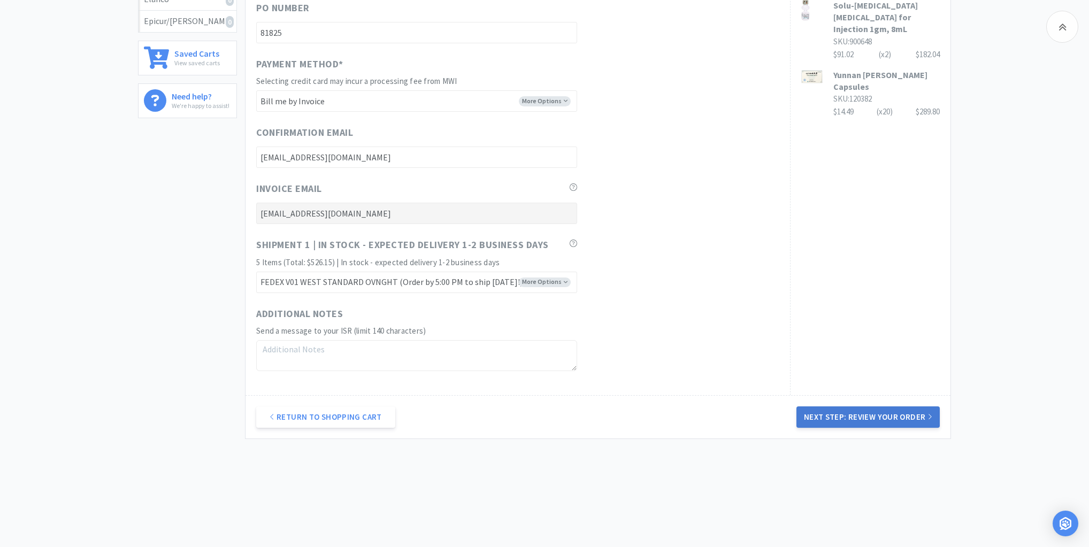
click at [860, 417] on button "Next Step: Review Your Order" at bounding box center [867, 416] width 143 height 21
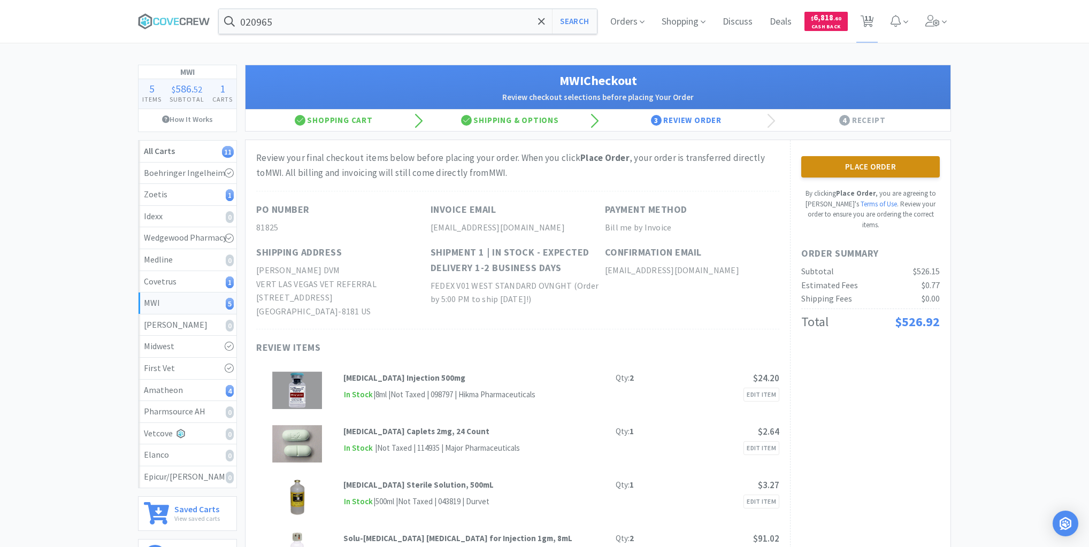
click at [888, 169] on button "Place Order" at bounding box center [870, 166] width 139 height 21
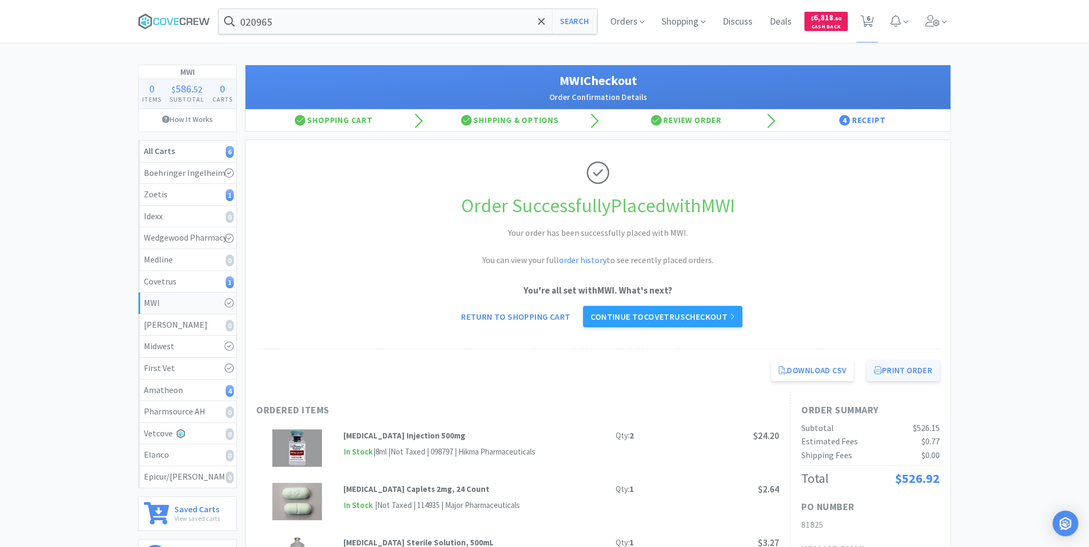
click at [899, 369] on button "Print Order" at bounding box center [902, 370] width 73 height 21
click at [214, 196] on div "Zoetis 1" at bounding box center [187, 195] width 87 height 14
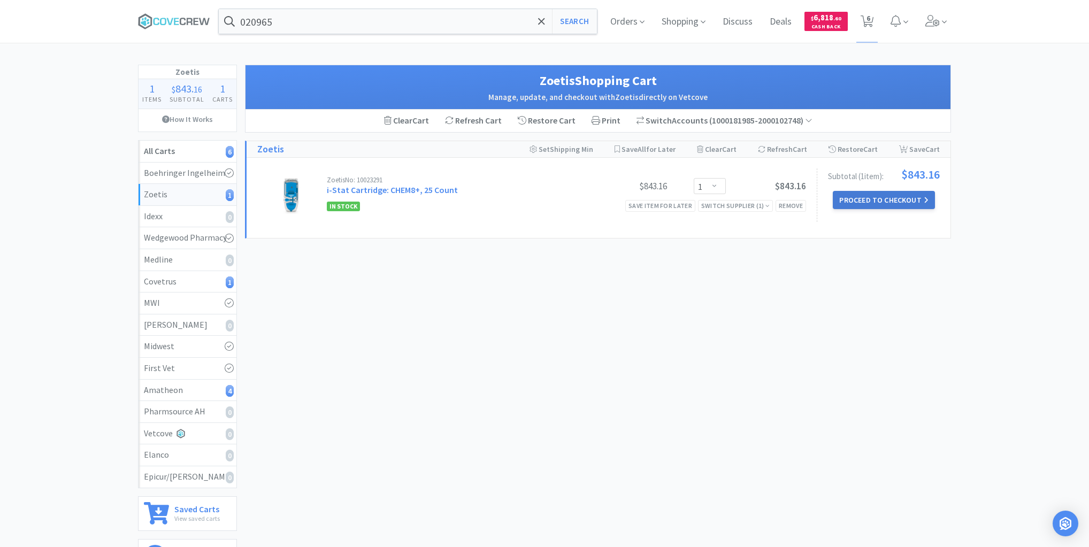
click at [881, 201] on button "Proceed to Checkout" at bounding box center [884, 200] width 102 height 18
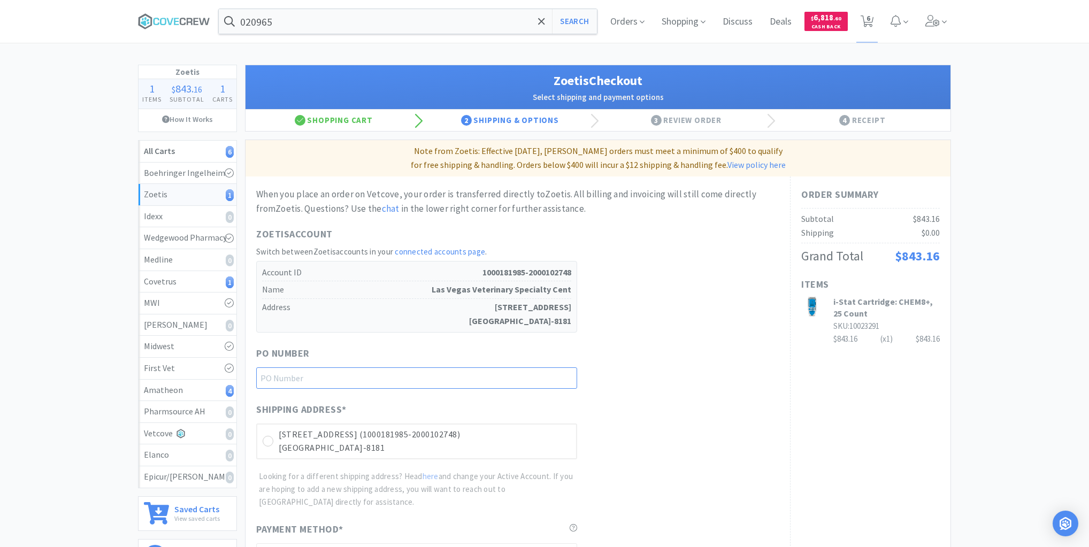
click at [556, 384] on input "text" at bounding box center [416, 377] width 321 height 21
click at [269, 440] on icon at bounding box center [268, 441] width 8 height 8
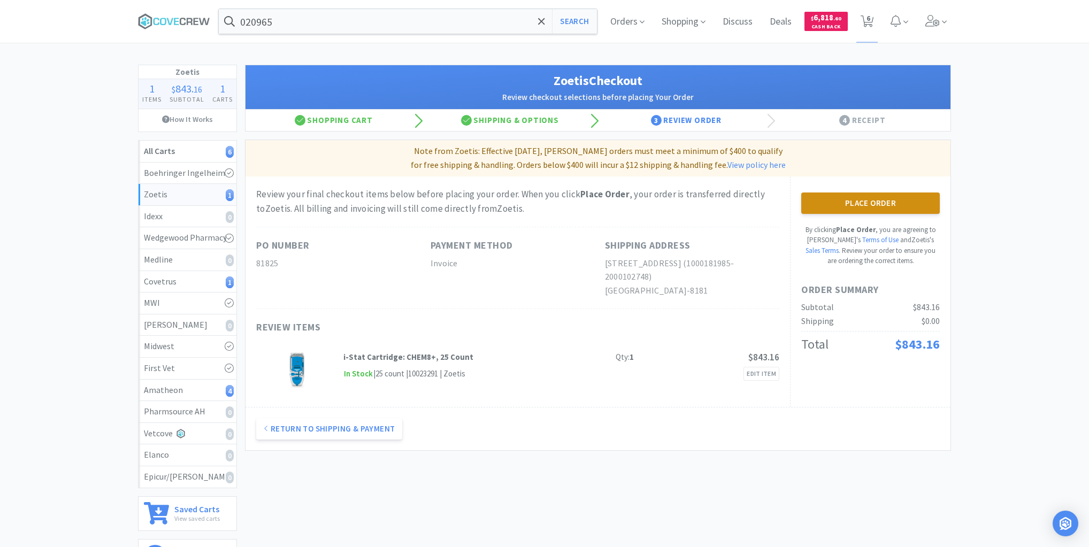
click at [871, 201] on button "Place Order" at bounding box center [870, 203] width 139 height 21
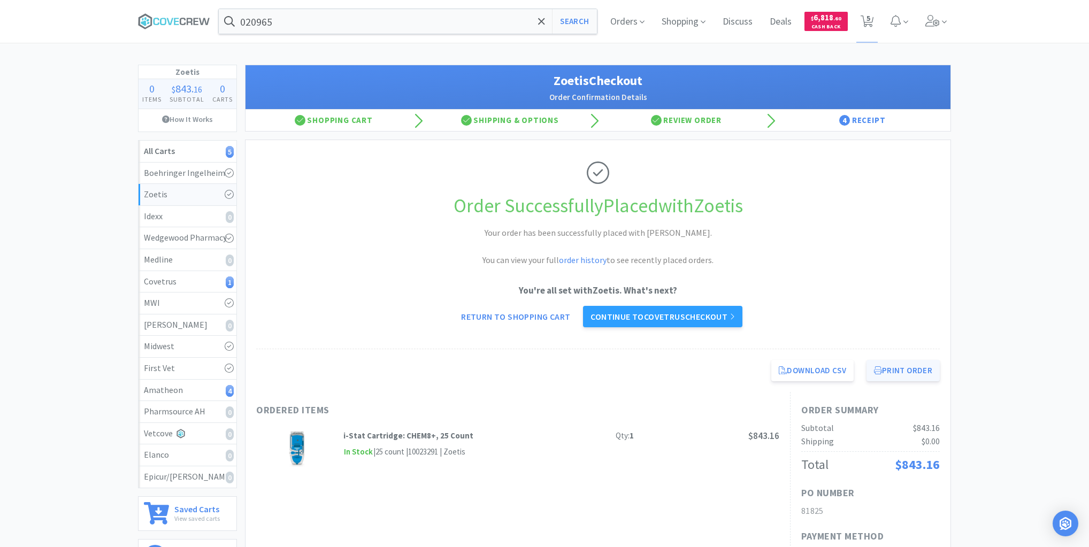
click at [892, 366] on button "Print Order" at bounding box center [902, 370] width 73 height 21
click at [166, 389] on div "Amatheon 4" at bounding box center [187, 390] width 87 height 14
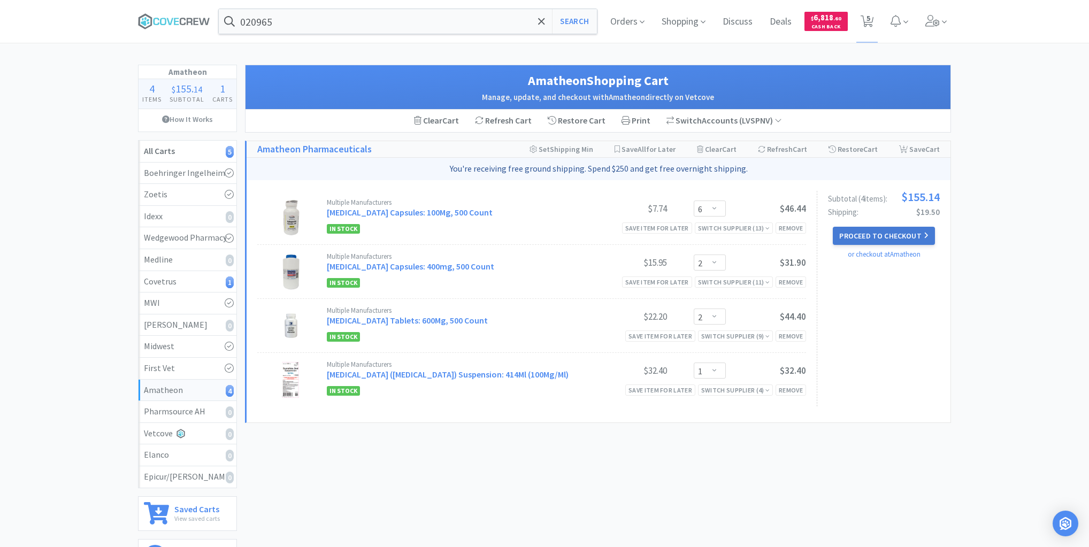
click at [878, 228] on button "Proceed to Checkout" at bounding box center [884, 236] width 102 height 18
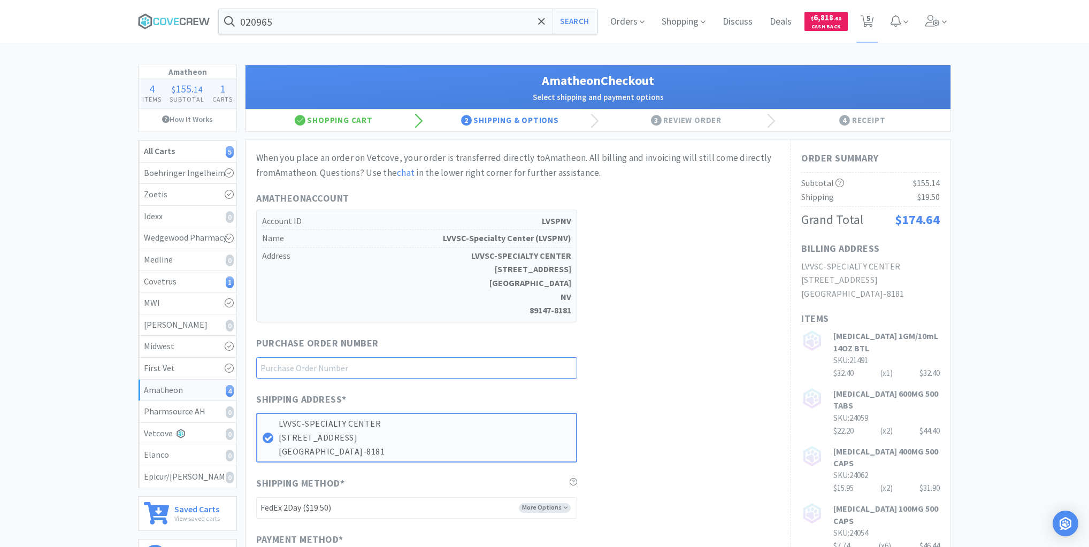
click at [522, 366] on input "text" at bounding box center [416, 367] width 321 height 21
click at [563, 497] on select "-------- FedEx 2Day ($19.50) Ground (Free!) Ground (Signature Required) ($17.60…" at bounding box center [416, 507] width 321 height 21
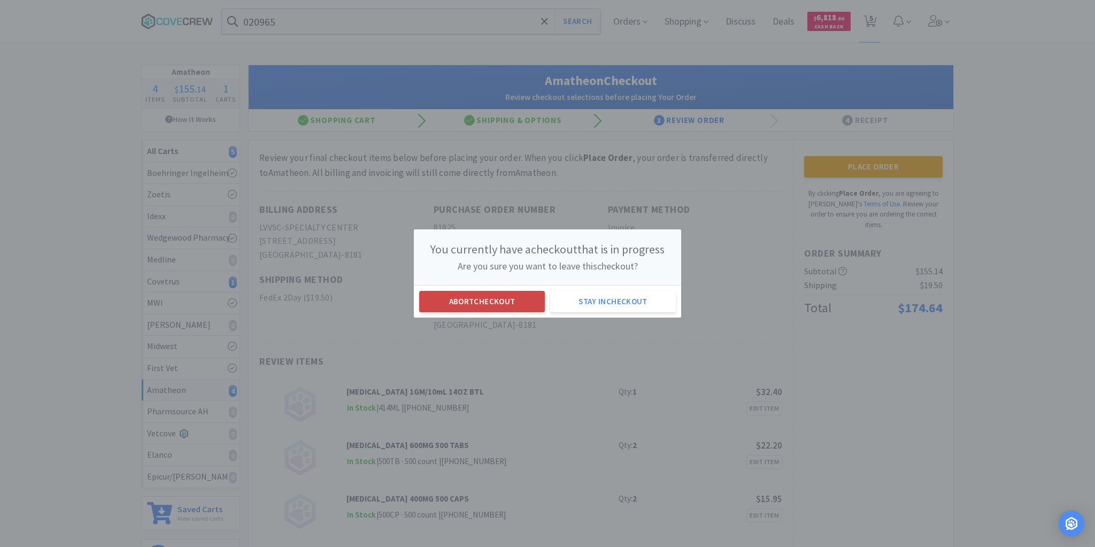
click at [465, 301] on button "Abort checkout" at bounding box center [482, 301] width 126 height 21
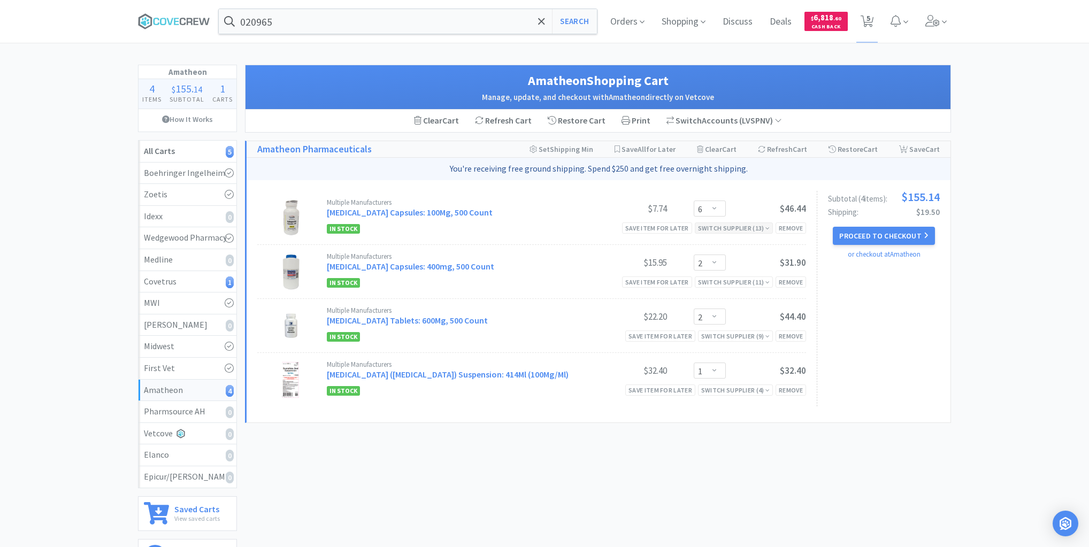
click at [740, 225] on div "Switch Supplier ( 13 )" at bounding box center [734, 228] width 72 height 10
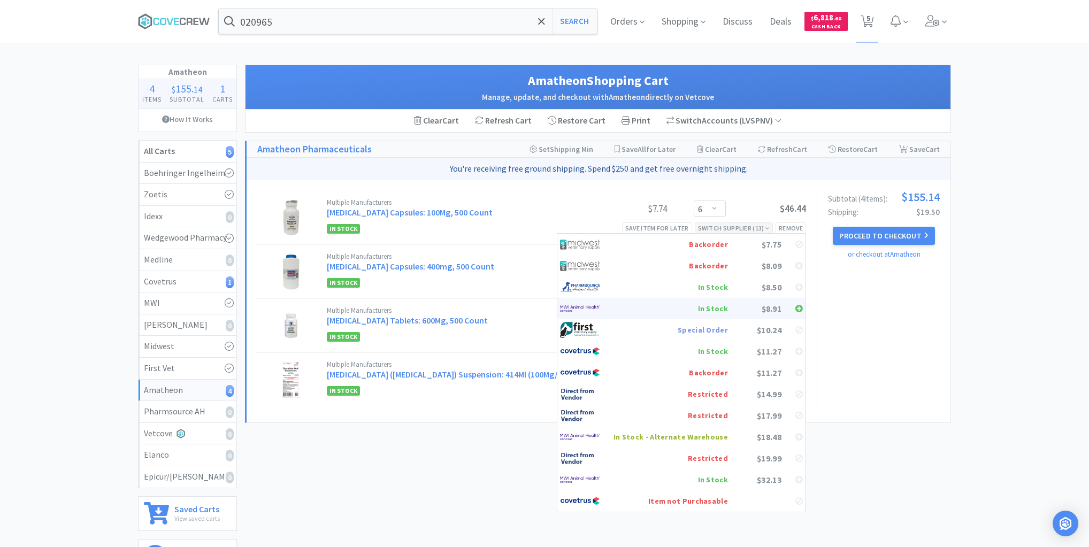
click at [722, 310] on div "In Stock" at bounding box center [670, 309] width 114 height 16
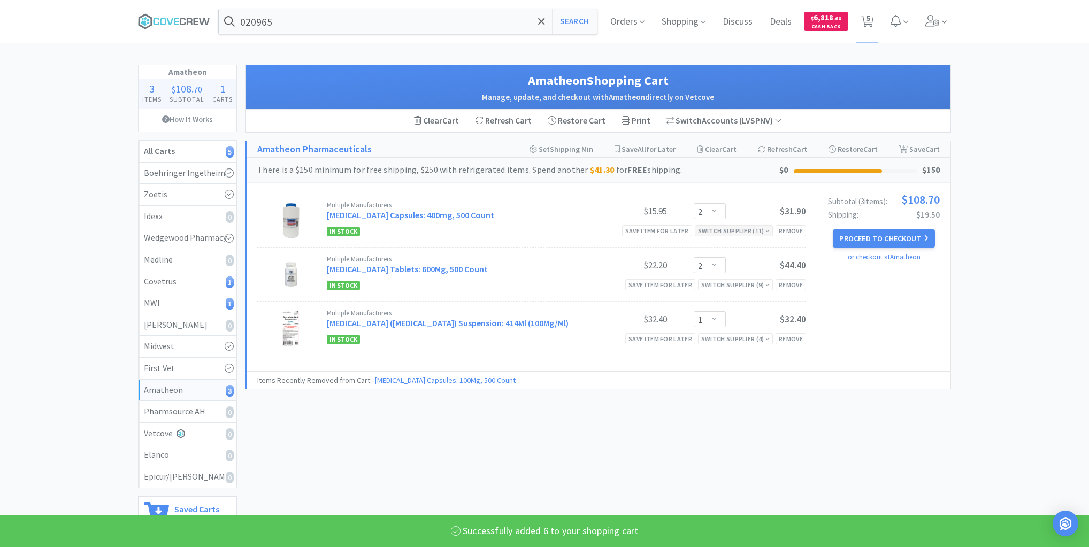
click at [725, 231] on div "Switch Supplier ( 11 )" at bounding box center [734, 231] width 72 height 10
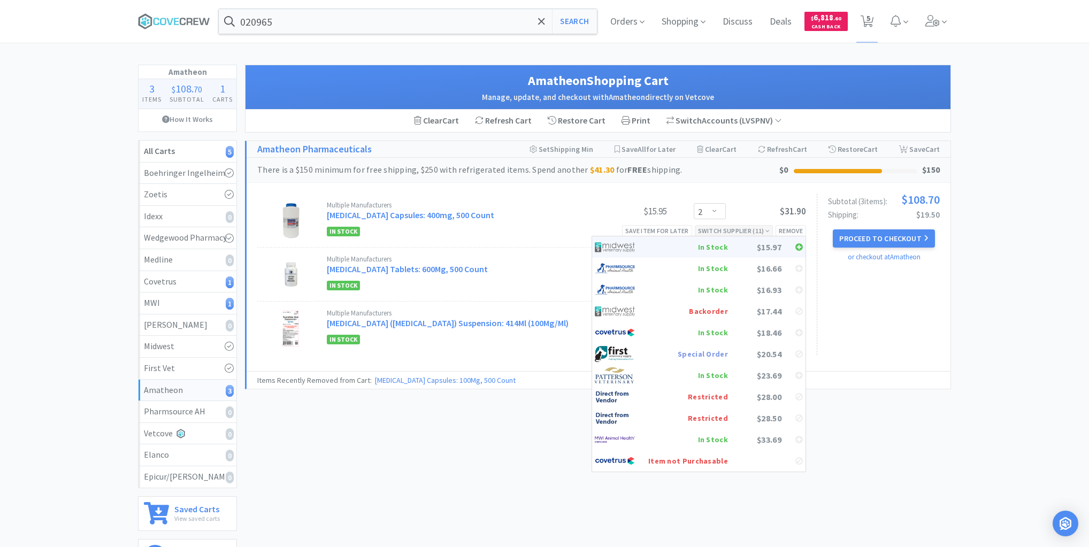
click at [723, 245] on div "In Stock" at bounding box center [688, 247] width 80 height 16
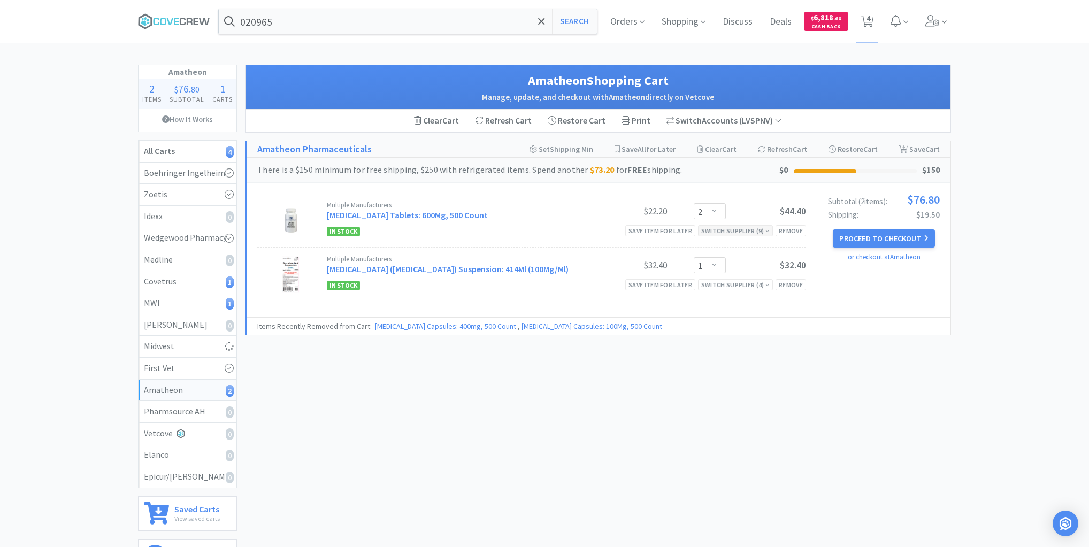
click at [723, 229] on div "Switch Supplier ( 9 )" at bounding box center [735, 231] width 68 height 10
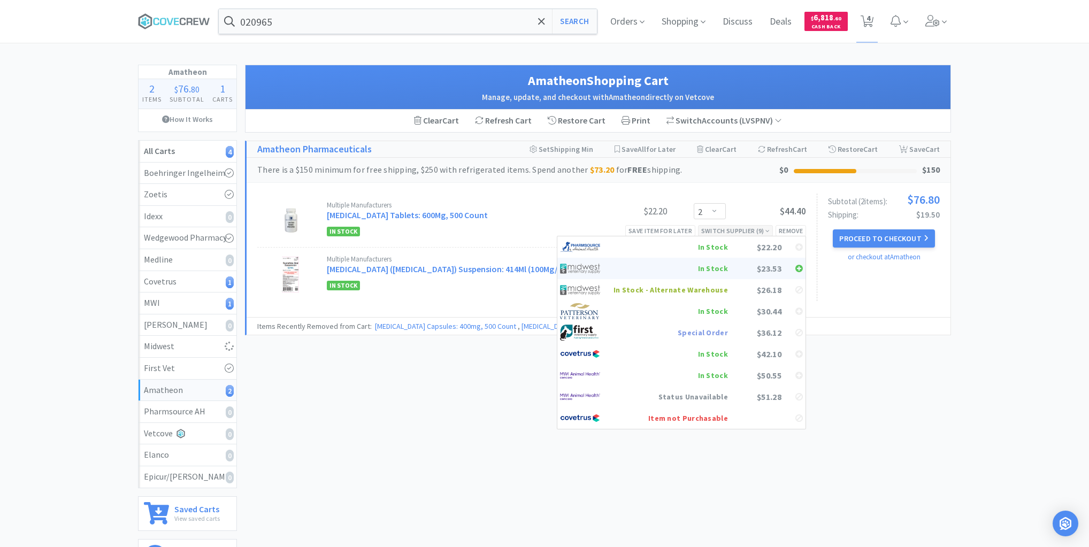
click at [726, 265] on div "In Stock" at bounding box center [670, 268] width 114 height 16
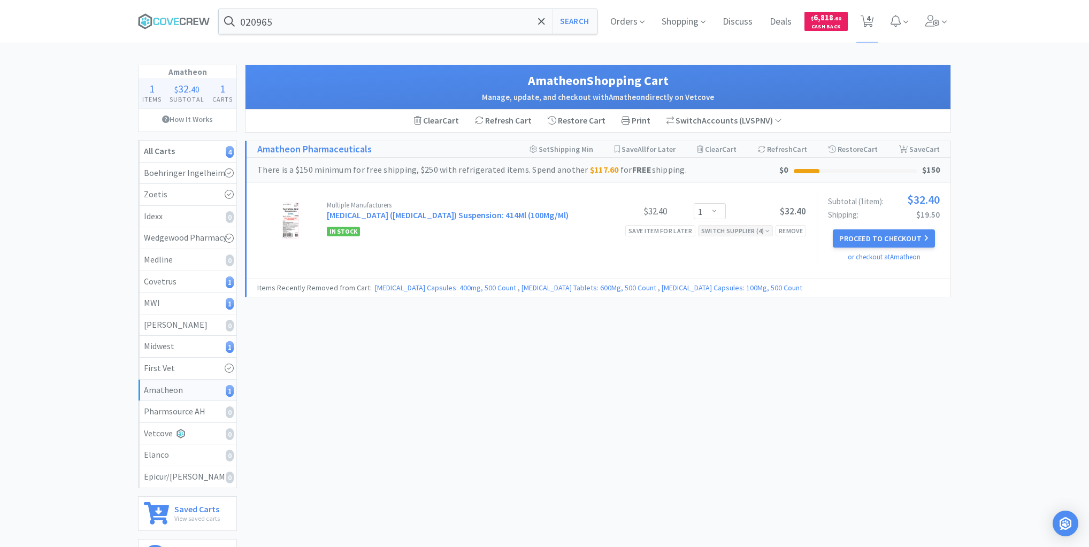
click at [729, 231] on div "Switch Supplier ( 4 )" at bounding box center [735, 231] width 68 height 10
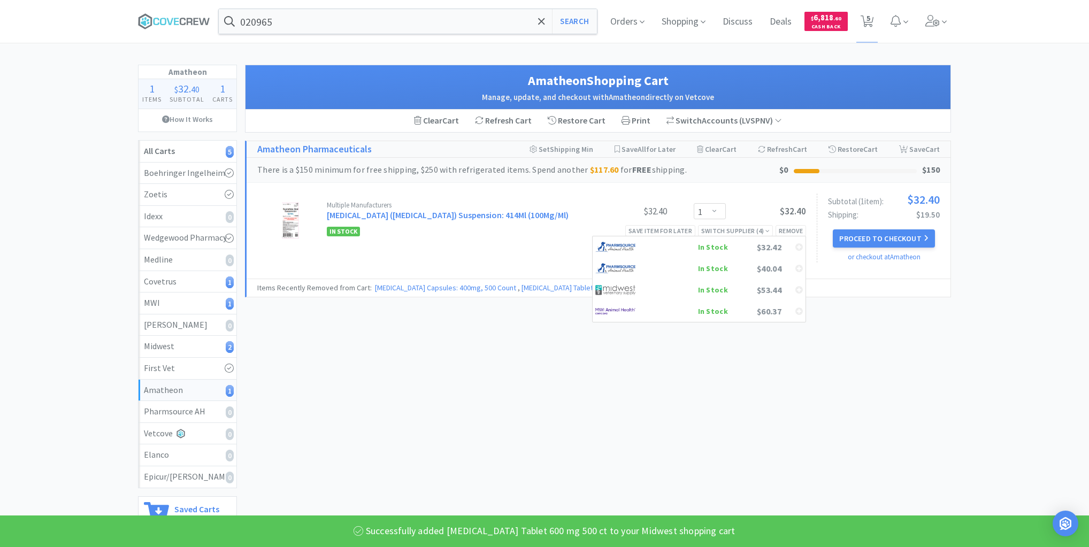
click at [600, 366] on div "Amatheon Shopping Cart Manage, update, and checkout with Amatheon directly on V…" at bounding box center [598, 318] width 706 height 506
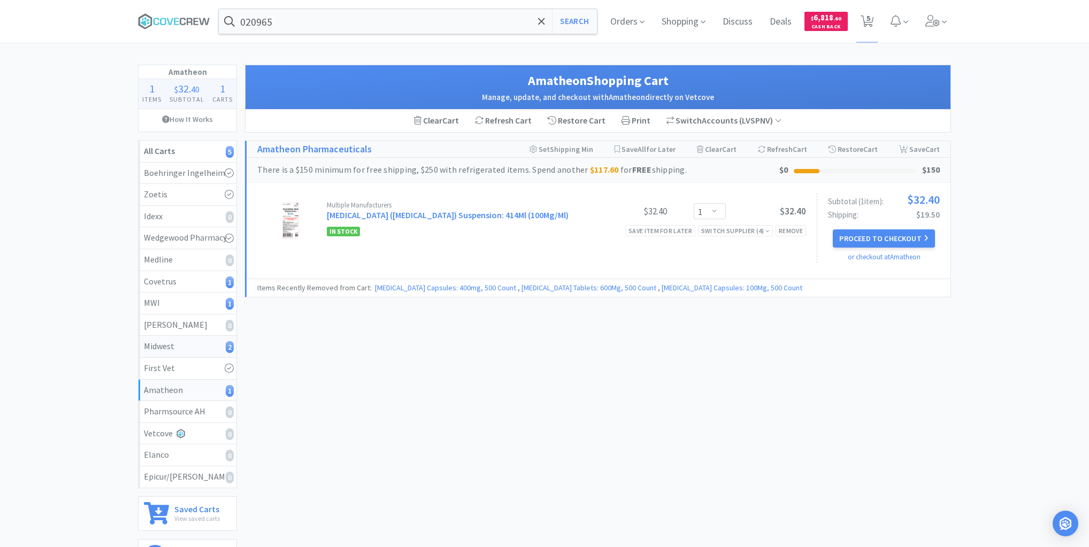
click at [188, 343] on div "Midwest 2" at bounding box center [187, 347] width 87 height 14
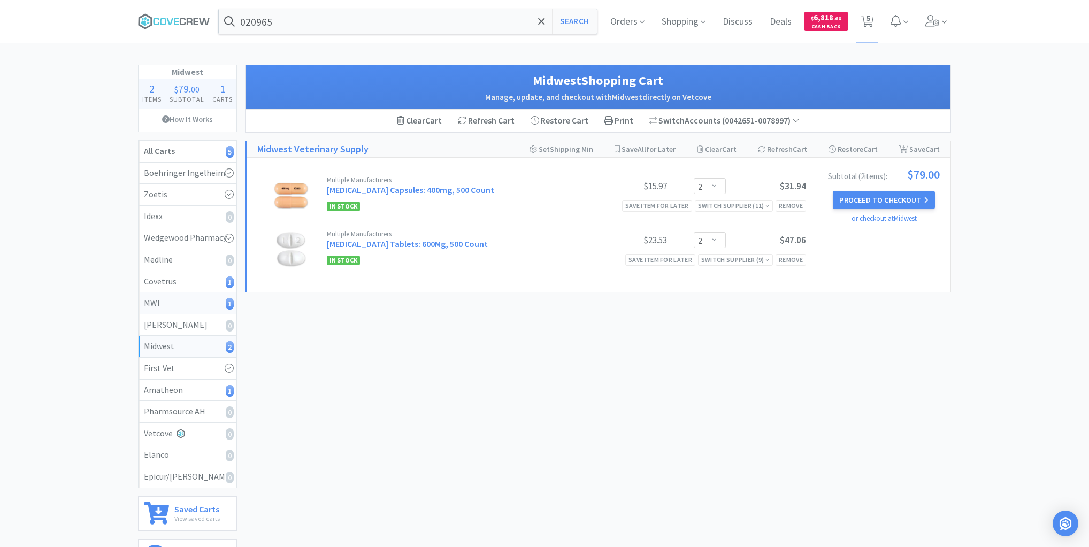
click at [203, 299] on div "MWI 1" at bounding box center [187, 303] width 87 height 14
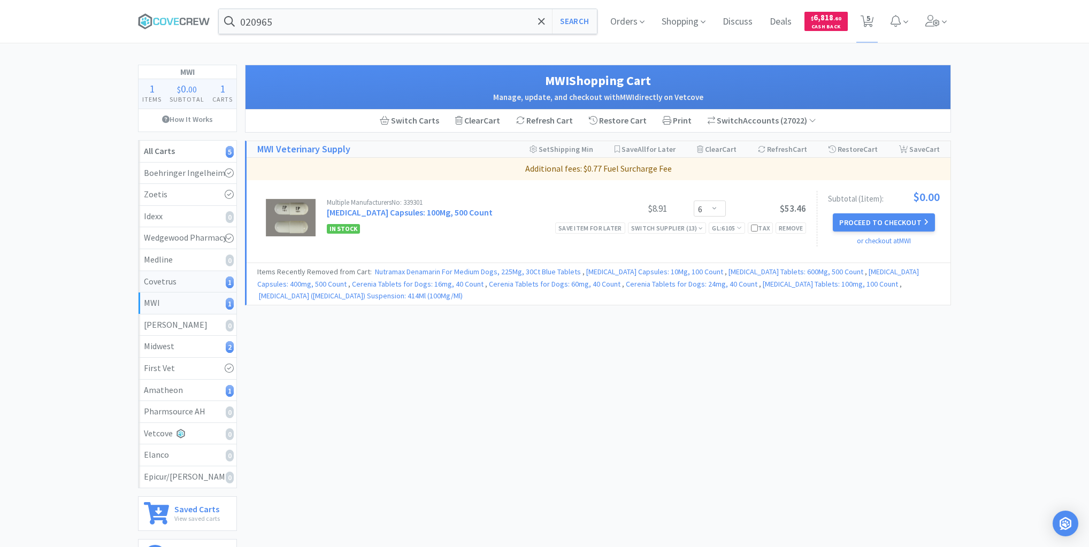
click at [203, 280] on div "Covetrus 1" at bounding box center [187, 282] width 87 height 14
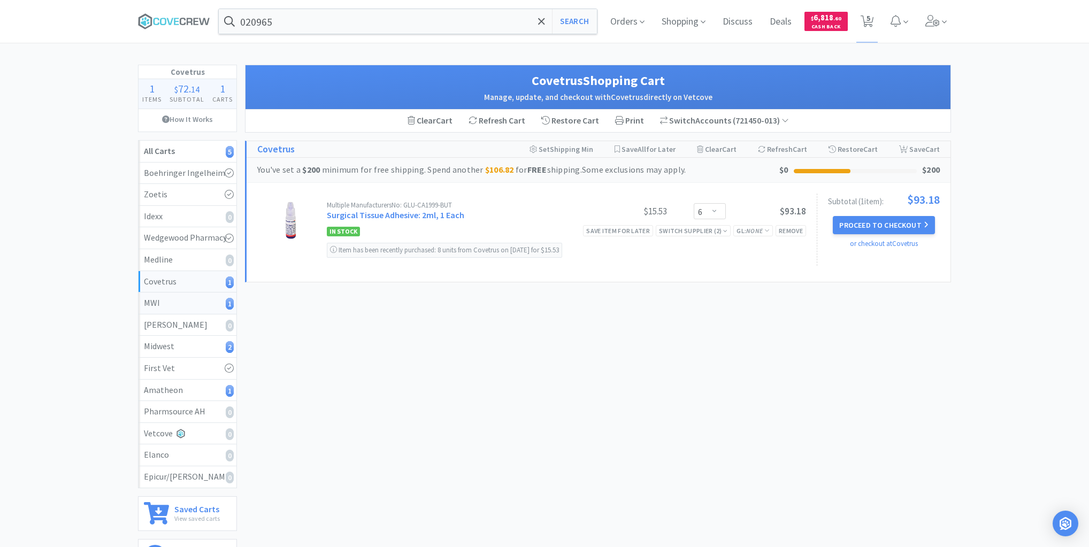
click at [202, 310] on link "MWI 1" at bounding box center [188, 304] width 98 height 22
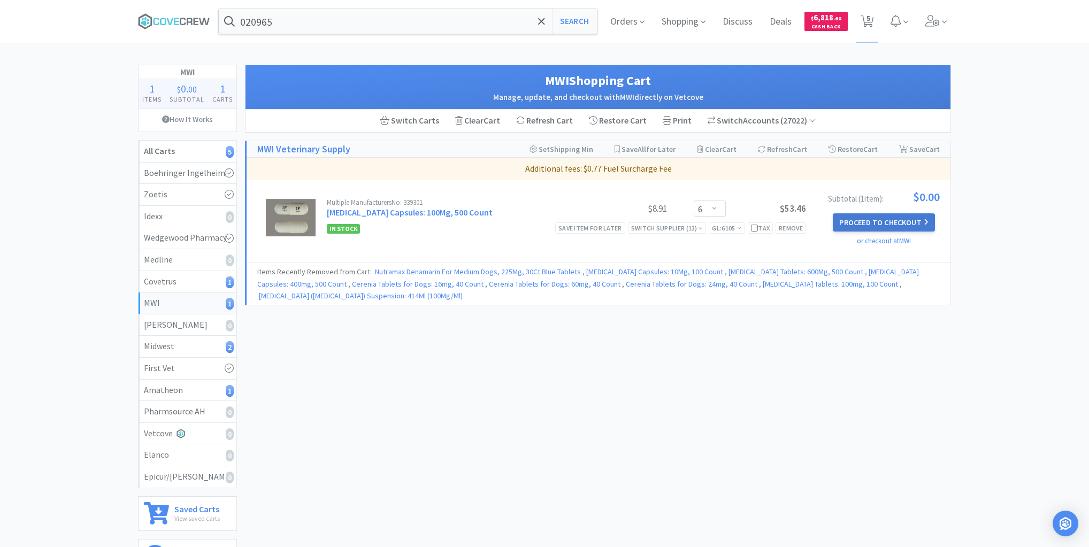
click at [874, 222] on button "Proceed to Checkout" at bounding box center [884, 222] width 102 height 18
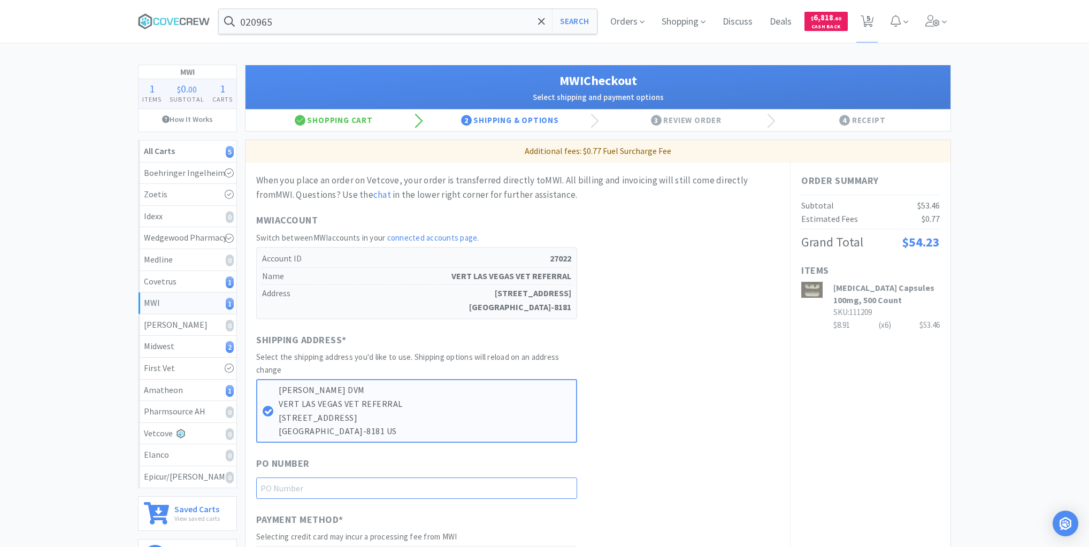
click at [493, 488] on input "text" at bounding box center [416, 488] width 321 height 21
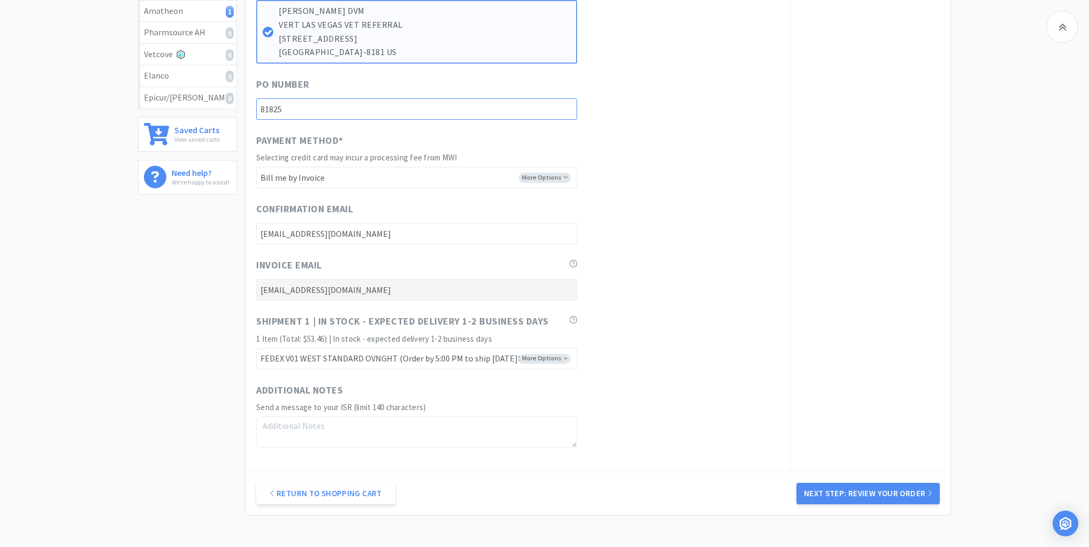
scroll to position [456, 0]
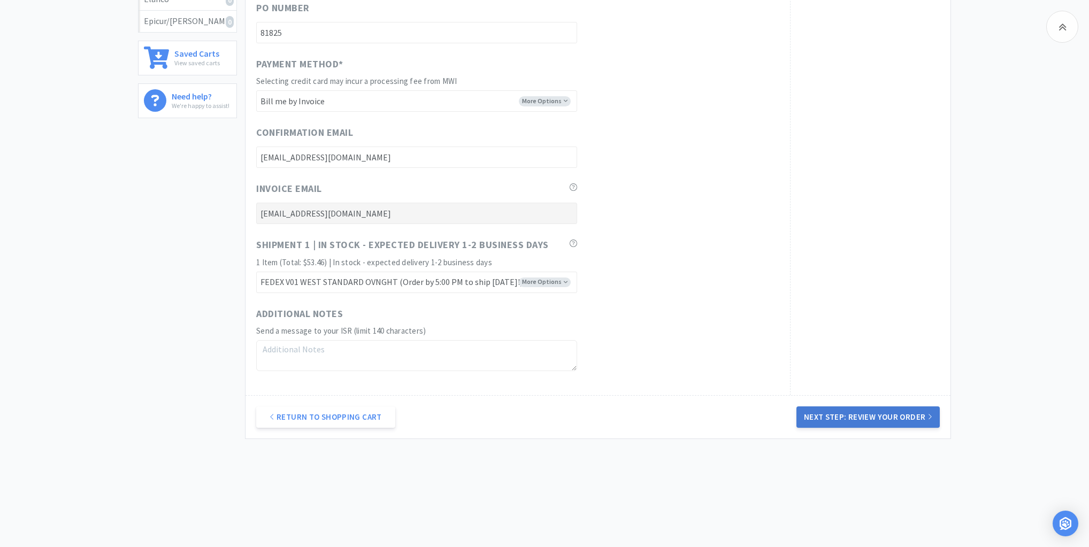
click at [858, 416] on button "Next Step: Review Your Order" at bounding box center [867, 416] width 143 height 21
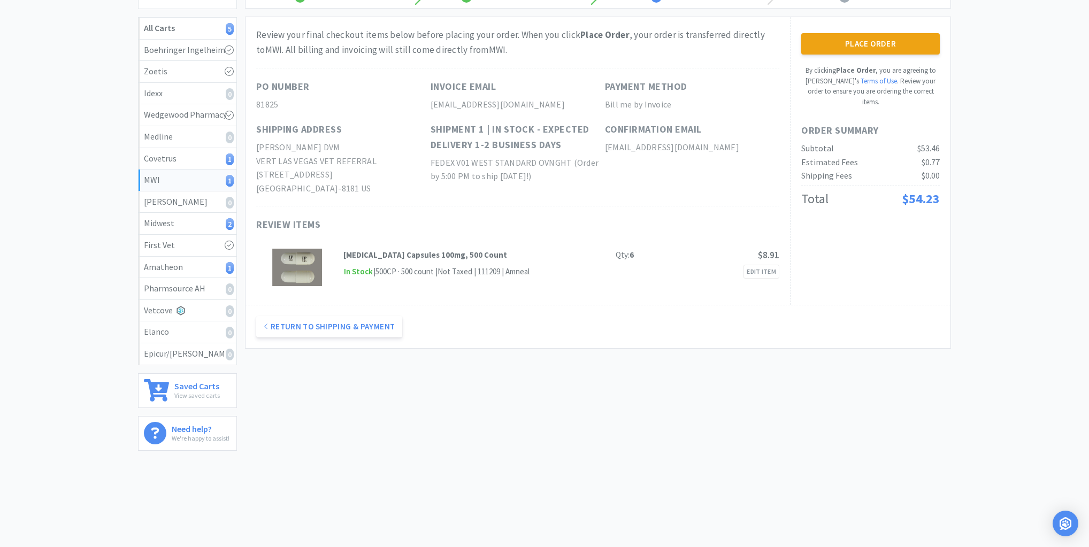
scroll to position [0, 0]
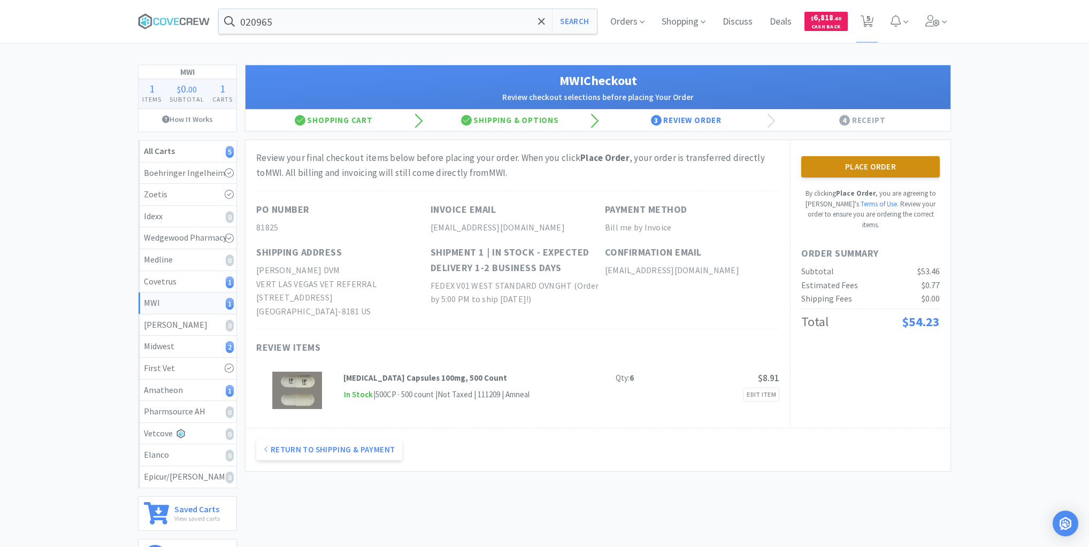
click at [857, 164] on button "Place Order" at bounding box center [870, 166] width 139 height 21
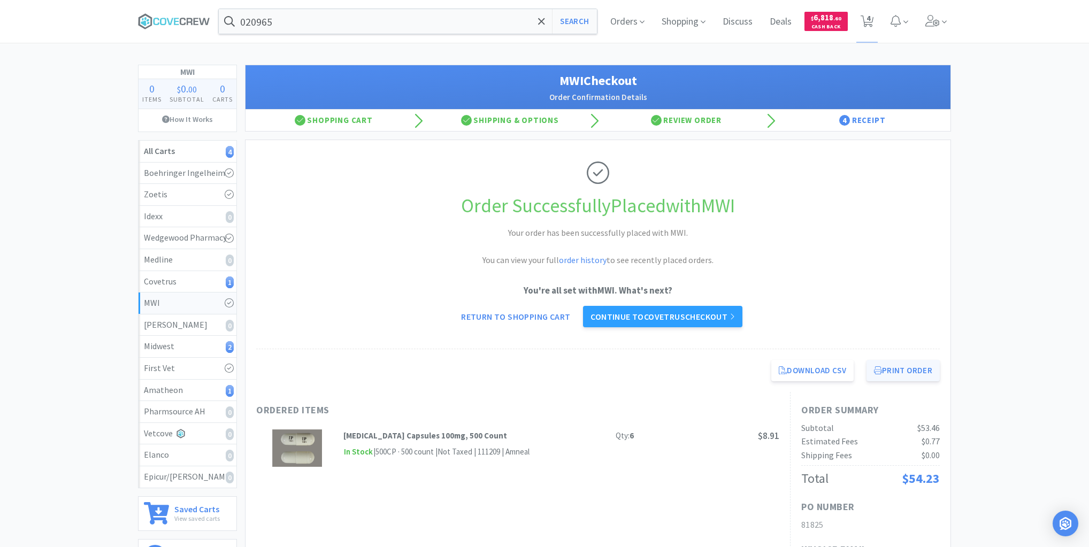
click at [898, 367] on button "Print Order" at bounding box center [902, 370] width 73 height 21
click at [183, 347] on div "Midwest 2" at bounding box center [187, 347] width 87 height 14
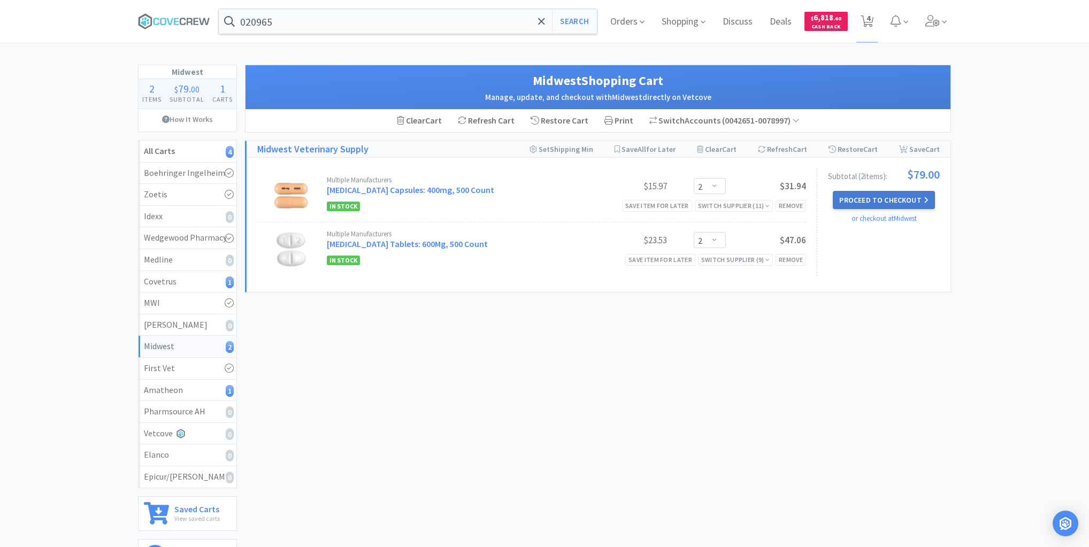
click at [890, 197] on button "Proceed to Checkout" at bounding box center [884, 200] width 102 height 18
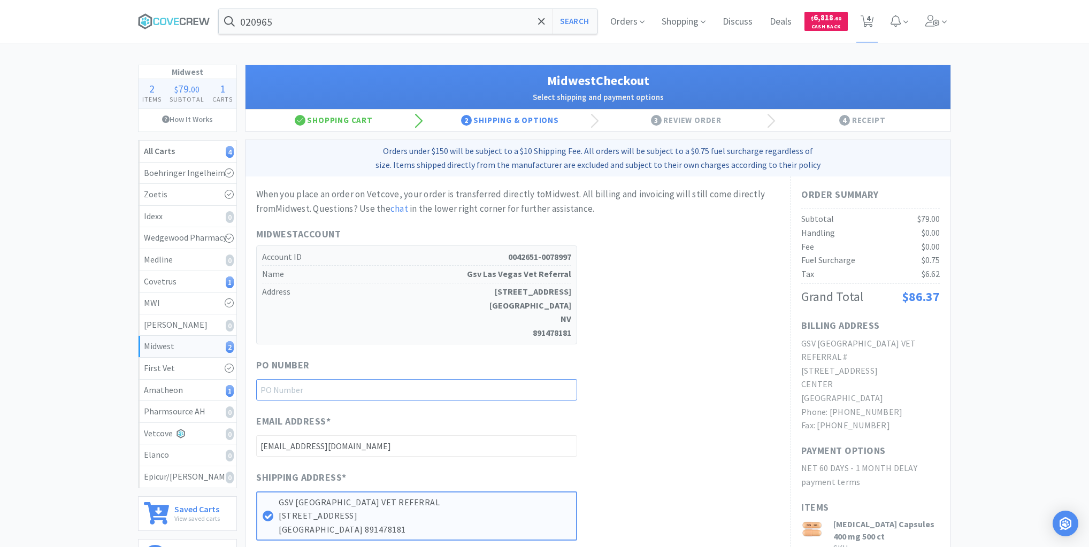
drag, startPoint x: 541, startPoint y: 389, endPoint x: 538, endPoint y: 398, distance: 10.1
click at [541, 389] on input "text" at bounding box center [416, 389] width 321 height 21
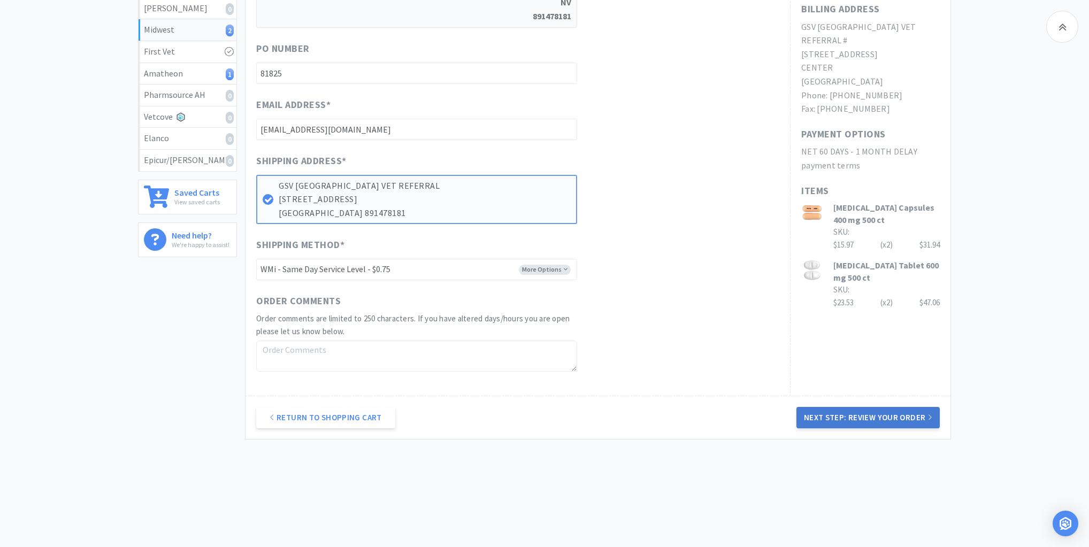
click at [842, 410] on button "Next Step: Review Your Order" at bounding box center [867, 417] width 143 height 21
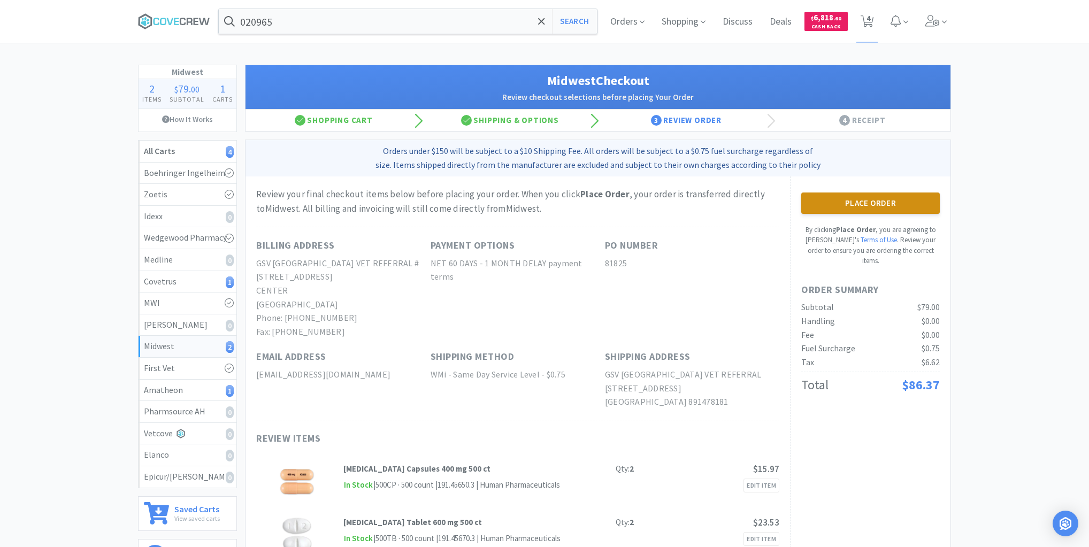
click at [911, 199] on button "Place Order" at bounding box center [870, 203] width 139 height 21
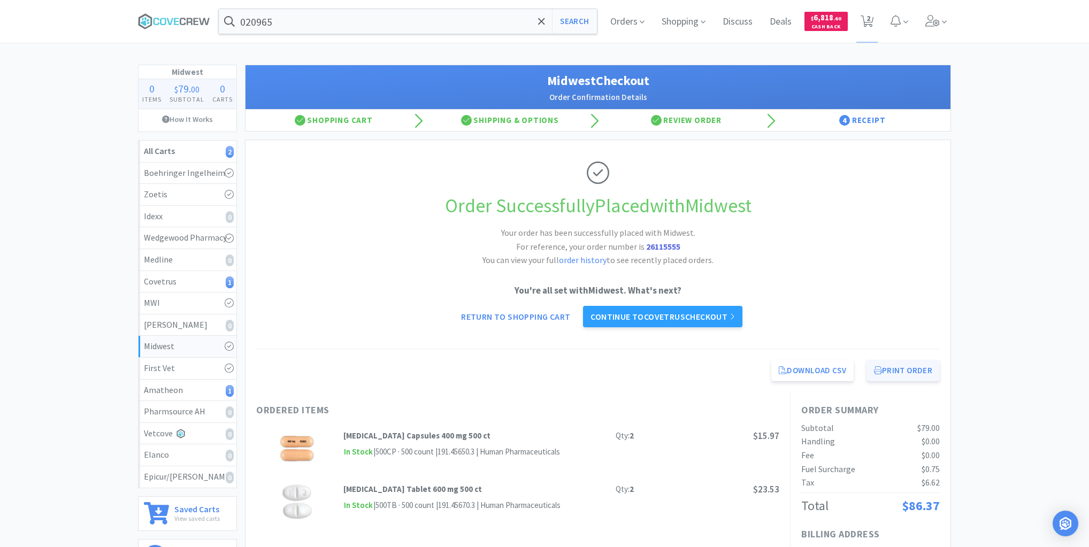
click at [881, 363] on button "Print Order" at bounding box center [902, 370] width 73 height 21
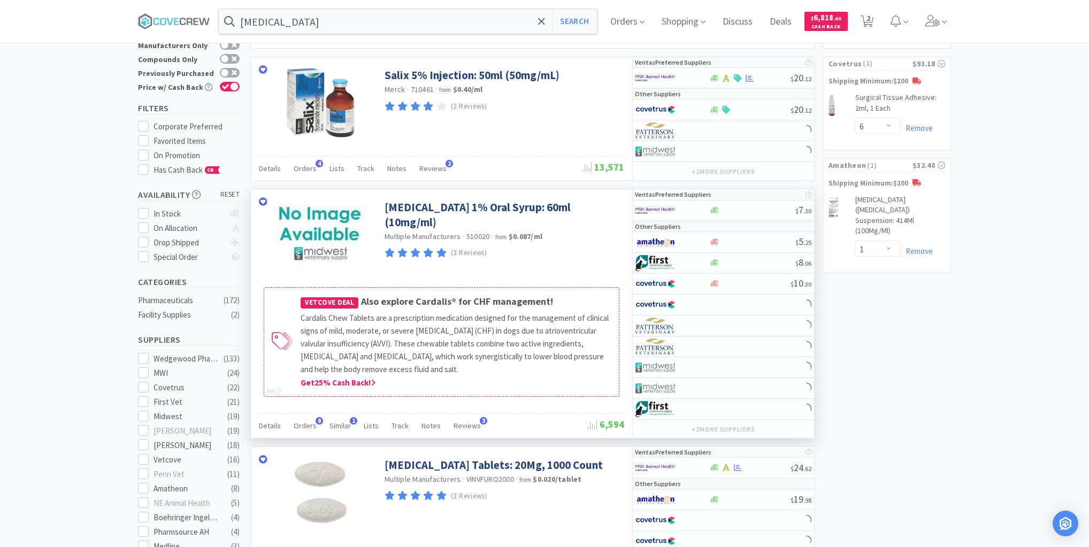
scroll to position [214, 0]
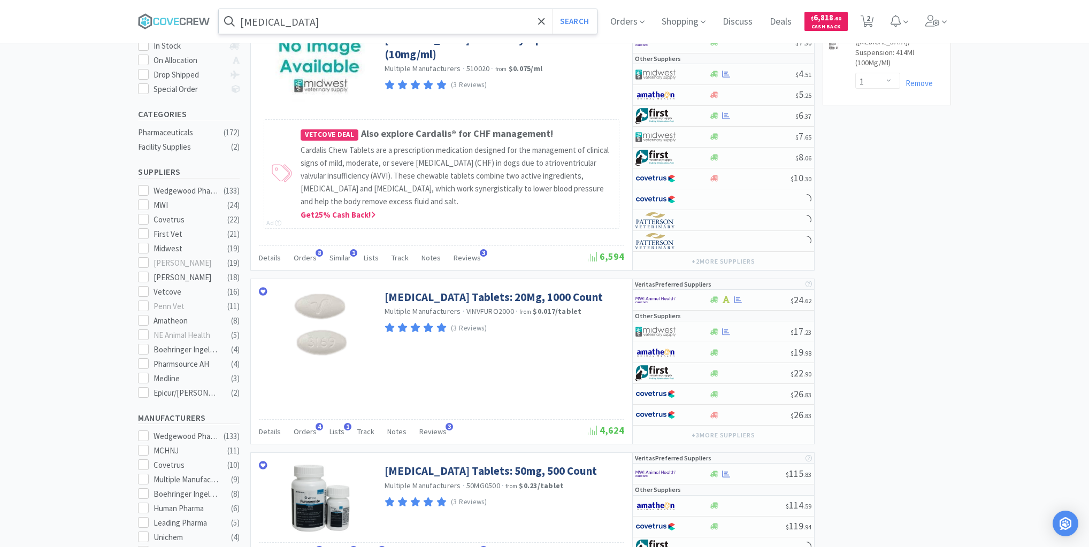
click at [389, 15] on input "[MEDICAL_DATA]" at bounding box center [408, 21] width 378 height 25
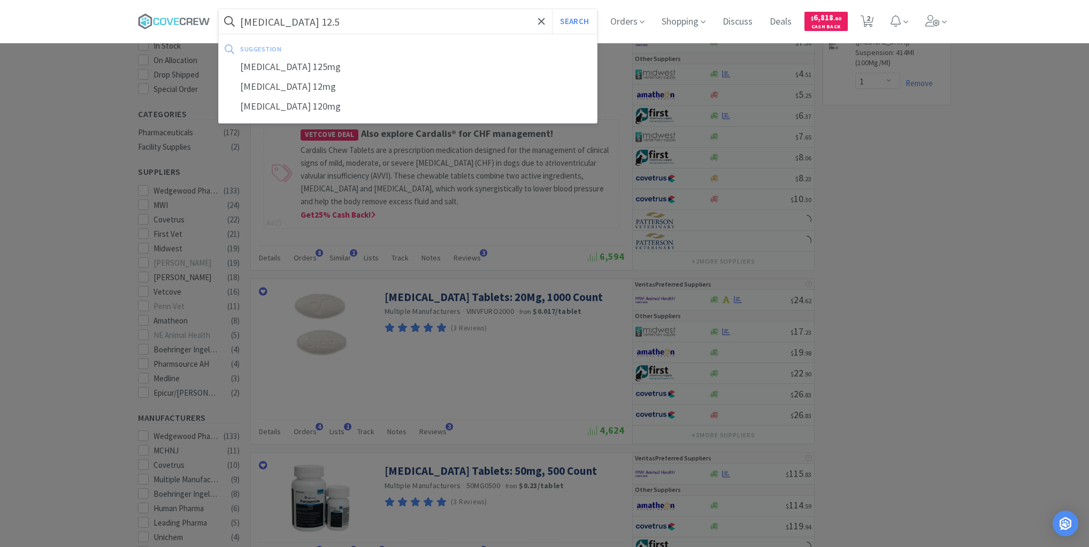
click at [552, 9] on button "Search" at bounding box center [574, 21] width 44 height 25
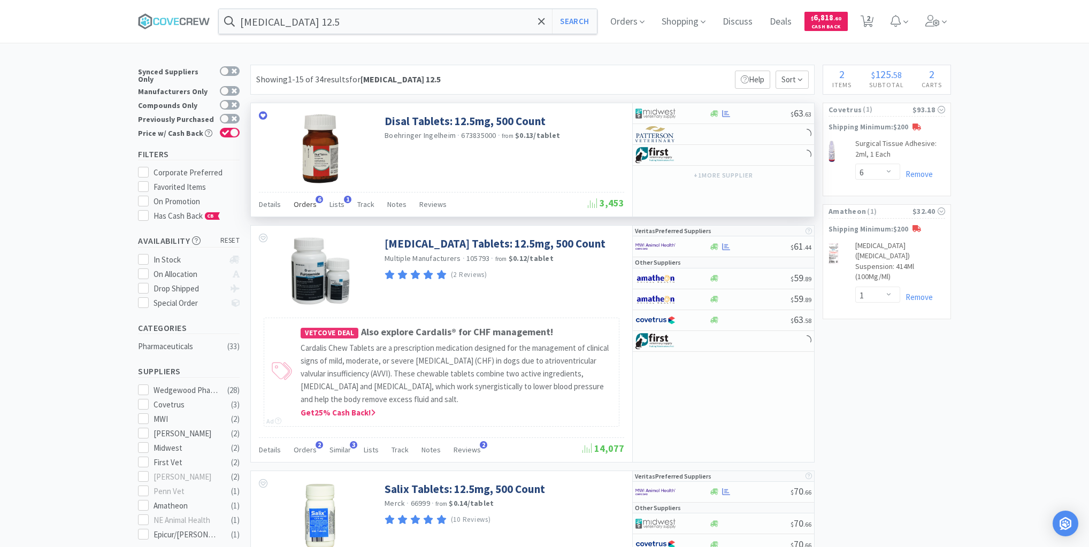
click at [306, 203] on span "Orders" at bounding box center [305, 204] width 23 height 10
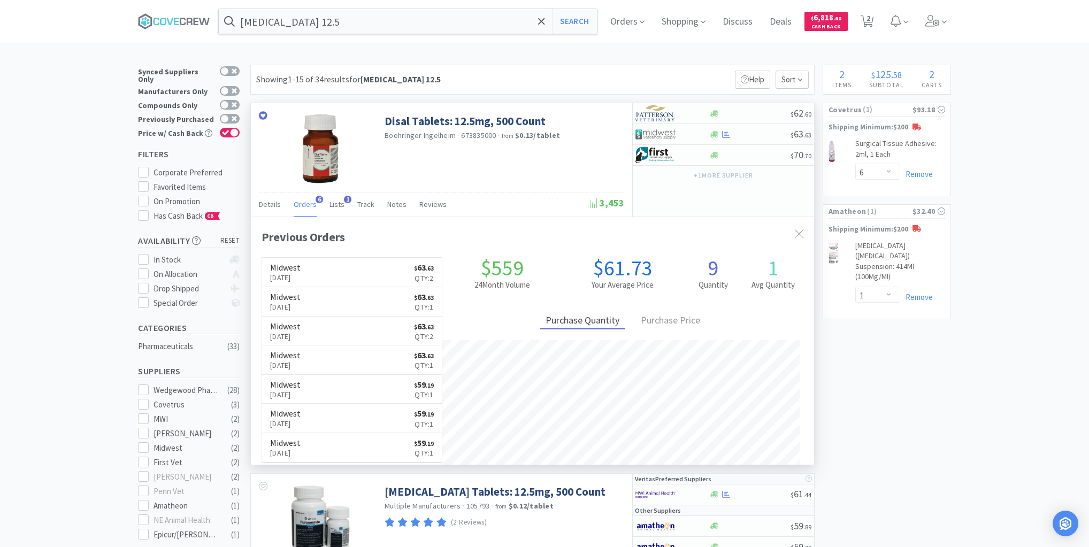
scroll to position [276, 563]
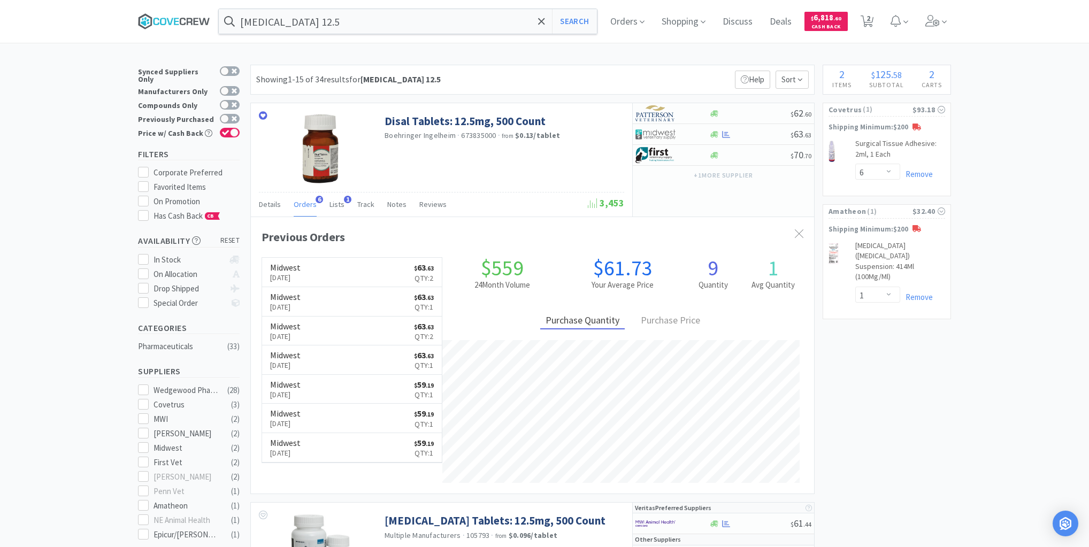
click at [191, 21] on icon at bounding box center [190, 21] width 6 height 7
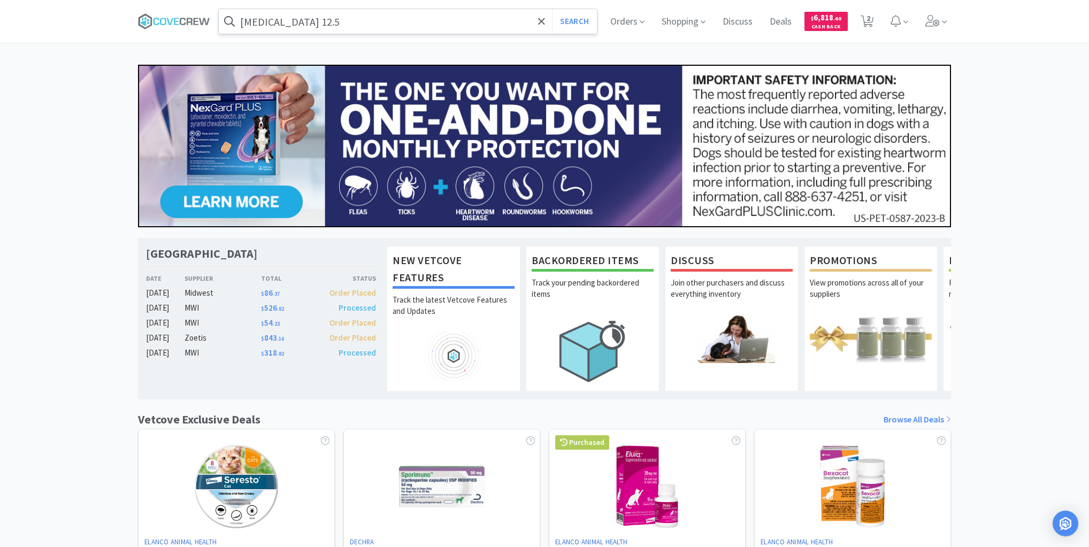
click at [341, 25] on input "[MEDICAL_DATA] 12.5" at bounding box center [408, 21] width 378 height 25
drag, startPoint x: 194, startPoint y: 19, endPoint x: 186, endPoint y: 322, distance: 302.8
click at [194, 21] on icon at bounding box center [196, 21] width 5 height 7
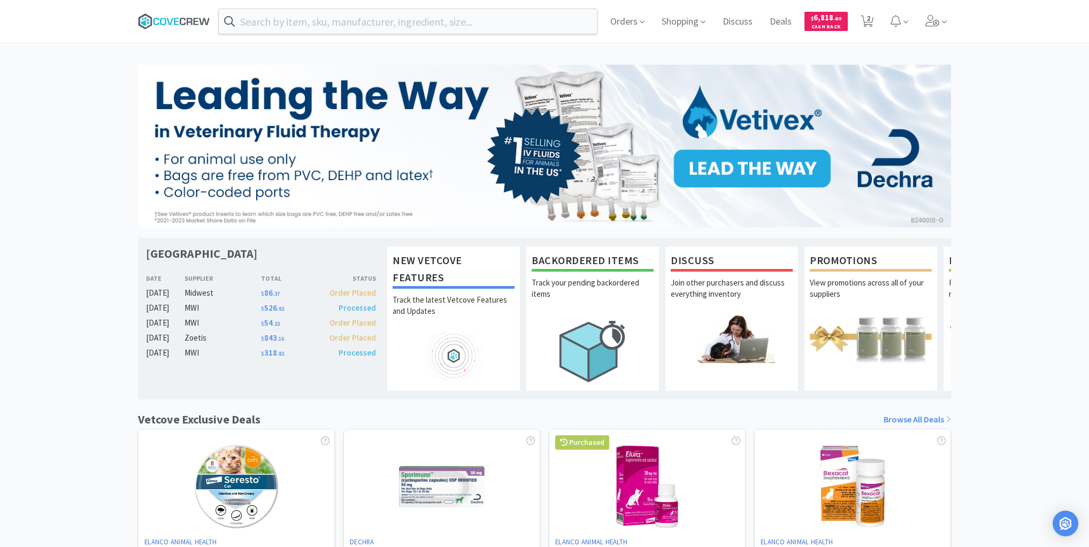
click at [183, 18] on icon at bounding box center [183, 21] width 6 height 7
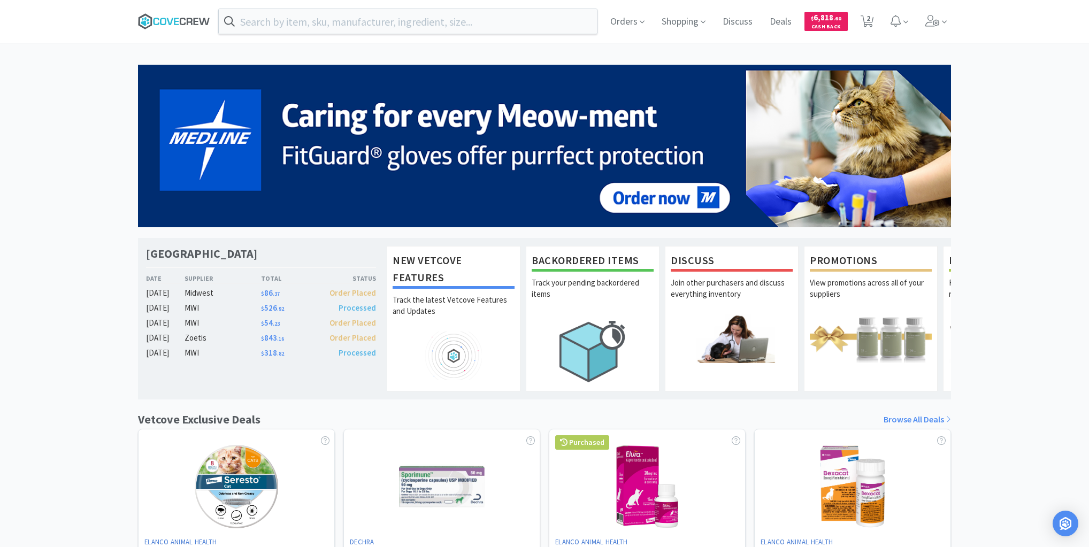
click at [159, 18] on icon at bounding box center [174, 21] width 72 height 16
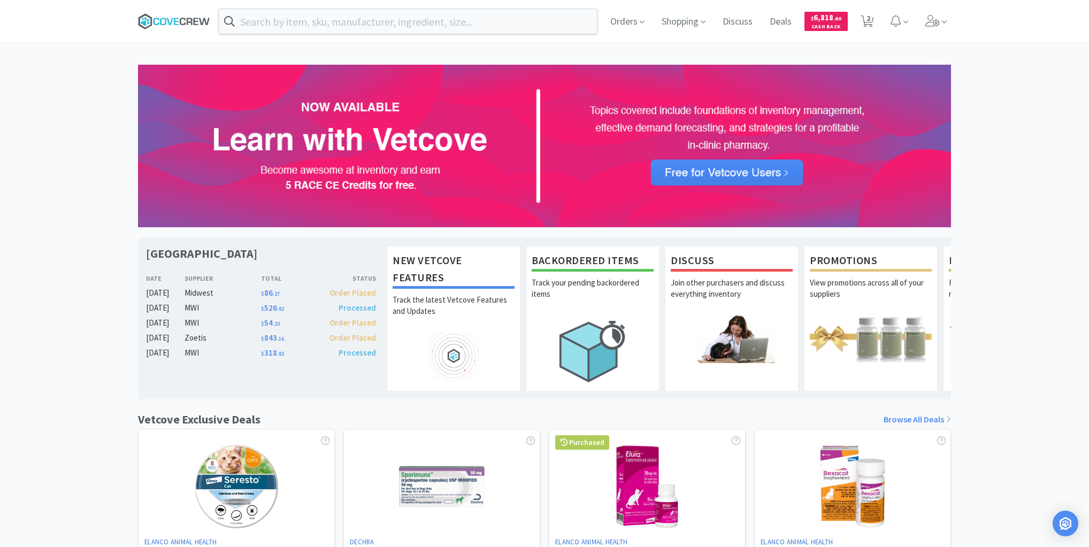
click at [166, 20] on icon at bounding box center [174, 21] width 72 height 16
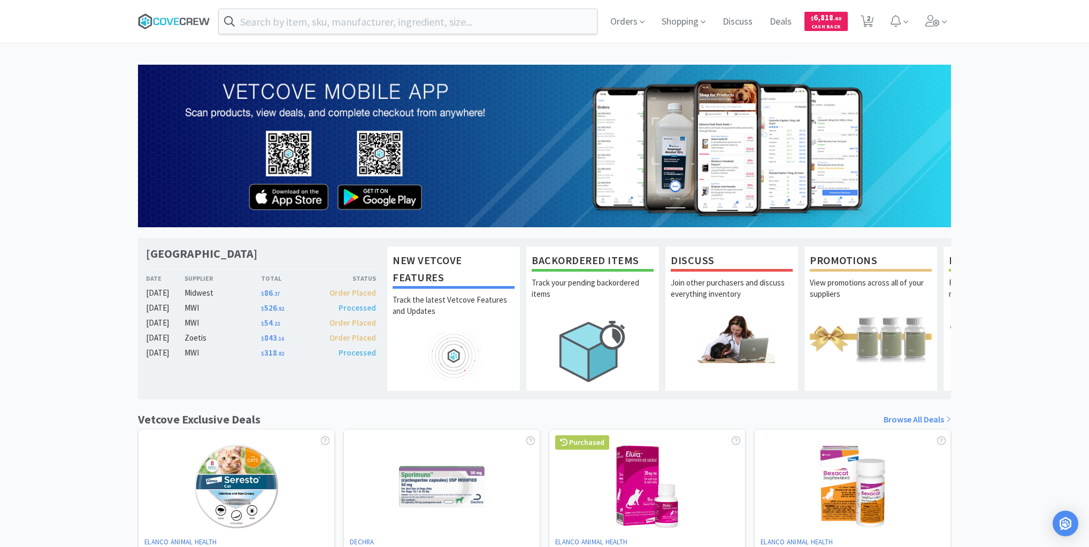
click at [172, 23] on icon at bounding box center [174, 21] width 72 height 16
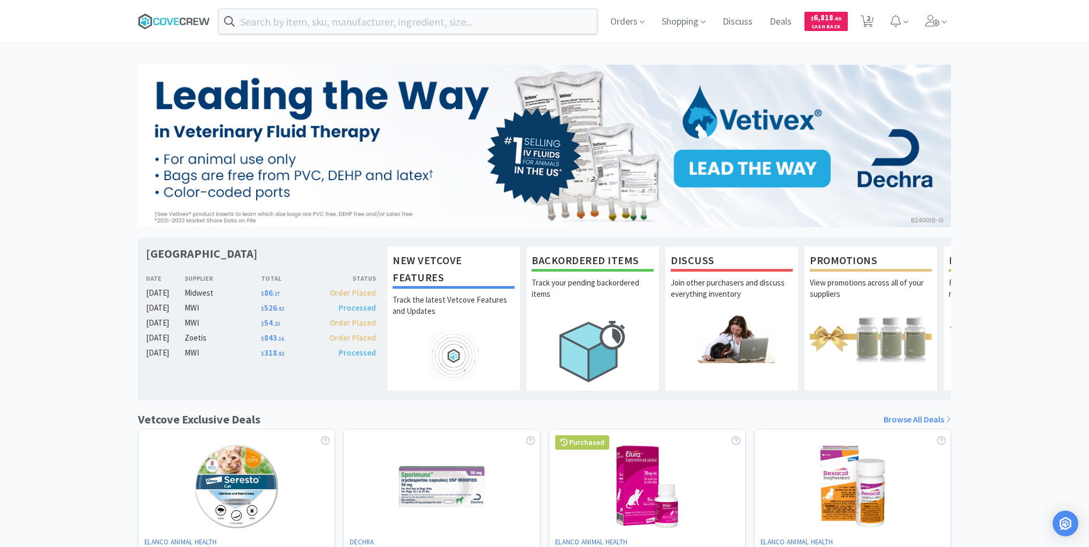
click at [171, 23] on icon at bounding box center [169, 21] width 6 height 7
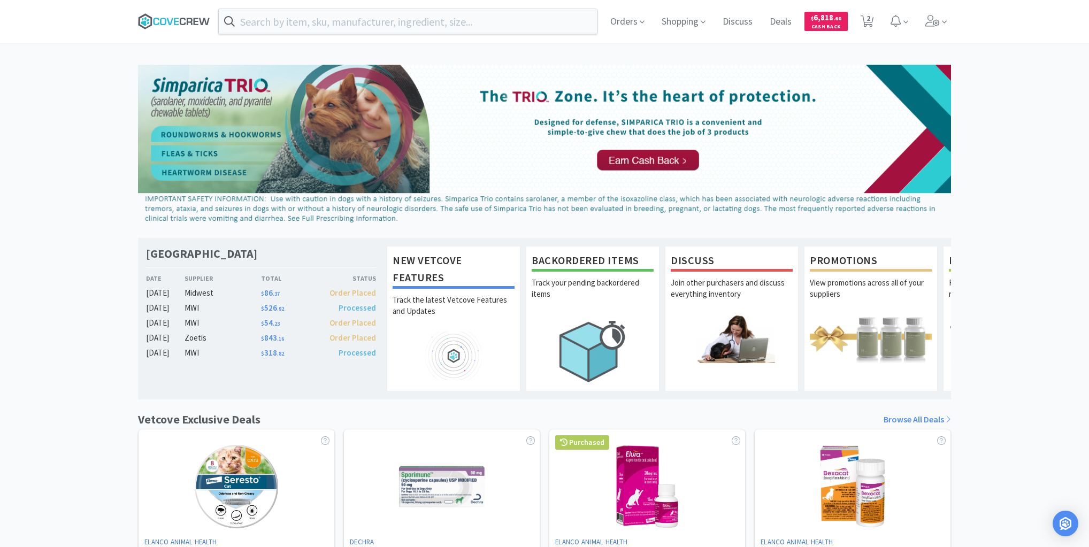
click at [181, 18] on icon at bounding box center [183, 21] width 6 height 7
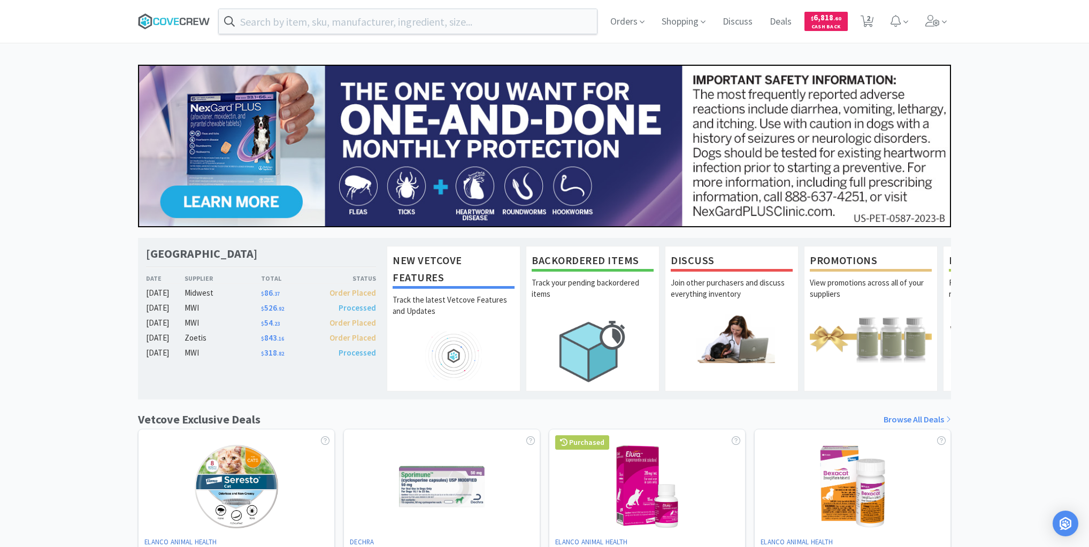
click at [173, 17] on icon at bounding box center [174, 21] width 72 height 16
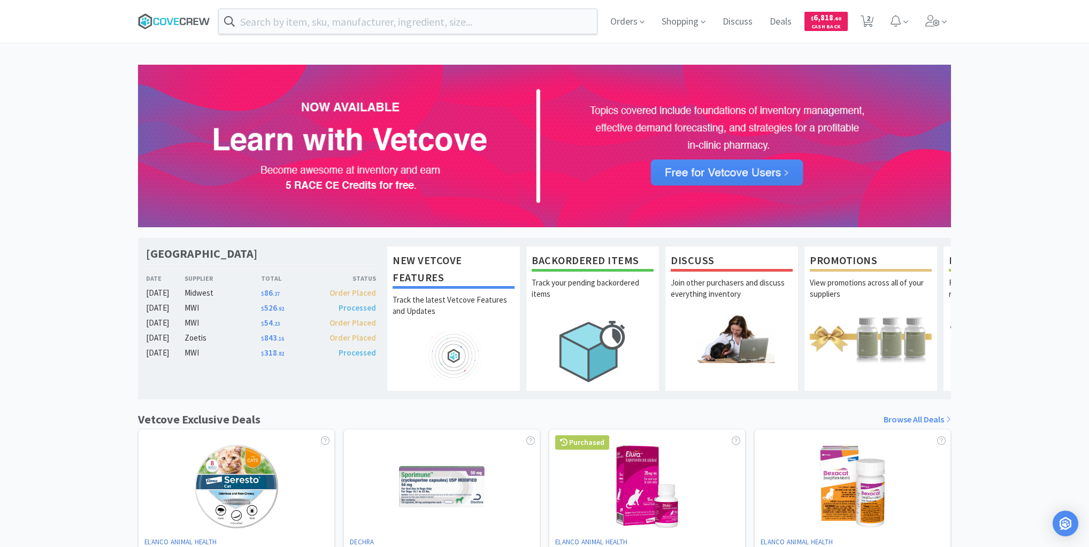
click at [186, 24] on icon at bounding box center [174, 21] width 72 height 16
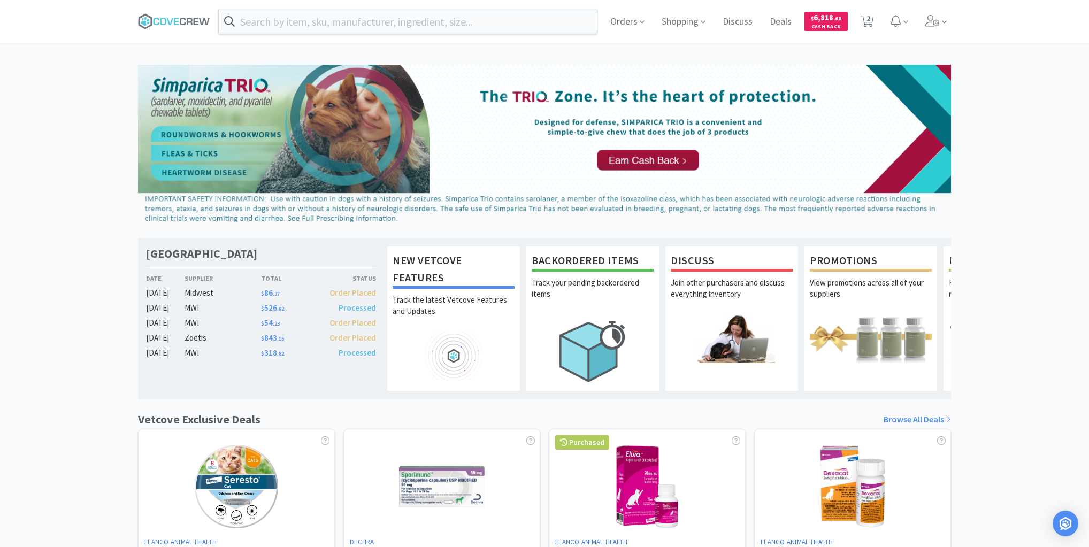
drag, startPoint x: 197, startPoint y: 18, endPoint x: 195, endPoint y: 1, distance: 16.7
click at [197, 17] on icon at bounding box center [174, 21] width 72 height 16
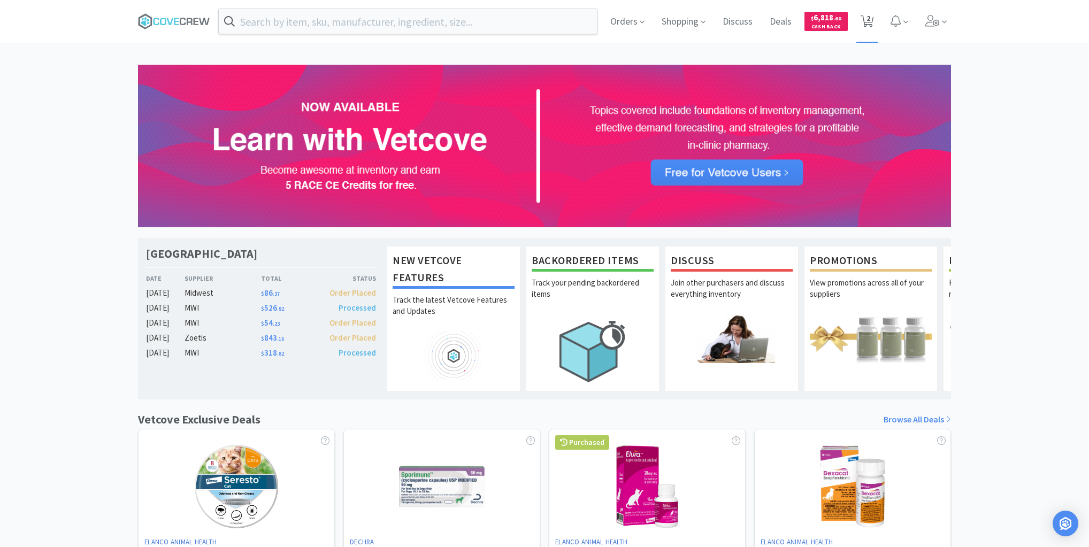
click at [871, 18] on icon at bounding box center [866, 22] width 13 height 12
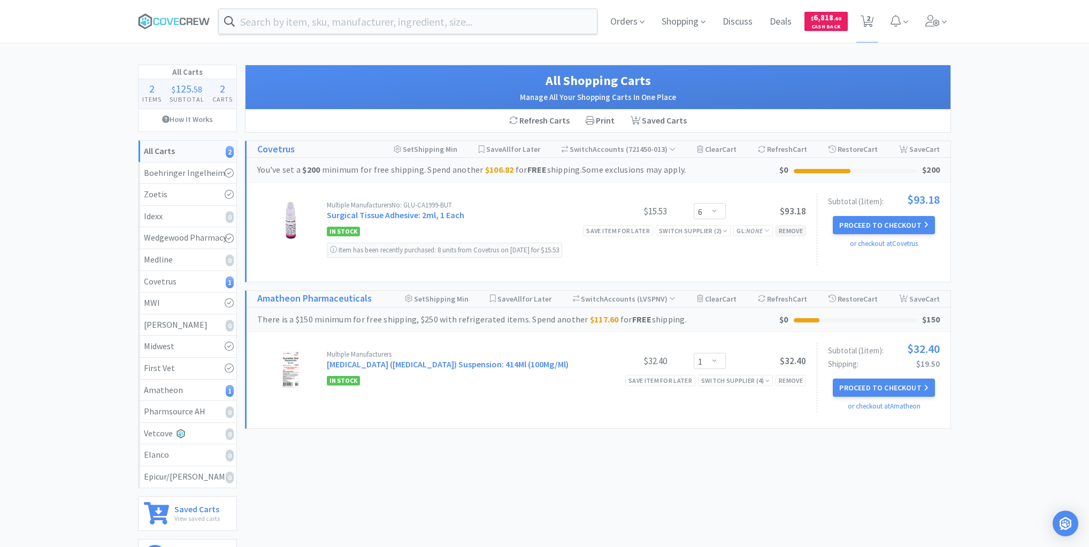
click at [791, 230] on div "Remove" at bounding box center [790, 230] width 30 height 11
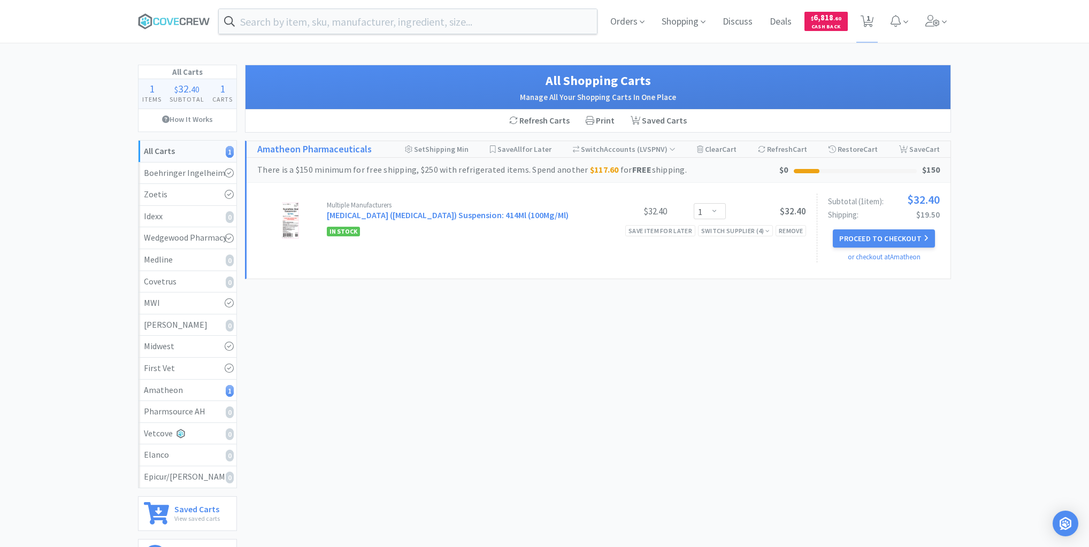
click at [490, 395] on div "All Shopping Carts Manage All Your Shopping Carts In One Place Refresh Carts Pr…" at bounding box center [598, 318] width 706 height 506
click at [171, 21] on icon at bounding box center [174, 21] width 72 height 16
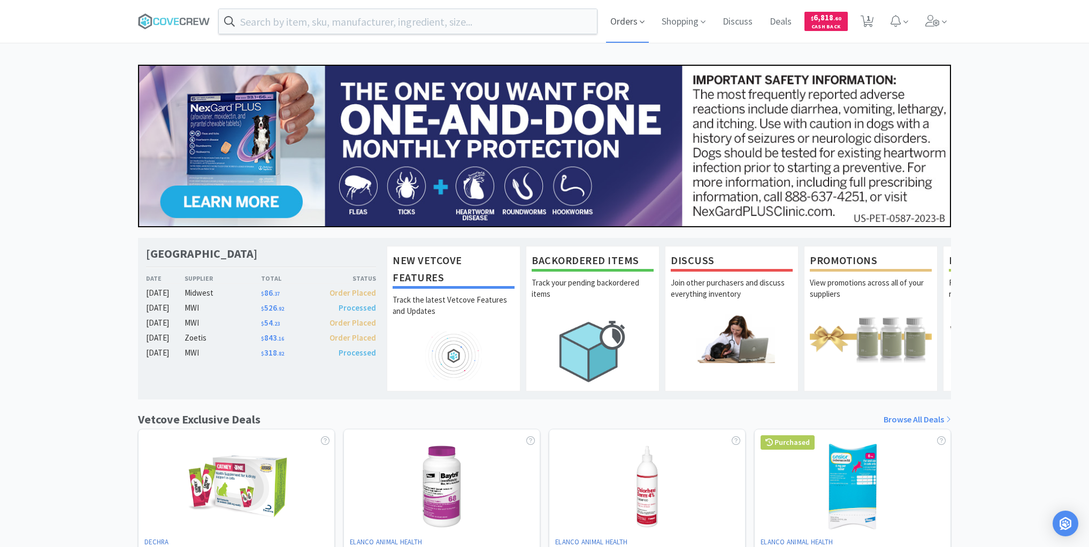
click at [628, 22] on span "Orders" at bounding box center [627, 21] width 43 height 43
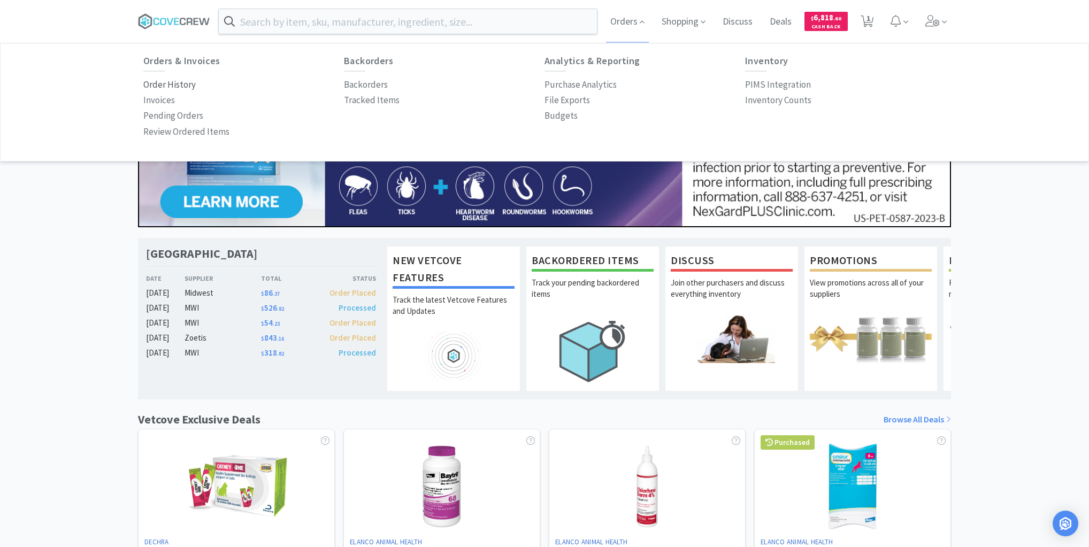
click at [170, 90] on p "Order History" at bounding box center [169, 85] width 52 height 14
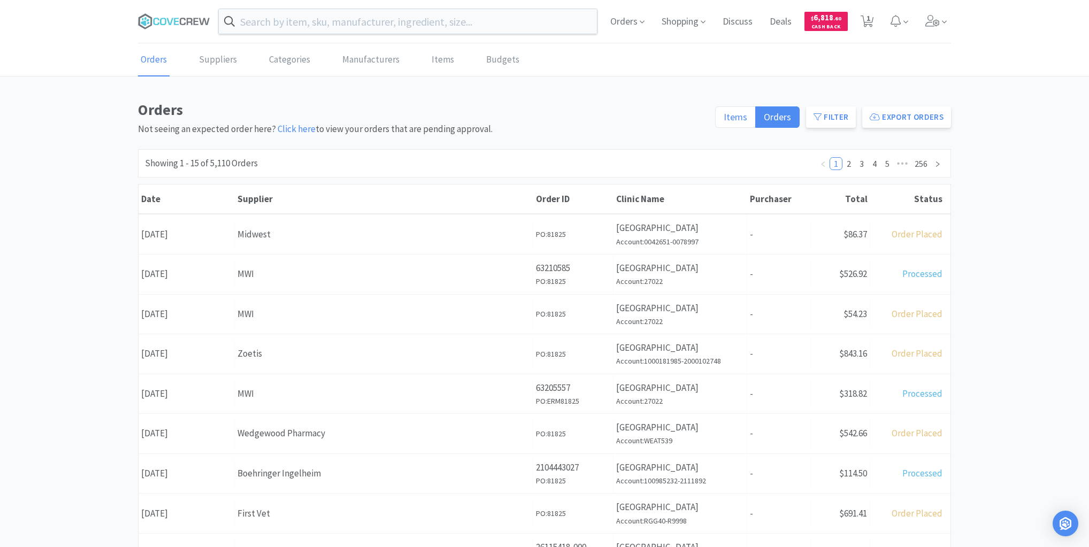
click at [732, 113] on span "Items" at bounding box center [736, 117] width 24 height 12
click at [724, 120] on input "Items" at bounding box center [724, 120] width 0 height 0
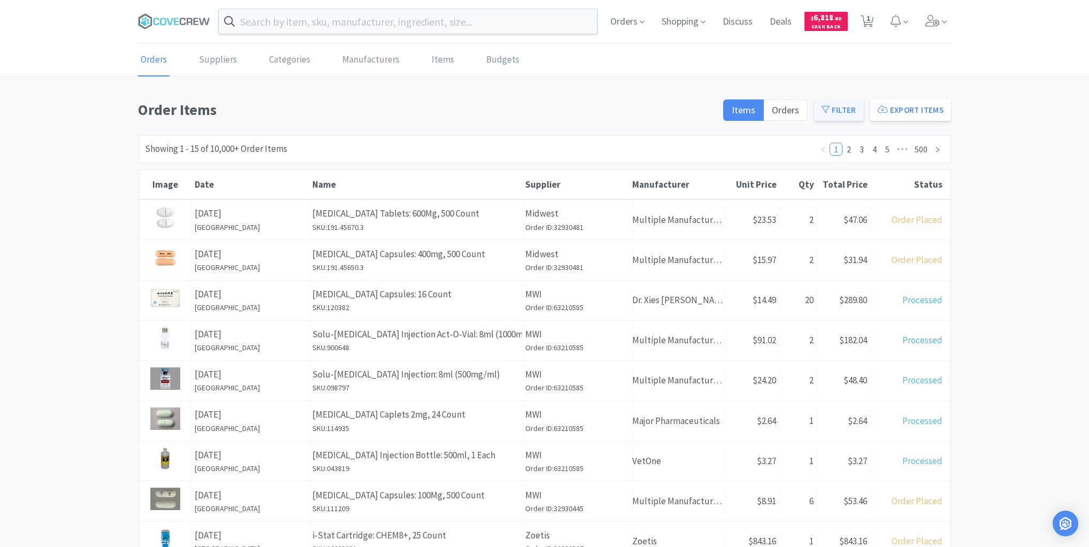
click at [841, 105] on button "Filter" at bounding box center [839, 109] width 50 height 21
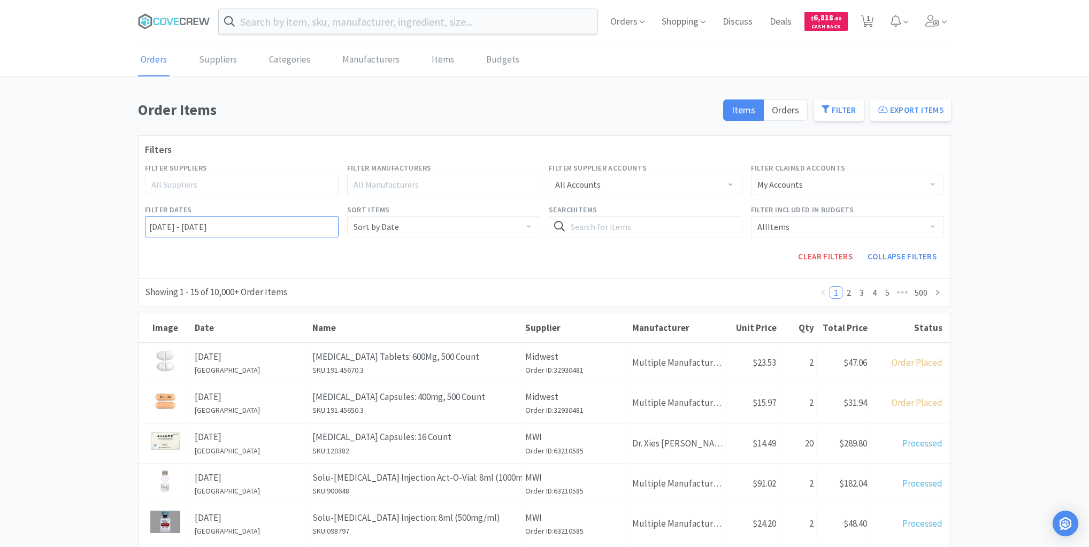
click at [148, 227] on input "[DATE] - [DATE]" at bounding box center [242, 226] width 194 height 21
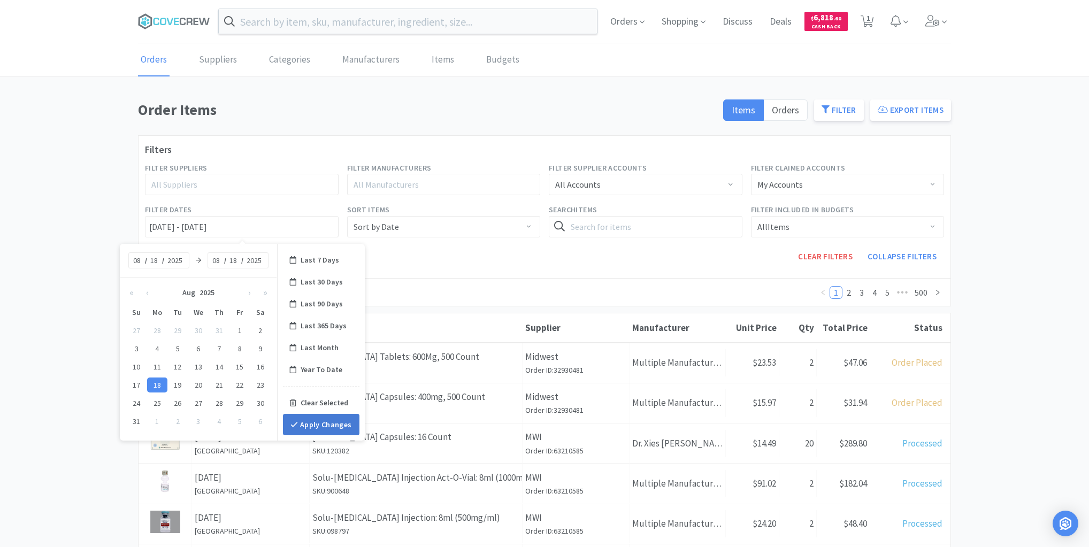
click at [326, 420] on button "Apply Changes" at bounding box center [321, 424] width 76 height 21
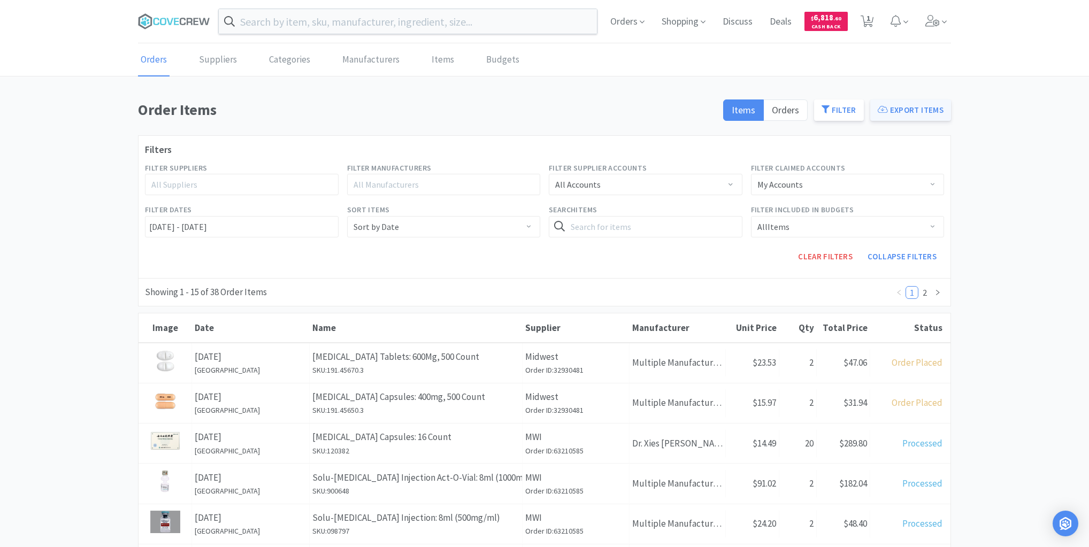
click at [905, 111] on button "Export Items" at bounding box center [910, 109] width 81 height 21
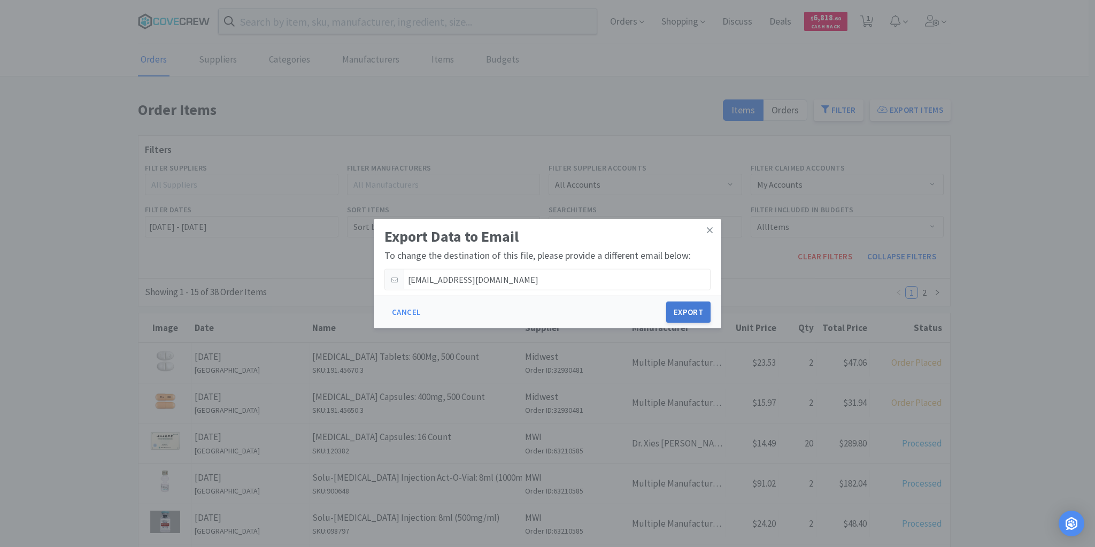
click at [688, 312] on button "Export" at bounding box center [688, 312] width 44 height 21
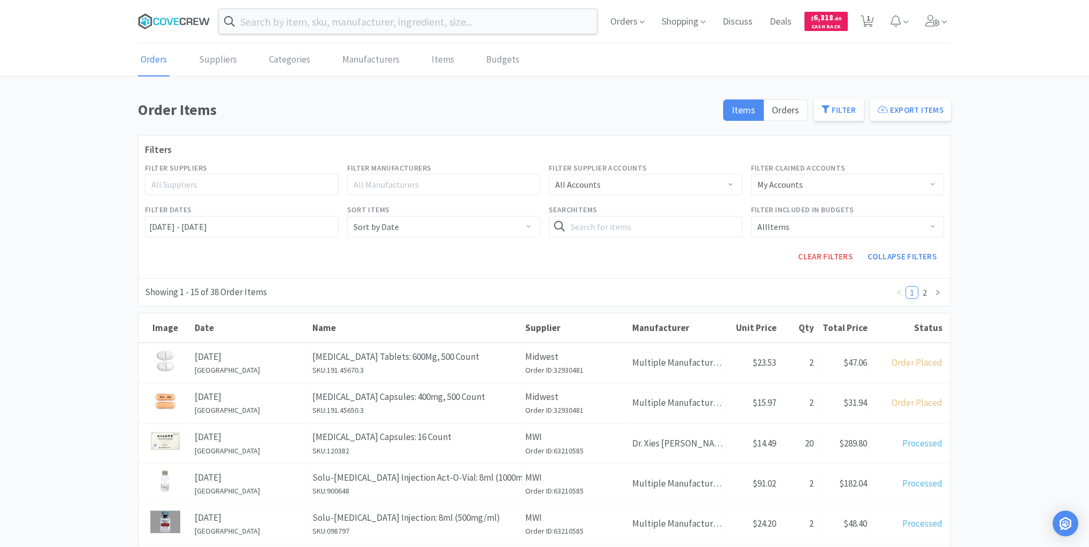
click at [155, 20] on icon at bounding box center [174, 21] width 72 height 16
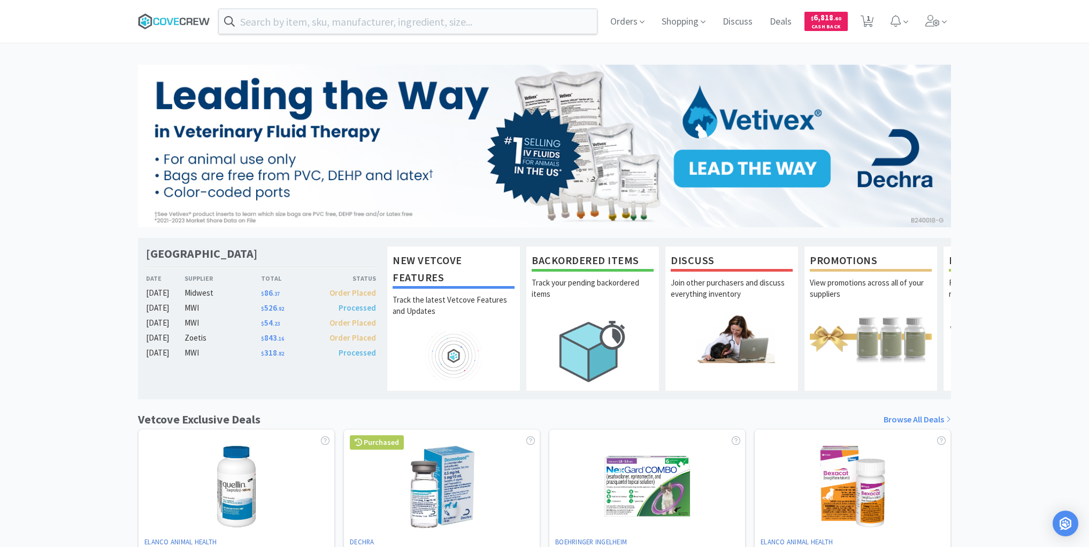
click at [170, 21] on icon at bounding box center [174, 21] width 72 height 16
drag, startPoint x: 159, startPoint y: 19, endPoint x: 104, endPoint y: 106, distance: 102.7
click at [159, 19] on icon at bounding box center [174, 21] width 72 height 16
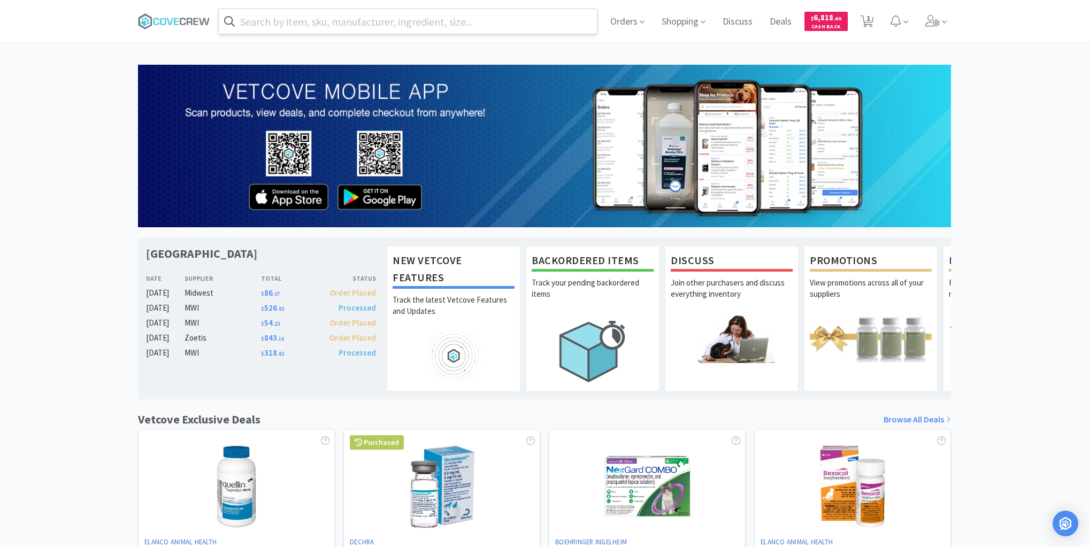
click at [478, 19] on input "text" at bounding box center [408, 21] width 378 height 25
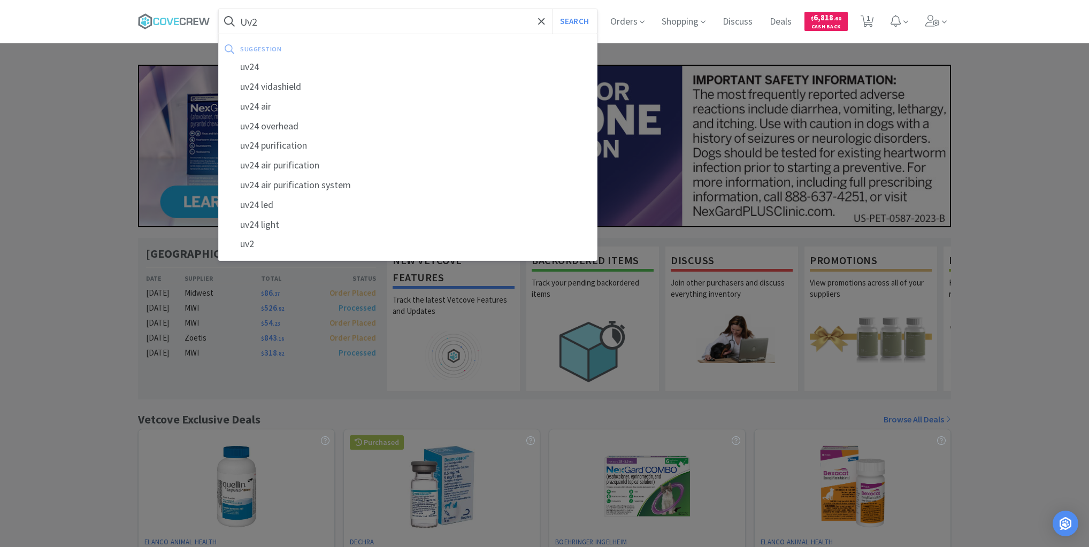
click at [552, 9] on button "Search" at bounding box center [574, 21] width 44 height 25
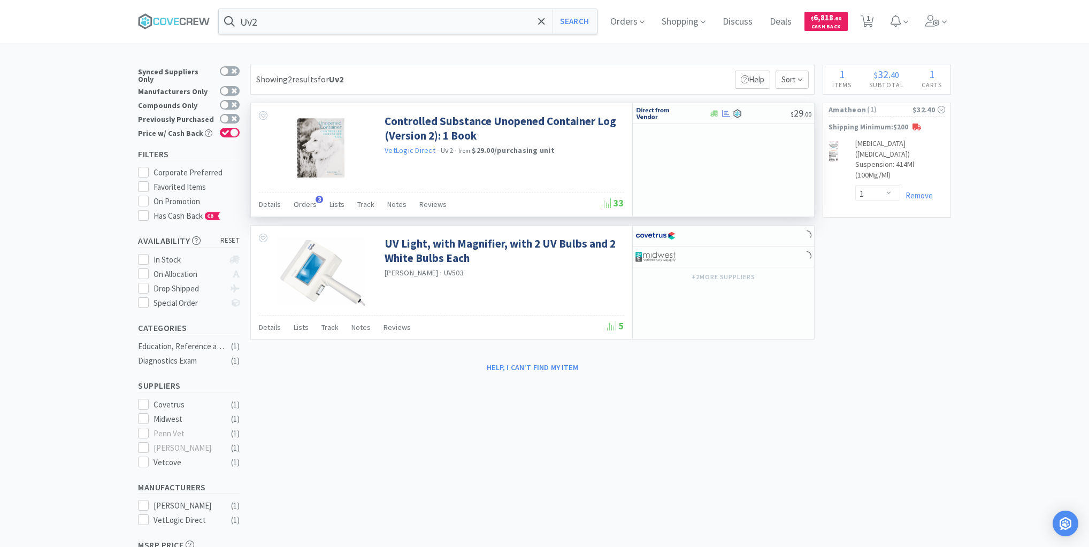
click at [427, 149] on link "VetLogic Direct" at bounding box center [410, 150] width 51 height 10
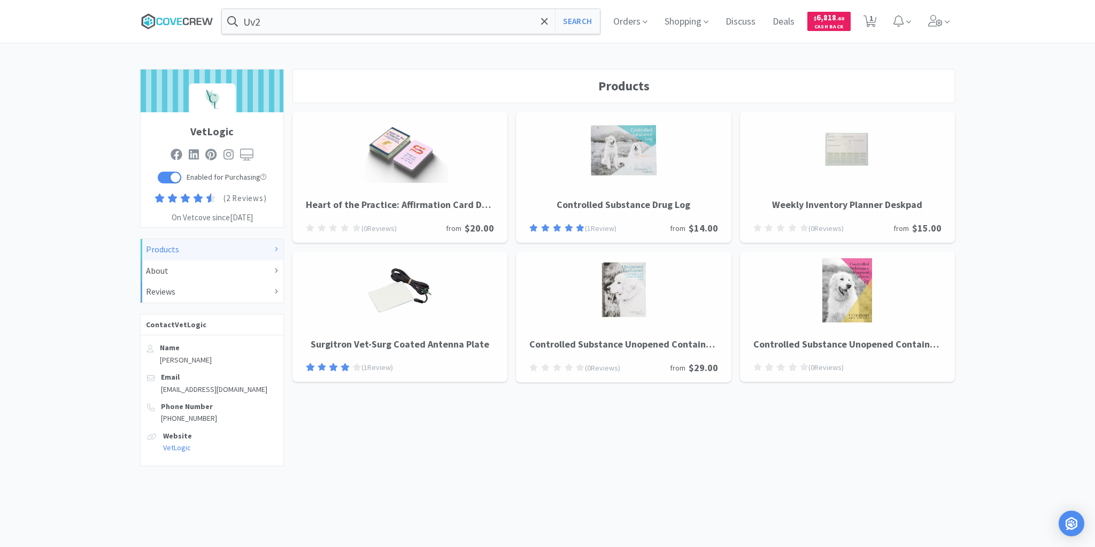
click at [188, 21] on icon at bounding box center [177, 21] width 72 height 16
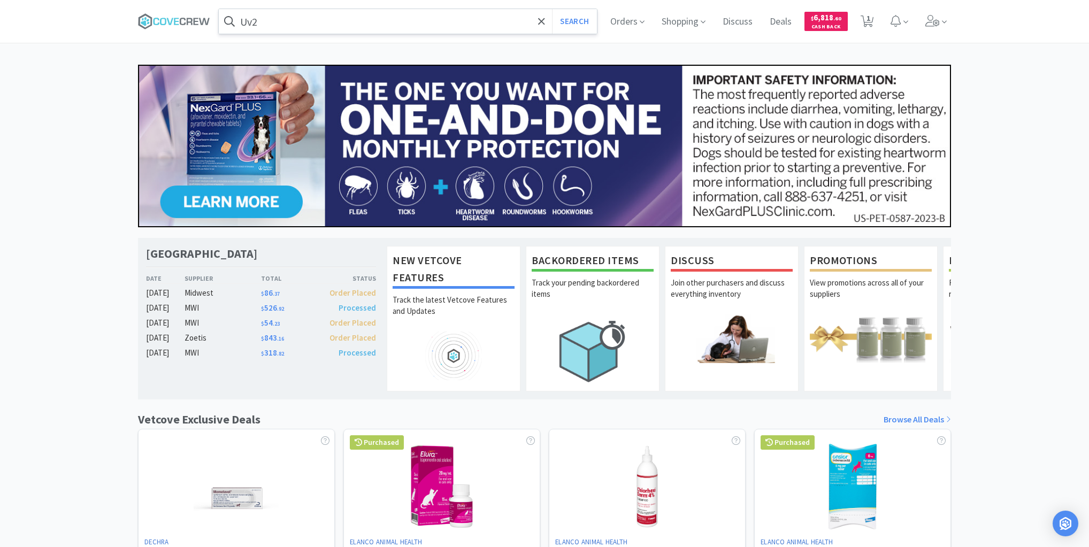
click at [263, 24] on input "Uv2" at bounding box center [408, 21] width 378 height 25
drag, startPoint x: 176, startPoint y: 19, endPoint x: 171, endPoint y: 113, distance: 93.7
click at [176, 20] on icon at bounding box center [174, 21] width 72 height 16
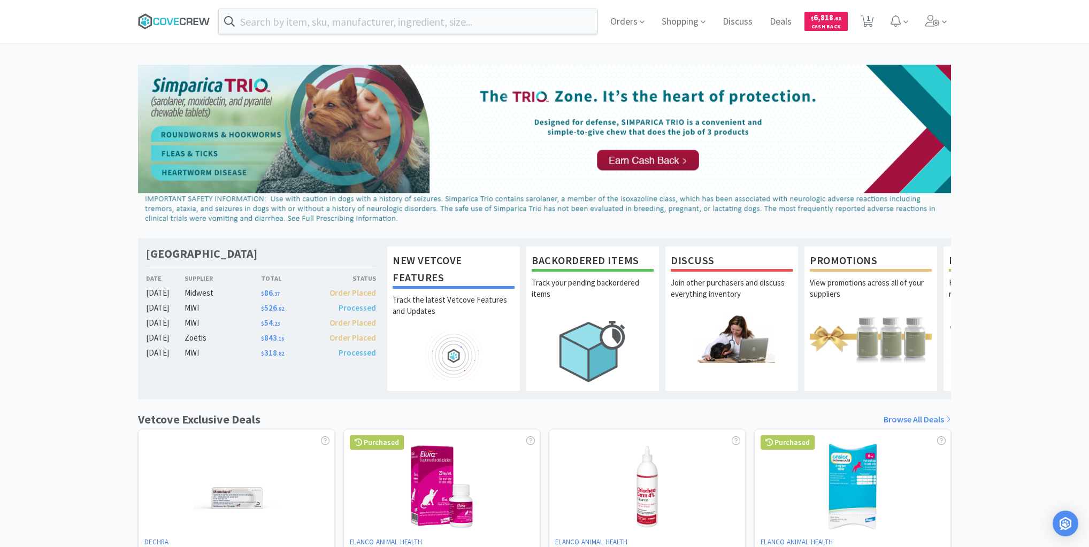
click at [171, 22] on icon at bounding box center [169, 21] width 6 height 7
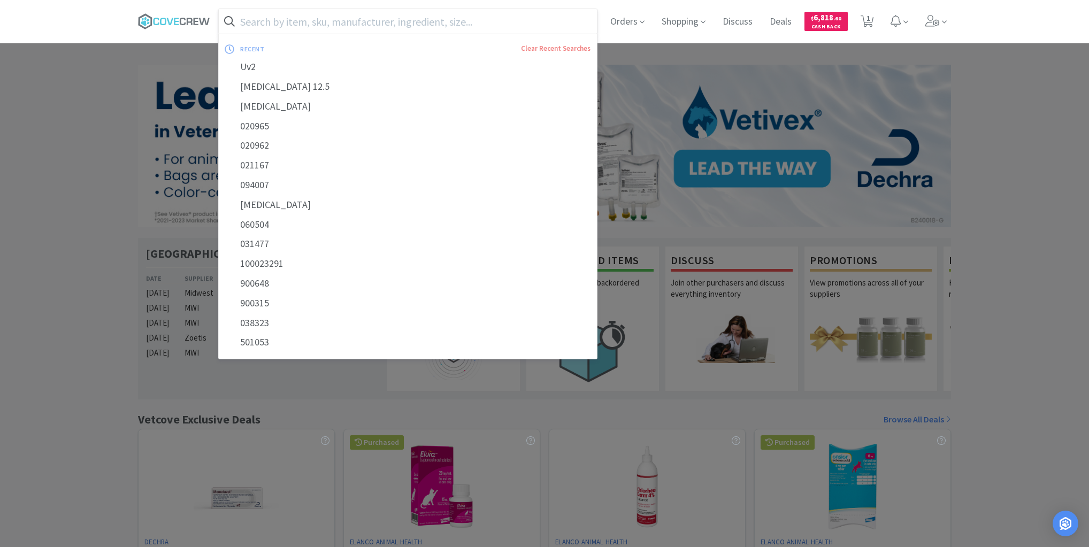
click at [338, 17] on input "text" at bounding box center [408, 21] width 378 height 25
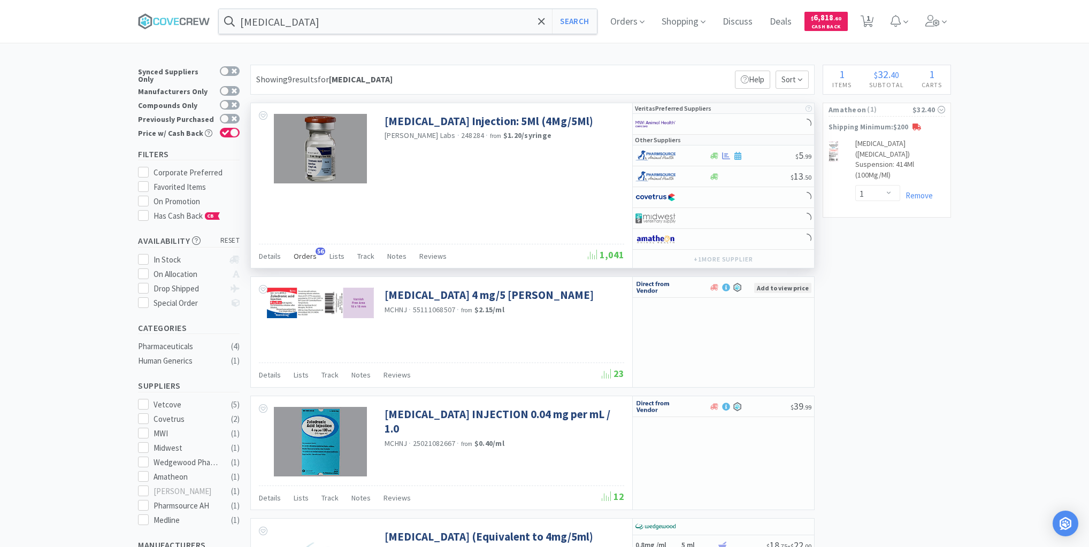
click at [310, 254] on span "Orders" at bounding box center [305, 256] width 23 height 10
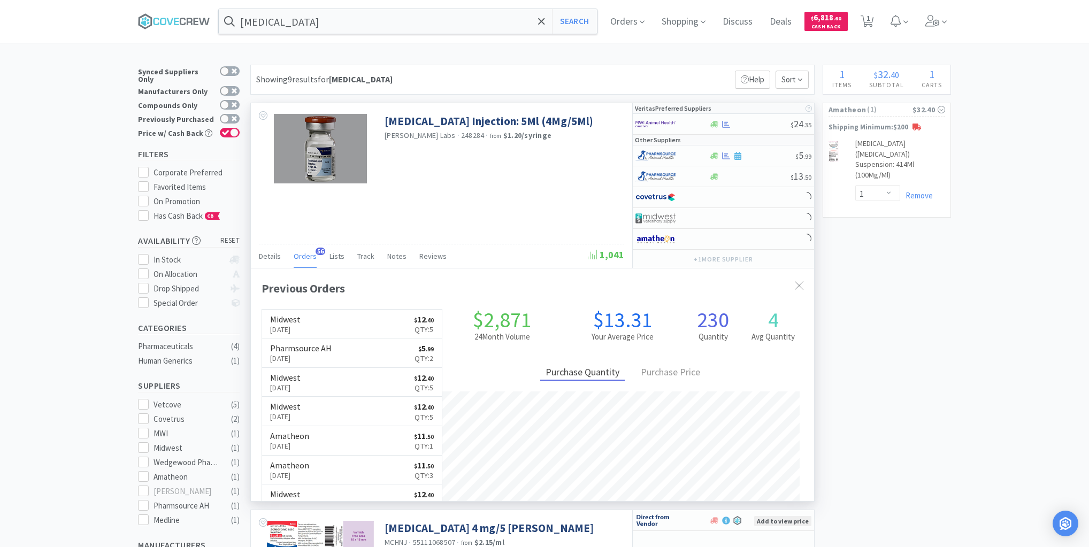
scroll to position [287, 563]
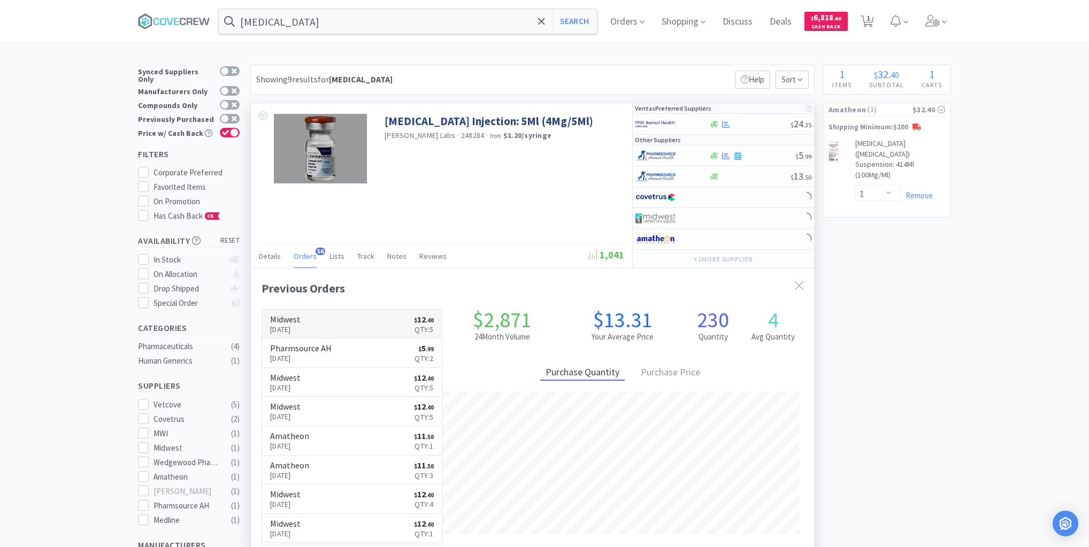
click at [360, 322] on link "Midwest [DATE] $ 12 . 40 Qty: 5" at bounding box center [352, 324] width 180 height 29
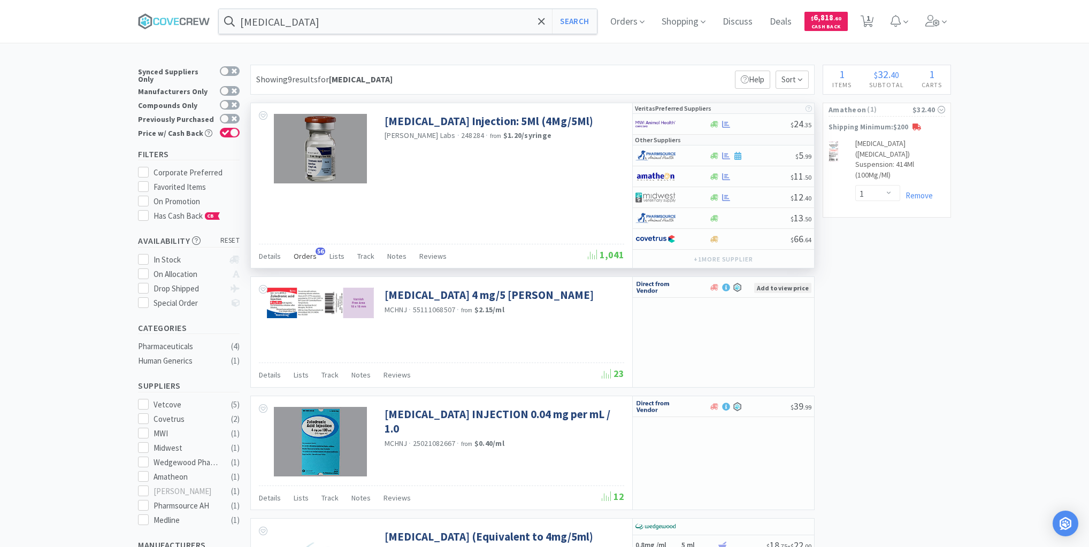
click at [310, 254] on span "Orders" at bounding box center [305, 256] width 23 height 10
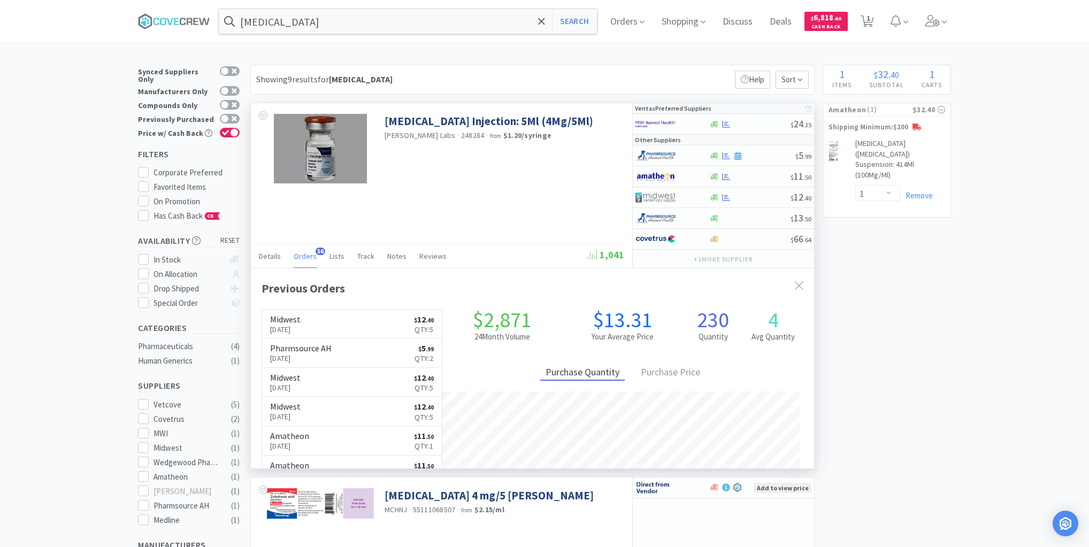
scroll to position [287, 563]
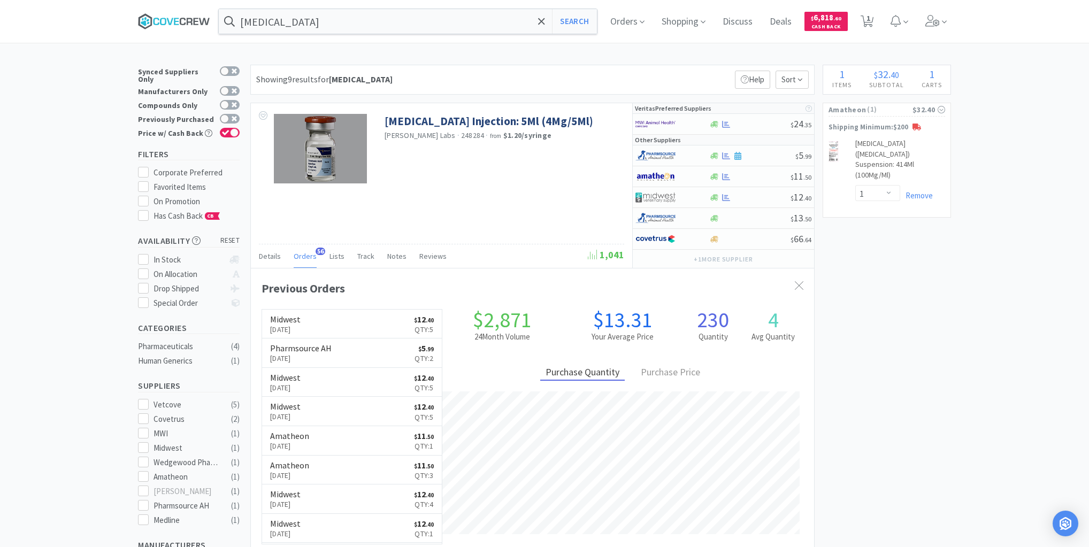
click at [195, 15] on icon at bounding box center [174, 21] width 72 height 16
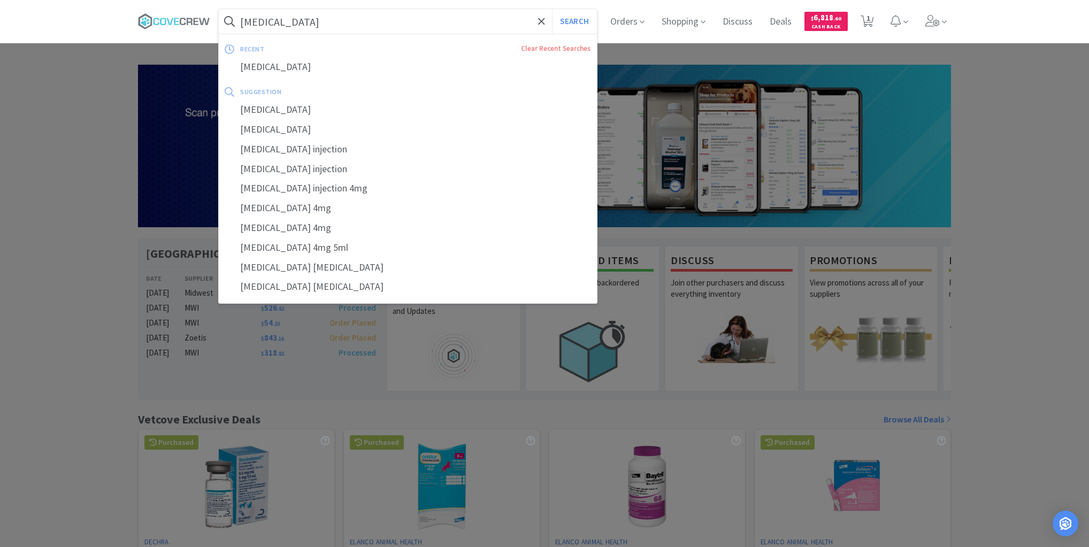
click at [474, 22] on input "[MEDICAL_DATA]" at bounding box center [408, 21] width 378 height 25
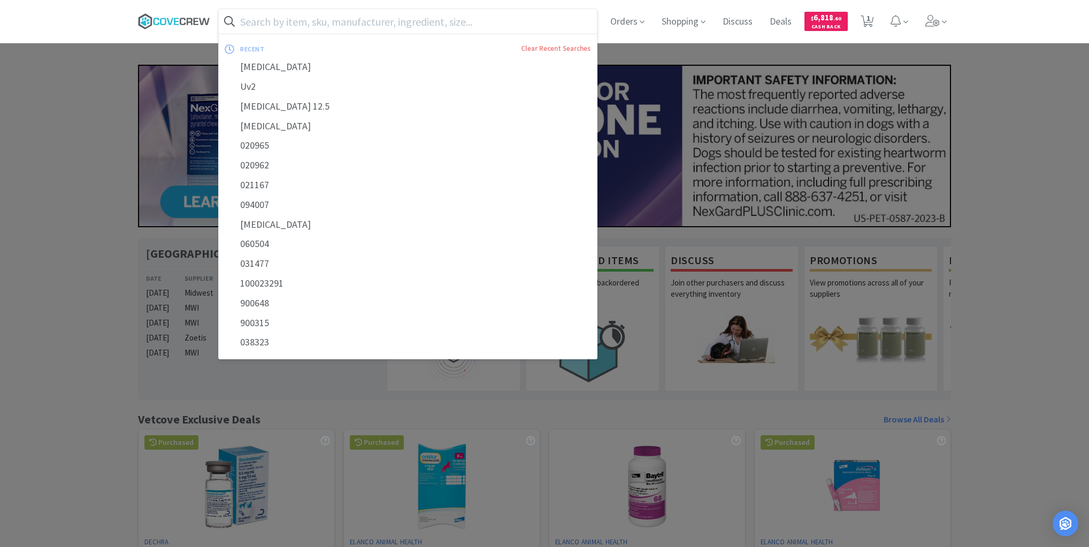
click at [185, 17] on icon at bounding box center [174, 21] width 72 height 16
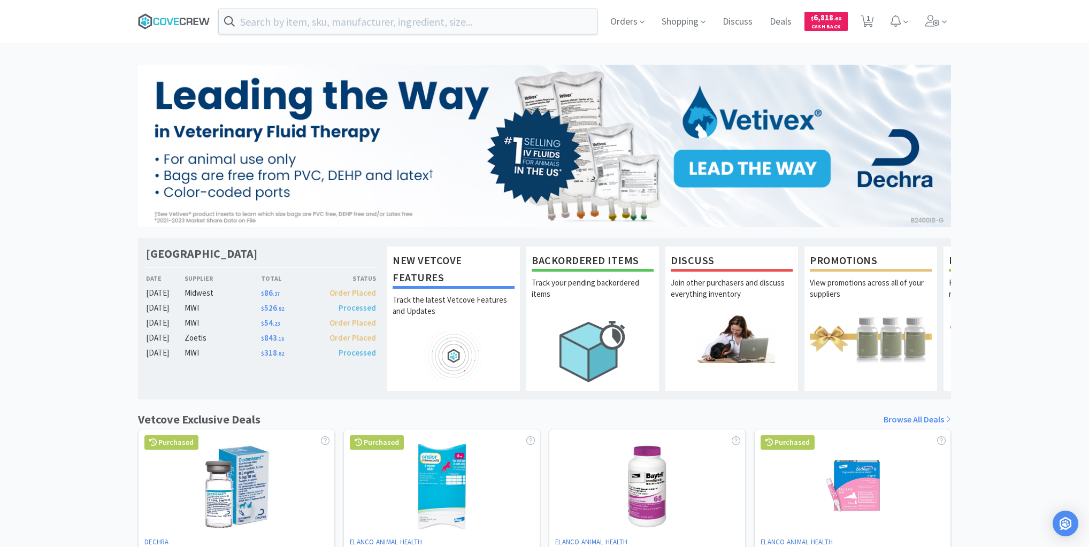
click at [178, 21] on icon at bounding box center [176, 21] width 5 height 7
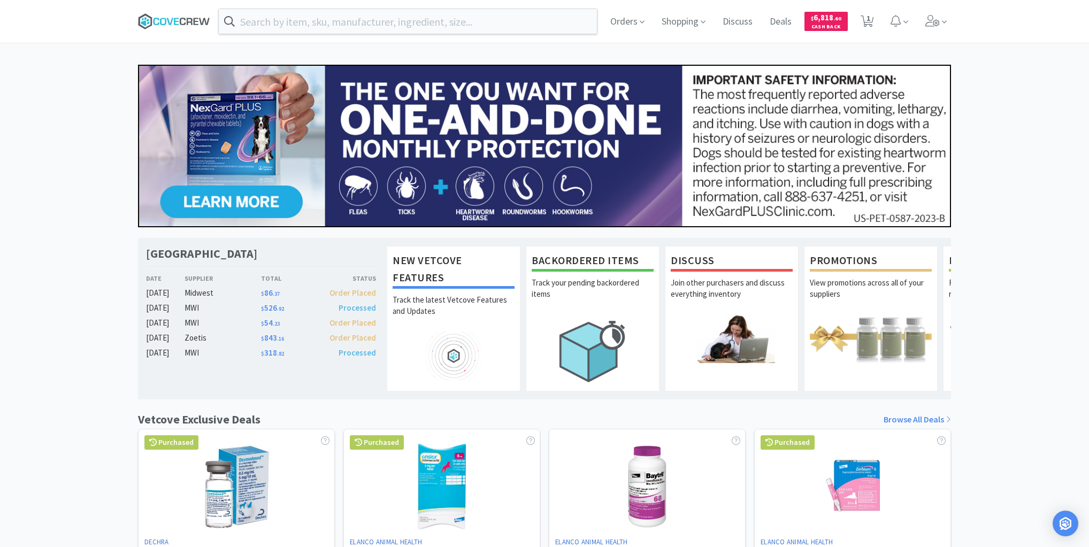
click at [196, 13] on icon at bounding box center [174, 21] width 72 height 16
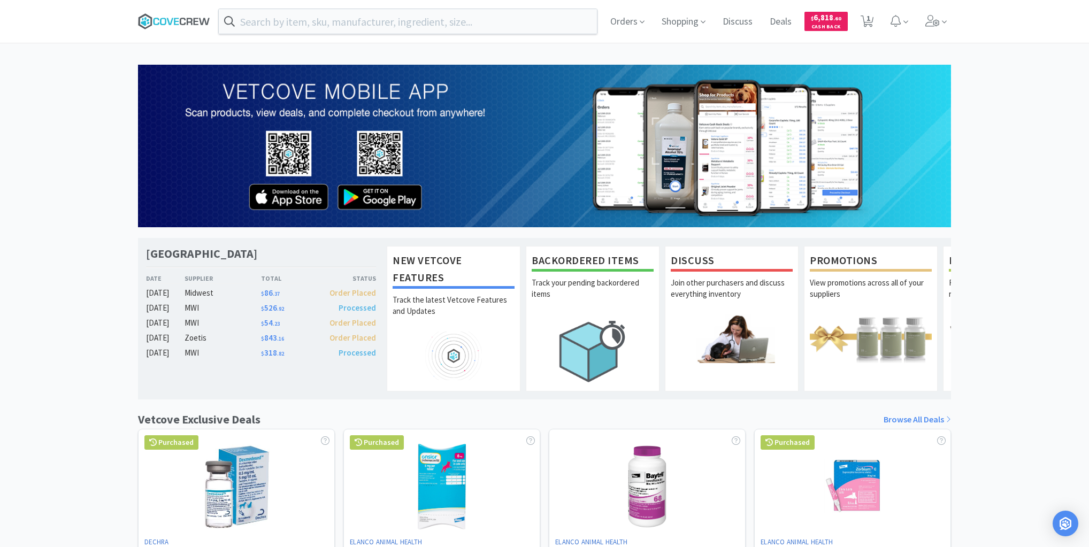
click at [188, 21] on icon at bounding box center [190, 21] width 6 height 7
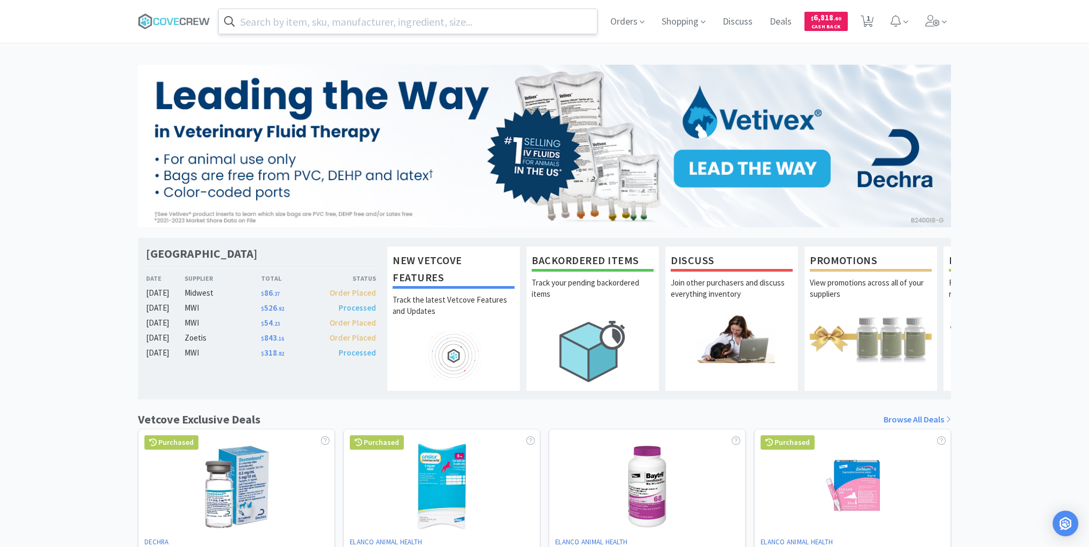
click at [391, 22] on input "text" at bounding box center [408, 21] width 378 height 25
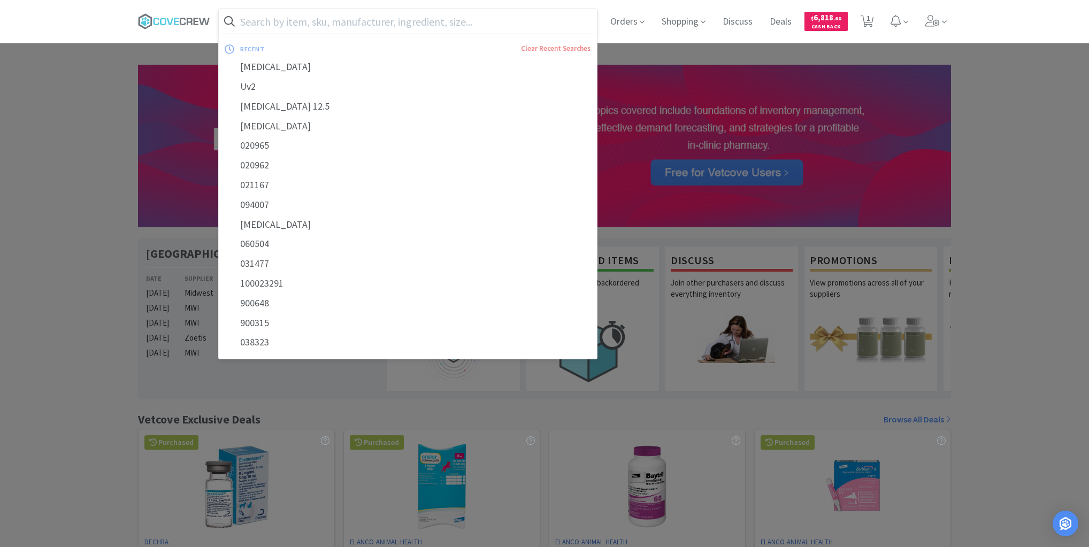
paste input "V-Gel Advanced Laryngeal Mask Airways"
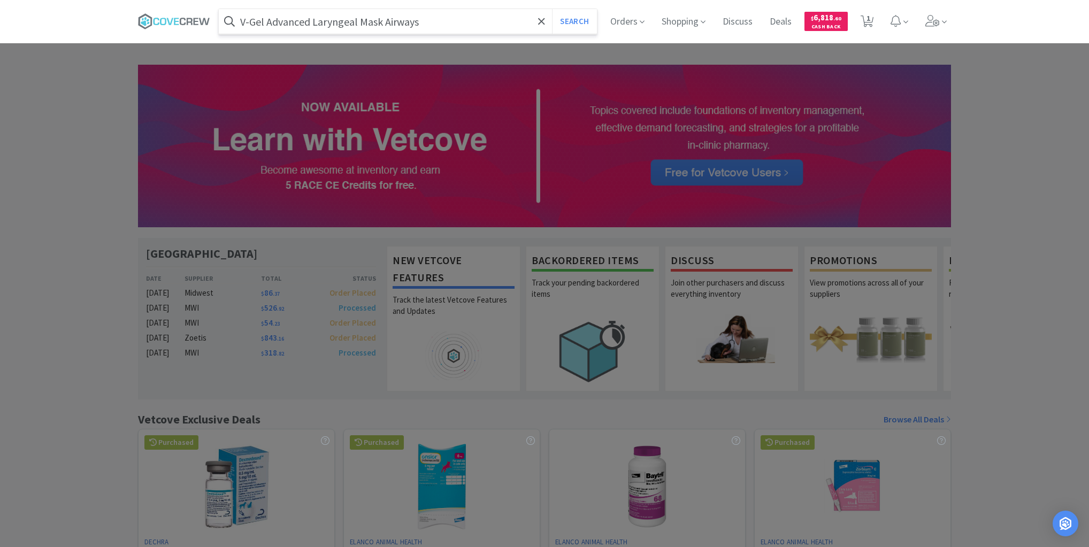
click at [552, 9] on button "Search" at bounding box center [574, 21] width 44 height 25
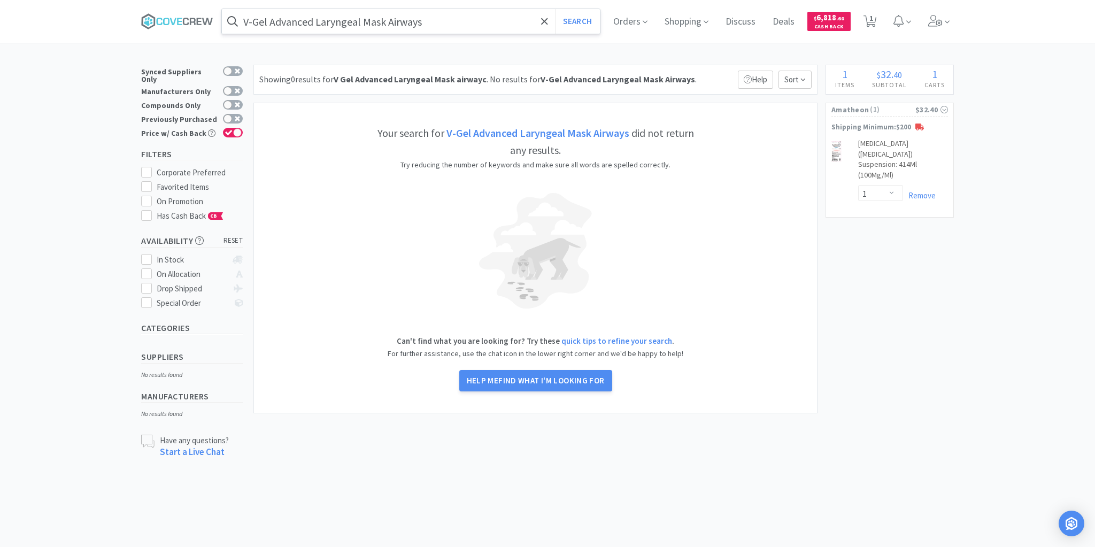
click at [449, 17] on input "V-Gel Advanced Laryngeal Mask Airways" at bounding box center [411, 21] width 378 height 25
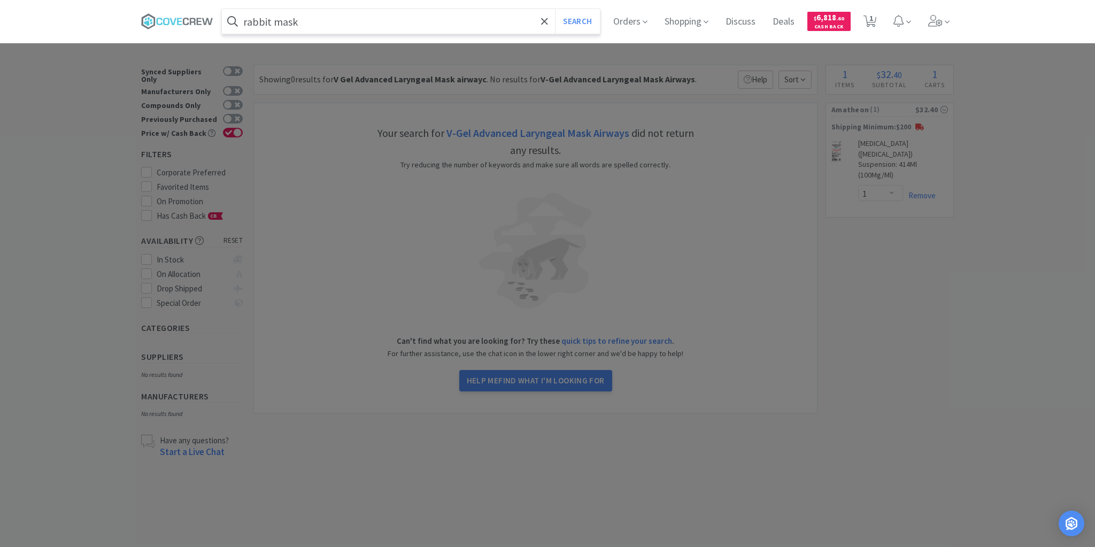
click at [555, 9] on button "Search" at bounding box center [577, 21] width 44 height 25
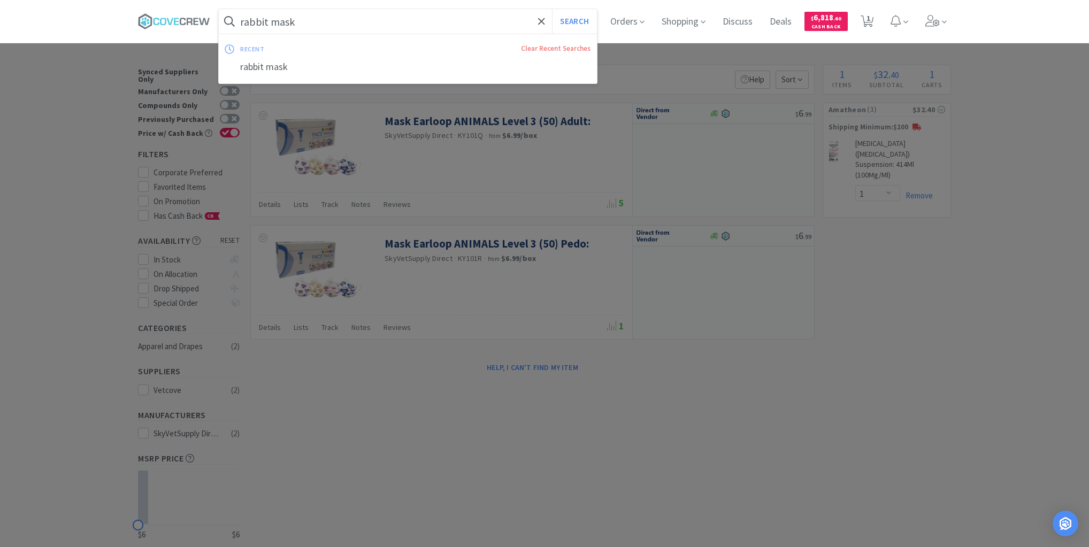
click at [364, 17] on input "rabbit mask" at bounding box center [408, 21] width 378 height 25
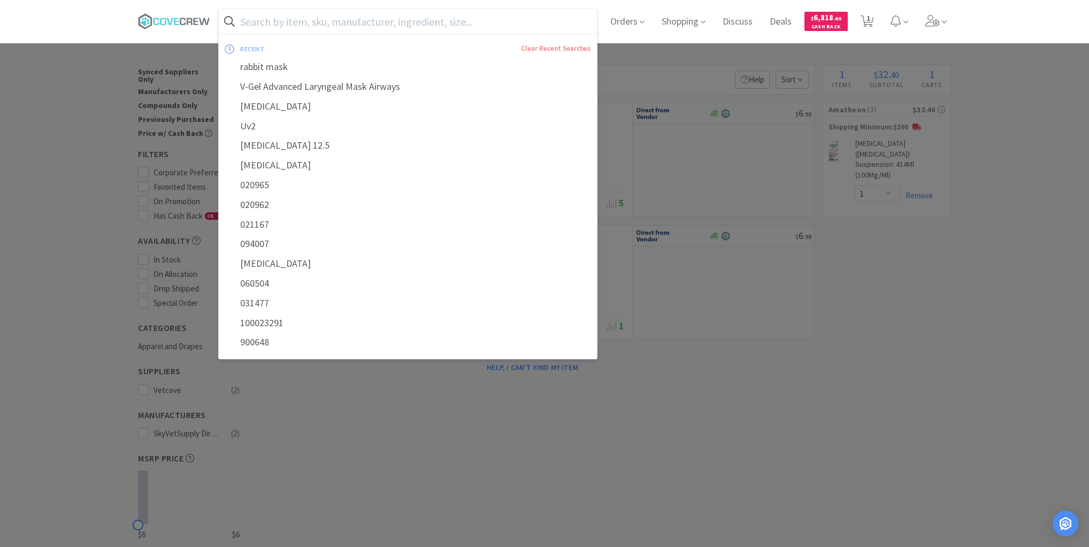
drag, startPoint x: 171, startPoint y: 18, endPoint x: 186, endPoint y: 166, distance: 148.9
click at [174, 22] on icon at bounding box center [174, 21] width 72 height 16
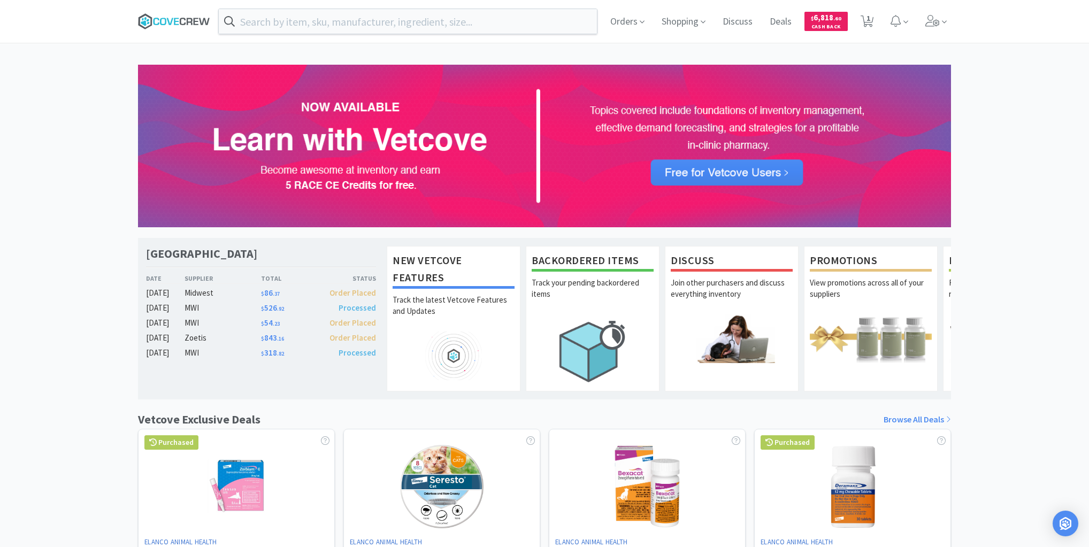
click at [171, 17] on icon at bounding box center [174, 21] width 72 height 16
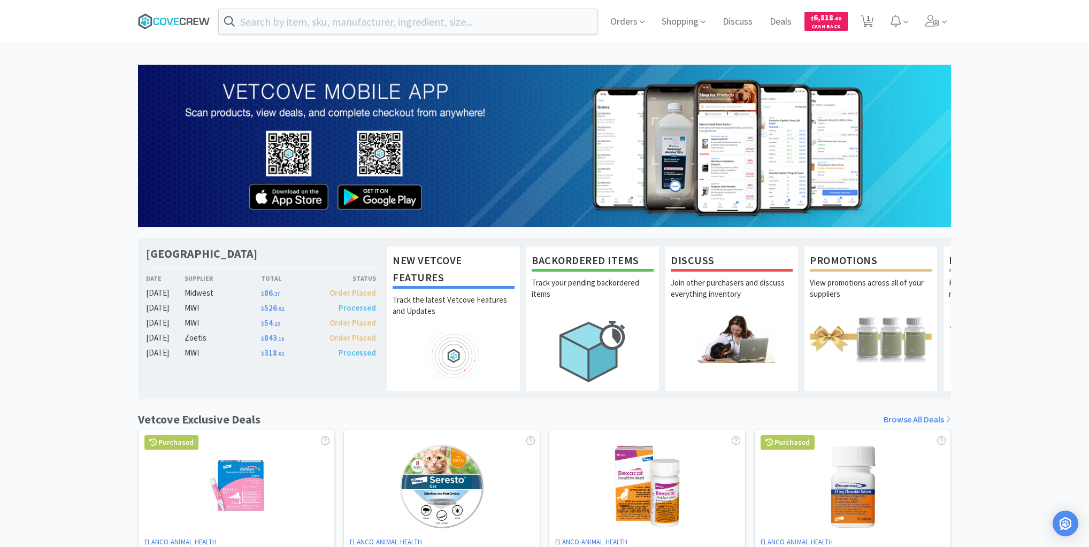
click at [182, 23] on icon at bounding box center [174, 21] width 72 height 16
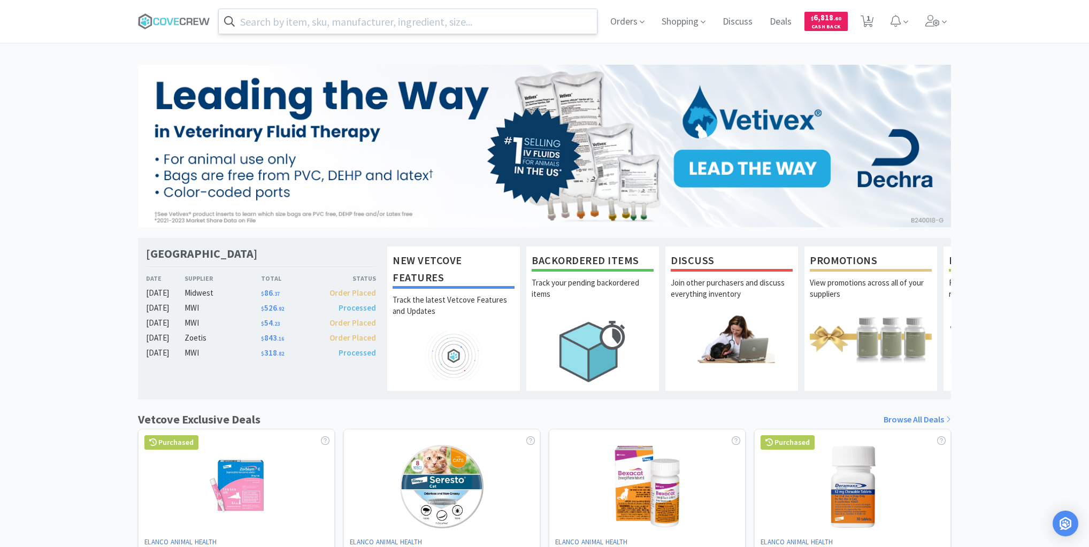
click at [454, 25] on input "text" at bounding box center [408, 21] width 378 height 25
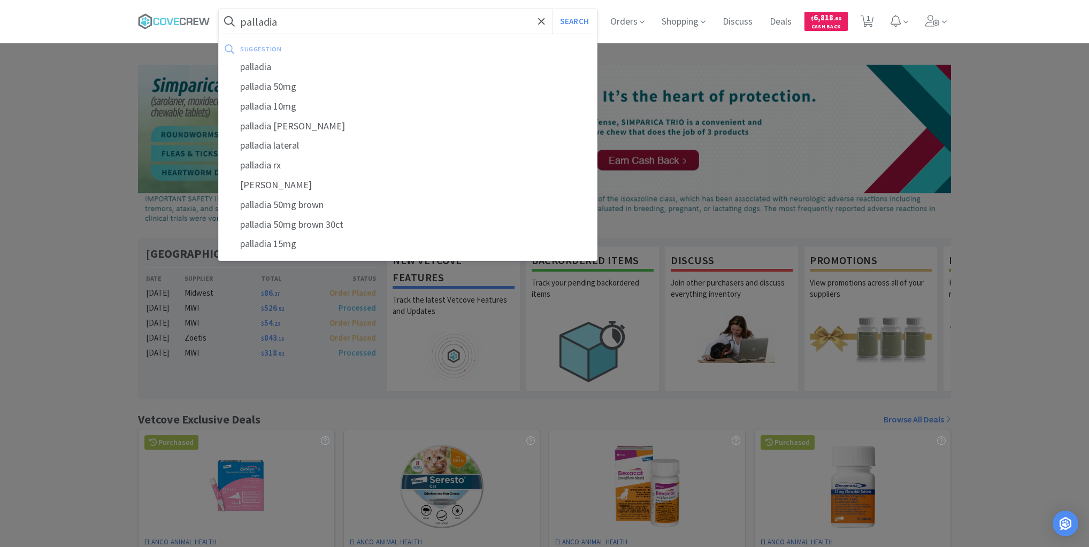
click at [552, 9] on button "Search" at bounding box center [574, 21] width 44 height 25
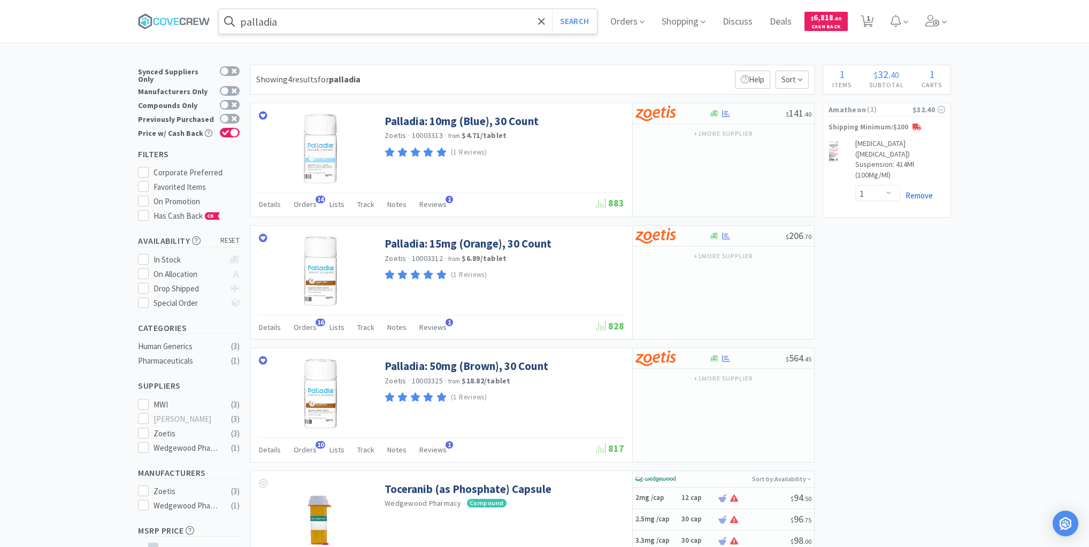
click at [928, 190] on link "Remove" at bounding box center [916, 195] width 33 height 10
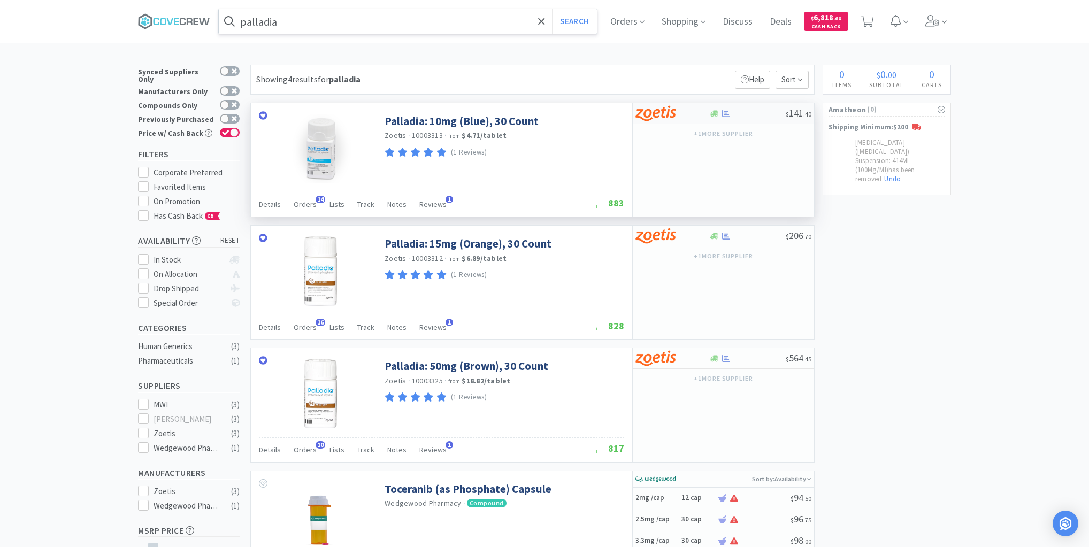
click at [760, 120] on div "$ 141 . 40" at bounding box center [723, 113] width 181 height 21
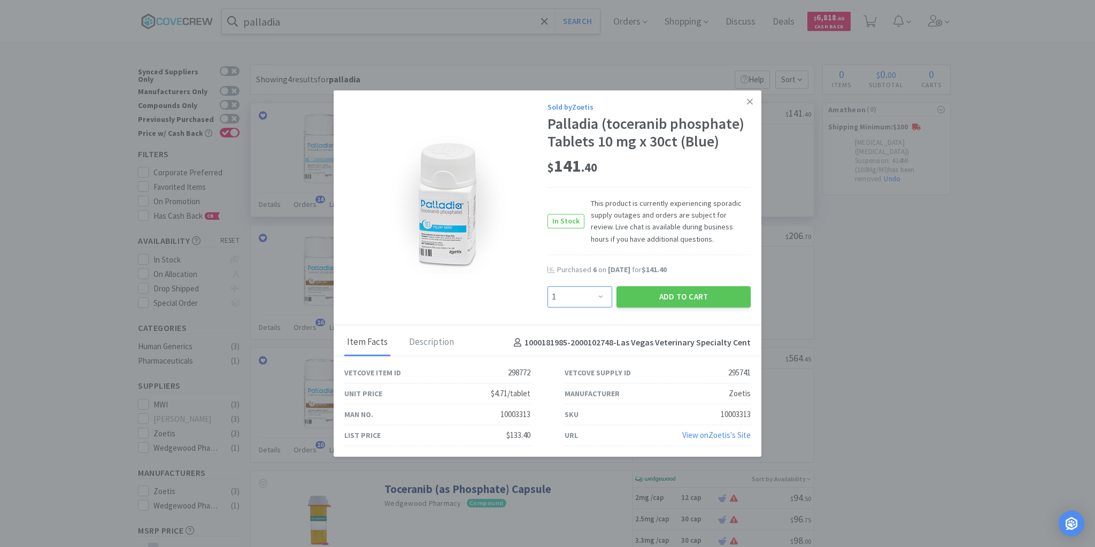
click at [600, 300] on select "Enter Quantity 1 2 3 4 5 6 7 8 9 10 11 12 13 14 15 16 17 18 19 20 Enter Quantity" at bounding box center [580, 296] width 65 height 21
click at [548, 286] on select "Enter Quantity 1 2 3 4 5 6 7 8 9 10 11 12 13 14 15 16 17 18 19 20 Enter Quantity" at bounding box center [580, 296] width 65 height 21
click at [660, 291] on button "Add to Cart" at bounding box center [684, 296] width 134 height 21
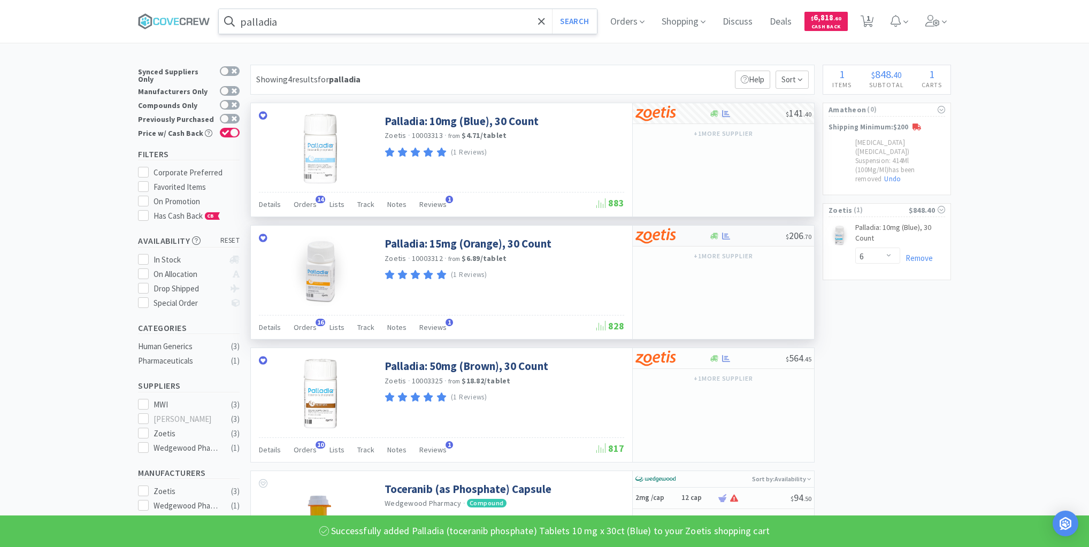
click at [751, 237] on div at bounding box center [747, 236] width 77 height 8
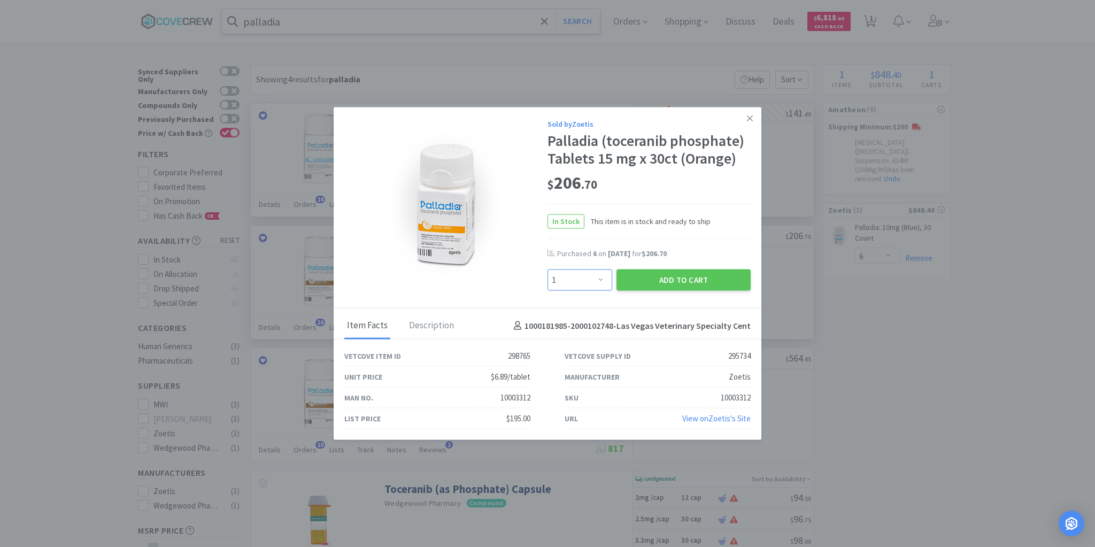
click at [603, 282] on select "Enter Quantity 1 2 3 4 5 6 7 8 9 10 11 12 13 14 15 16 17 18 19 20 Enter Quantity" at bounding box center [580, 280] width 65 height 21
click at [548, 270] on select "Enter Quantity 1 2 3 4 5 6 7 8 9 10 11 12 13 14 15 16 17 18 19 20 Enter Quantity" at bounding box center [580, 280] width 65 height 21
click at [670, 279] on button "Add to Cart" at bounding box center [684, 280] width 134 height 21
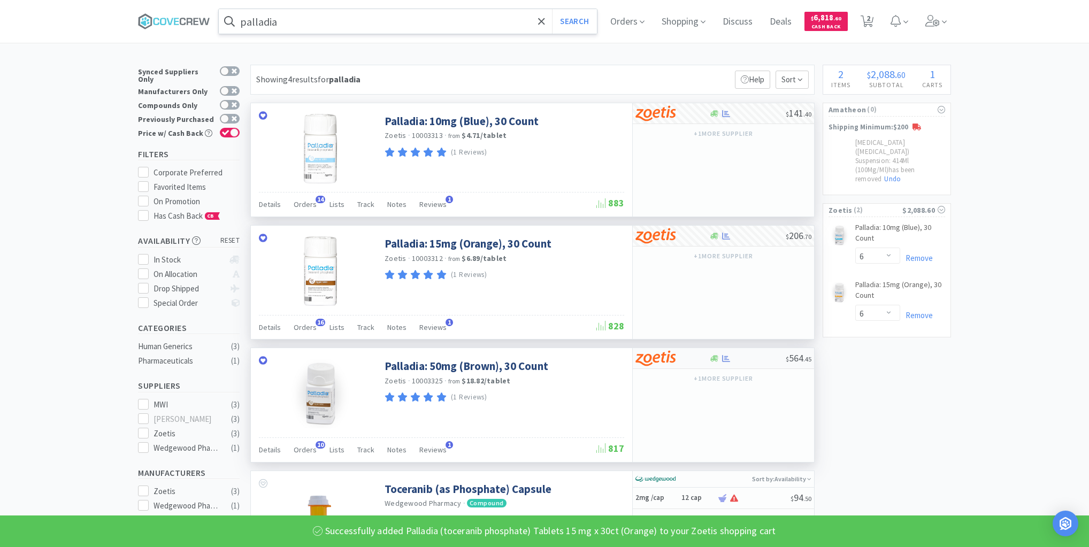
click at [737, 355] on div at bounding box center [747, 359] width 77 height 8
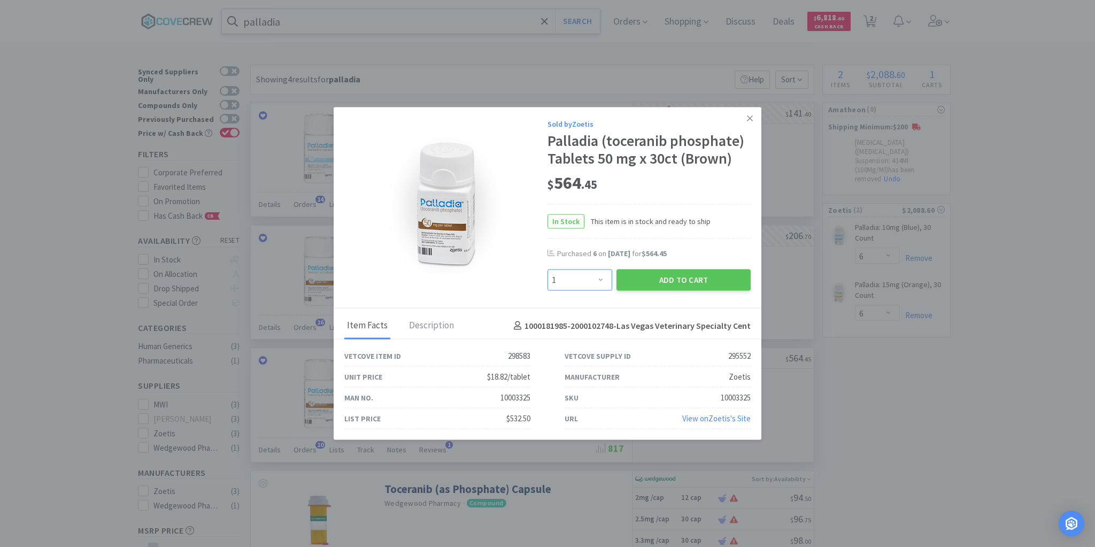
click at [601, 281] on select "Enter Quantity 1 2 3 4 5 6 7 8 9 10 11 12 13 14 15 16 17 18 19 20 Enter Quantity" at bounding box center [580, 280] width 65 height 21
click at [548, 270] on select "Enter Quantity 1 2 3 4 5 6 7 8 9 10 11 12 13 14 15 16 17 18 19 20 Enter Quantity" at bounding box center [580, 280] width 65 height 21
click at [660, 278] on button "Add to Cart" at bounding box center [684, 280] width 134 height 21
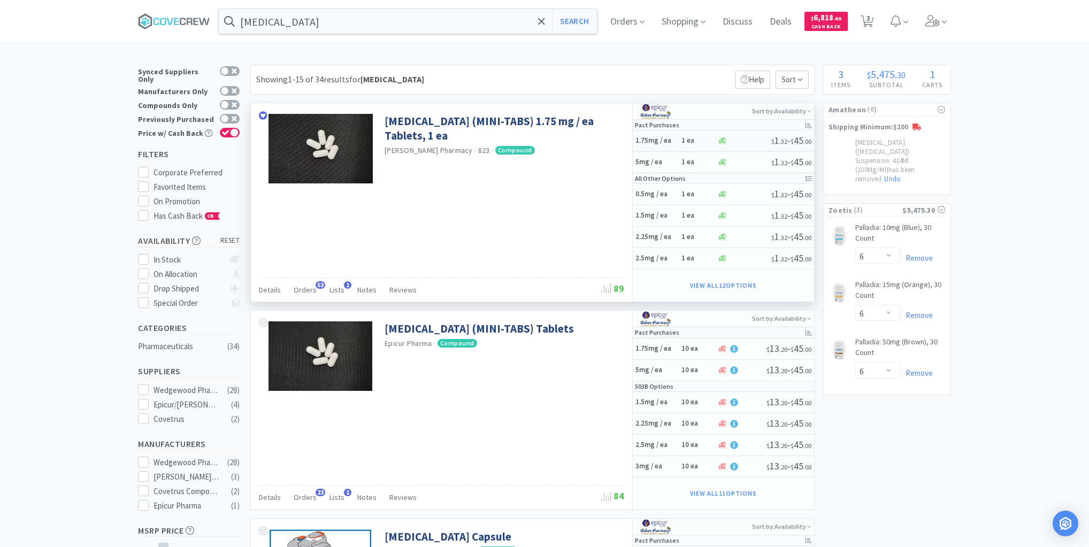
click at [673, 142] on h5 "1.75mg / ea" at bounding box center [656, 140] width 43 height 9
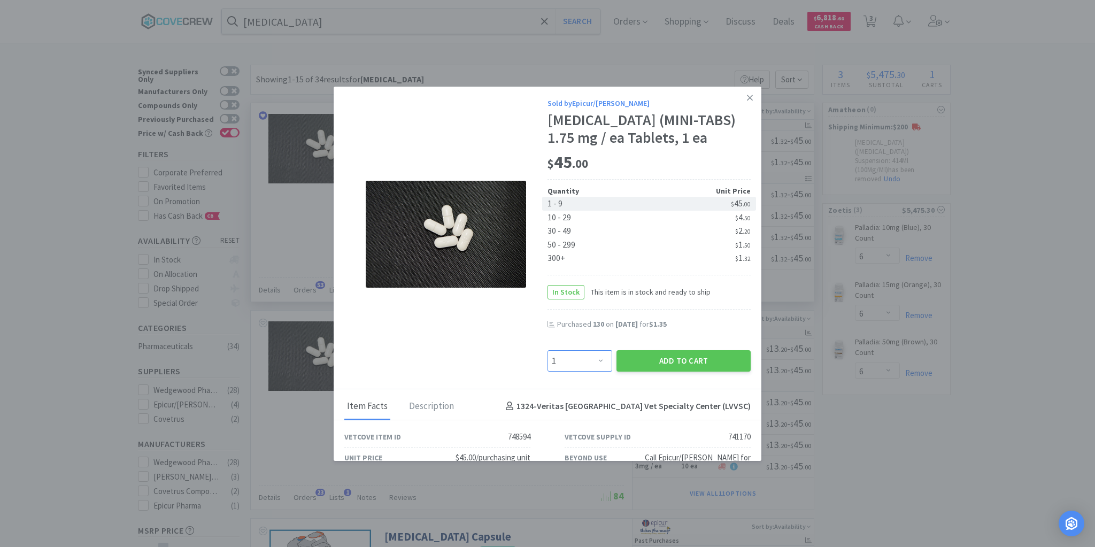
click at [599, 358] on select "Enter Quantity 1 2 3 4 5 6 7 8 9 10 11 12 13 14 15 16 17 18 19 20 Enter Quantity" at bounding box center [580, 360] width 65 height 21
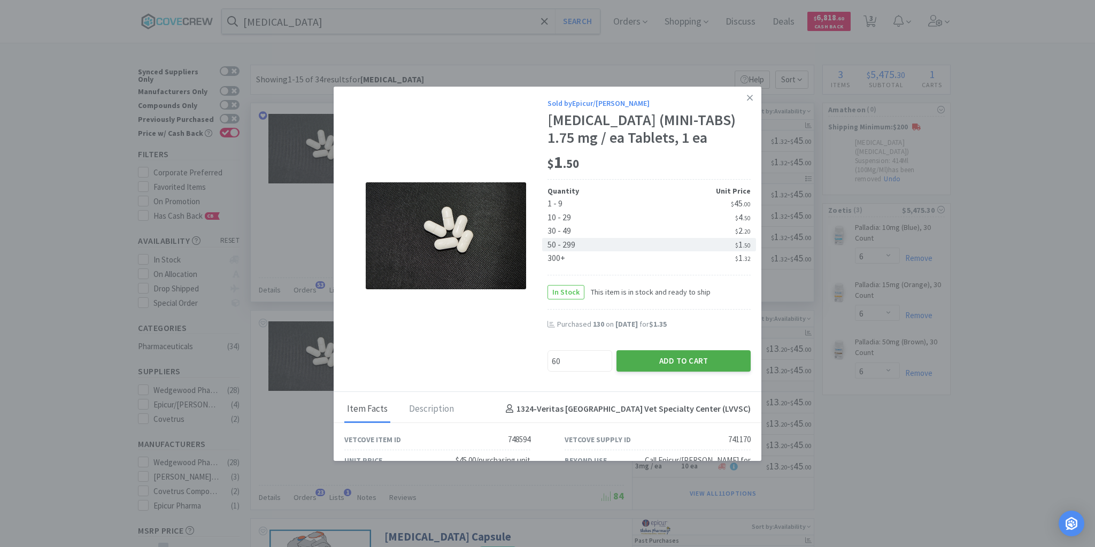
click at [659, 353] on button "Add to Cart" at bounding box center [684, 360] width 134 height 21
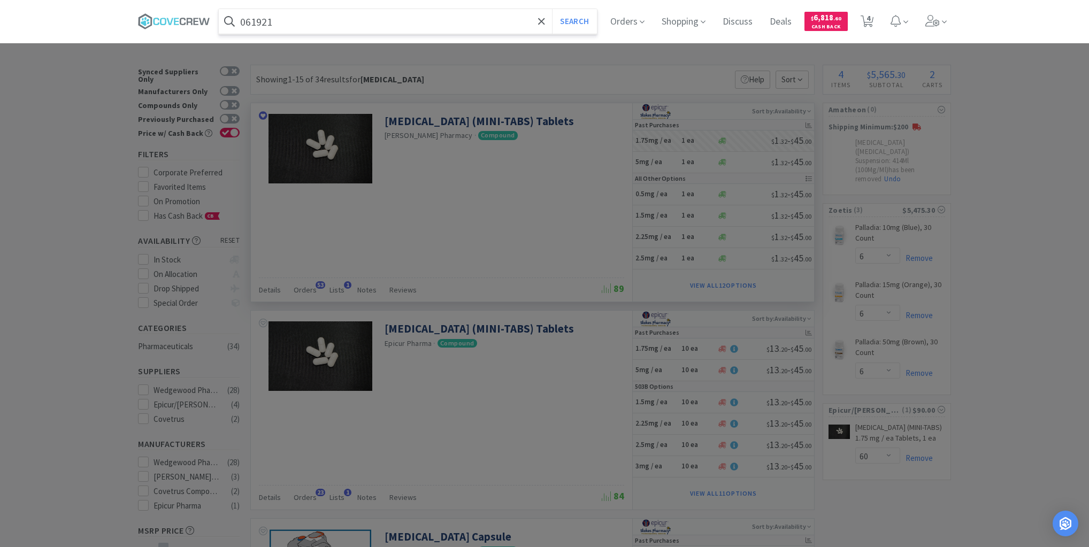
click at [552, 9] on button "Search" at bounding box center [574, 21] width 44 height 25
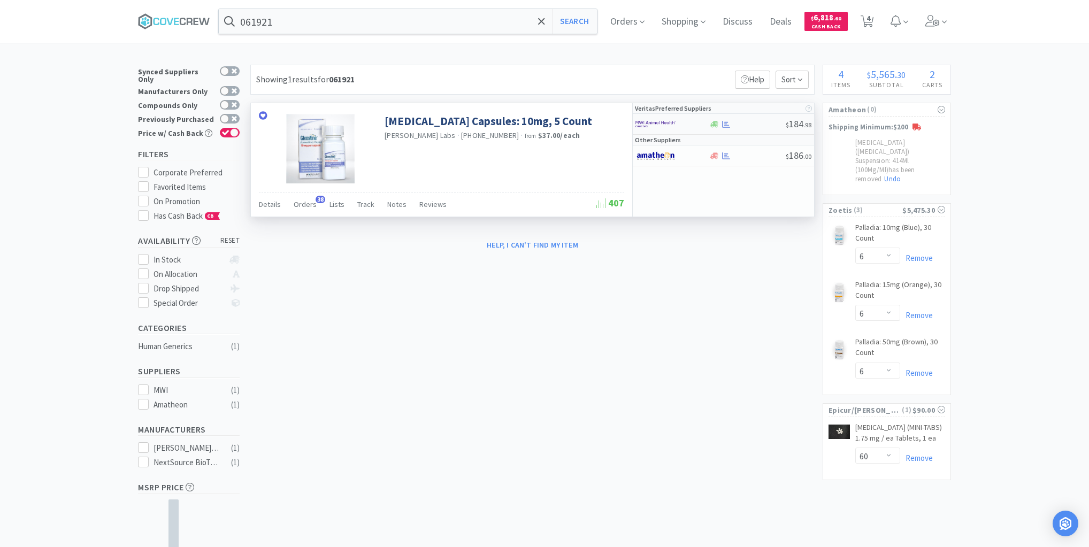
click at [756, 126] on div at bounding box center [747, 124] width 77 height 8
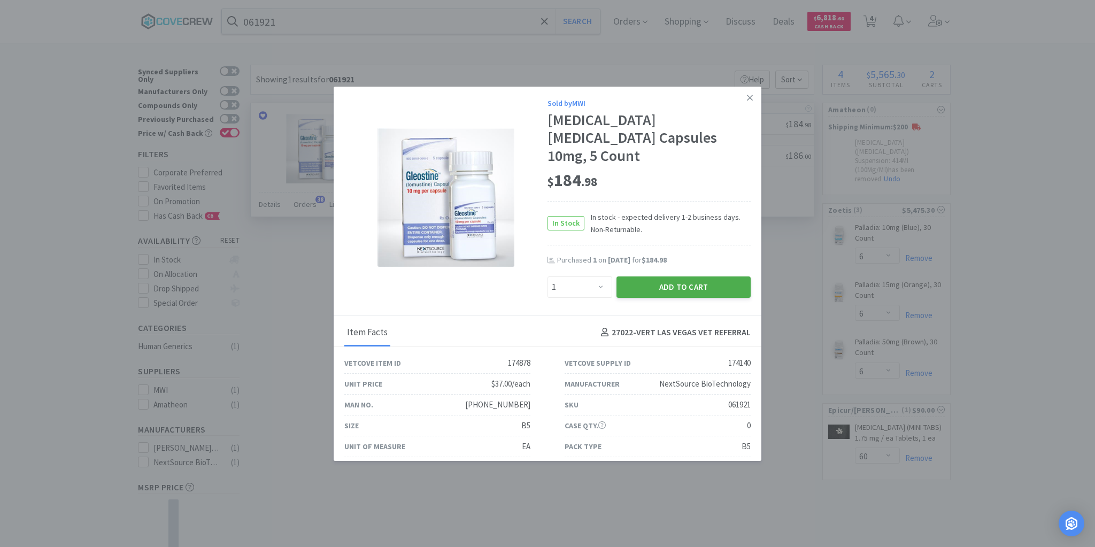
drag, startPoint x: 732, startPoint y: 262, endPoint x: 736, endPoint y: 252, distance: 10.0
click at [731, 276] on button "Add to Cart" at bounding box center [684, 286] width 134 height 21
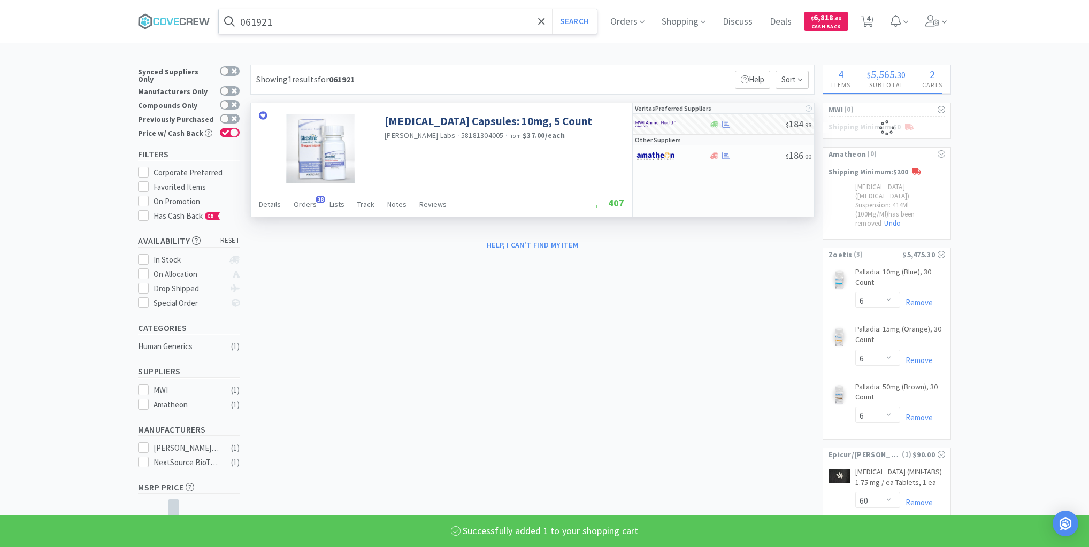
click at [455, 22] on input "061921" at bounding box center [408, 21] width 378 height 25
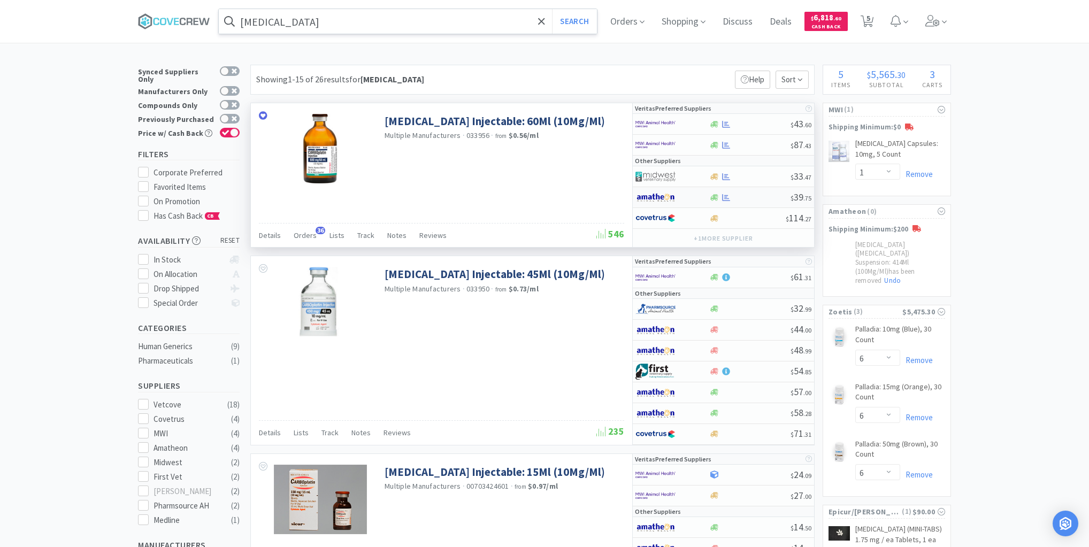
click at [735, 196] on div at bounding box center [750, 198] width 82 height 8
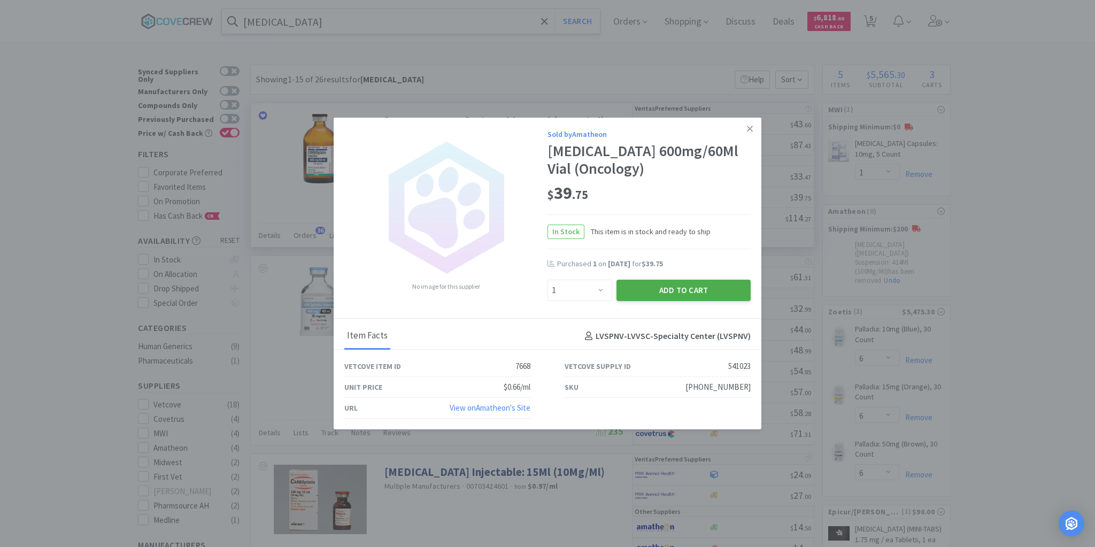
click at [674, 286] on button "Add to Cart" at bounding box center [684, 290] width 134 height 21
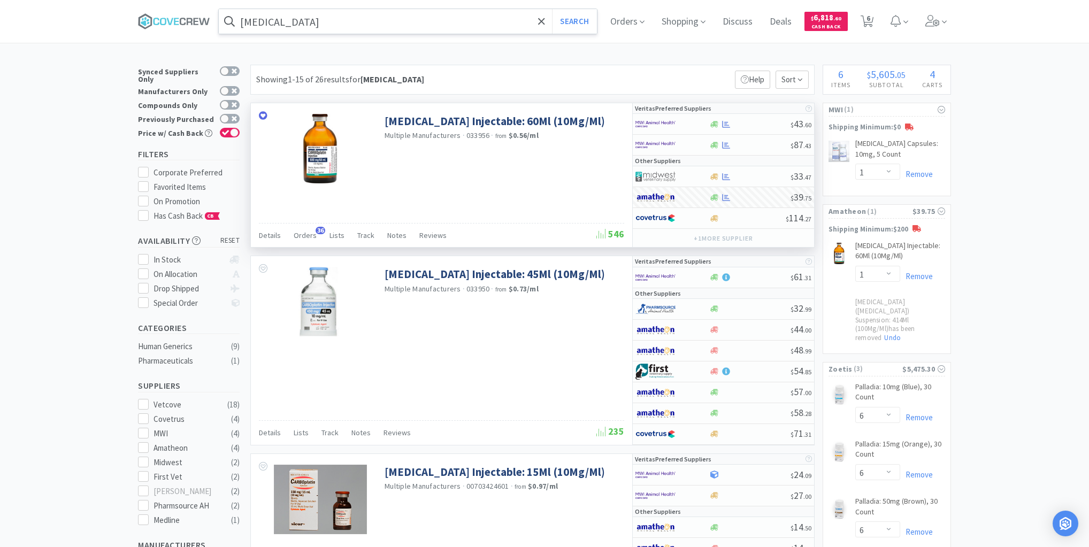
click at [445, 21] on input "[MEDICAL_DATA]" at bounding box center [408, 21] width 378 height 25
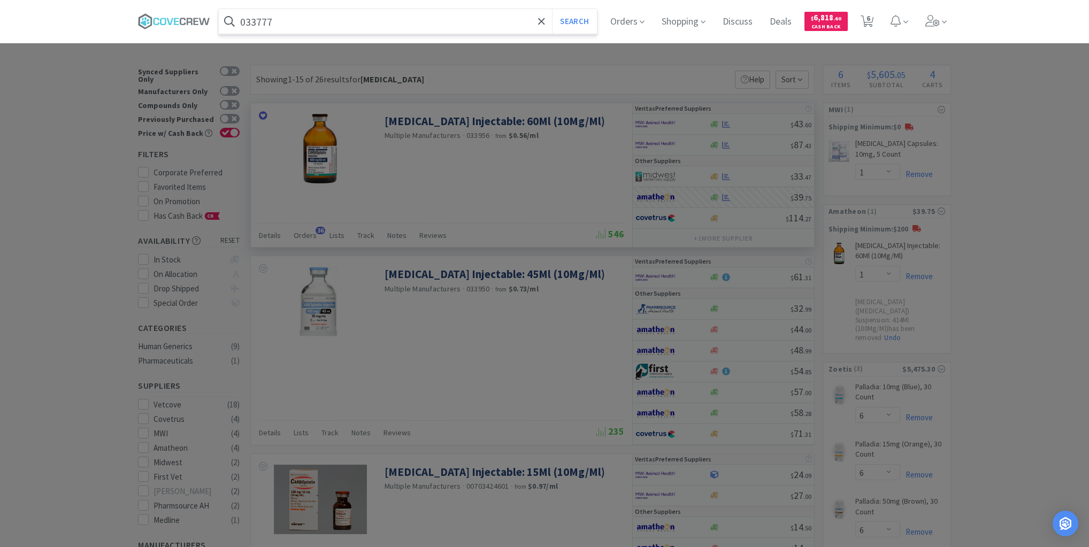
click at [552, 9] on button "Search" at bounding box center [574, 21] width 44 height 25
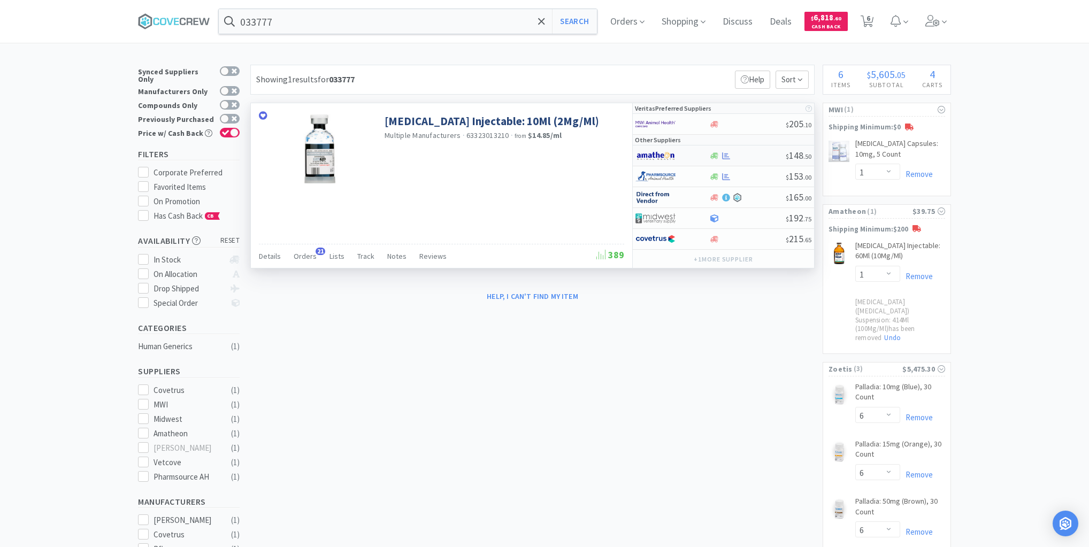
click at [747, 153] on div at bounding box center [747, 156] width 77 height 8
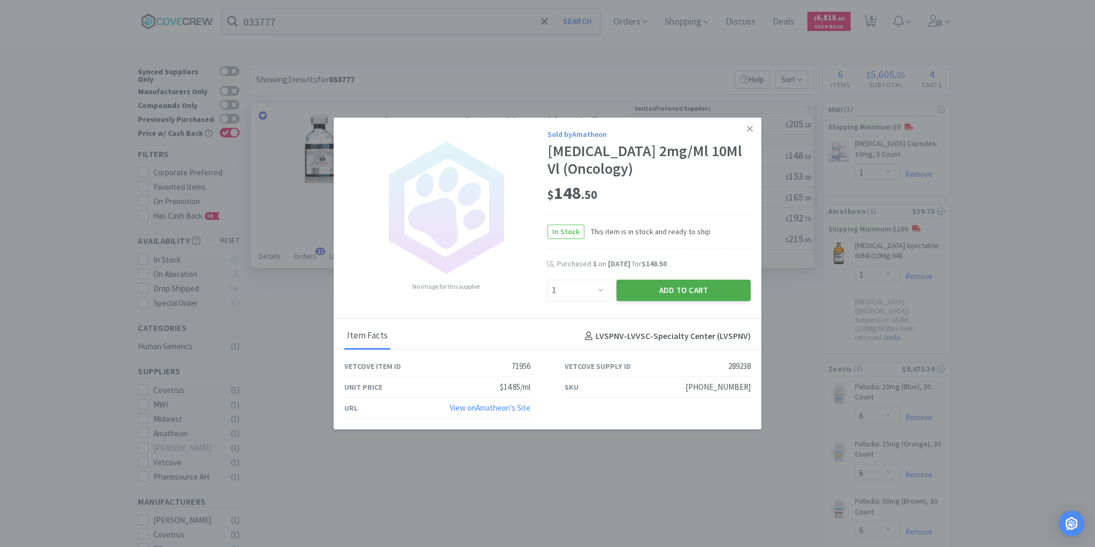
click at [685, 291] on button "Add to Cart" at bounding box center [684, 290] width 134 height 21
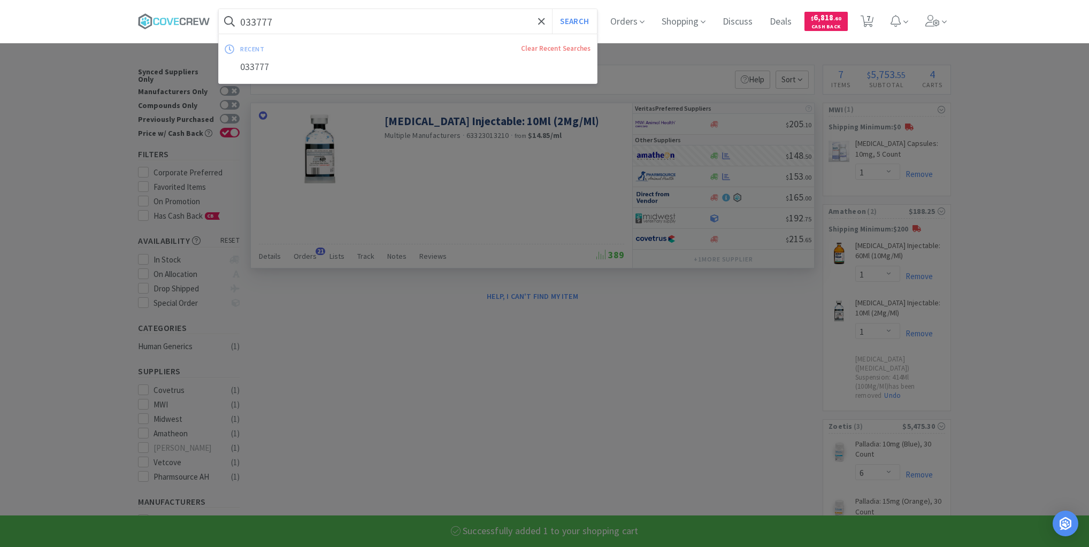
click at [468, 23] on input "033777" at bounding box center [408, 21] width 378 height 25
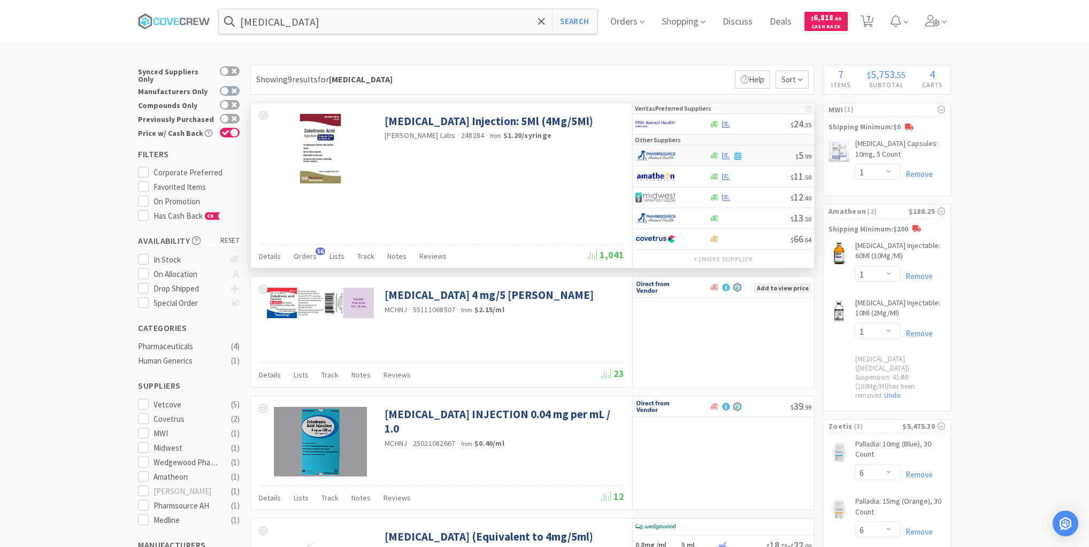
click at [755, 156] on div at bounding box center [752, 156] width 87 height 8
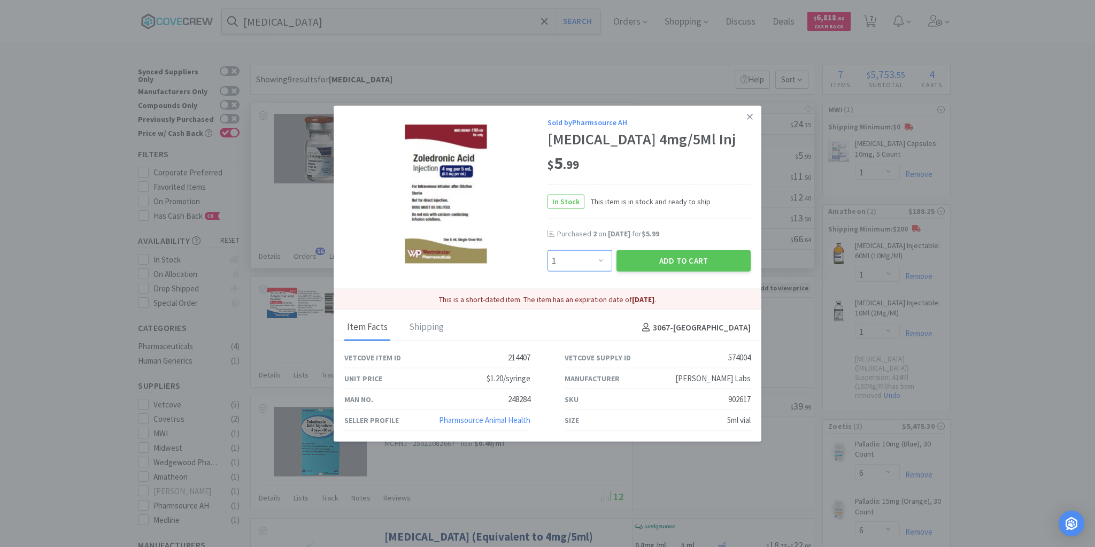
click at [602, 261] on select "Enter Quantity 1 2 3 4 5 6 7 8 9 10 11 12 13 14 15 16 17 18 19 20 Enter Quantity" at bounding box center [580, 260] width 65 height 21
click at [548, 250] on select "Enter Quantity 1 2 3 4 5 6 7 8 9 10 11 12 13 14 15 16 17 18 19 20 Enter Quantity" at bounding box center [580, 260] width 65 height 21
click at [663, 259] on button "Add to Cart" at bounding box center [684, 260] width 134 height 21
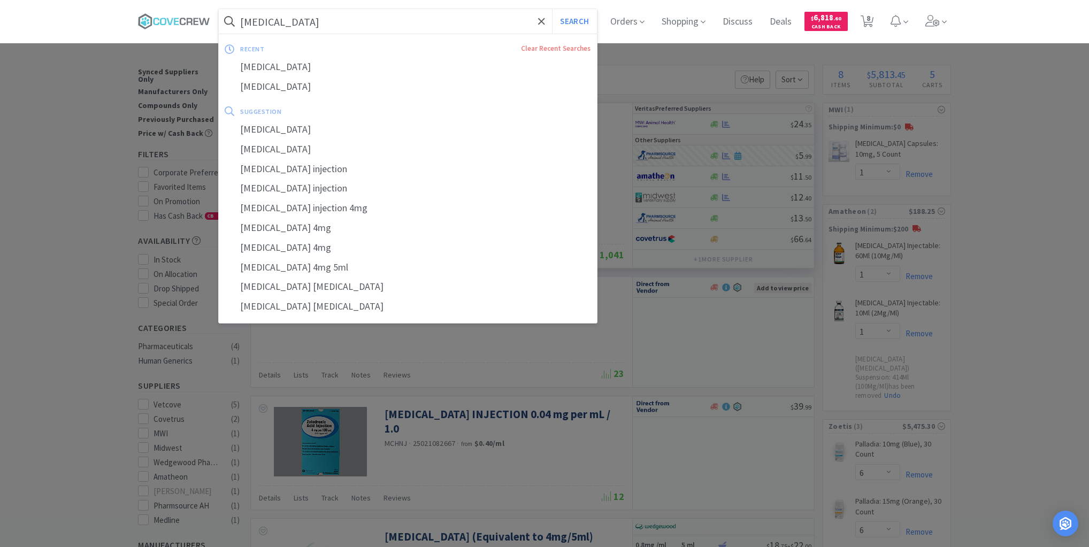
drag, startPoint x: 433, startPoint y: 19, endPoint x: 439, endPoint y: 25, distance: 7.6
click at [434, 19] on input "[MEDICAL_DATA]" at bounding box center [408, 21] width 378 height 25
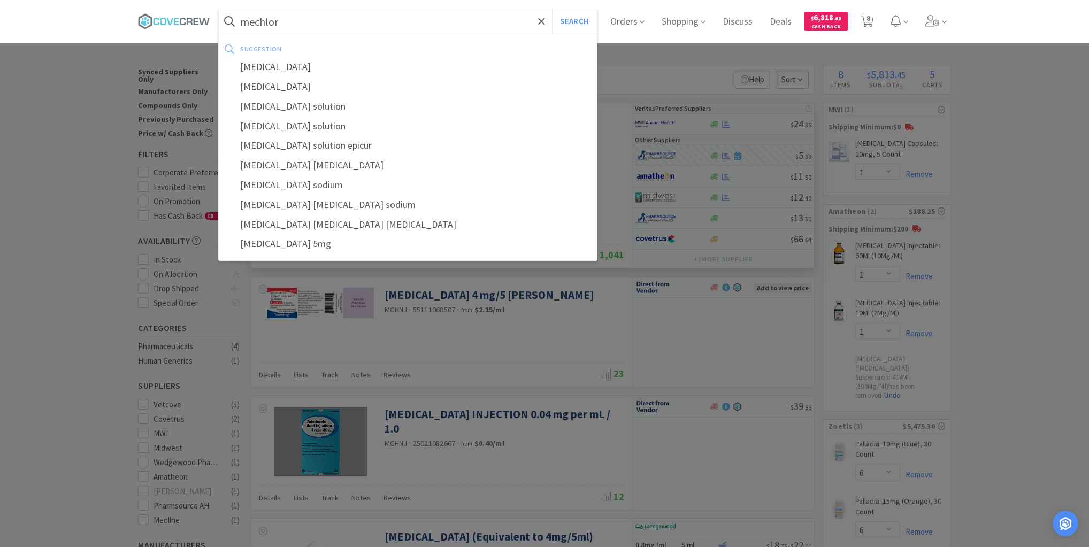
click at [552, 9] on button "Search" at bounding box center [574, 21] width 44 height 25
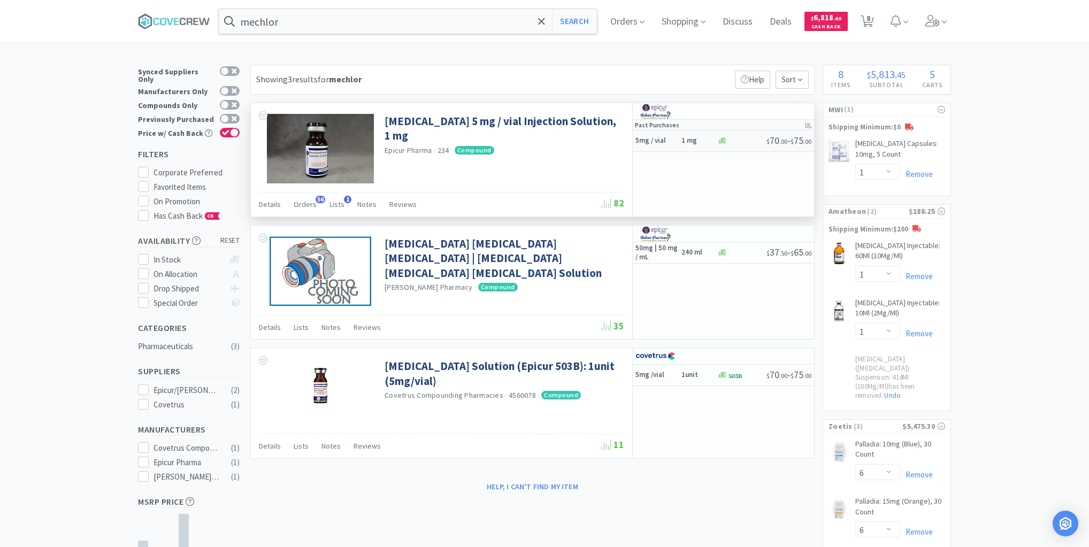
click at [671, 141] on h5 "5mg / vial" at bounding box center [656, 140] width 43 height 9
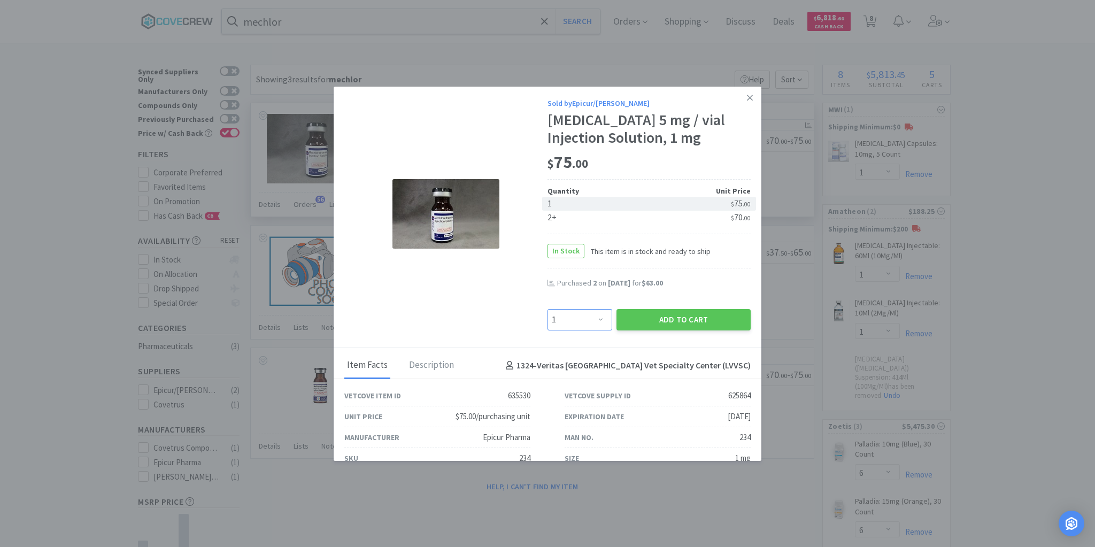
click at [595, 321] on select "Enter Quantity 1 2 3 4 5 6 7 8 9 10 11 12 13 14 15 16 17 18 19 20 Enter Quantity" at bounding box center [580, 319] width 65 height 21
click at [548, 309] on select "Enter Quantity 1 2 3 4 5 6 7 8 9 10 11 12 13 14 15 16 17 18 19 20 Enter Quantity" at bounding box center [580, 319] width 65 height 21
click at [644, 318] on button "Add to Cart" at bounding box center [684, 319] width 134 height 21
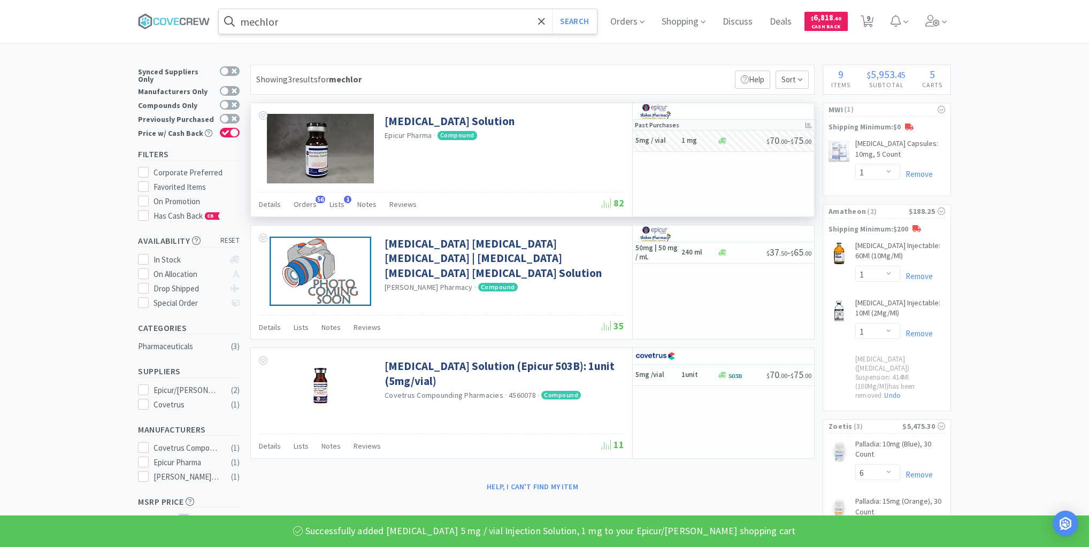
click at [431, 21] on input "mechlor" at bounding box center [408, 21] width 378 height 25
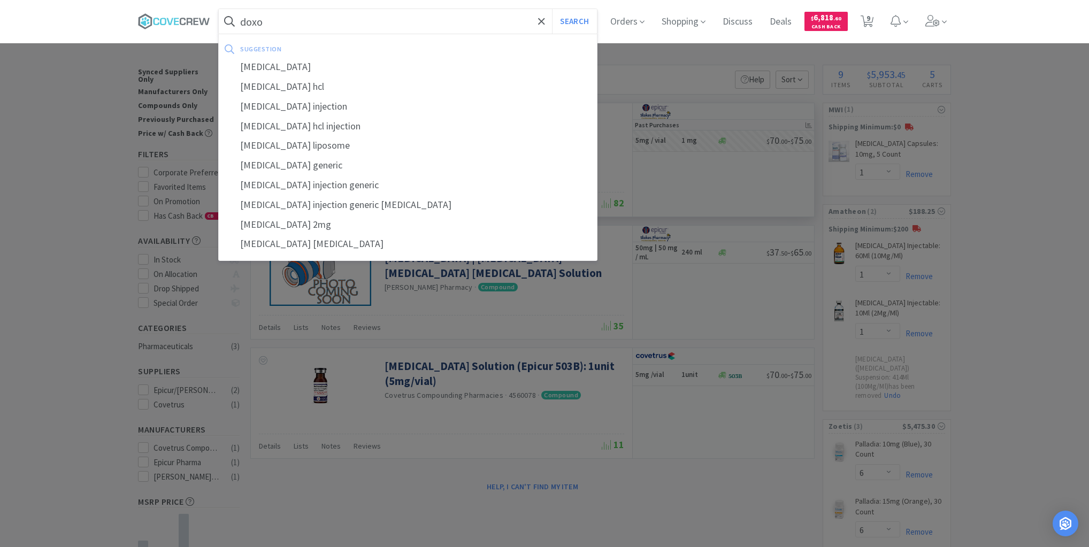
click at [552, 9] on button "Search" at bounding box center [574, 21] width 44 height 25
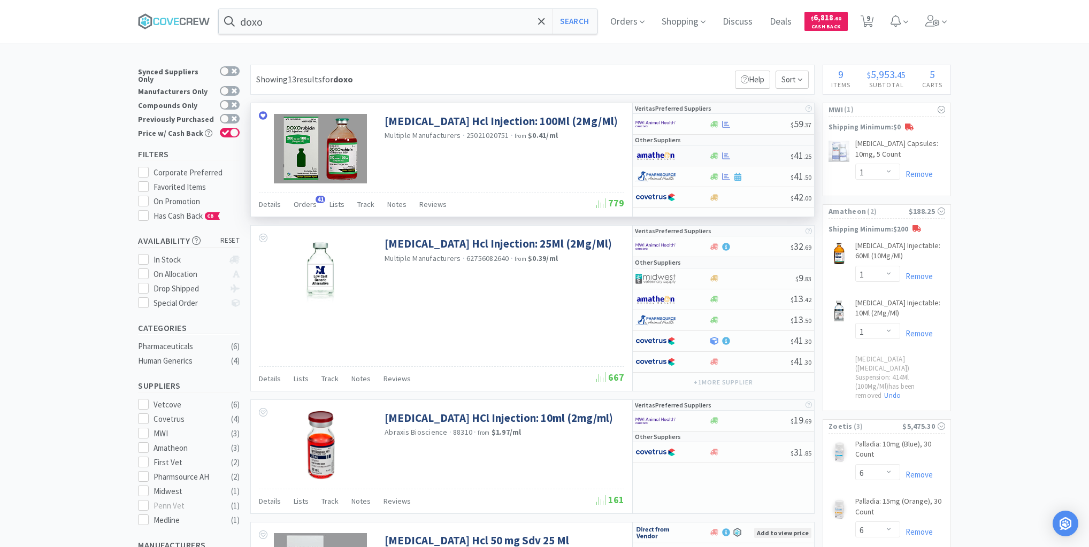
click at [747, 153] on div at bounding box center [750, 156] width 82 height 8
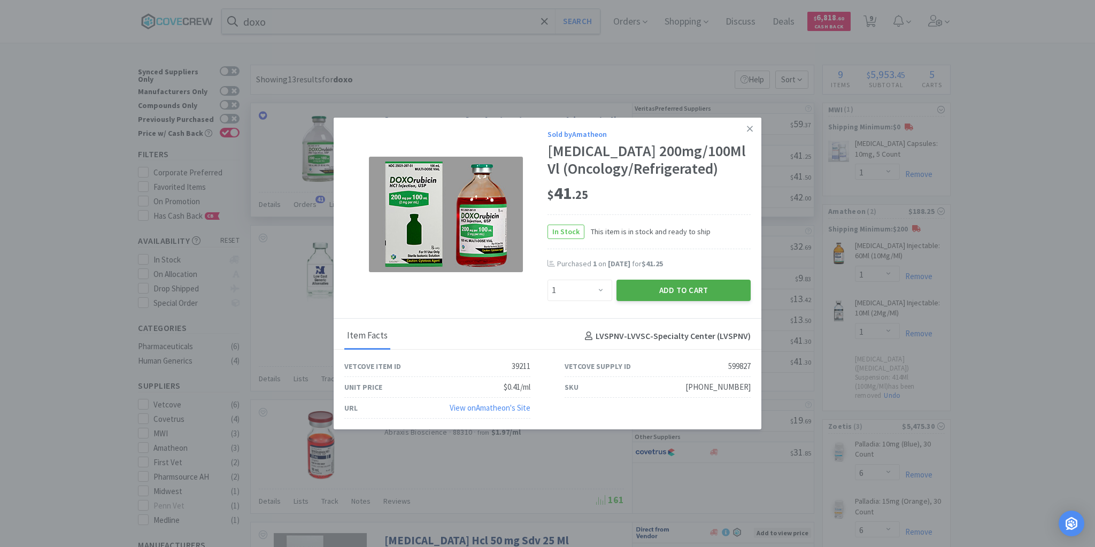
click at [674, 288] on button "Add to Cart" at bounding box center [684, 290] width 134 height 21
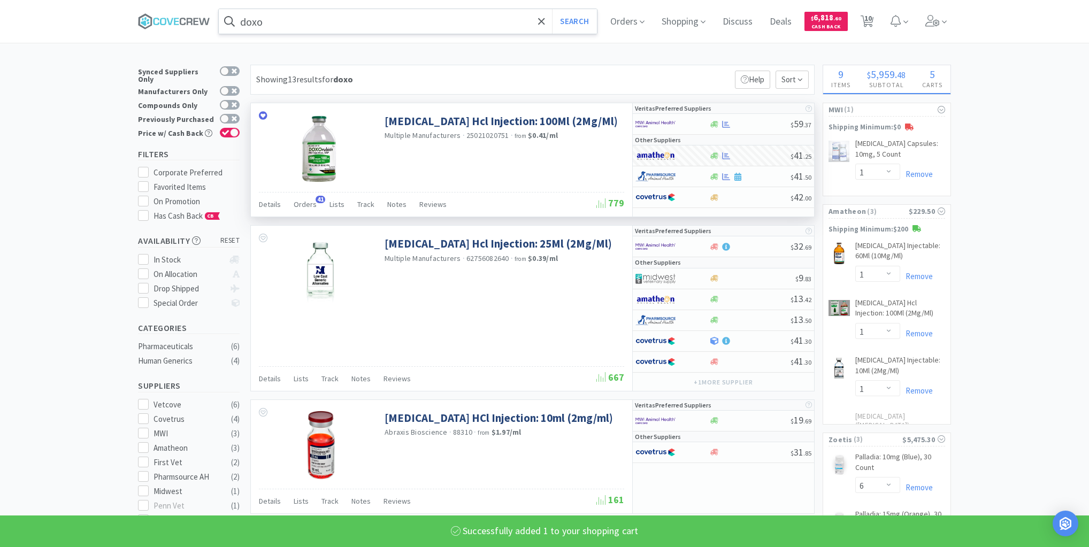
click at [376, 21] on input "doxo" at bounding box center [408, 21] width 378 height 25
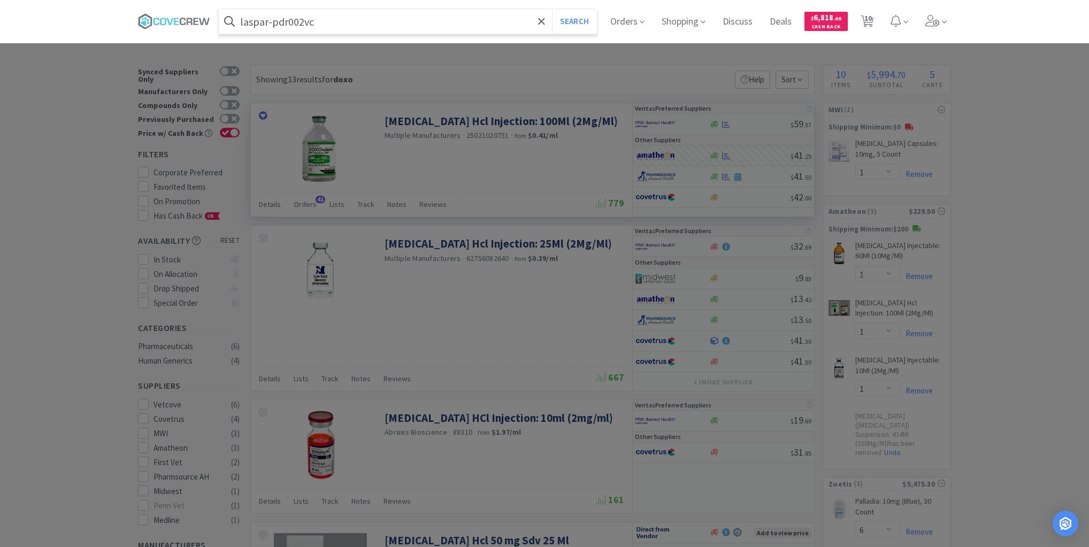
click at [552, 9] on button "Search" at bounding box center [574, 21] width 44 height 25
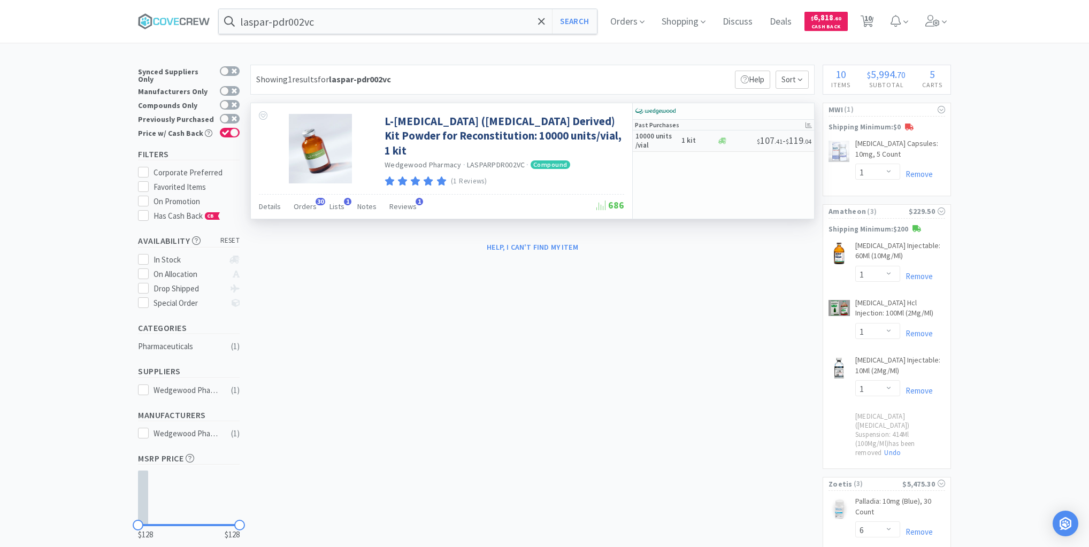
click at [693, 147] on div "10000 units /vial 1 kit" at bounding box center [675, 141] width 81 height 19
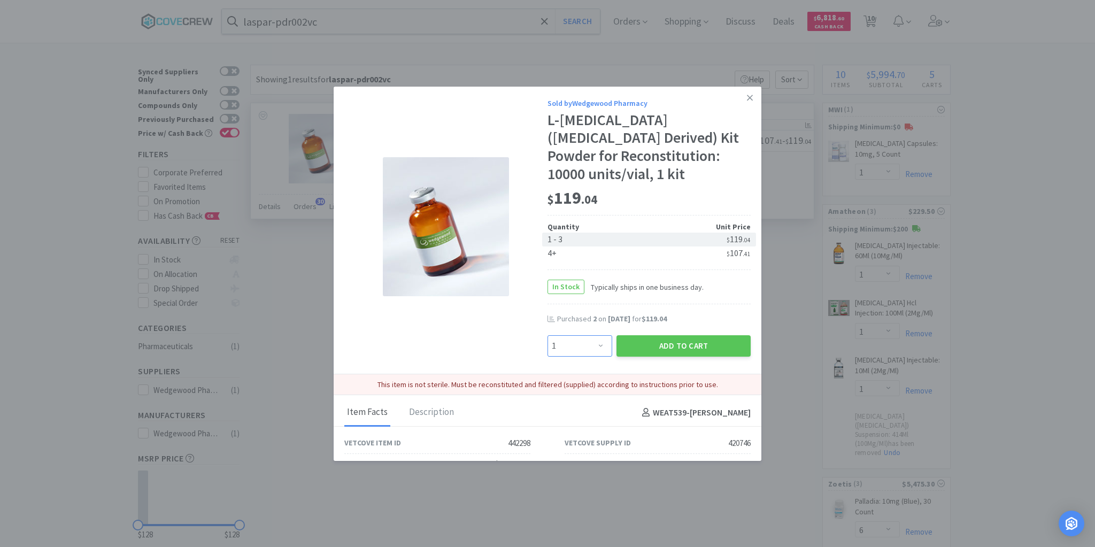
click at [598, 347] on select "Enter Quantity 1 2 3 4 5 6 7 8 9 10 11 12 13 14 15 16 17 18 19 20 Enter Quantity" at bounding box center [580, 345] width 65 height 21
click at [548, 335] on select "Enter Quantity 1 2 3 4 5 6 7 8 9 10 11 12 13 14 15 16 17 18 19 20 Enter Quantity" at bounding box center [580, 345] width 65 height 21
click at [675, 343] on button "Add to Cart" at bounding box center [684, 345] width 134 height 21
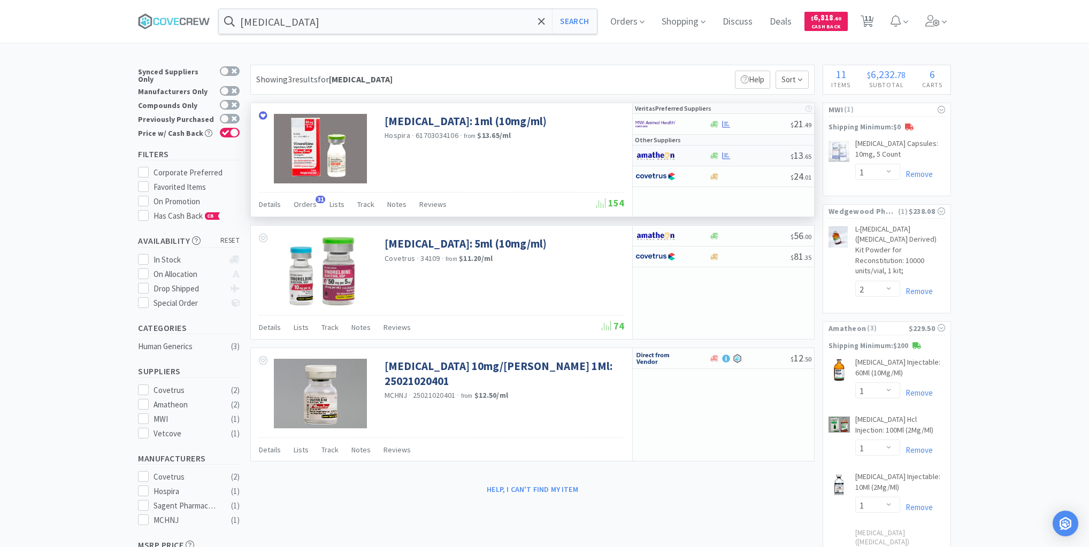
click at [759, 158] on div at bounding box center [750, 156] width 82 height 8
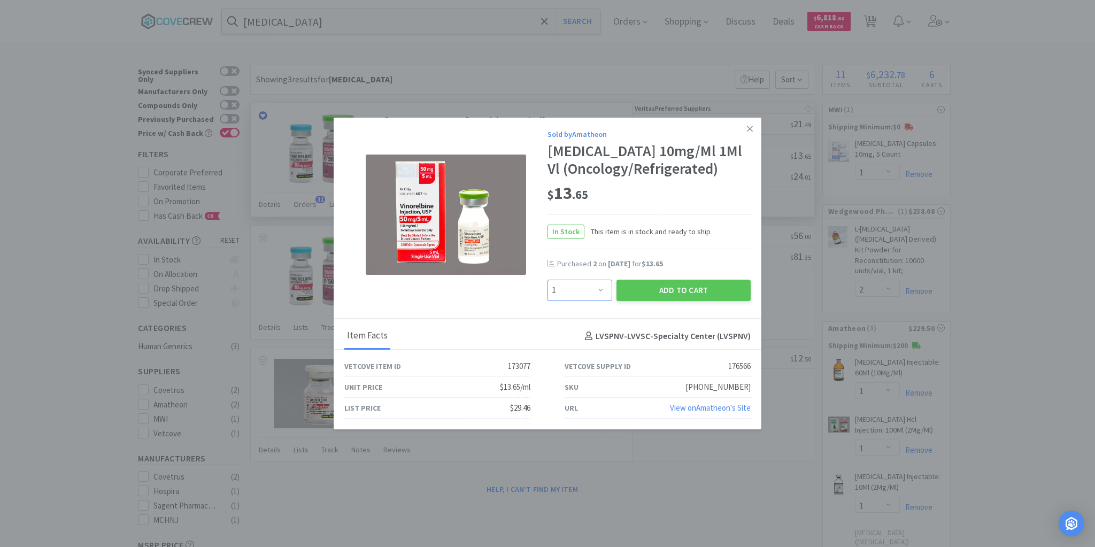
click at [601, 290] on select "Enter Quantity 1 2 3 4 5 6 7 8 9 10 11 12 13 14 15 16 17 18 19 20 Enter Quantity" at bounding box center [580, 290] width 65 height 21
click at [548, 280] on select "Enter Quantity 1 2 3 4 5 6 7 8 9 10 11 12 13 14 15 16 17 18 19 20 Enter Quantity" at bounding box center [580, 290] width 65 height 21
click at [690, 287] on button "Add to Cart" at bounding box center [684, 290] width 134 height 21
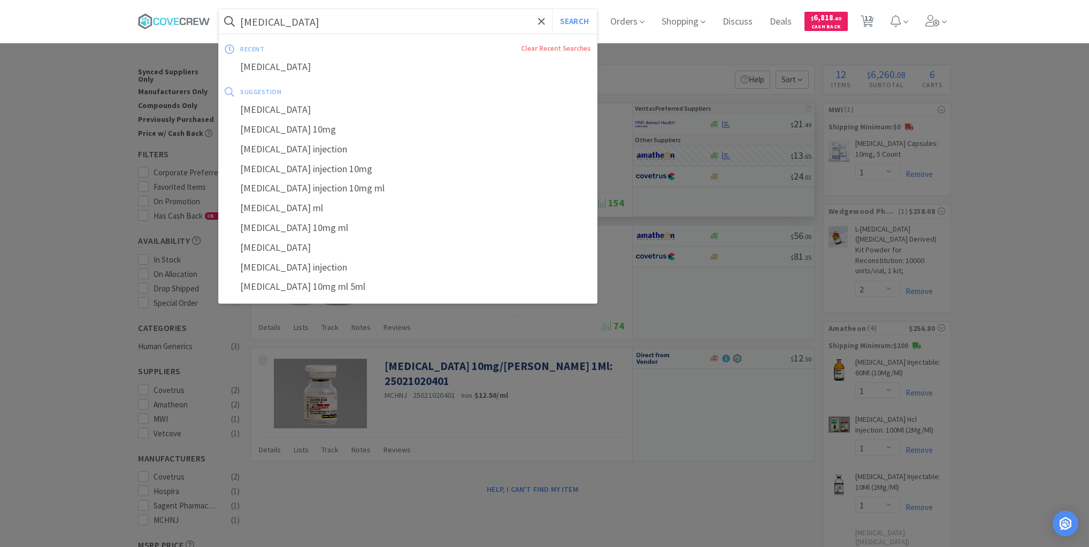
click at [402, 20] on input "[MEDICAL_DATA]" at bounding box center [408, 21] width 378 height 25
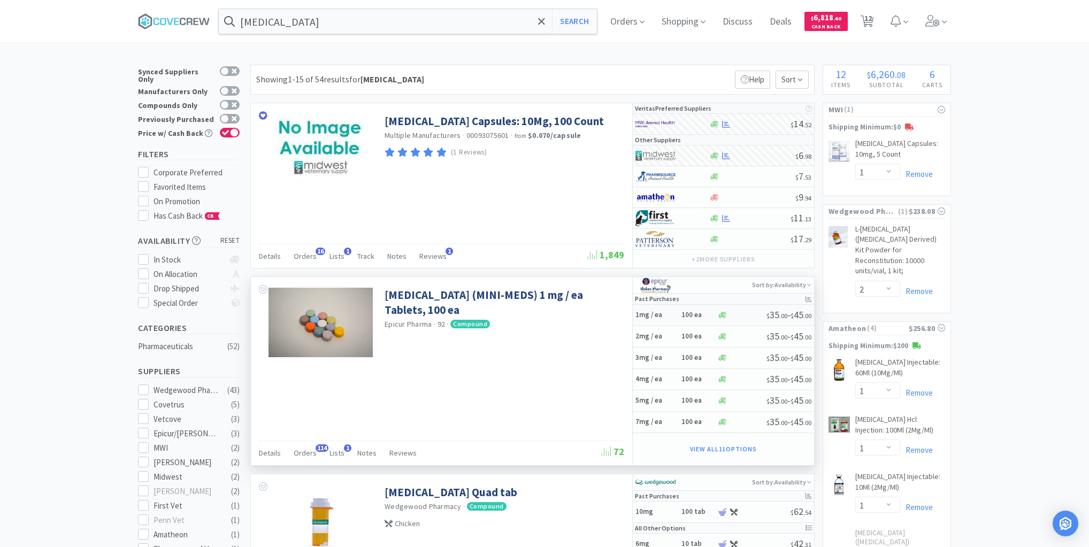
click at [671, 315] on h5 "1mg / ea" at bounding box center [656, 315] width 43 height 9
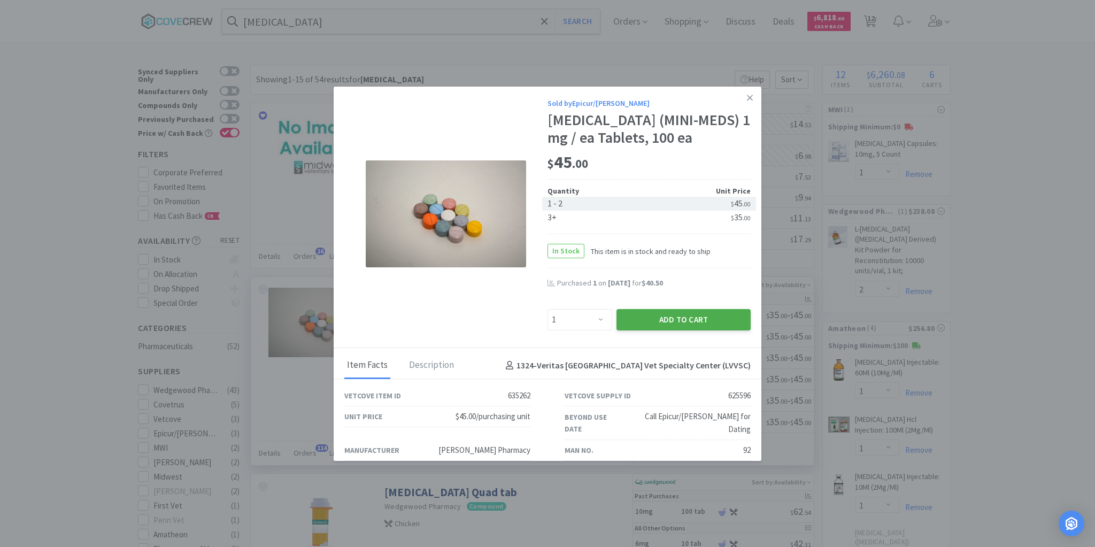
click at [670, 319] on button "Add to Cart" at bounding box center [684, 319] width 134 height 21
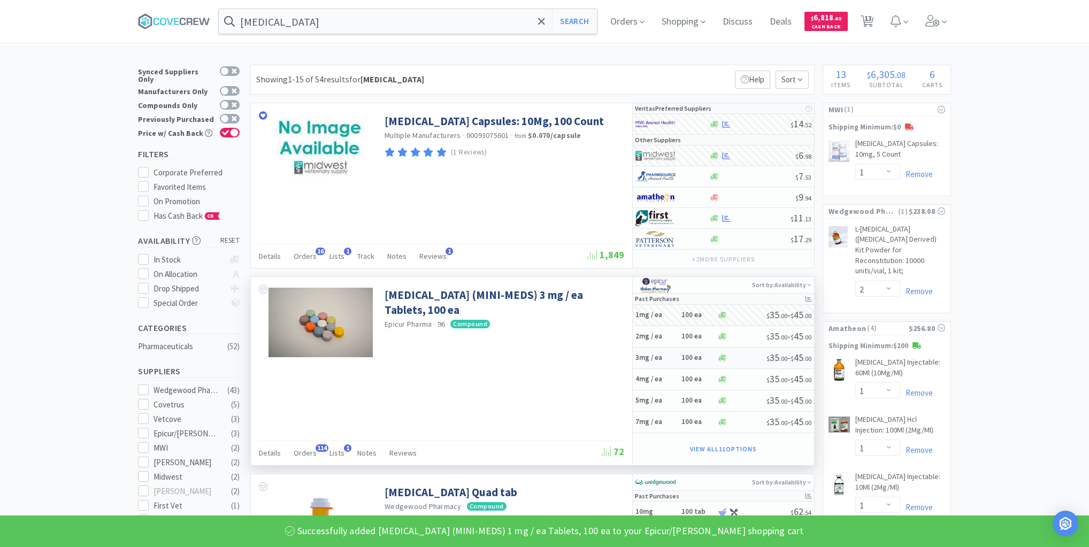
click at [669, 357] on h5 "3mg / ea" at bounding box center [656, 357] width 43 height 9
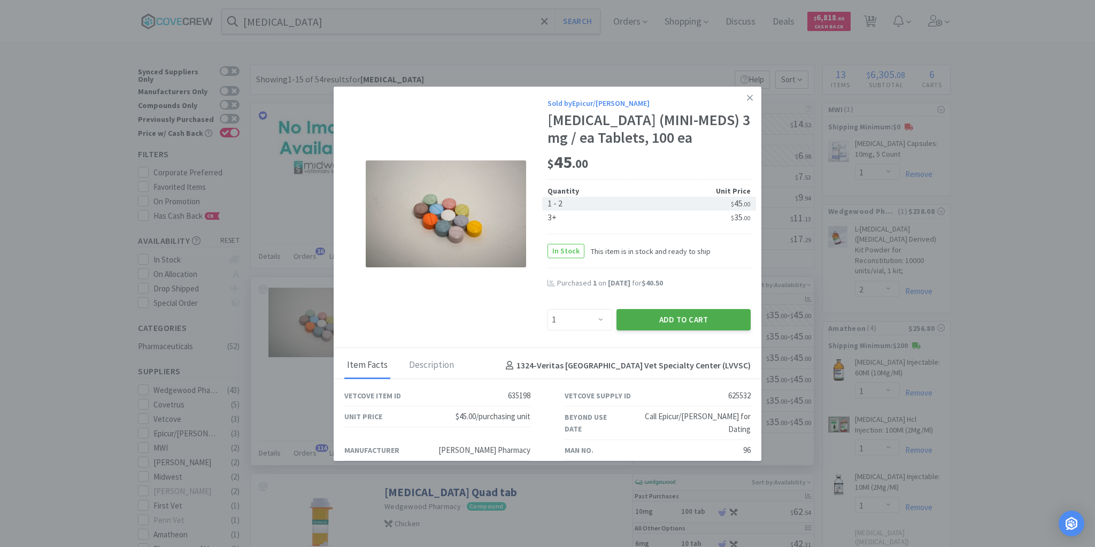
click at [659, 317] on button "Add to Cart" at bounding box center [684, 319] width 134 height 21
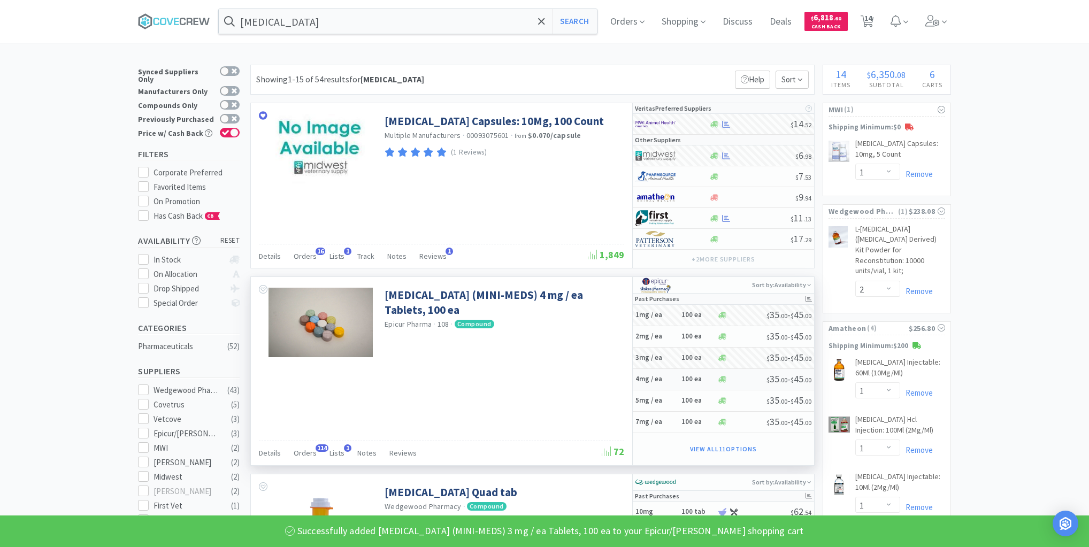
click at [667, 379] on h5 "4mg / ea" at bounding box center [656, 379] width 43 height 9
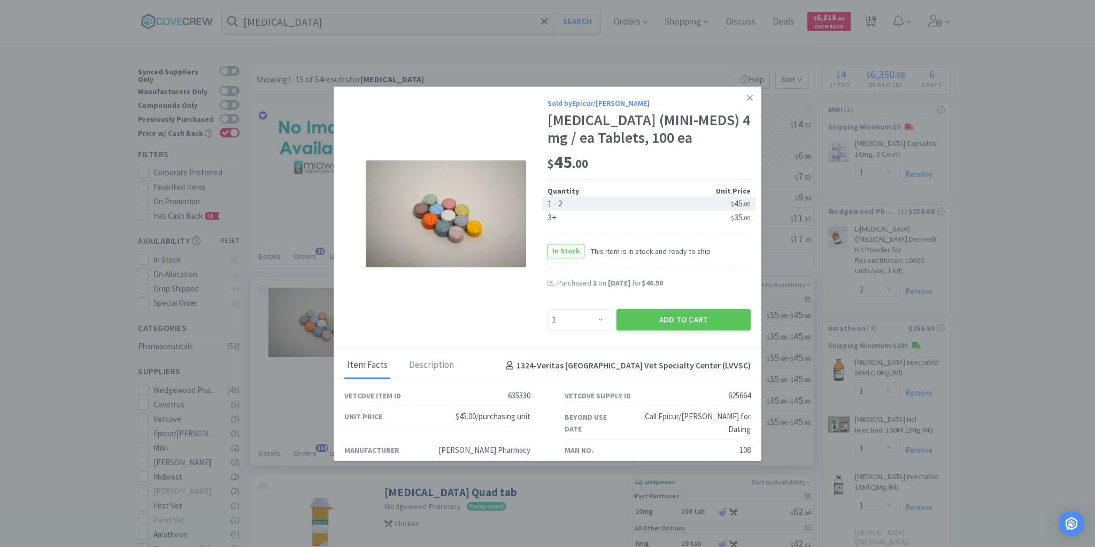
drag, startPoint x: 674, startPoint y: 319, endPoint x: 674, endPoint y: 324, distance: 5.4
click at [674, 319] on button "Add to Cart" at bounding box center [684, 319] width 134 height 21
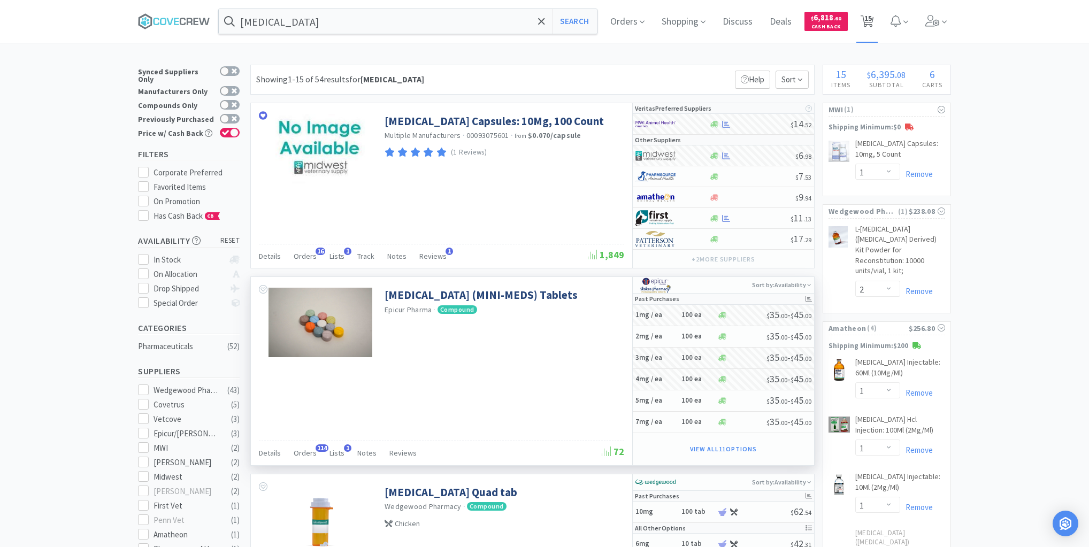
click at [869, 21] on span "15" at bounding box center [867, 18] width 7 height 43
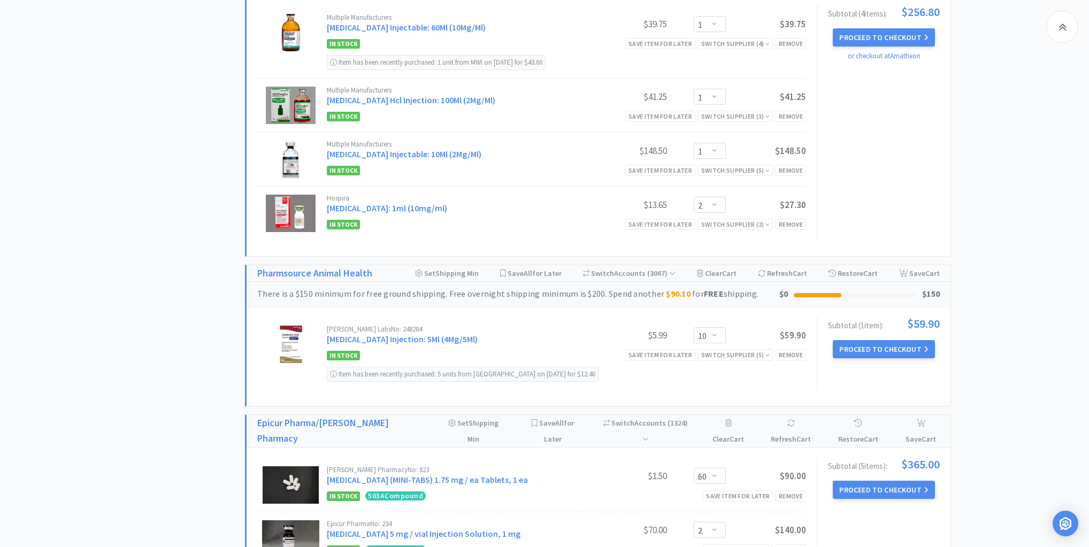
scroll to position [754, 0]
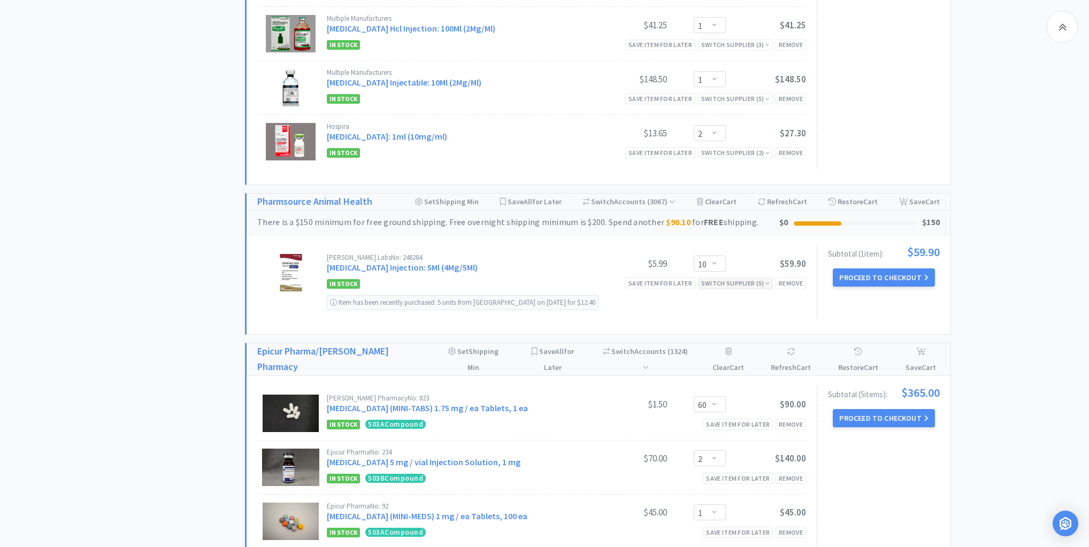
click at [757, 280] on div "Switch Supplier ( 5 )" at bounding box center [735, 283] width 68 height 10
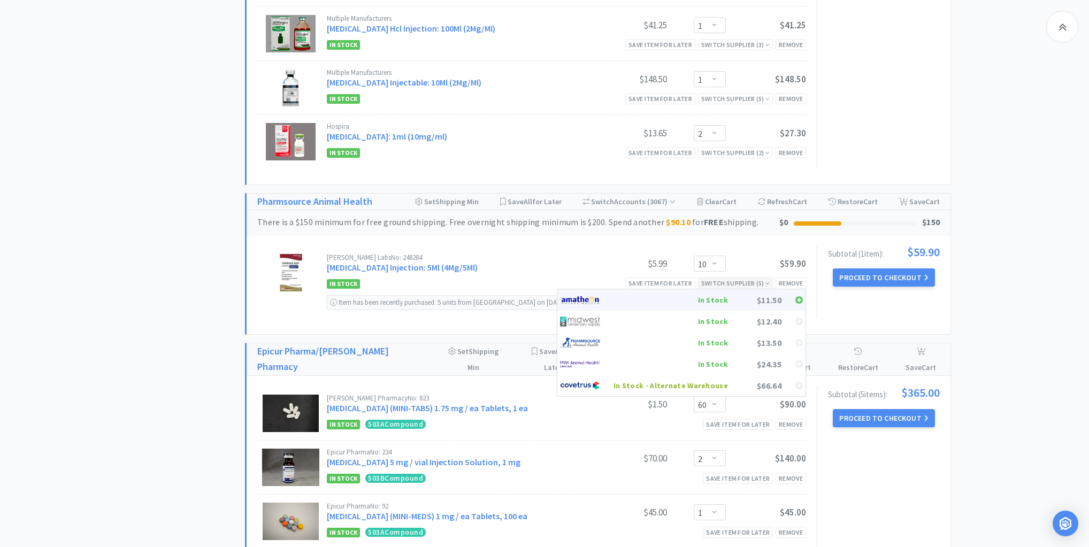
click at [717, 295] on div "In Stock" at bounding box center [670, 300] width 114 height 16
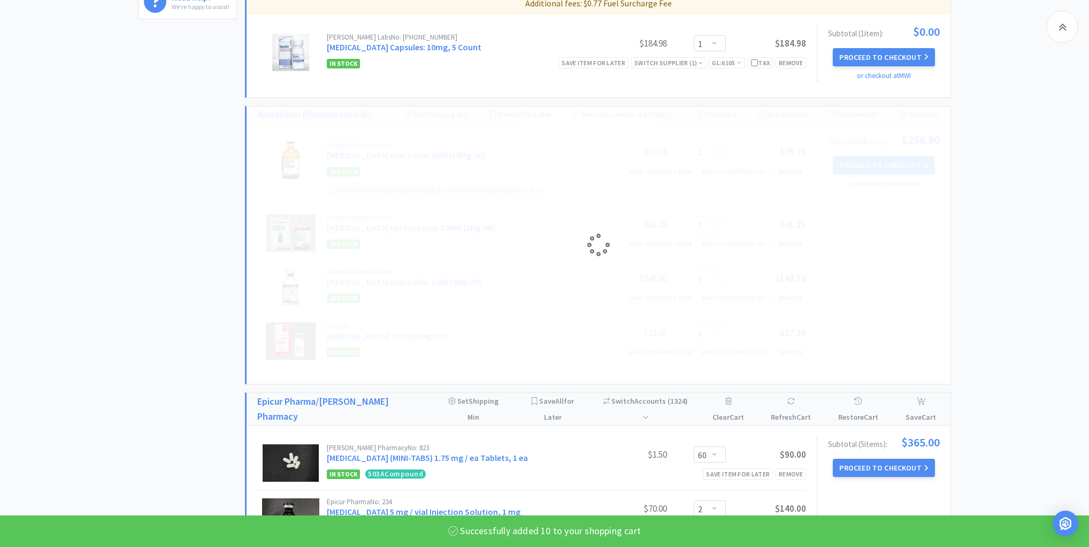
scroll to position [540, 0]
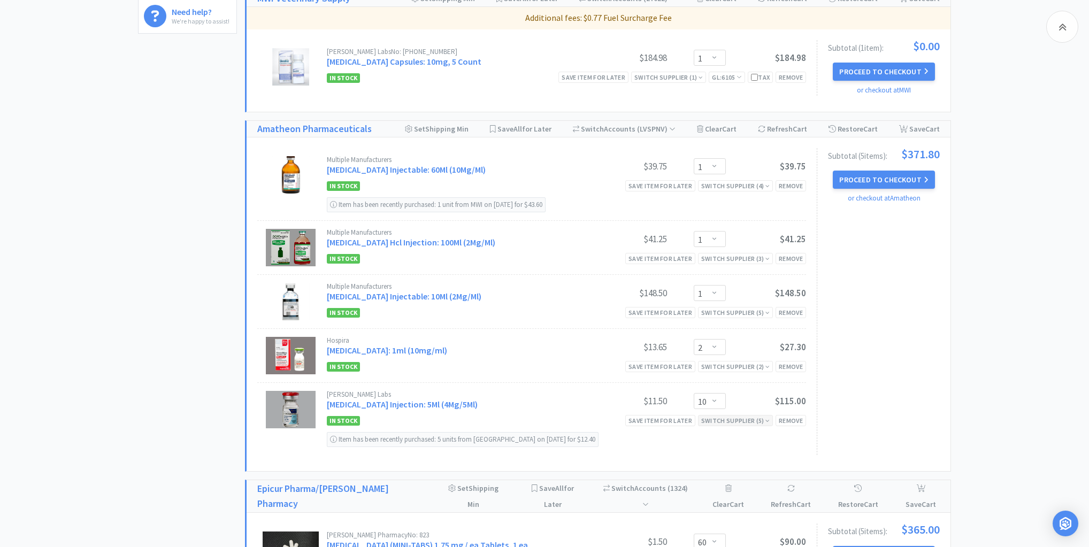
click at [749, 416] on div "Switch Supplier ( 5 )" at bounding box center [735, 421] width 68 height 10
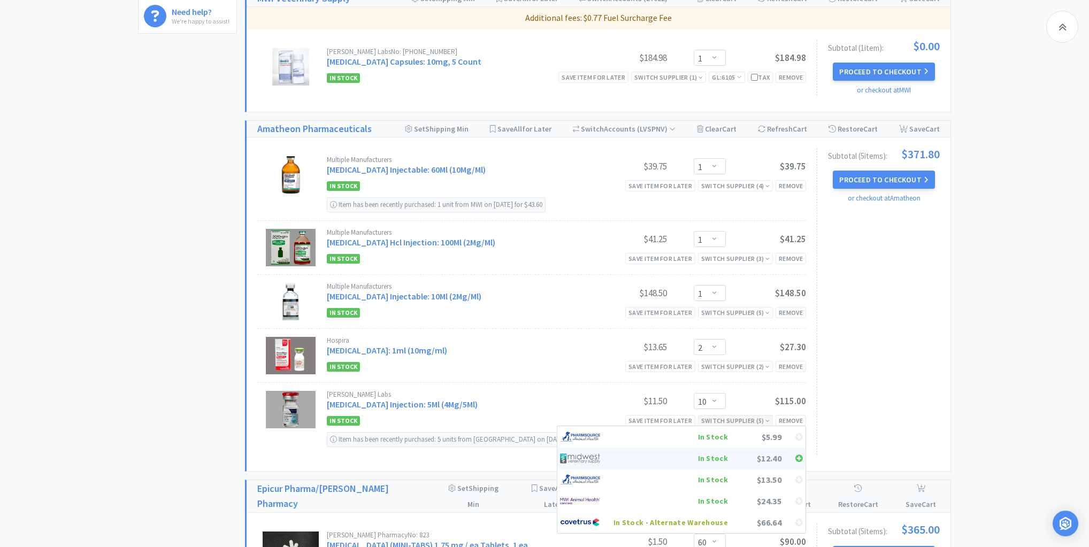
click at [709, 452] on div "In Stock" at bounding box center [670, 458] width 114 height 16
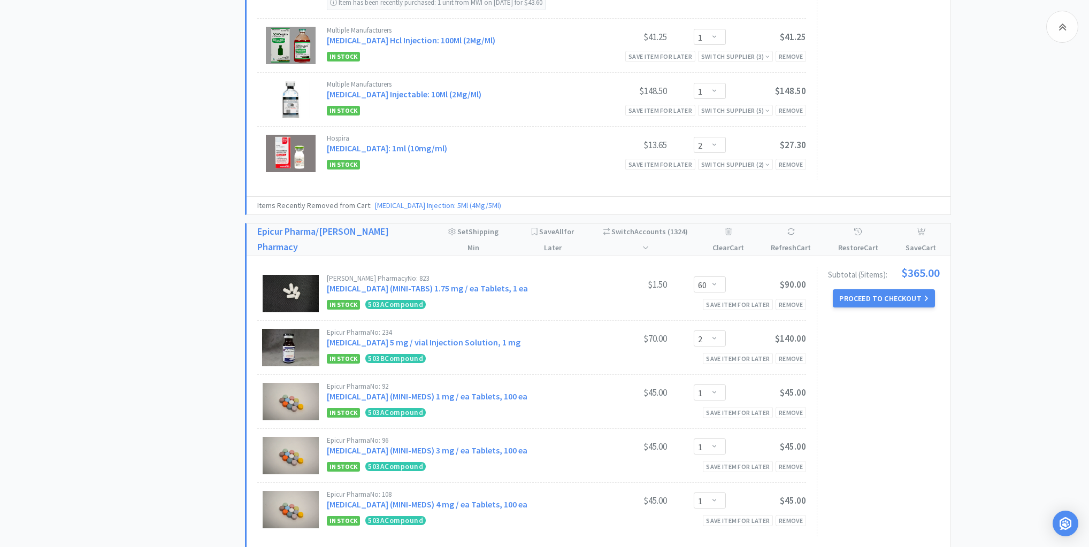
scroll to position [977, 0]
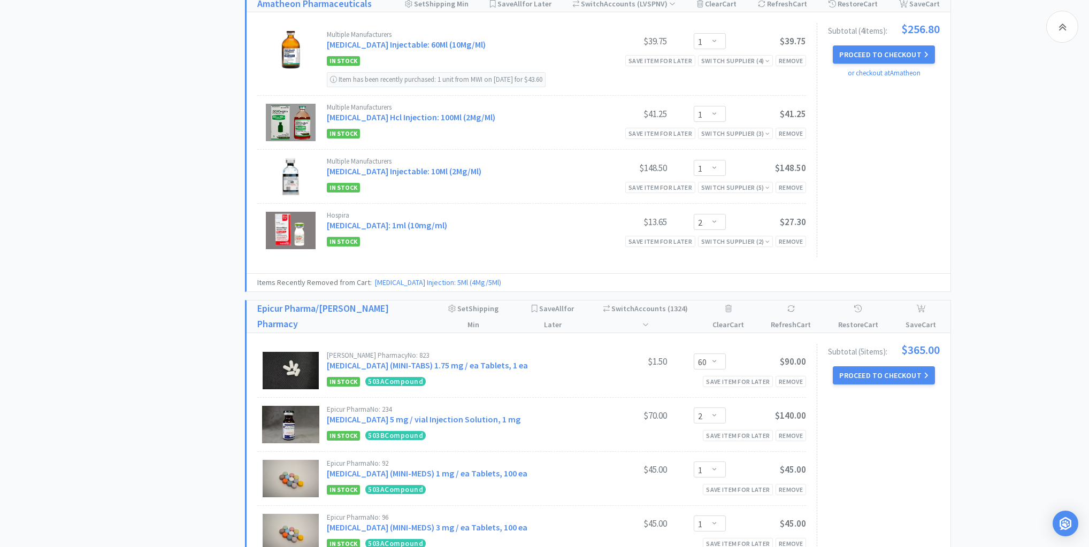
scroll to position [678, 0]
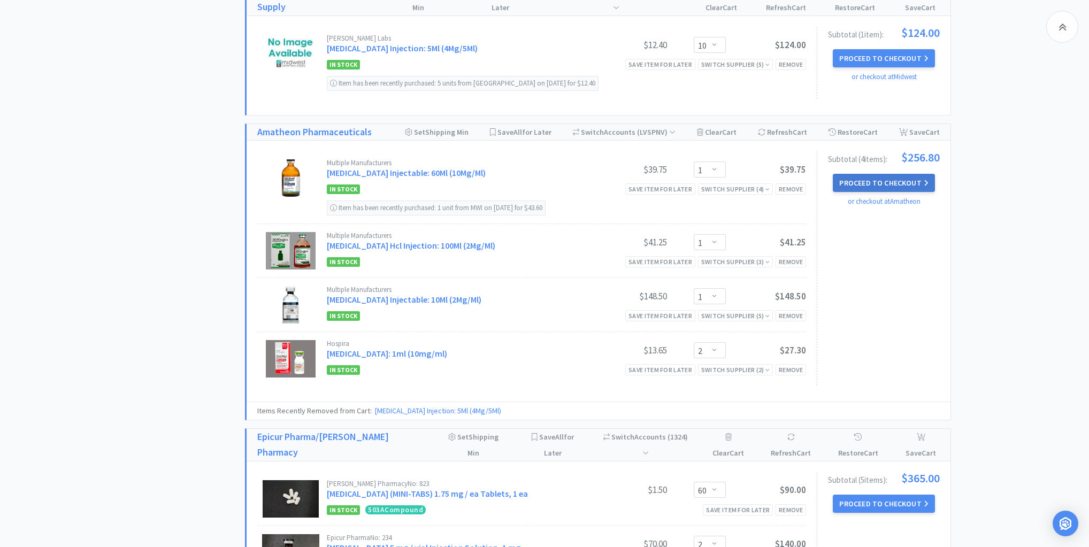
click at [900, 180] on button "Proceed to Checkout" at bounding box center [884, 183] width 102 height 18
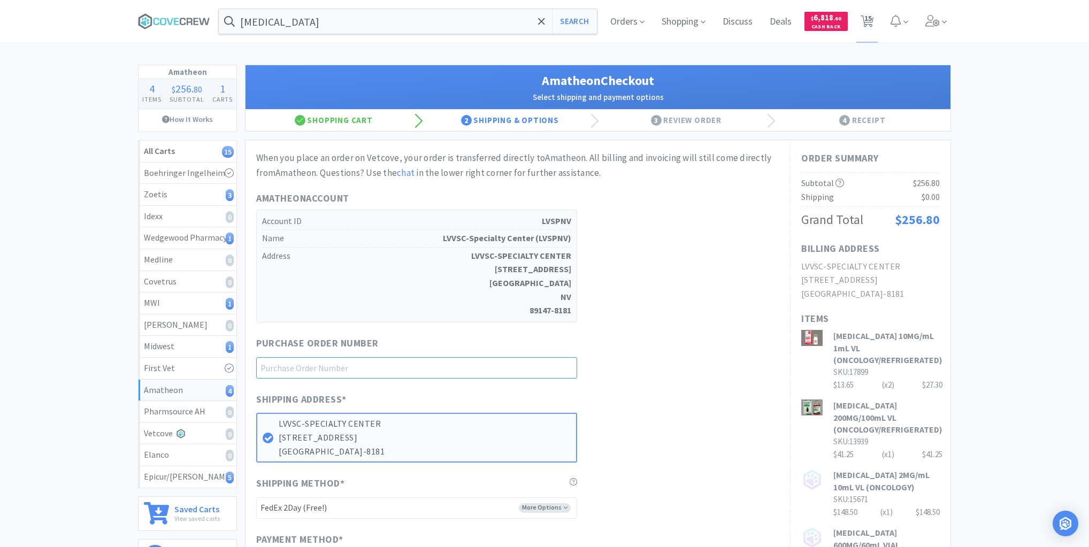
click at [541, 369] on input "text" at bounding box center [416, 367] width 321 height 21
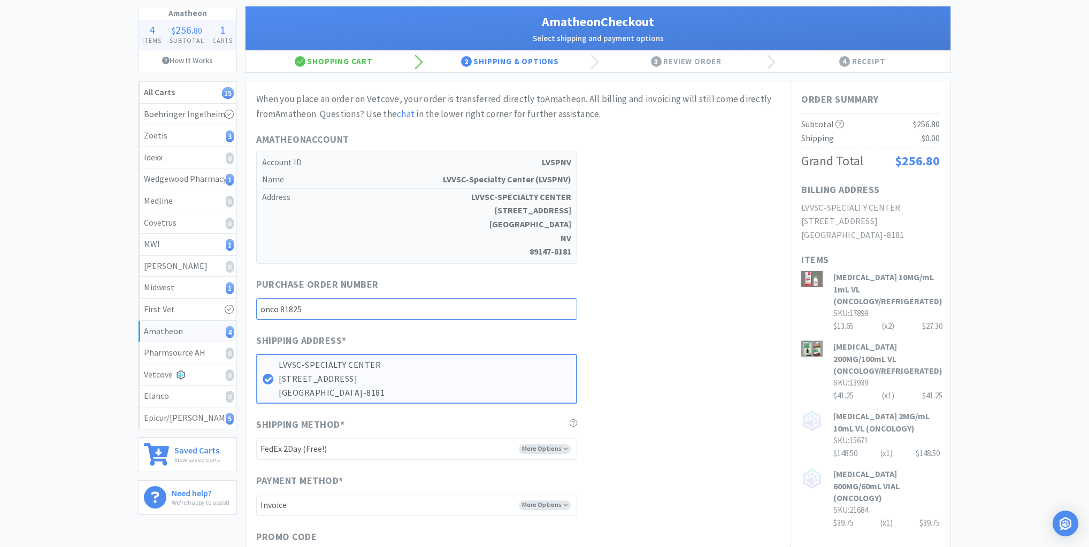
scroll to position [128, 0]
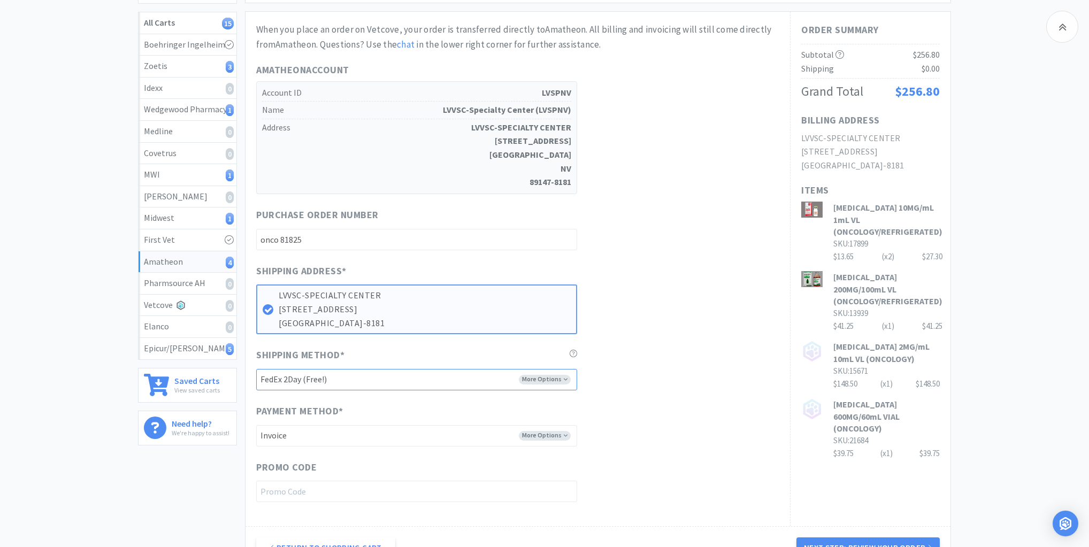
click at [561, 371] on select "-------- FedEx 2Day (Free!) Ground (Free!) Ground (Signature Required) ($17.60)…" at bounding box center [416, 379] width 321 height 21
click at [256, 369] on select "-------- FedEx 2Day (Free!) Ground (Free!) Ground (Signature Required) ($17.60)…" at bounding box center [416, 379] width 321 height 21
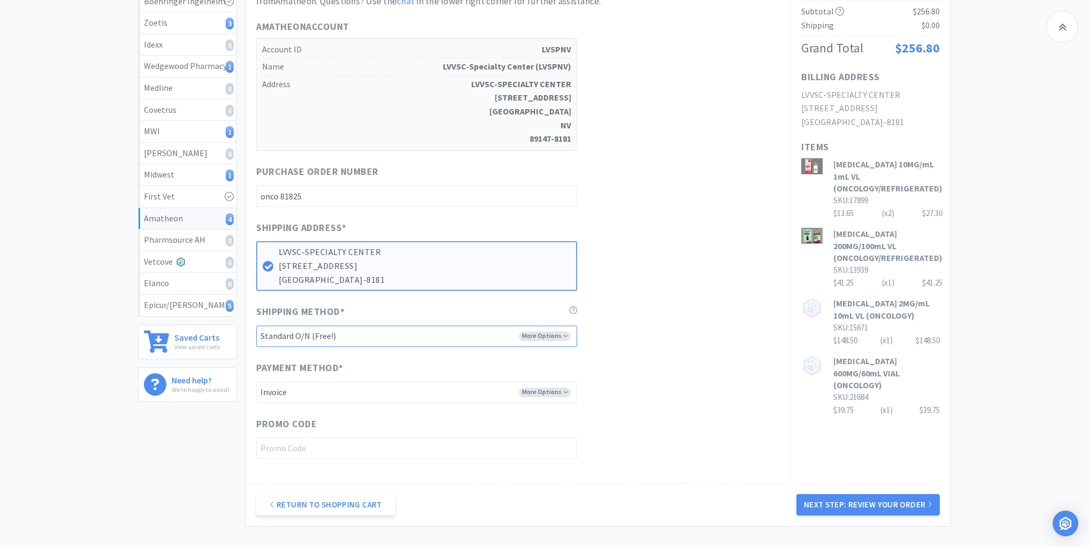
scroll to position [257, 0]
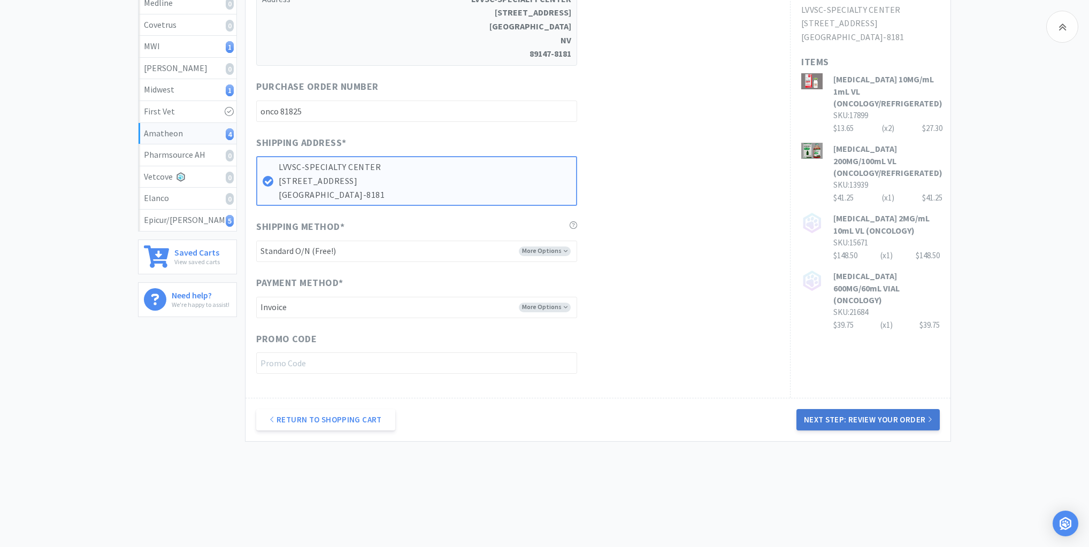
click at [856, 417] on button "Next Step: Review Your Order" at bounding box center [867, 419] width 143 height 21
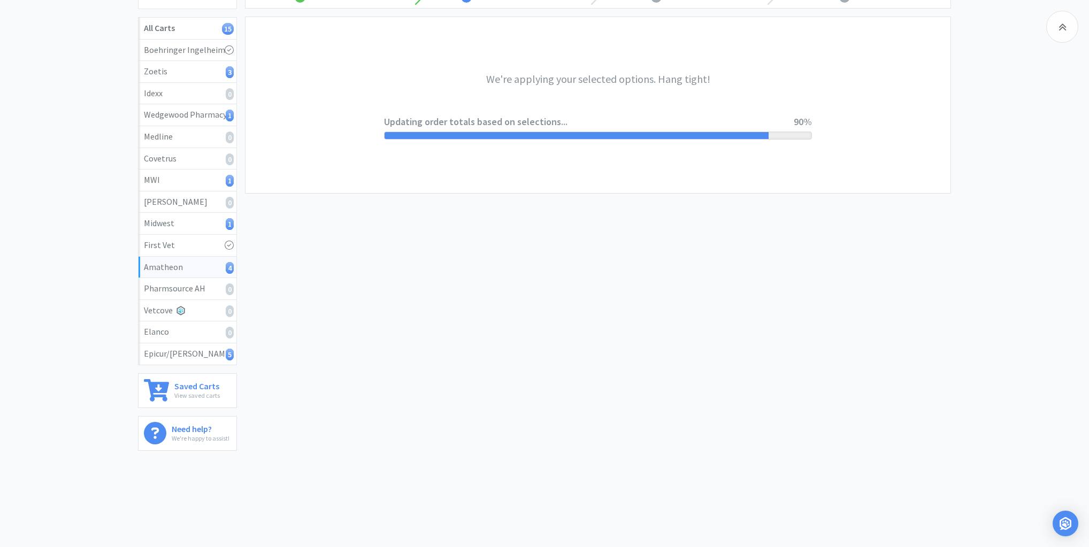
scroll to position [0, 0]
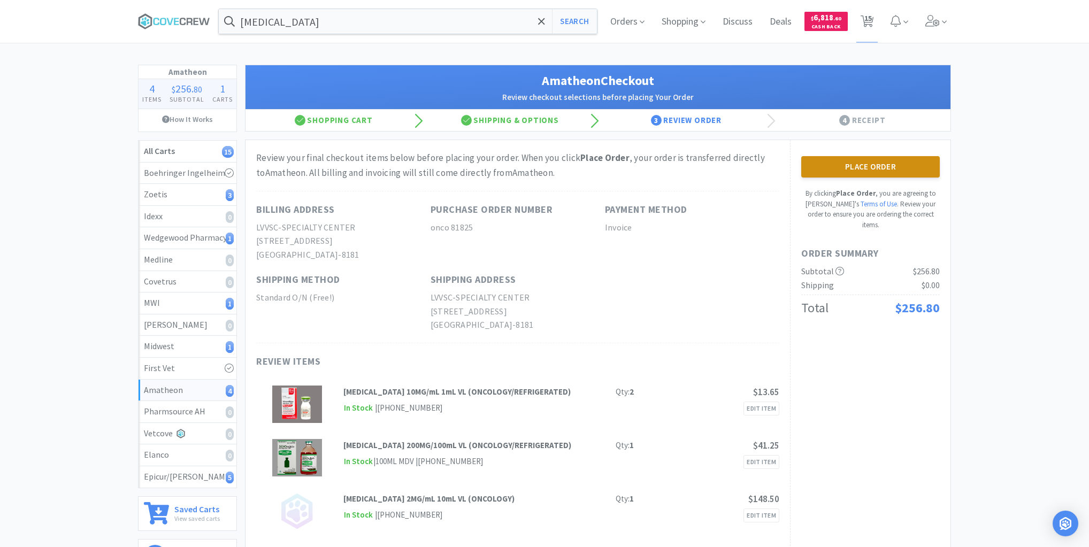
click at [904, 167] on button "Place Order" at bounding box center [870, 166] width 139 height 21
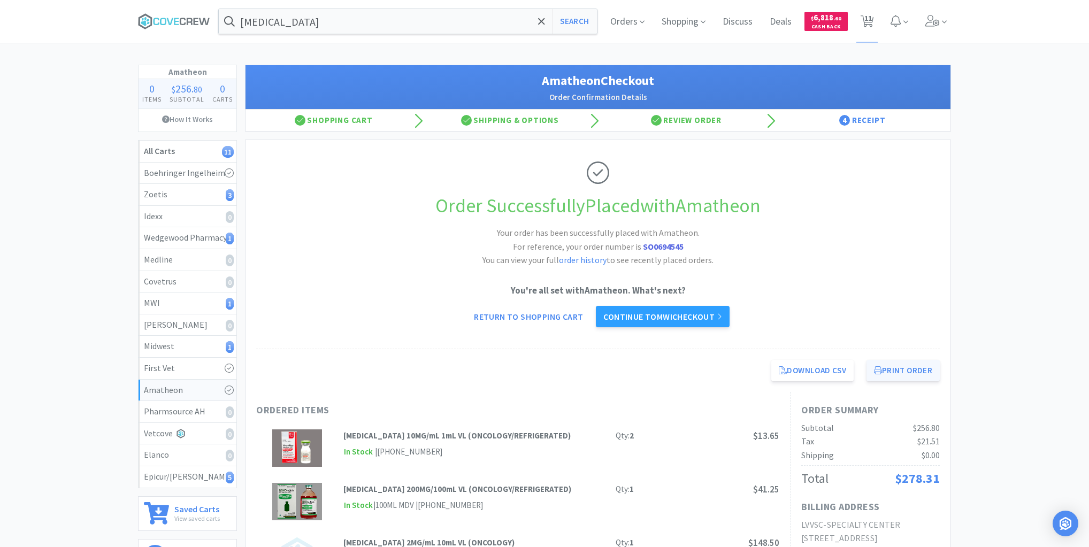
click at [888, 376] on button "Print Order" at bounding box center [902, 370] width 73 height 21
click at [194, 476] on div "Epicur/[PERSON_NAME] 5" at bounding box center [187, 477] width 87 height 14
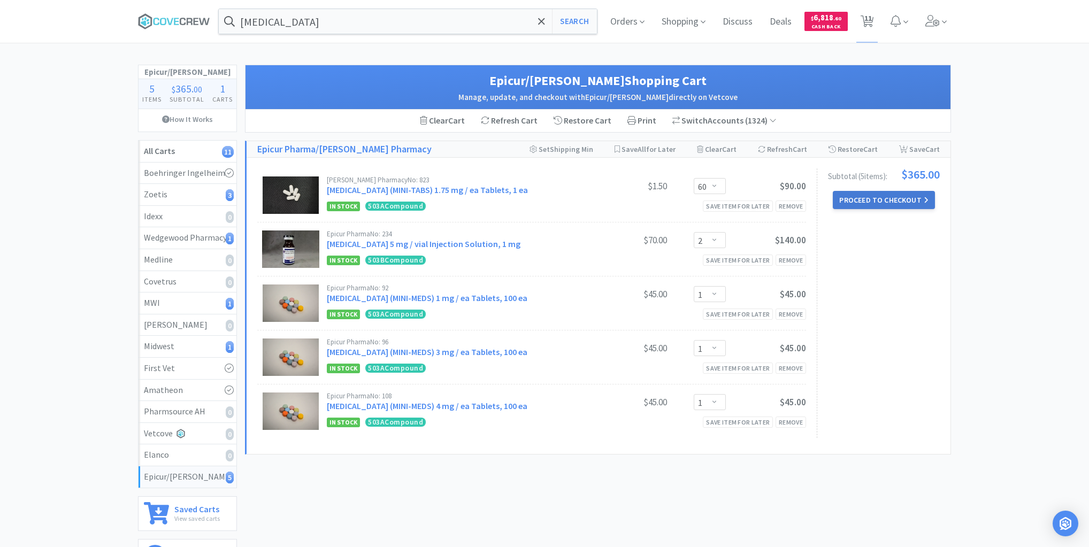
click at [886, 198] on button "Proceed to Checkout" at bounding box center [884, 200] width 102 height 18
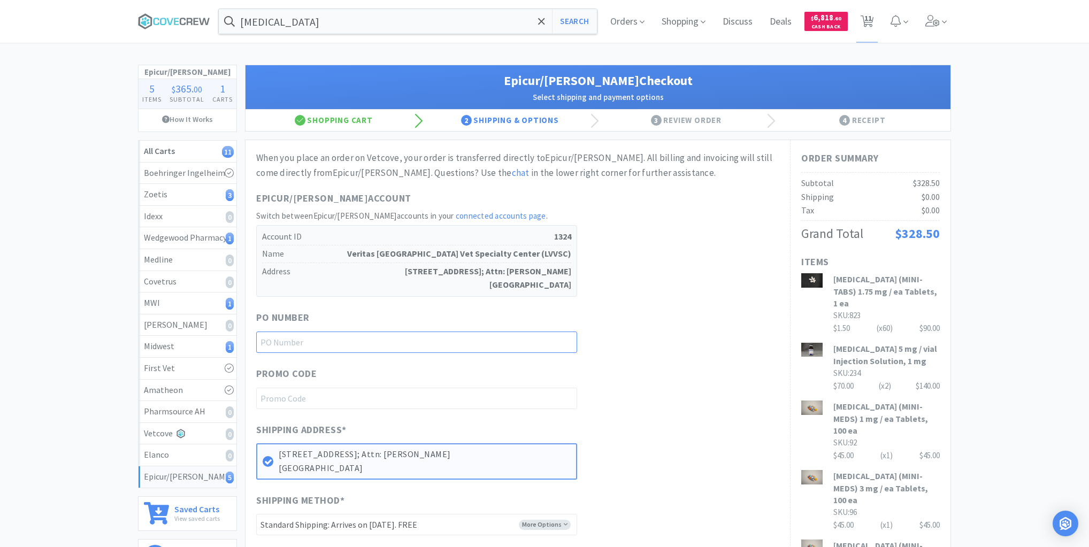
click at [554, 332] on input "text" at bounding box center [416, 342] width 321 height 21
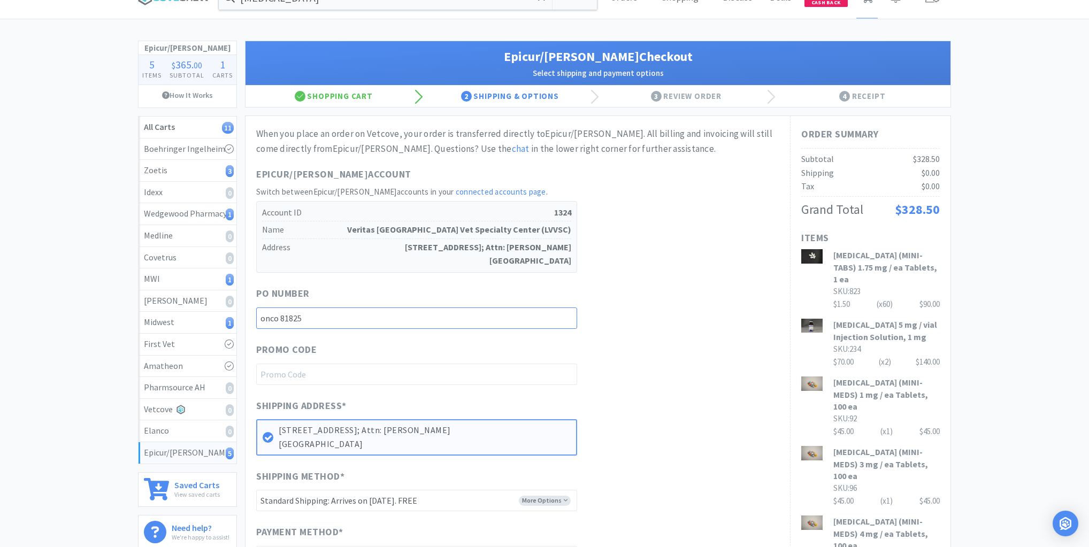
scroll to position [220, 0]
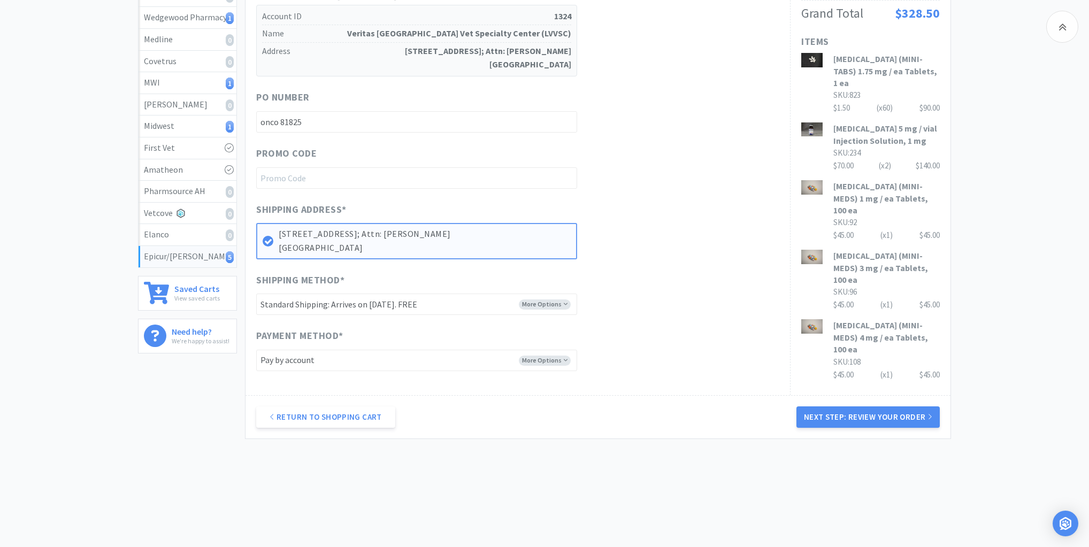
click at [889, 411] on button "Next Step: Review Your Order" at bounding box center [867, 416] width 143 height 21
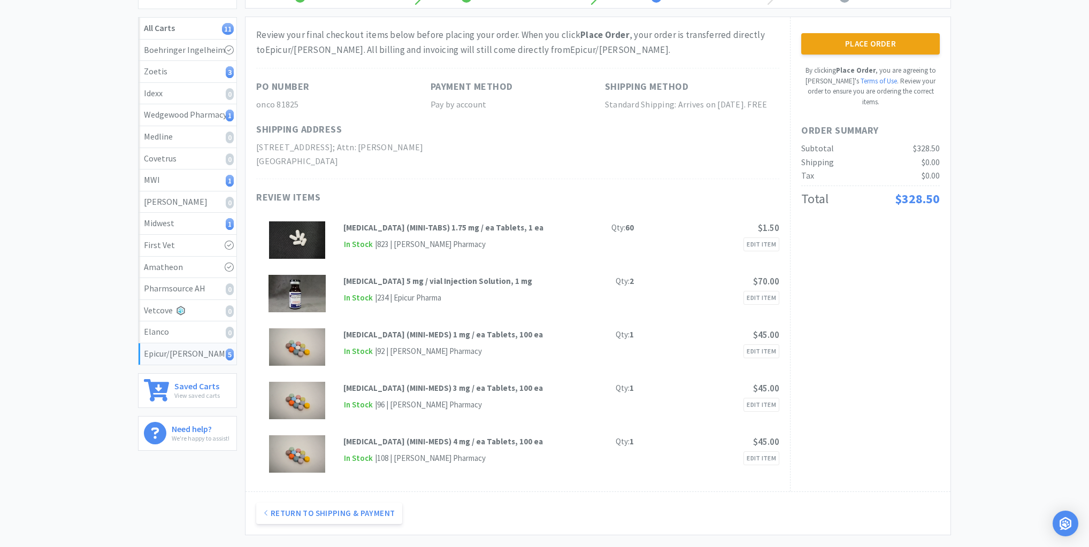
scroll to position [0, 0]
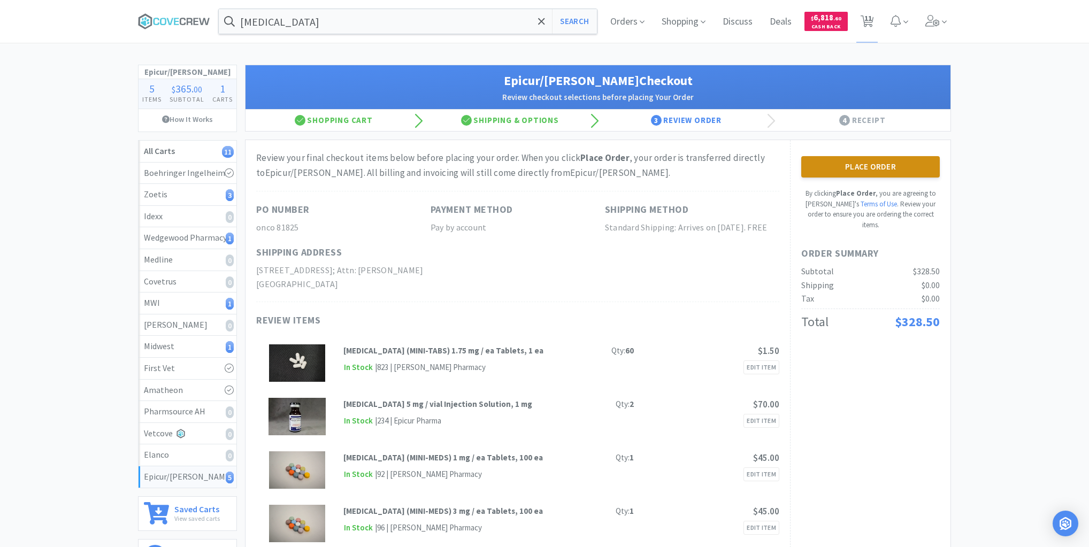
click at [832, 166] on button "Place Order" at bounding box center [870, 166] width 139 height 21
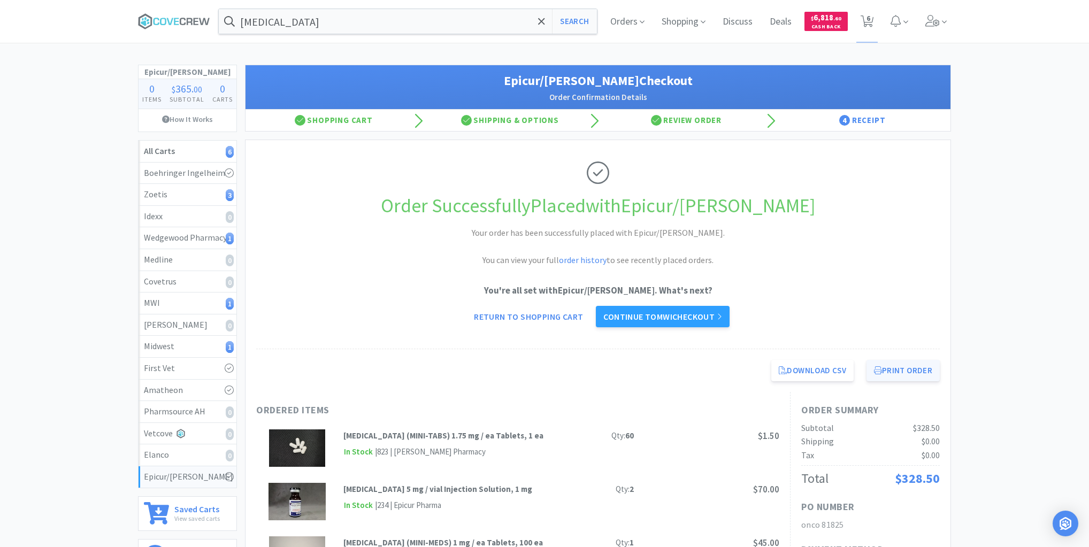
click at [898, 369] on button "Print Order" at bounding box center [902, 370] width 73 height 21
click at [206, 194] on div "Zoetis 3" at bounding box center [187, 195] width 87 height 14
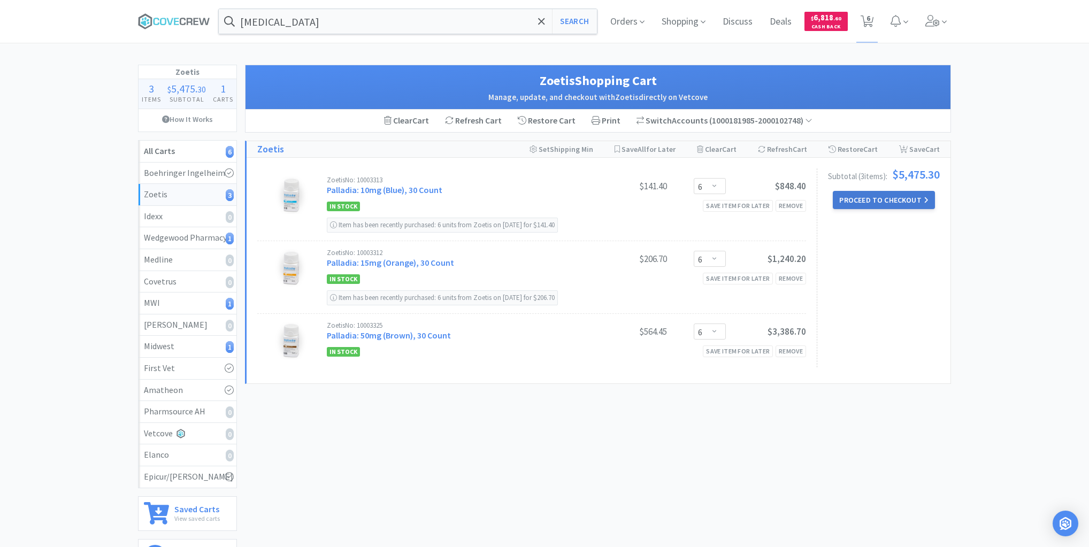
click at [886, 201] on button "Proceed to Checkout" at bounding box center [884, 200] width 102 height 18
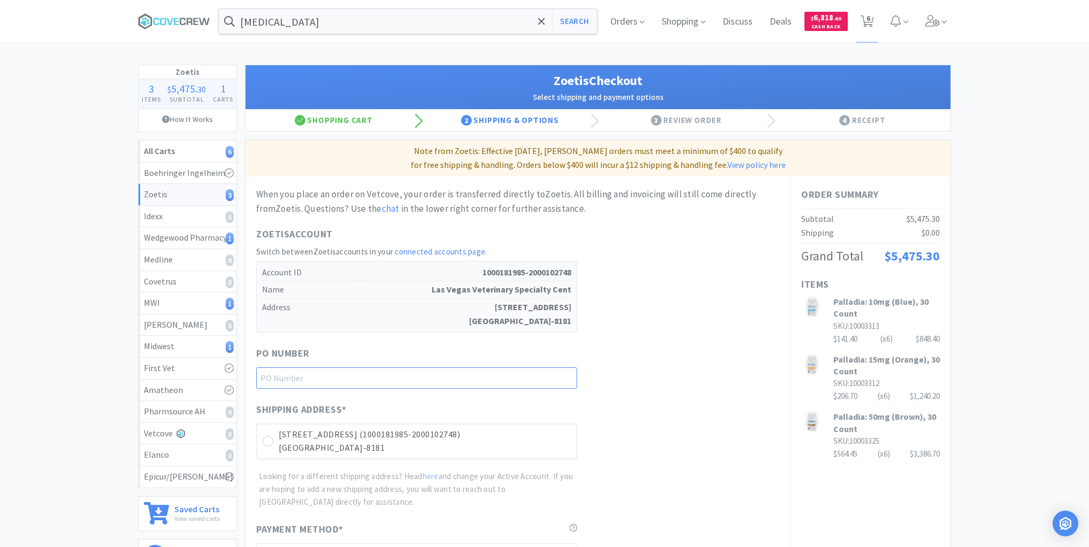
drag, startPoint x: 546, startPoint y: 380, endPoint x: 559, endPoint y: 387, distance: 14.9
click at [547, 380] on input "text" at bounding box center [416, 377] width 321 height 21
click at [270, 440] on icon at bounding box center [268, 441] width 8 height 8
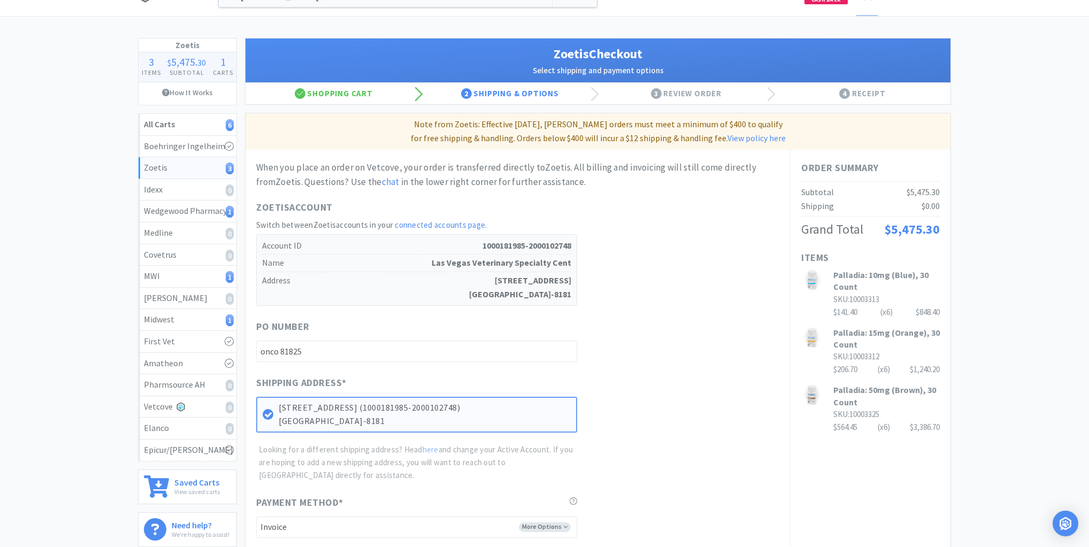
scroll to position [193, 0]
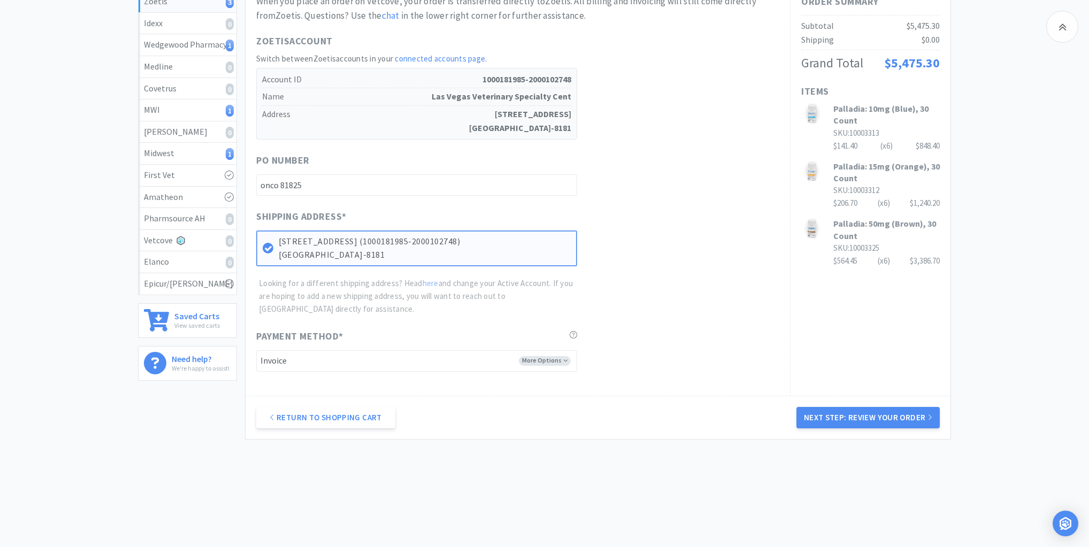
click at [838, 415] on button "Next Step: Review Your Order" at bounding box center [867, 417] width 143 height 21
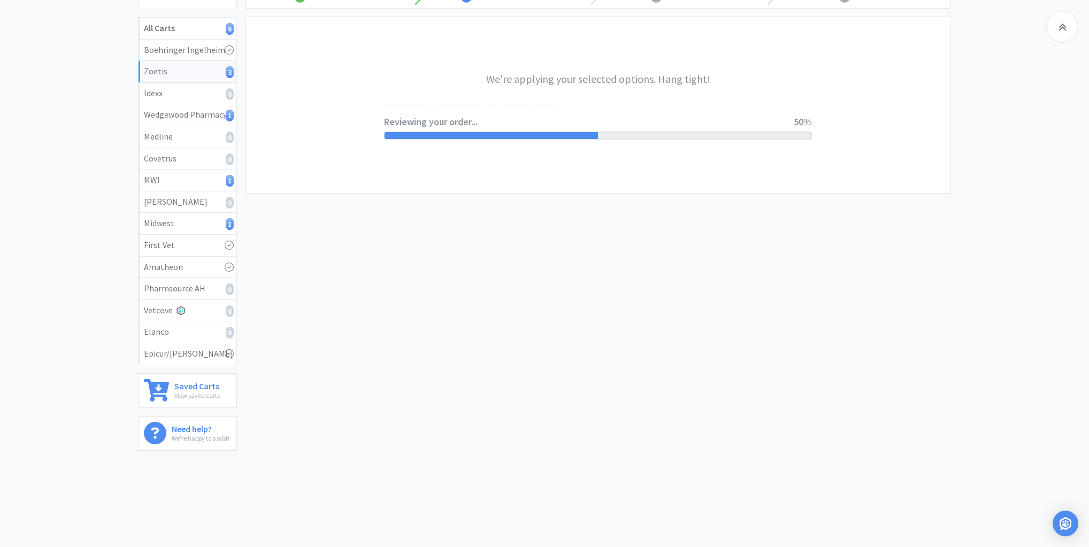
scroll to position [0, 0]
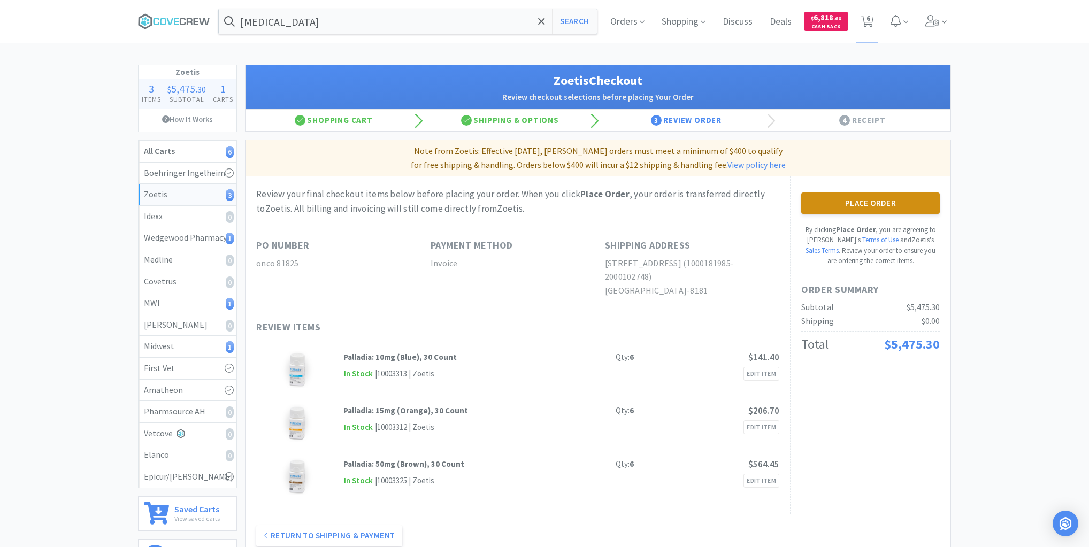
click at [849, 203] on button "Place Order" at bounding box center [870, 203] width 139 height 21
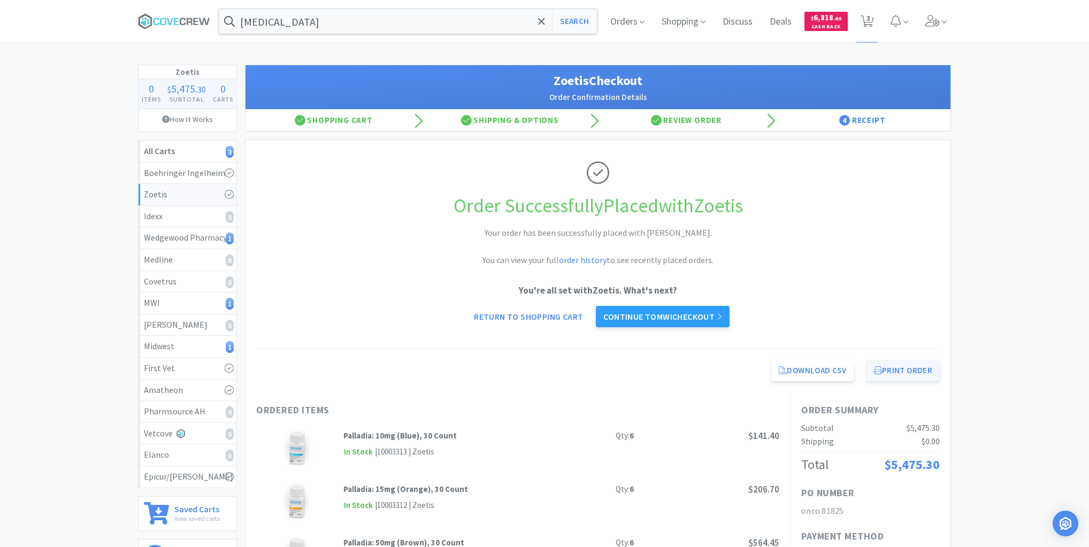
click at [898, 367] on button "Print Order" at bounding box center [902, 370] width 73 height 21
click at [217, 238] on div "Wedgewood Pharmacy 1" at bounding box center [187, 238] width 87 height 14
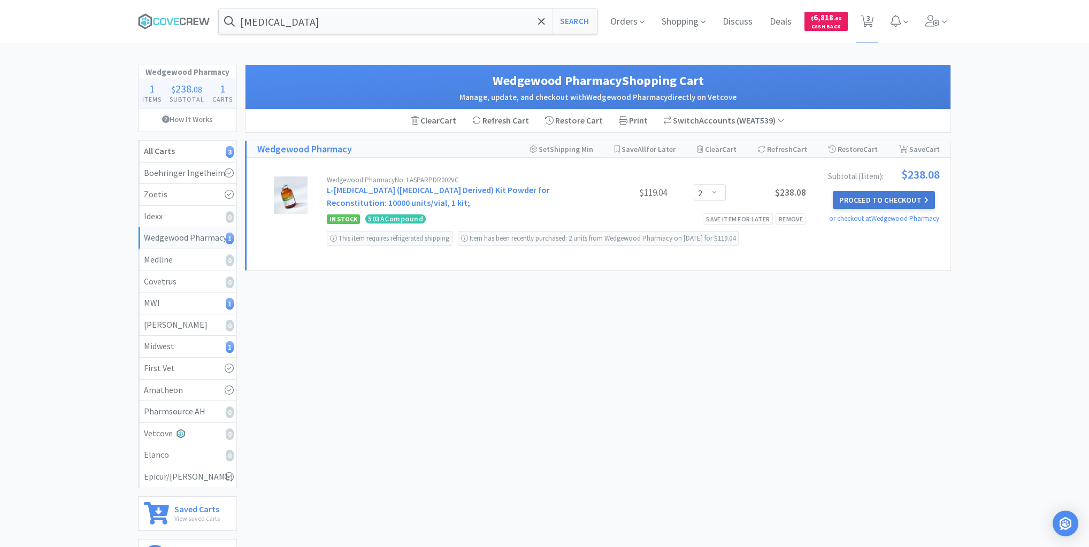
click at [880, 197] on button "Proceed to Checkout" at bounding box center [884, 200] width 102 height 18
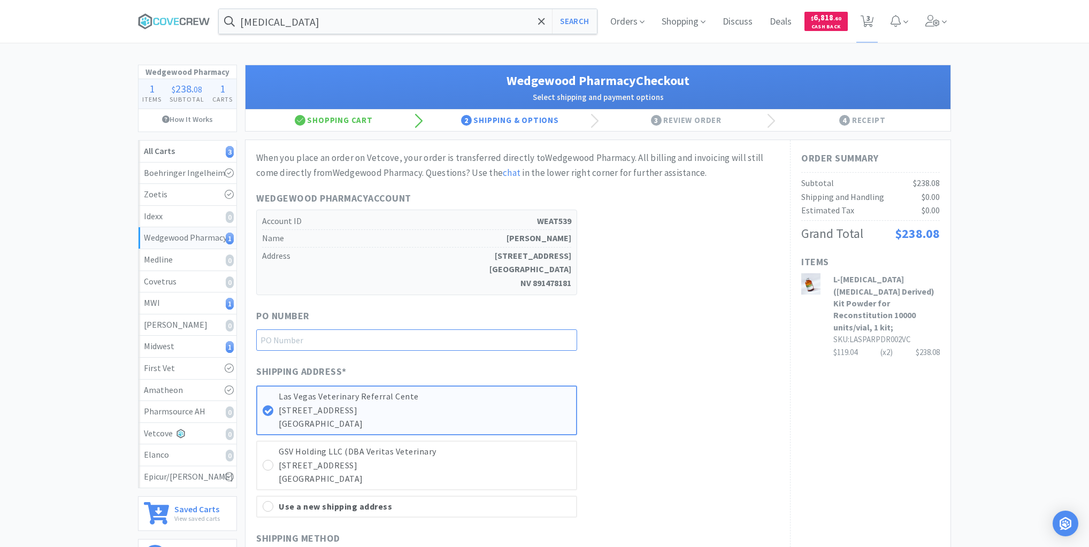
drag, startPoint x: 481, startPoint y: 339, endPoint x: 494, endPoint y: 351, distance: 18.2
click at [483, 338] on input "text" at bounding box center [416, 339] width 321 height 21
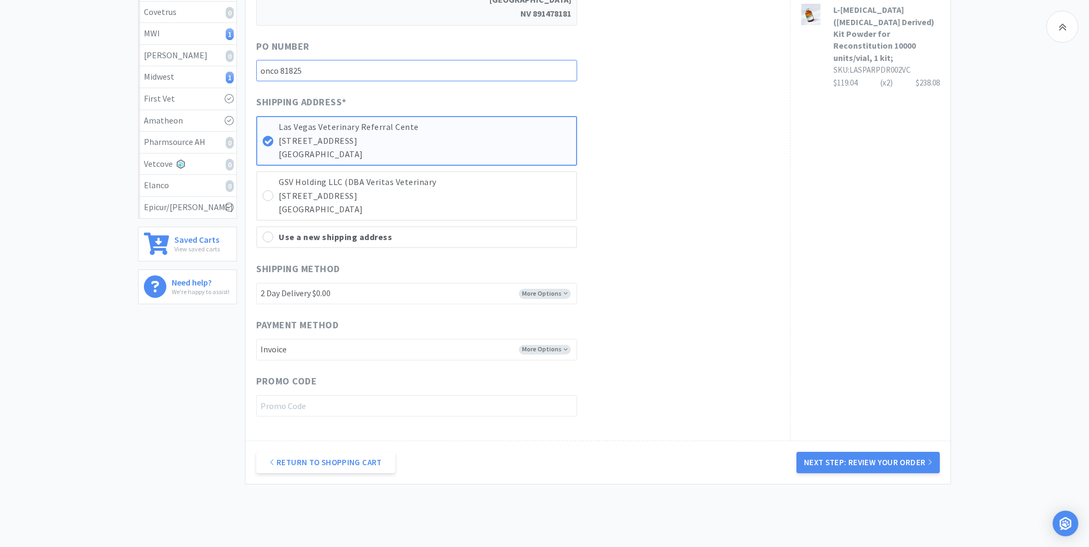
scroll to position [314, 0]
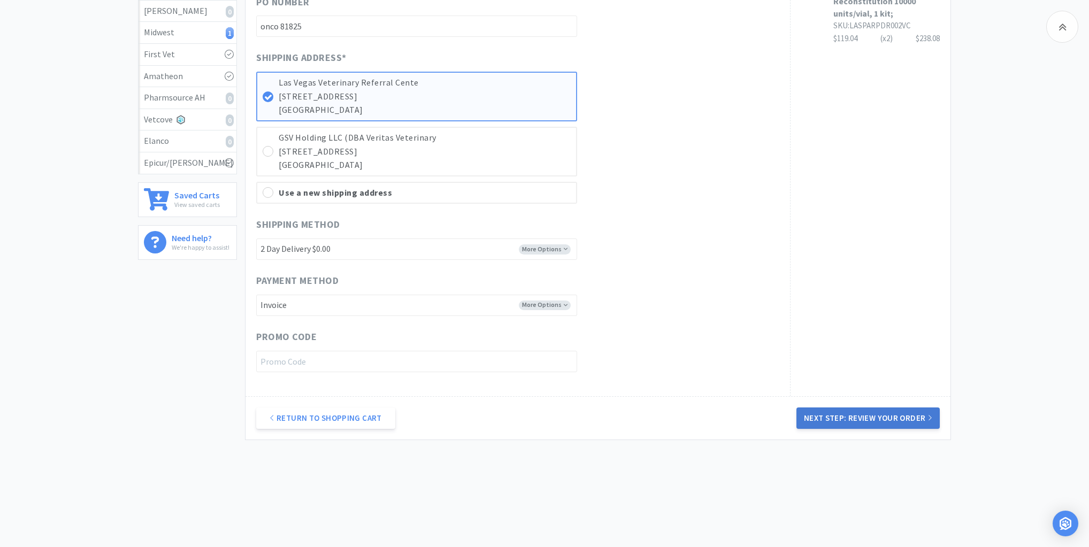
click at [830, 409] on button "Next Step: Review Your Order" at bounding box center [867, 418] width 143 height 21
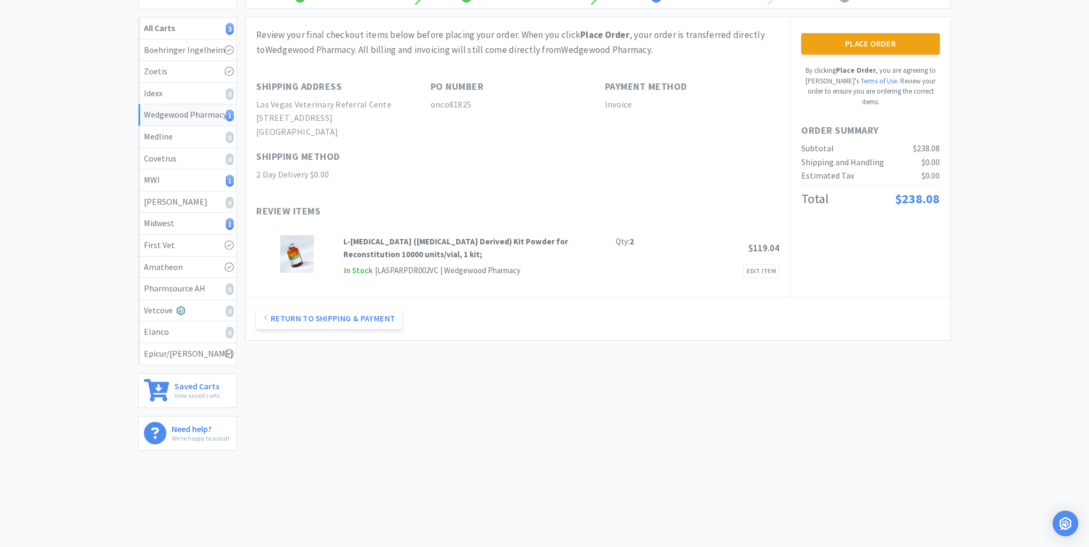
scroll to position [0, 0]
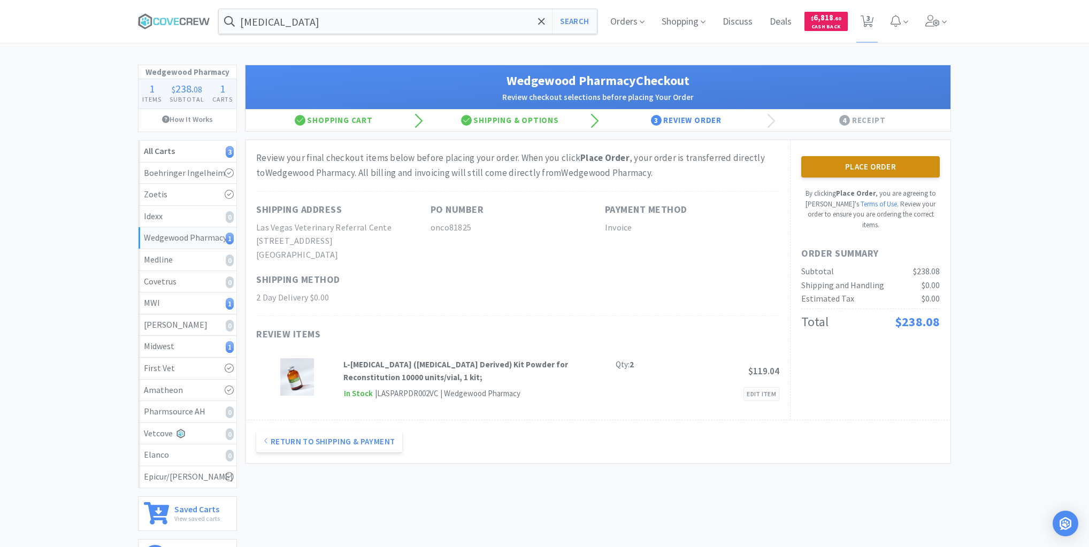
click at [852, 169] on button "Place Order" at bounding box center [870, 166] width 139 height 21
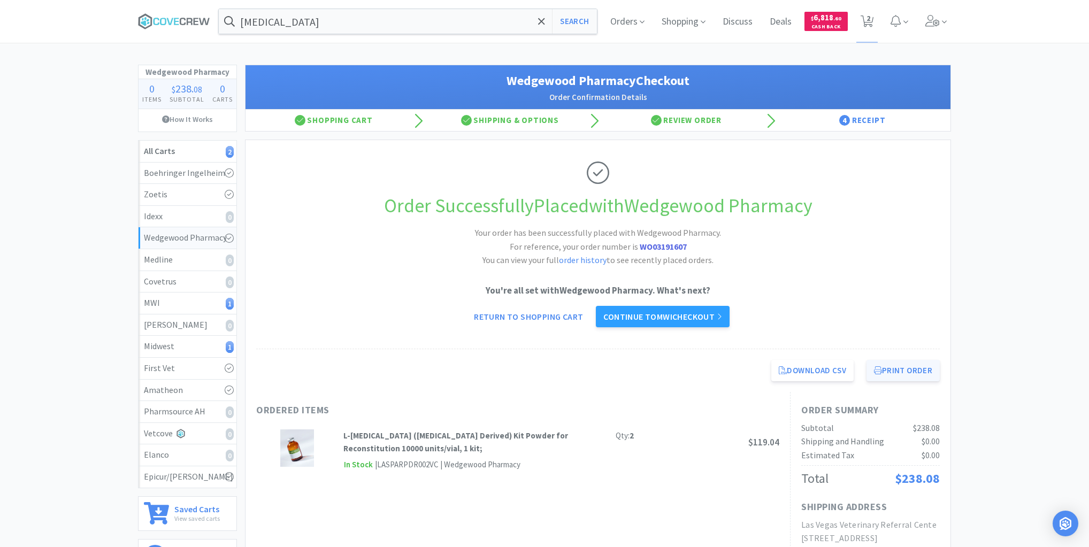
click at [903, 370] on button "Print Order" at bounding box center [902, 370] width 73 height 21
click at [182, 304] on div "MWI 1" at bounding box center [187, 303] width 87 height 14
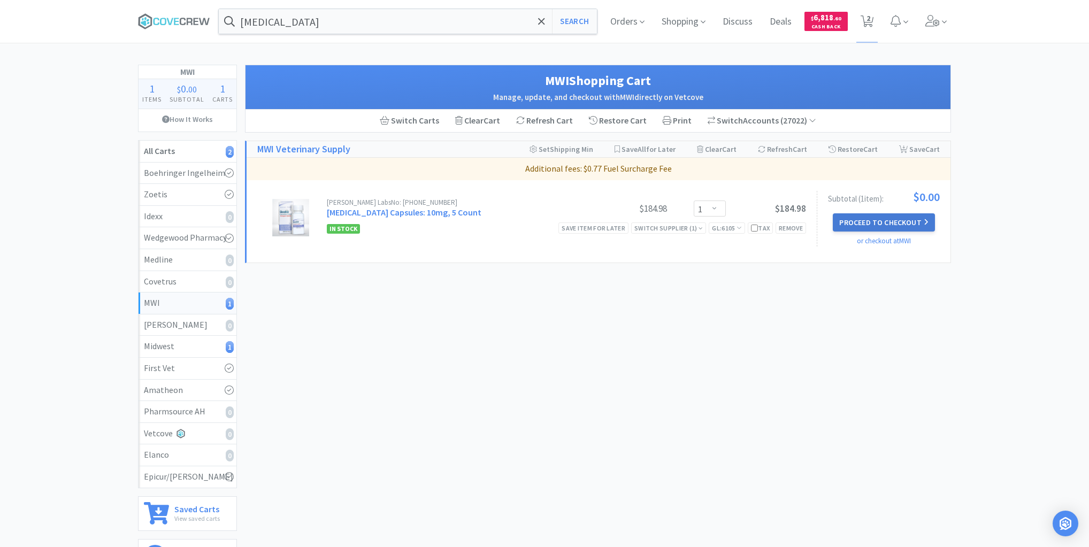
click at [874, 222] on button "Proceed to Checkout" at bounding box center [884, 222] width 102 height 18
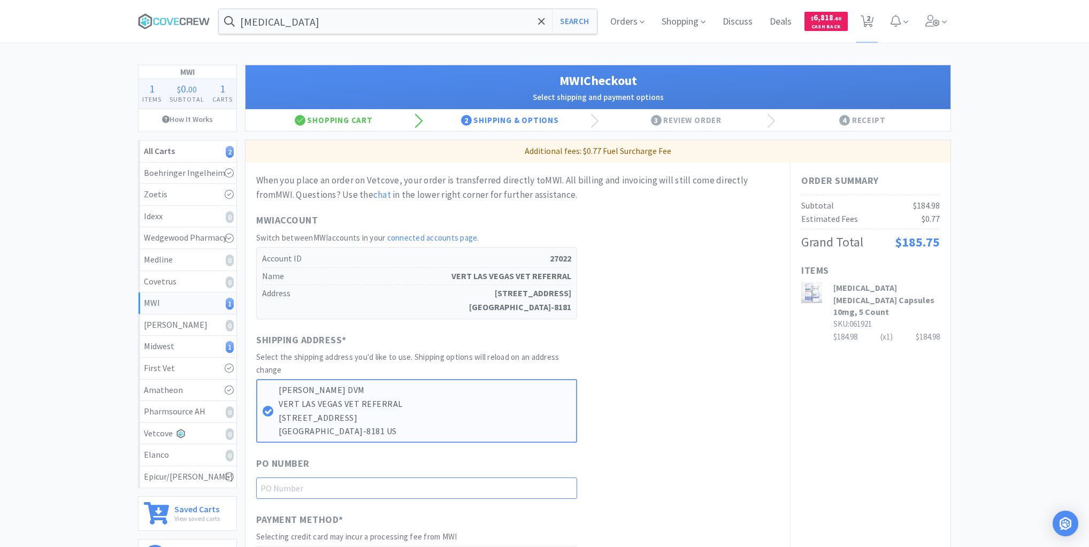
drag, startPoint x: 537, startPoint y: 482, endPoint x: 548, endPoint y: 491, distance: 13.6
click at [537, 482] on input "text" at bounding box center [416, 488] width 321 height 21
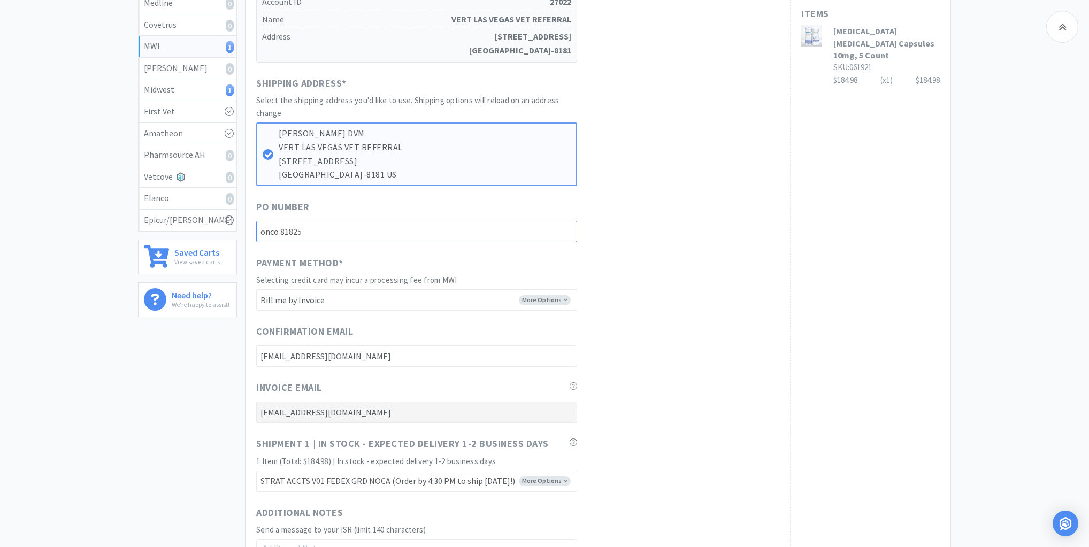
scroll to position [456, 0]
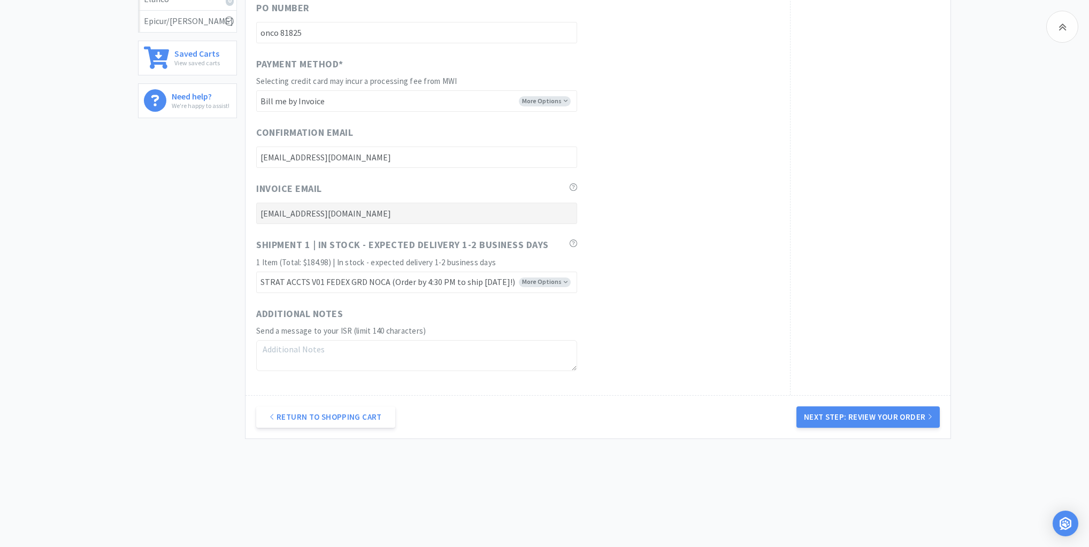
click at [881, 413] on button "Next Step: Review Your Order" at bounding box center [867, 416] width 143 height 21
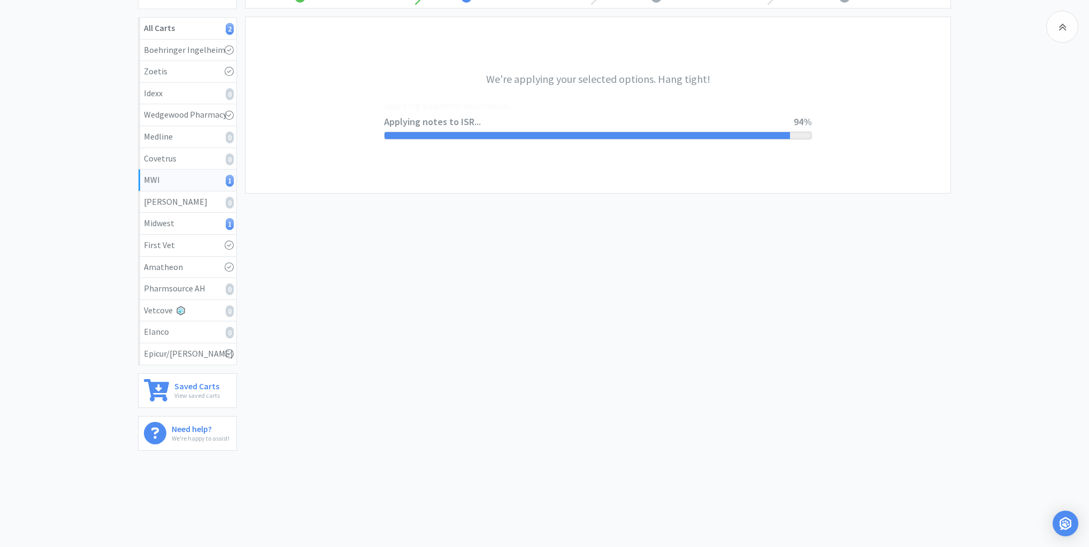
scroll to position [0, 0]
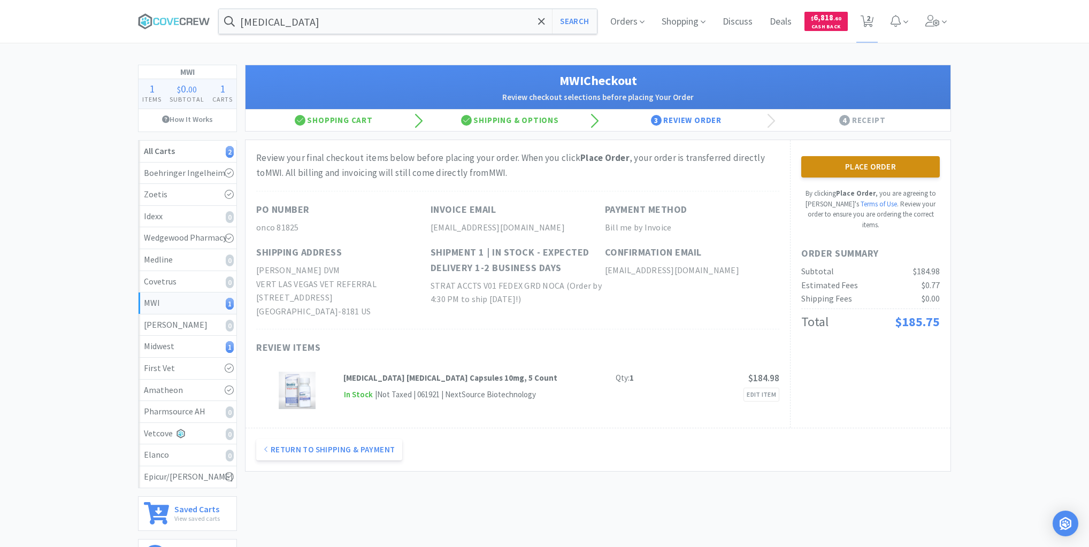
click at [862, 166] on button "Place Order" at bounding box center [870, 166] width 139 height 21
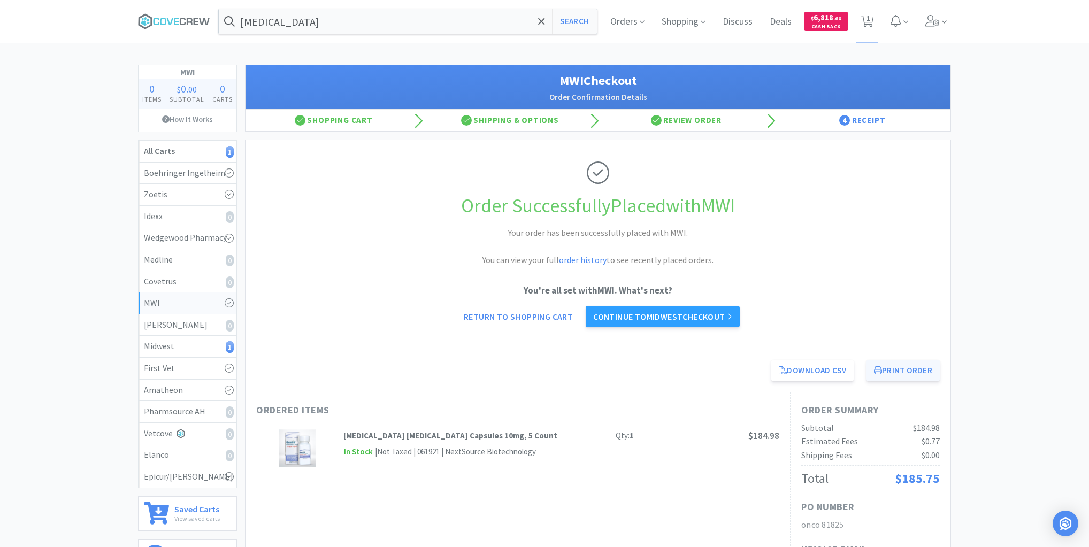
click at [912, 372] on button "Print Order" at bounding box center [902, 370] width 73 height 21
click at [219, 342] on div "Midwest 1" at bounding box center [187, 347] width 87 height 14
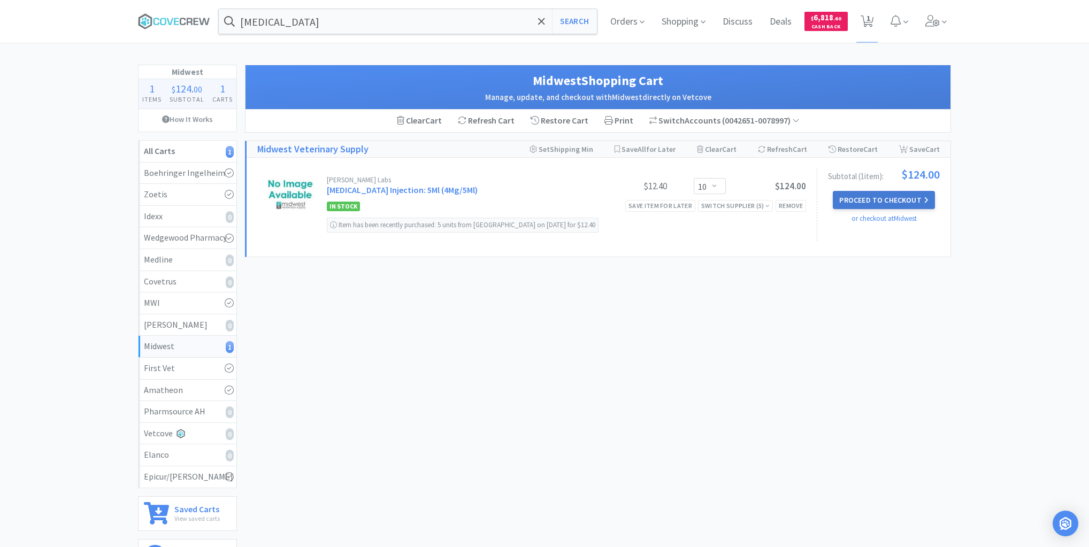
click at [885, 201] on button "Proceed to Checkout" at bounding box center [884, 200] width 102 height 18
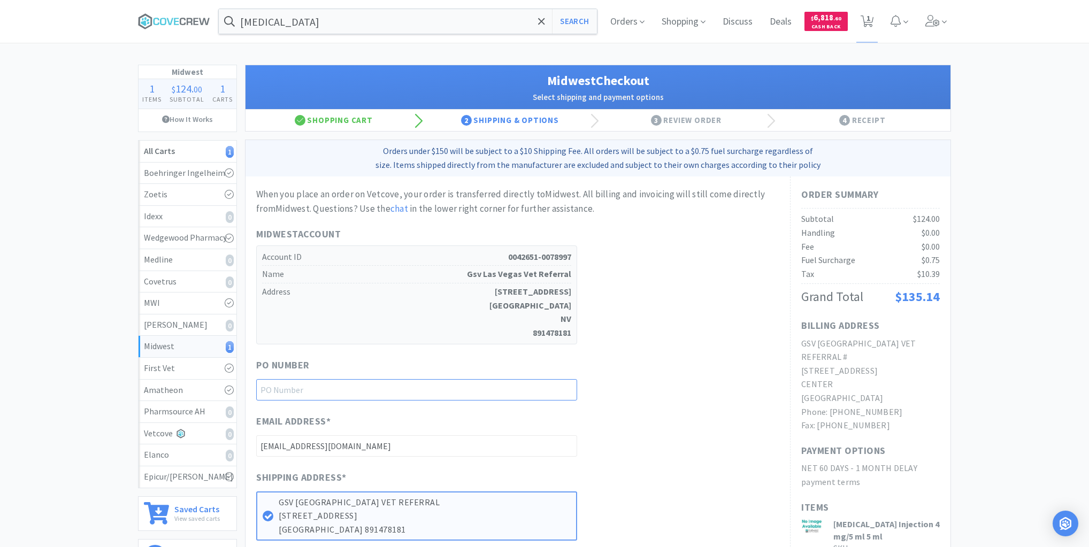
drag, startPoint x: 555, startPoint y: 389, endPoint x: 562, endPoint y: 396, distance: 9.5
click at [556, 389] on input "text" at bounding box center [416, 389] width 321 height 21
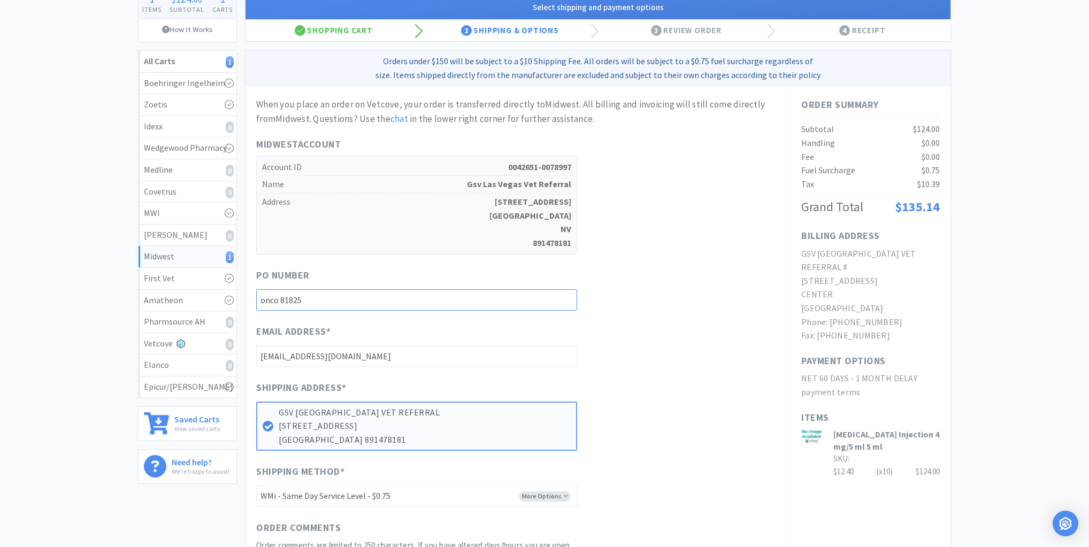
scroll to position [299, 0]
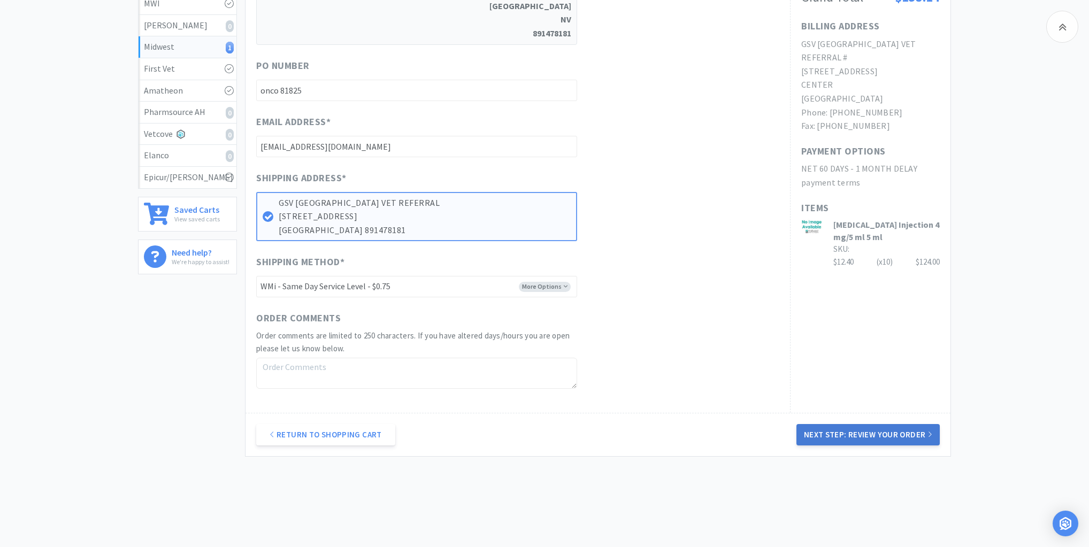
click at [882, 434] on button "Next Step: Review Your Order" at bounding box center [867, 434] width 143 height 21
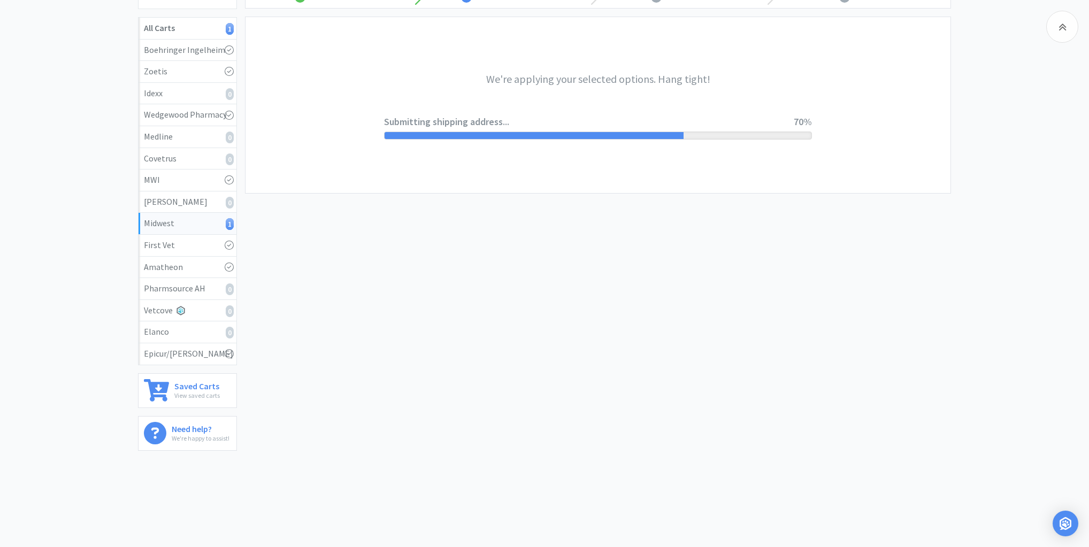
scroll to position [0, 0]
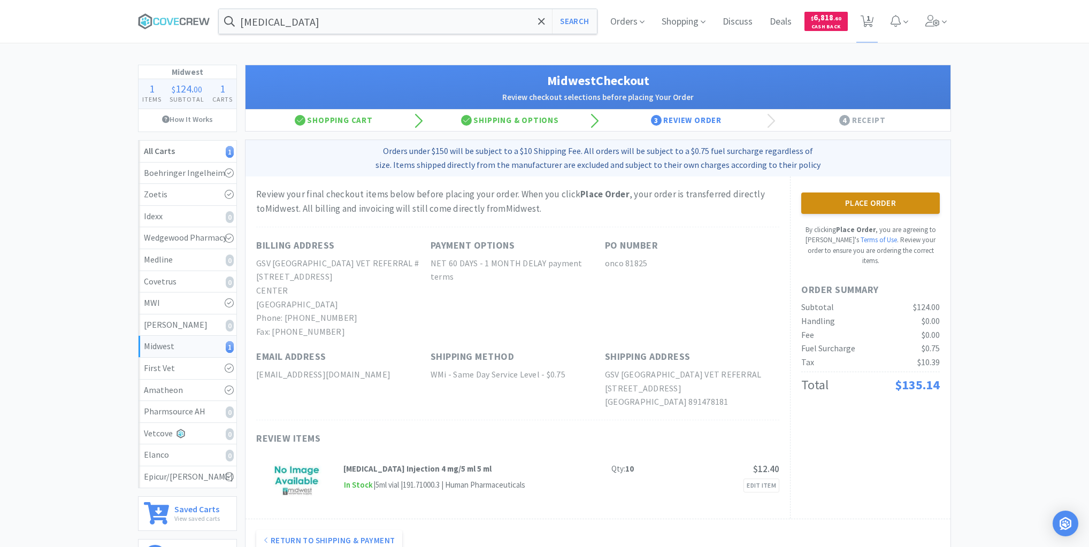
click at [873, 201] on button "Place Order" at bounding box center [870, 203] width 139 height 21
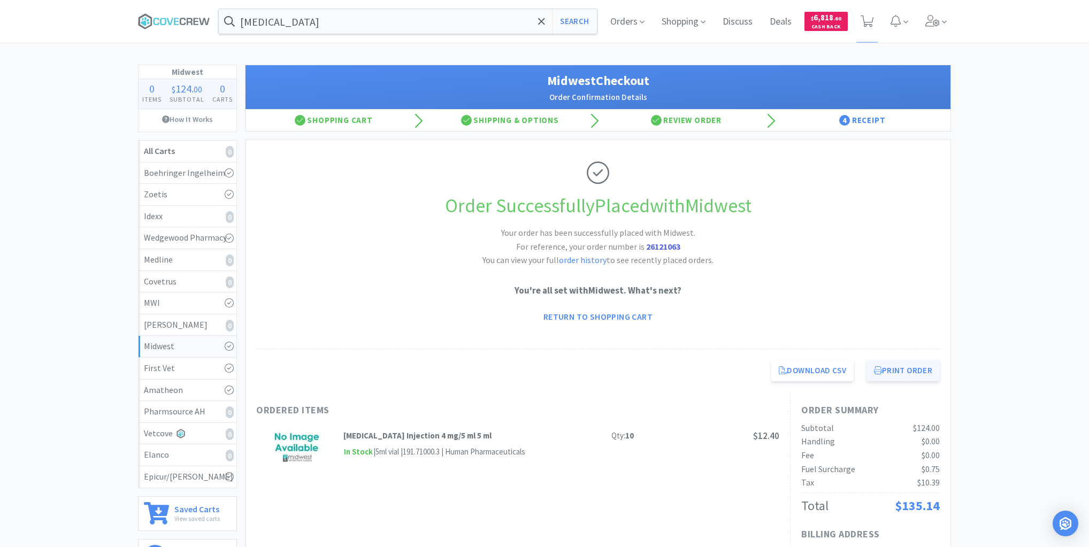
click at [904, 378] on button "Print Order" at bounding box center [902, 370] width 73 height 21
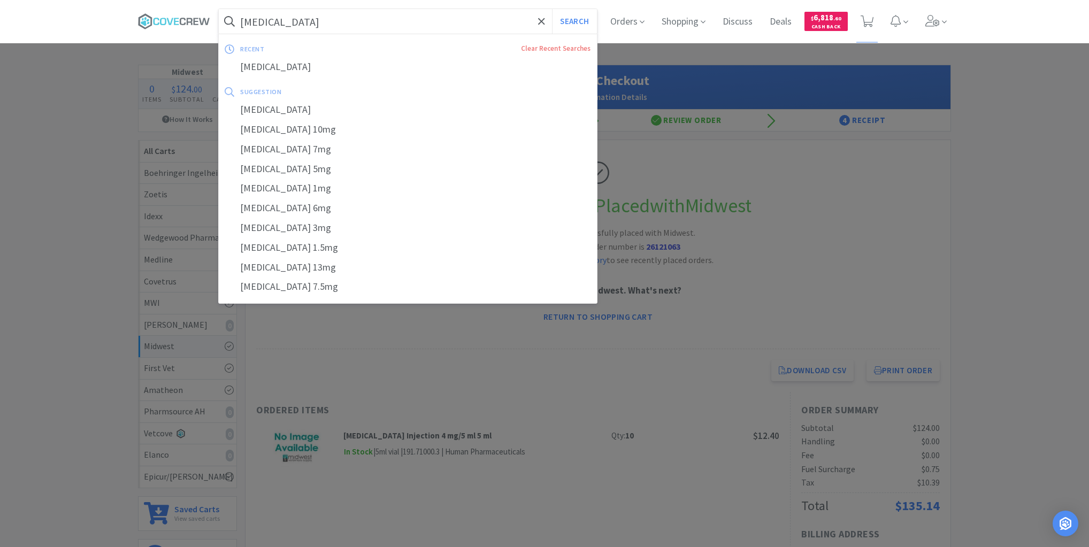
click at [430, 23] on input "[MEDICAL_DATA]" at bounding box center [408, 21] width 378 height 25
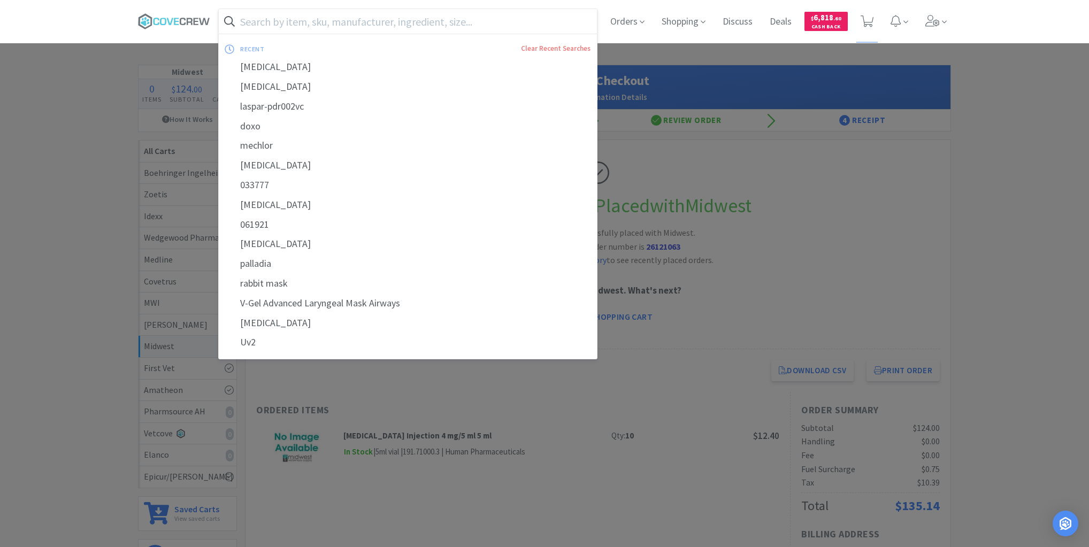
drag, startPoint x: 175, startPoint y: 19, endPoint x: 177, endPoint y: 45, distance: 26.3
click at [175, 19] on icon at bounding box center [174, 21] width 72 height 16
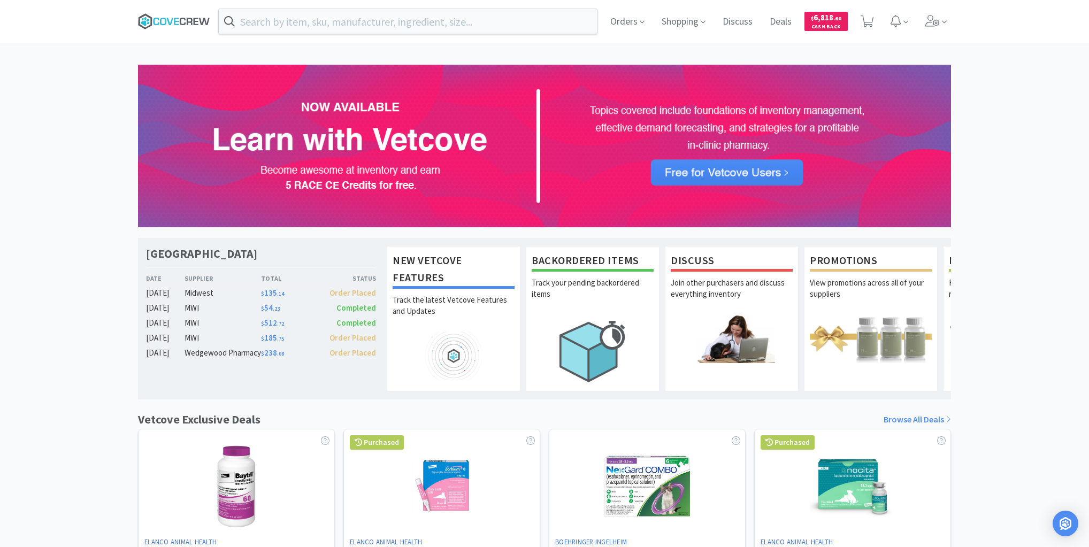
click at [165, 19] on icon at bounding box center [163, 21] width 6 height 7
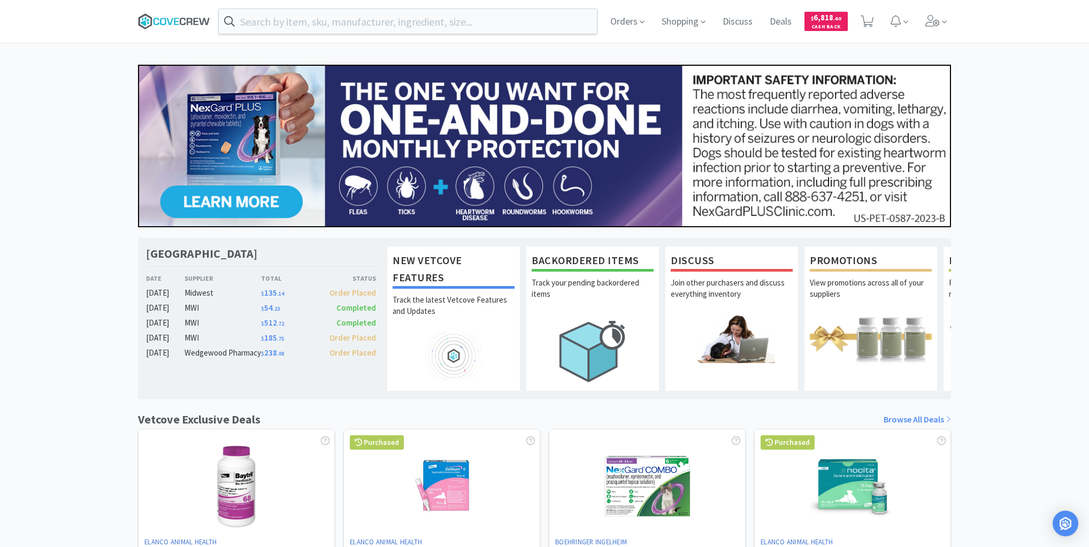
click at [175, 21] on icon at bounding box center [176, 21] width 5 height 7
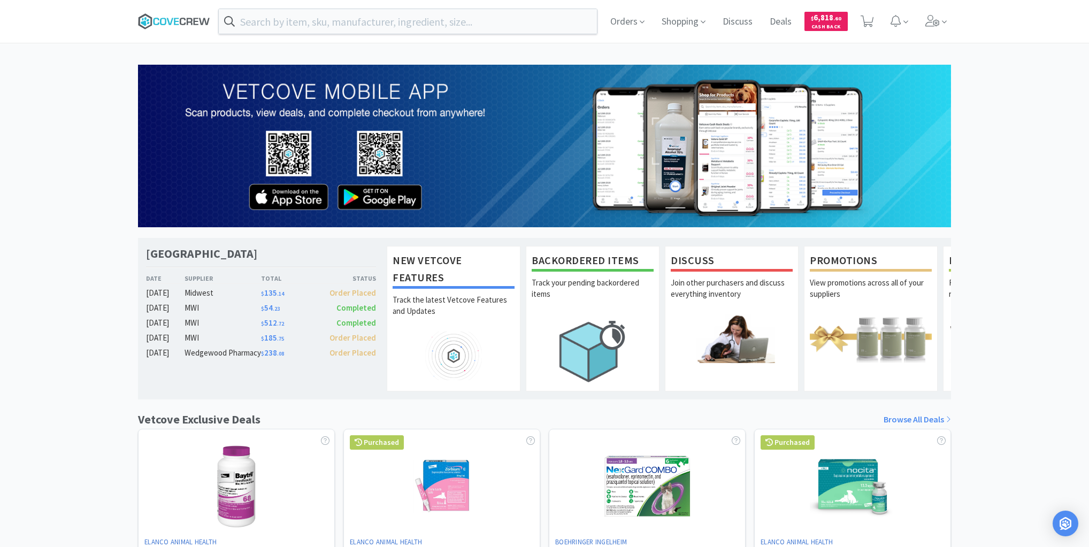
click at [168, 19] on icon at bounding box center [169, 21] width 6 height 7
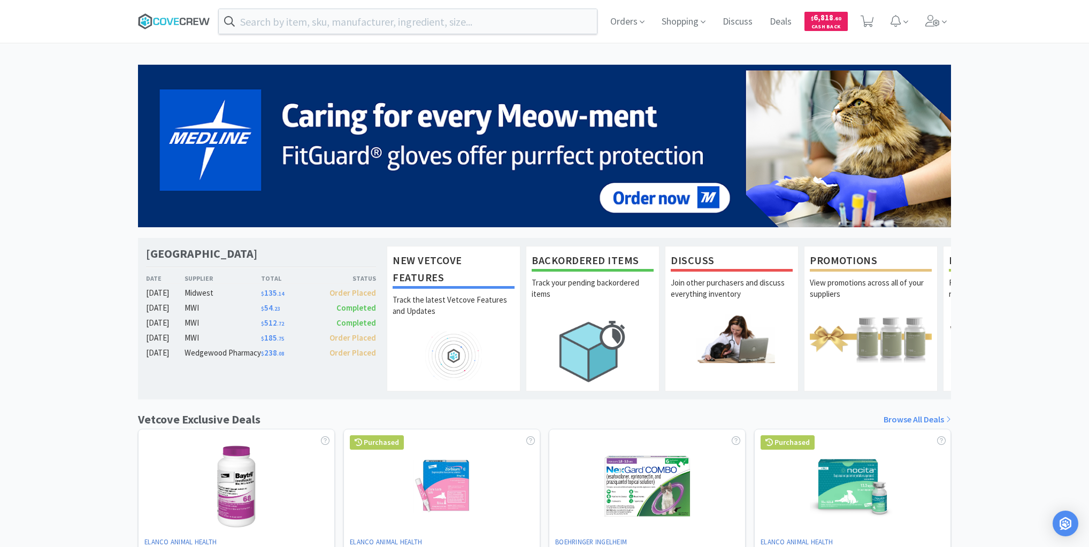
click at [159, 22] on icon at bounding box center [174, 21] width 72 height 16
